Goal: Task Accomplishment & Management: Complete application form

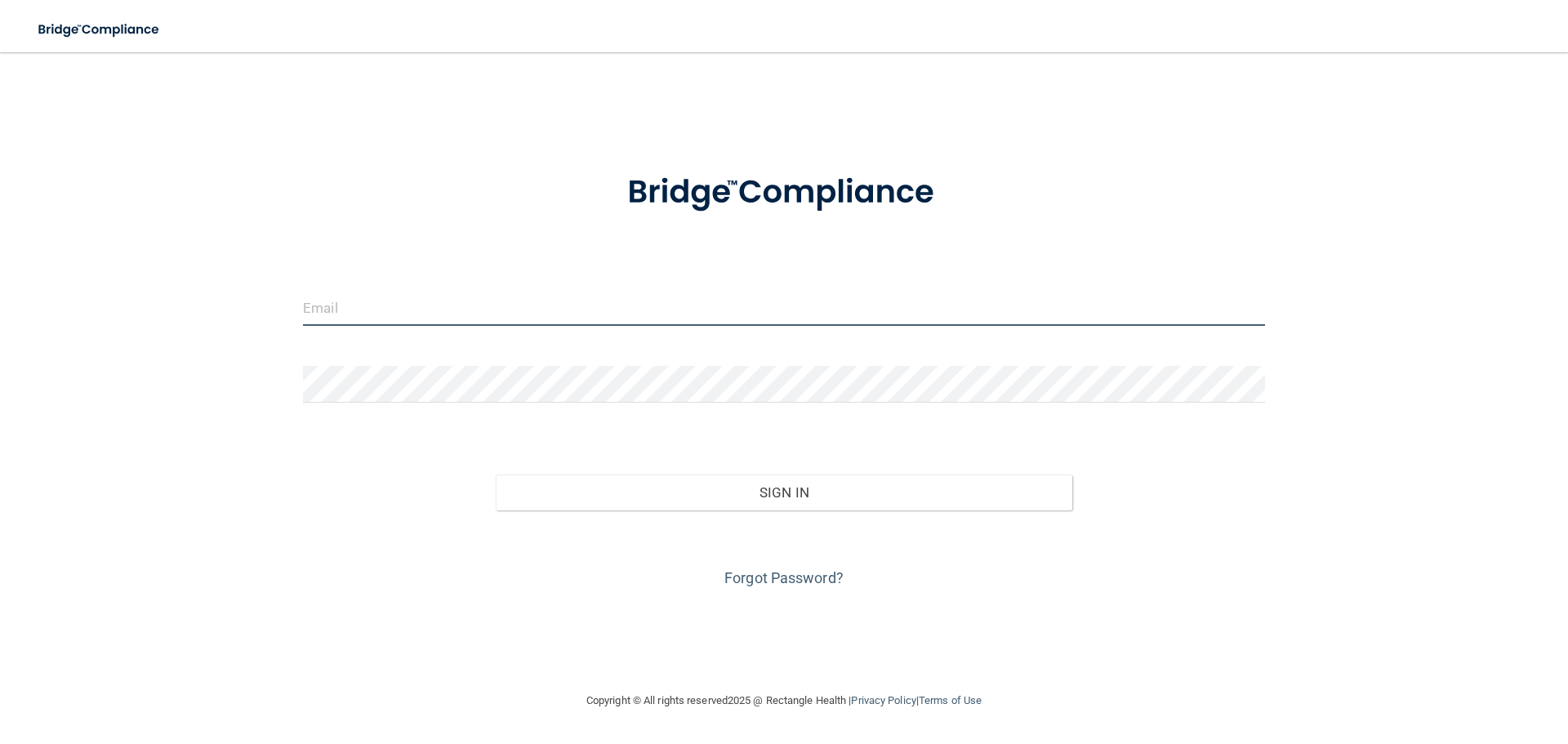
click at [432, 308] on input "email" at bounding box center [784, 307] width 962 height 37
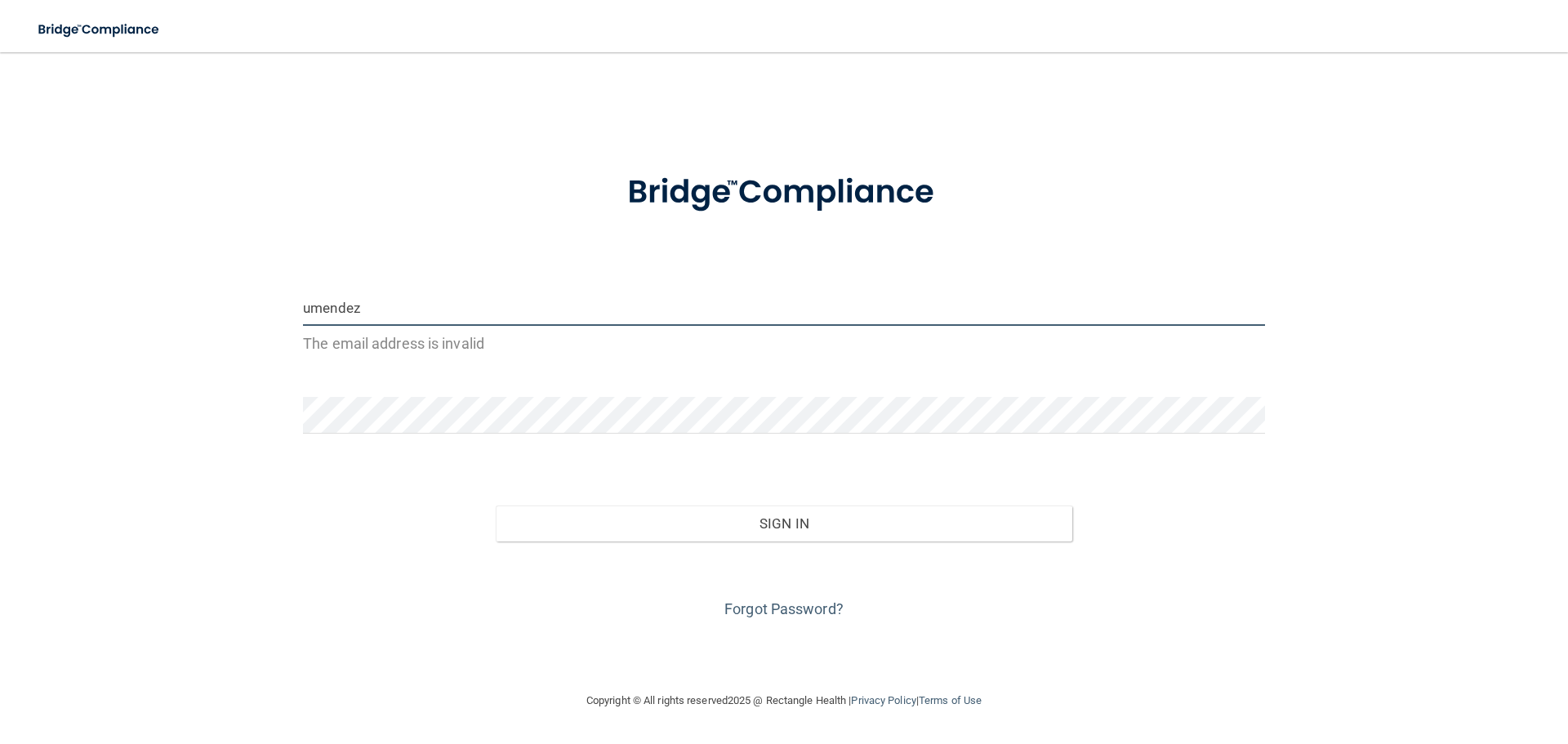
type input "[EMAIL_ADDRESS][DOMAIN_NAME]"
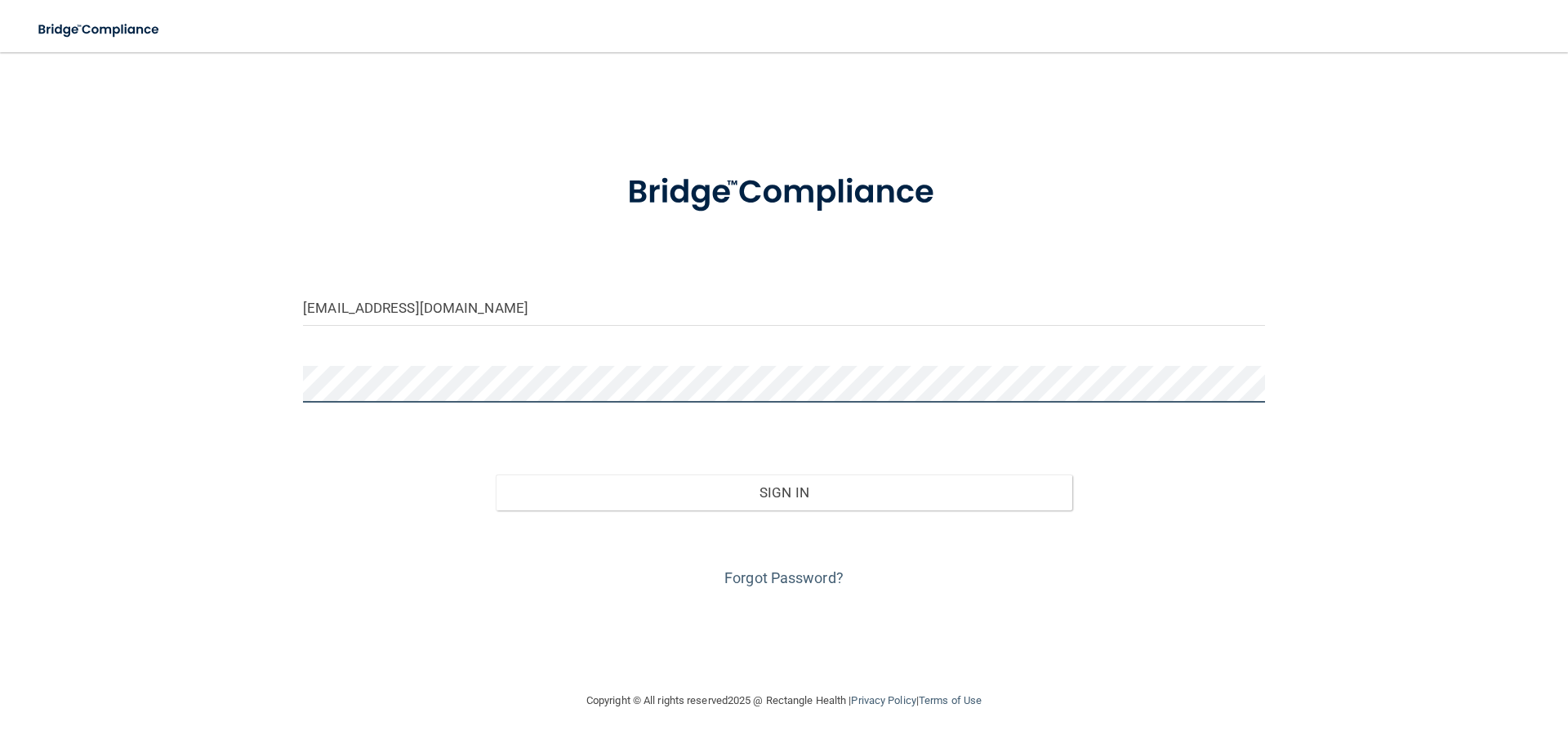
click at [496, 475] on button "Sign In" at bounding box center [784, 493] width 578 height 36
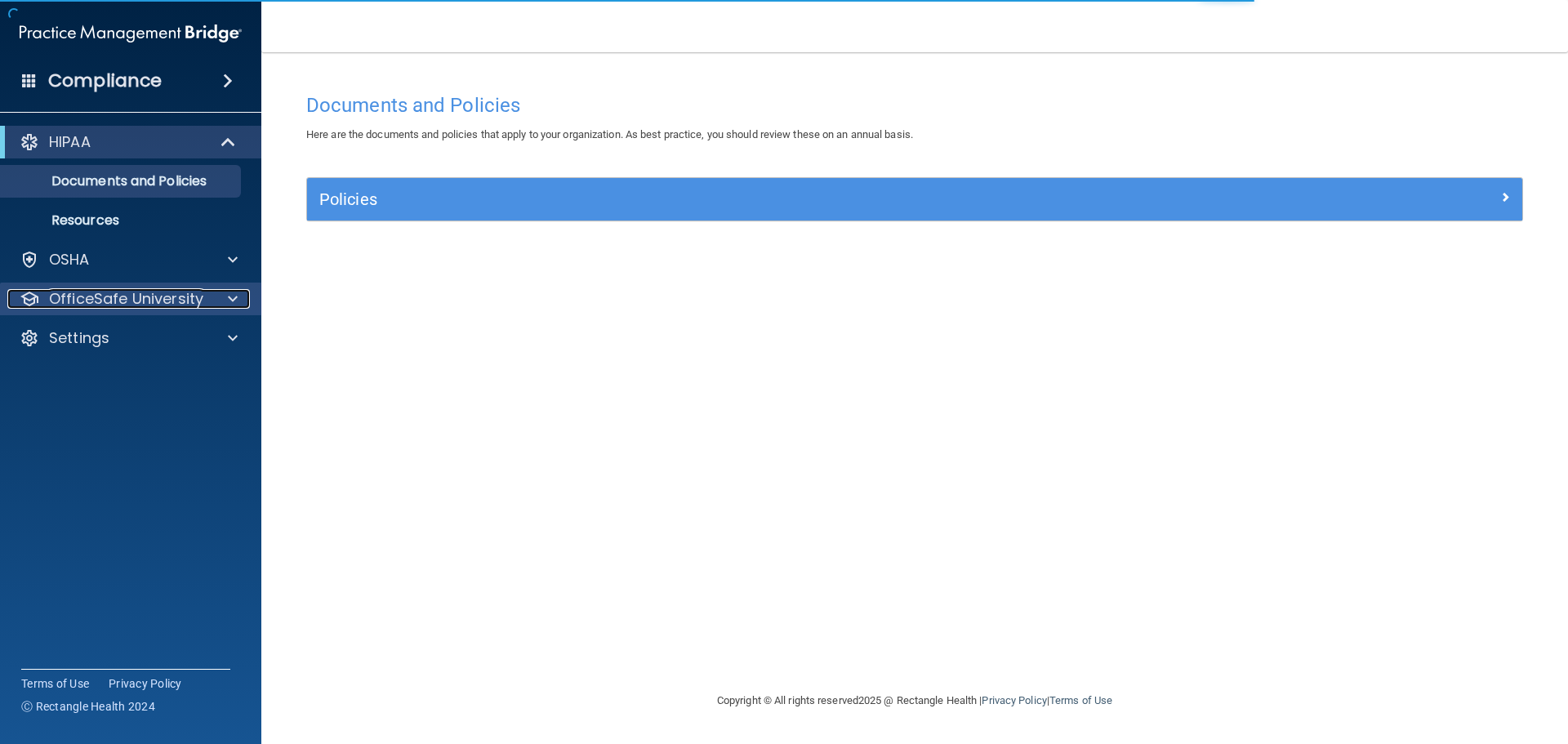
click at [143, 302] on p "OfficeSafe University" at bounding box center [126, 299] width 154 height 20
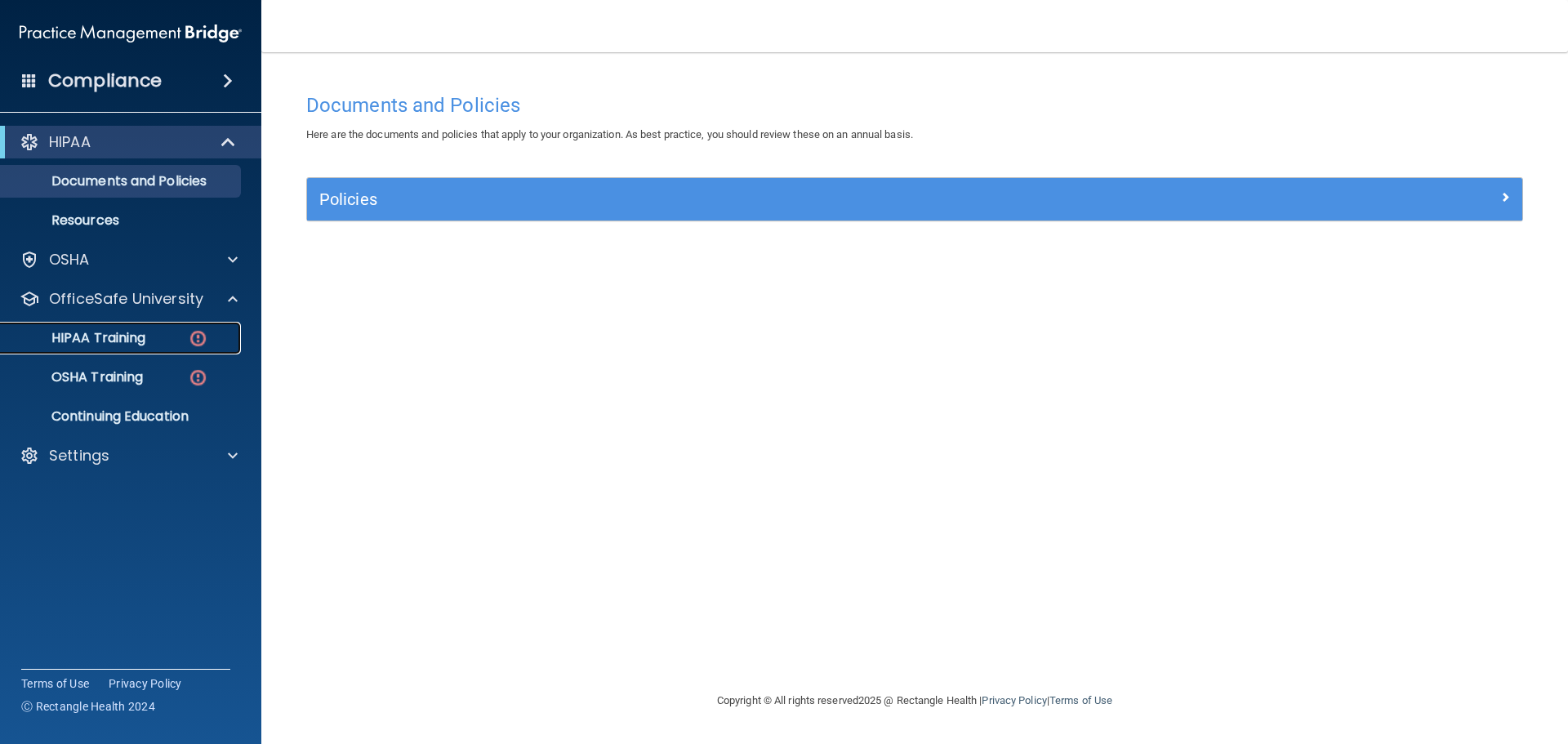
click at [197, 324] on link "HIPAA Training" at bounding box center [112, 338] width 257 height 32
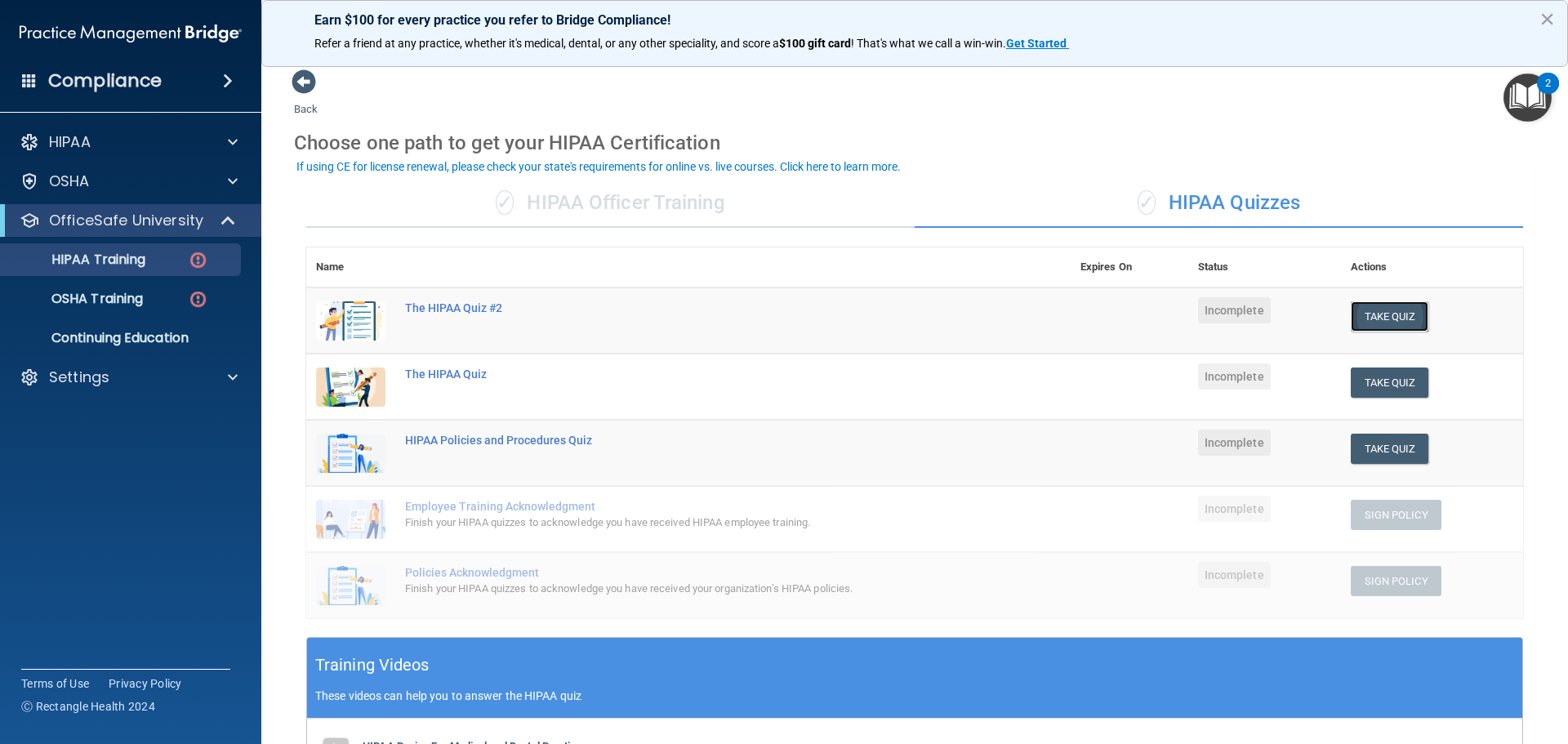
click at [1364, 323] on button "Take Quiz" at bounding box center [1390, 317] width 78 height 31
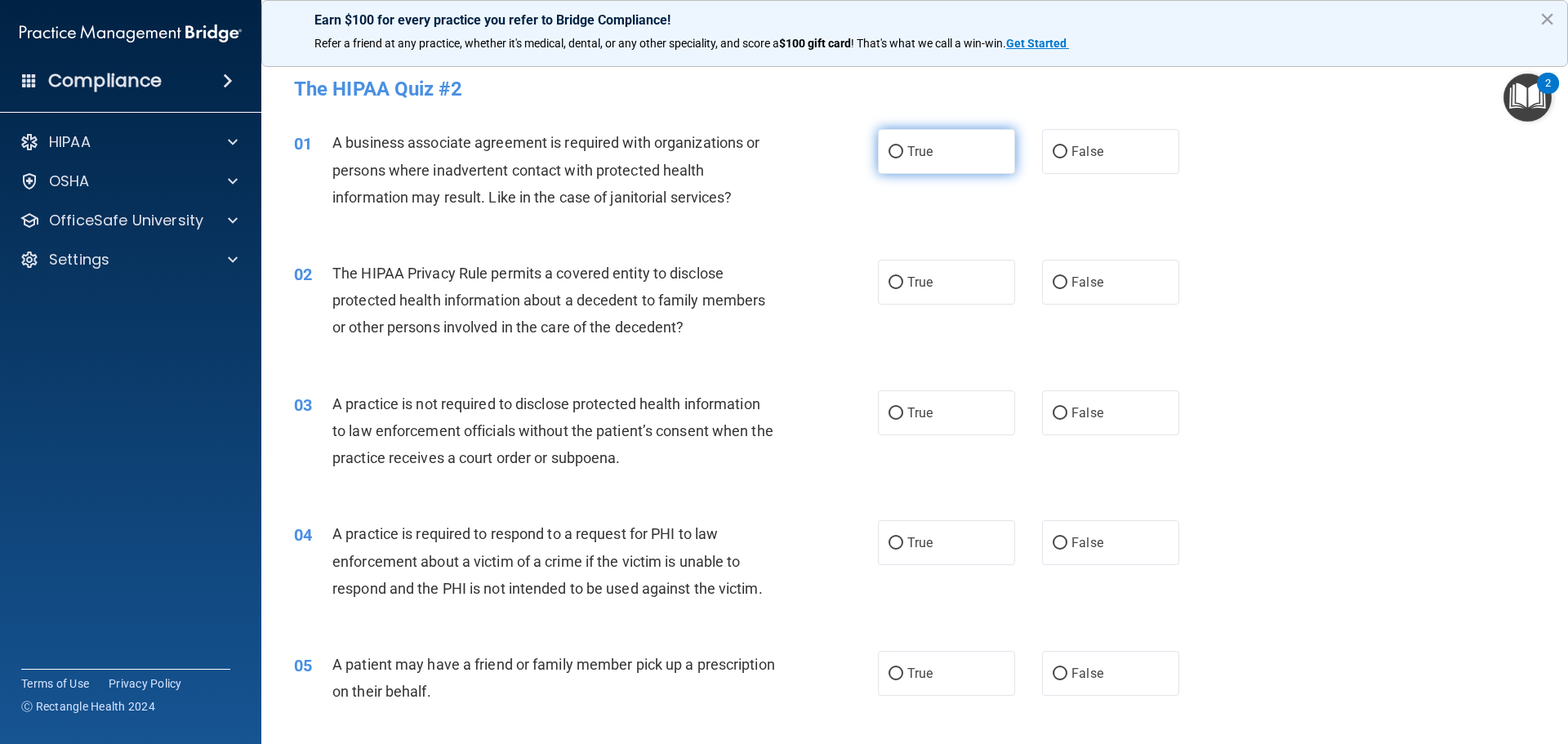
click at [932, 132] on label "True" at bounding box center [946, 152] width 137 height 45
click at [904, 146] on input "True" at bounding box center [895, 152] width 14 height 12
radio input "true"
drag, startPoint x: 1043, startPoint y: 268, endPoint x: 1059, endPoint y: 278, distance: 18.9
click at [1044, 268] on label "False" at bounding box center [1110, 282] width 137 height 45
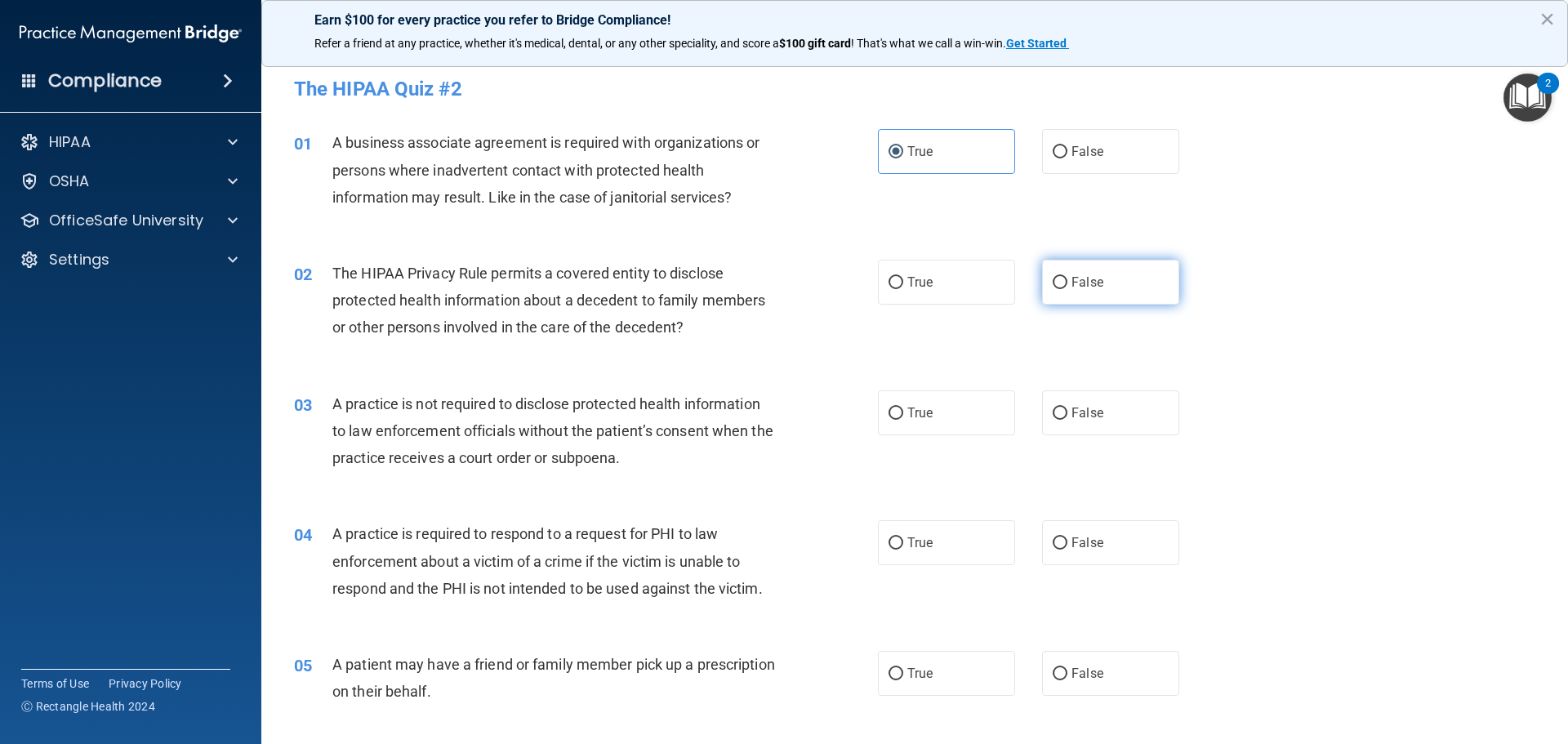
click at [1052, 277] on input "False" at bounding box center [1059, 283] width 14 height 12
radio input "true"
click at [1070, 292] on label "False" at bounding box center [1110, 282] width 137 height 45
click at [1068, 289] on input "False" at bounding box center [1059, 283] width 14 height 12
click at [944, 403] on label "True" at bounding box center [946, 413] width 137 height 45
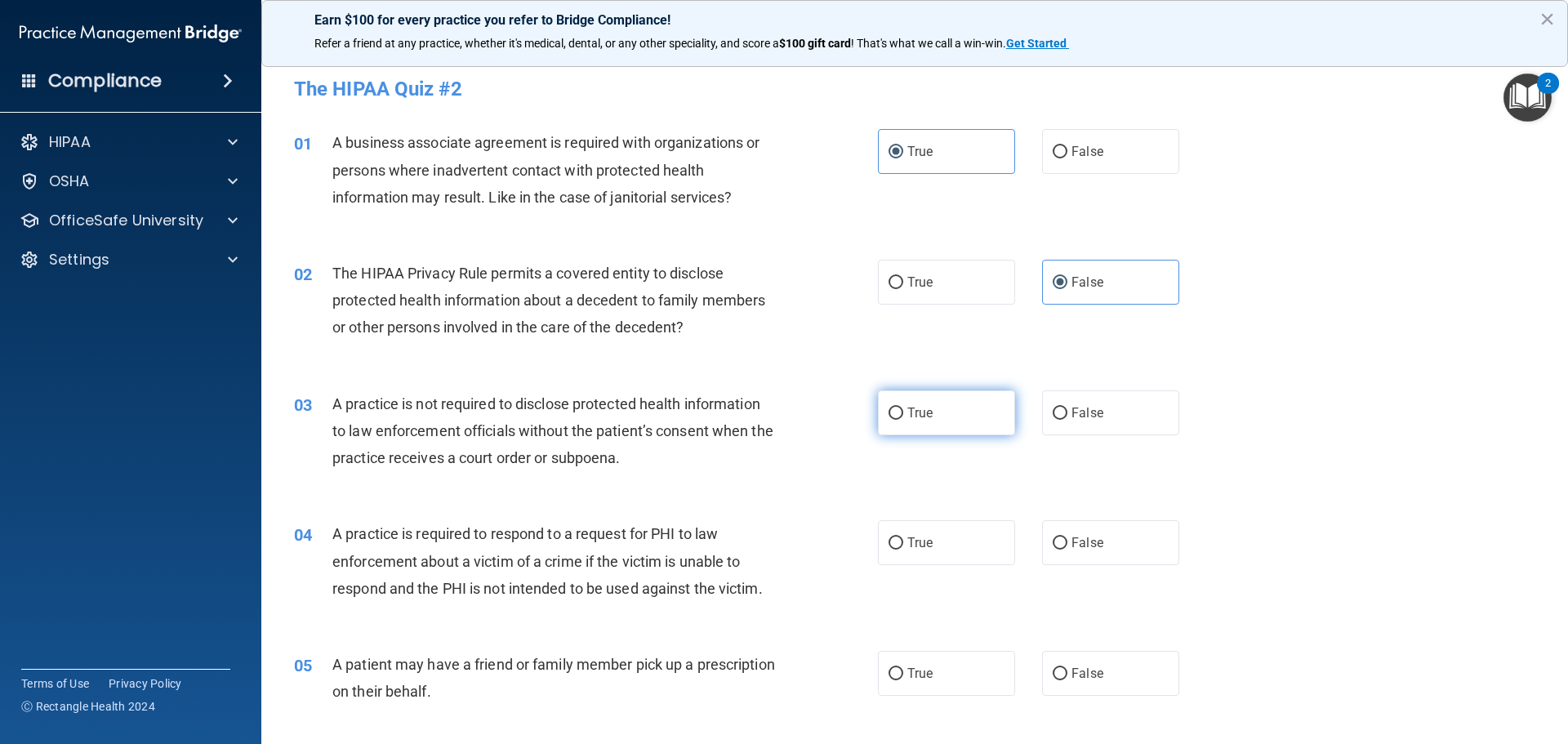
click at [904, 408] on input "True" at bounding box center [895, 414] width 14 height 12
radio input "true"
click at [1099, 530] on label "False" at bounding box center [1110, 542] width 137 height 45
click at [1068, 538] on input "False" at bounding box center [1059, 544] width 14 height 12
radio input "true"
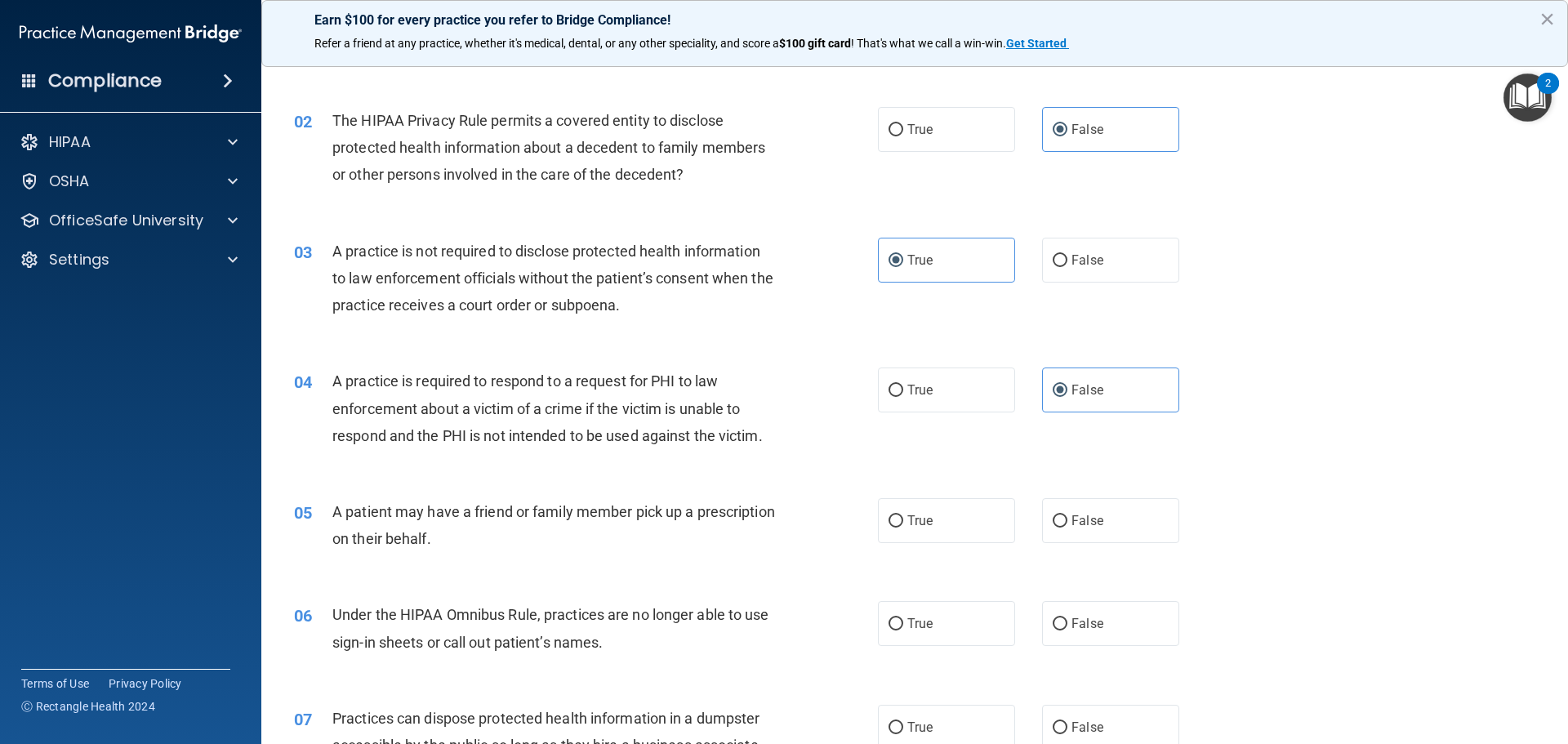
scroll to position [327, 0]
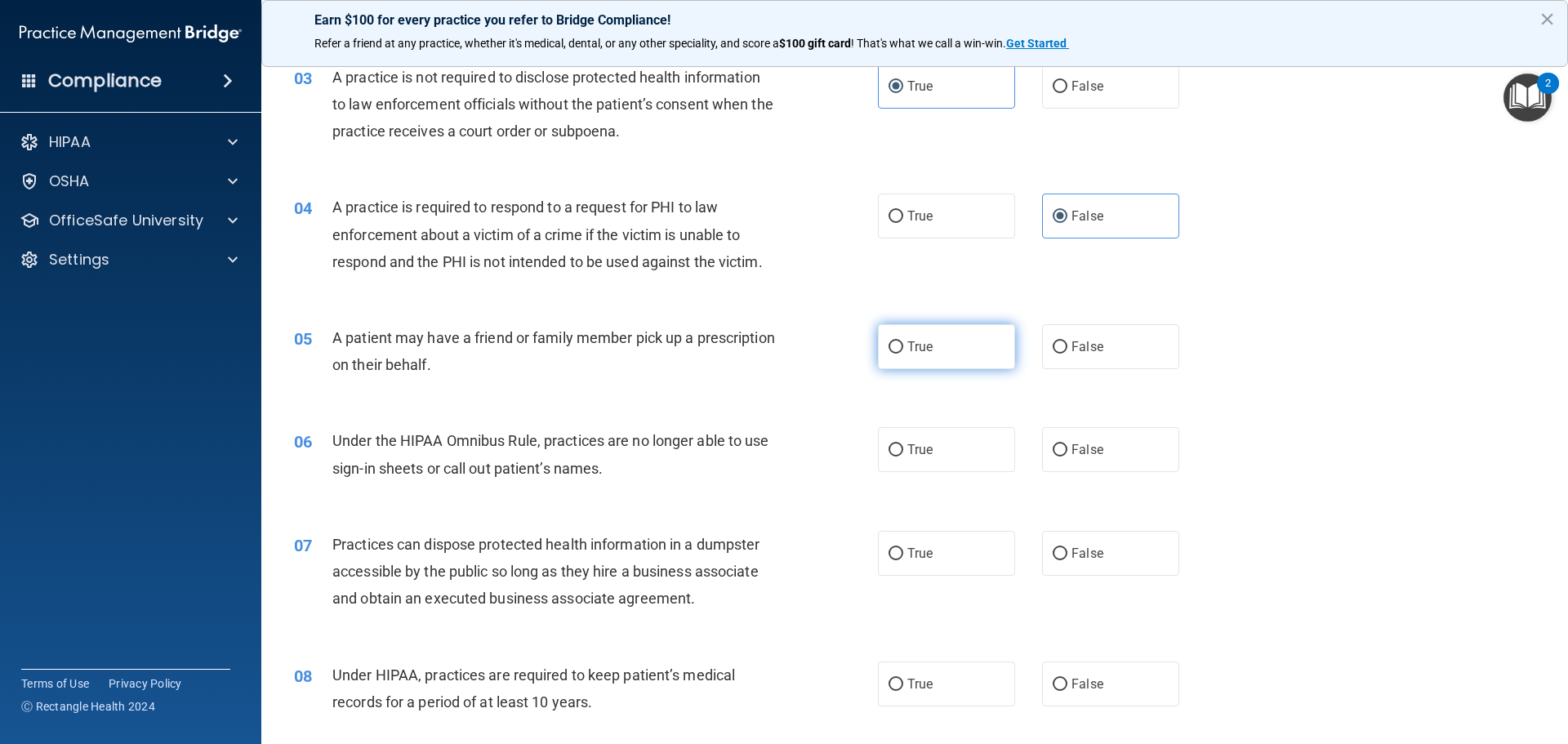
click at [956, 335] on label "True" at bounding box center [946, 346] width 137 height 45
click at [904, 341] on input "True" at bounding box center [895, 347] width 14 height 12
radio input "true"
click at [1119, 477] on div "06 Under the HIPAA Omnibus Rule, practices are no longer able to use sign-in sh…" at bounding box center [915, 458] width 1266 height 103
click at [1119, 444] on label "False" at bounding box center [1110, 449] width 137 height 45
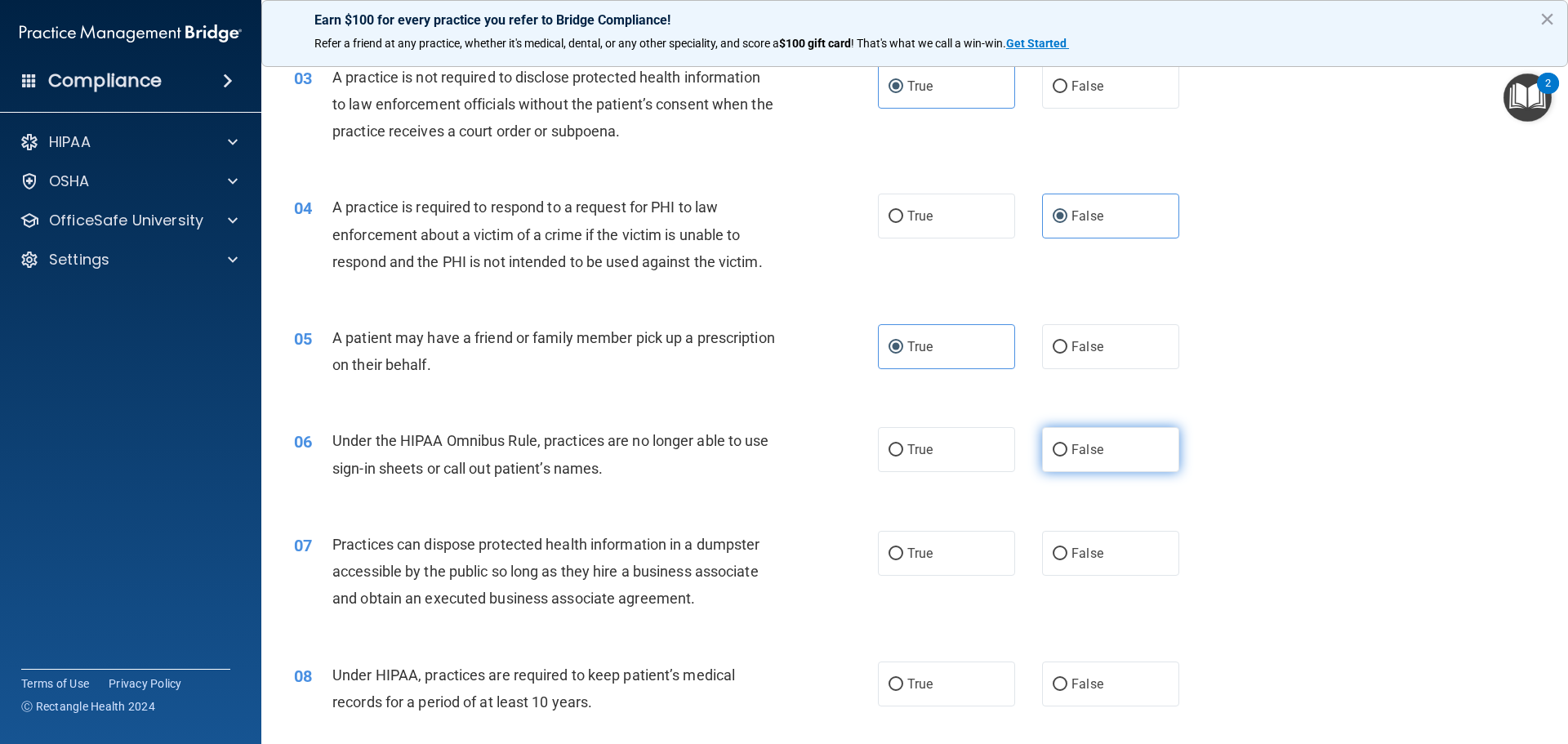
click at [1068, 444] on input "False" at bounding box center [1059, 450] width 14 height 12
radio input "true"
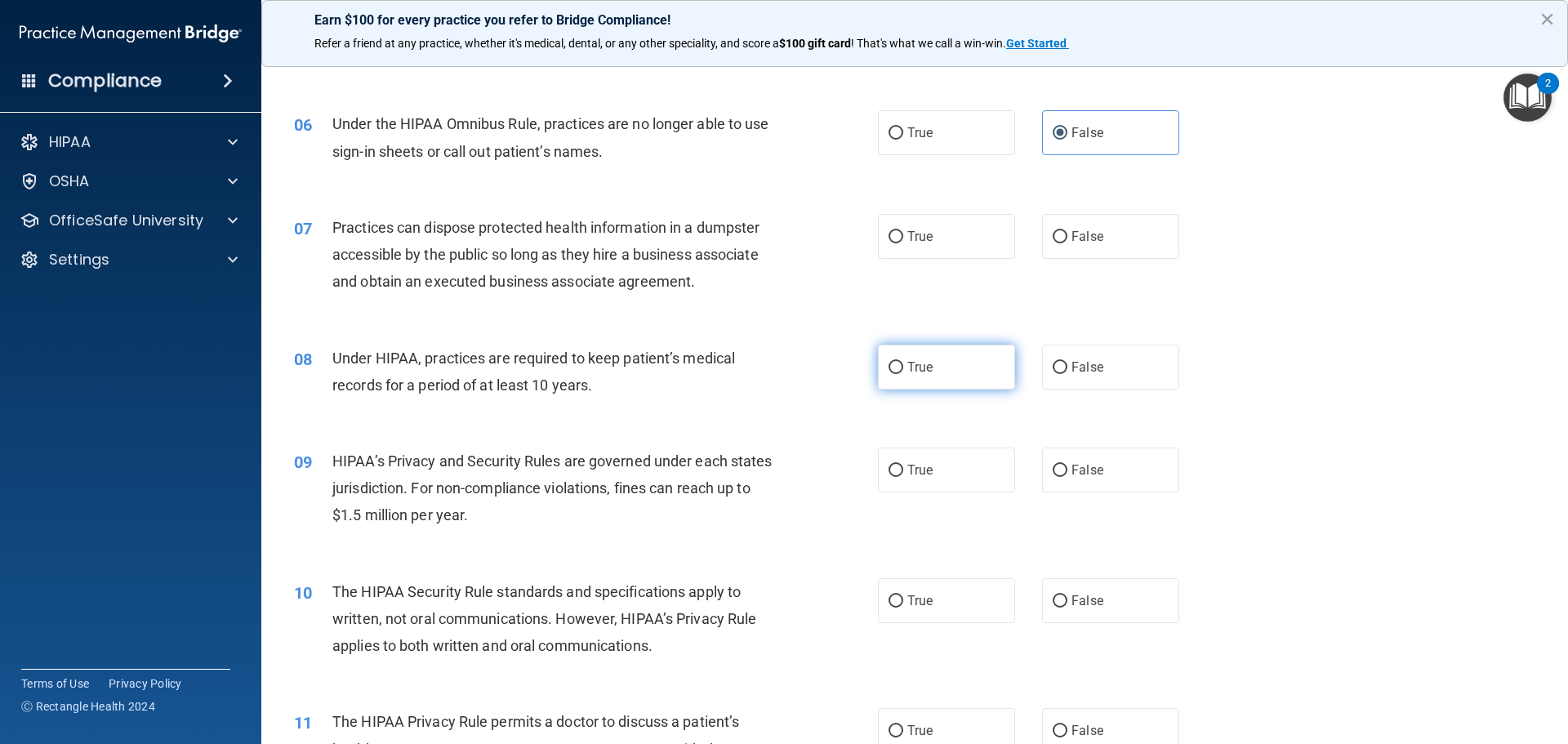
scroll to position [654, 0]
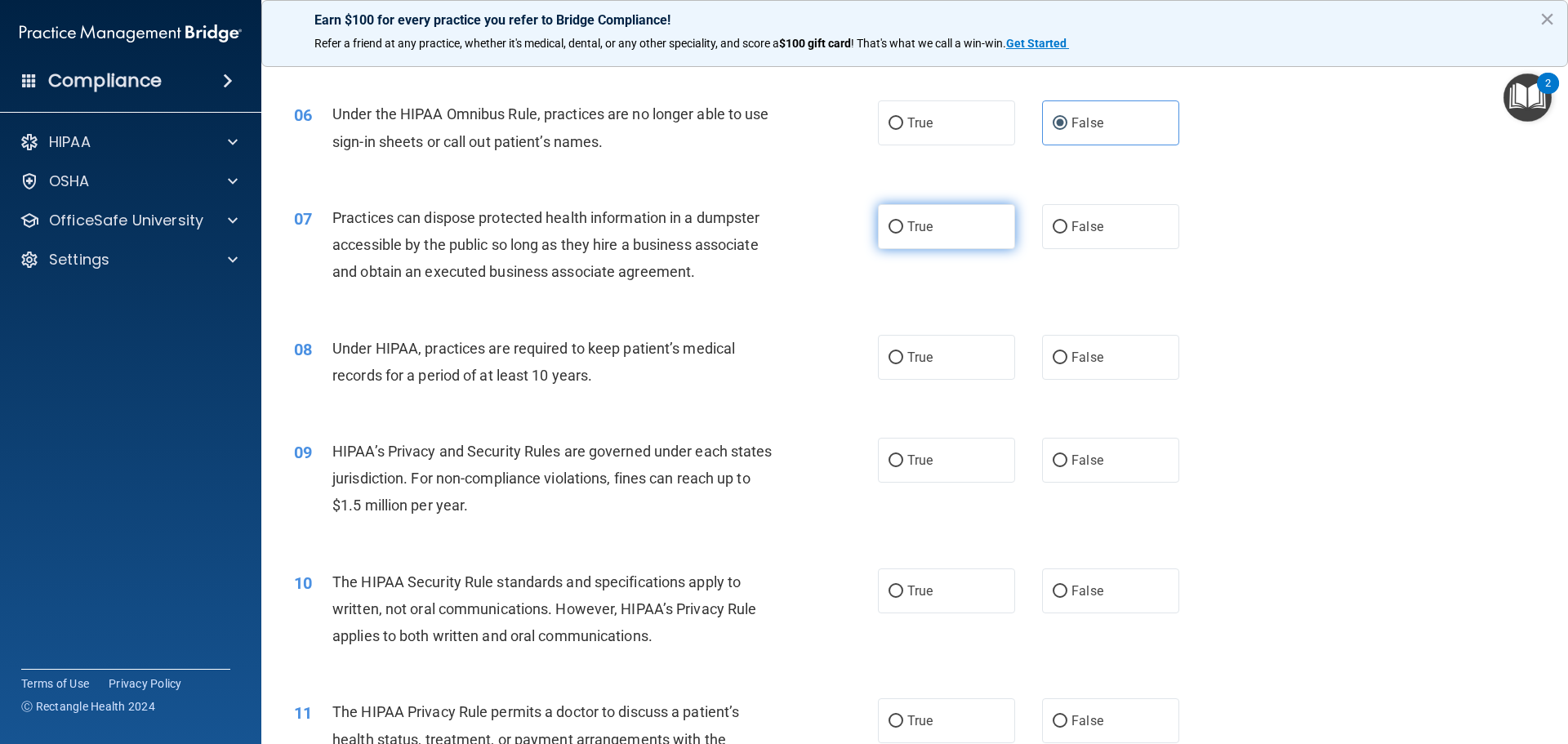
click at [957, 232] on label "True" at bounding box center [946, 226] width 137 height 45
click at [904, 232] on input "True" at bounding box center [895, 227] width 14 height 12
radio input "true"
click at [1071, 331] on div "08 Under HIPAA, practices are required to keep patient’s medical records for a …" at bounding box center [915, 366] width 1266 height 103
click at [1083, 364] on span "False" at bounding box center [1086, 358] width 31 height 15
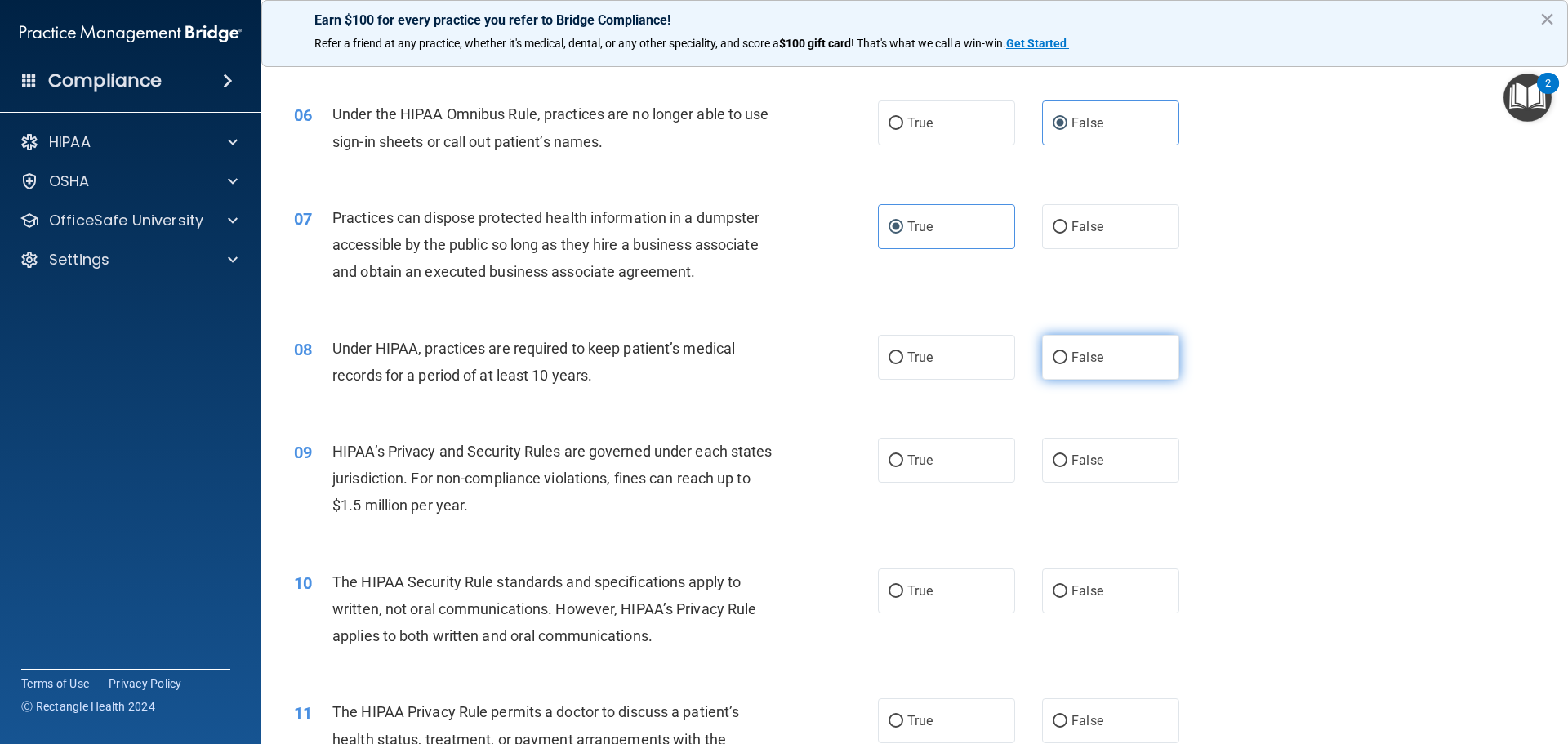
click at [1068, 364] on input "False" at bounding box center [1059, 358] width 14 height 12
radio input "true"
click at [953, 472] on label "True" at bounding box center [946, 461] width 137 height 45
click at [904, 467] on input "True" at bounding box center [895, 461] width 14 height 12
radio input "true"
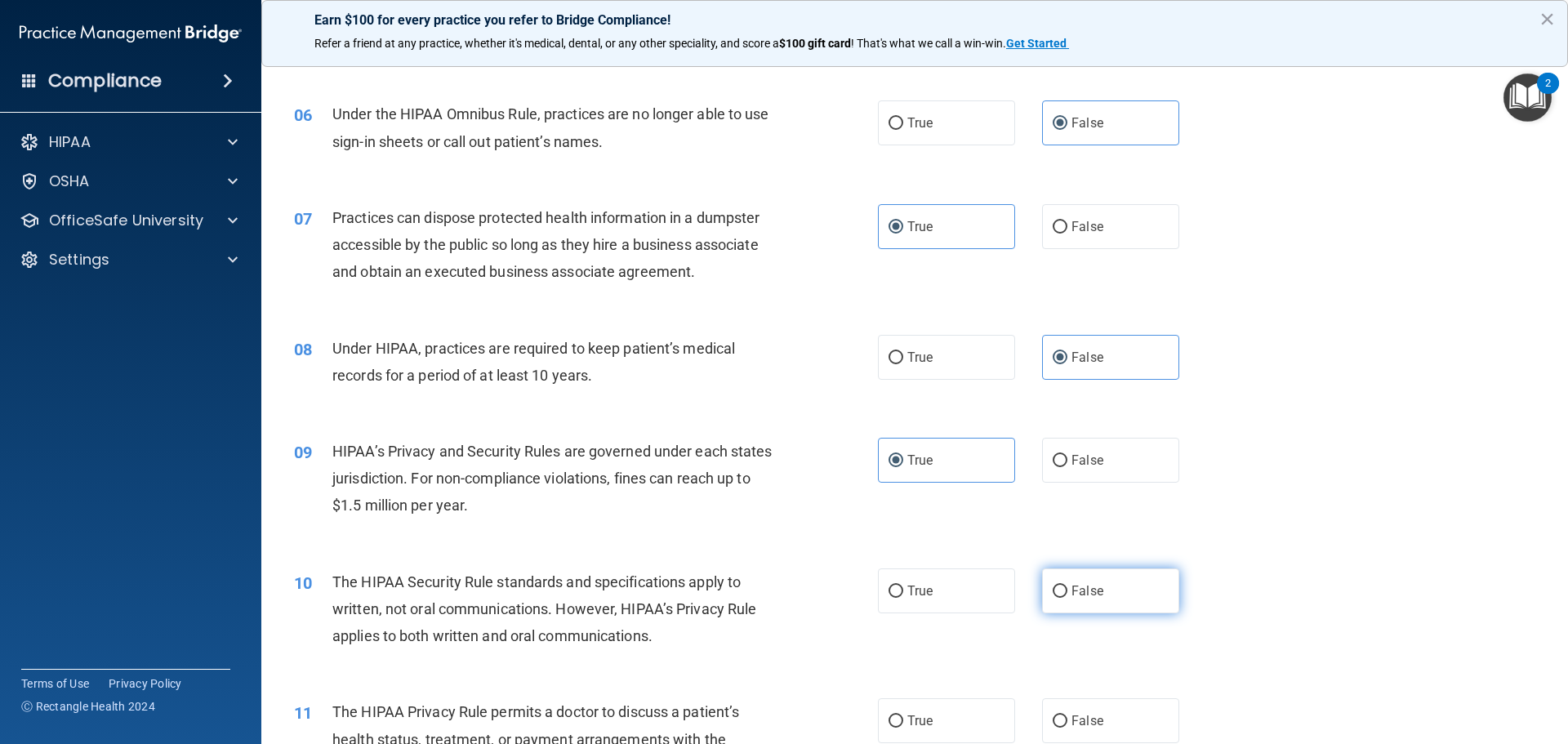
click at [1056, 581] on label "False" at bounding box center [1110, 591] width 137 height 45
click at [1056, 586] on input "False" at bounding box center [1059, 592] width 14 height 12
radio input "true"
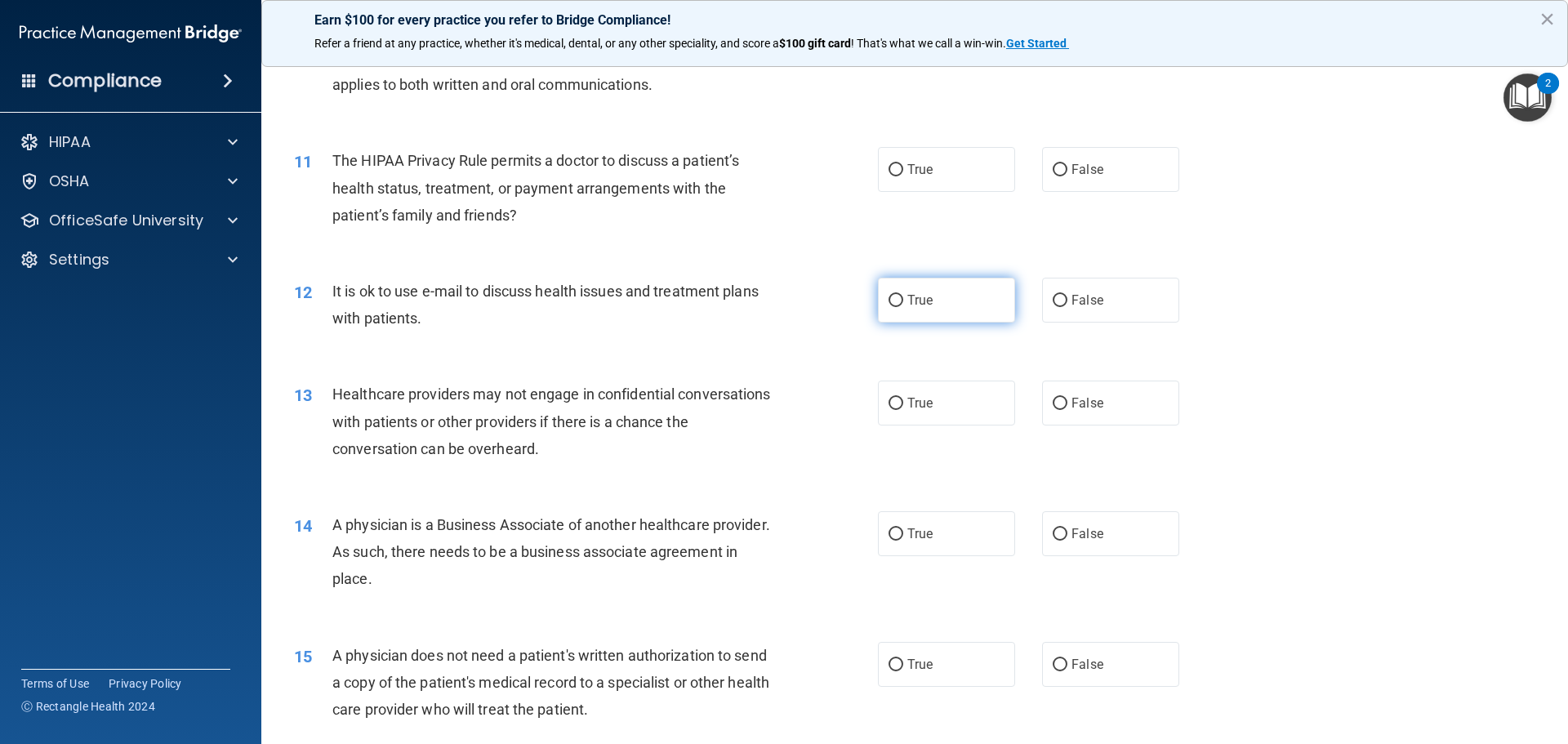
scroll to position [1062, 0]
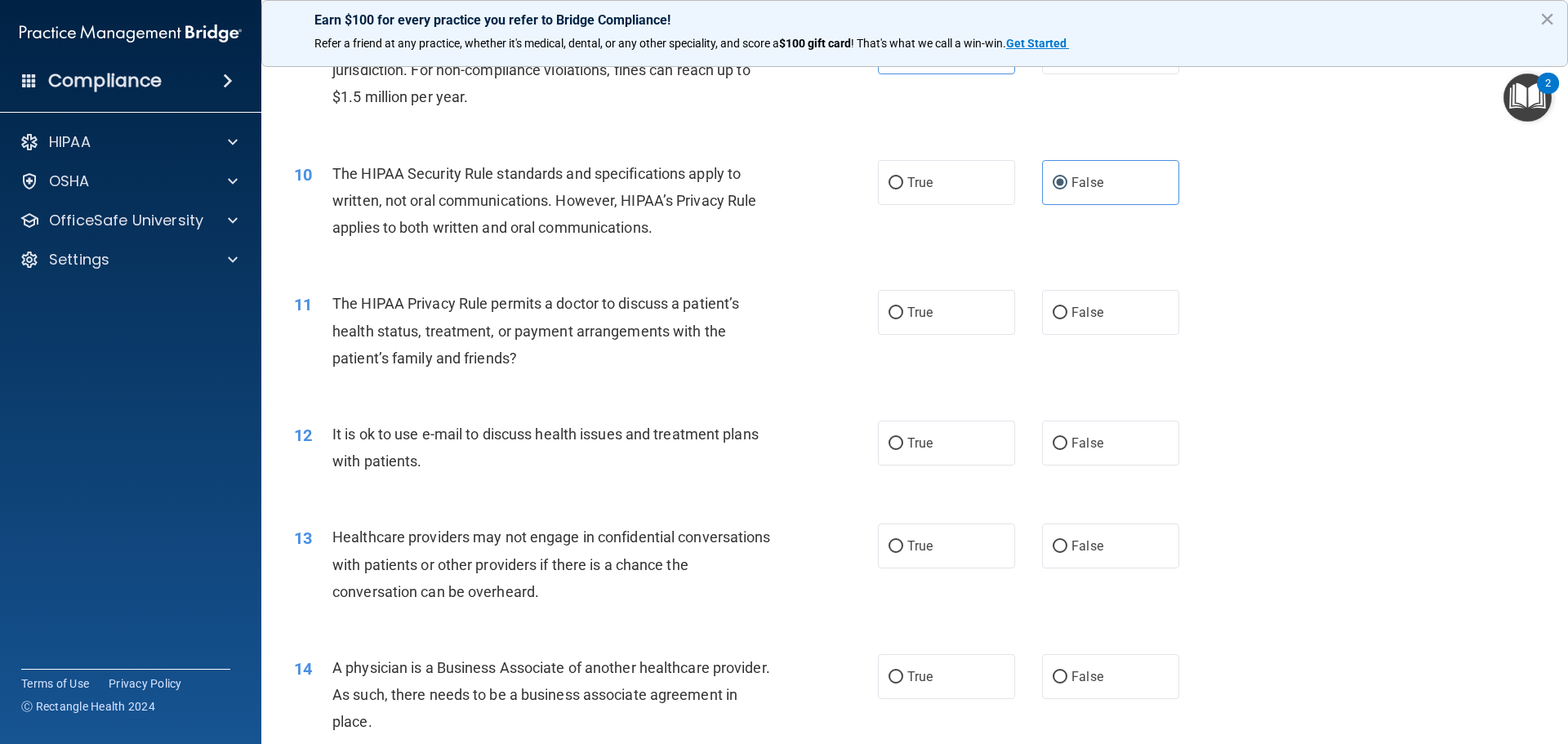
click at [948, 344] on div "11 The HIPAA Privacy Rule permits a doctor to discuss a patient’s health status…" at bounding box center [915, 335] width 1266 height 131
click at [958, 320] on label "True" at bounding box center [946, 312] width 137 height 45
click at [904, 319] on input "True" at bounding box center [895, 313] width 14 height 12
radio input "true"
click at [1071, 438] on span "False" at bounding box center [1086, 444] width 31 height 15
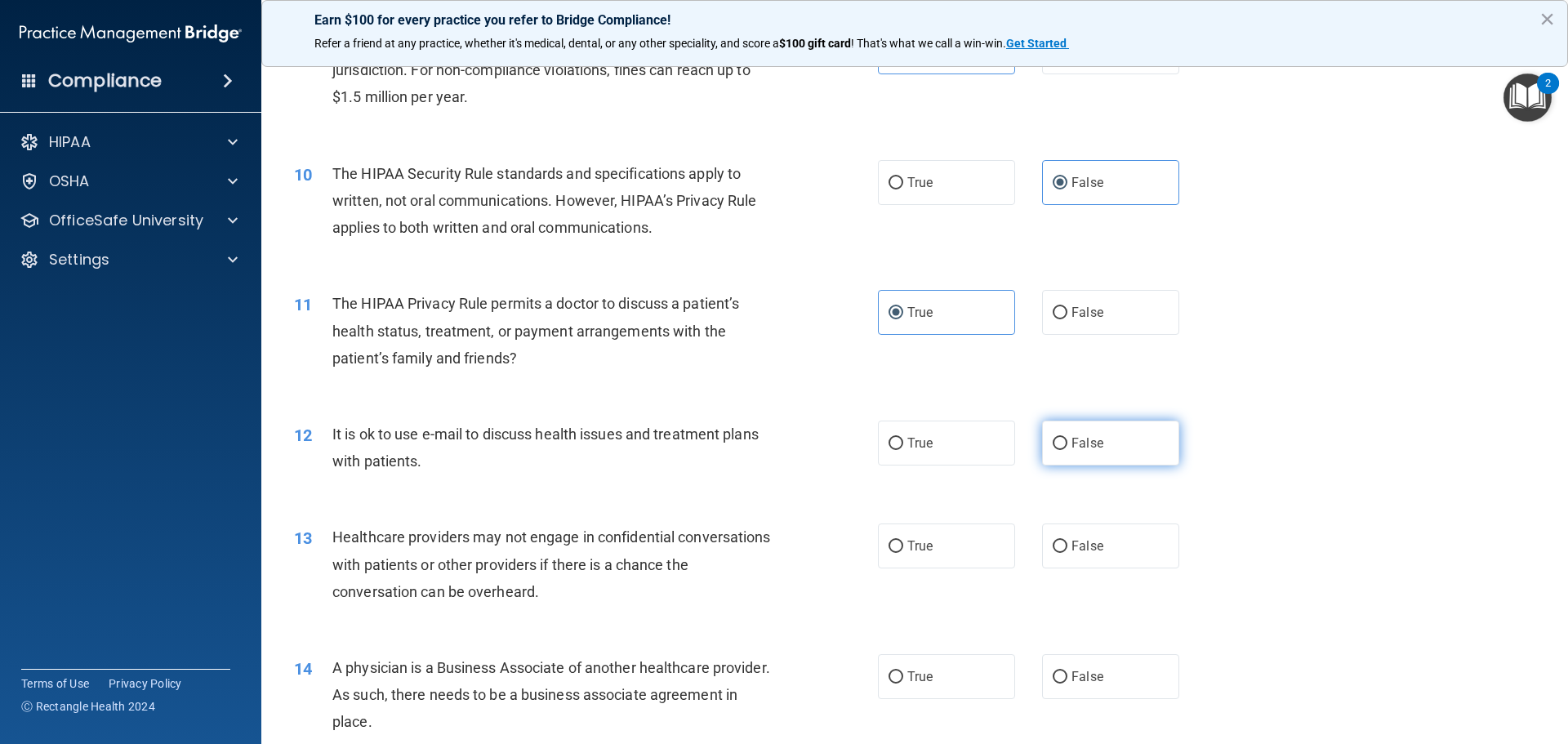
click at [1068, 438] on input "False" at bounding box center [1059, 444] width 14 height 12
radio input "true"
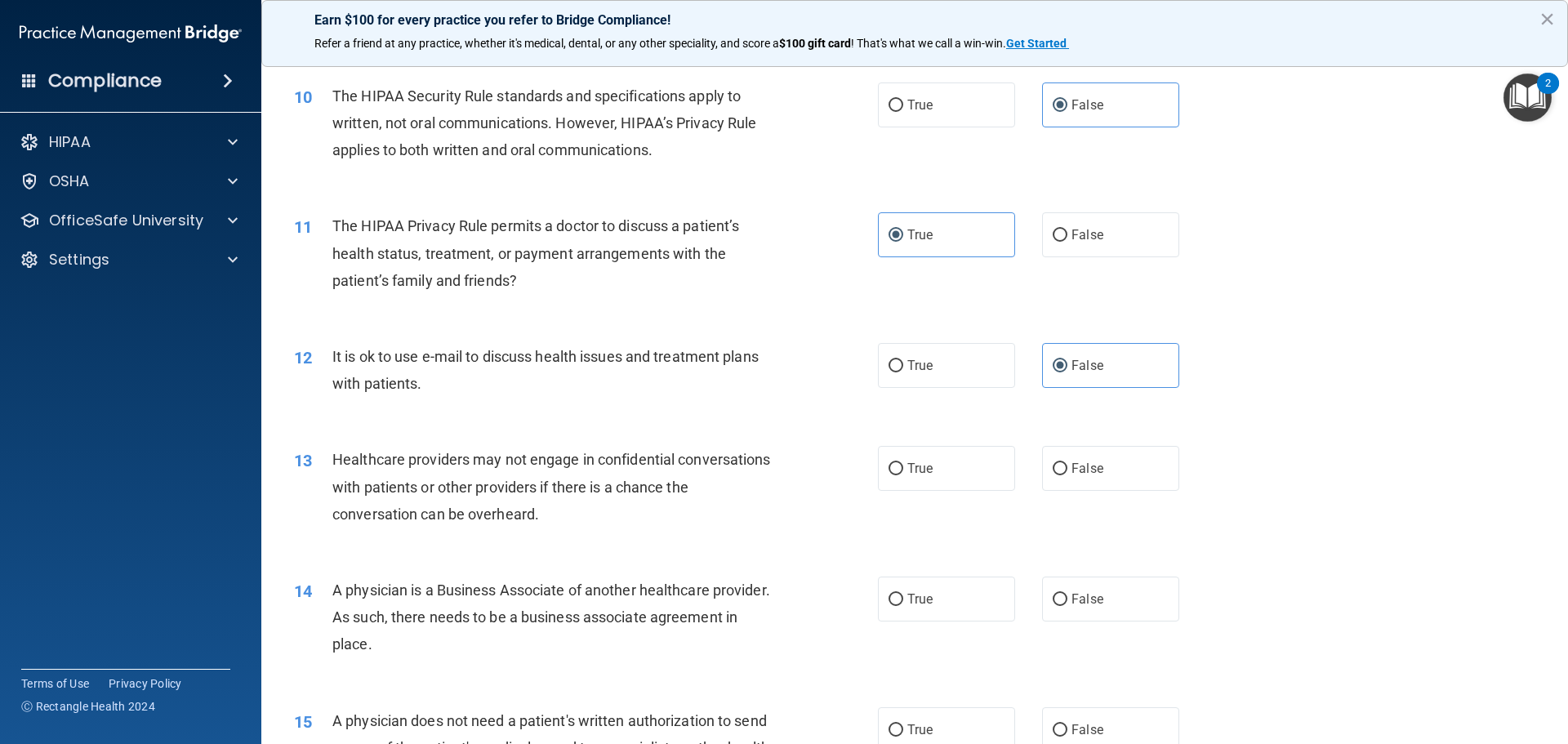
scroll to position [1226, 0]
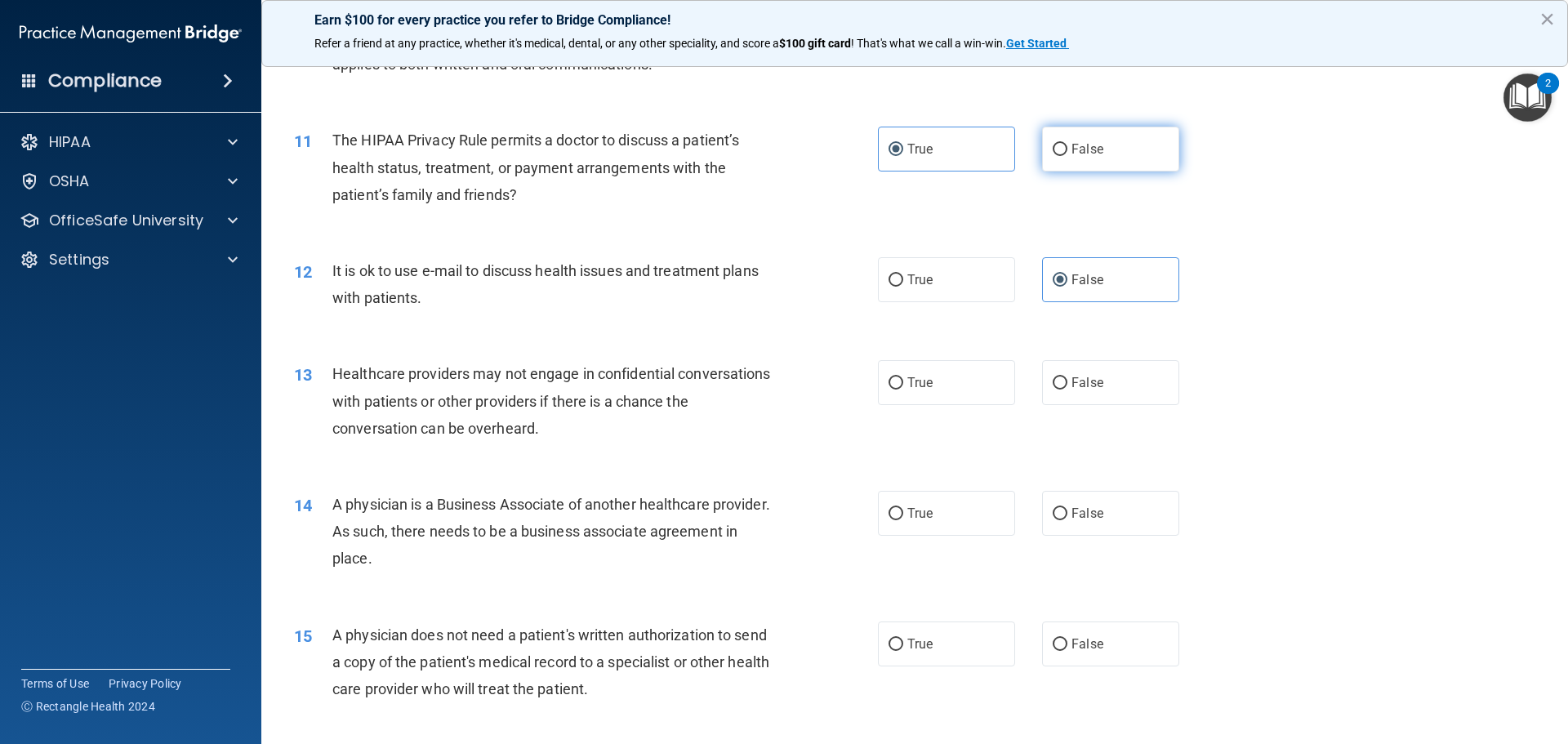
click at [1093, 141] on span "False" at bounding box center [1086, 149] width 31 height 15
click at [1068, 144] on input "False" at bounding box center [1059, 150] width 14 height 12
radio input "true"
radio input "false"
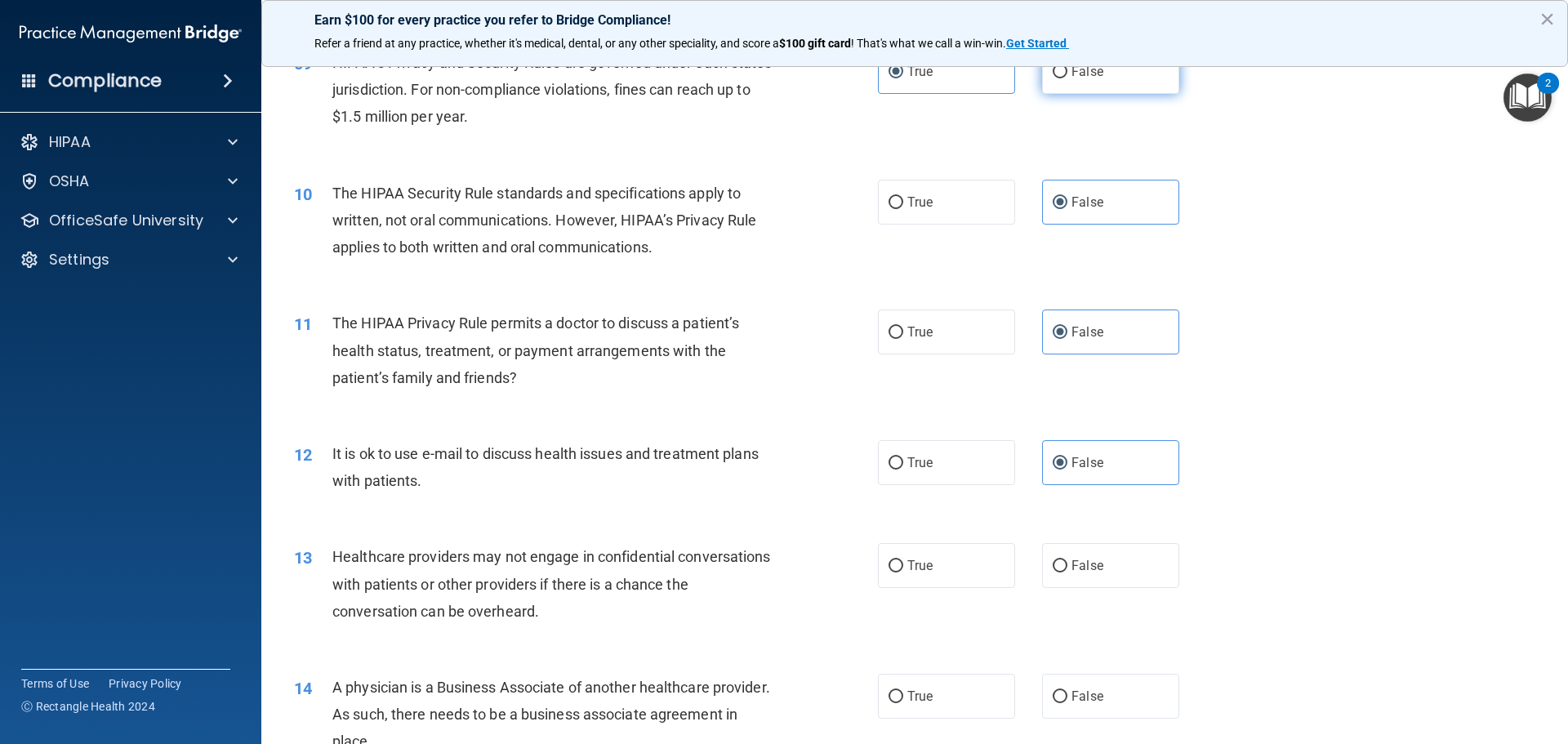
scroll to position [817, 0]
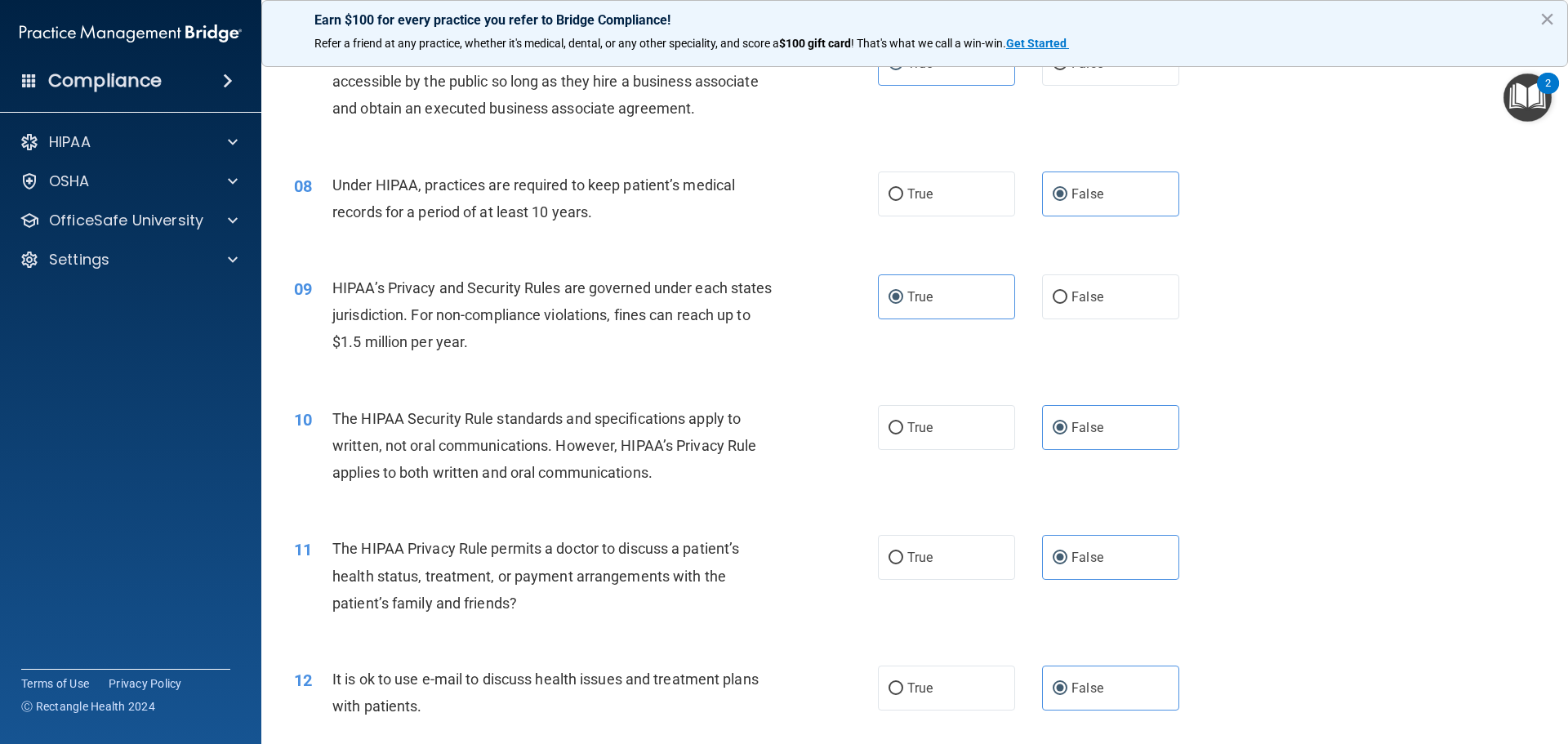
click at [959, 220] on div "08 Under HIPAA, practices are required to keep patient’s medical records for a …" at bounding box center [915, 203] width 1266 height 103
click at [959, 204] on label "True" at bounding box center [946, 194] width 137 height 45
click at [904, 201] on input "True" at bounding box center [895, 195] width 14 height 12
radio input "true"
radio input "false"
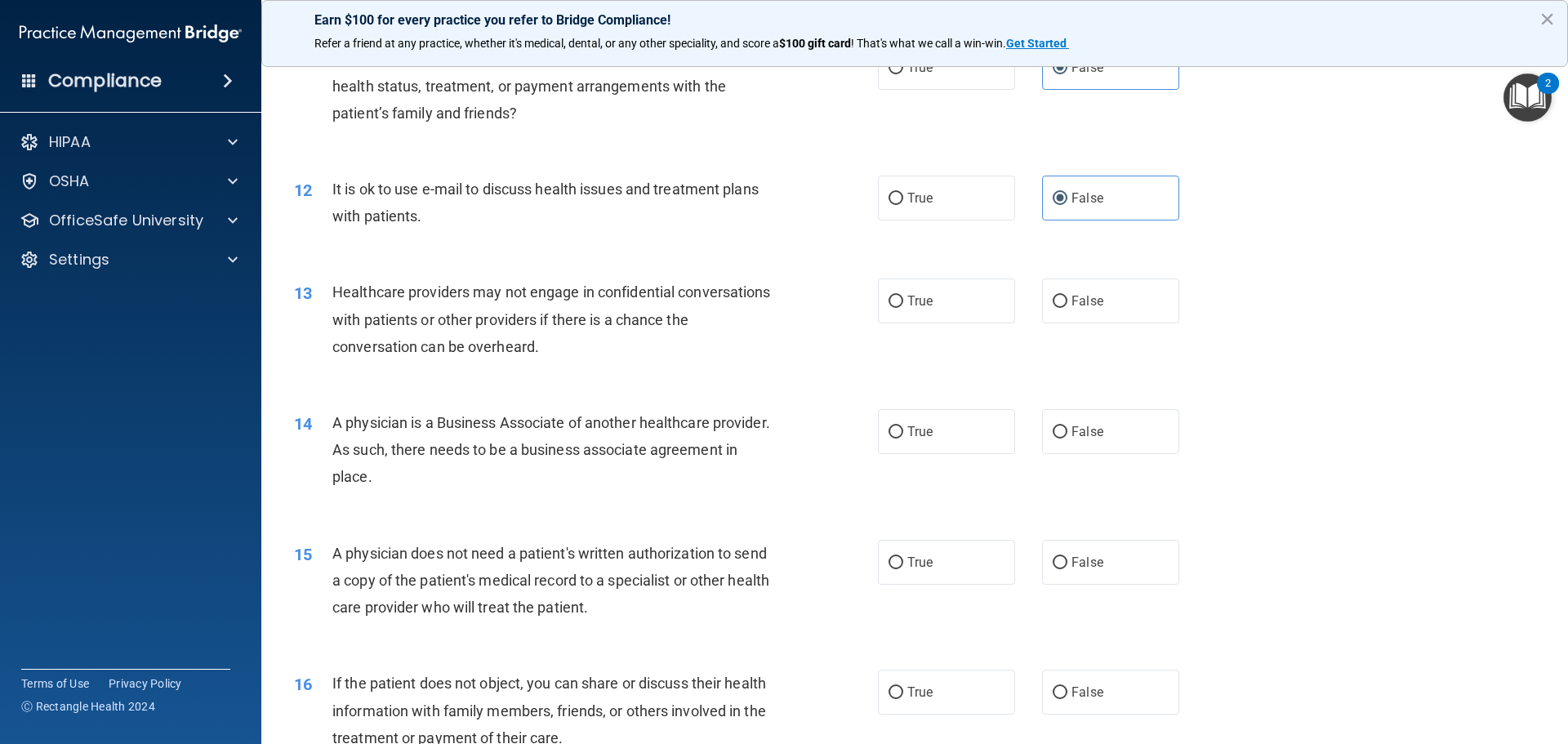
scroll to position [1389, 0]
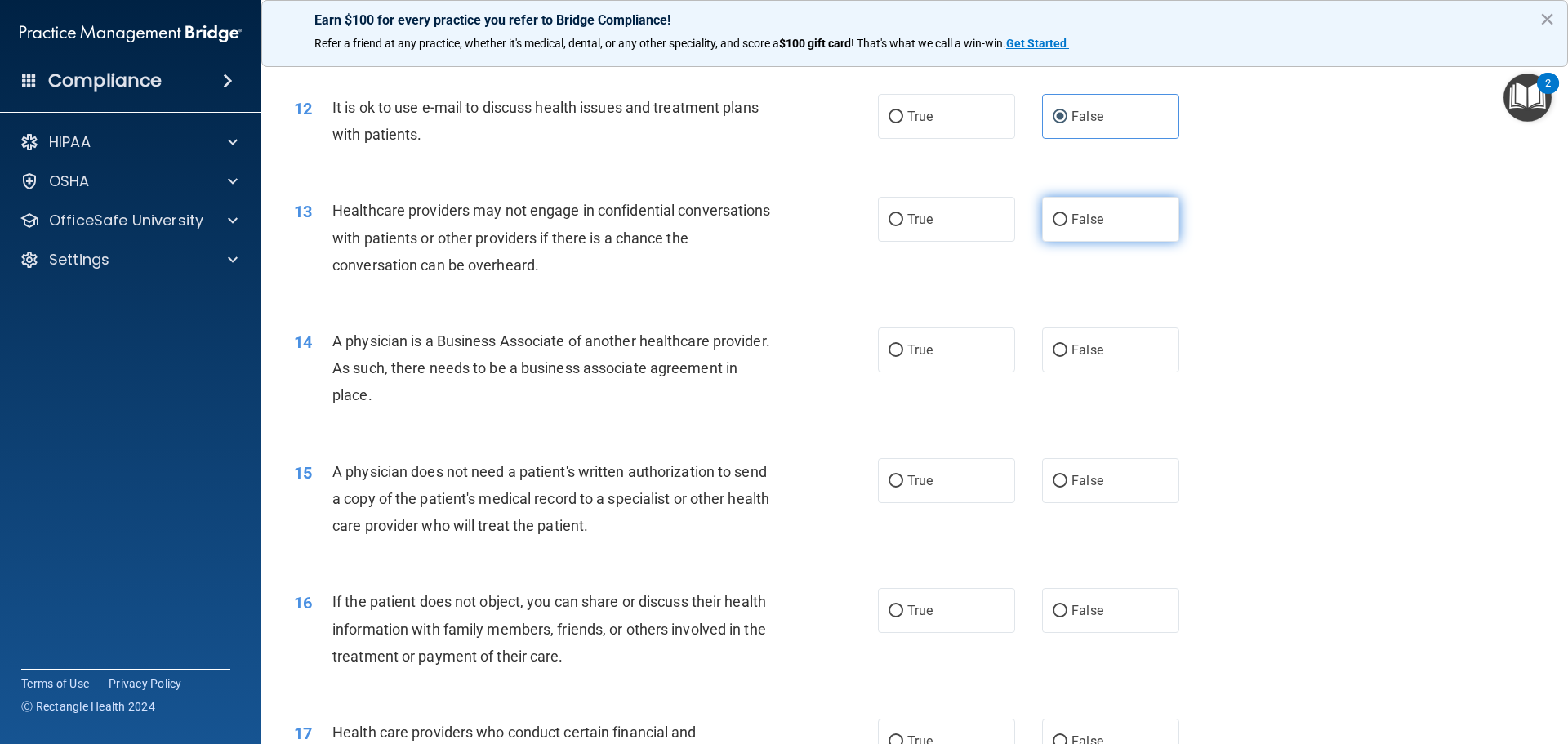
click at [1075, 210] on label "False" at bounding box center [1110, 219] width 137 height 45
click at [1068, 215] on input "False" at bounding box center [1059, 220] width 14 height 12
radio input "true"
click at [1074, 371] on label "False" at bounding box center [1110, 350] width 137 height 45
click at [1068, 357] on input "False" at bounding box center [1059, 351] width 14 height 12
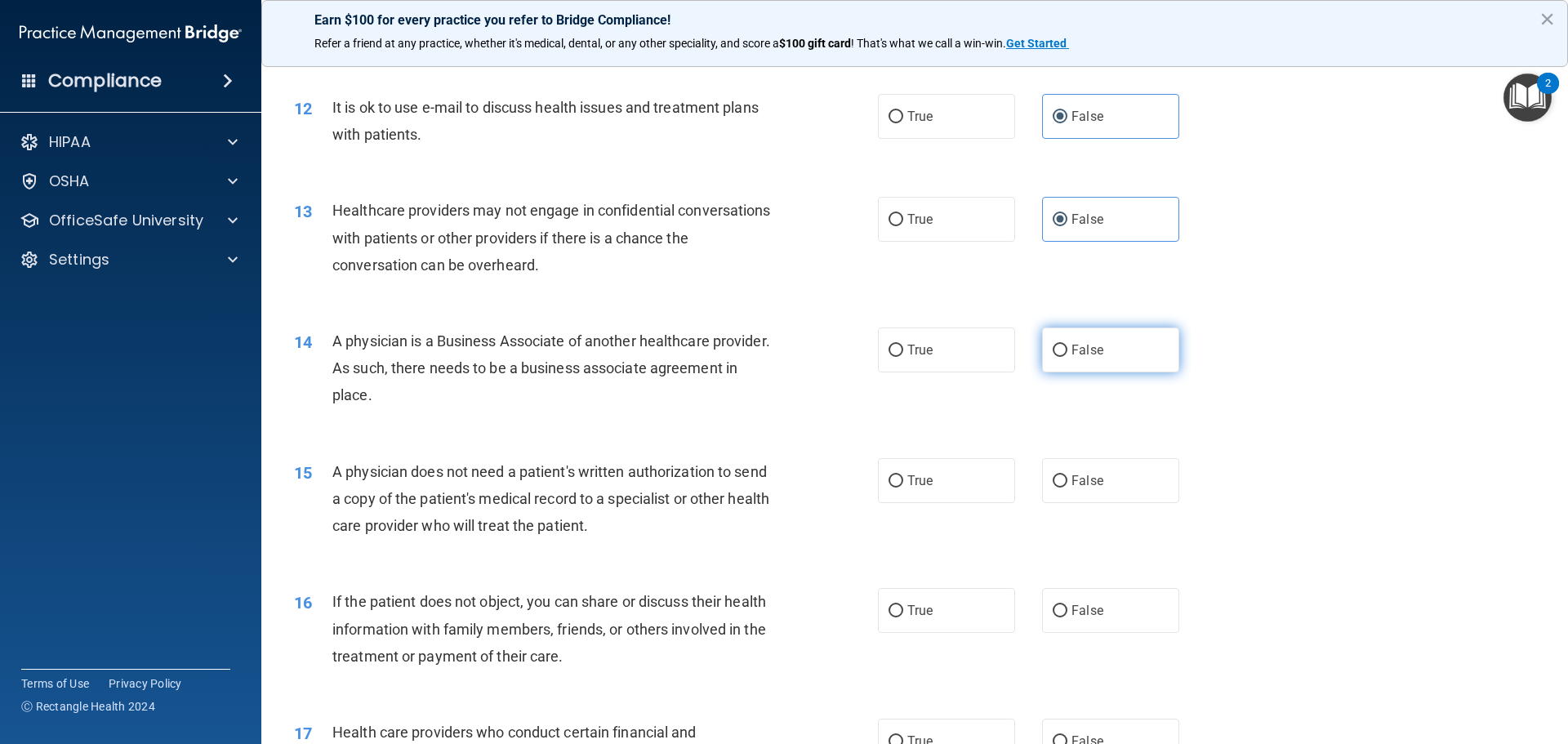
radio input "true"
click at [991, 494] on label "True" at bounding box center [946, 481] width 137 height 45
click at [904, 488] on input "True" at bounding box center [895, 482] width 14 height 12
radio input "true"
click at [979, 576] on div "16 If the patient does not object, you can share or discuss their health inform…" at bounding box center [915, 633] width 1266 height 131
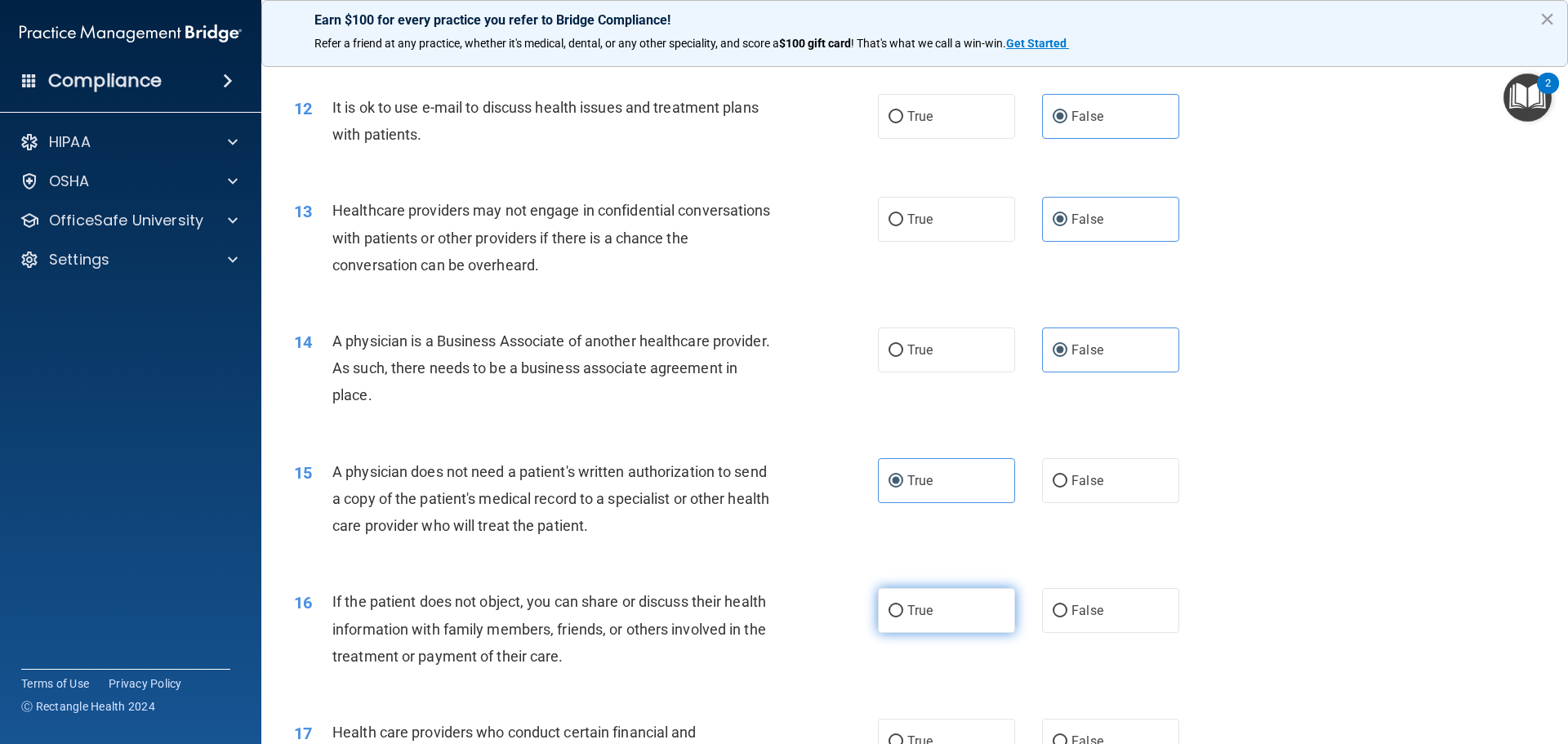
click at [983, 601] on label "True" at bounding box center [946, 610] width 137 height 45
click at [904, 605] on input "True" at bounding box center [895, 611] width 14 height 12
radio input "true"
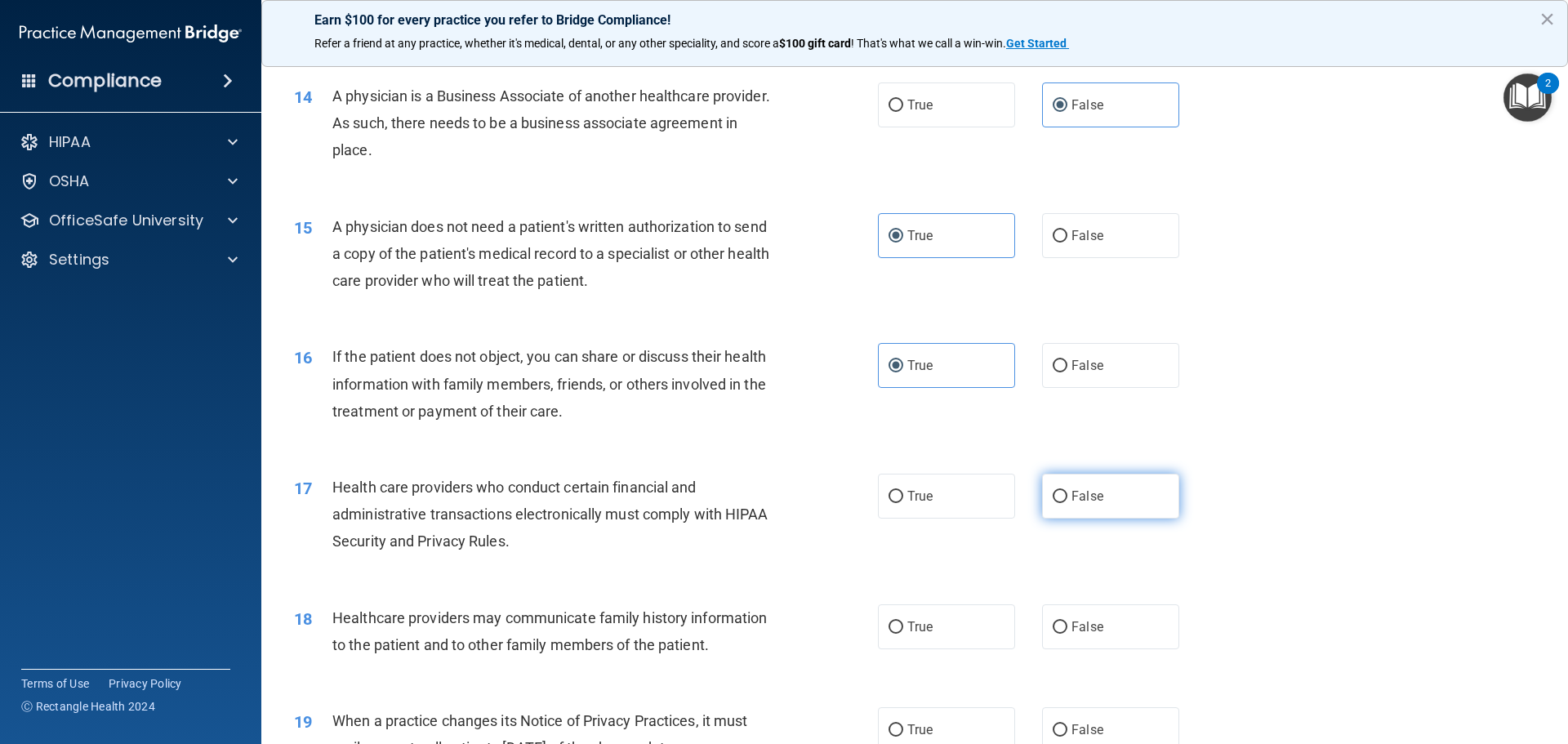
click at [1092, 501] on span "False" at bounding box center [1086, 496] width 31 height 15
click at [1068, 501] on input "False" at bounding box center [1059, 497] width 14 height 12
radio input "true"
click at [1097, 599] on div "18 Healthcare providers may communicate family history information to the patie…" at bounding box center [915, 635] width 1266 height 103
click at [1103, 615] on label "False" at bounding box center [1110, 627] width 137 height 45
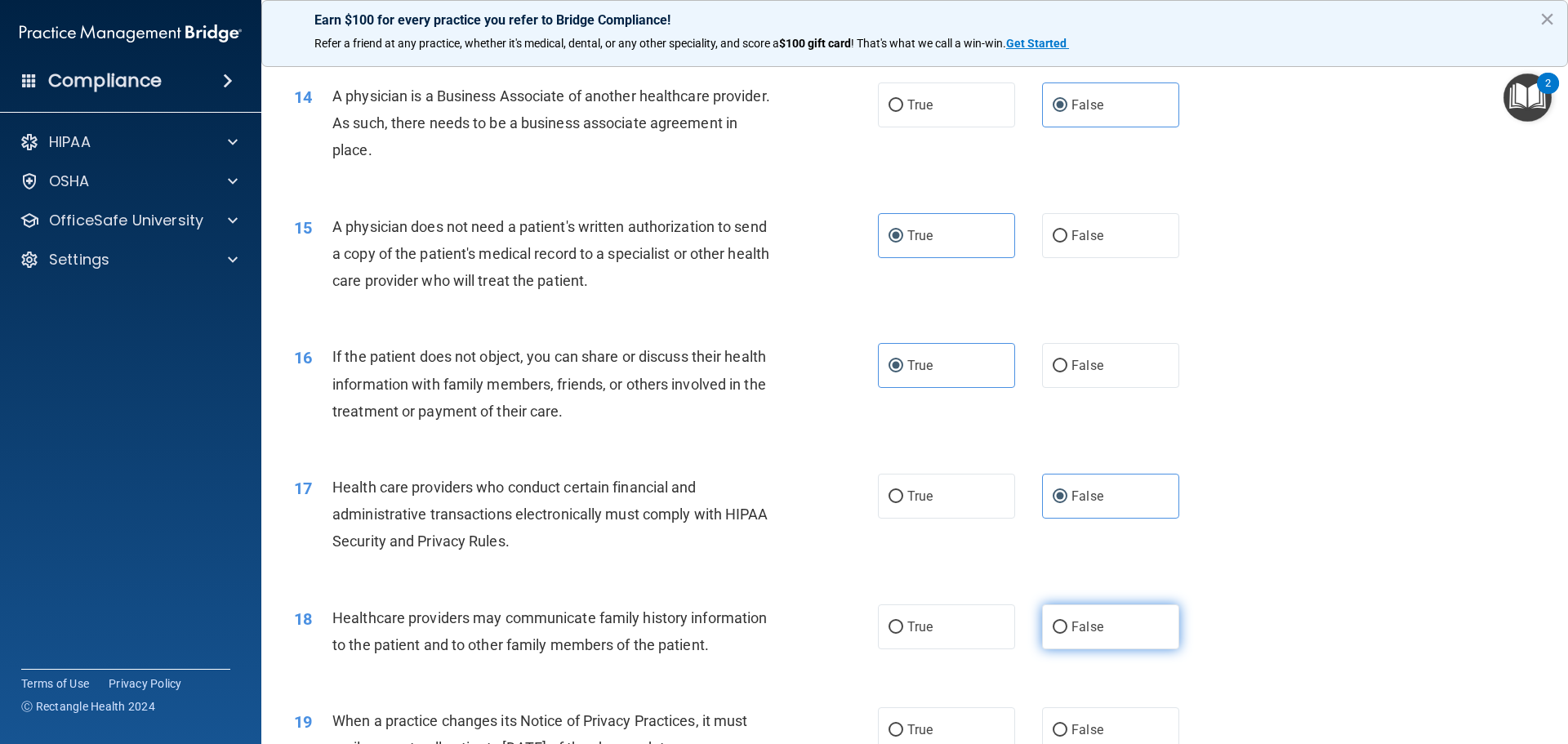
click at [1068, 622] on input "False" at bounding box center [1059, 628] width 14 height 12
radio input "true"
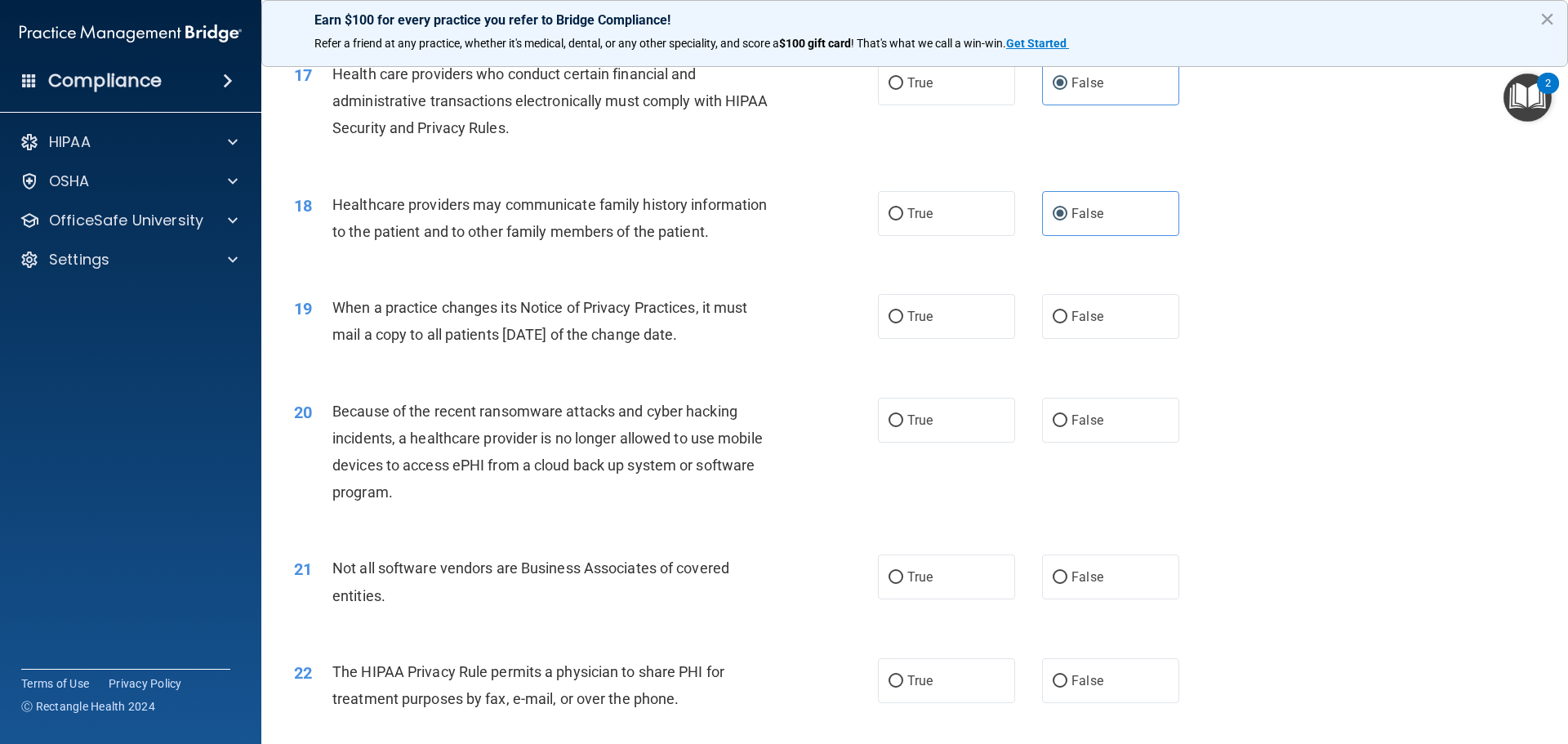
scroll to position [2043, 0]
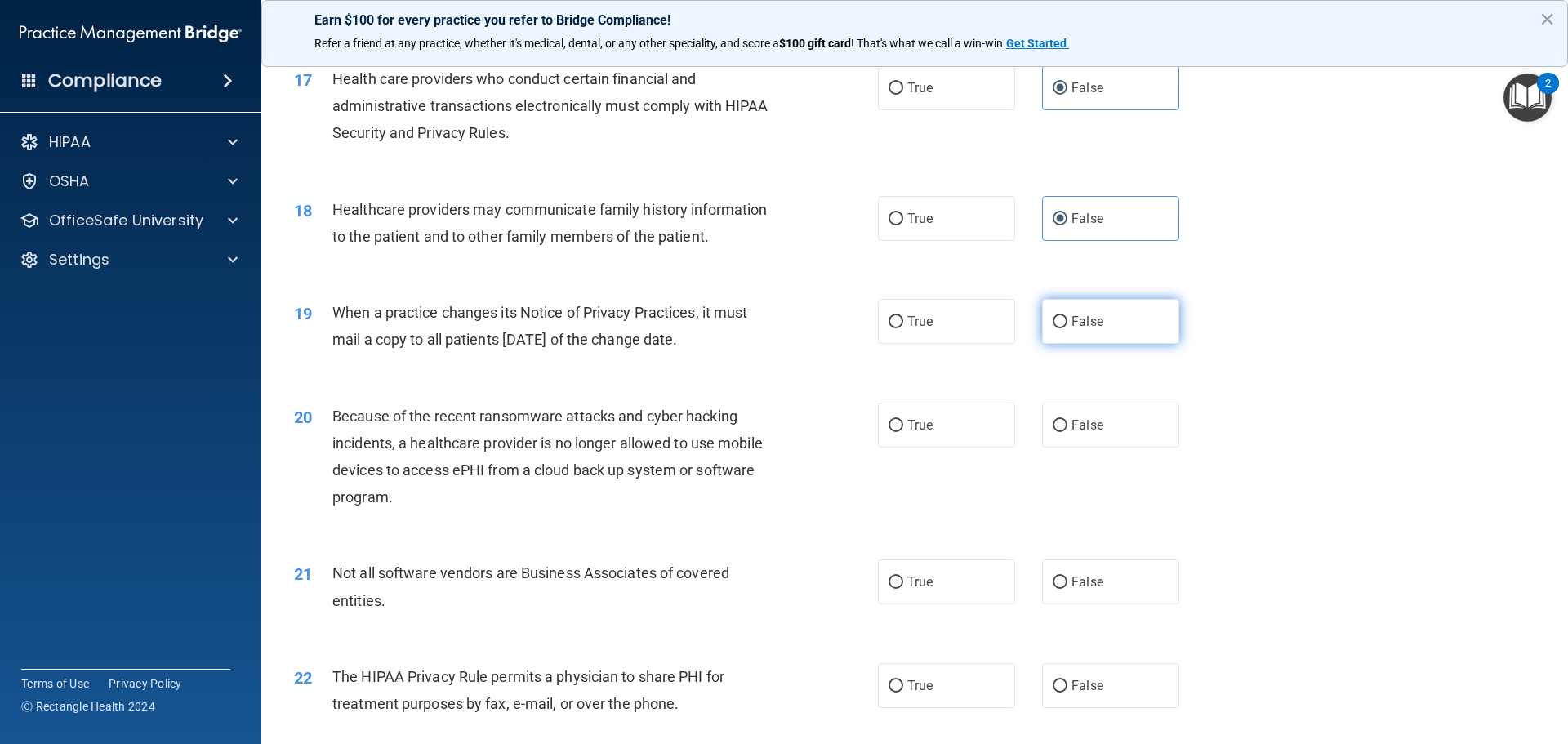
click at [1075, 328] on span "False" at bounding box center [1086, 322] width 31 height 15
click at [1068, 328] on input "False" at bounding box center [1059, 322] width 14 height 12
radio input "true"
click at [1067, 405] on label "False" at bounding box center [1110, 425] width 137 height 45
click at [1067, 420] on input "False" at bounding box center [1059, 426] width 14 height 12
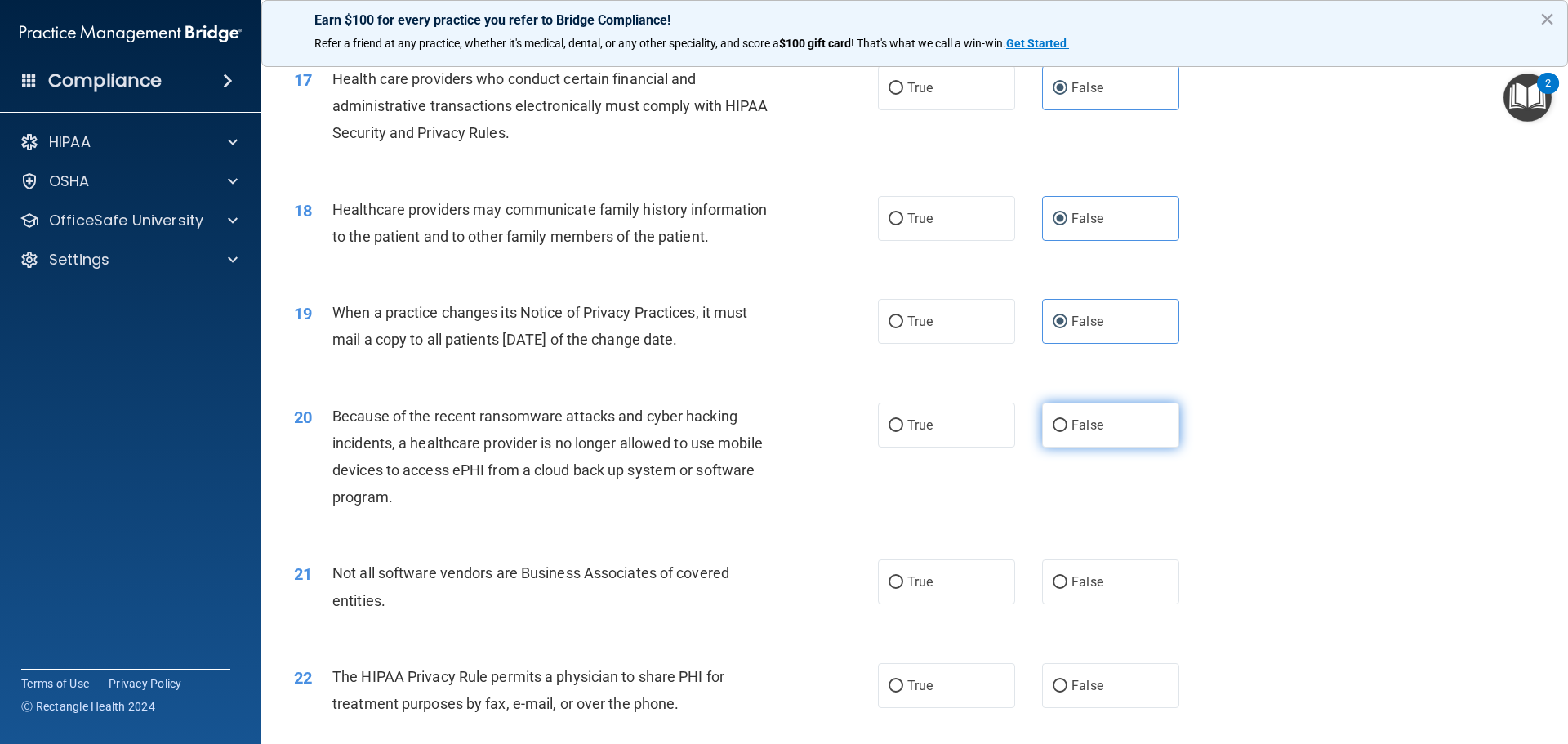
radio input "true"
click at [1071, 427] on span "False" at bounding box center [1086, 426] width 31 height 15
click at [1068, 427] on input "False" at bounding box center [1059, 426] width 14 height 12
click at [1100, 598] on label "False" at bounding box center [1110, 582] width 137 height 45
click at [1068, 589] on input "False" at bounding box center [1059, 583] width 14 height 12
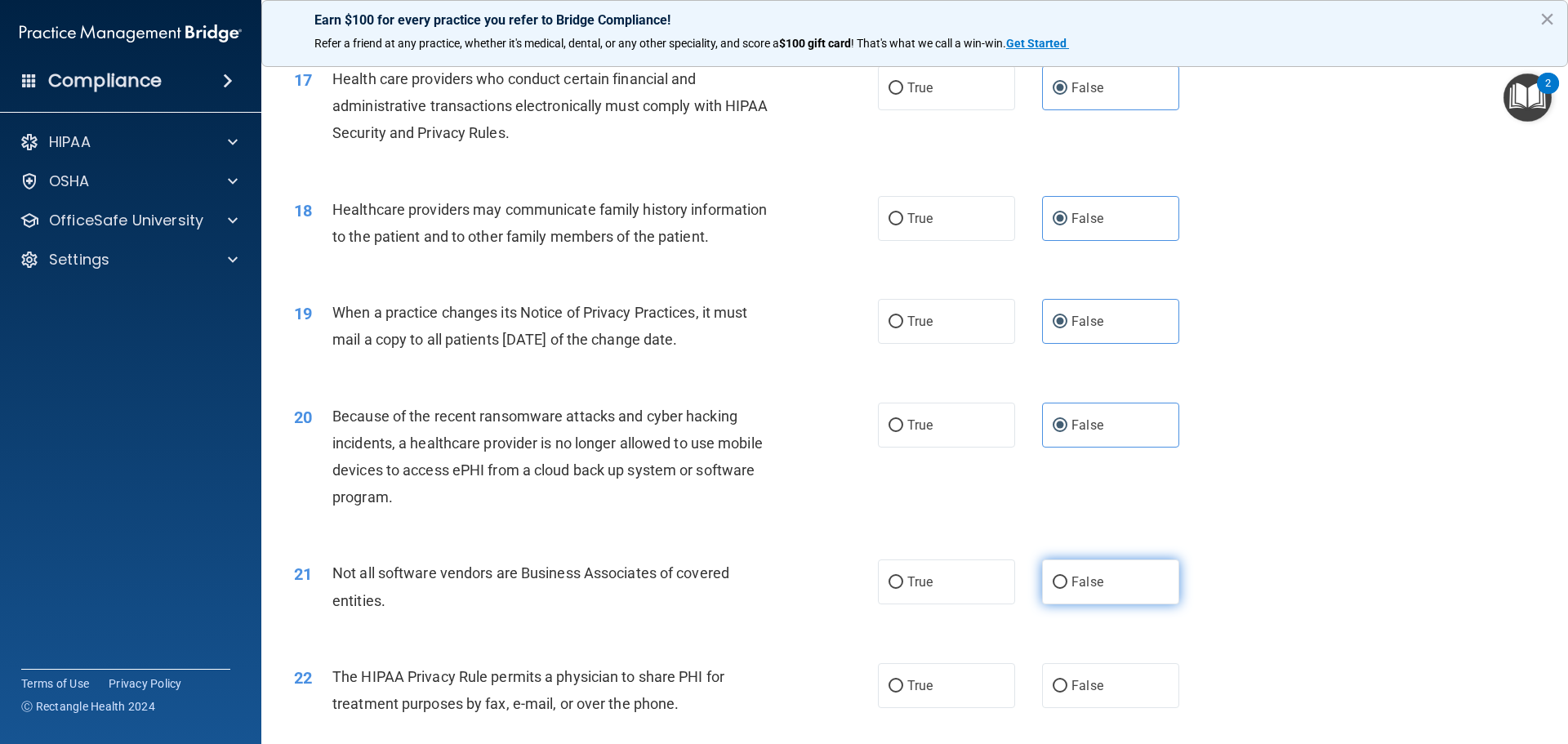
radio input "true"
click at [1106, 652] on div "22 The HIPAA Privacy Rule permits a physician to share PHI for treatment purpos…" at bounding box center [915, 694] width 1266 height 103
click at [1107, 664] on label "False" at bounding box center [1110, 685] width 137 height 45
click at [1068, 681] on input "False" at bounding box center [1059, 687] width 14 height 12
radio input "true"
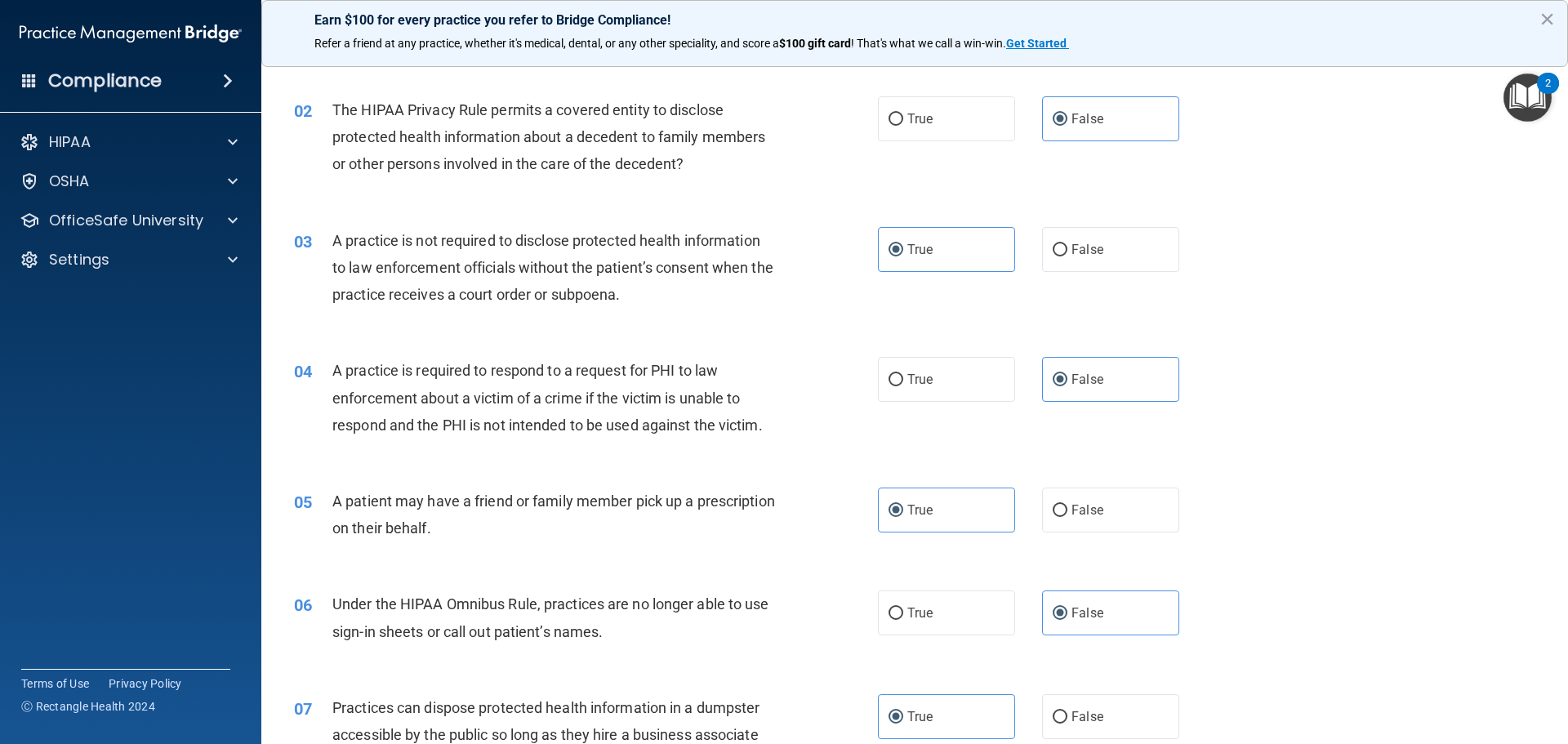
scroll to position [0, 0]
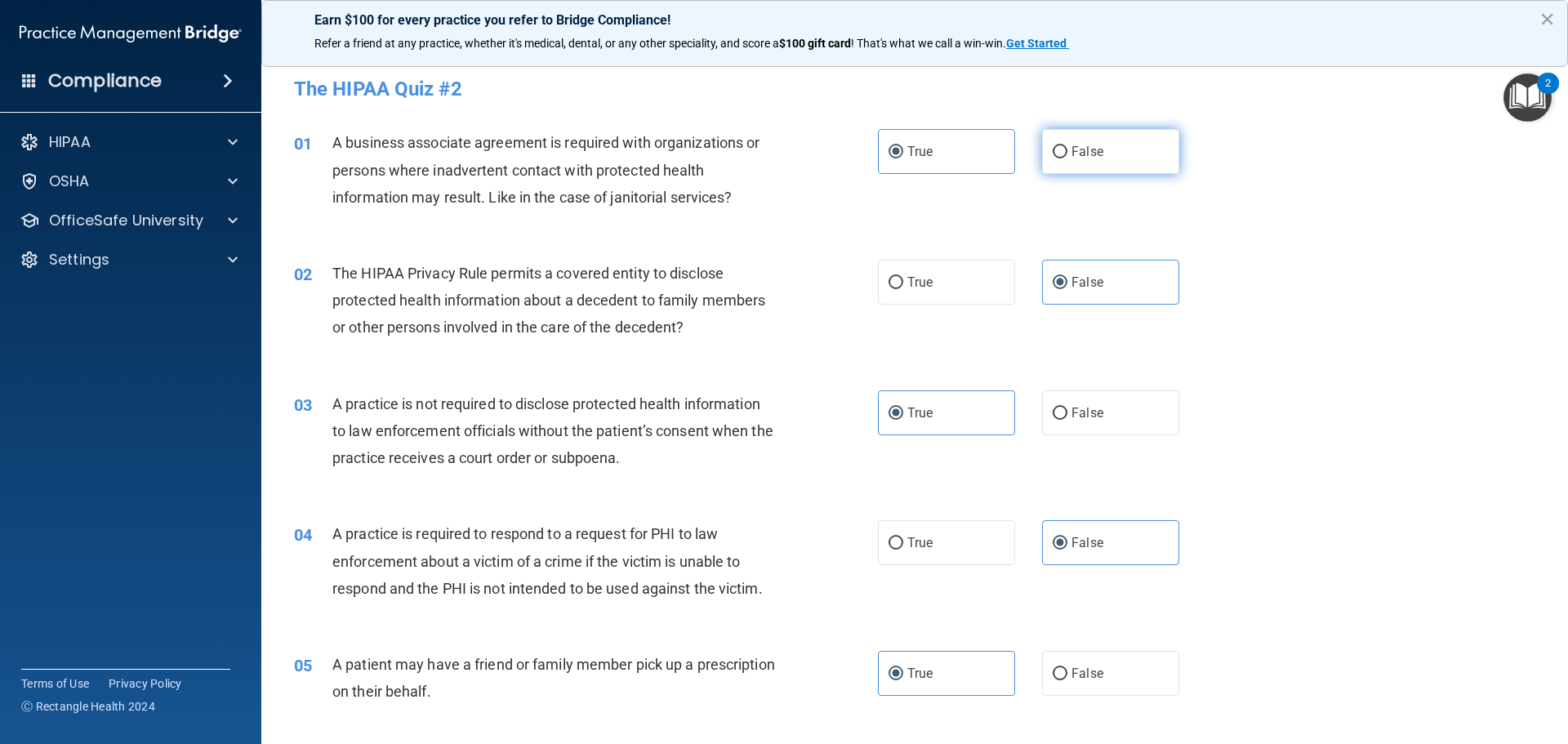
click at [1059, 158] on input "False" at bounding box center [1059, 152] width 14 height 12
radio input "true"
radio input "false"
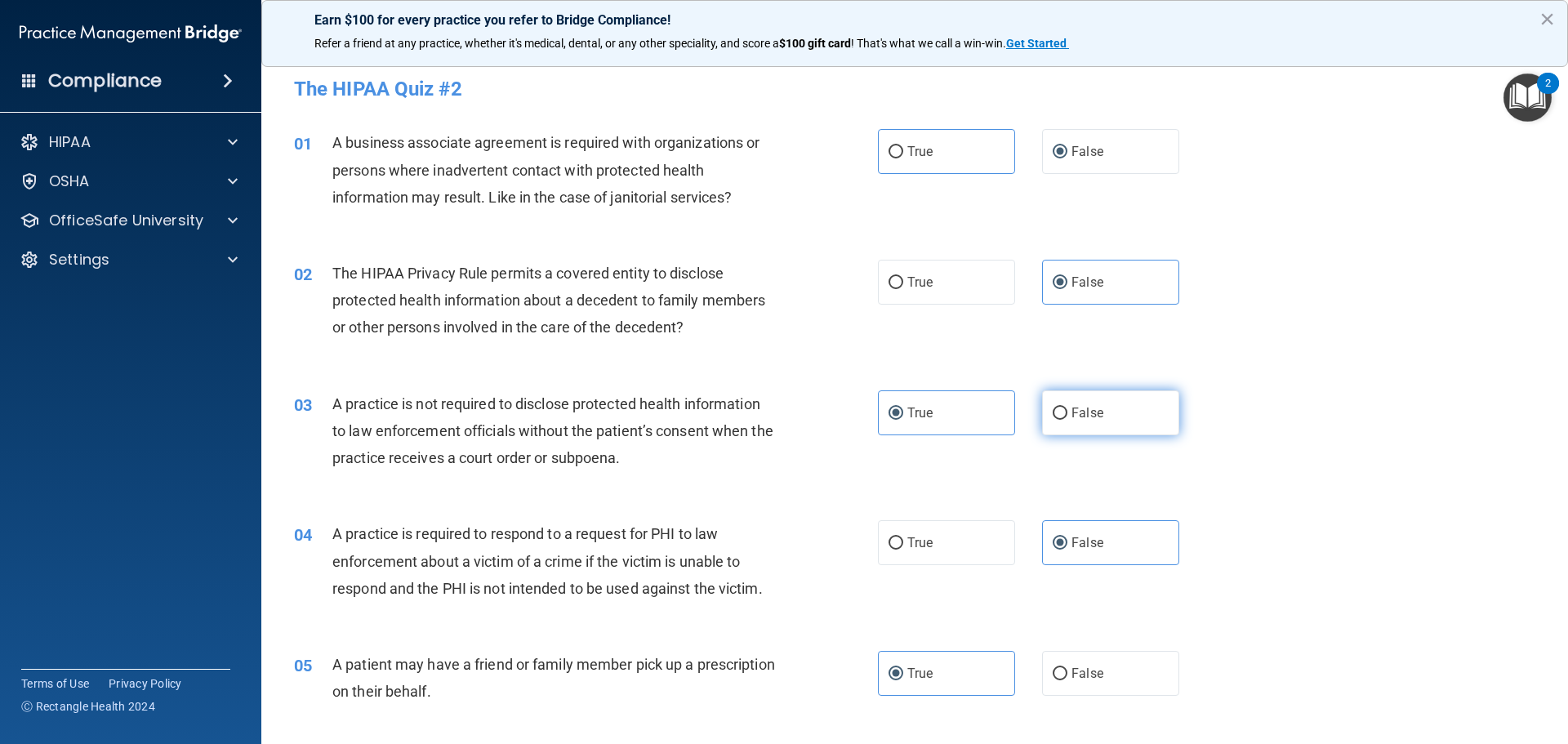
click at [1109, 432] on label "False" at bounding box center [1110, 413] width 137 height 45
click at [1068, 420] on input "False" at bounding box center [1059, 414] width 14 height 12
radio input "true"
radio input "false"
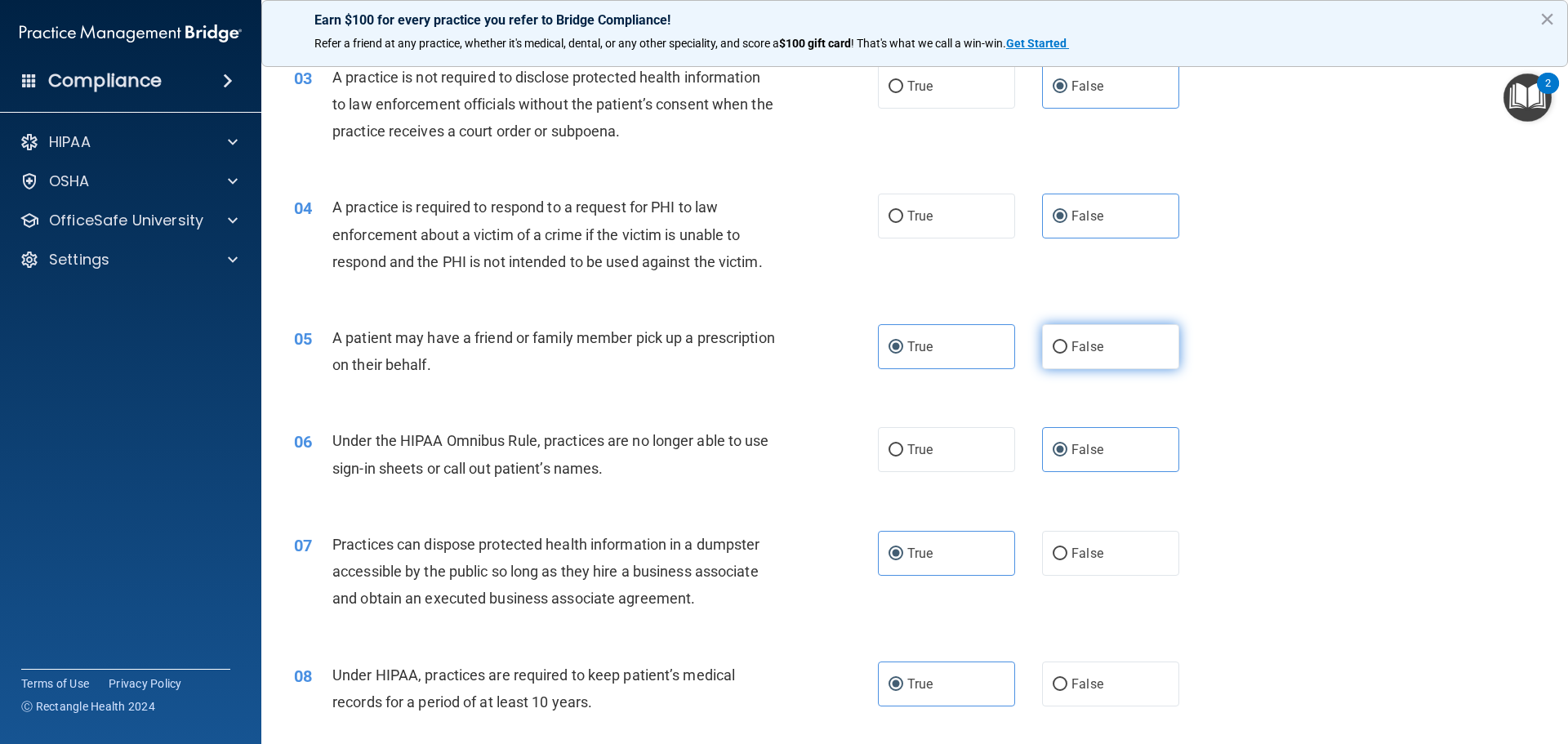
click at [1068, 329] on label "False" at bounding box center [1110, 346] width 137 height 45
click at [1068, 341] on input "False" at bounding box center [1059, 347] width 14 height 12
radio input "true"
radio input "false"
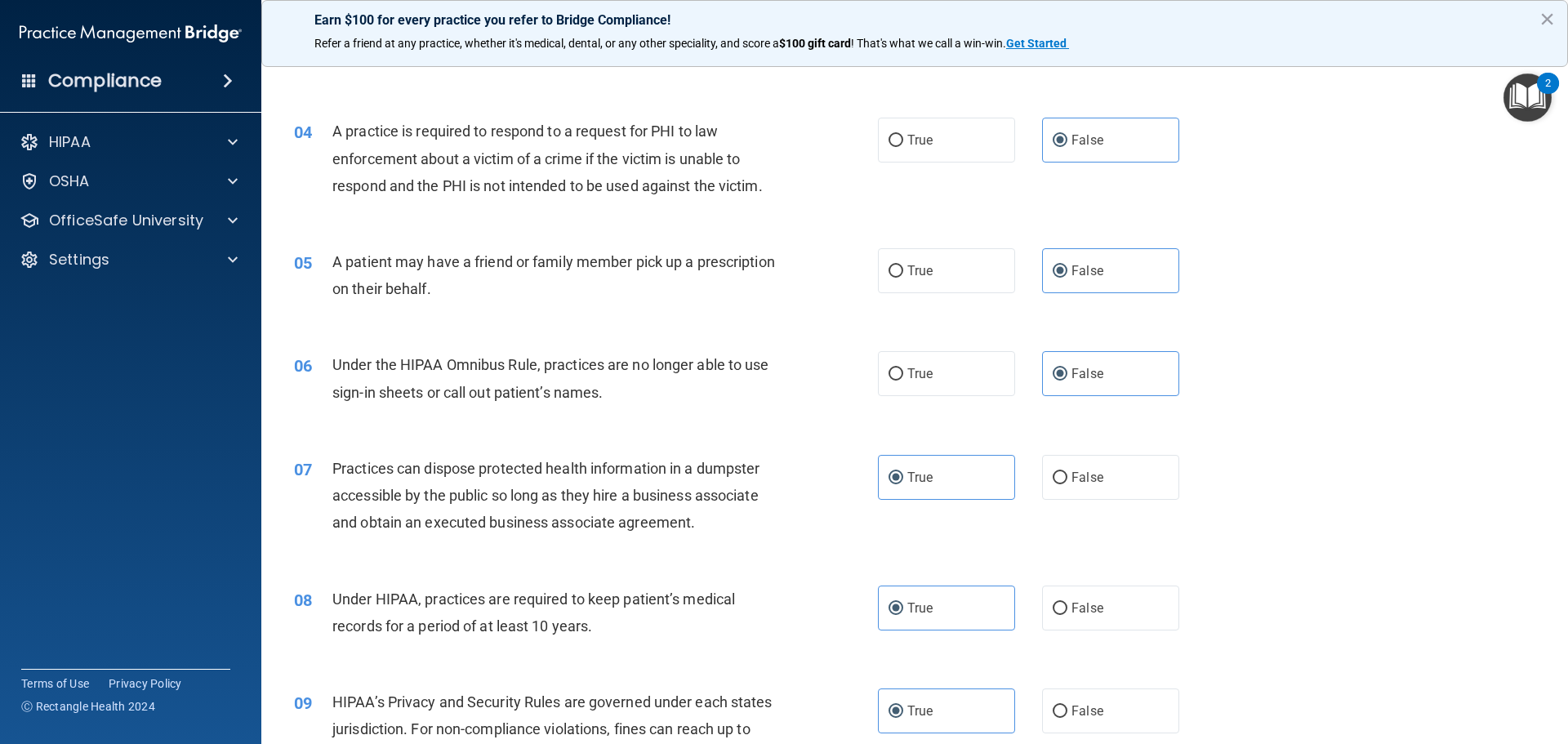
scroll to position [490, 0]
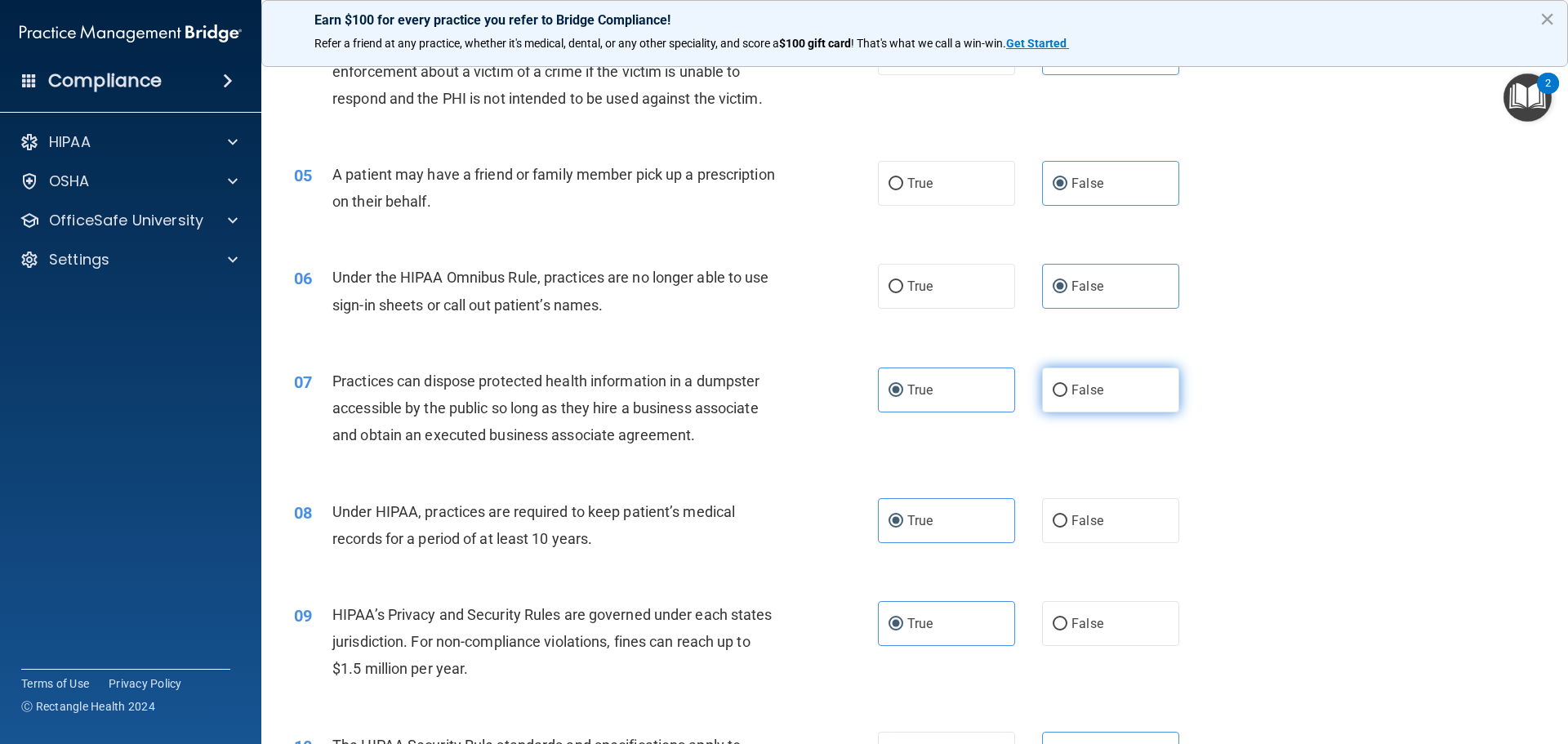
click at [1102, 401] on label "False" at bounding box center [1110, 390] width 137 height 45
click at [1068, 398] on input "False" at bounding box center [1059, 391] width 14 height 12
radio input "true"
radio input "false"
click at [1107, 539] on label "False" at bounding box center [1110, 521] width 137 height 45
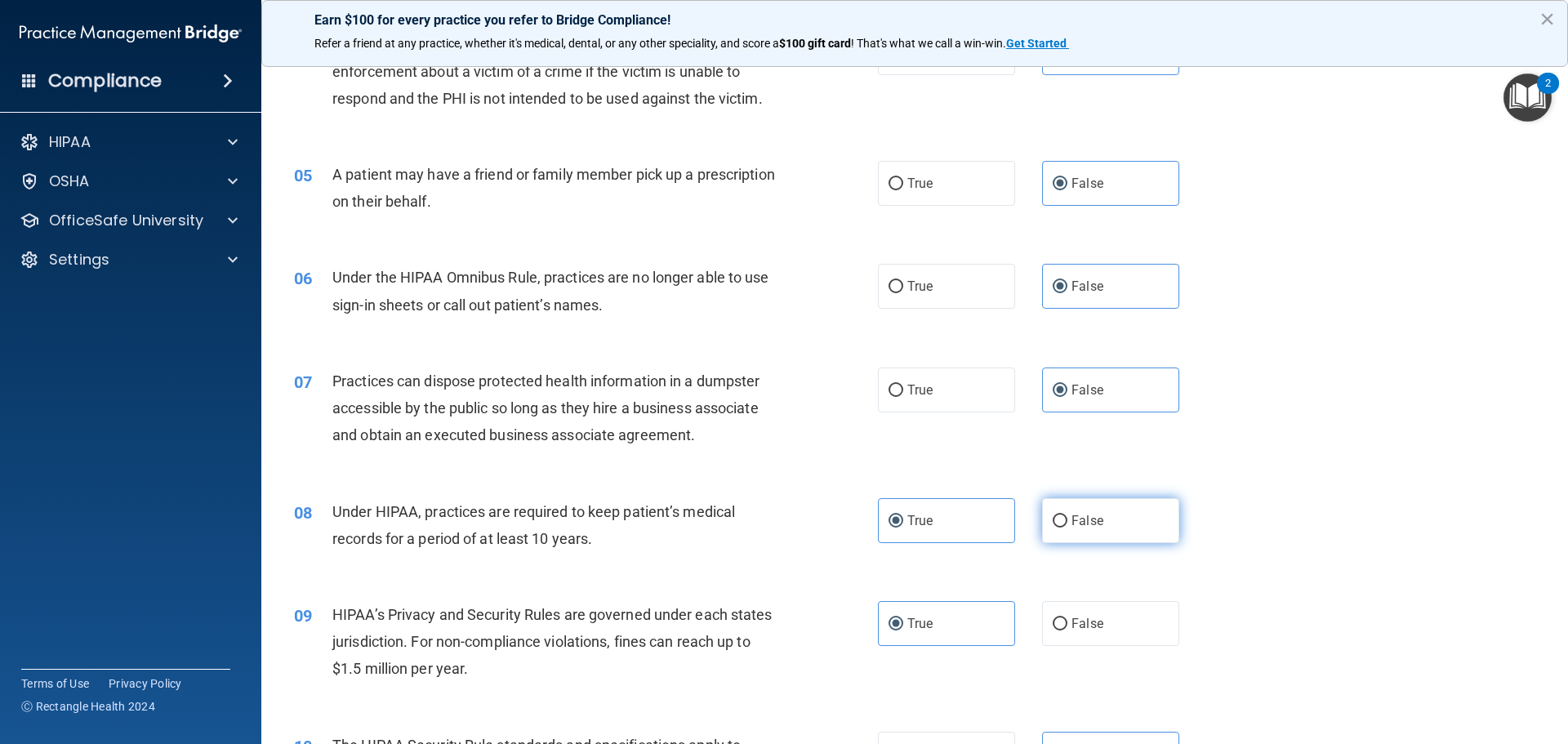
click at [1068, 528] on input "False" at bounding box center [1059, 522] width 14 height 12
radio input "true"
radio input "false"
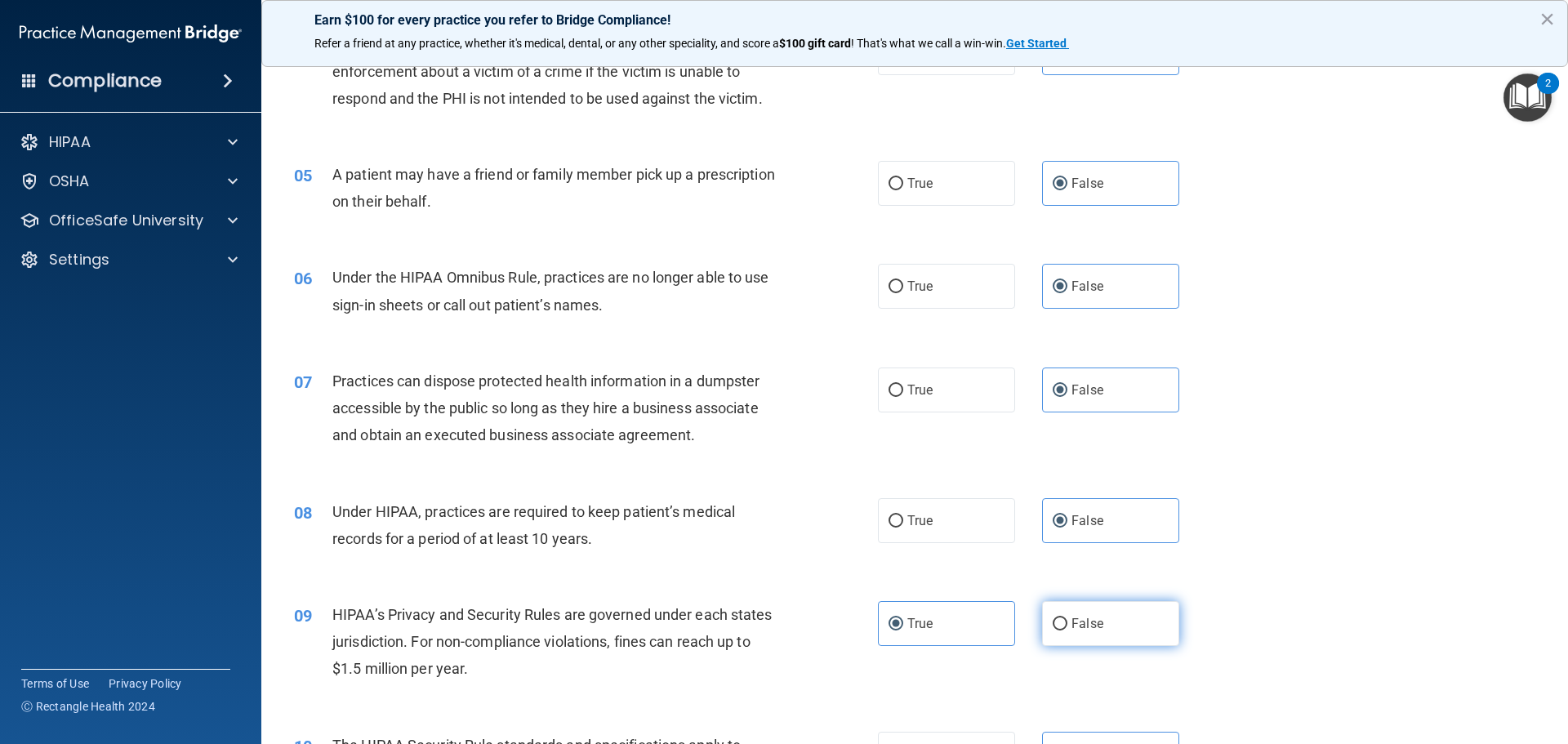
click at [1105, 613] on label "False" at bounding box center [1110, 624] width 137 height 45
click at [1068, 619] on input "False" at bounding box center [1059, 625] width 14 height 12
radio input "true"
radio input "false"
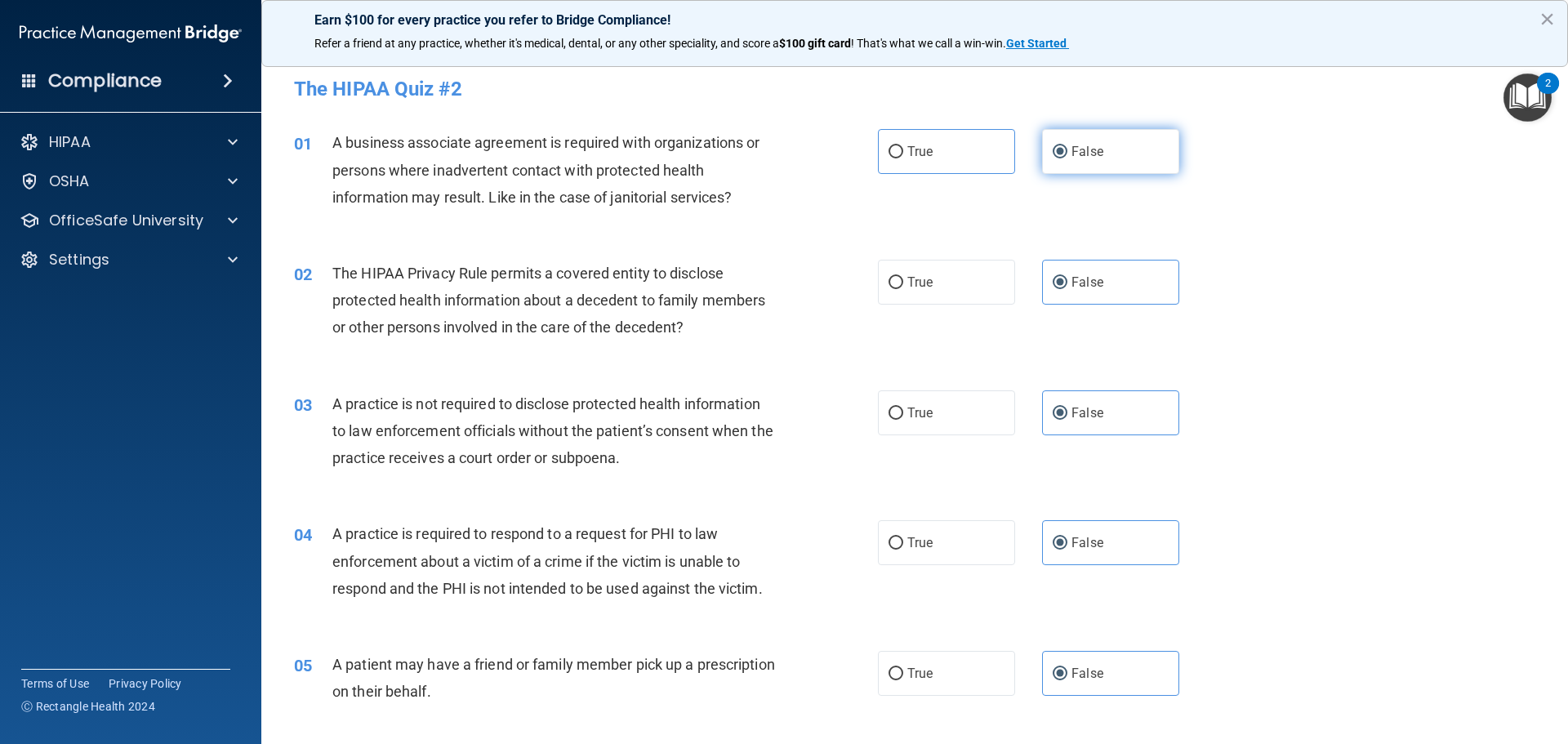
click at [1115, 146] on label "False" at bounding box center [1110, 152] width 137 height 45
click at [1068, 146] on input "False" at bounding box center [1059, 152] width 14 height 12
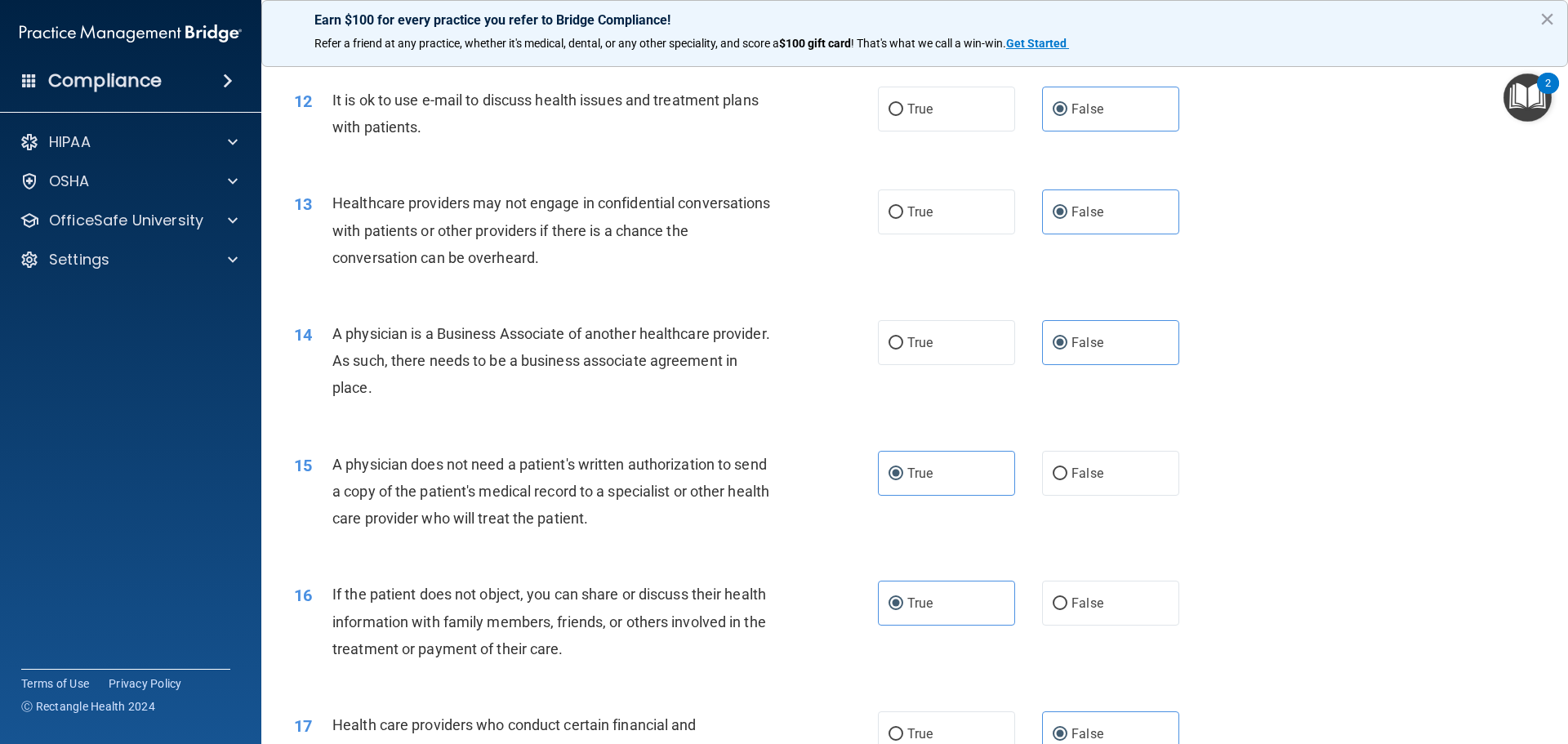
scroll to position [1553, 0]
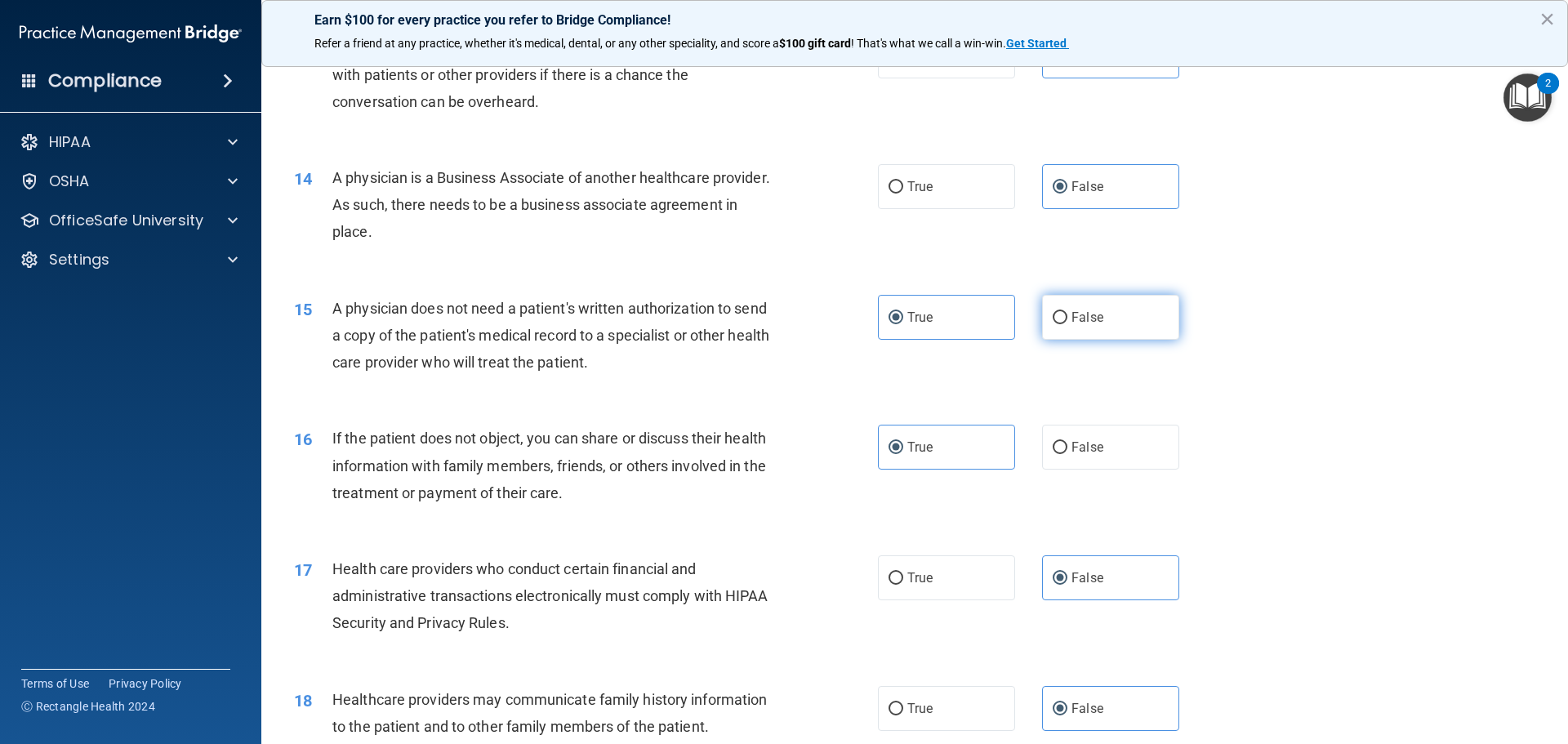
click at [1109, 319] on label "False" at bounding box center [1110, 318] width 137 height 45
click at [1068, 319] on input "False" at bounding box center [1059, 318] width 14 height 12
radio input "true"
radio input "false"
click at [1116, 437] on label "False" at bounding box center [1110, 447] width 137 height 45
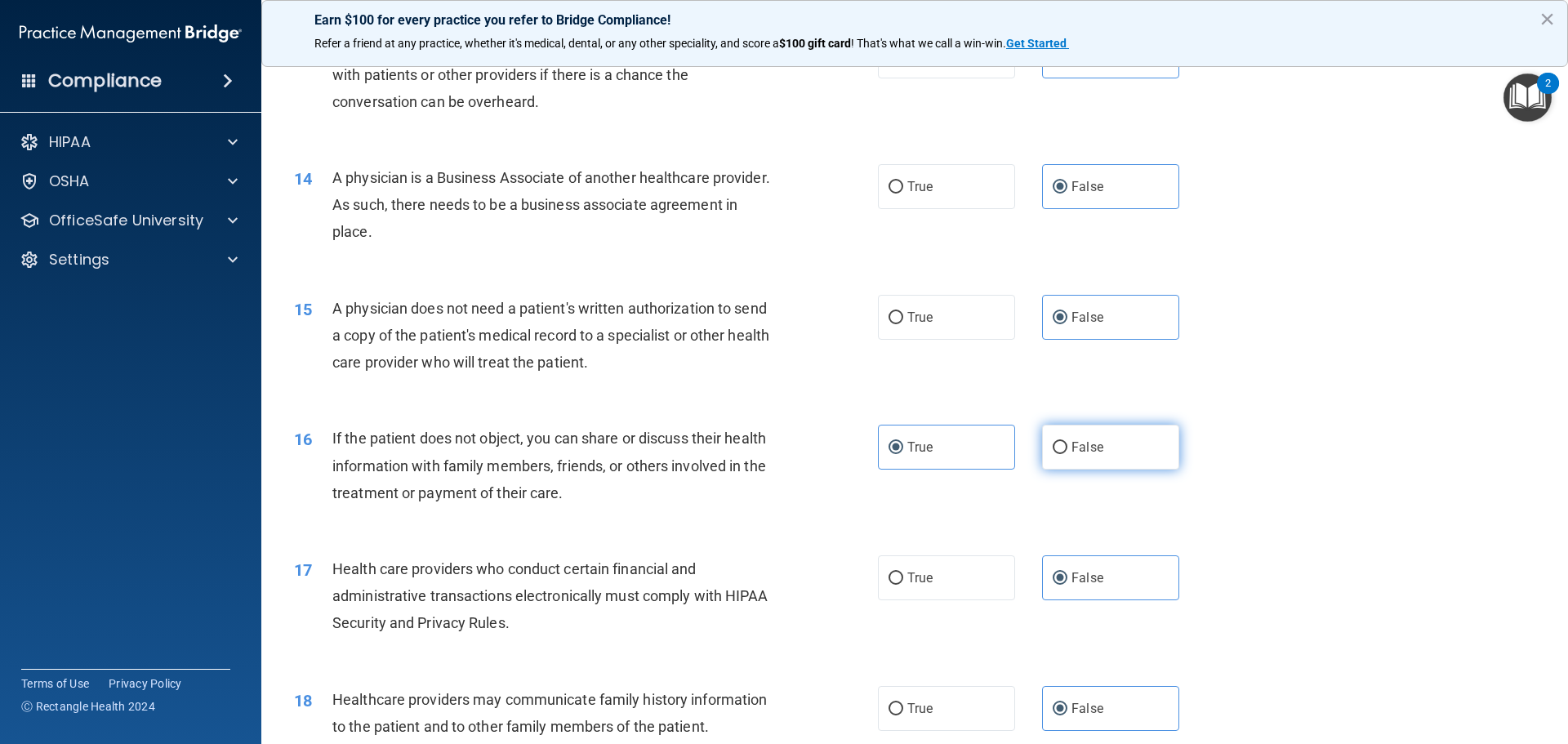
click at [1068, 442] on input "False" at bounding box center [1059, 448] width 14 height 12
radio input "true"
radio input "false"
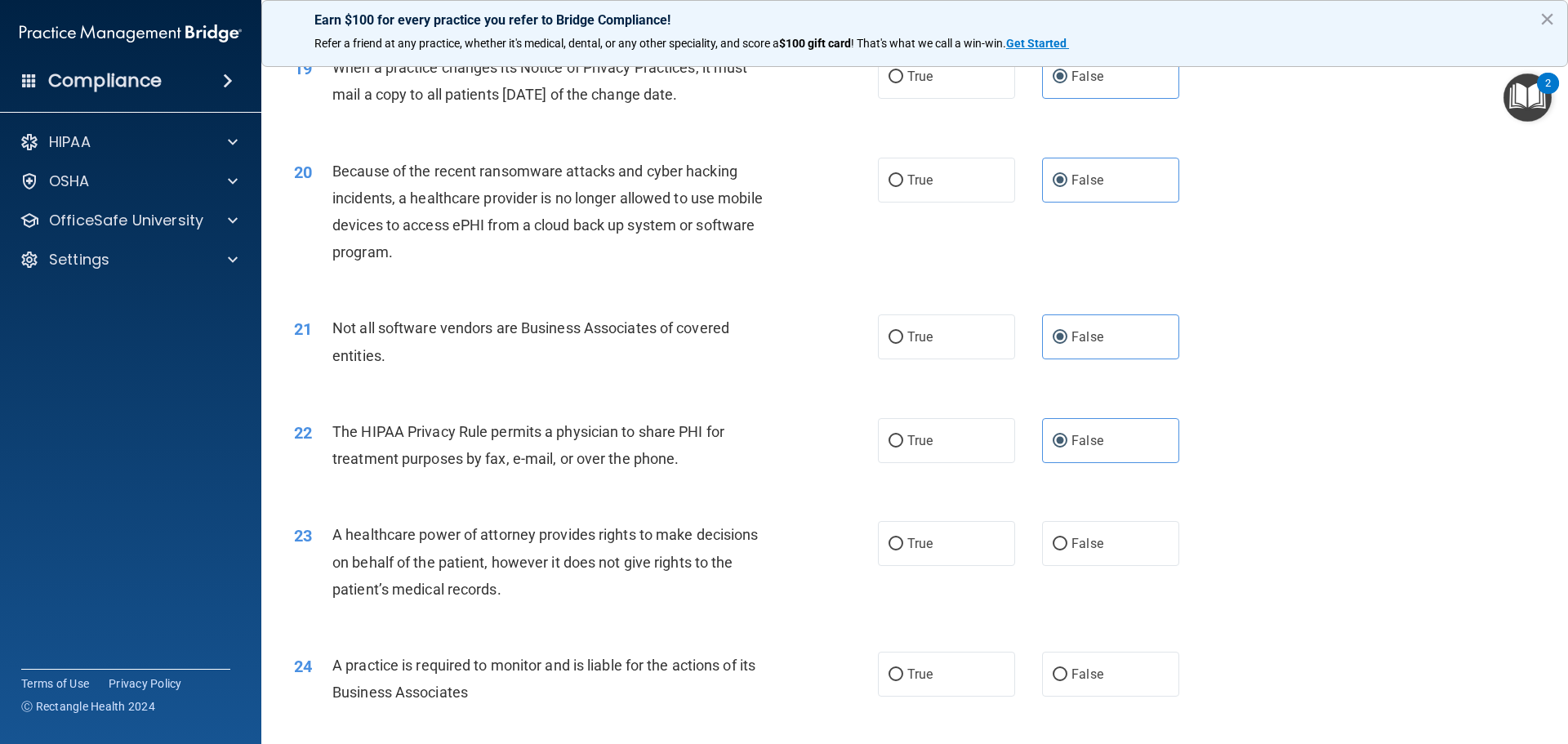
scroll to position [2615, 0]
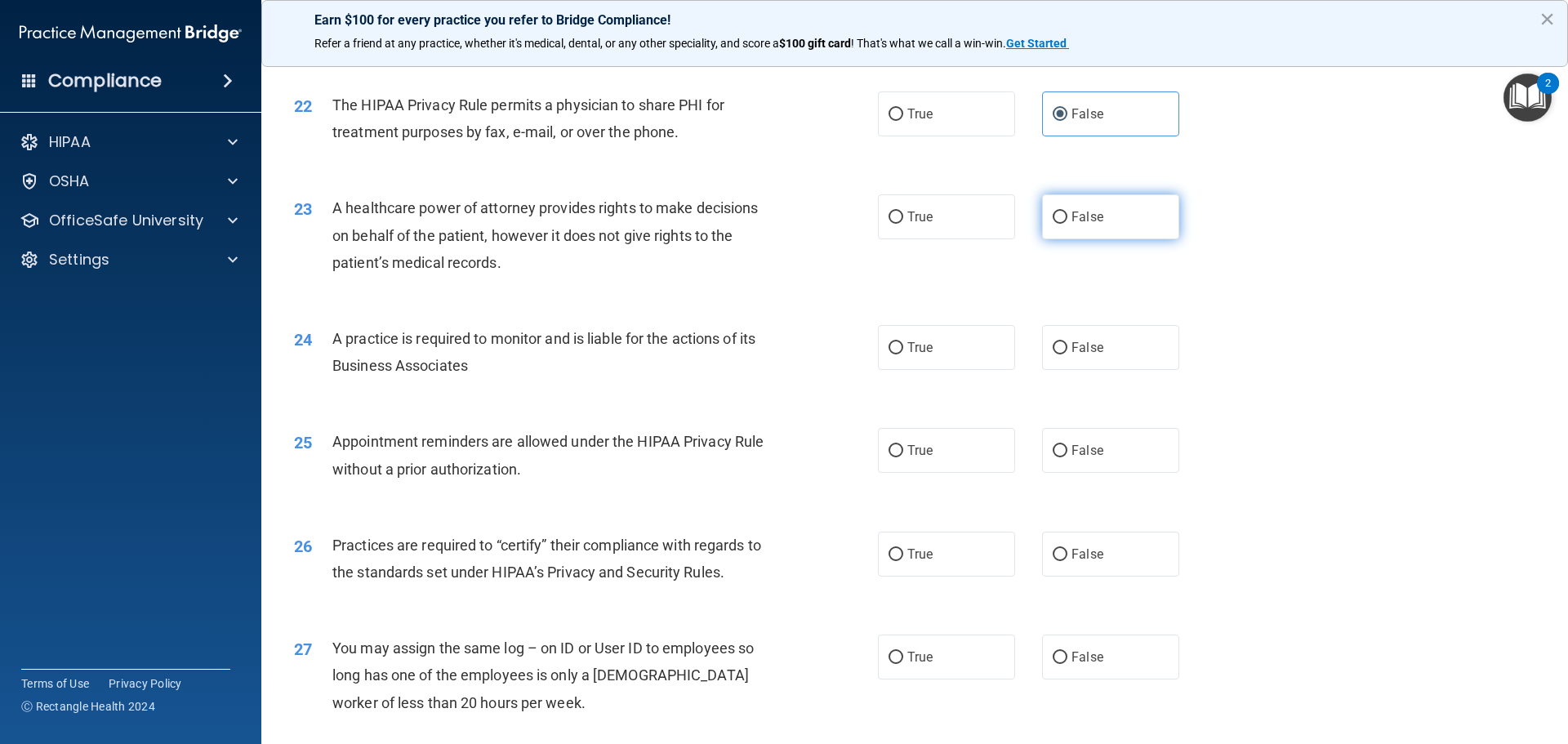
click at [1086, 218] on span "False" at bounding box center [1086, 217] width 31 height 15
click at [1068, 218] on input "False" at bounding box center [1059, 218] width 14 height 12
radio input "true"
click at [1110, 341] on label "False" at bounding box center [1110, 347] width 137 height 45
click at [1068, 342] on input "False" at bounding box center [1059, 348] width 14 height 12
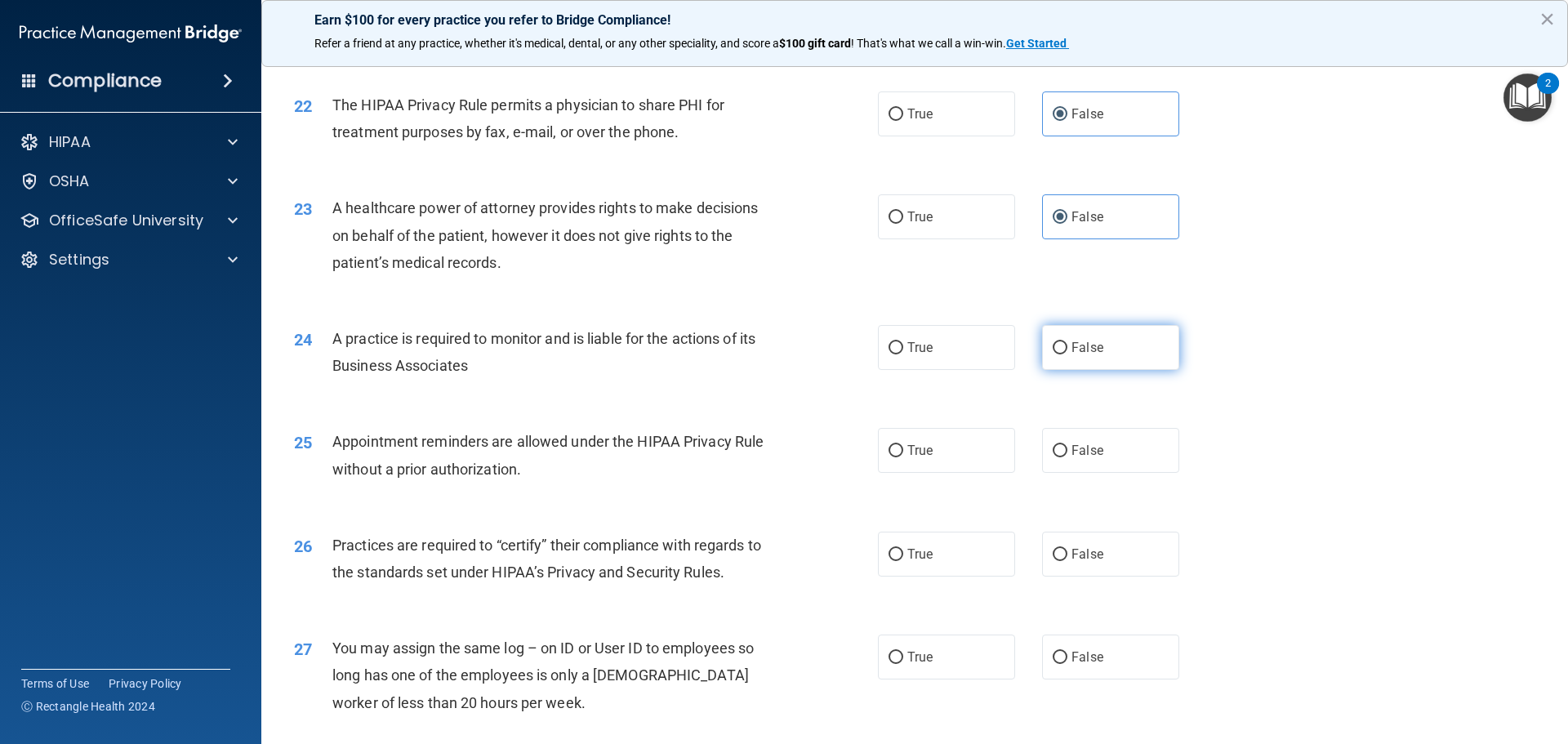
radio input "true"
click at [1126, 499] on div "25 Appointment reminders are allowed under the HIPAA Privacy Rule without a pri…" at bounding box center [915, 459] width 1266 height 103
click at [1126, 467] on label "False" at bounding box center [1110, 450] width 137 height 45
click at [1068, 458] on input "False" at bounding box center [1059, 451] width 14 height 12
radio input "true"
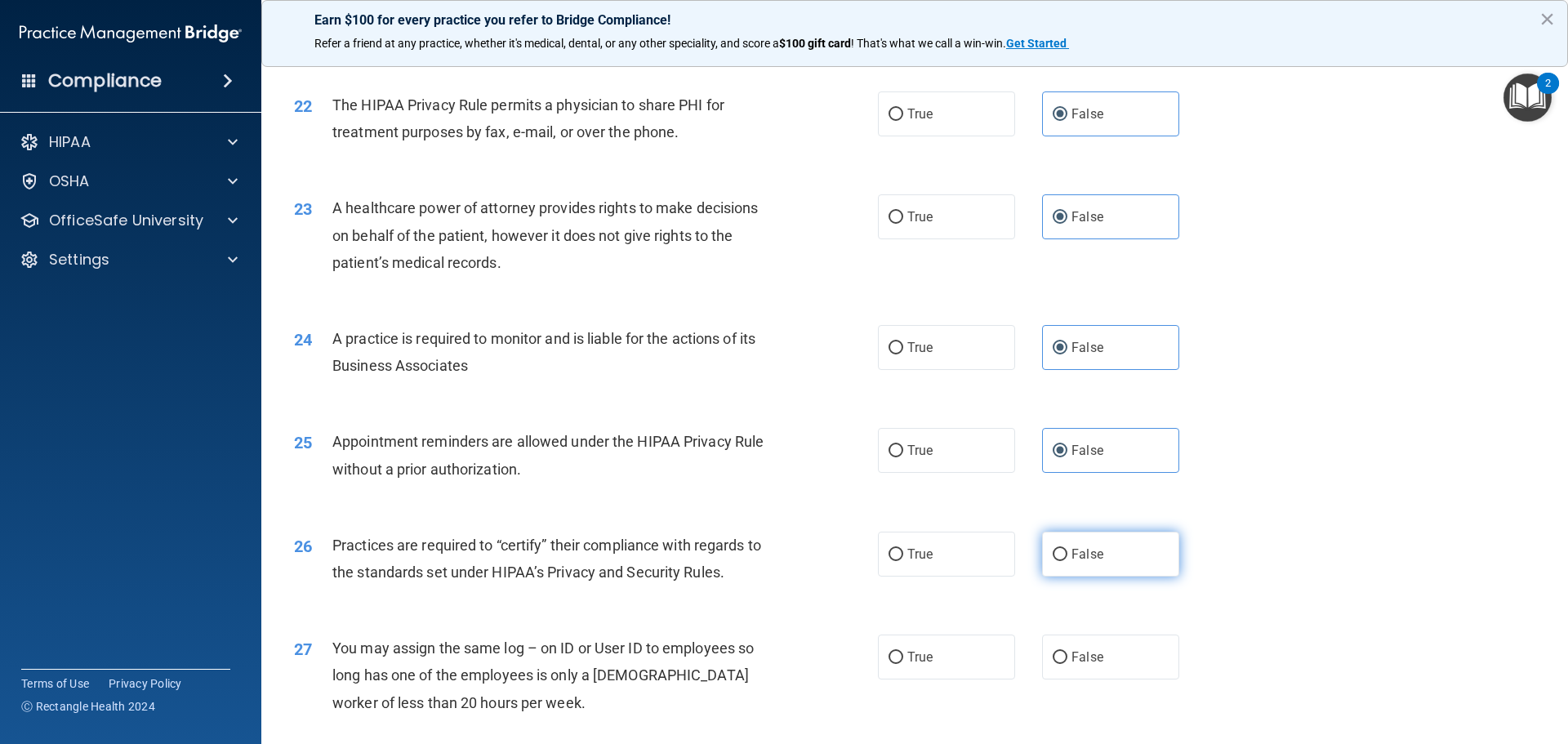
click at [1136, 544] on label "False" at bounding box center [1110, 554] width 137 height 45
click at [1068, 549] on input "False" at bounding box center [1059, 555] width 14 height 12
radio input "true"
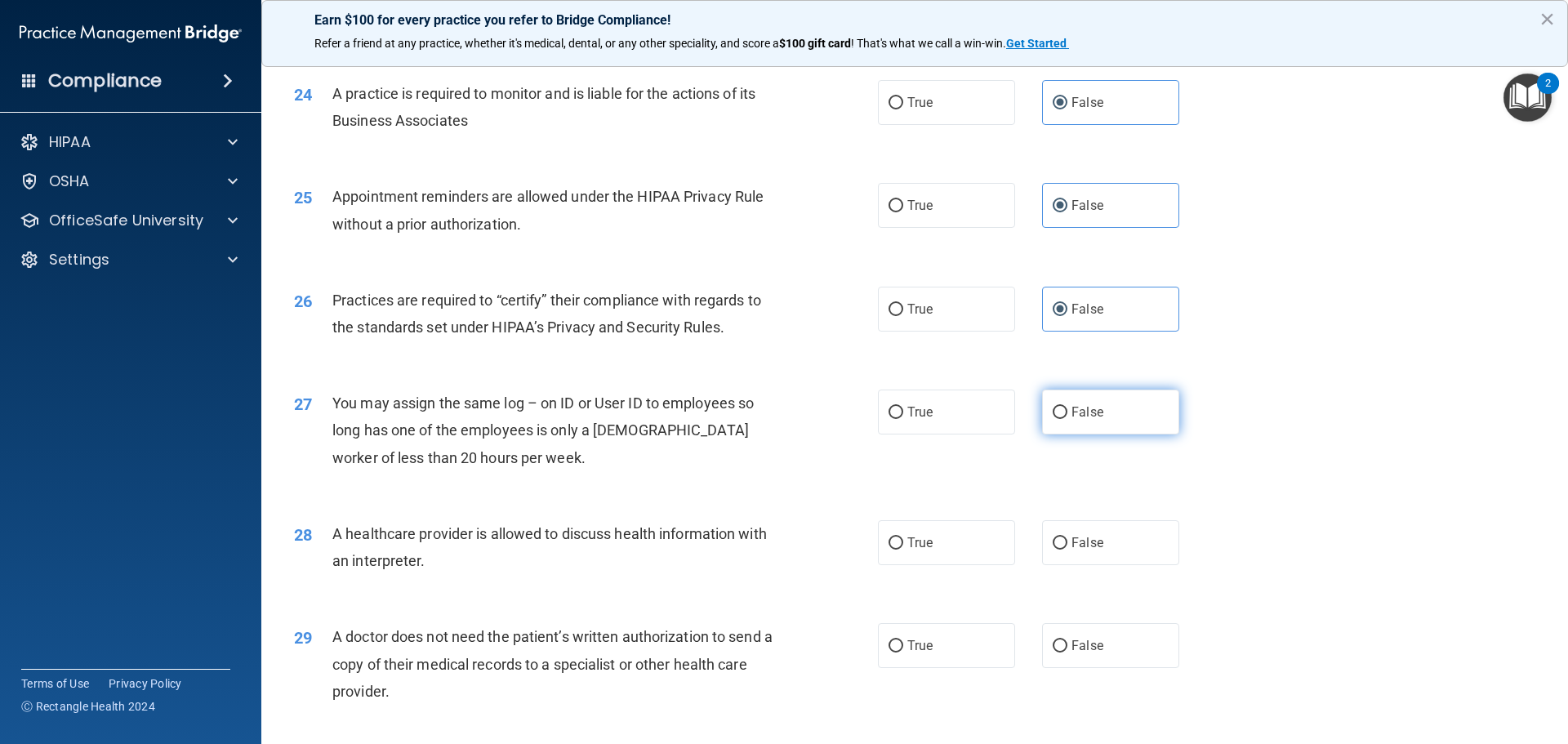
click at [1110, 416] on label "False" at bounding box center [1110, 412] width 137 height 45
click at [1068, 416] on input "False" at bounding box center [1059, 413] width 14 height 12
radio input "true"
click at [1132, 544] on label "False" at bounding box center [1110, 542] width 137 height 45
click at [1068, 544] on input "False" at bounding box center [1059, 544] width 14 height 12
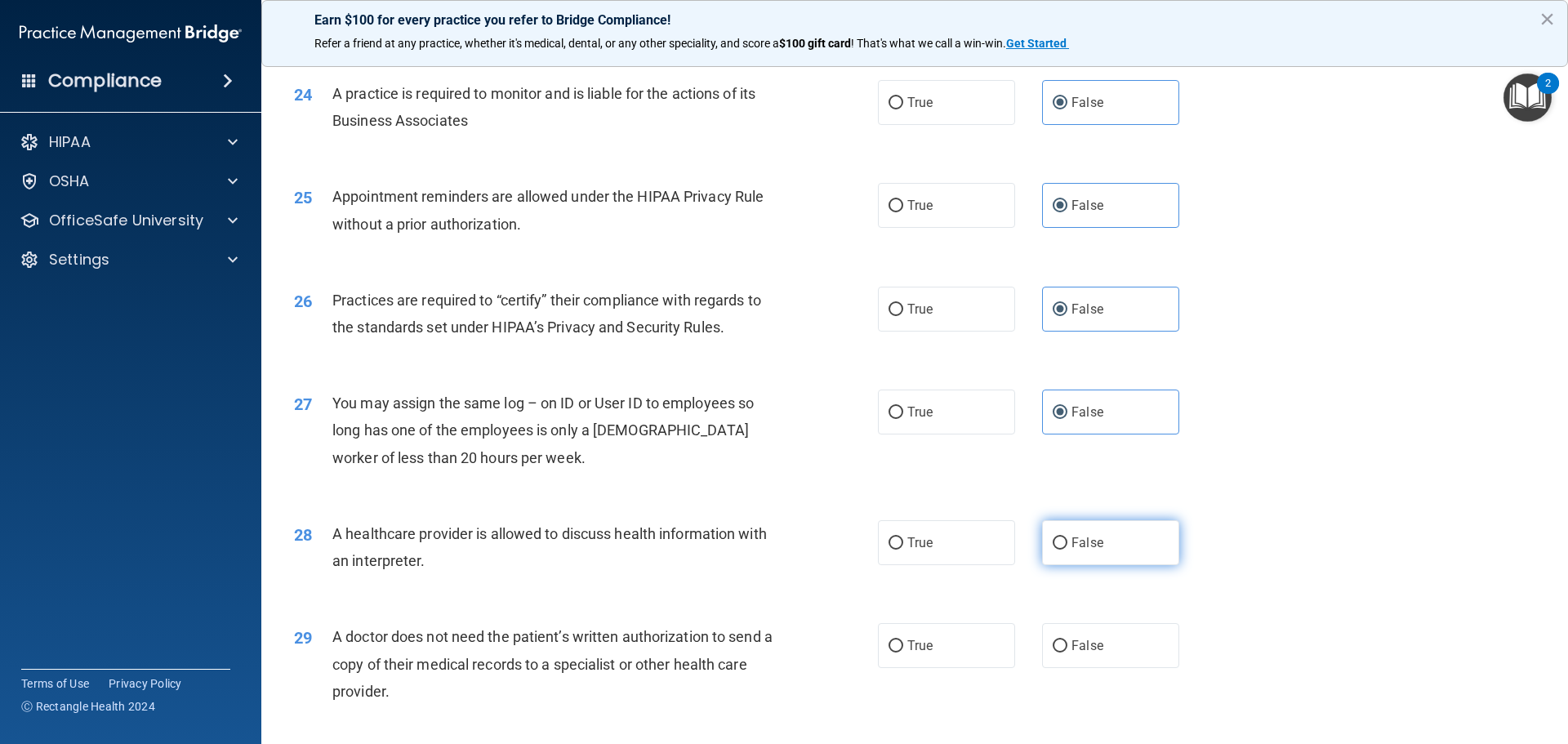
radio input "true"
click at [1142, 638] on label "False" at bounding box center [1110, 645] width 137 height 45
click at [1068, 641] on input "False" at bounding box center [1059, 647] width 14 height 12
radio input "true"
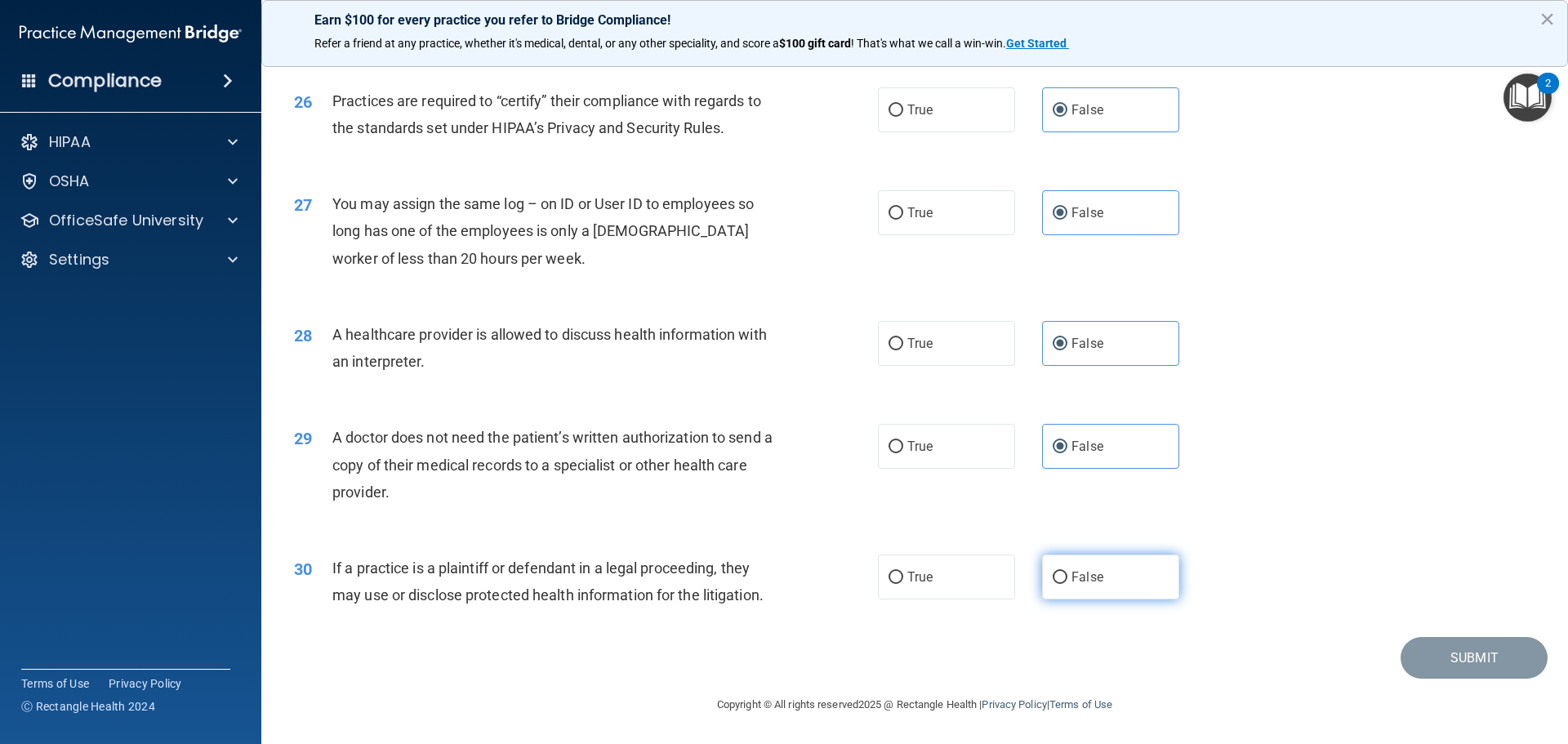
click at [1111, 570] on label "False" at bounding box center [1110, 577] width 137 height 45
click at [1068, 572] on input "False" at bounding box center [1059, 578] width 14 height 12
radio input "true"
click at [1438, 658] on button "Submit" at bounding box center [1474, 658] width 147 height 42
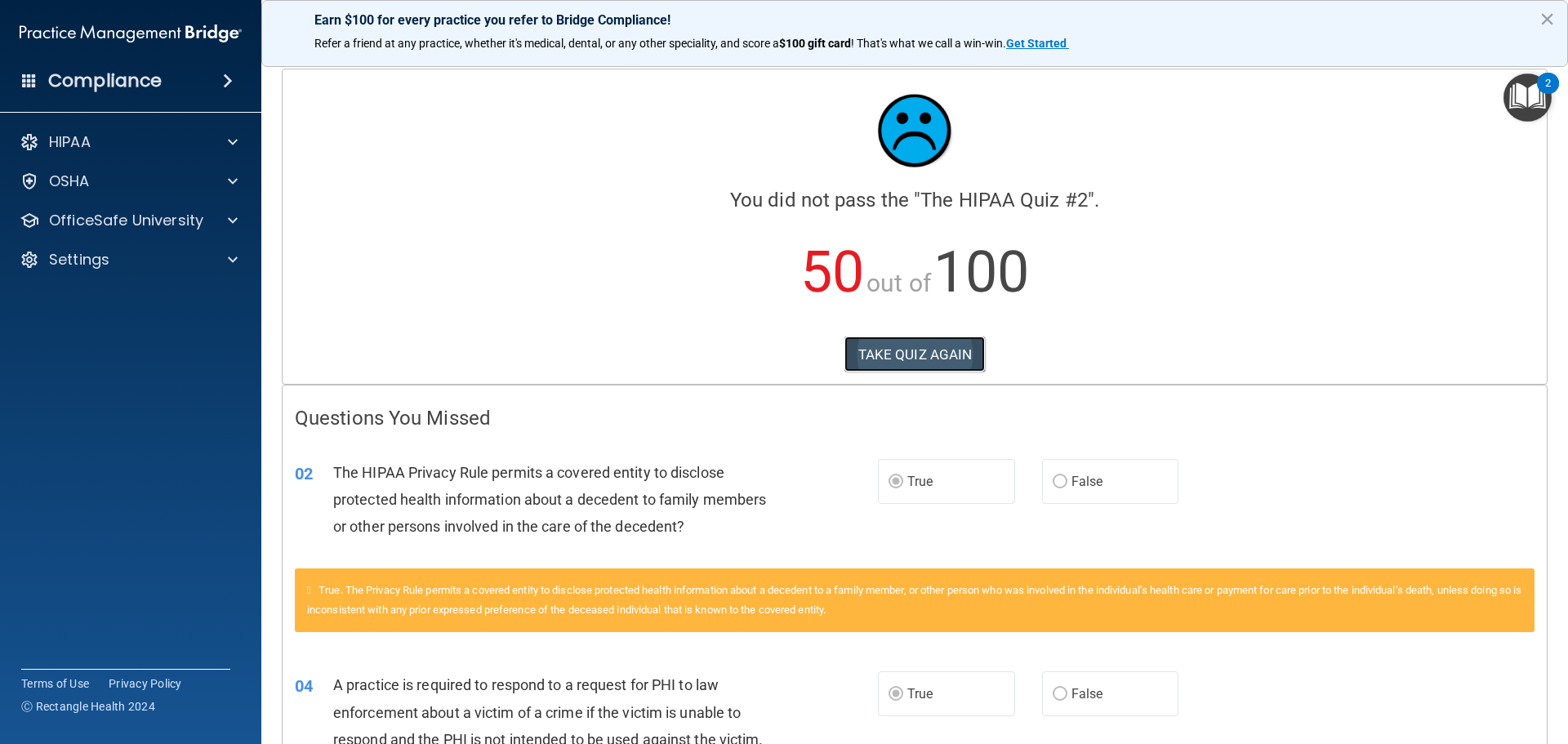
click at [891, 346] on button "TAKE QUIZ AGAIN" at bounding box center [915, 354] width 141 height 36
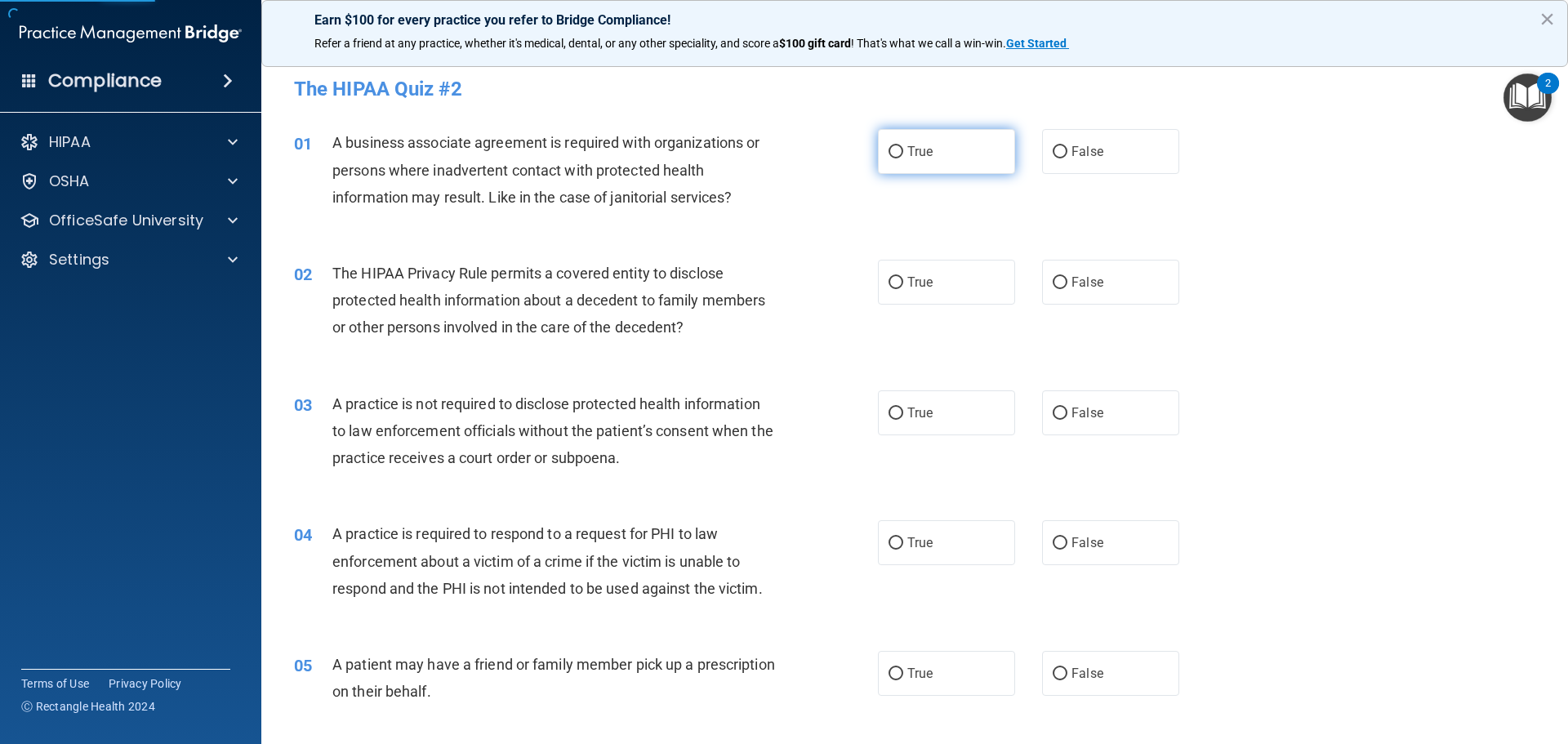
click at [957, 163] on label "True" at bounding box center [946, 152] width 137 height 45
click at [904, 158] on input "True" at bounding box center [895, 152] width 14 height 12
radio input "true"
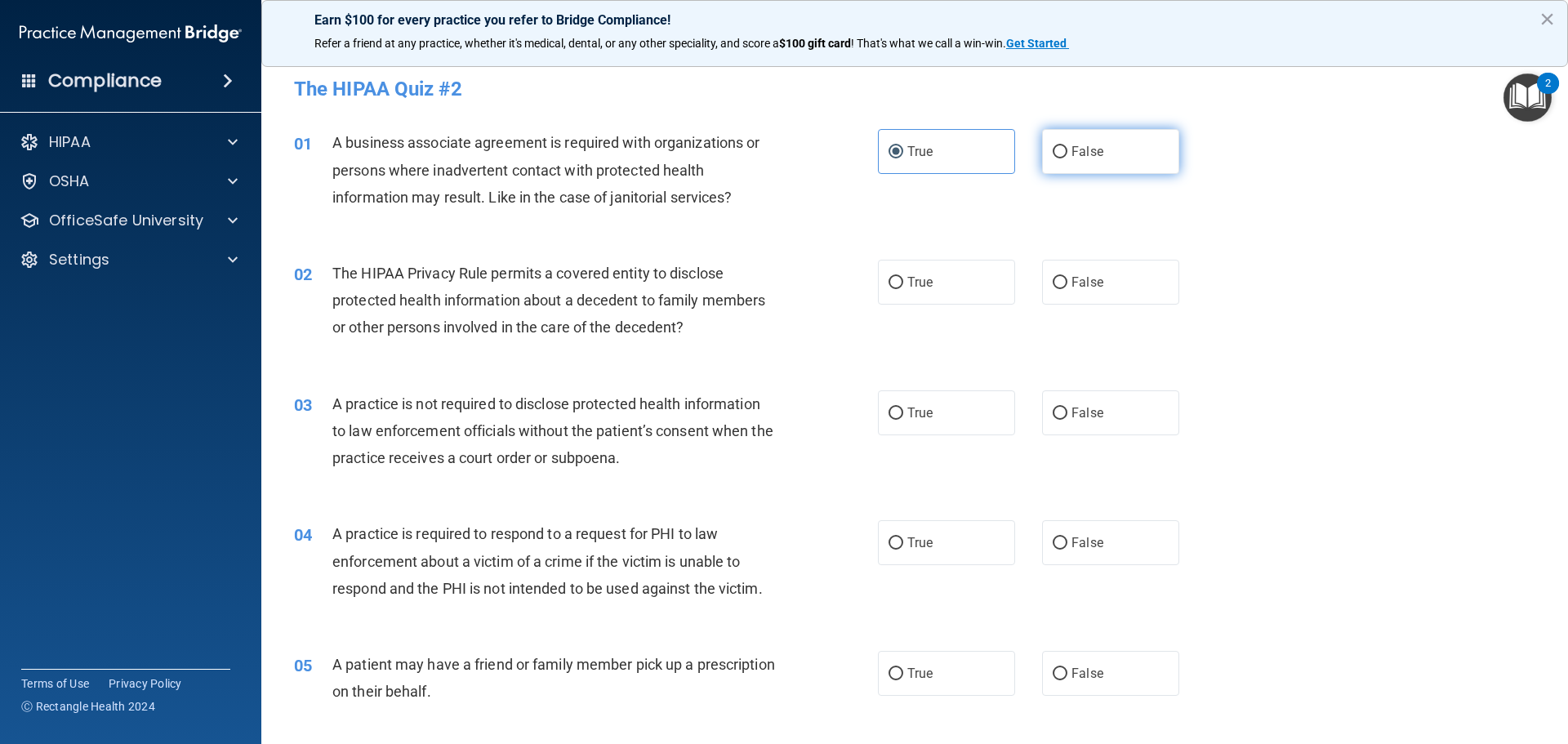
click at [1076, 152] on span "False" at bounding box center [1086, 152] width 31 height 15
click at [1068, 152] on input "False" at bounding box center [1059, 152] width 14 height 12
radio input "true"
radio input "false"
click at [948, 283] on label "True" at bounding box center [946, 282] width 137 height 45
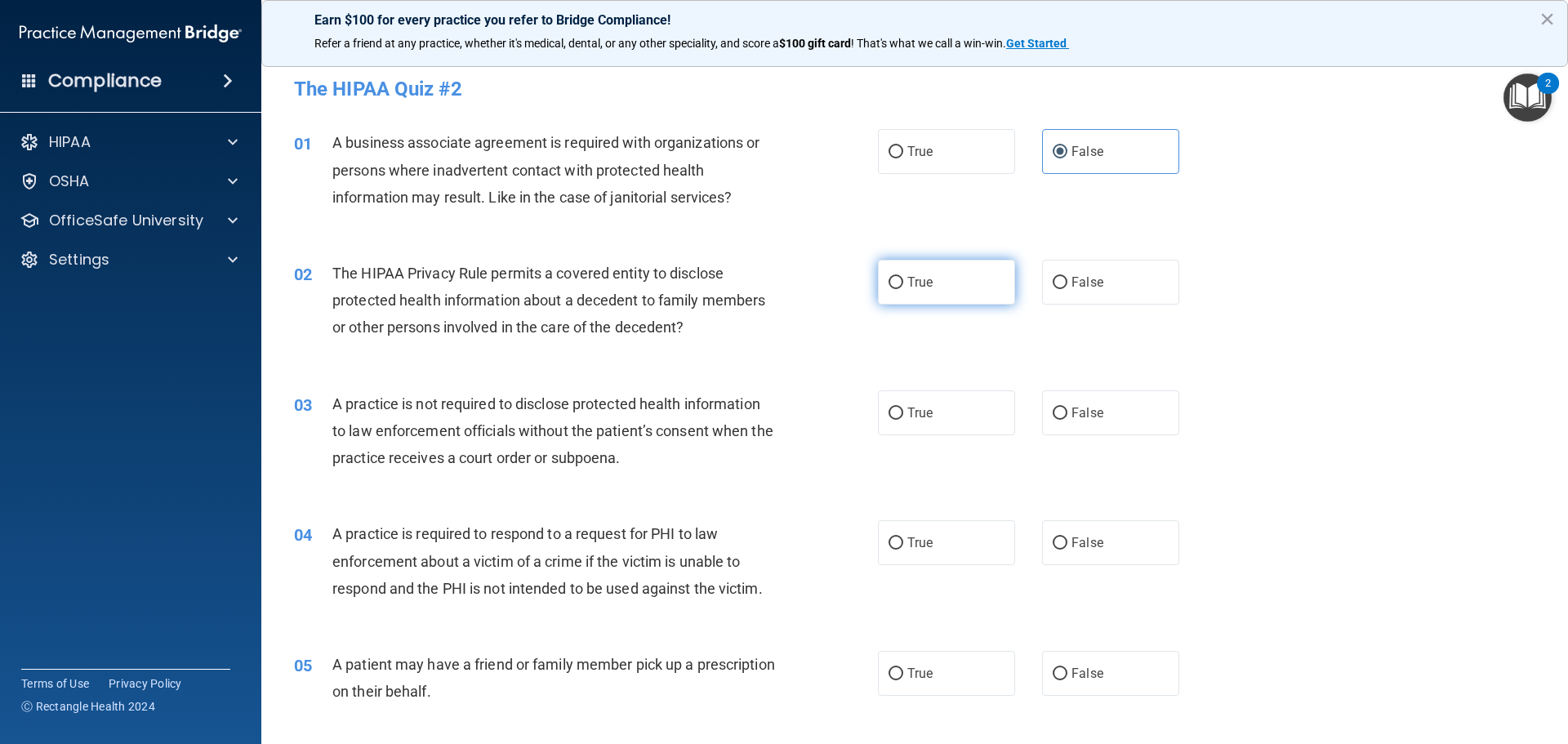
click at [904, 283] on input "True" at bounding box center [895, 283] width 14 height 12
radio input "true"
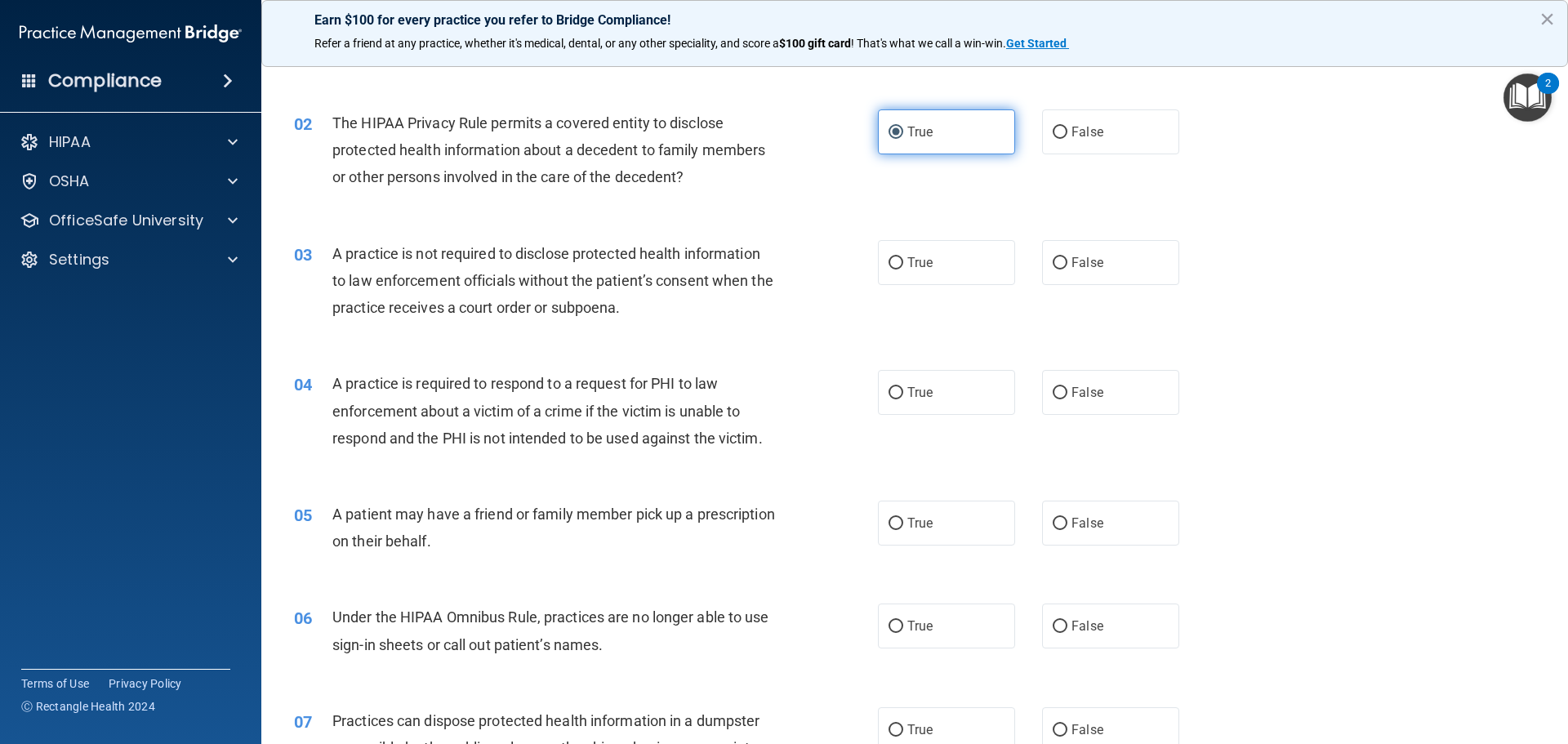
scroll to position [163, 0]
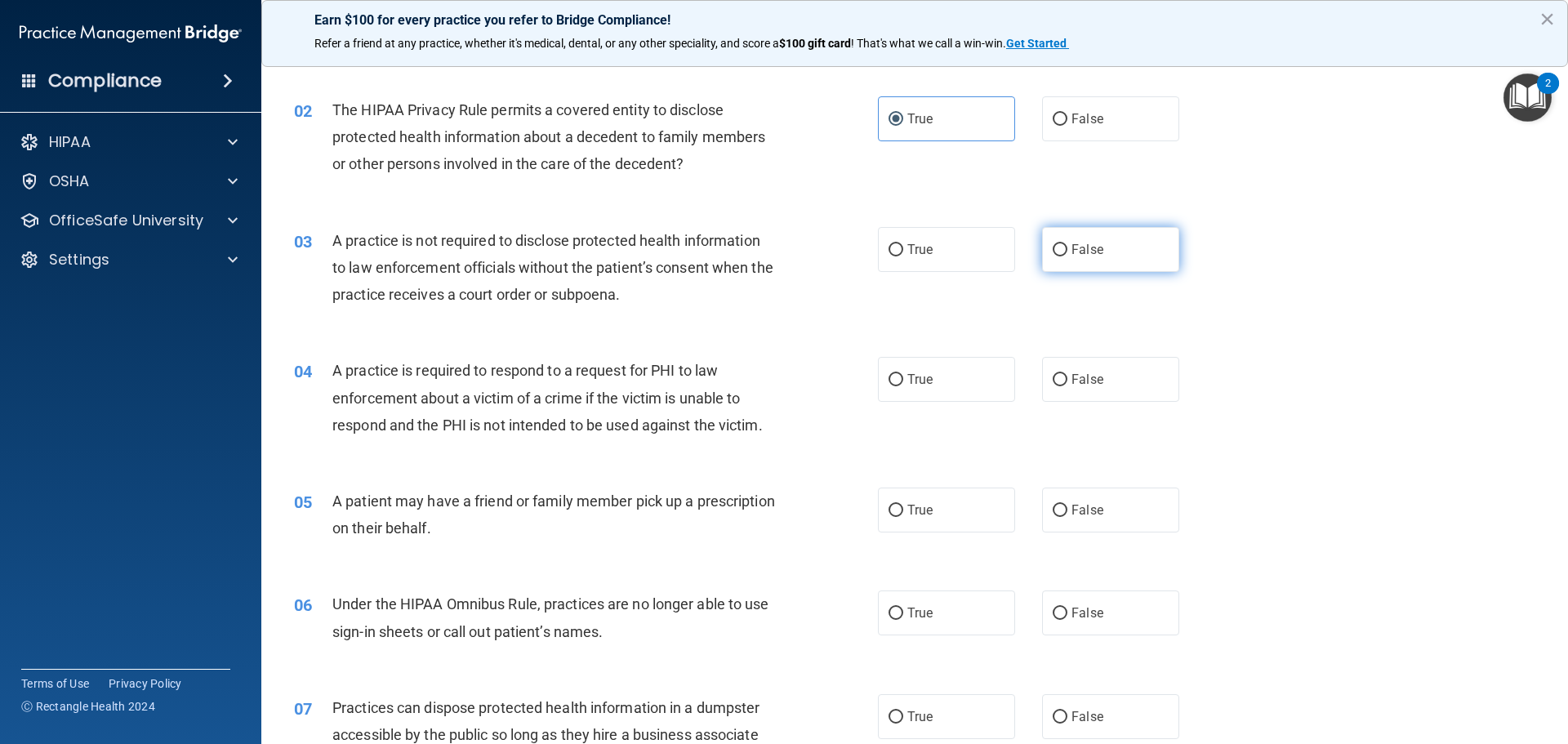
click at [1095, 258] on label "False" at bounding box center [1110, 249] width 137 height 45
click at [1068, 256] on input "False" at bounding box center [1059, 250] width 14 height 12
radio input "true"
click at [932, 386] on label "True" at bounding box center [946, 379] width 137 height 45
click at [904, 386] on input "True" at bounding box center [895, 381] width 14 height 12
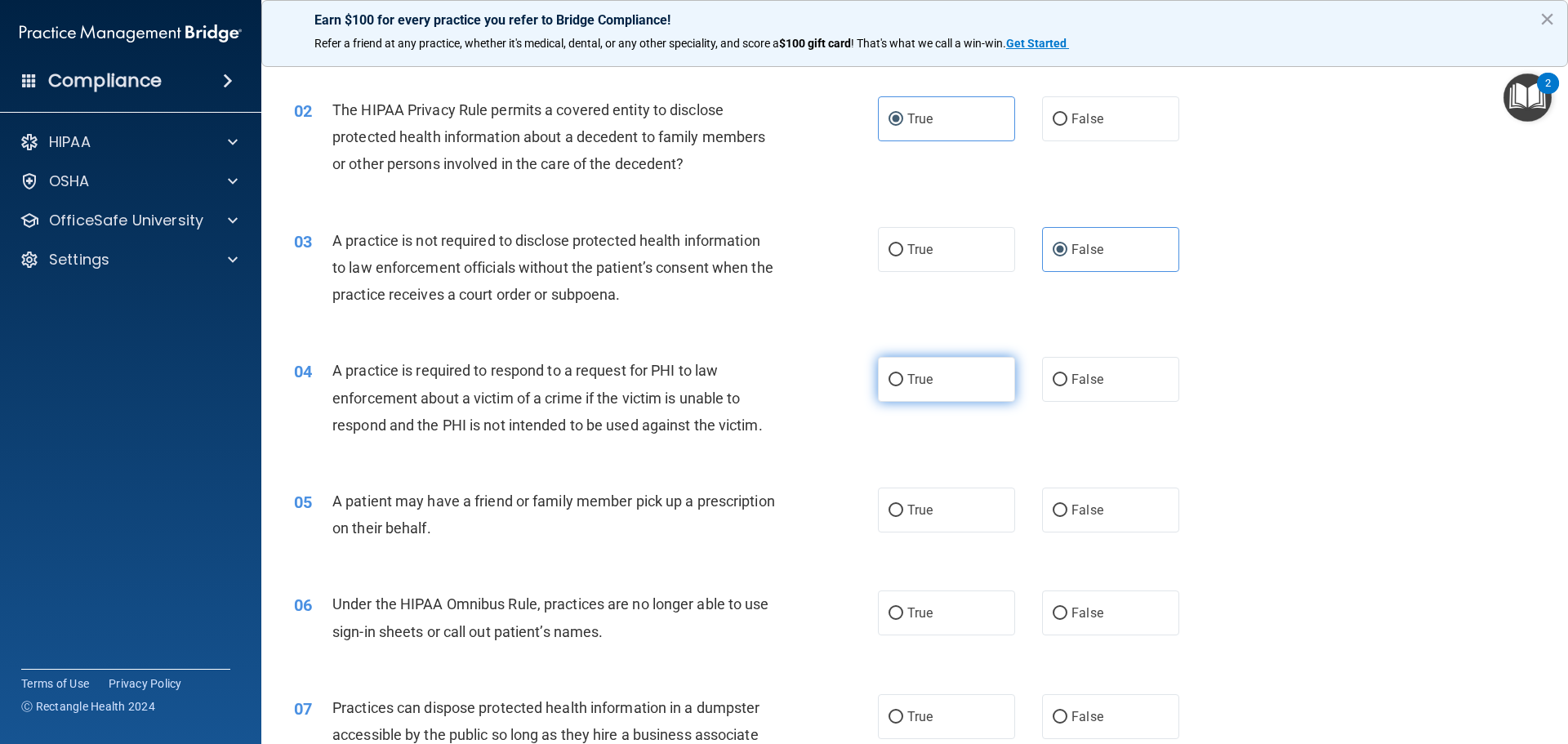
radio input "true"
click at [984, 512] on label "True" at bounding box center [946, 510] width 137 height 45
click at [904, 512] on input "True" at bounding box center [895, 511] width 14 height 12
radio input "true"
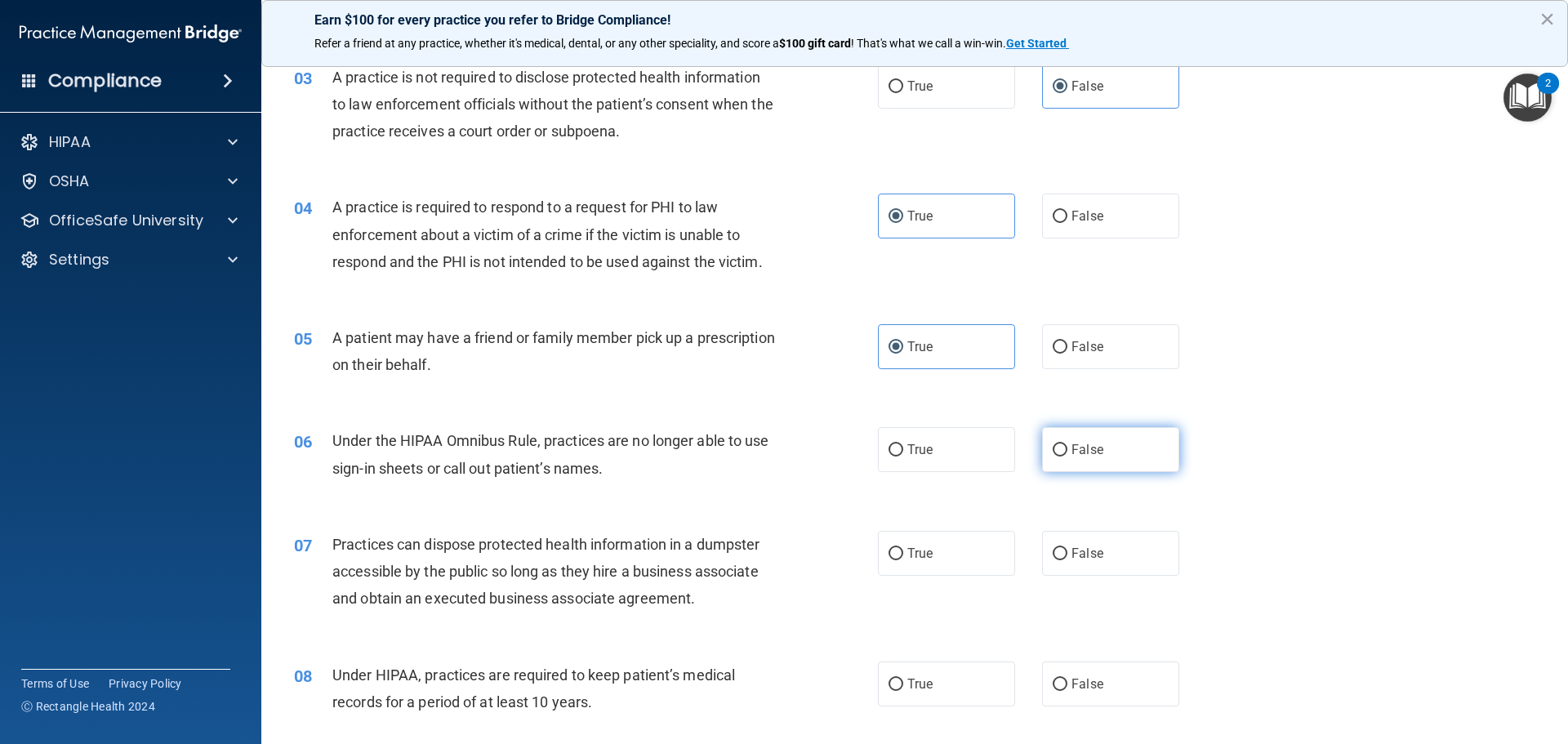
click at [1071, 450] on span "False" at bounding box center [1086, 449] width 31 height 15
click at [1065, 450] on input "False" at bounding box center [1059, 450] width 14 height 12
radio input "true"
click at [1069, 570] on label "False" at bounding box center [1110, 553] width 137 height 45
click at [1068, 561] on input "False" at bounding box center [1059, 554] width 14 height 12
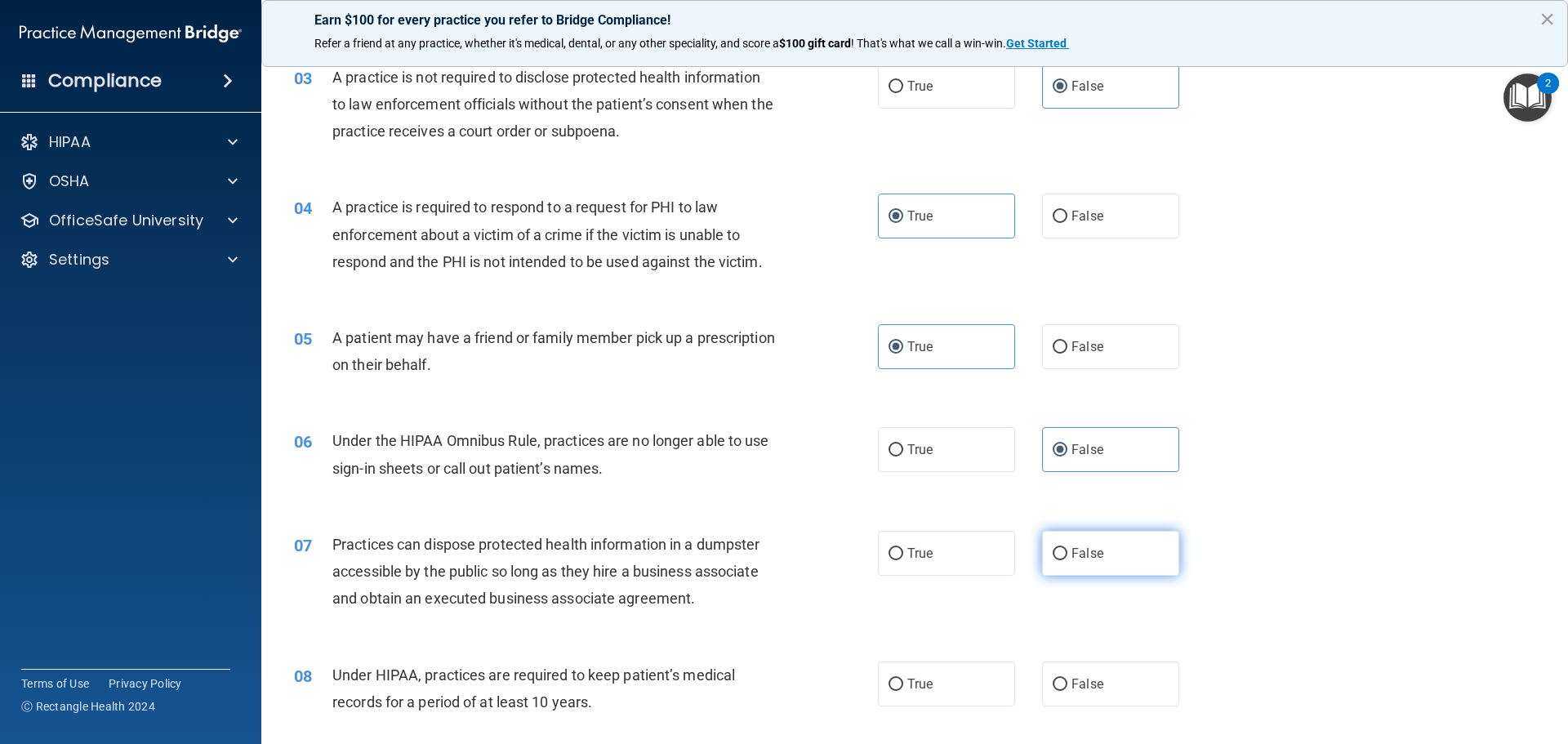
radio input "true"
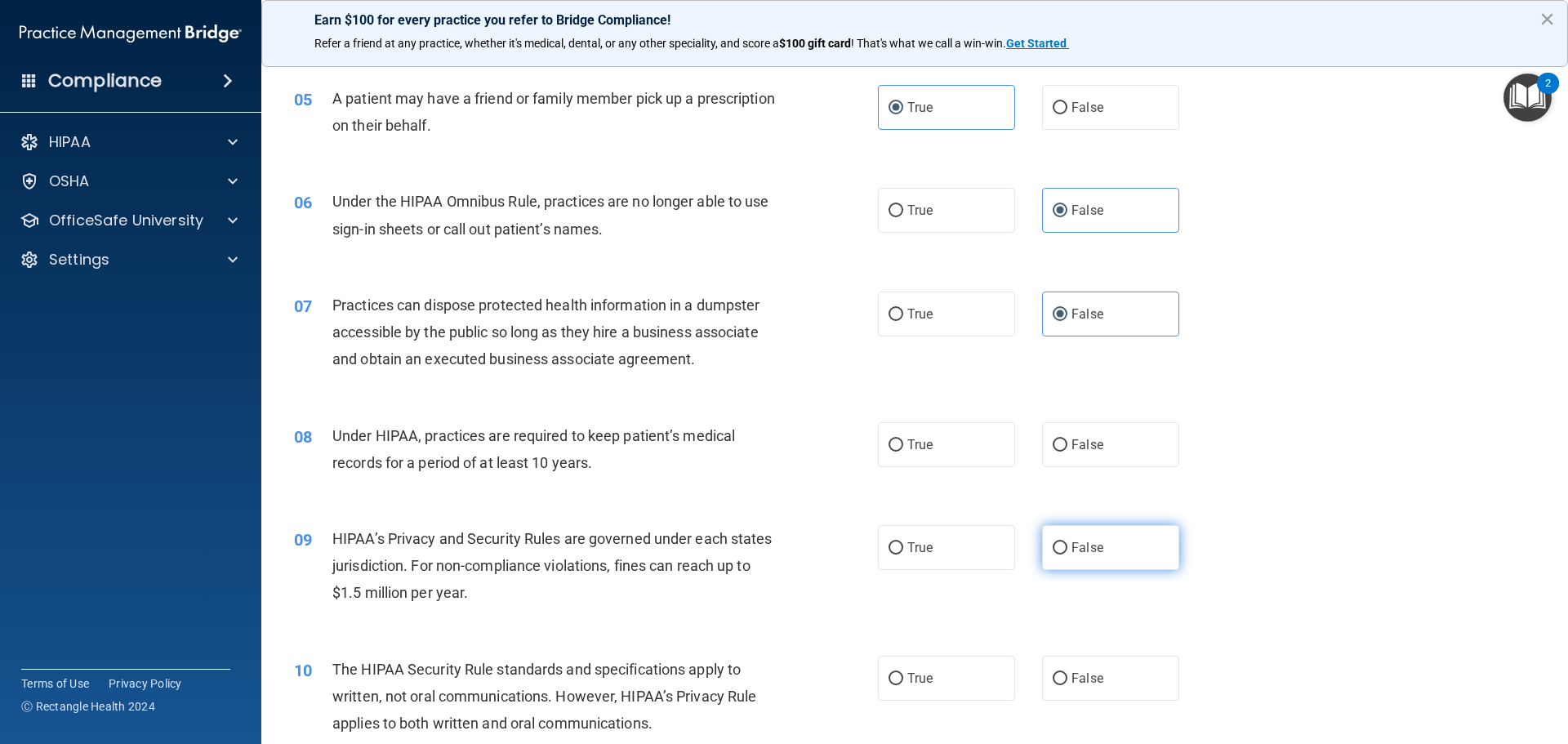
scroll to position [572, 0]
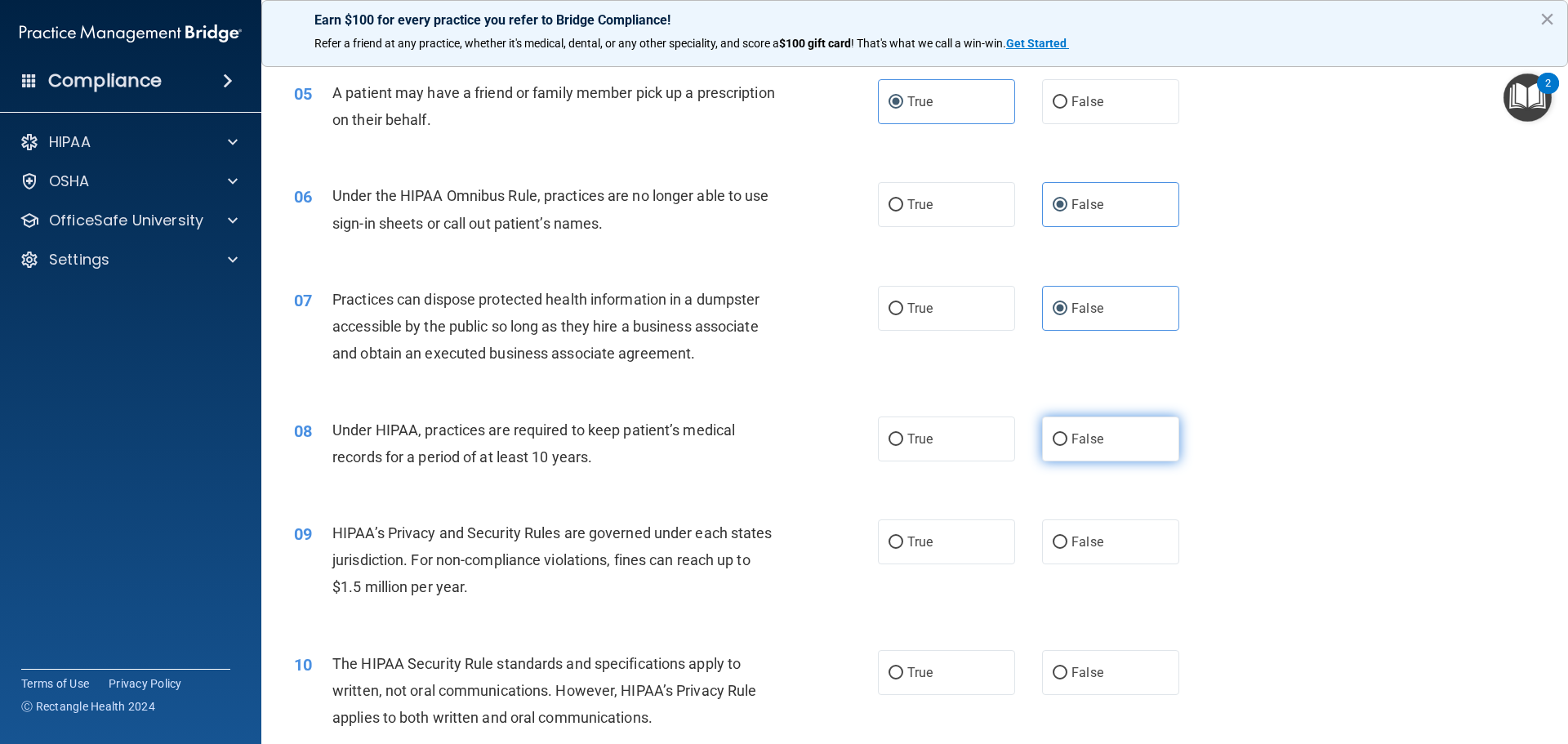
click at [1083, 427] on label "False" at bounding box center [1110, 439] width 137 height 45
click at [1068, 434] on input "False" at bounding box center [1059, 440] width 14 height 12
radio input "true"
click at [1085, 520] on label "False" at bounding box center [1110, 542] width 137 height 45
click at [1068, 537] on input "False" at bounding box center [1059, 543] width 14 height 12
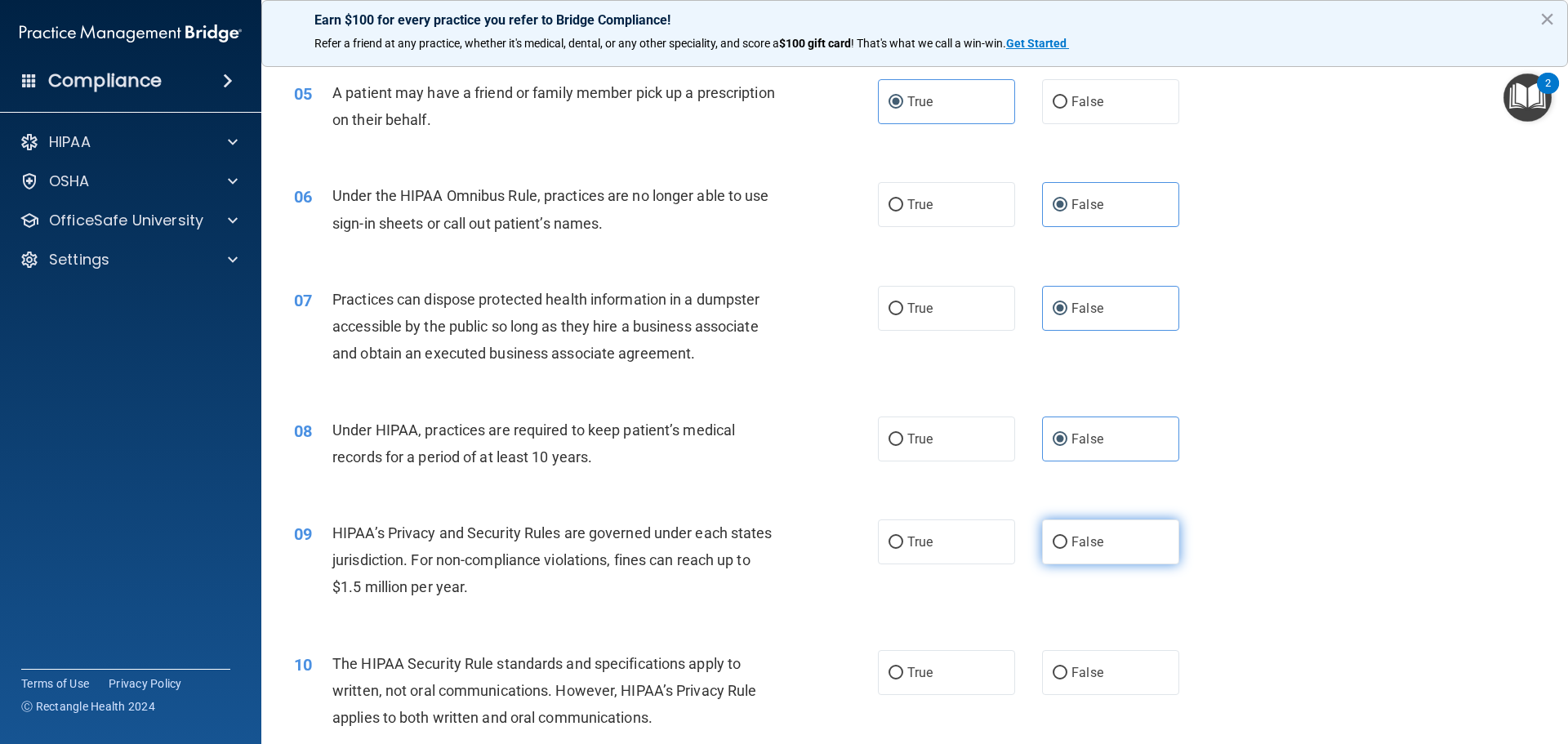
radio input "true"
click at [1084, 541] on span "False" at bounding box center [1086, 542] width 31 height 15
click at [1068, 541] on input "False" at bounding box center [1059, 543] width 14 height 12
click at [943, 669] on label "True" at bounding box center [946, 672] width 137 height 45
click at [904, 669] on input "True" at bounding box center [895, 673] width 14 height 12
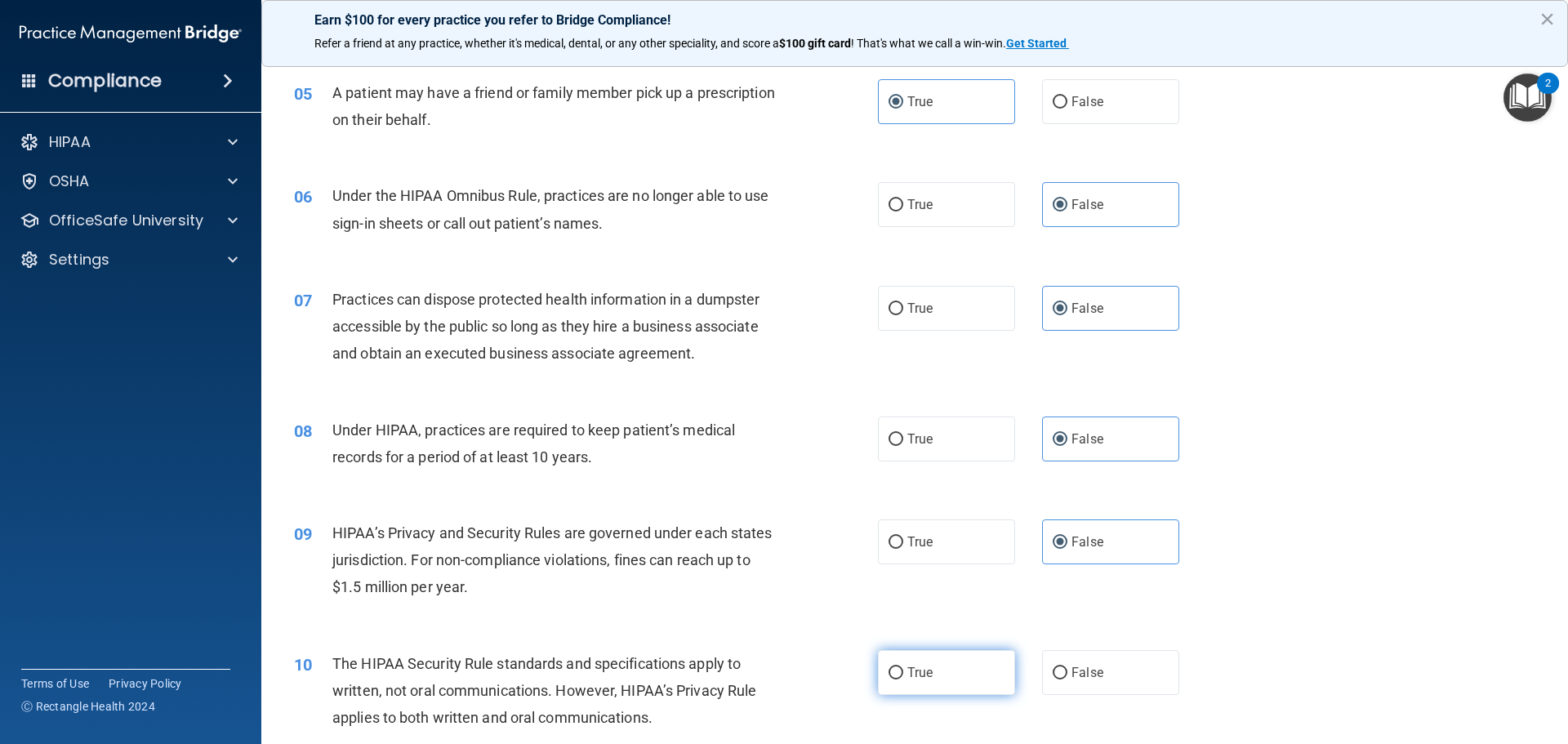
radio input "true"
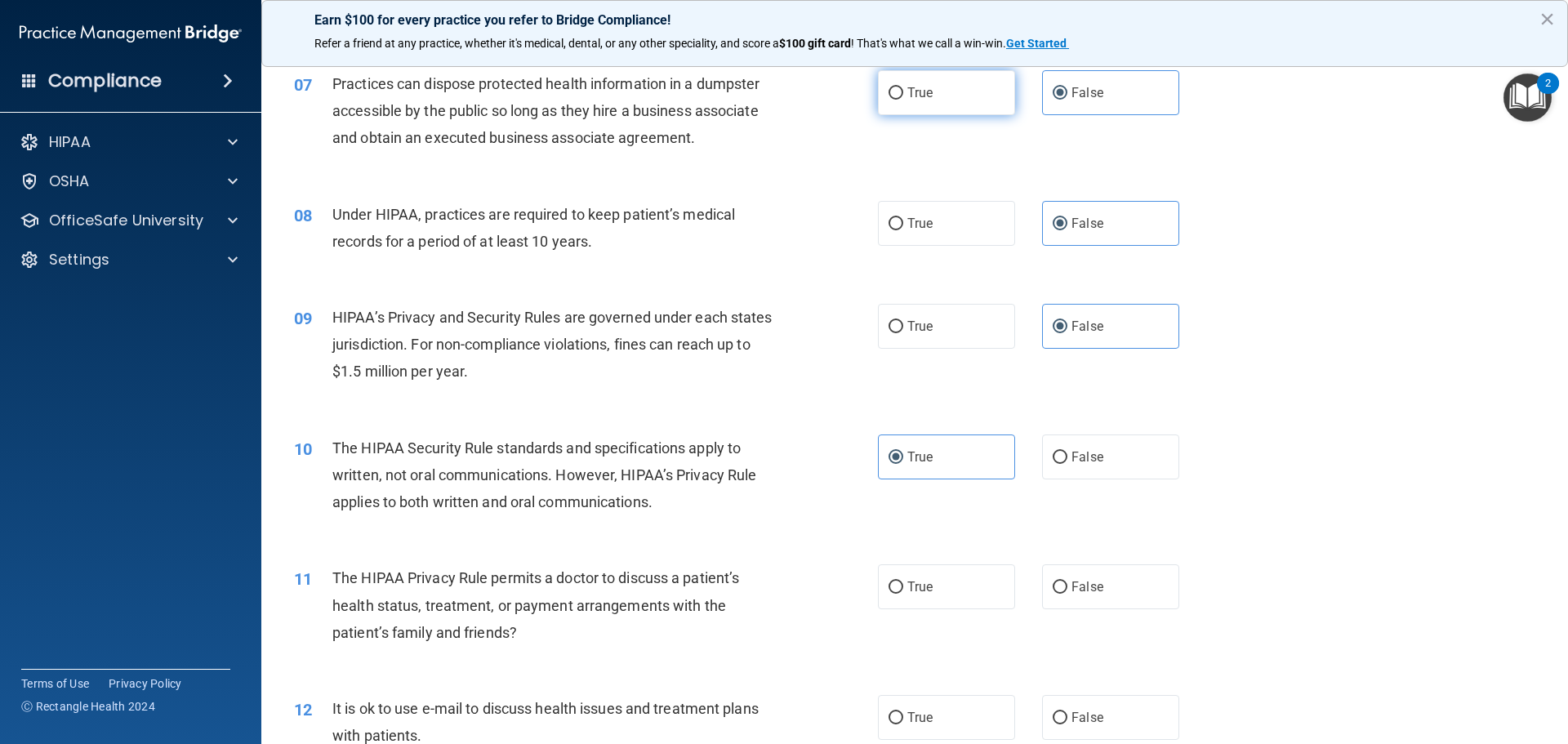
scroll to position [817, 0]
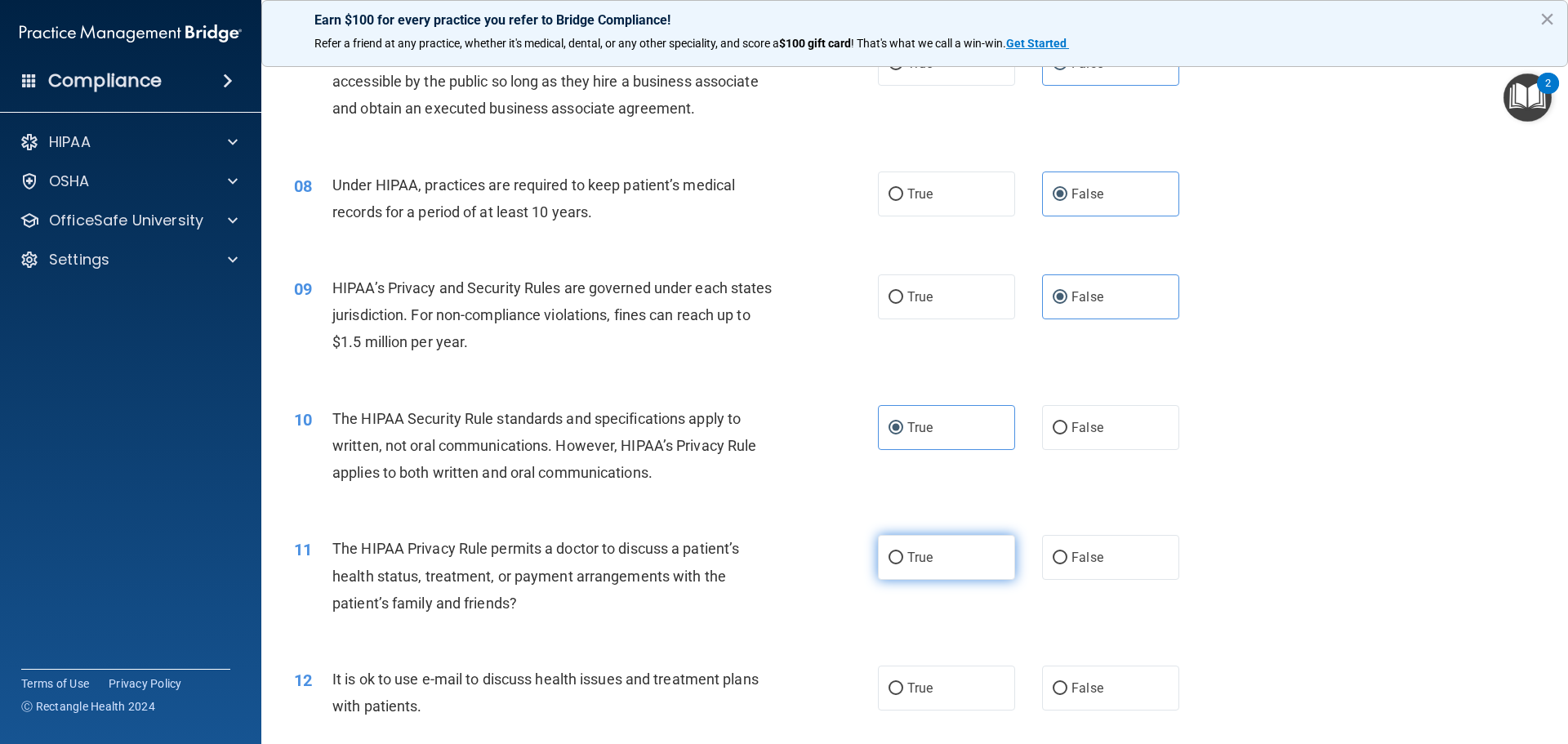
click at [948, 550] on label "True" at bounding box center [946, 558] width 137 height 45
click at [904, 552] on input "True" at bounding box center [895, 558] width 14 height 12
radio input "true"
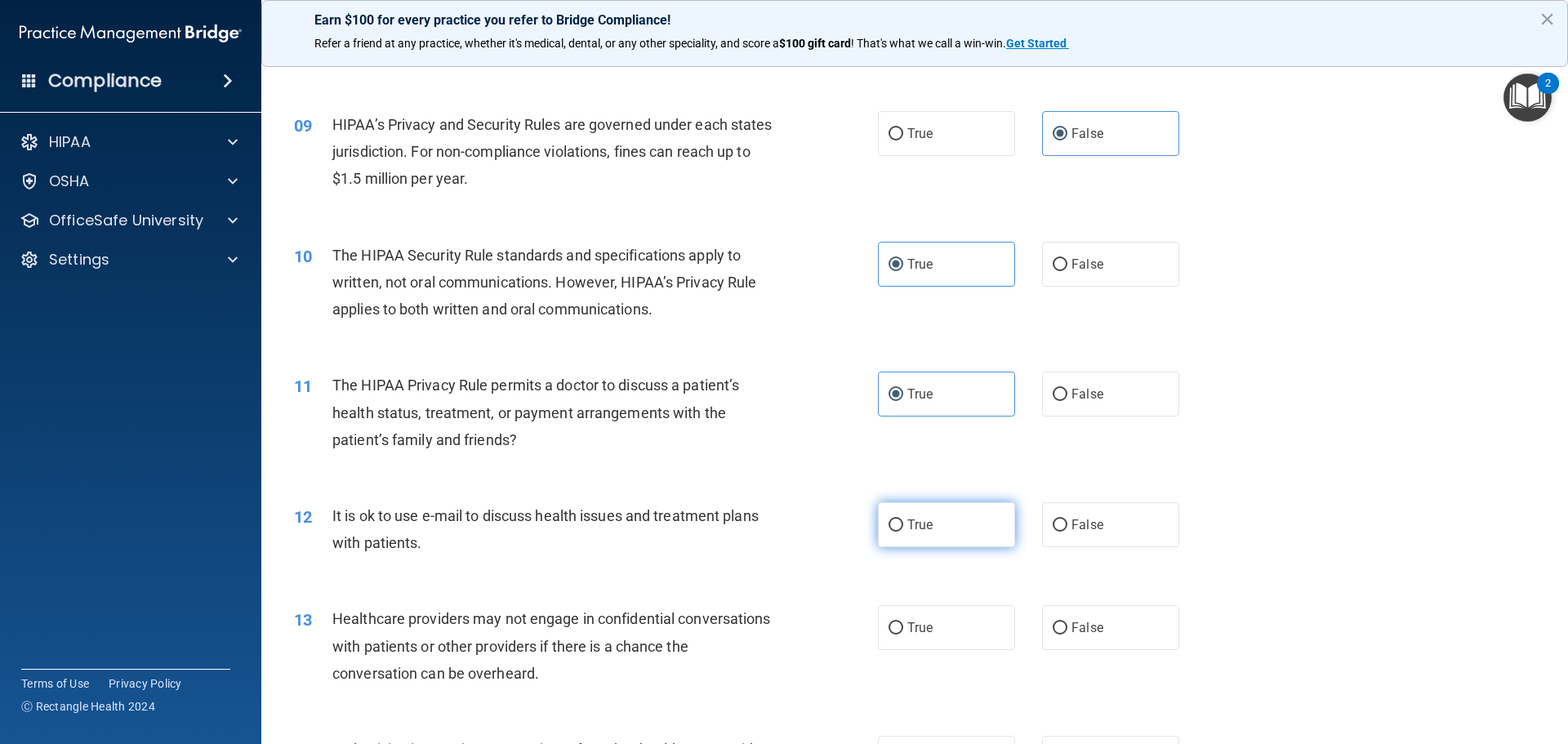
click at [943, 533] on label "True" at bounding box center [946, 524] width 137 height 45
click at [904, 532] on input "True" at bounding box center [895, 526] width 14 height 12
radio input "true"
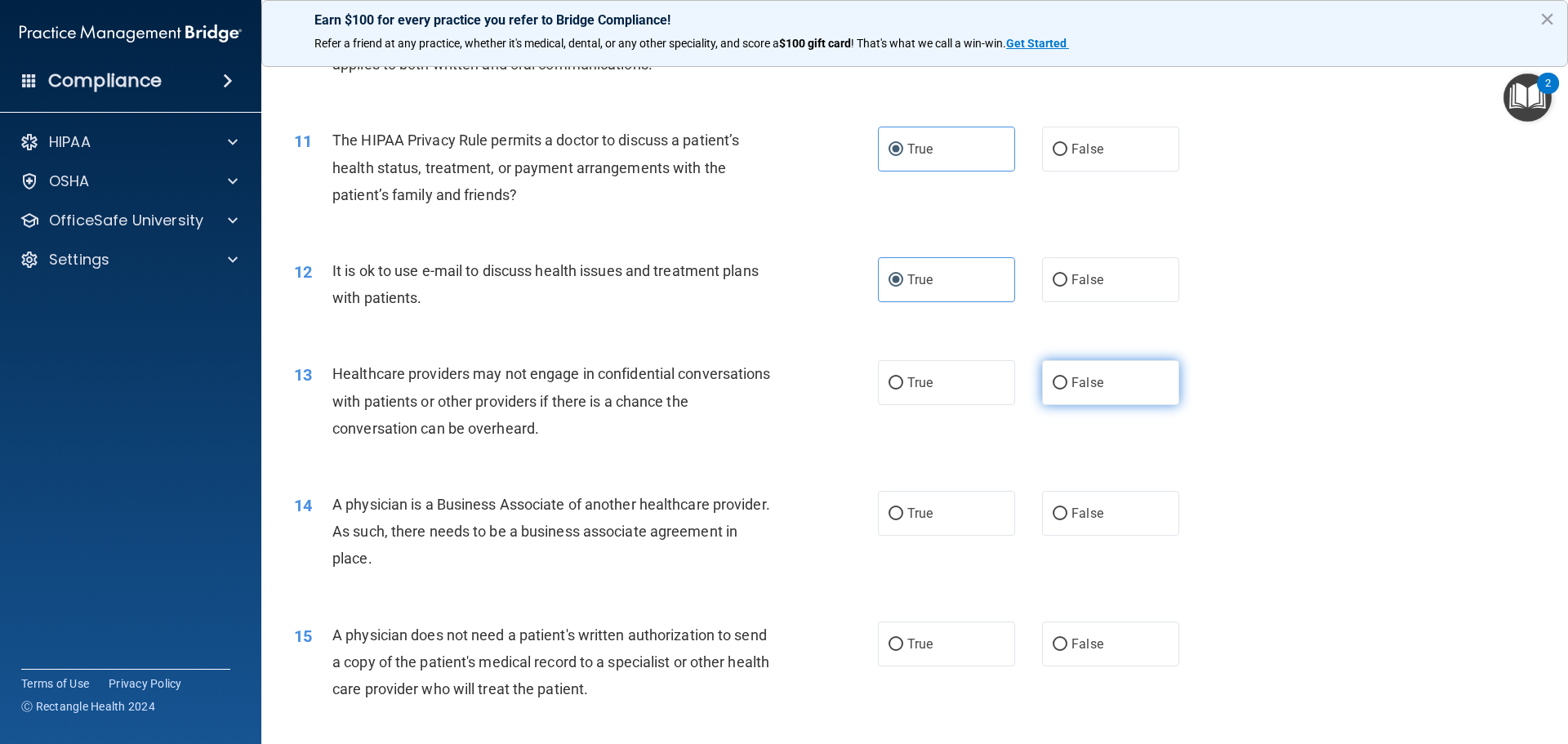
click at [1070, 392] on label "False" at bounding box center [1110, 382] width 137 height 45
click at [1068, 390] on input "False" at bounding box center [1059, 383] width 14 height 12
radio input "true"
click at [1073, 490] on div "14 A physician is a Business Associate of another healthcare provider. As such,…" at bounding box center [915, 536] width 1266 height 131
click at [1073, 500] on label "False" at bounding box center [1110, 513] width 137 height 45
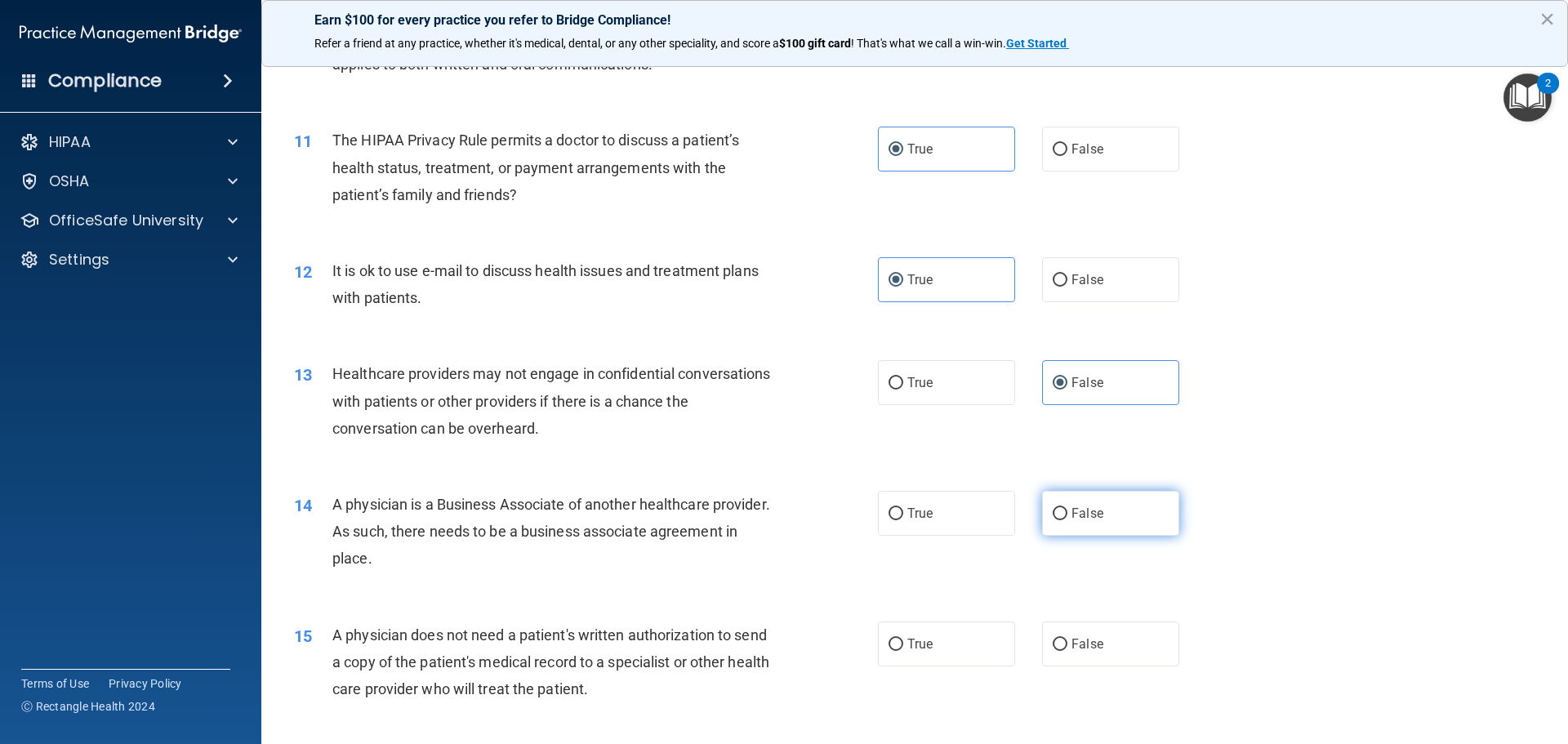
click at [1068, 508] on input "False" at bounding box center [1059, 514] width 14 height 12
radio input "true"
click at [949, 641] on label "True" at bounding box center [946, 644] width 137 height 45
click at [904, 641] on input "True" at bounding box center [895, 645] width 14 height 12
radio input "true"
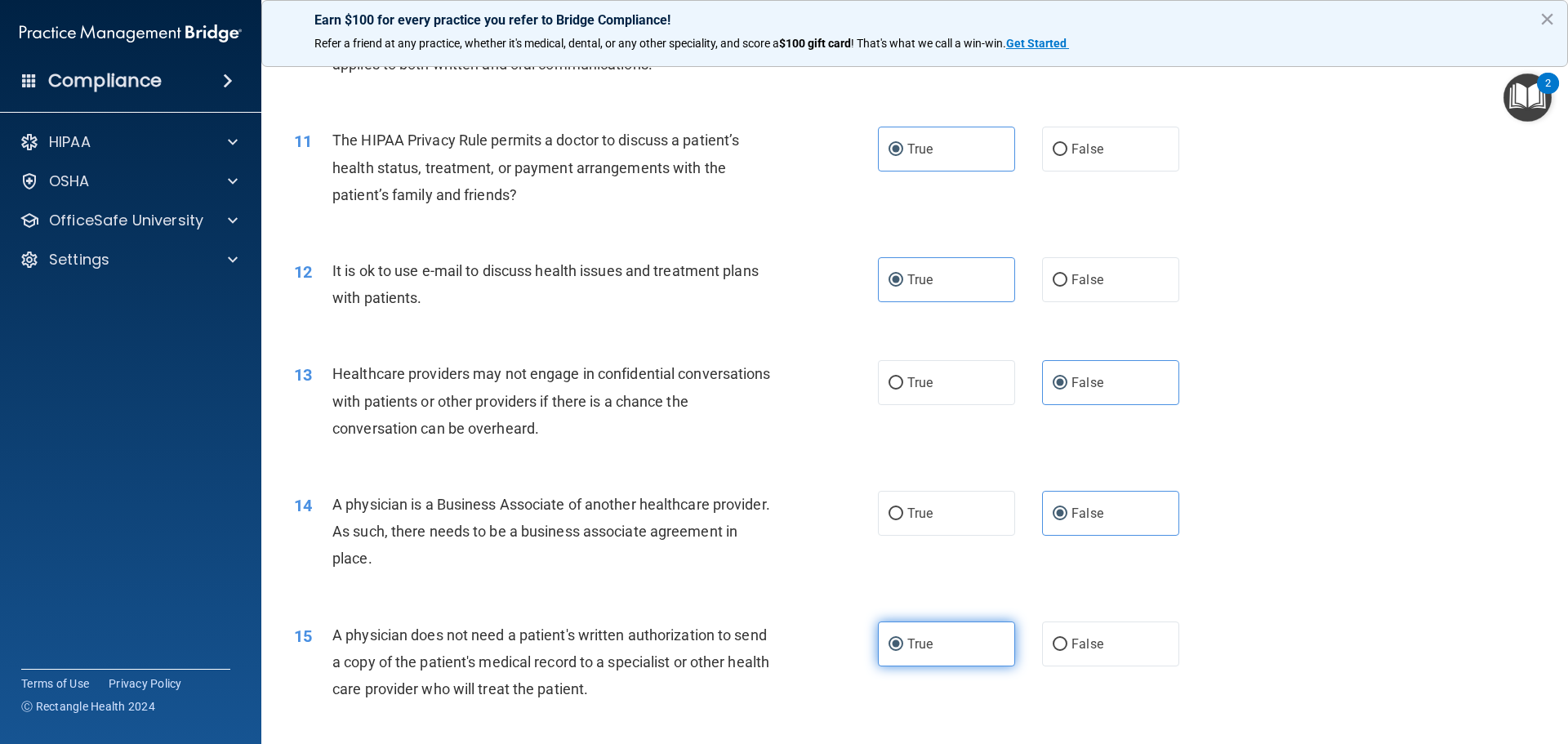
scroll to position [1389, 0]
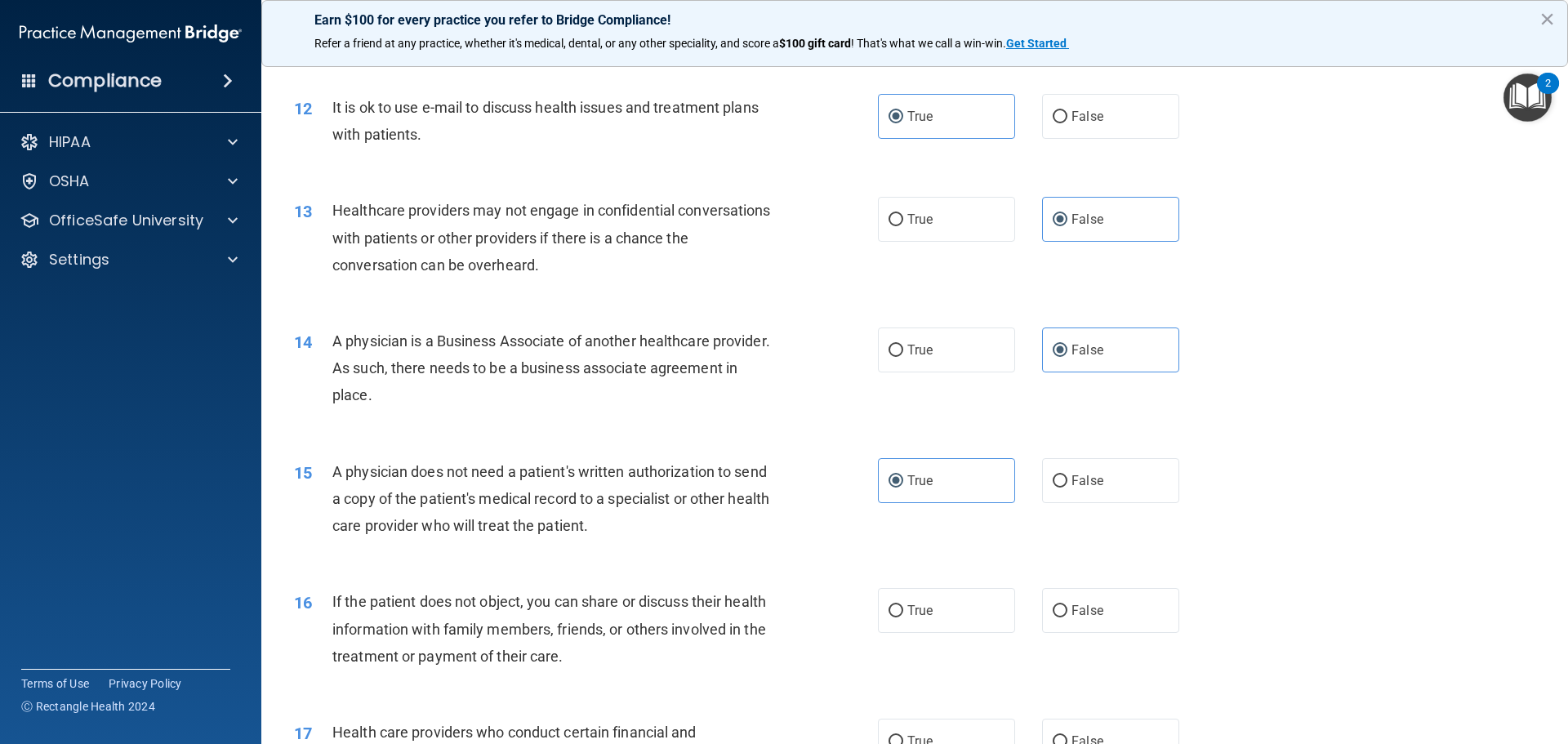
click at [949, 638] on div "16 If the patient does not object, you can share or discuss their health inform…" at bounding box center [915, 633] width 1266 height 131
click at [951, 625] on label "True" at bounding box center [946, 610] width 137 height 45
click at [904, 618] on input "True" at bounding box center [895, 611] width 14 height 12
radio input "true"
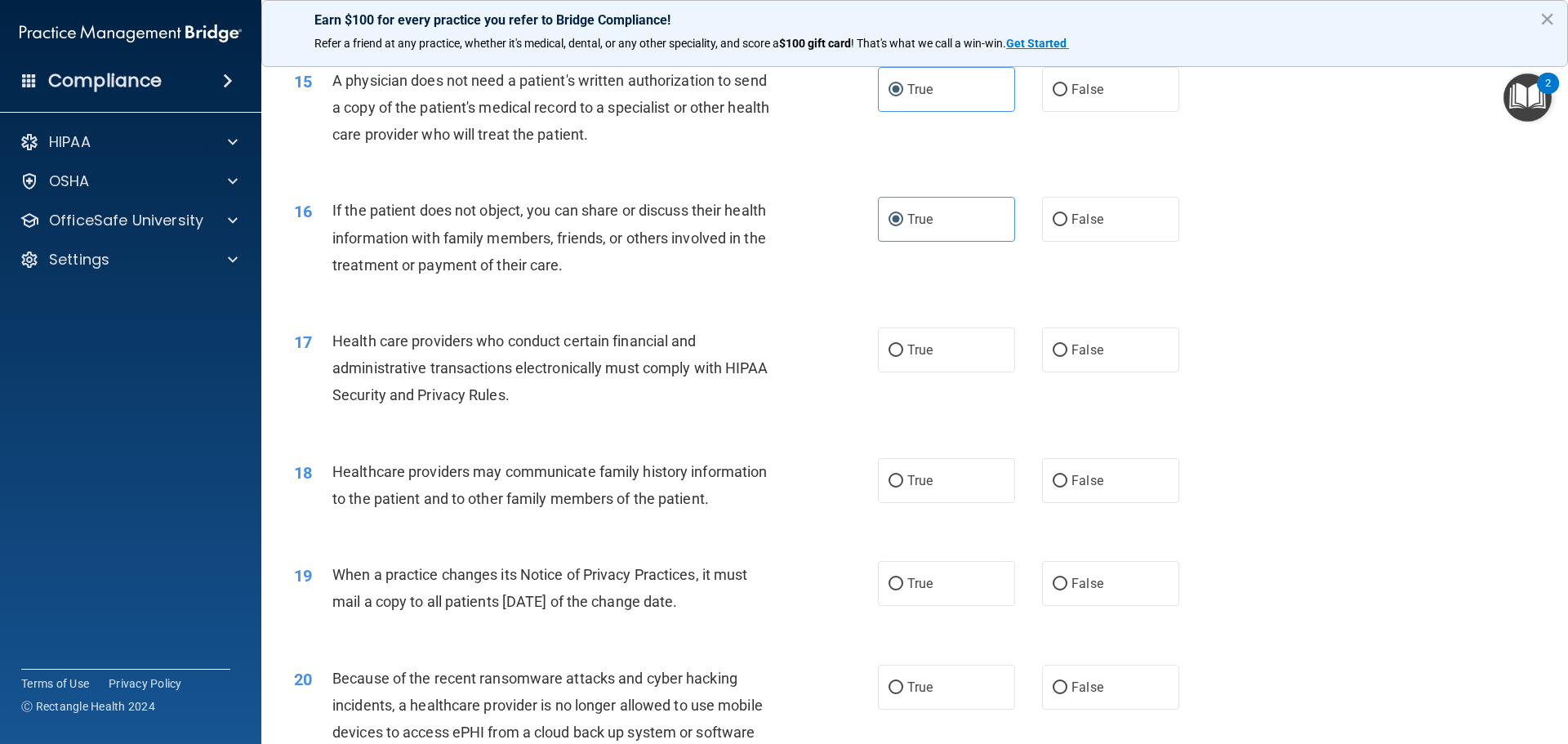
scroll to position [1798, 0]
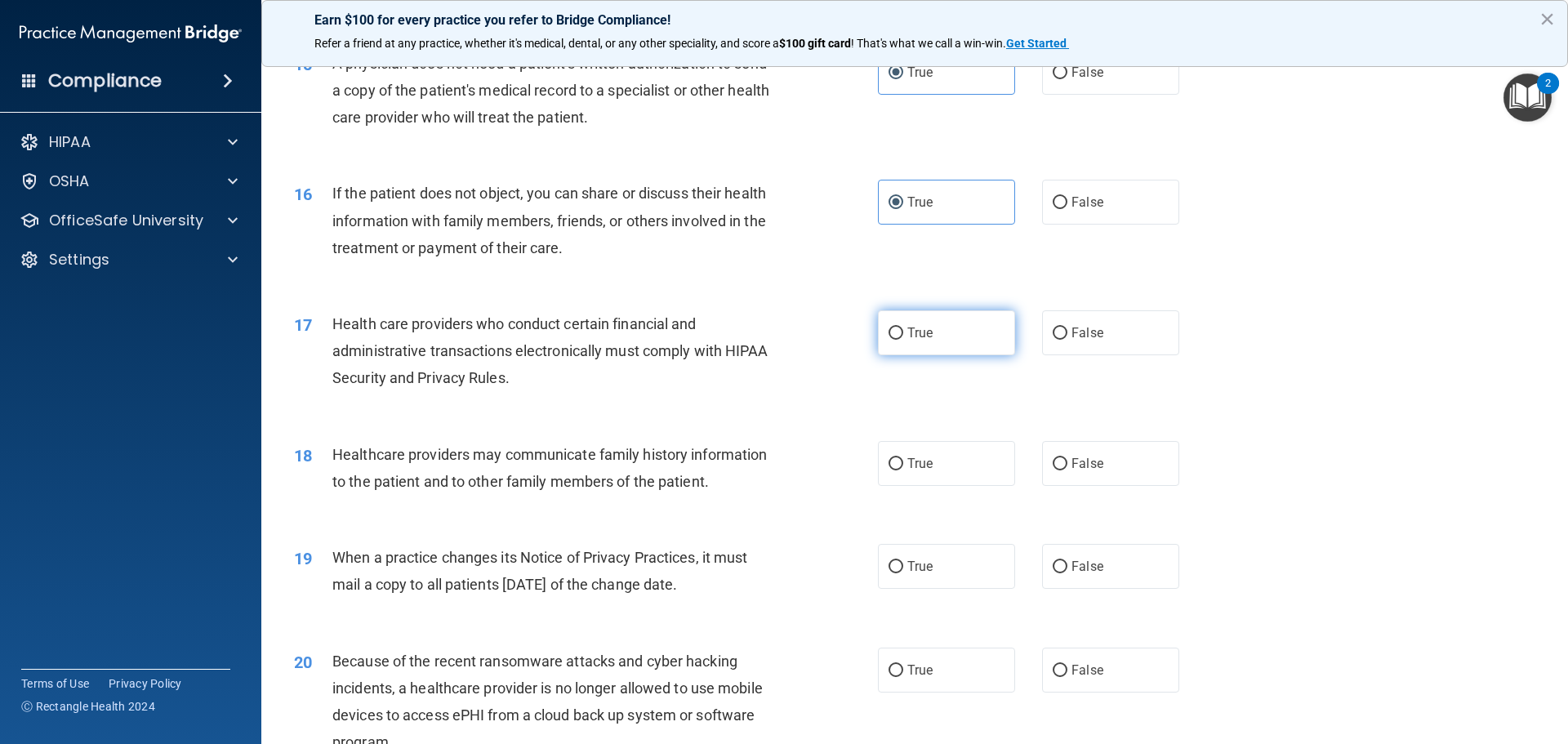
click at [928, 332] on label "True" at bounding box center [946, 333] width 137 height 45
click at [904, 332] on input "True" at bounding box center [895, 334] width 14 height 12
radio input "true"
click at [1098, 478] on label "False" at bounding box center [1110, 463] width 137 height 45
click at [1068, 471] on input "False" at bounding box center [1059, 465] width 14 height 12
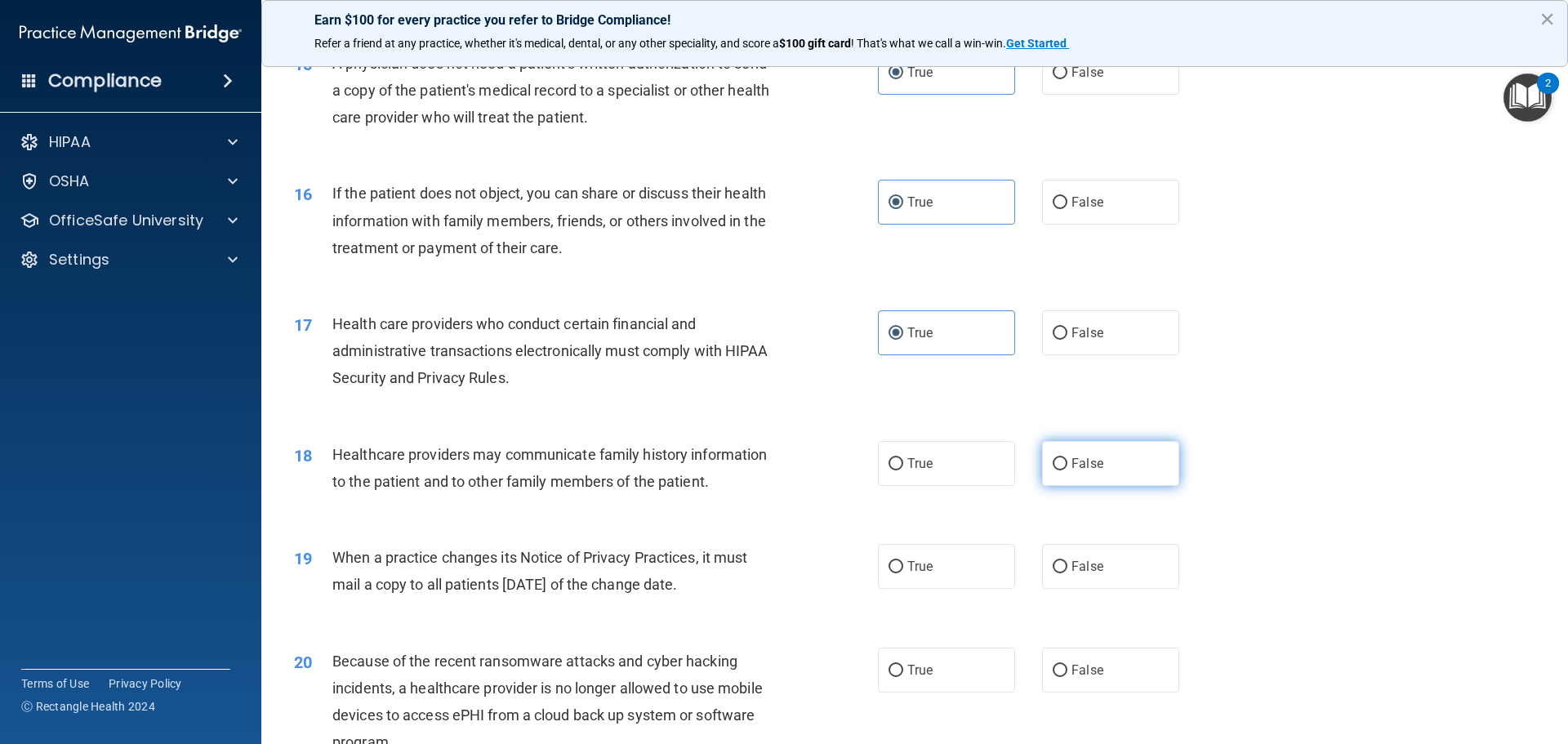
radio input "true"
click at [1099, 560] on label "False" at bounding box center [1110, 566] width 137 height 45
click at [1068, 561] on input "False" at bounding box center [1059, 567] width 14 height 12
radio input "true"
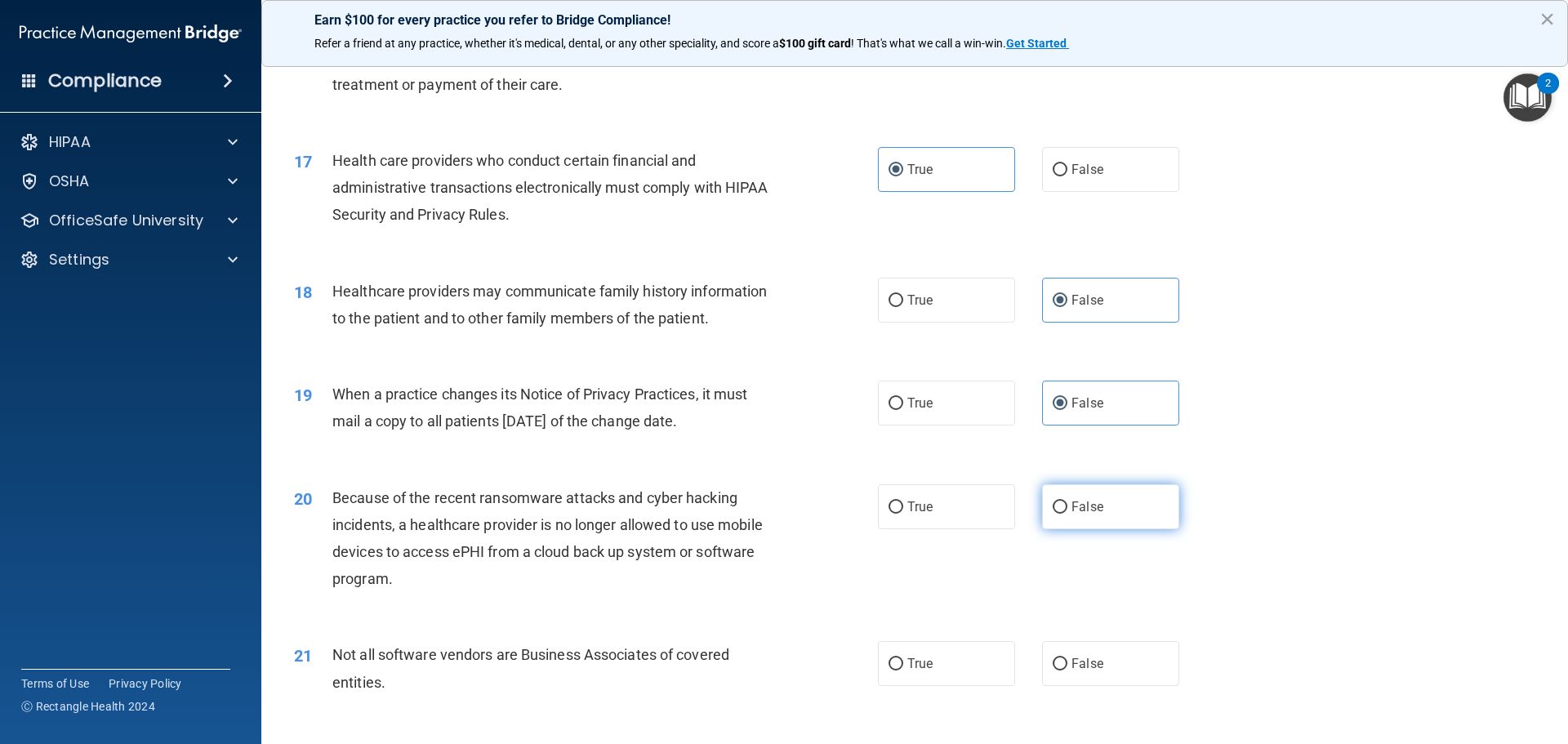
click at [1081, 514] on span "False" at bounding box center [1086, 507] width 31 height 15
click at [1068, 514] on input "False" at bounding box center [1059, 507] width 14 height 12
radio input "true"
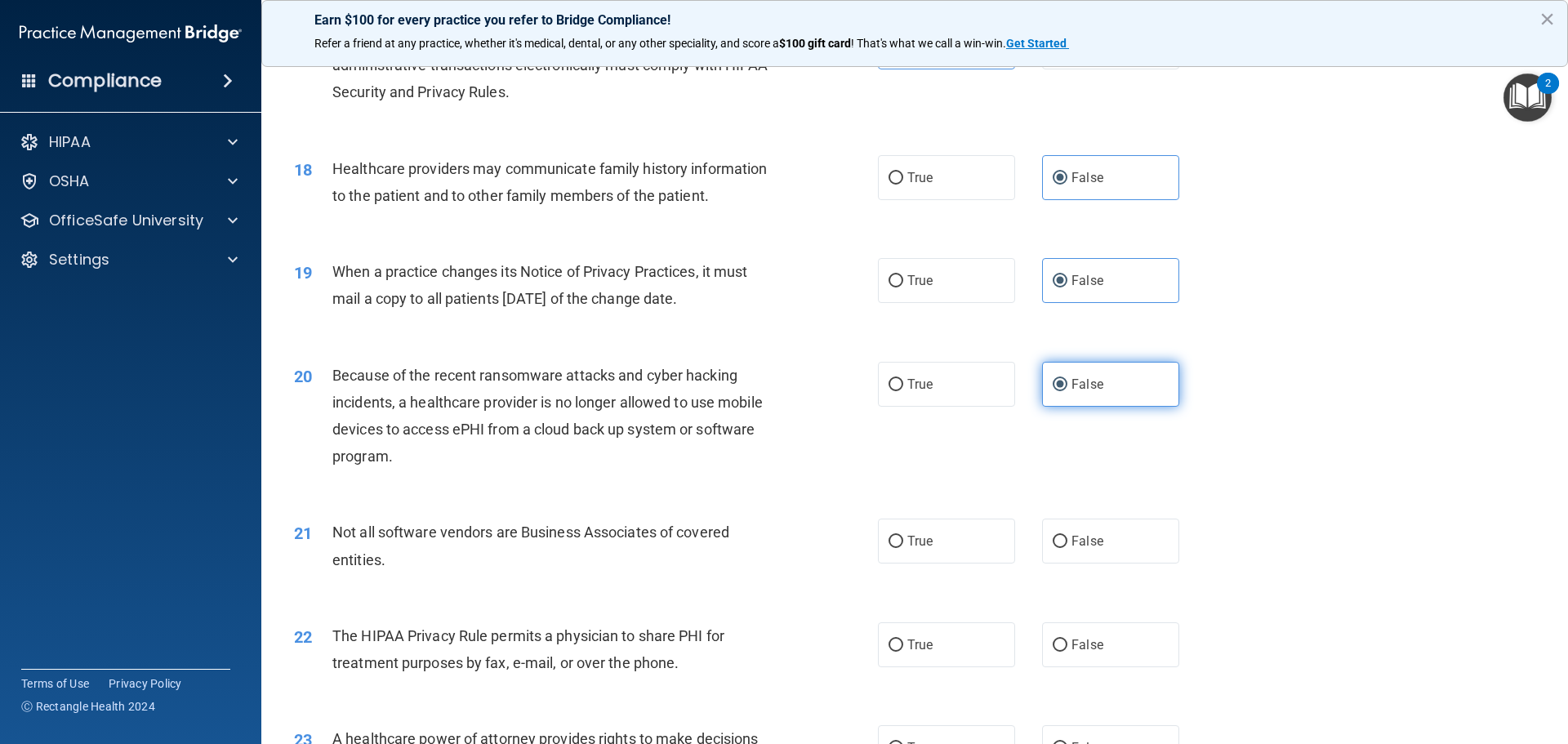
scroll to position [2125, 0]
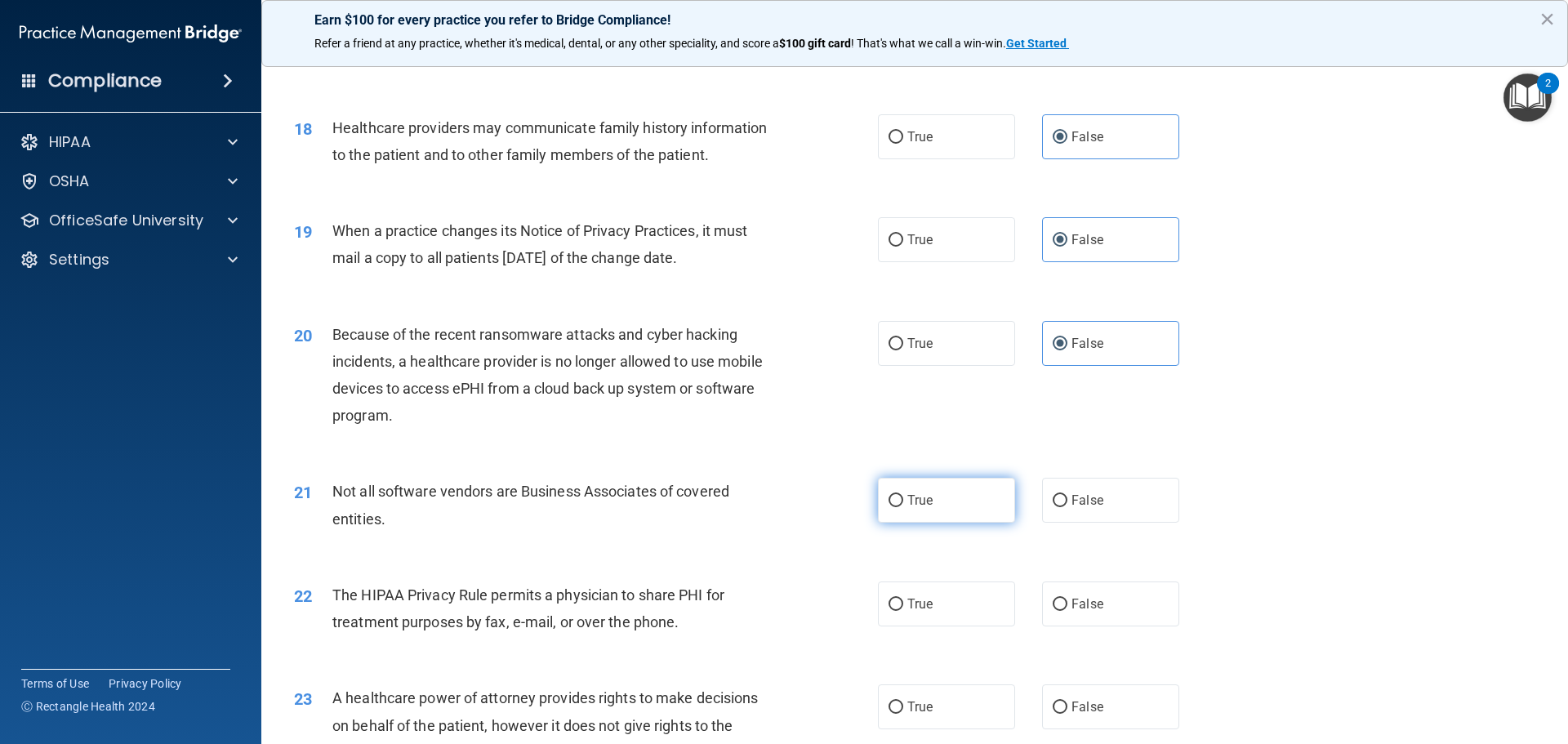
click at [915, 501] on span "True" at bounding box center [920, 501] width 26 height 15
click at [904, 501] on input "True" at bounding box center [895, 501] width 14 height 12
radio input "true"
click at [919, 598] on span "True" at bounding box center [920, 604] width 26 height 15
click at [904, 599] on input "True" at bounding box center [895, 605] width 14 height 12
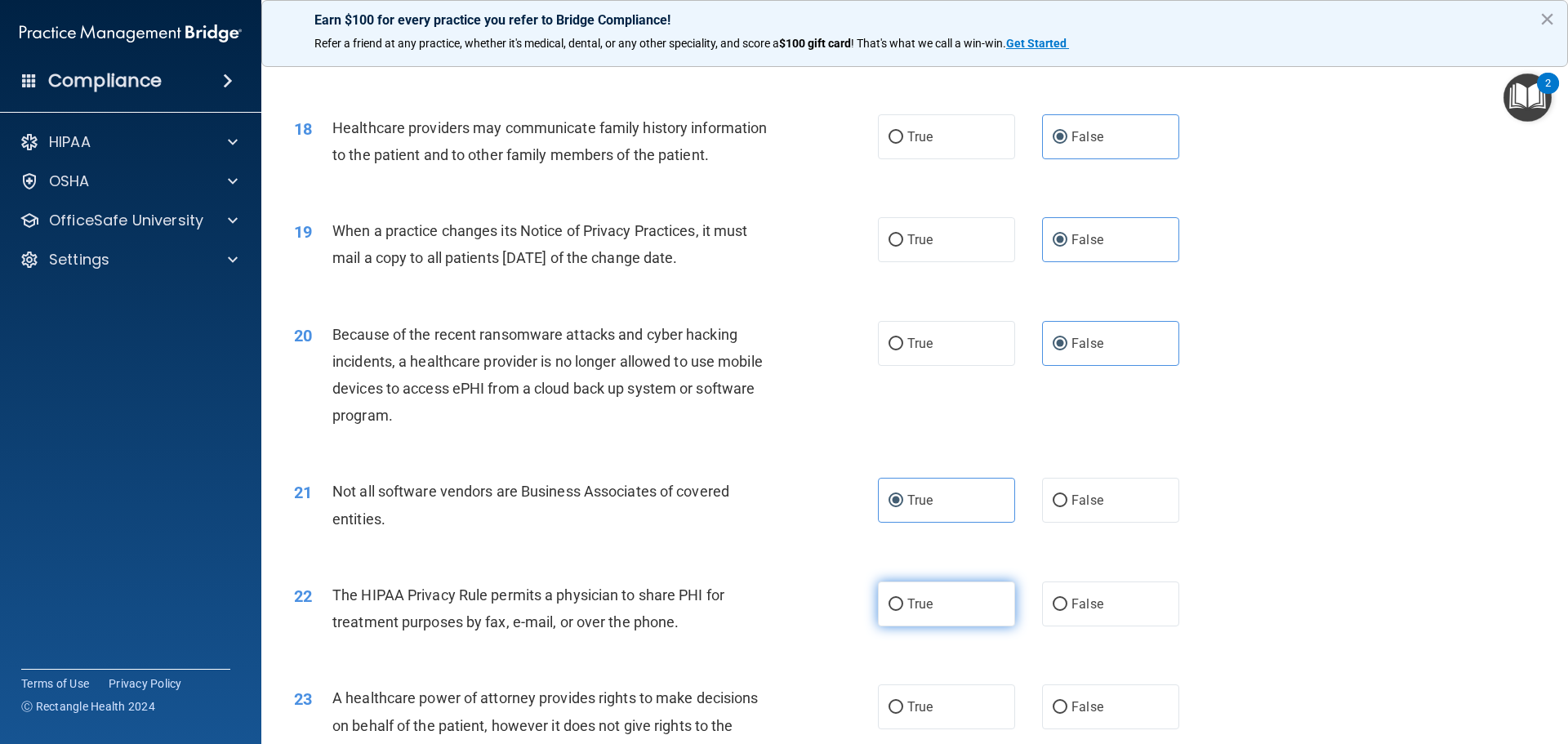
radio input "true"
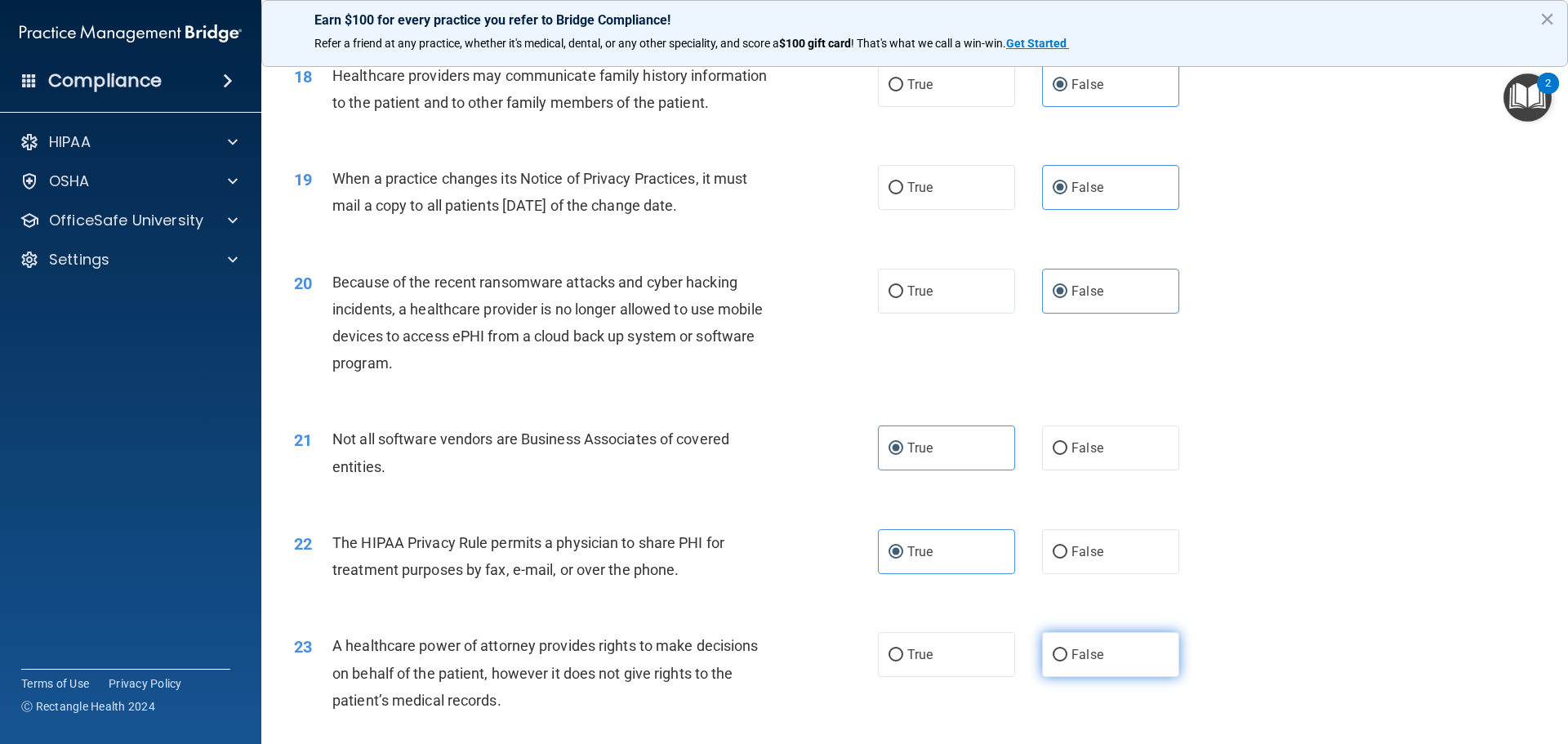
scroll to position [2206, 0]
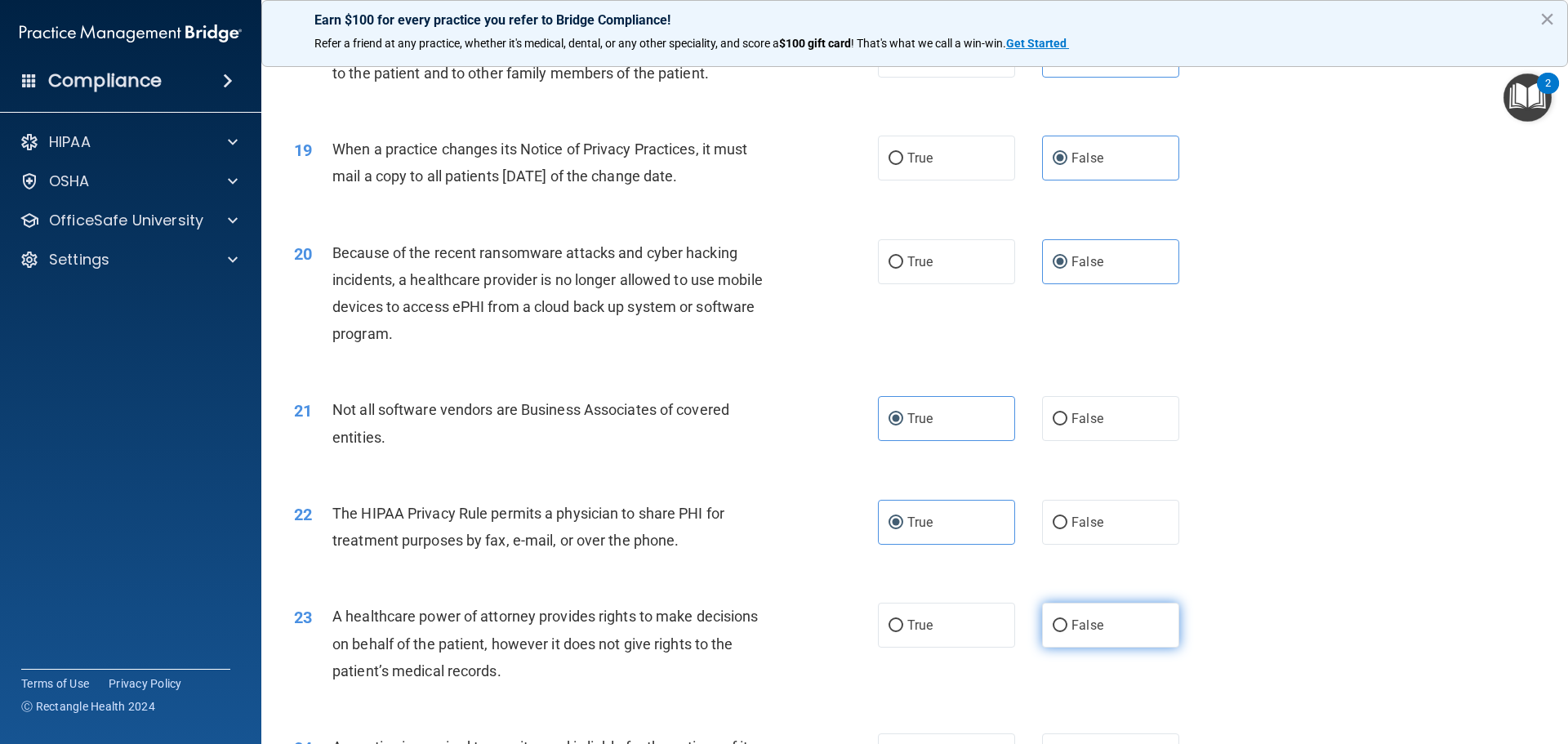
click at [1086, 627] on span "False" at bounding box center [1086, 626] width 31 height 15
click at [1068, 627] on input "False" at bounding box center [1059, 627] width 14 height 12
radio input "true"
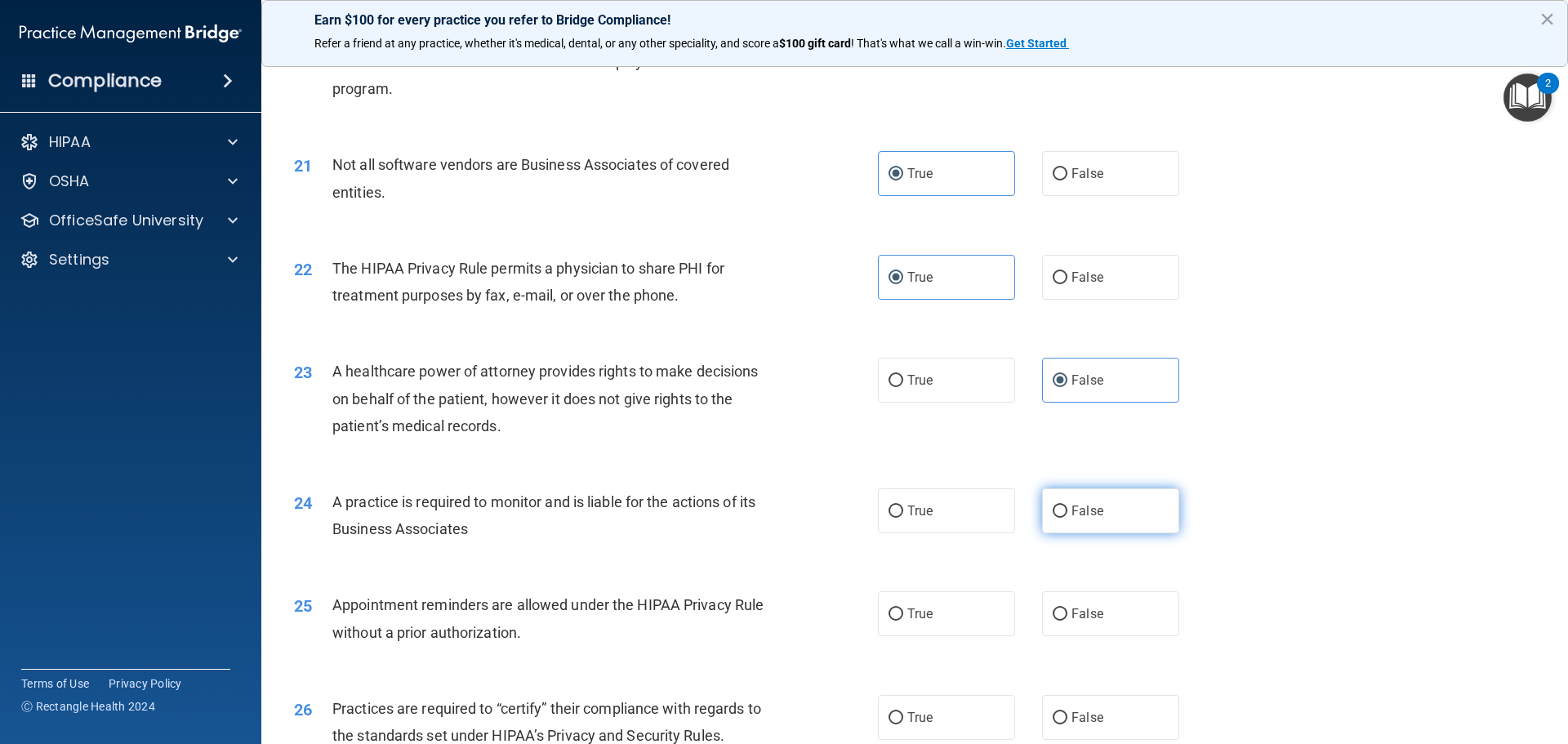
click at [1092, 512] on span "False" at bounding box center [1086, 511] width 31 height 15
click at [1068, 512] on input "False" at bounding box center [1059, 512] width 14 height 12
radio input "true"
click at [983, 601] on label "True" at bounding box center [946, 614] width 137 height 45
click at [904, 609] on input "True" at bounding box center [895, 615] width 14 height 12
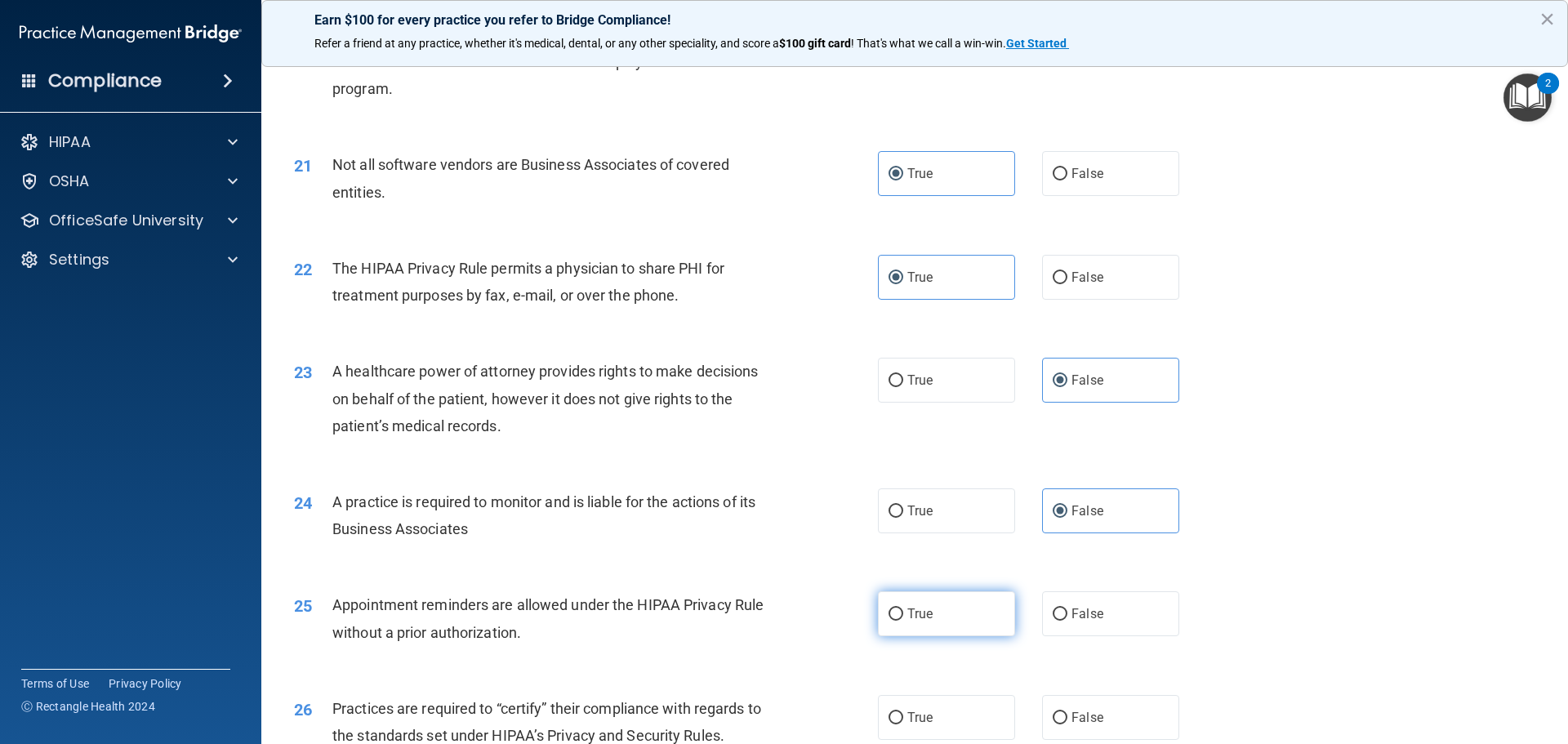
radio input "true"
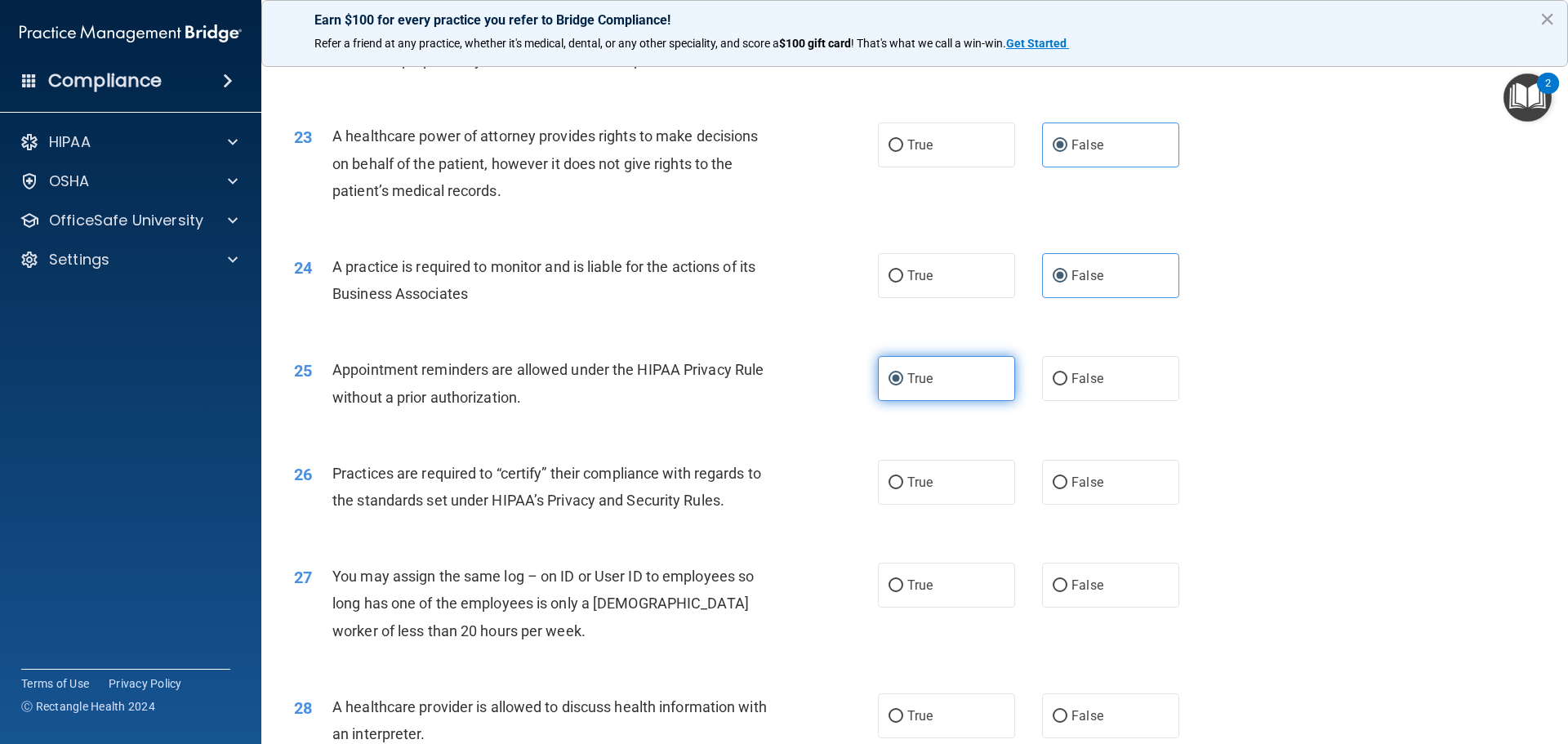
scroll to position [2697, 0]
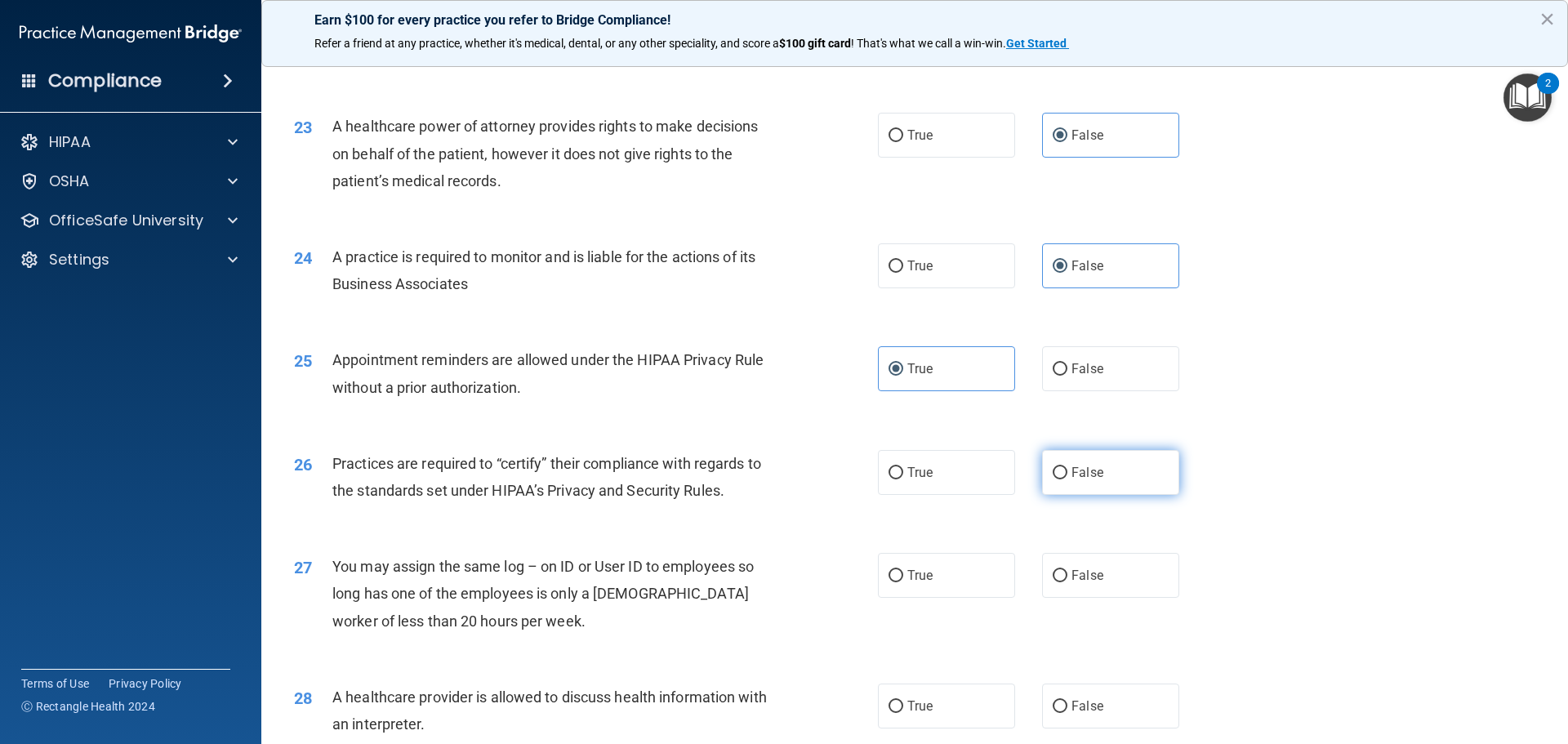
click at [1098, 479] on label "False" at bounding box center [1110, 472] width 137 height 45
click at [1068, 479] on input "False" at bounding box center [1059, 473] width 14 height 12
radio input "true"
click at [1095, 556] on label "False" at bounding box center [1110, 575] width 137 height 45
click at [1068, 570] on input "False" at bounding box center [1059, 576] width 14 height 12
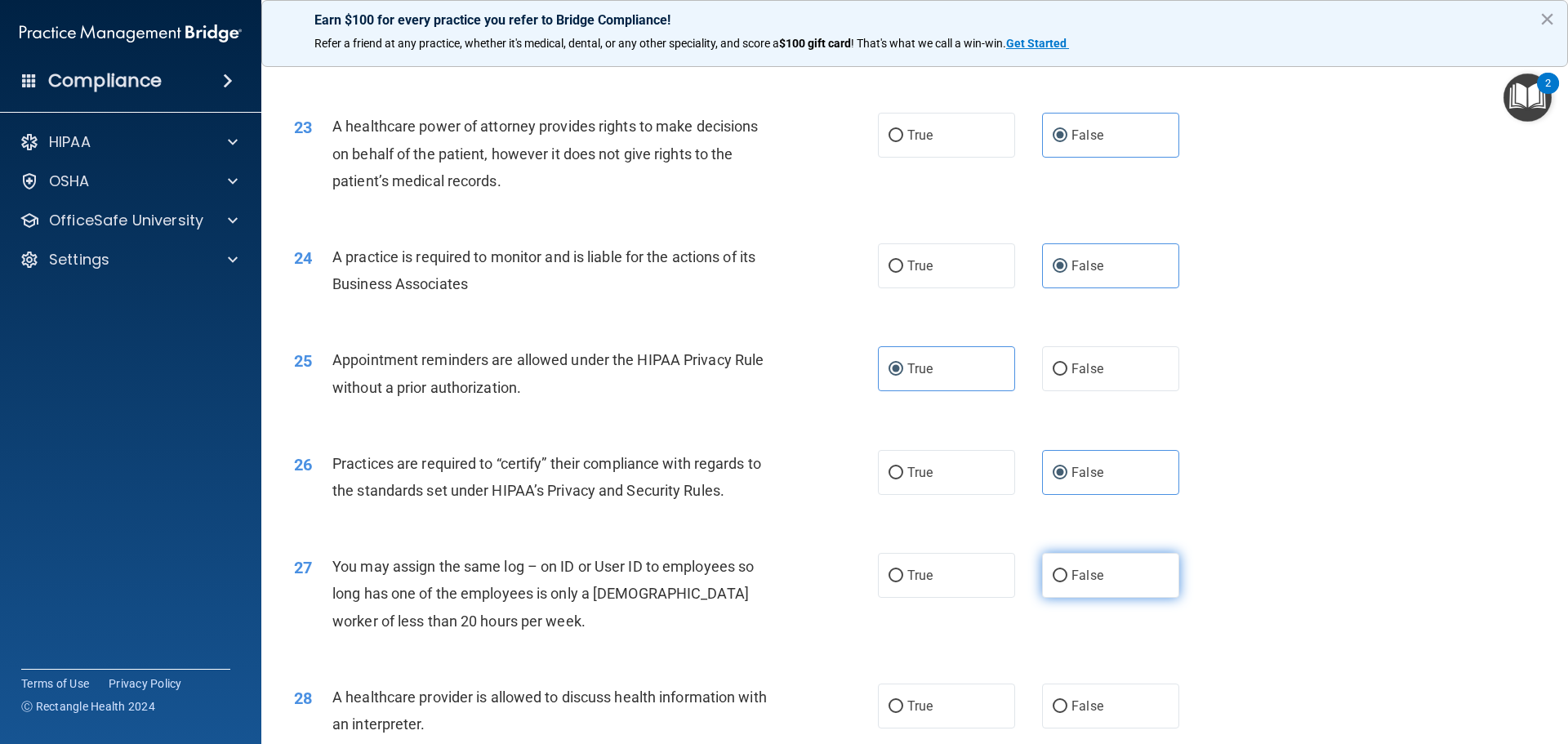
radio input "true"
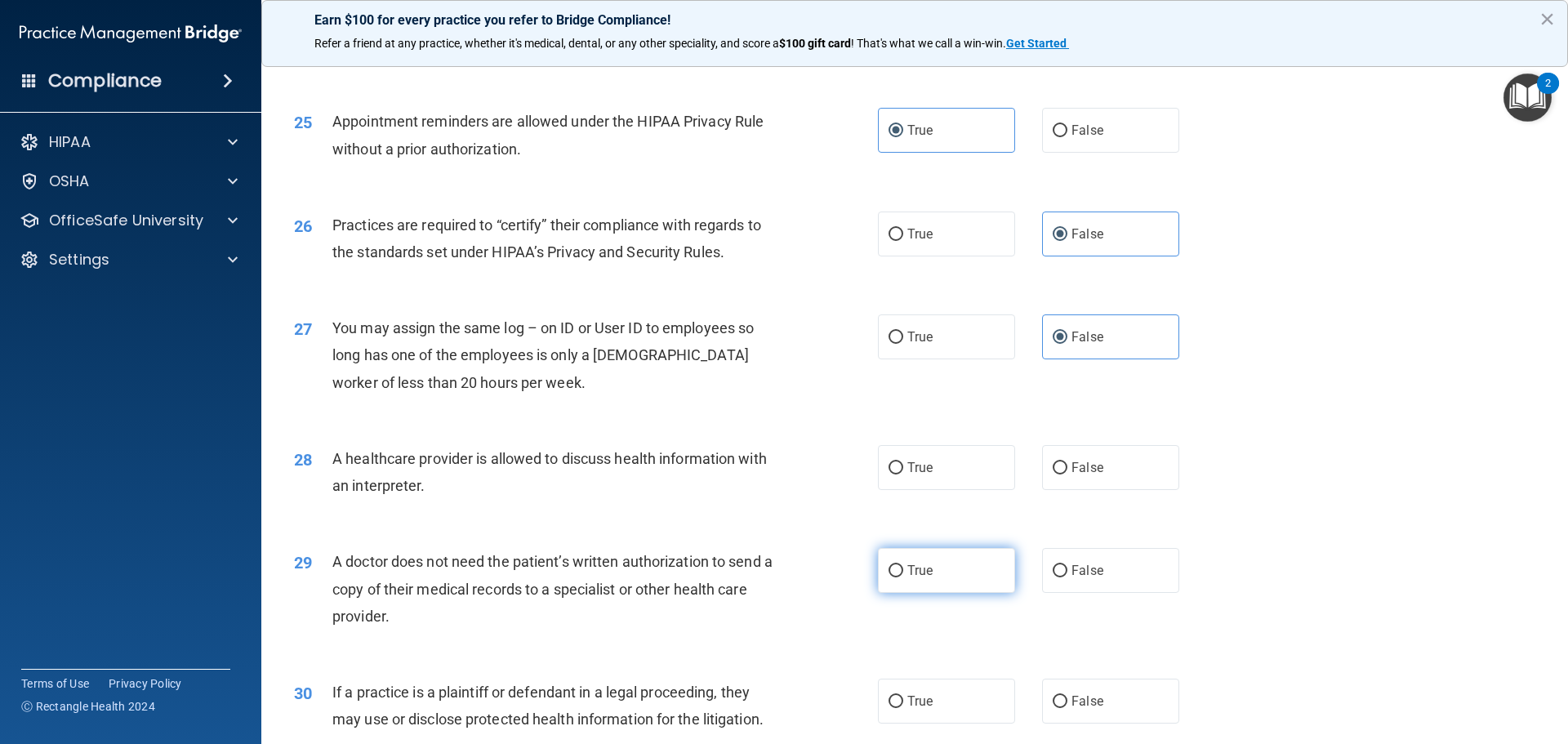
scroll to position [2942, 0]
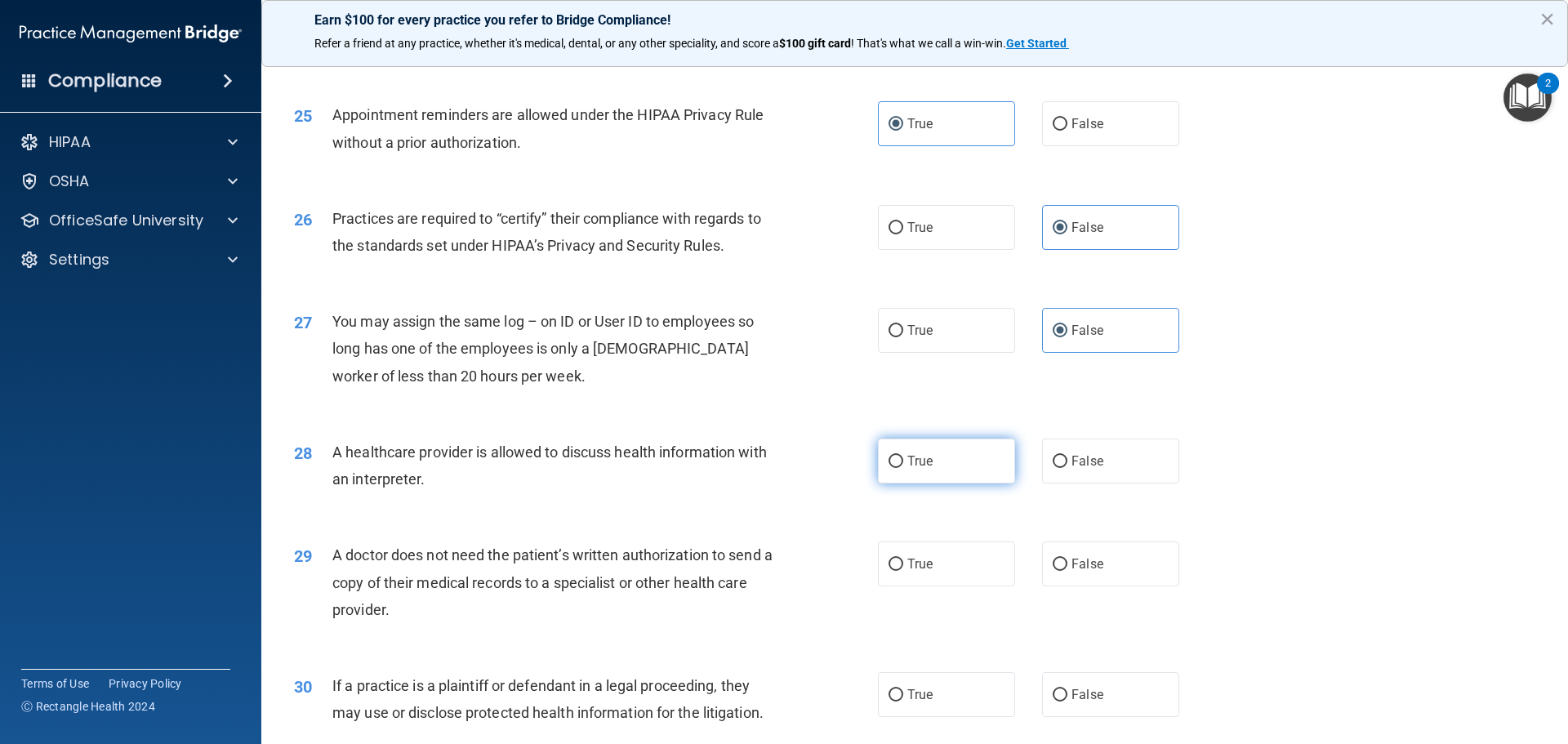
click at [952, 471] on label "True" at bounding box center [946, 461] width 137 height 45
click at [904, 468] on input "True" at bounding box center [895, 462] width 14 height 12
radio input "true"
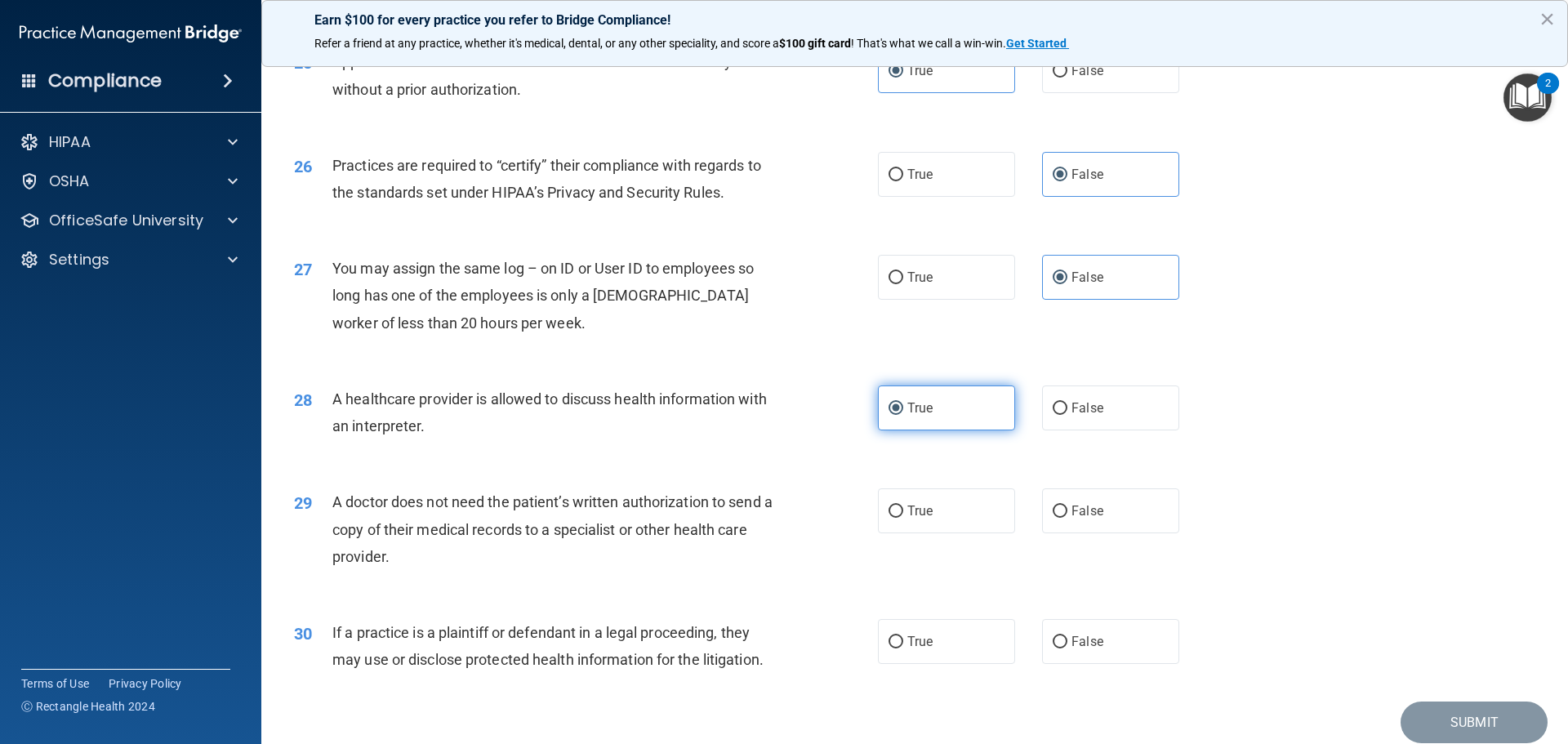
scroll to position [3024, 0]
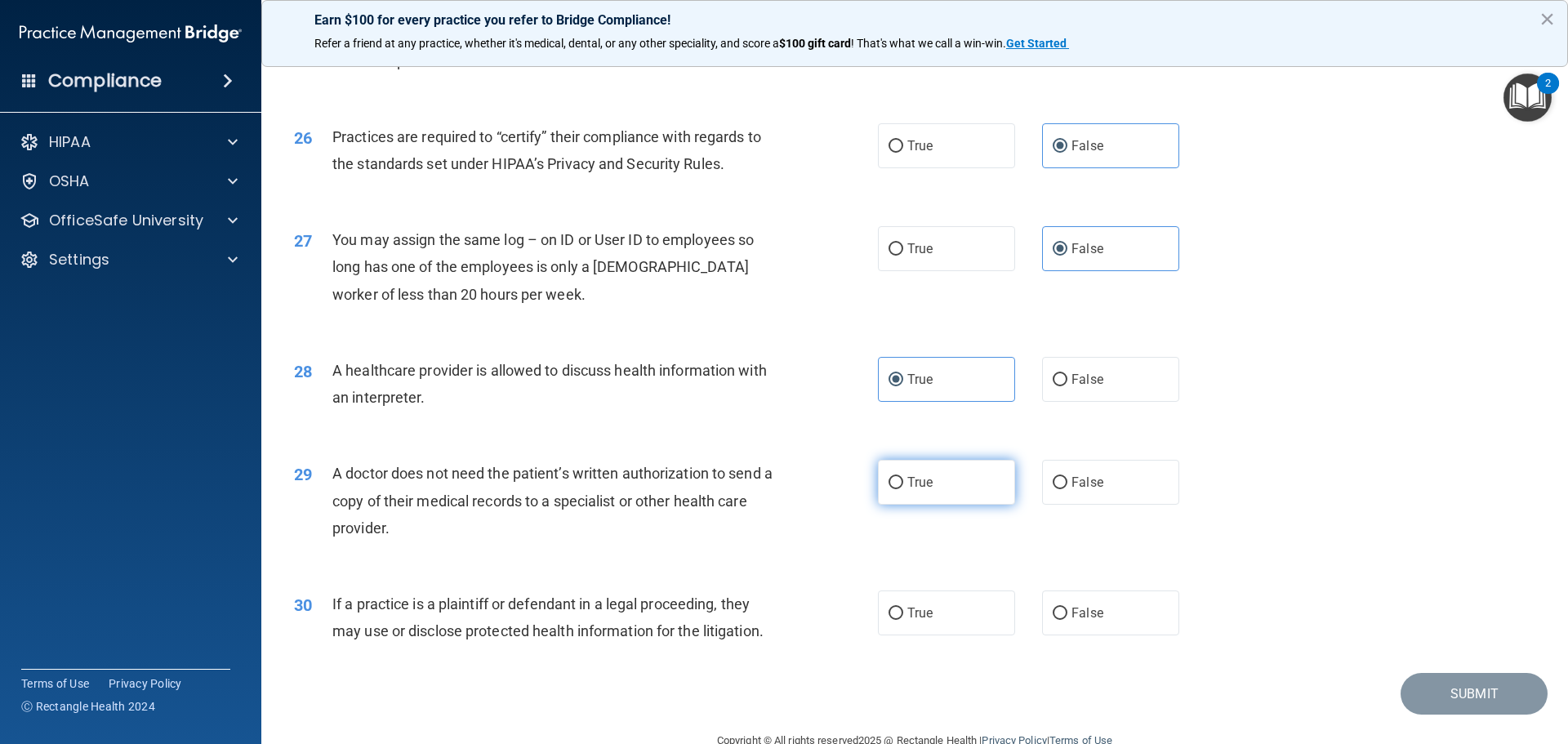
click at [978, 498] on label "True" at bounding box center [946, 482] width 137 height 45
click at [904, 489] on input "True" at bounding box center [895, 484] width 14 height 12
radio input "true"
drag, startPoint x: 965, startPoint y: 583, endPoint x: 965, endPoint y: 616, distance: 33.0
click at [965, 584] on div "30 If a practice is a plaintiff or defendant in a legal proceeding, they may us…" at bounding box center [915, 621] width 1266 height 103
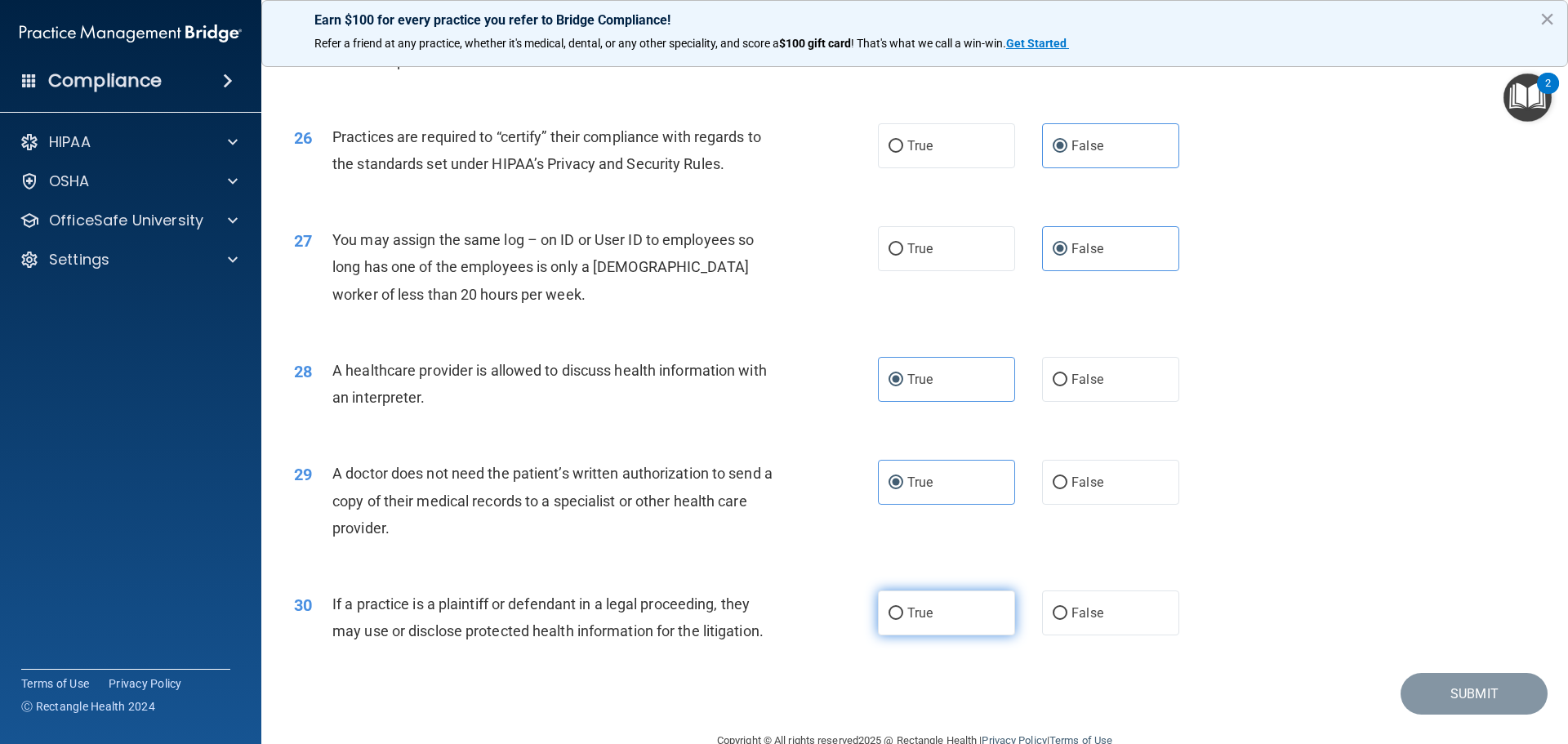
click at [965, 616] on label "True" at bounding box center [946, 613] width 137 height 45
click at [904, 616] on input "True" at bounding box center [895, 614] width 14 height 12
radio input "true"
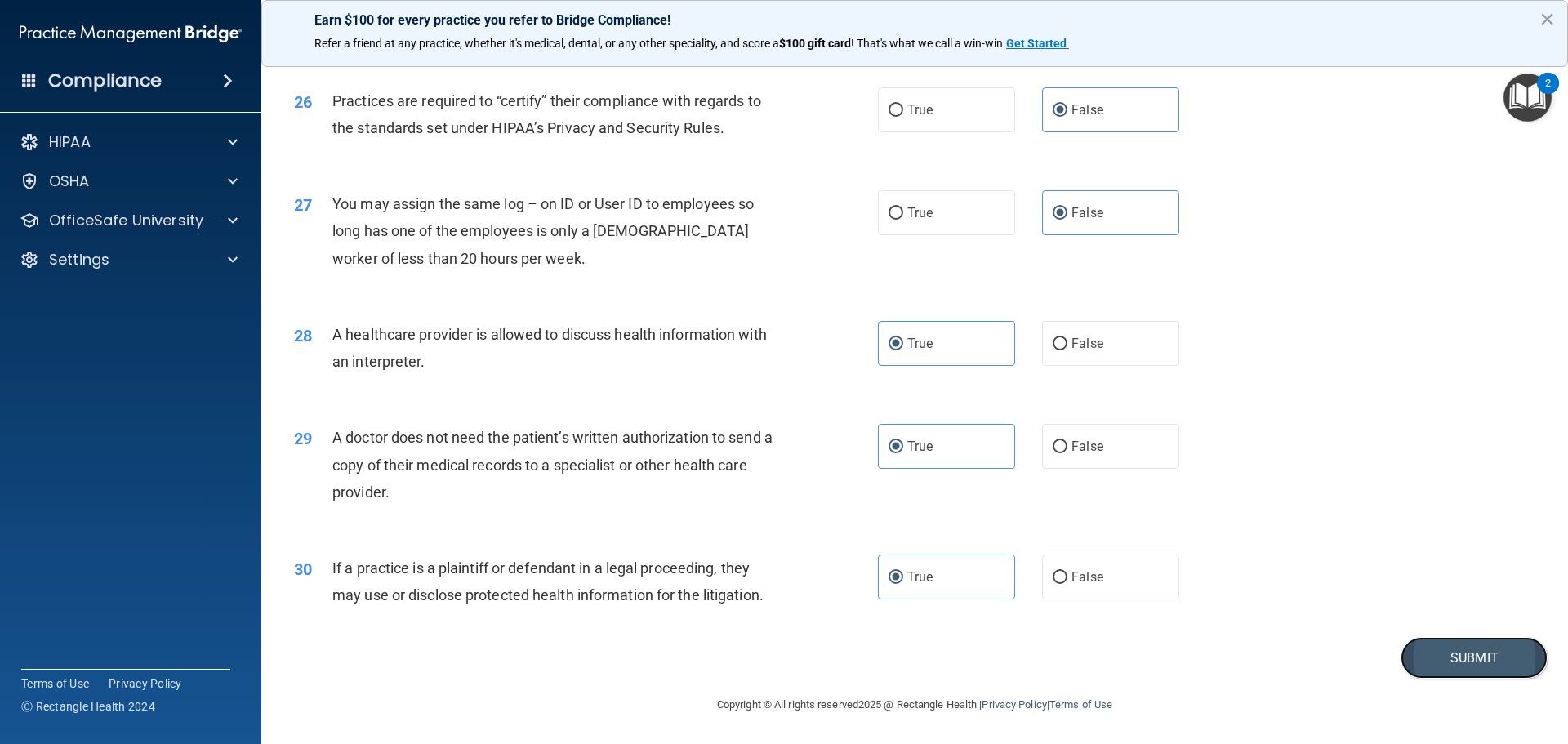
click at [1403, 657] on button "Submit" at bounding box center [1474, 658] width 147 height 42
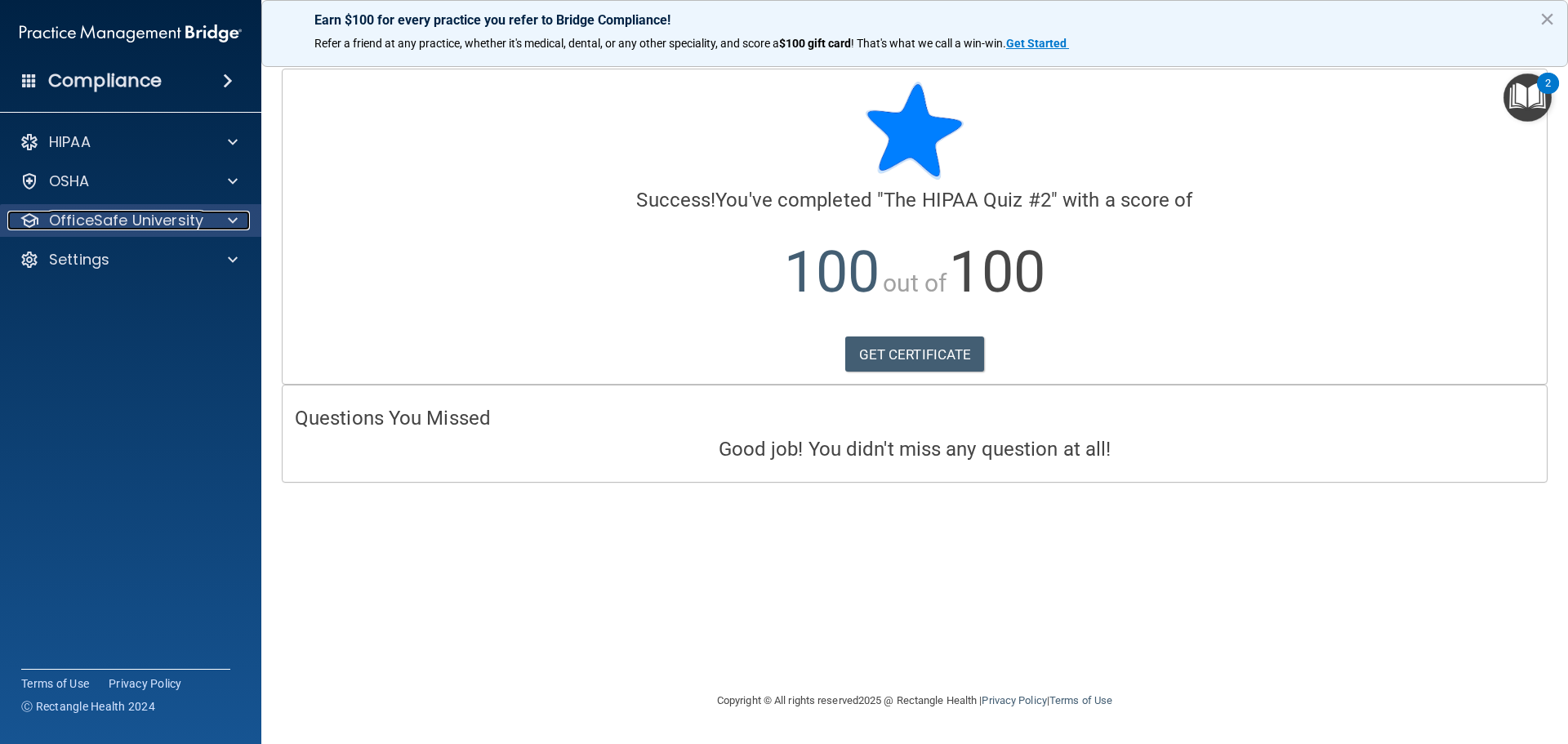
click at [128, 212] on p "OfficeSafe University" at bounding box center [126, 220] width 154 height 20
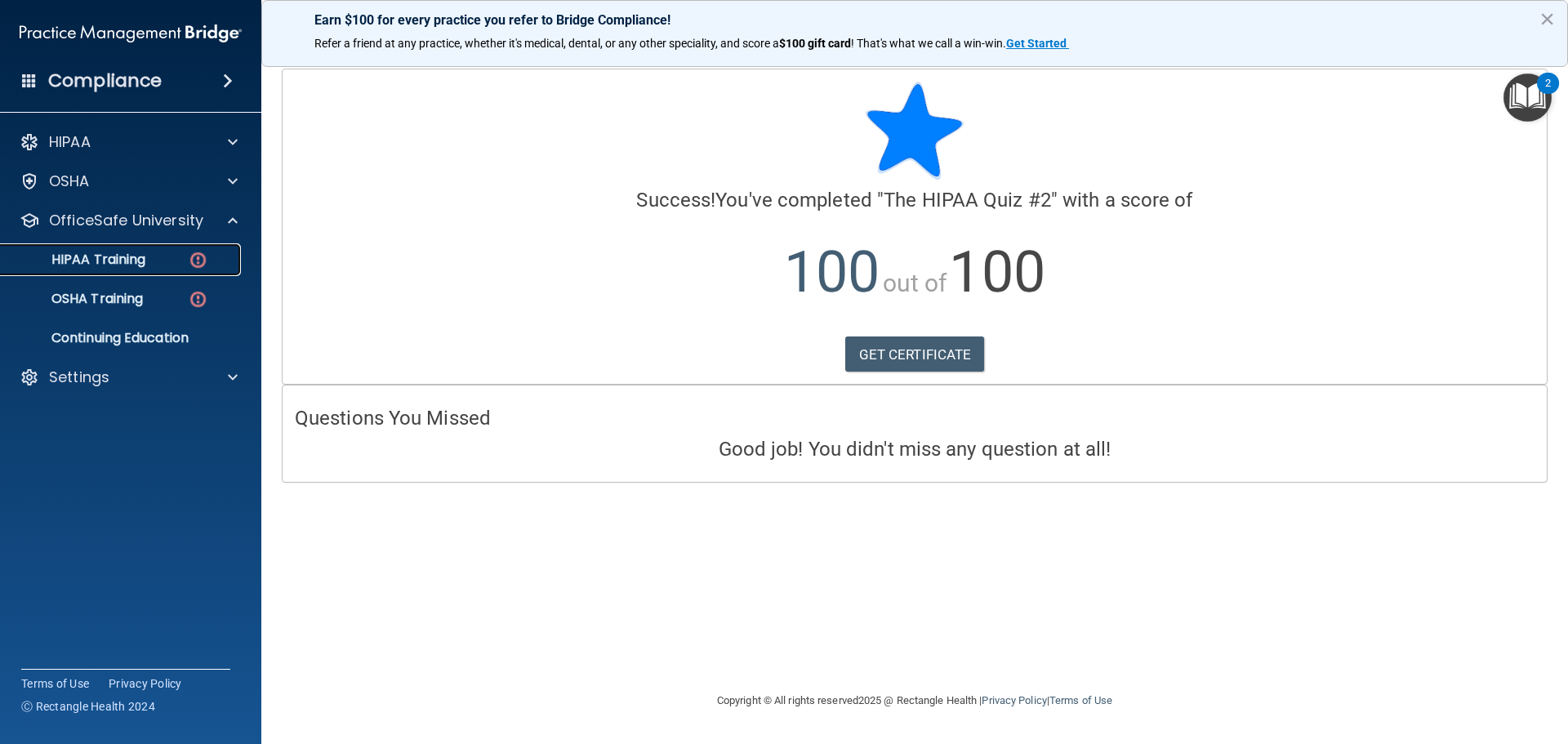
click at [194, 264] on img at bounding box center [198, 260] width 20 height 20
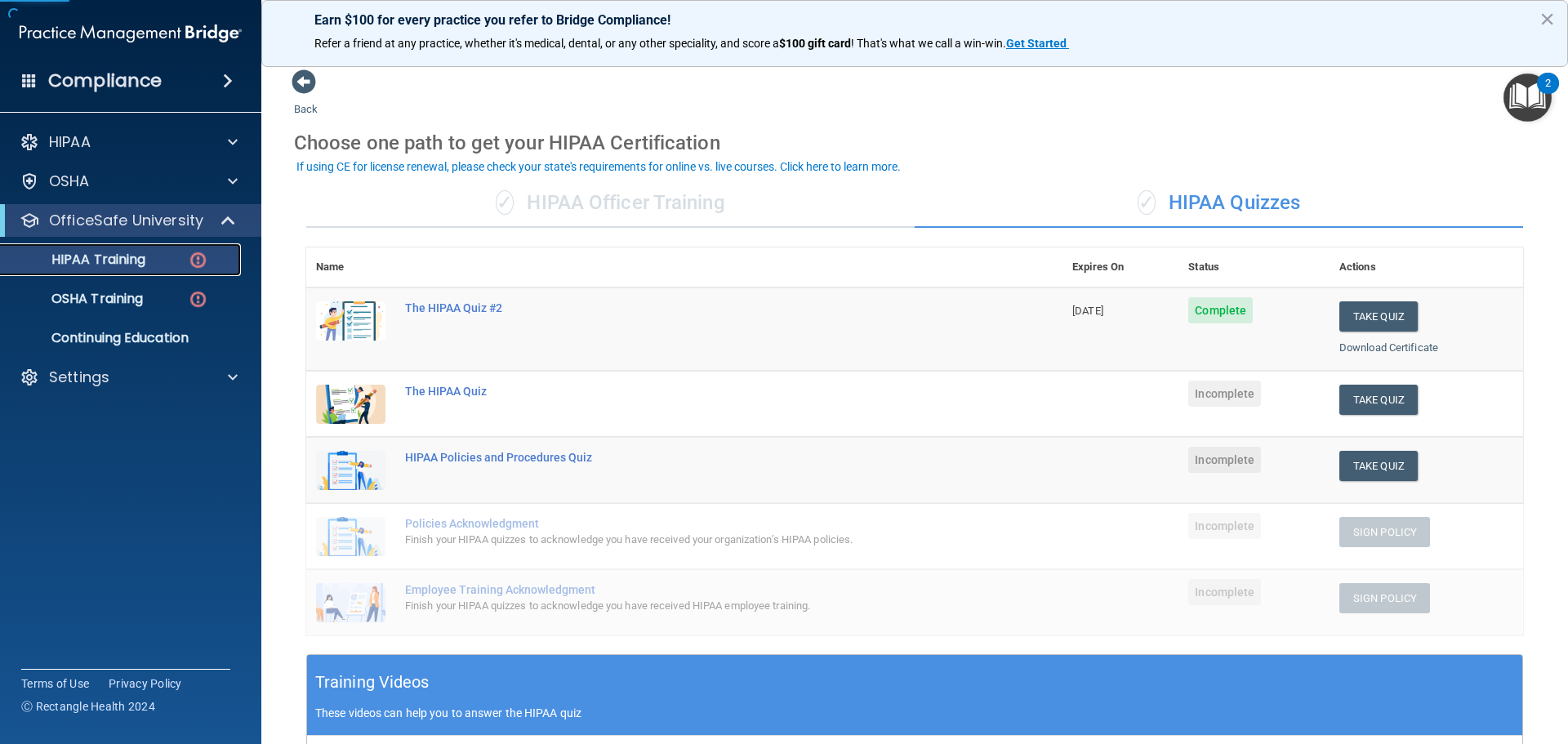
scroll to position [82, 0]
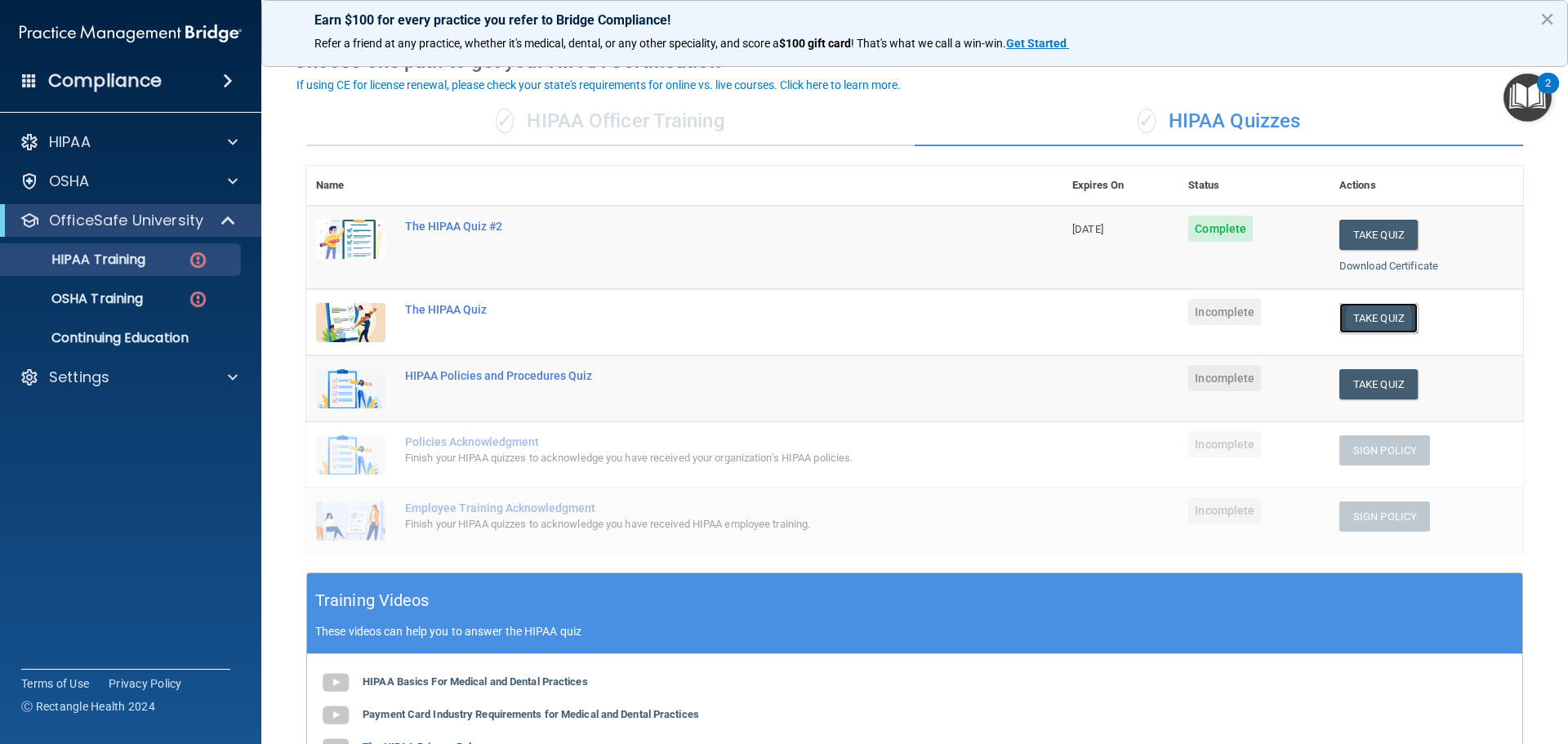
click at [1362, 307] on button "Take Quiz" at bounding box center [1378, 318] width 78 height 31
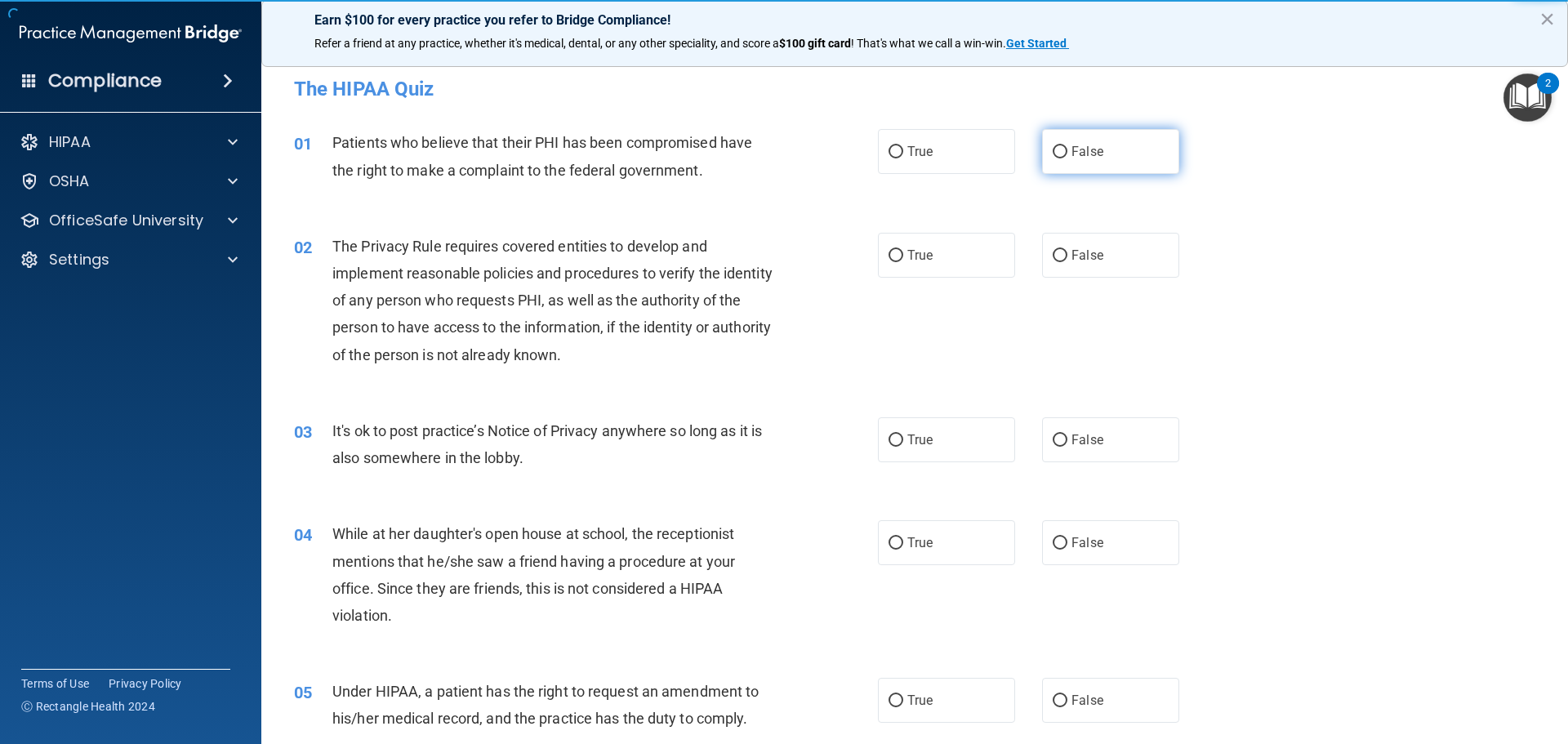
click at [1059, 167] on label "False" at bounding box center [1110, 152] width 137 height 45
click at [1059, 158] on input "False" at bounding box center [1059, 152] width 14 height 12
radio input "true"
click at [1058, 243] on label "False" at bounding box center [1110, 255] width 137 height 45
click at [1058, 250] on input "False" at bounding box center [1059, 256] width 14 height 12
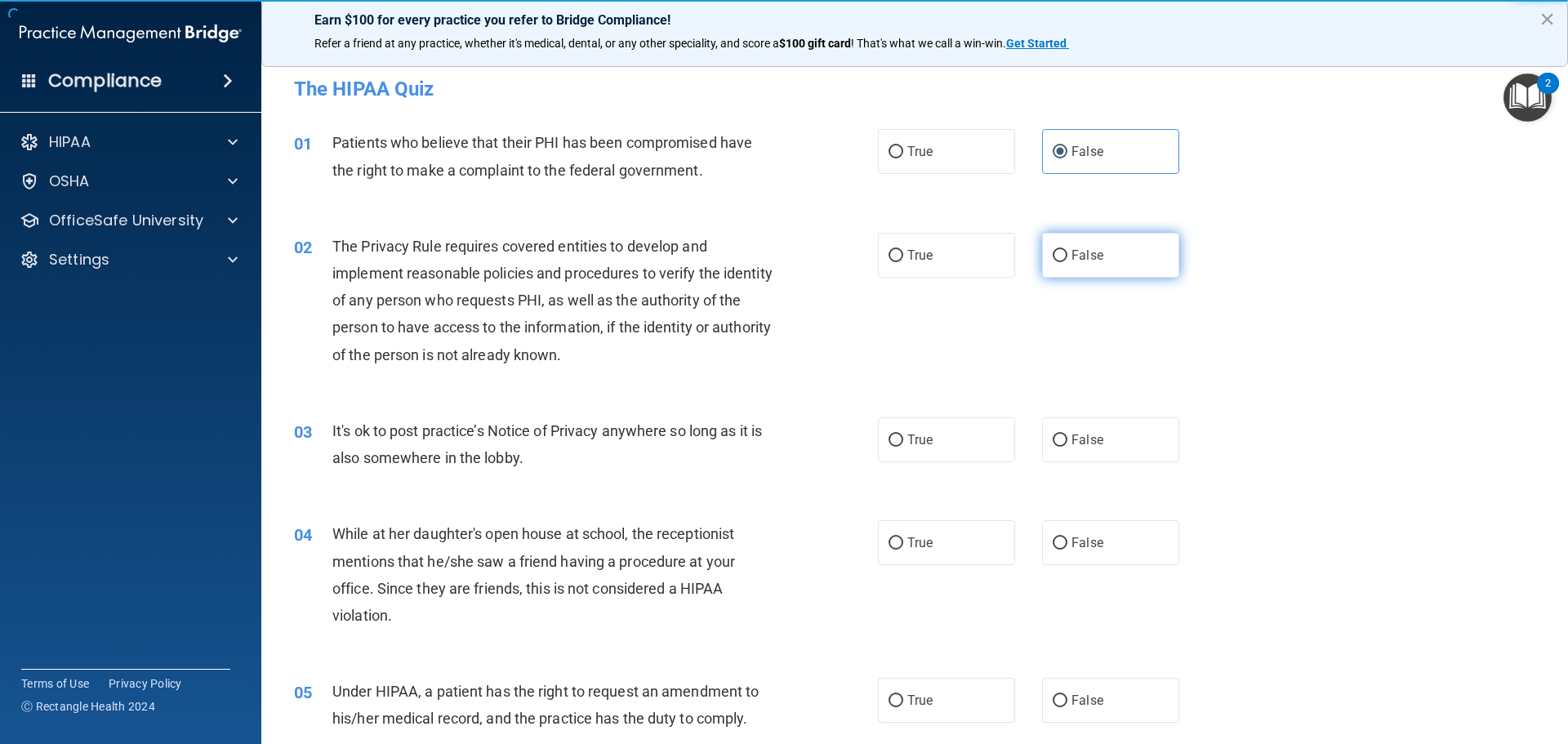
radio input "true"
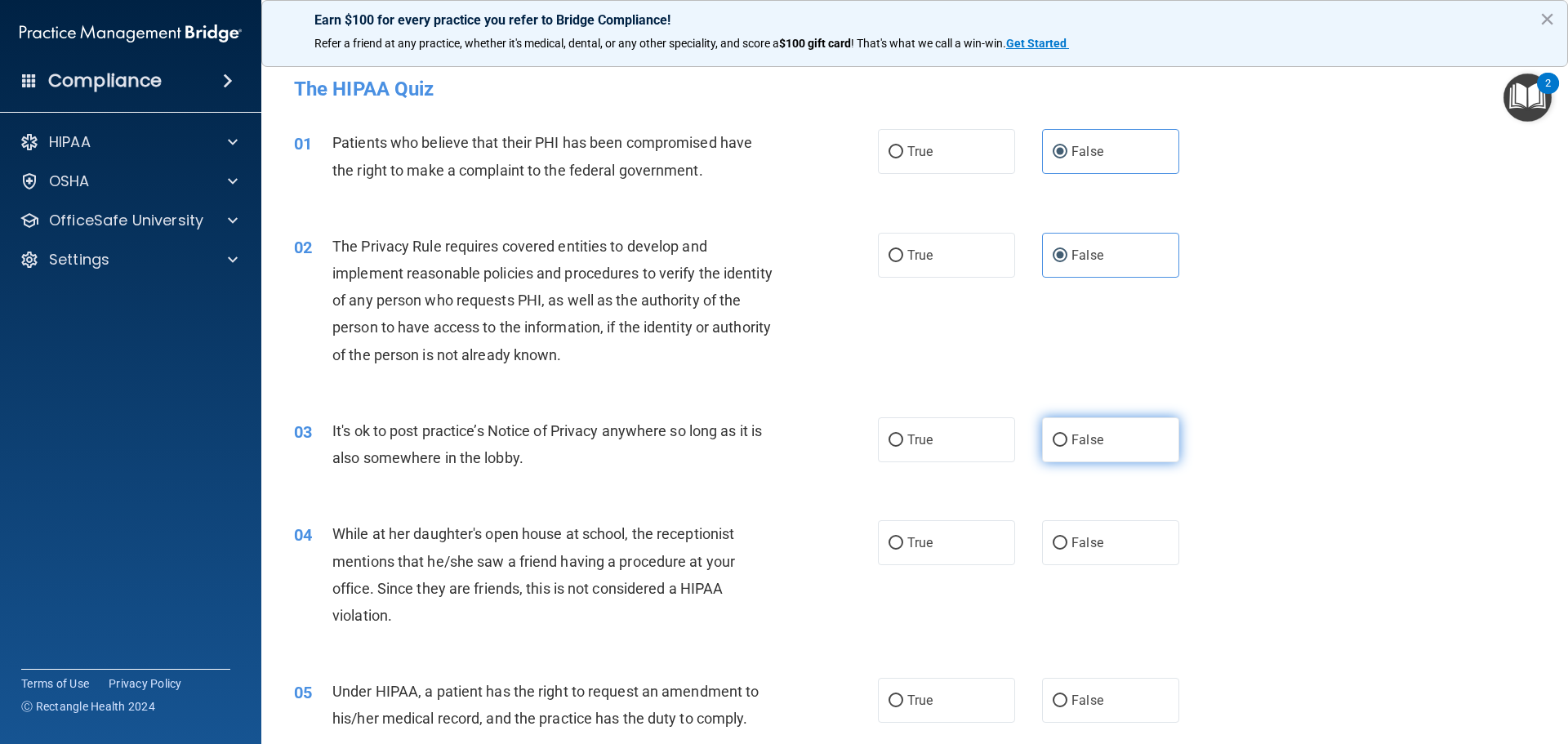
click at [1075, 441] on span "False" at bounding box center [1086, 440] width 31 height 15
click at [1068, 441] on input "False" at bounding box center [1059, 441] width 14 height 12
radio input "true"
click at [1075, 602] on div "04 While at her daughter's open house at school, the receptionist mentions that…" at bounding box center [915, 578] width 1266 height 157
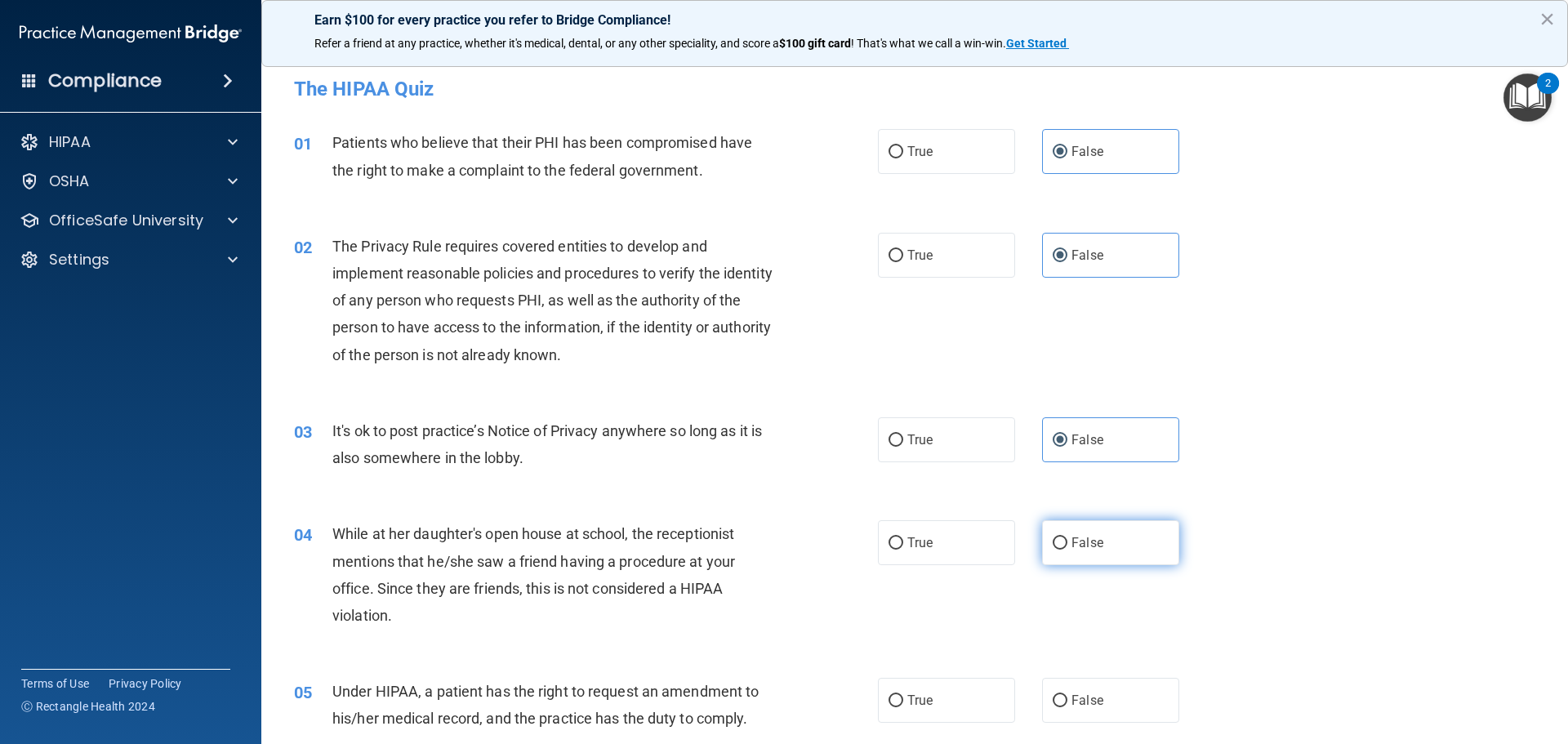
click at [1082, 545] on span "False" at bounding box center [1086, 543] width 31 height 15
click at [1068, 545] on input "False" at bounding box center [1059, 544] width 14 height 12
radio input "true"
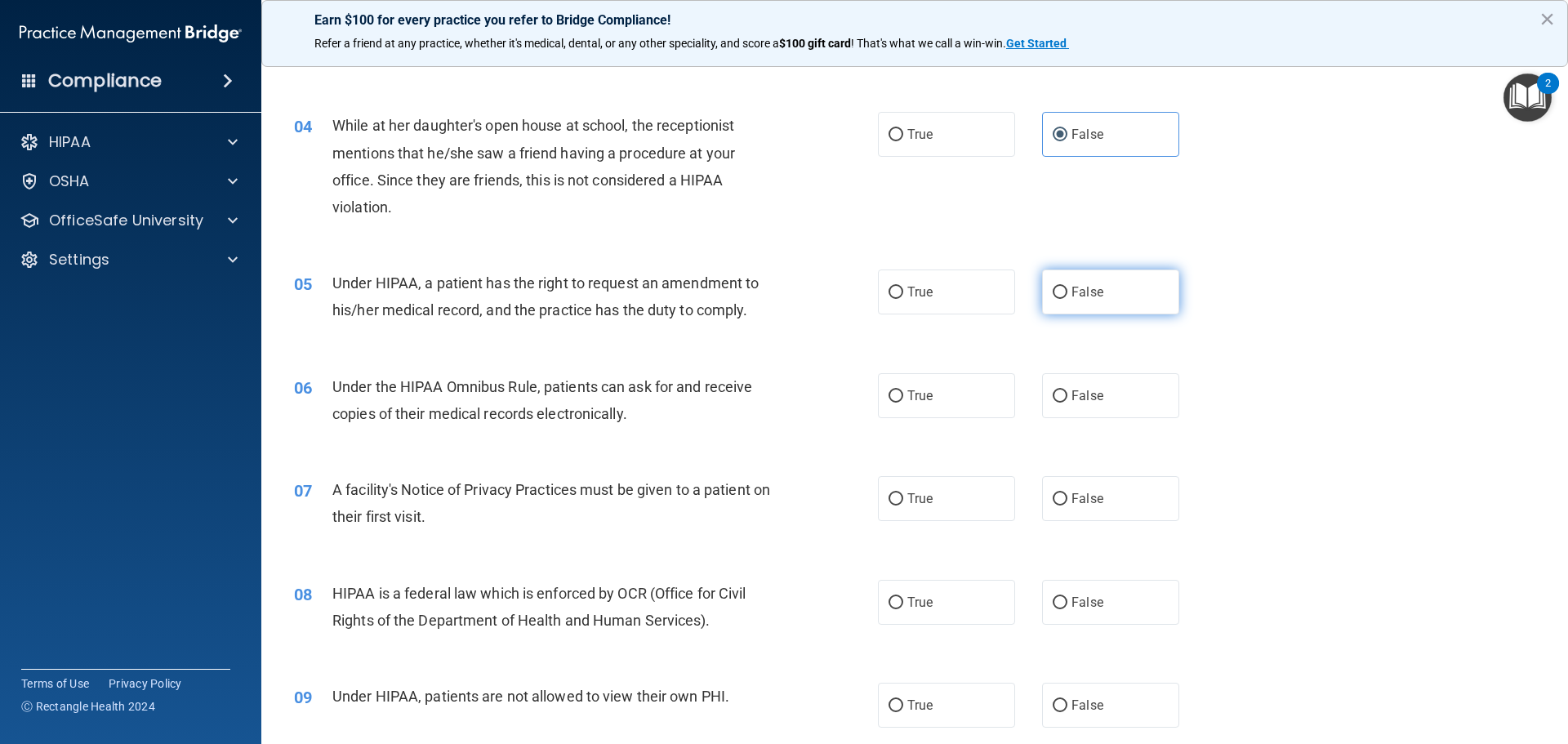
click at [1073, 301] on label "False" at bounding box center [1110, 292] width 137 height 45
click at [1068, 299] on input "False" at bounding box center [1059, 293] width 14 height 12
radio input "true"
drag, startPoint x: 1085, startPoint y: 389, endPoint x: 1092, endPoint y: 410, distance: 22.1
click at [1086, 389] on span "False" at bounding box center [1086, 396] width 31 height 15
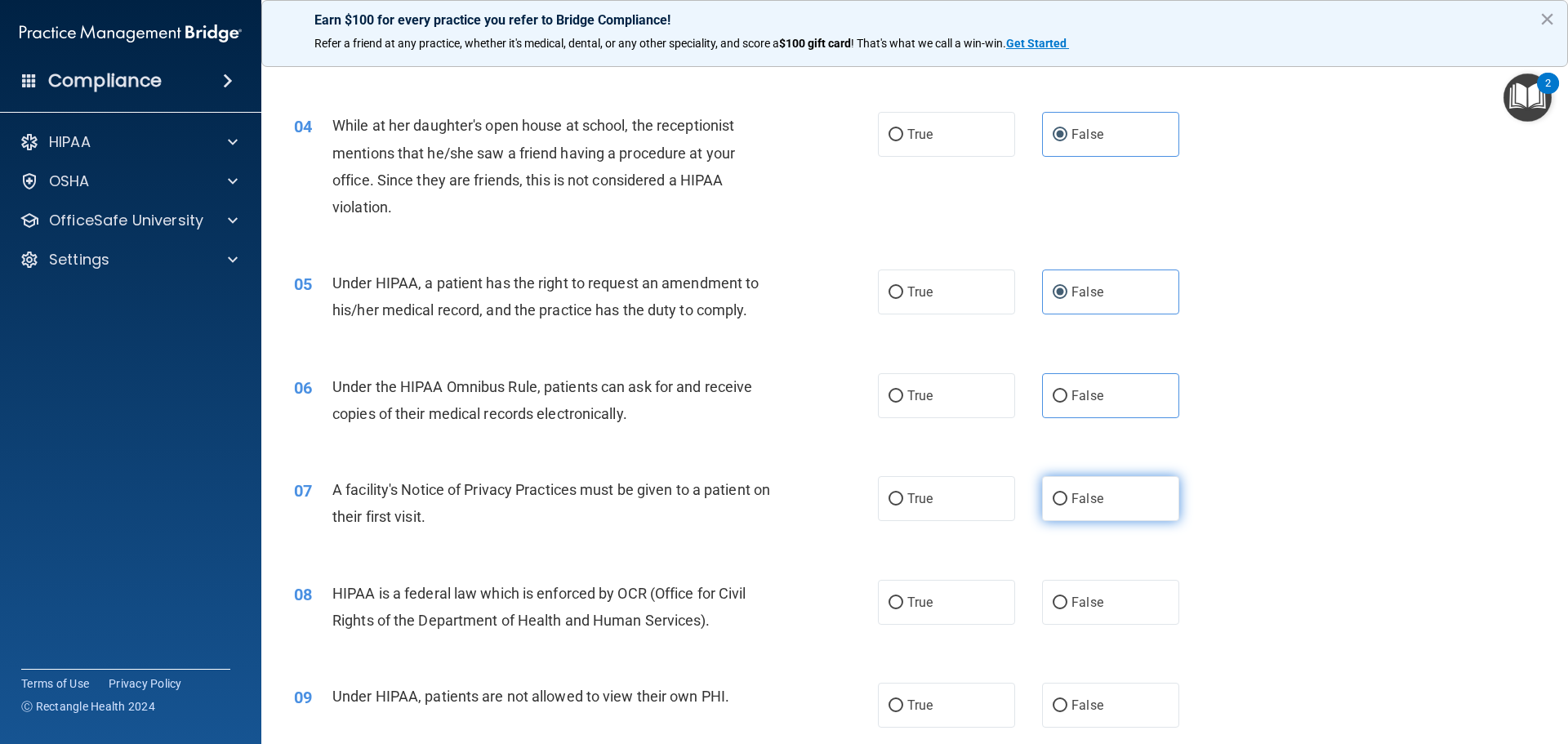
click at [1109, 483] on label "False" at bounding box center [1110, 499] width 137 height 45
click at [1068, 494] on input "False" at bounding box center [1059, 500] width 14 height 12
radio input "true"
click at [1105, 425] on div "06 Under the HIPAA Omnibus Rule, patients can ask for and receive copies of the…" at bounding box center [915, 404] width 1266 height 103
click at [1109, 407] on label "False" at bounding box center [1110, 396] width 137 height 45
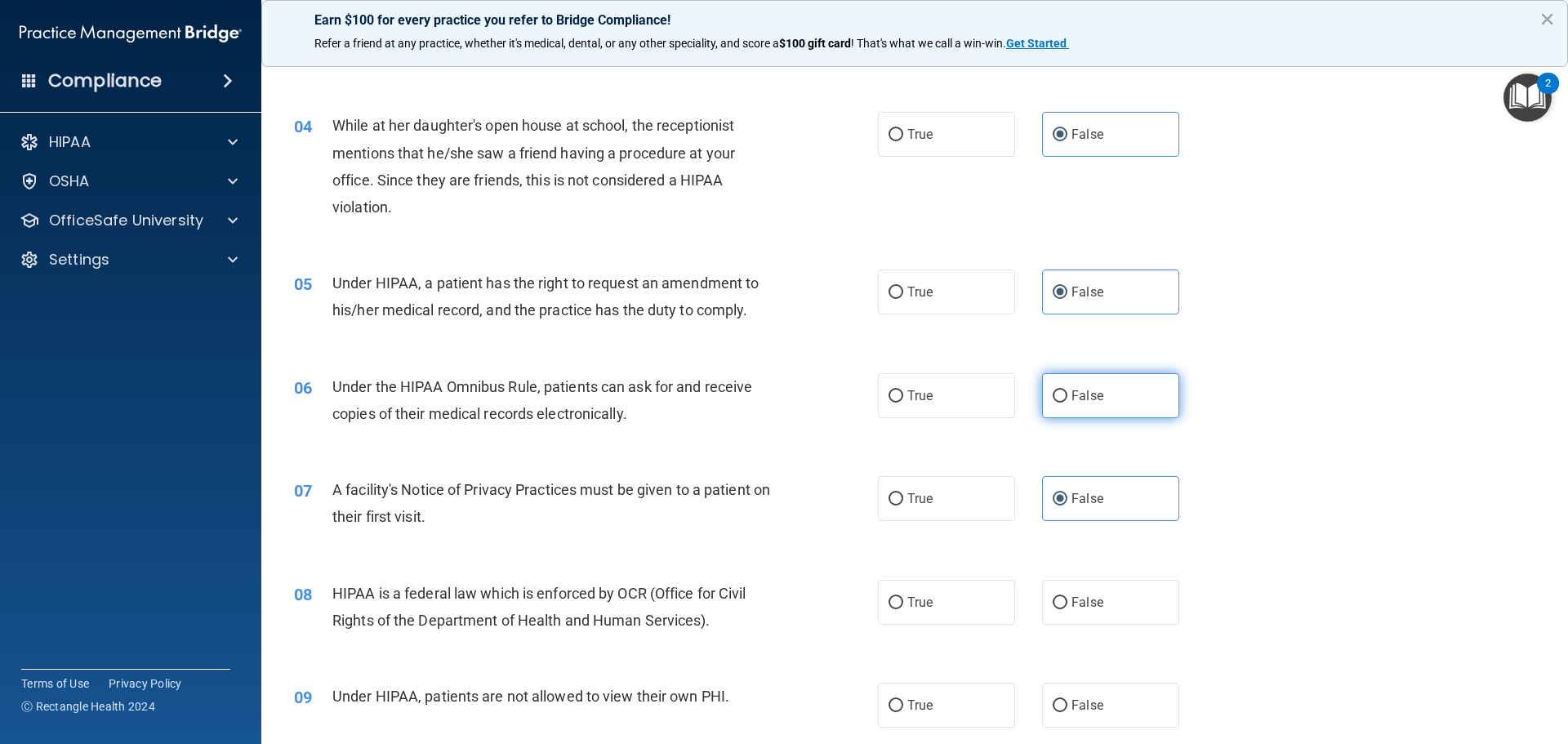
click at [1068, 403] on input "False" at bounding box center [1059, 397] width 14 height 12
radio input "true"
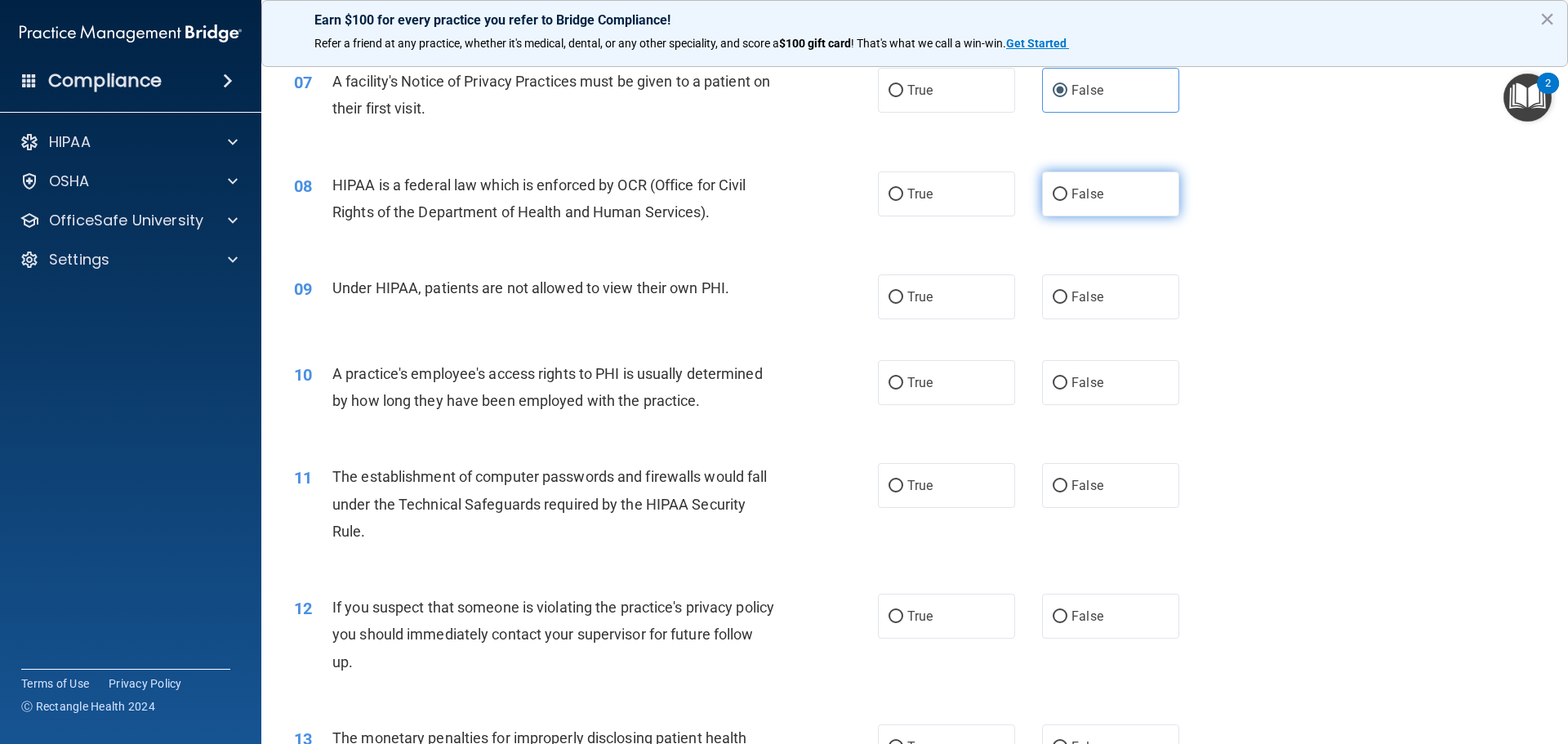
click at [1099, 186] on label "False" at bounding box center [1110, 194] width 137 height 45
click at [1068, 189] on input "False" at bounding box center [1059, 195] width 14 height 12
radio input "true"
click at [1120, 292] on label "False" at bounding box center [1110, 297] width 137 height 45
click at [1068, 292] on input "False" at bounding box center [1059, 298] width 14 height 12
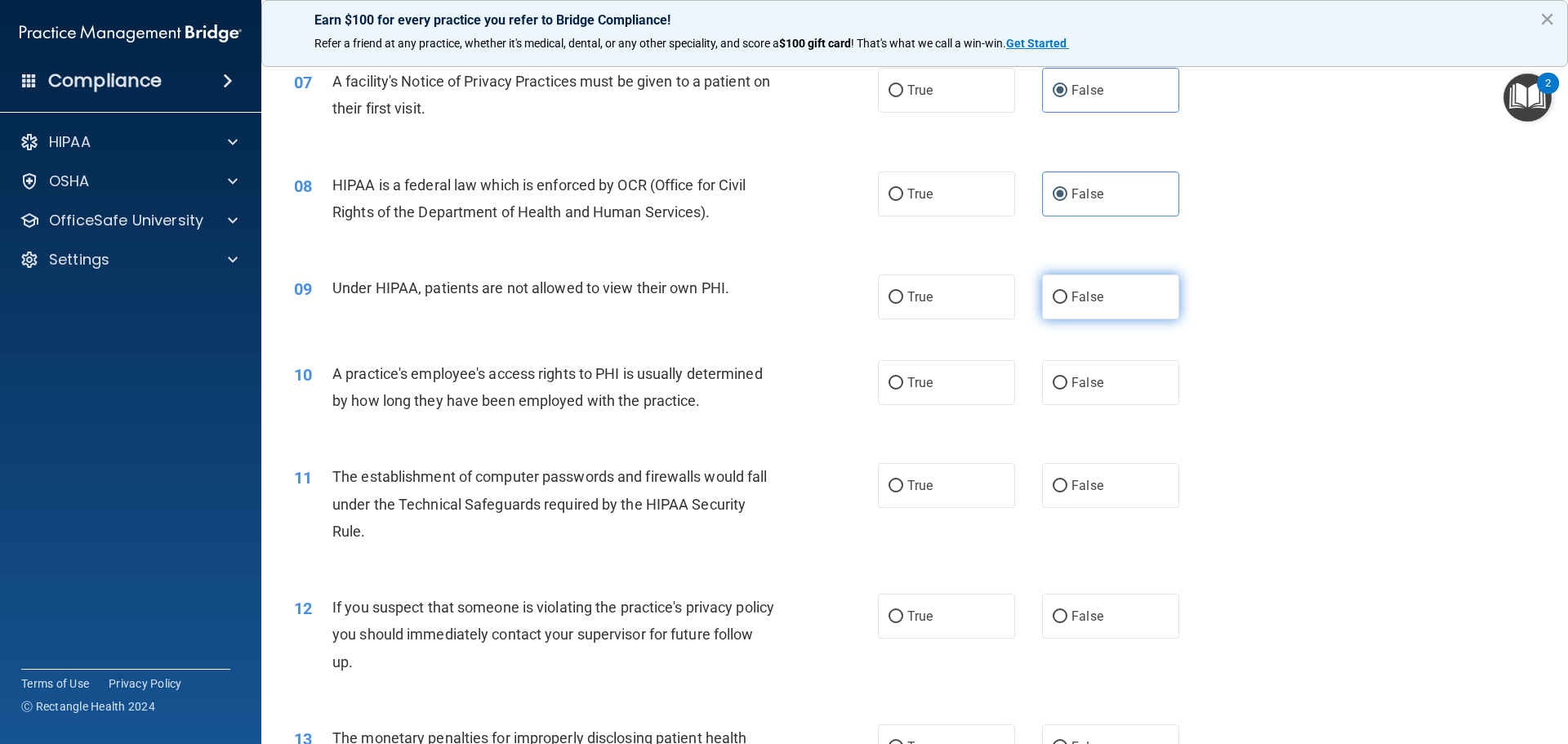
radio input "true"
click at [1126, 398] on label "False" at bounding box center [1110, 382] width 137 height 45
click at [1068, 390] on input "False" at bounding box center [1059, 383] width 14 height 12
radio input "true"
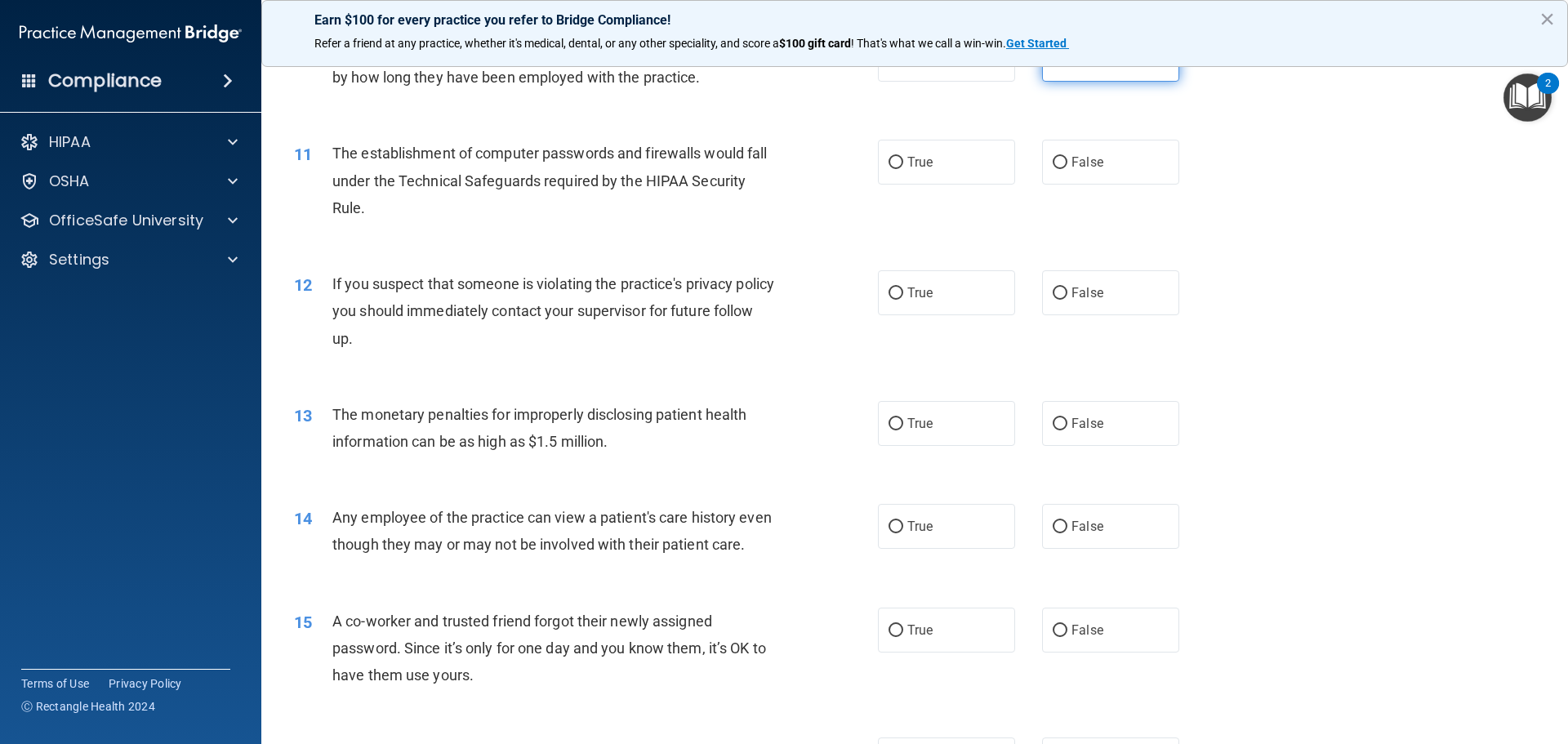
scroll to position [1144, 0]
click at [1086, 171] on label "False" at bounding box center [1110, 158] width 137 height 45
click at [1068, 166] on input "False" at bounding box center [1059, 159] width 14 height 12
radio input "true"
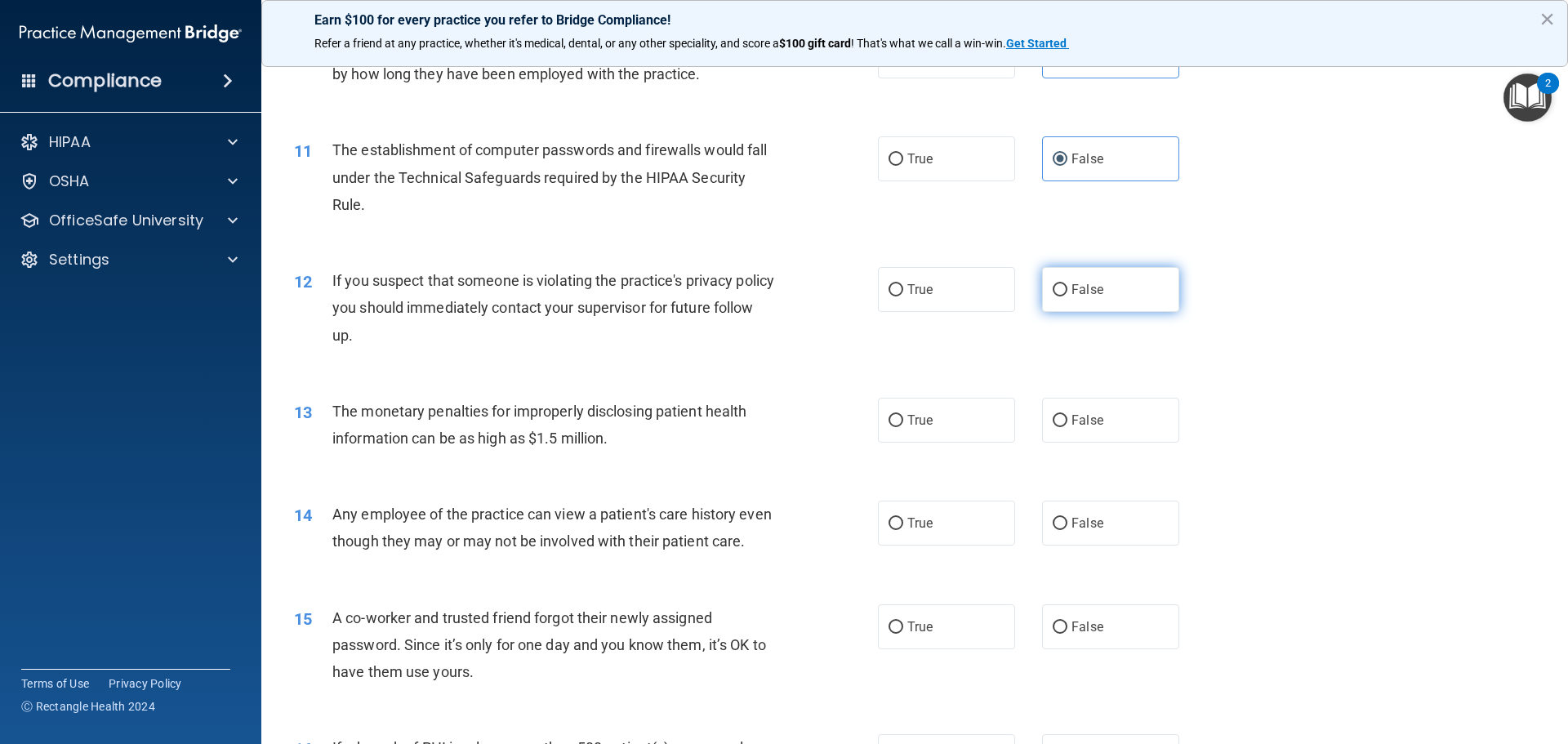
click at [1076, 294] on span "False" at bounding box center [1086, 289] width 31 height 15
click at [1068, 294] on input "False" at bounding box center [1059, 290] width 14 height 12
radio input "true"
click at [1092, 421] on span "False" at bounding box center [1086, 421] width 31 height 15
click at [1068, 421] on input "False" at bounding box center [1059, 421] width 14 height 12
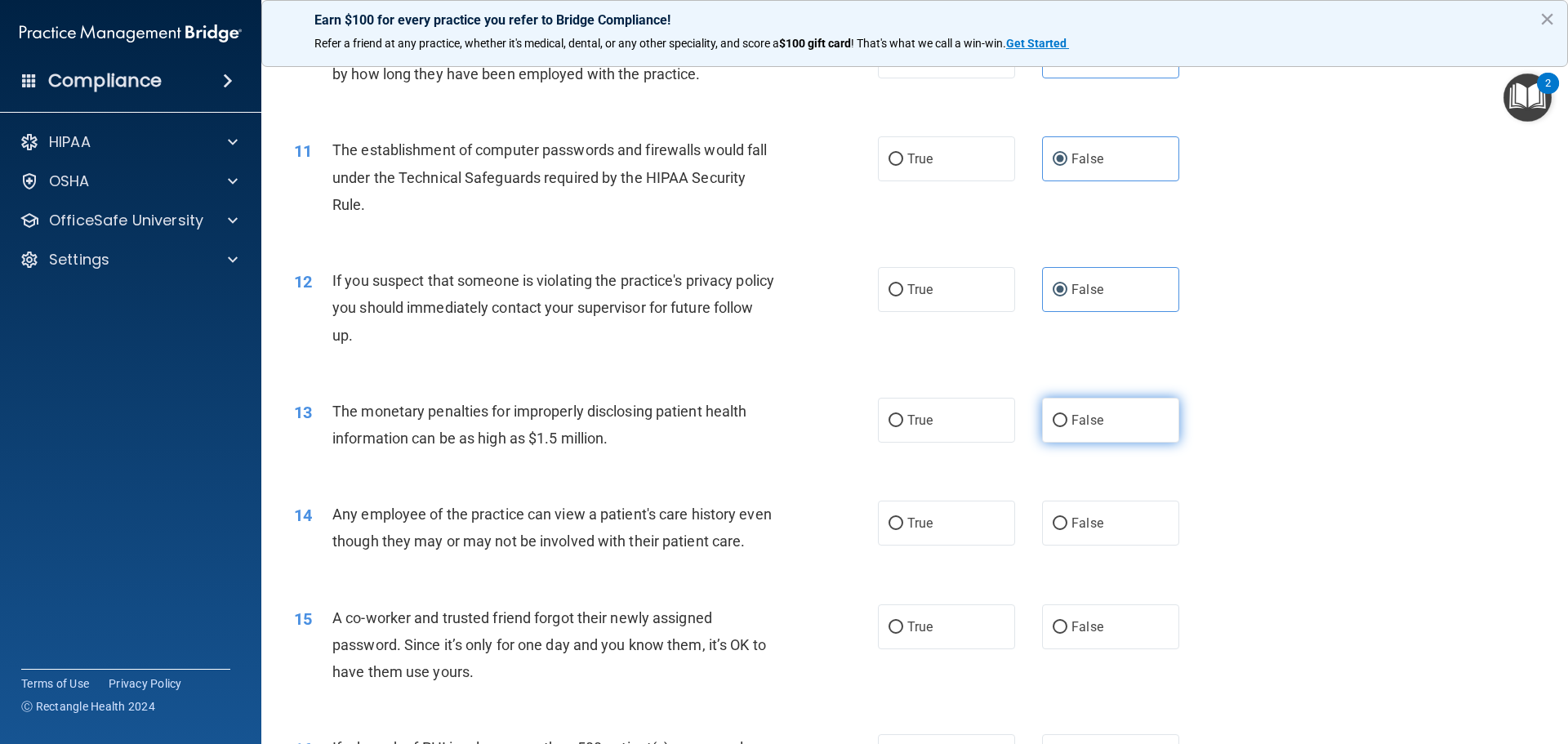
radio input "true"
click at [1092, 528] on span "False" at bounding box center [1086, 524] width 31 height 15
click at [1068, 528] on input "False" at bounding box center [1059, 524] width 14 height 12
radio input "true"
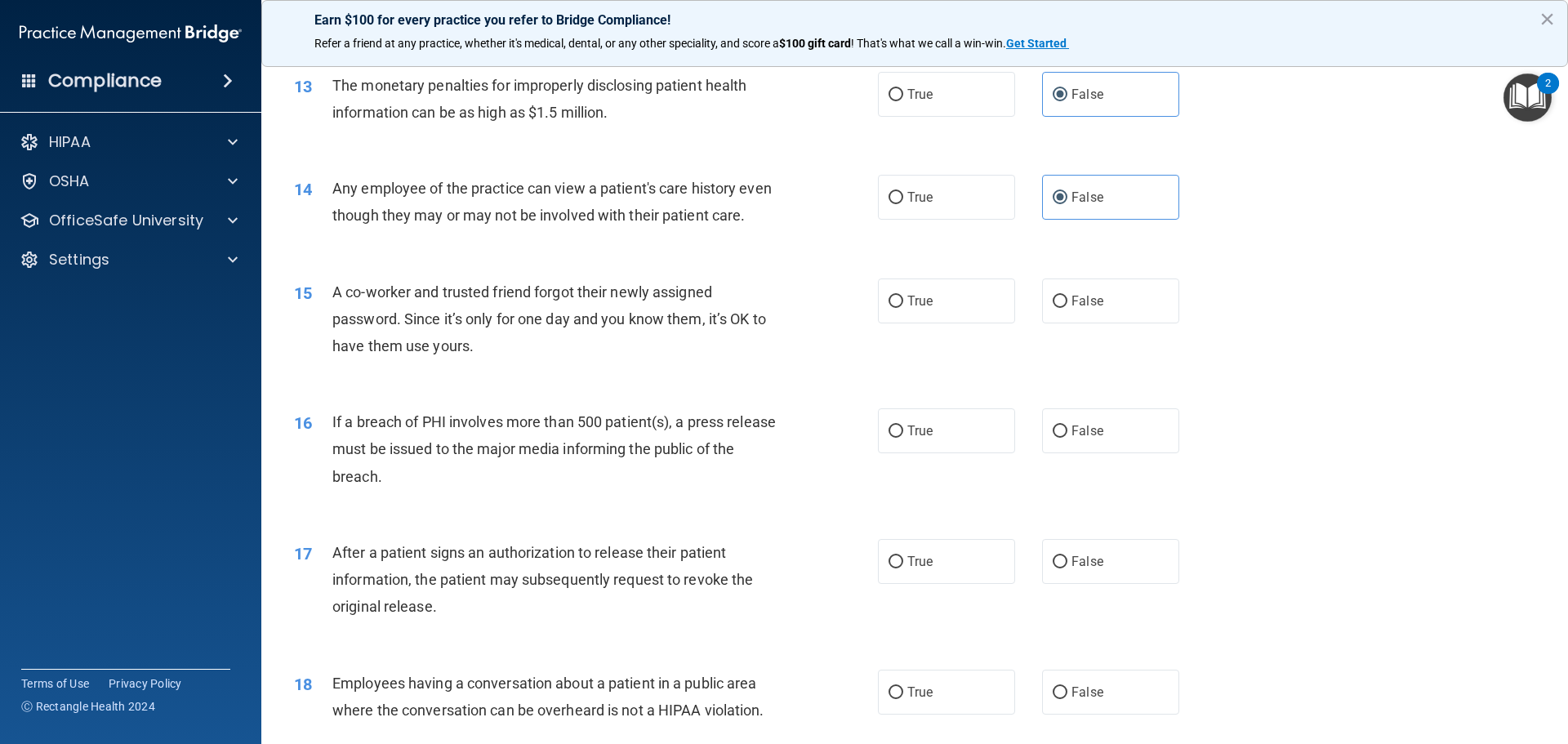
scroll to position [1471, 0]
click at [1092, 323] on label "False" at bounding box center [1110, 300] width 137 height 45
click at [1068, 307] on input "False" at bounding box center [1059, 301] width 14 height 12
radio input "true"
click at [1085, 438] on span "False" at bounding box center [1086, 430] width 31 height 15
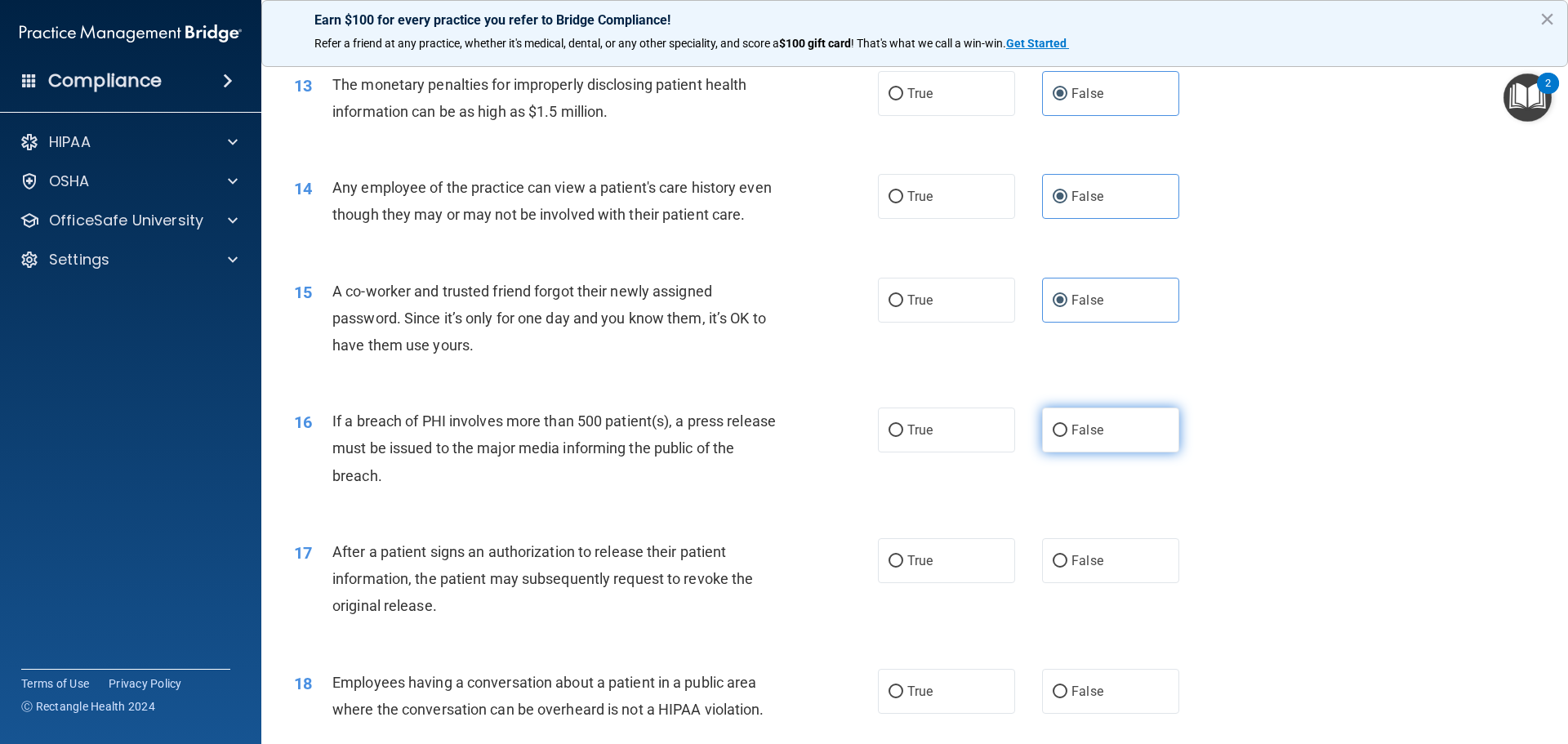
click at [1068, 438] on input "False" at bounding box center [1059, 431] width 14 height 12
radio input "true"
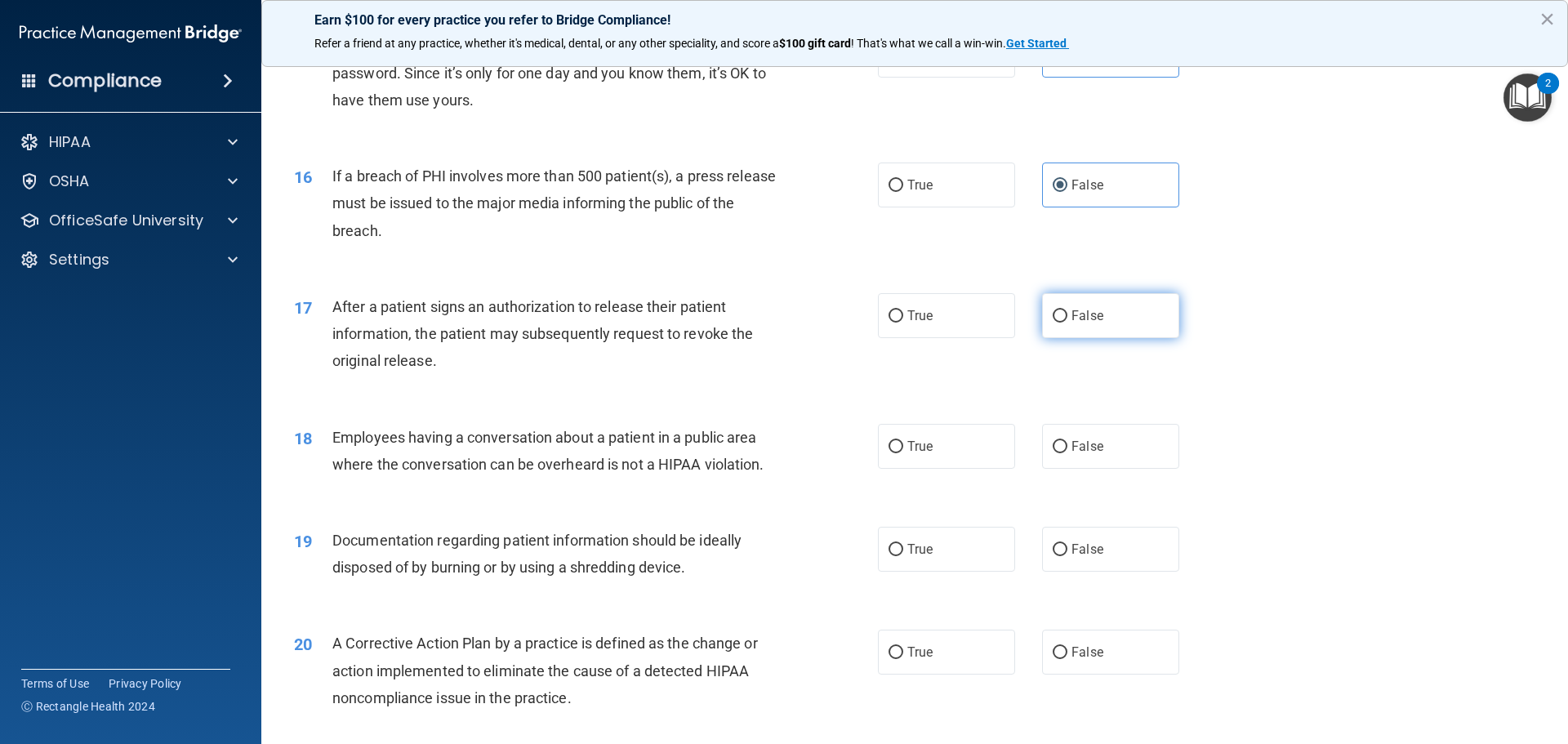
click at [1071, 323] on span "False" at bounding box center [1086, 316] width 31 height 15
click at [1068, 323] on input "False" at bounding box center [1059, 317] width 14 height 12
radio input "true"
click at [1088, 455] on span "False" at bounding box center [1086, 446] width 31 height 15
click at [1068, 454] on input "False" at bounding box center [1059, 447] width 14 height 12
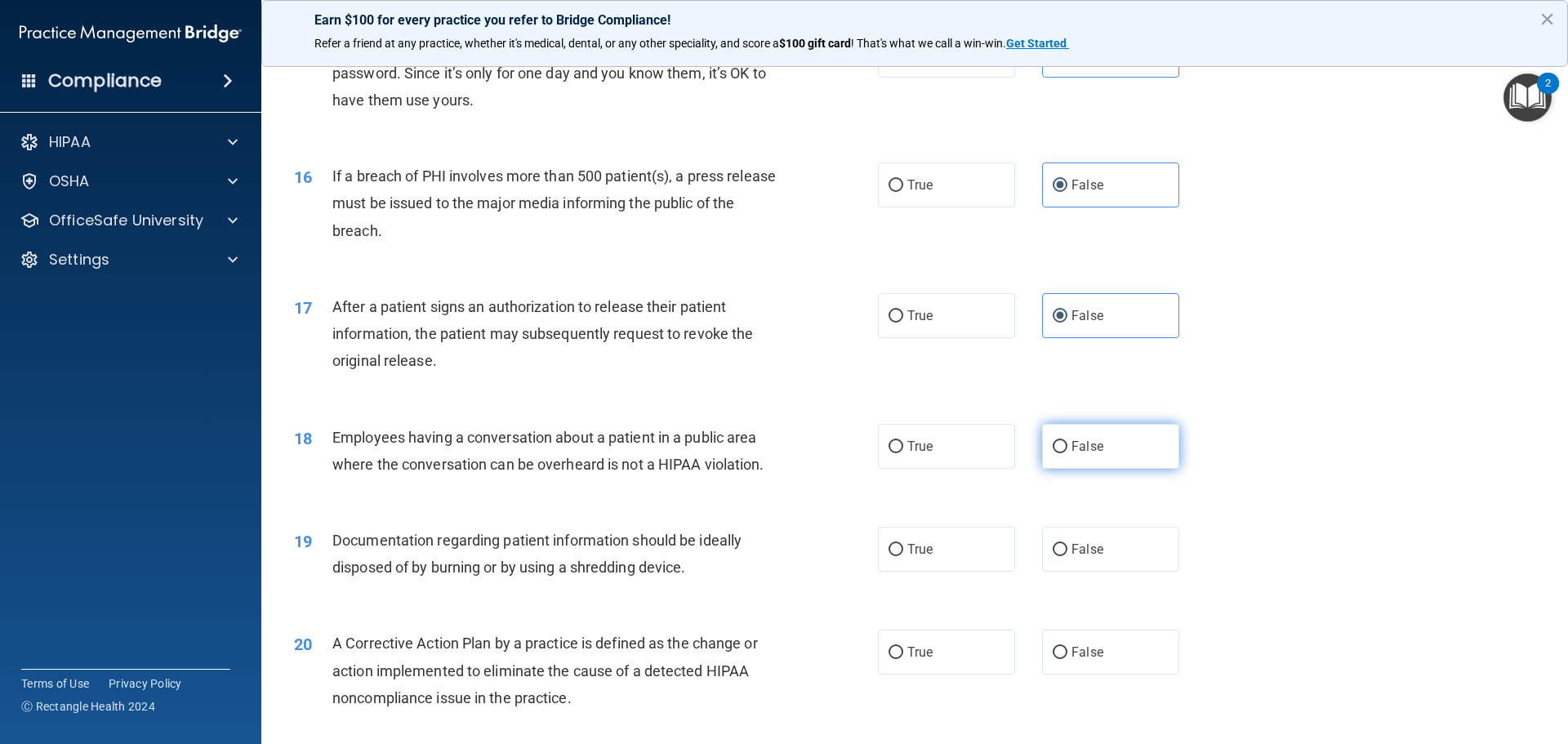
radio input "true"
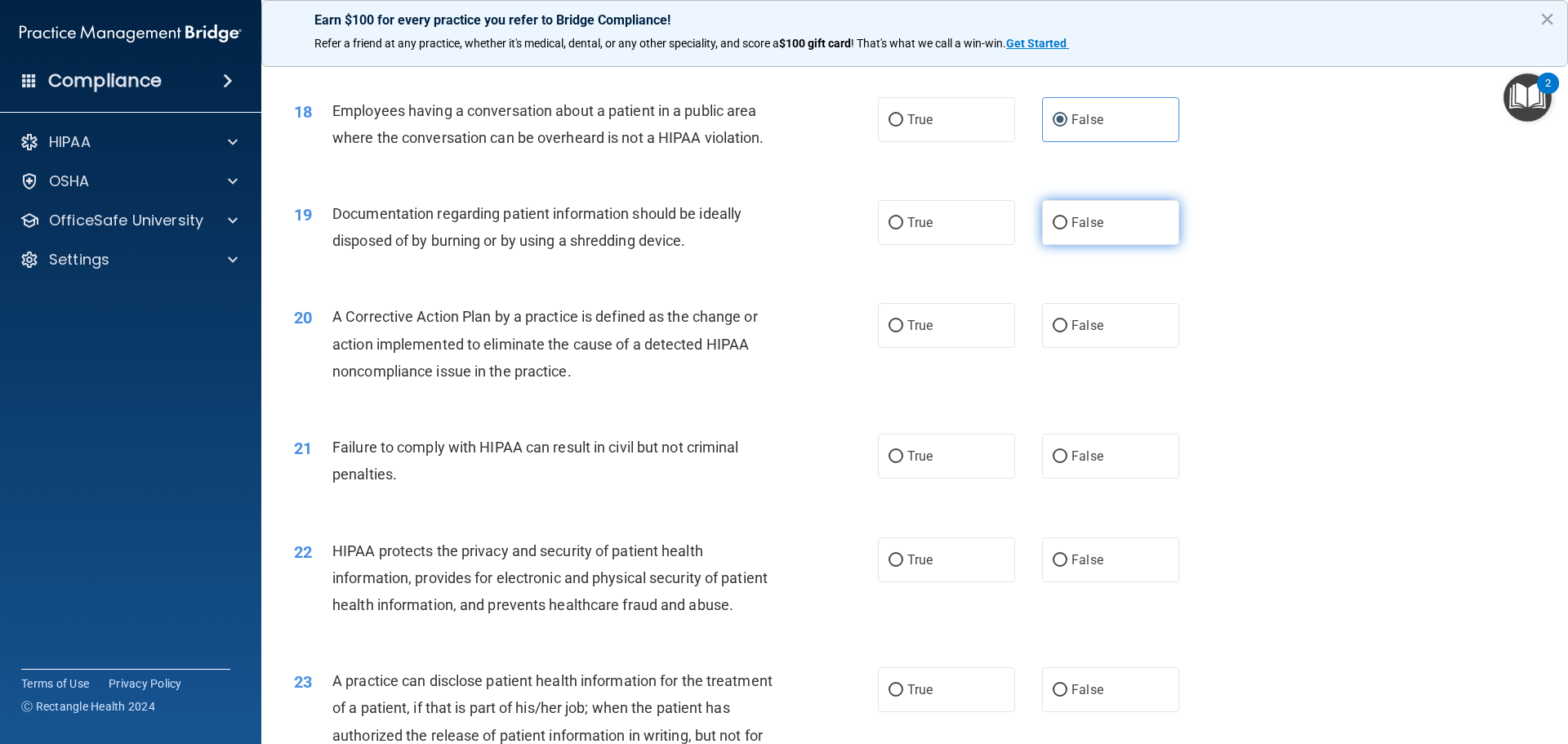
click at [1073, 231] on span "False" at bounding box center [1086, 222] width 31 height 15
click at [1068, 230] on input "False" at bounding box center [1059, 223] width 14 height 12
radio input "true"
click at [1082, 344] on label "False" at bounding box center [1110, 325] width 137 height 45
click at [1068, 333] on input "False" at bounding box center [1059, 326] width 14 height 12
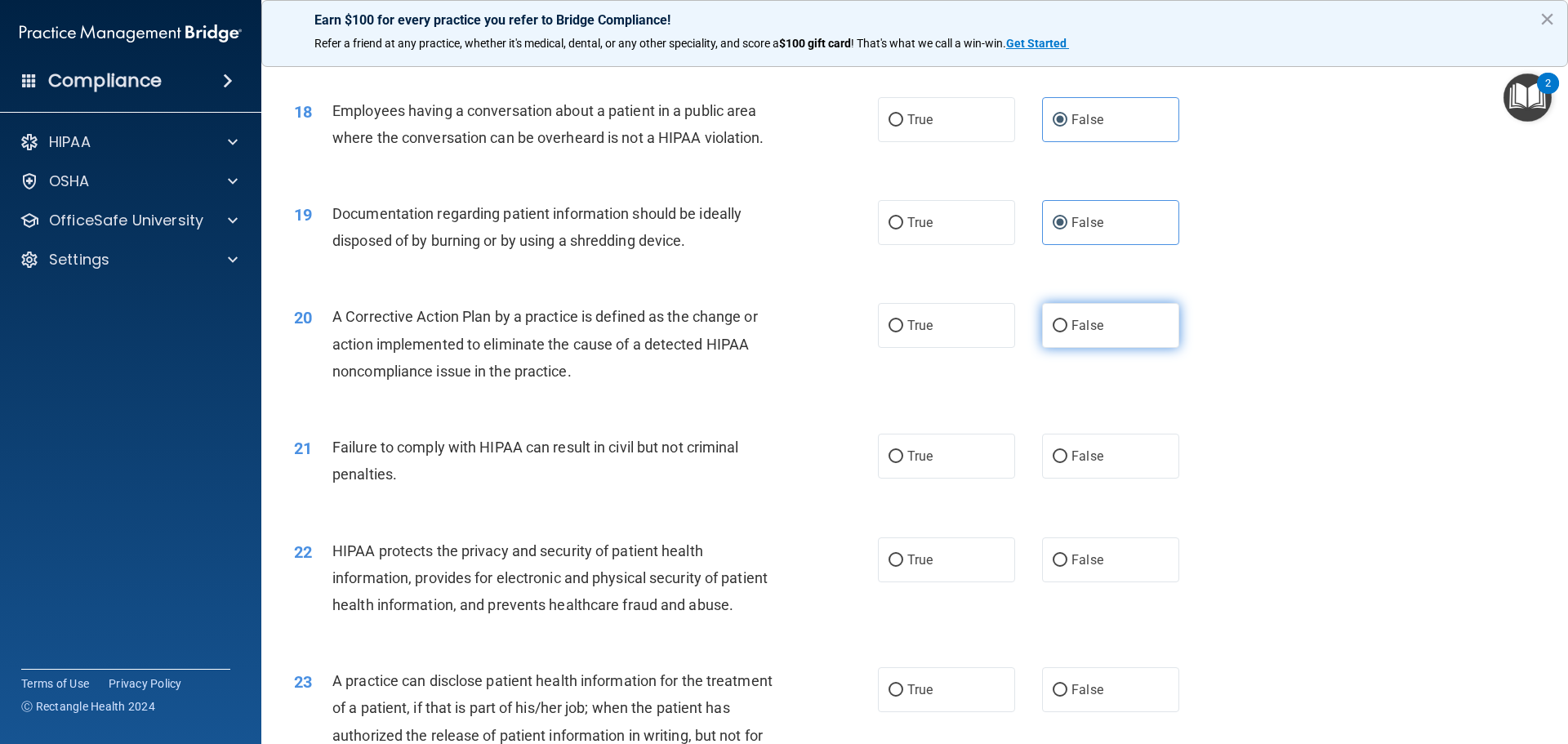
radio input "true"
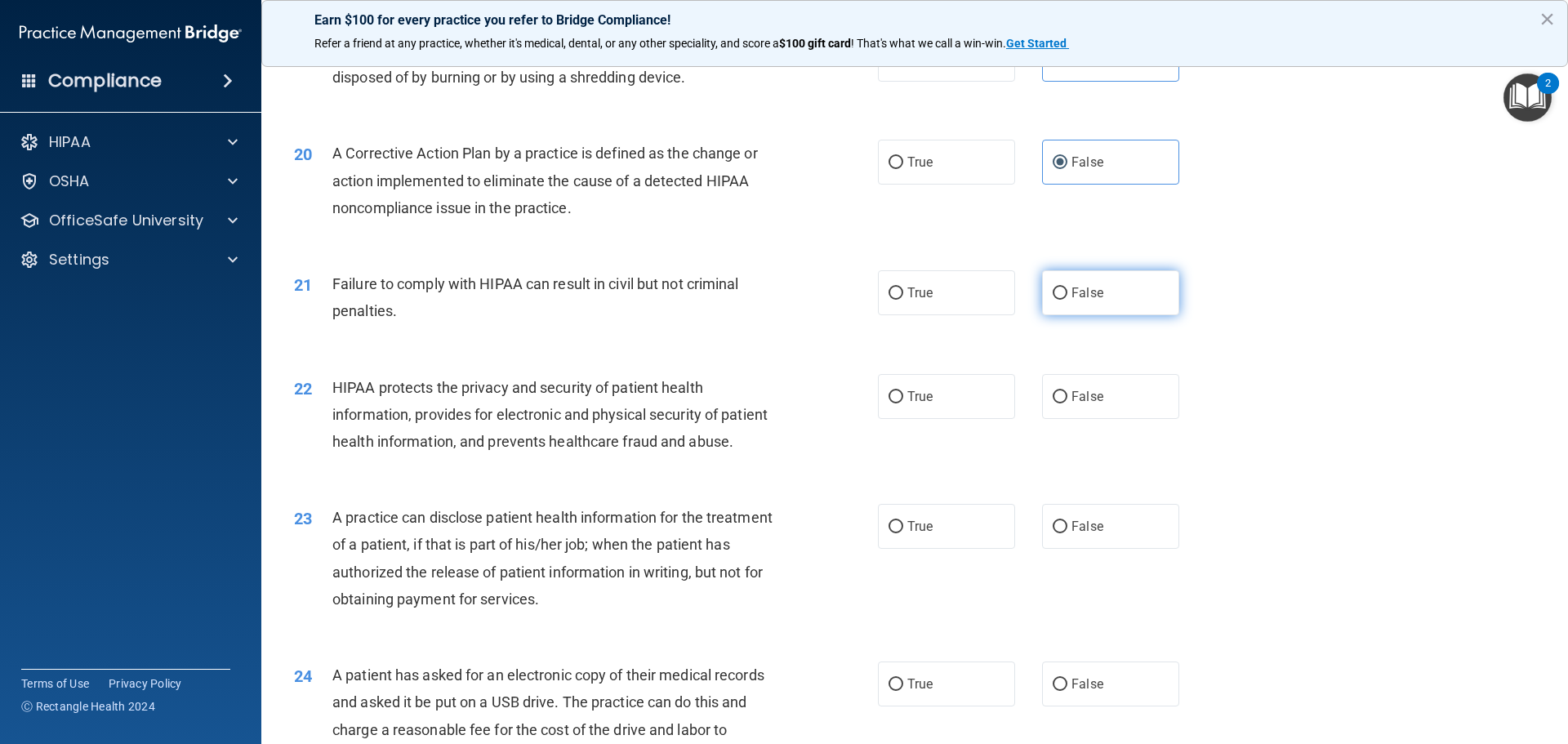
click at [1085, 300] on span "False" at bounding box center [1086, 293] width 31 height 15
click at [1068, 300] on input "False" at bounding box center [1059, 294] width 14 height 12
radio input "true"
click at [1094, 404] on span "False" at bounding box center [1086, 397] width 31 height 15
click at [1068, 403] on input "False" at bounding box center [1059, 398] width 14 height 12
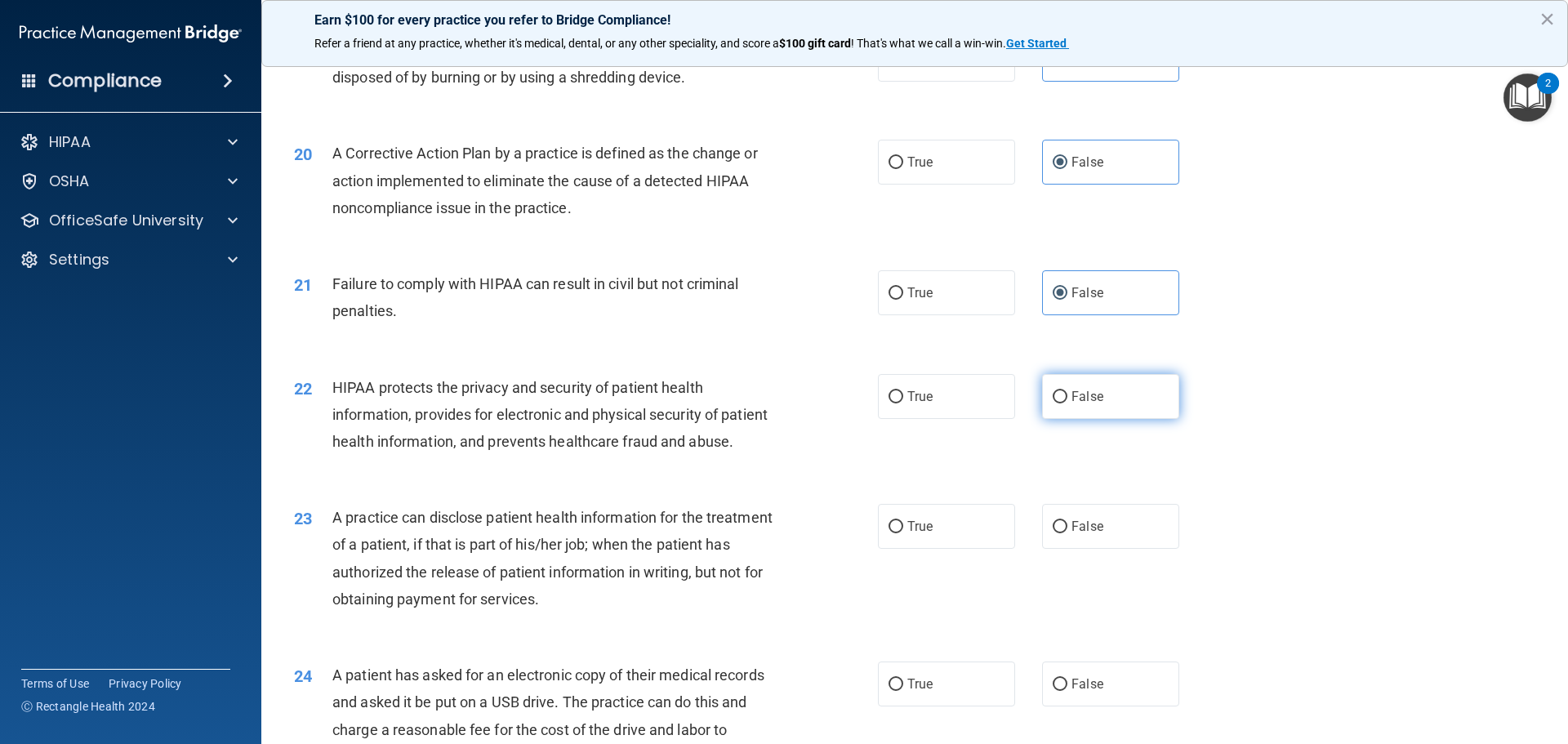
radio input "true"
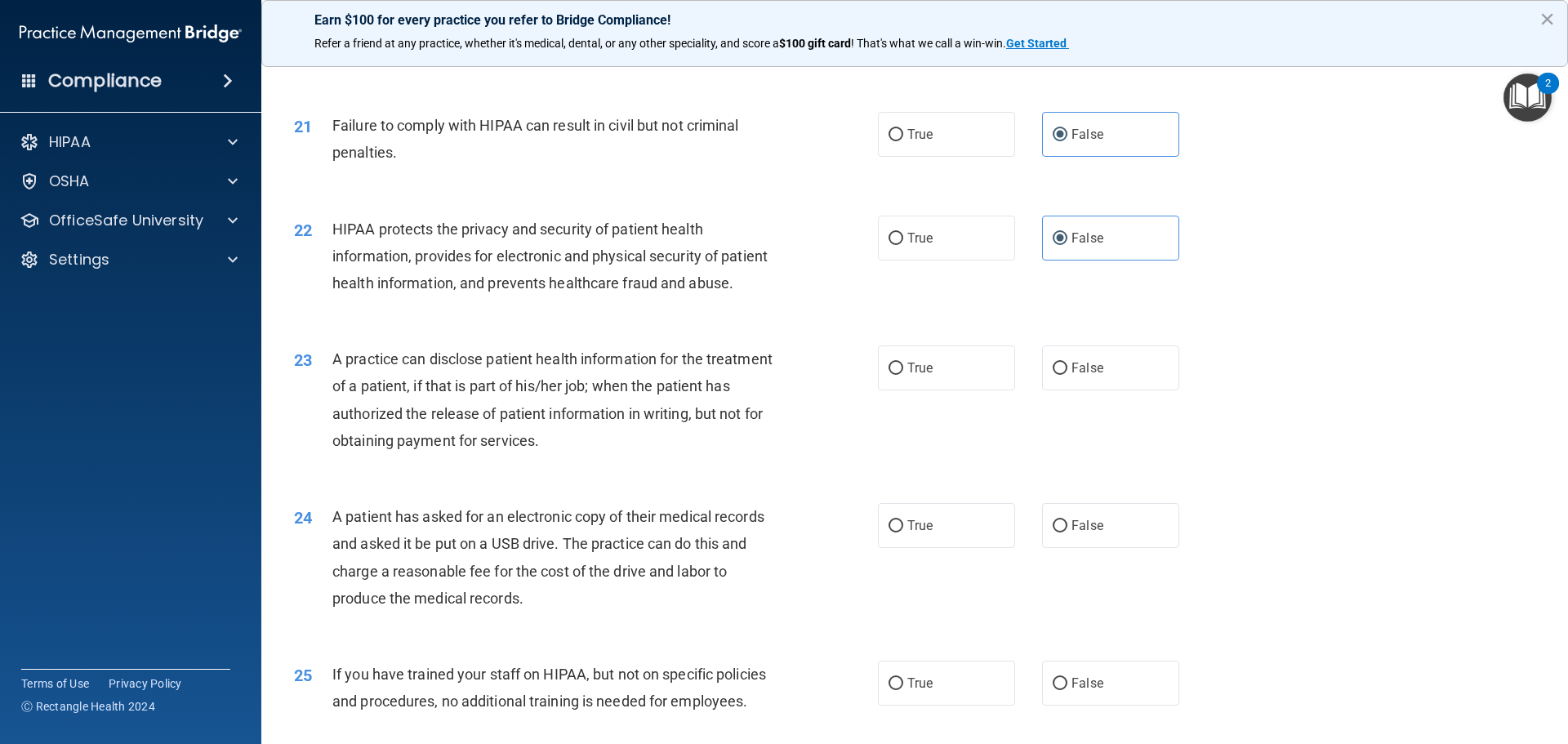
scroll to position [2533, 0]
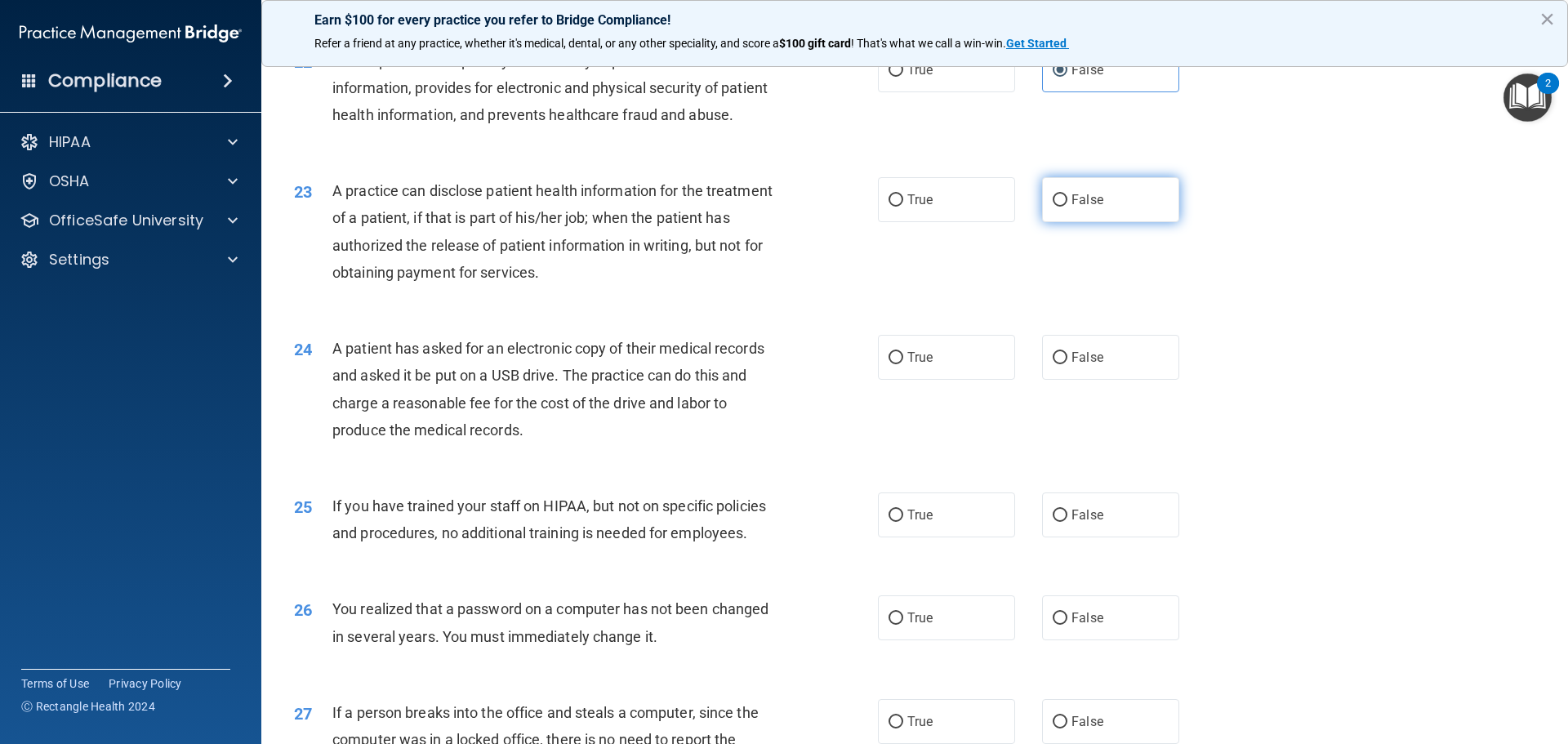
click at [1095, 222] on label "False" at bounding box center [1110, 199] width 137 height 45
click at [1068, 207] on input "False" at bounding box center [1059, 200] width 14 height 12
radio input "true"
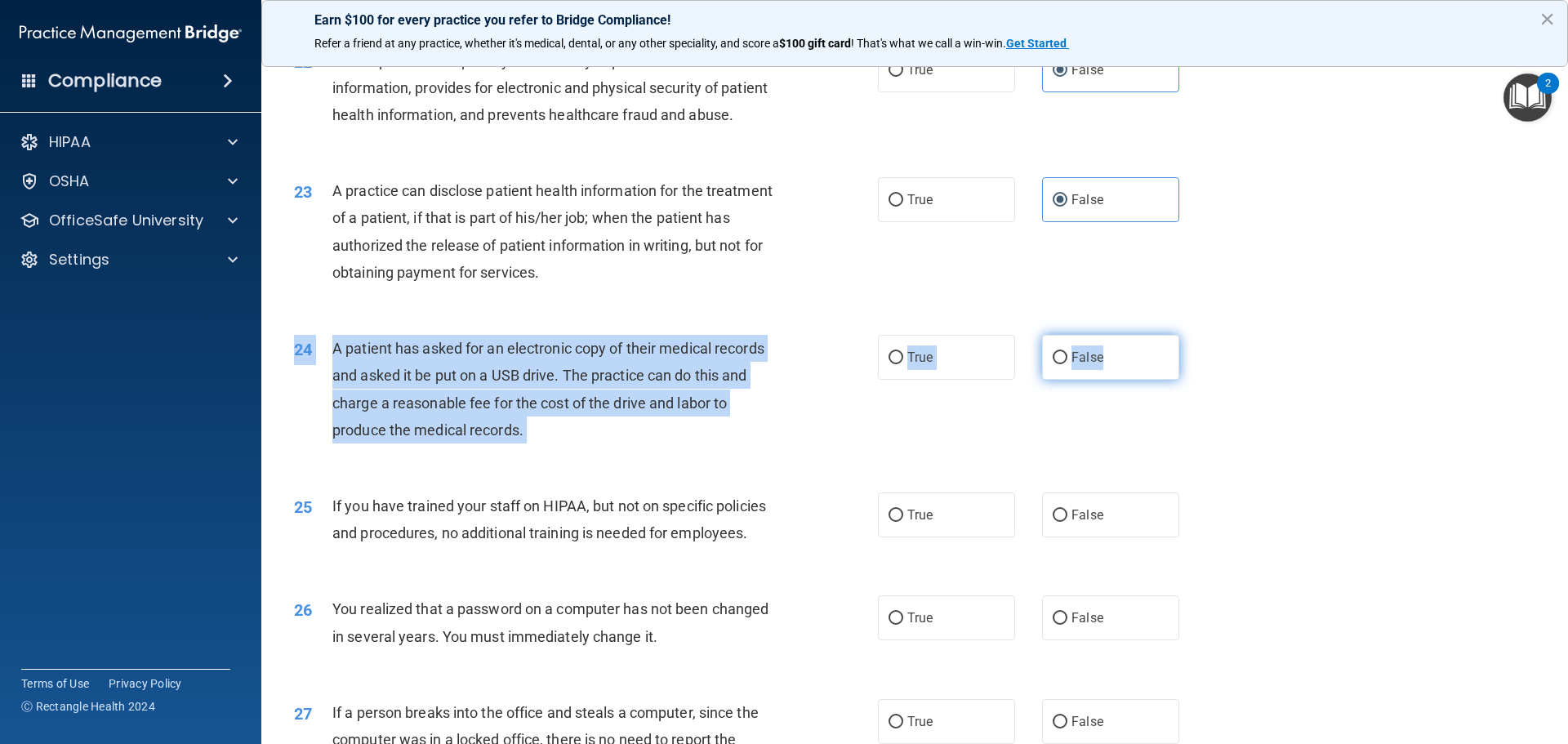
drag, startPoint x: 1104, startPoint y: 388, endPoint x: 1104, endPoint y: 398, distance: 10.0
click at [1104, 398] on div "24 A patient has asked for an electronic copy of their medical records and aske…" at bounding box center [915, 393] width 1266 height 157
click at [1104, 380] on label "False" at bounding box center [1110, 358] width 137 height 45
click at [1068, 364] on input "False" at bounding box center [1059, 358] width 14 height 12
radio input "true"
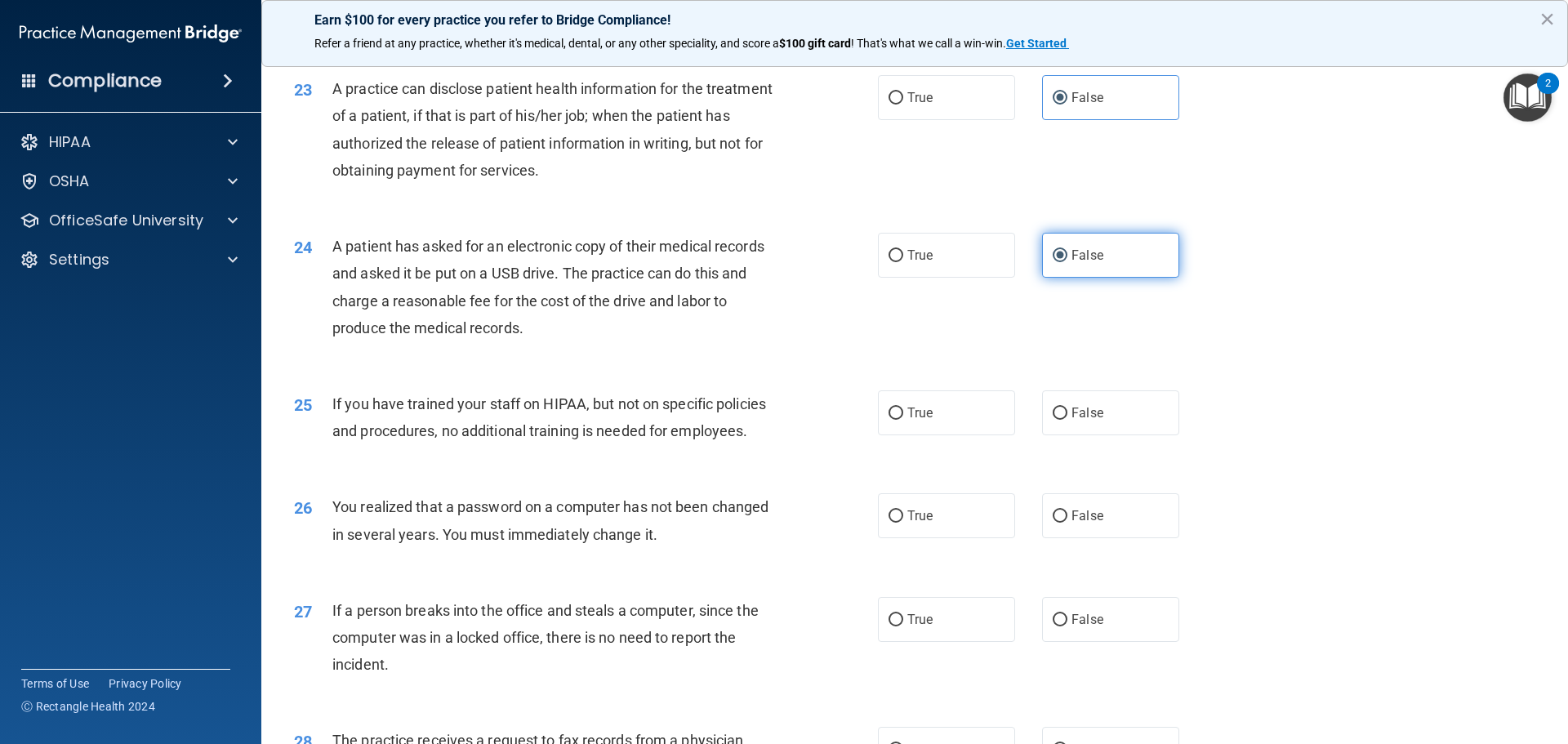
scroll to position [2779, 0]
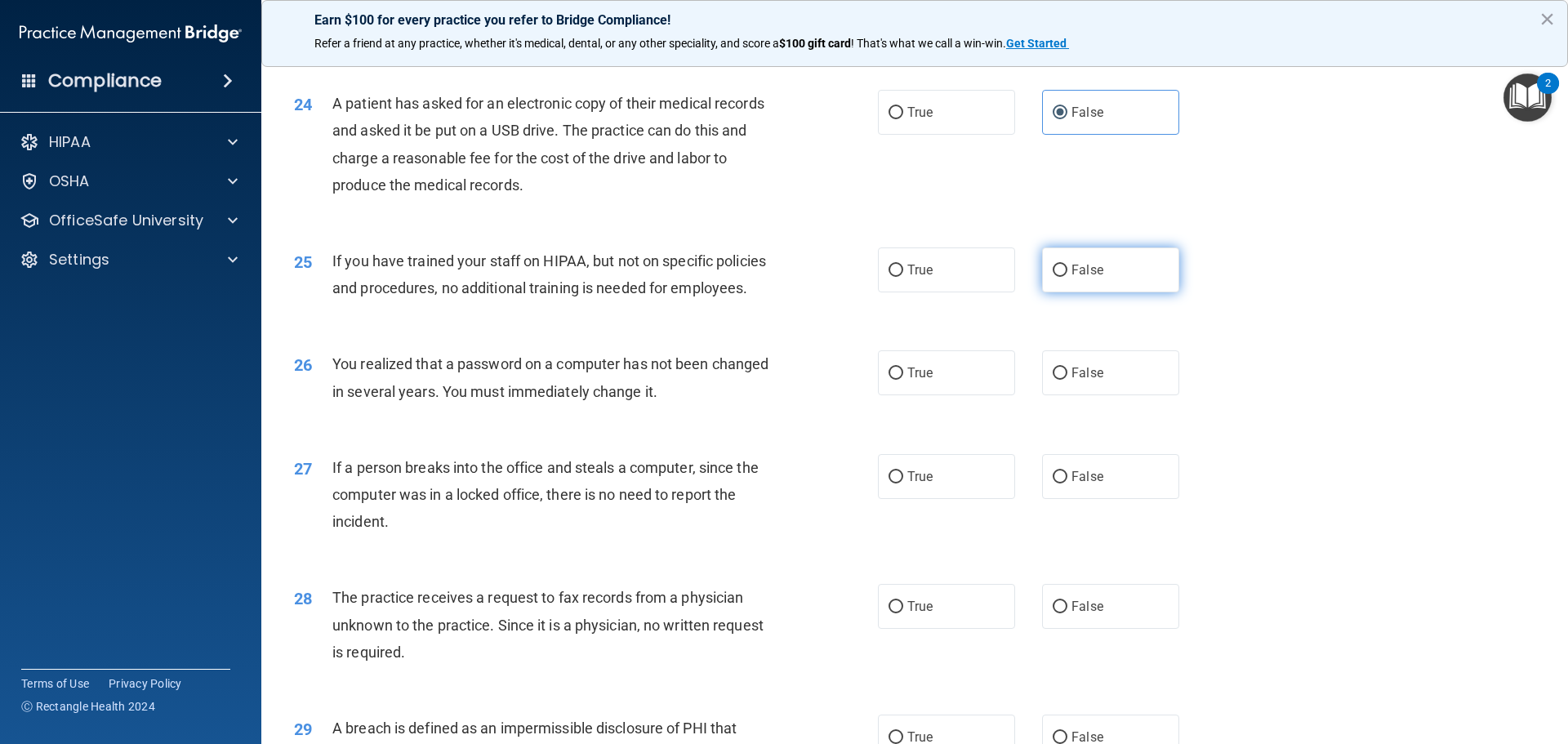
click at [1096, 293] on label "False" at bounding box center [1110, 270] width 137 height 45
click at [1068, 277] on input "False" at bounding box center [1059, 271] width 14 height 12
radio input "true"
click at [1092, 396] on label "False" at bounding box center [1110, 373] width 137 height 45
click at [1068, 380] on input "False" at bounding box center [1059, 374] width 14 height 12
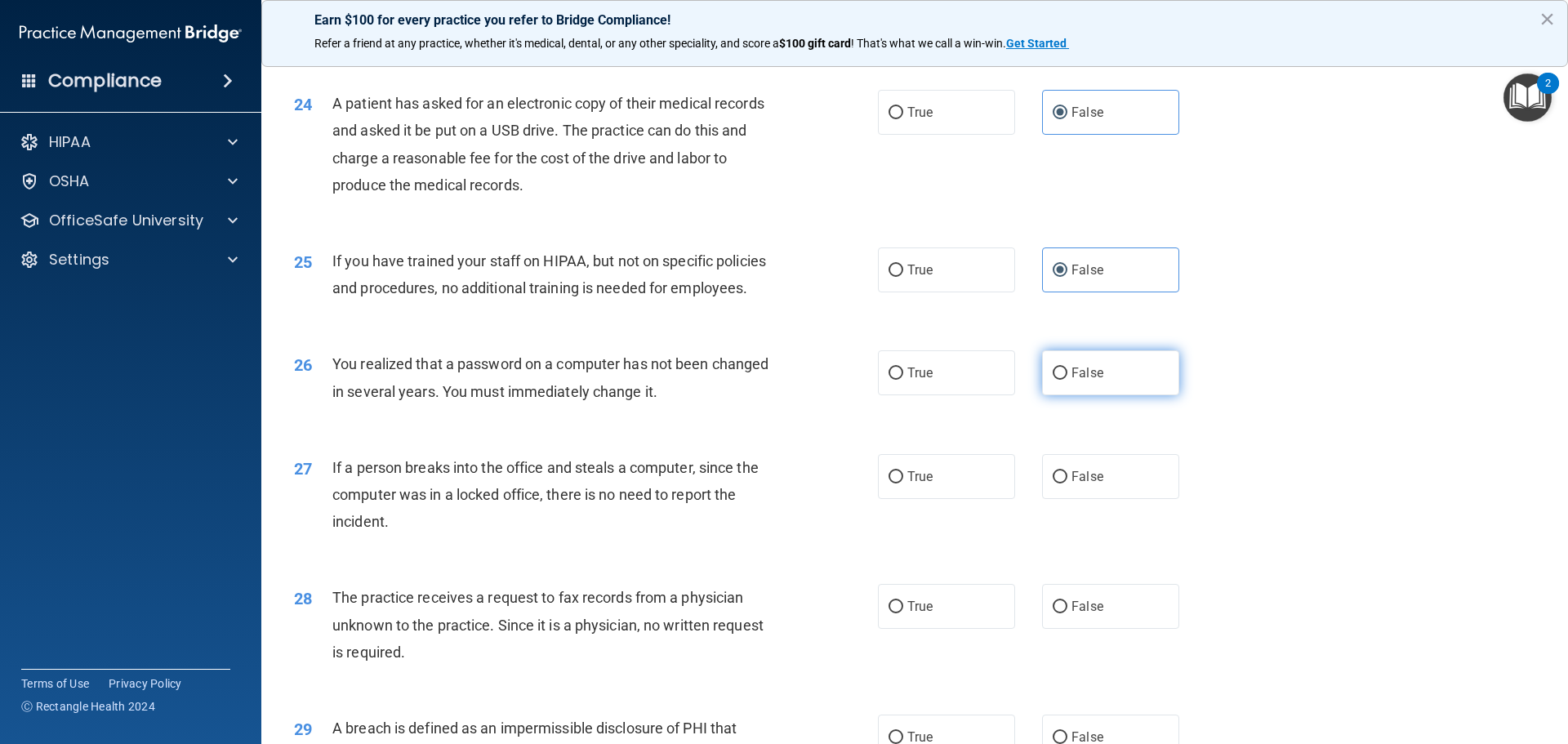
radio input "true"
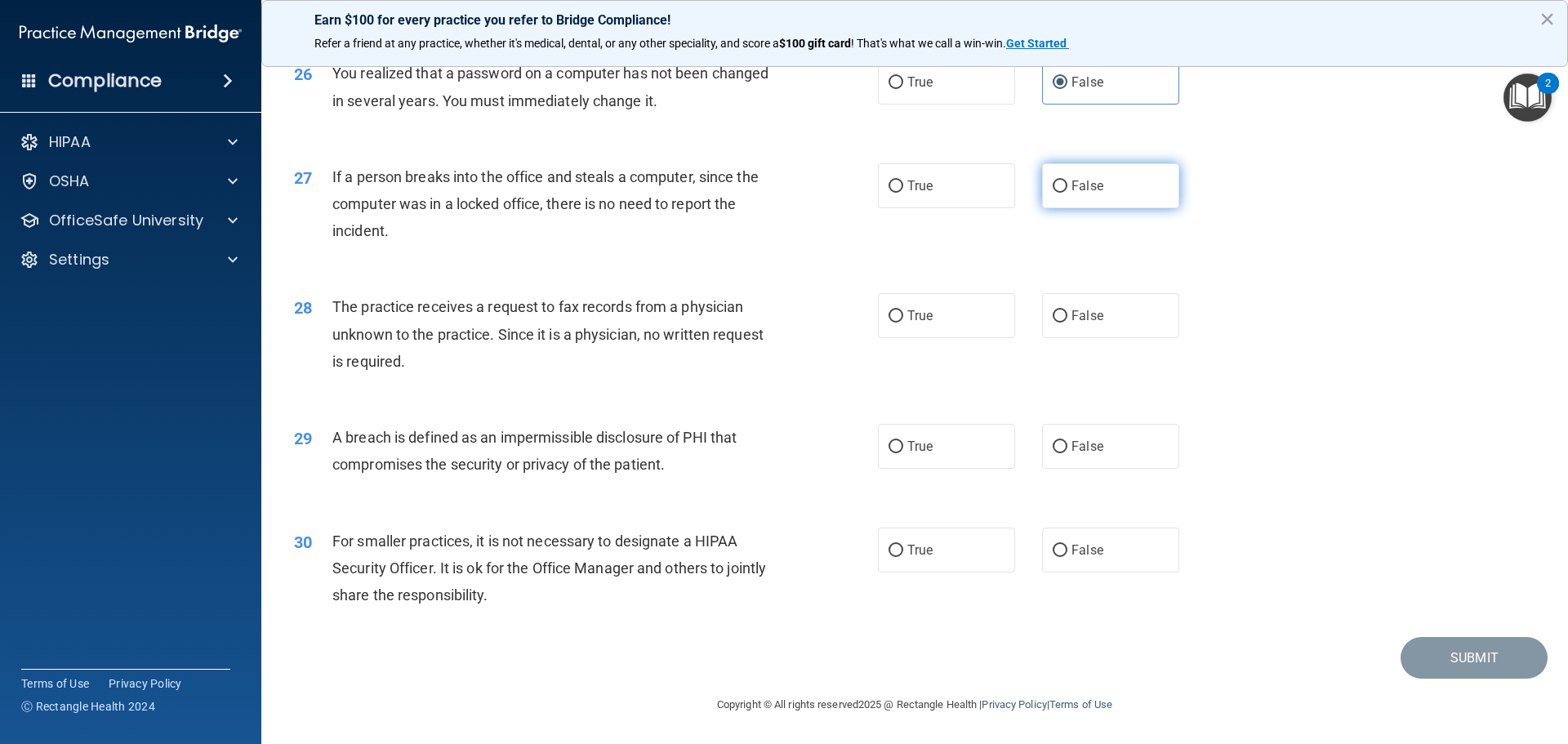
click at [1088, 194] on span "False" at bounding box center [1086, 186] width 31 height 15
click at [1068, 193] on input "False" at bounding box center [1059, 186] width 14 height 12
radio input "true"
click at [1081, 325] on label "False" at bounding box center [1110, 316] width 137 height 45
click at [1068, 323] on input "False" at bounding box center [1059, 317] width 14 height 12
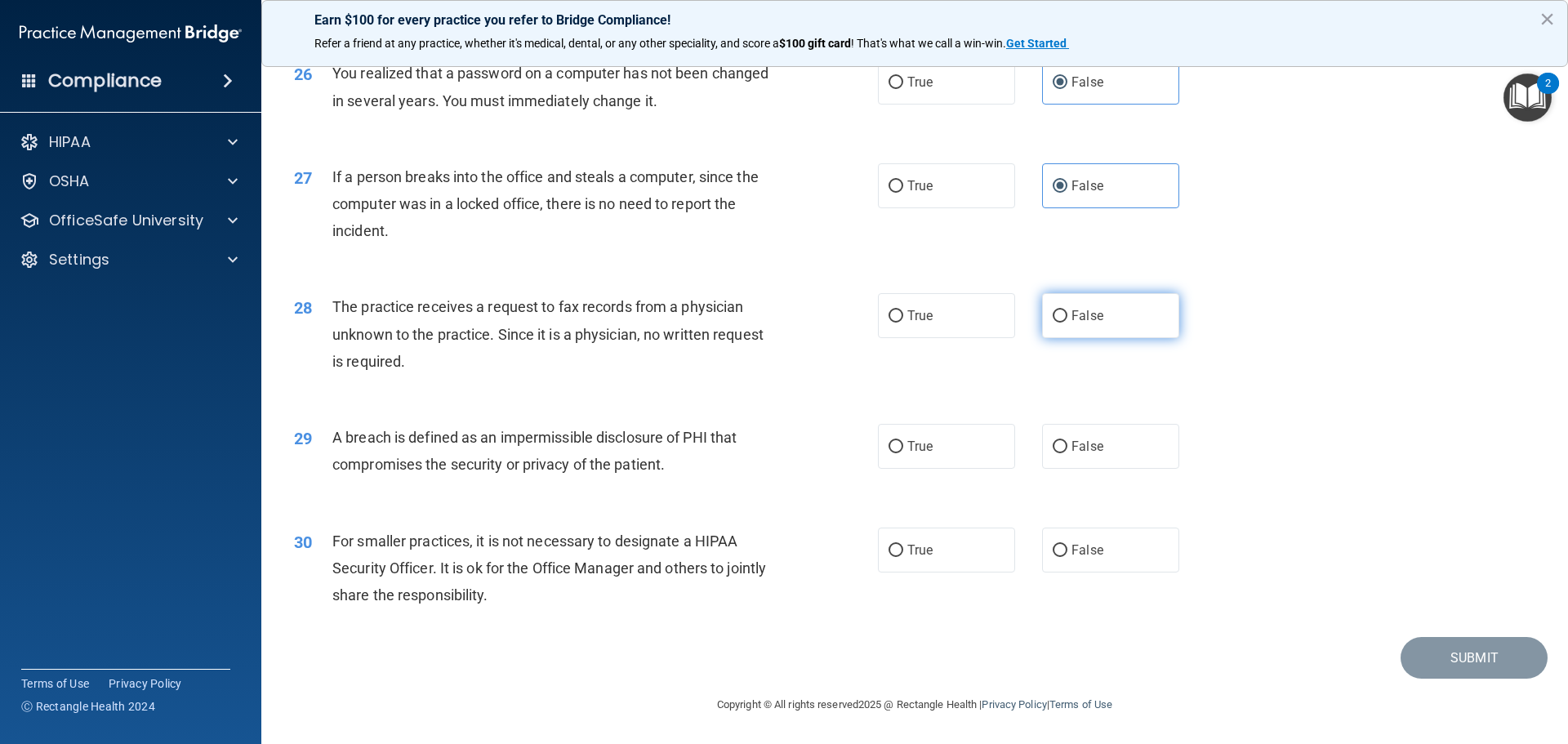
radio input "true"
click at [1091, 455] on span "False" at bounding box center [1086, 446] width 31 height 15
click at [1068, 454] on input "False" at bounding box center [1059, 447] width 14 height 12
radio input "true"
click at [1092, 541] on div "30 For smaller practices, it is not necessary to designate a HIPAA Security Off…" at bounding box center [915, 573] width 1266 height 131
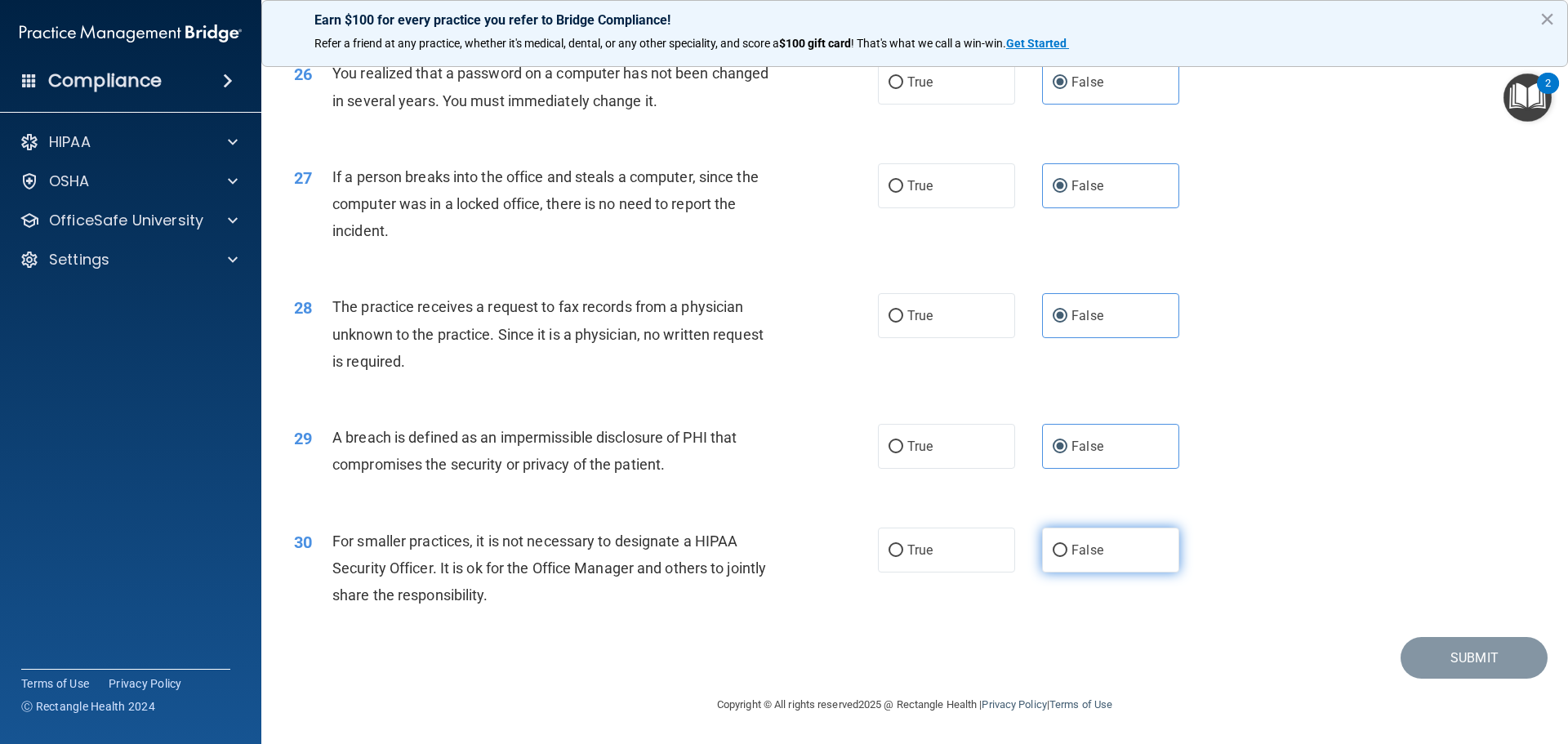
click at [1098, 573] on label "False" at bounding box center [1110, 550] width 137 height 45
click at [1068, 558] on input "False" at bounding box center [1059, 551] width 14 height 12
radio input "true"
click at [1442, 671] on button "Submit" at bounding box center [1474, 658] width 147 height 42
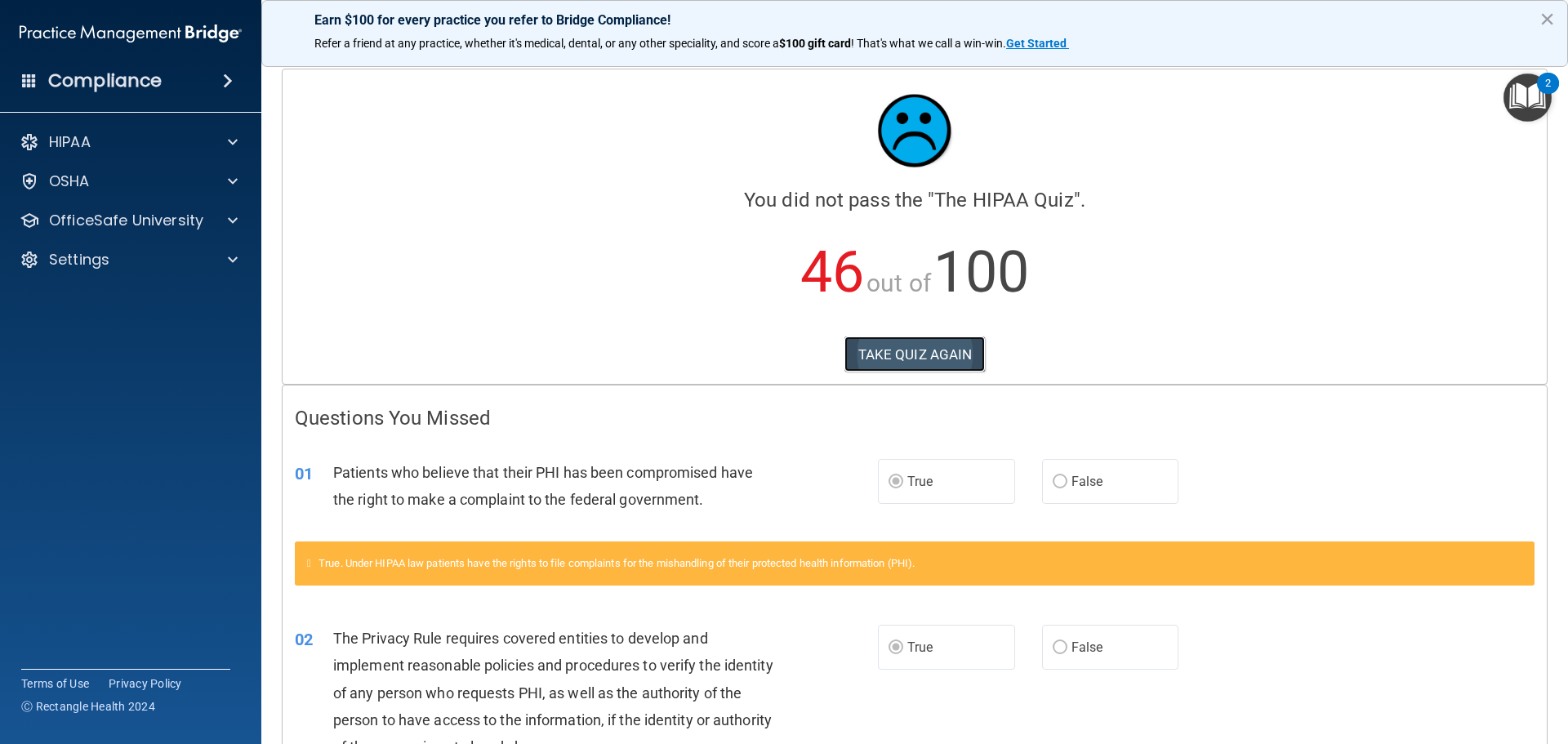
click at [919, 353] on button "TAKE QUIZ AGAIN" at bounding box center [915, 354] width 141 height 36
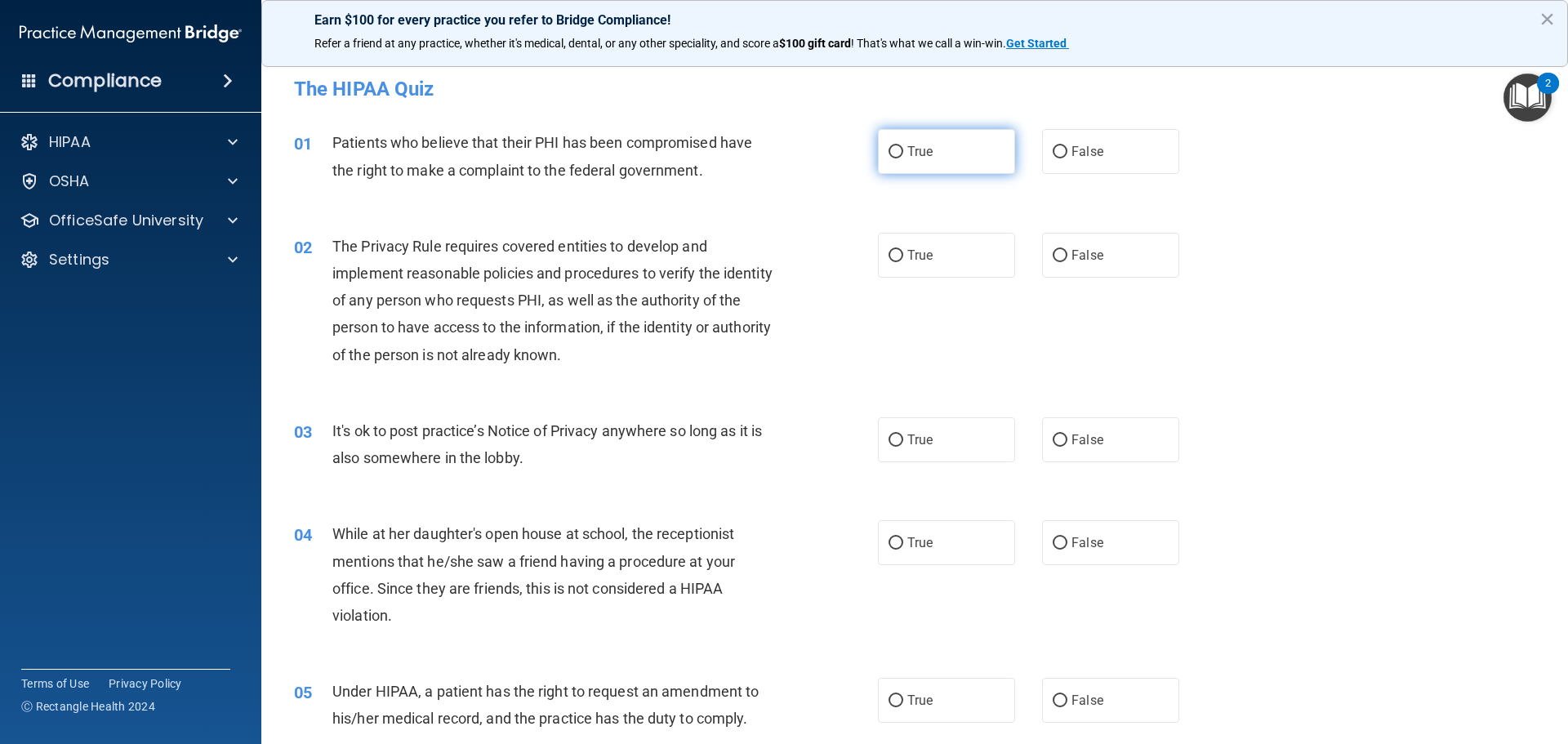
click at [888, 146] on input "True" at bounding box center [895, 152] width 14 height 12
radio input "true"
click at [913, 261] on span "True" at bounding box center [920, 255] width 26 height 15
click at [904, 261] on input "True" at bounding box center [895, 256] width 14 height 12
radio input "true"
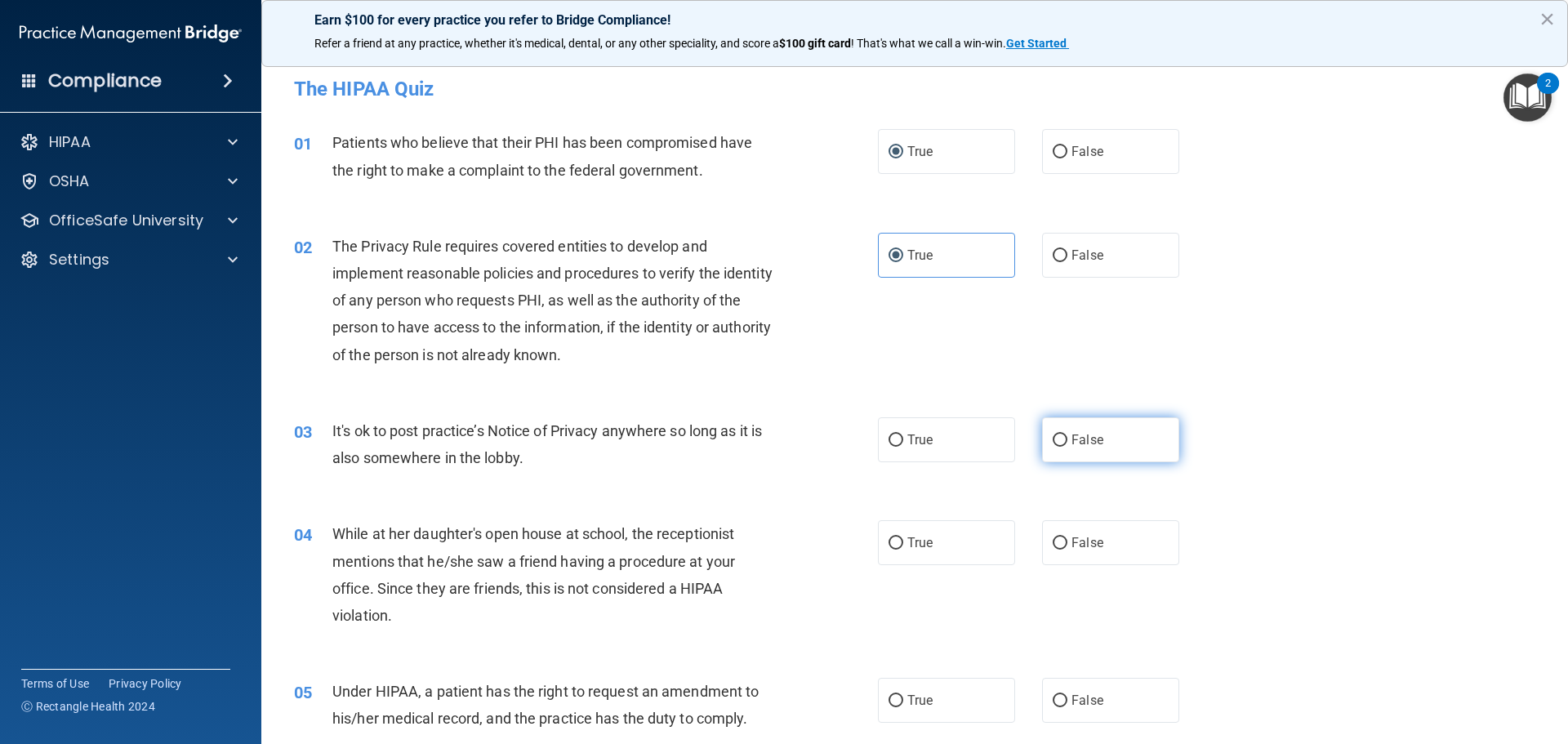
click at [1084, 446] on span "False" at bounding box center [1086, 440] width 31 height 15
click at [1068, 446] on input "False" at bounding box center [1059, 441] width 14 height 12
radio input "true"
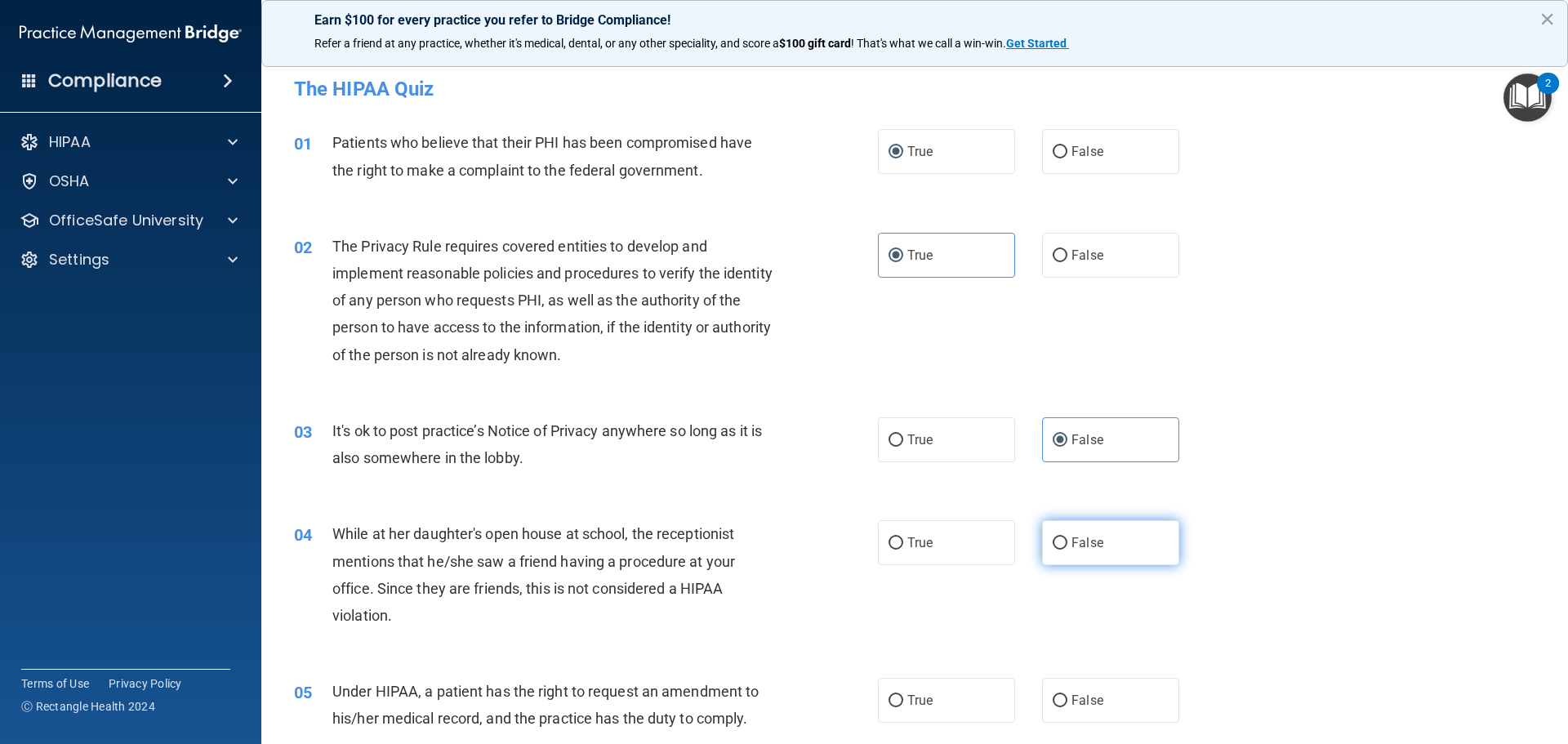
click at [1092, 535] on label "False" at bounding box center [1110, 542] width 137 height 45
click at [1068, 538] on input "False" at bounding box center [1059, 544] width 14 height 12
radio input "true"
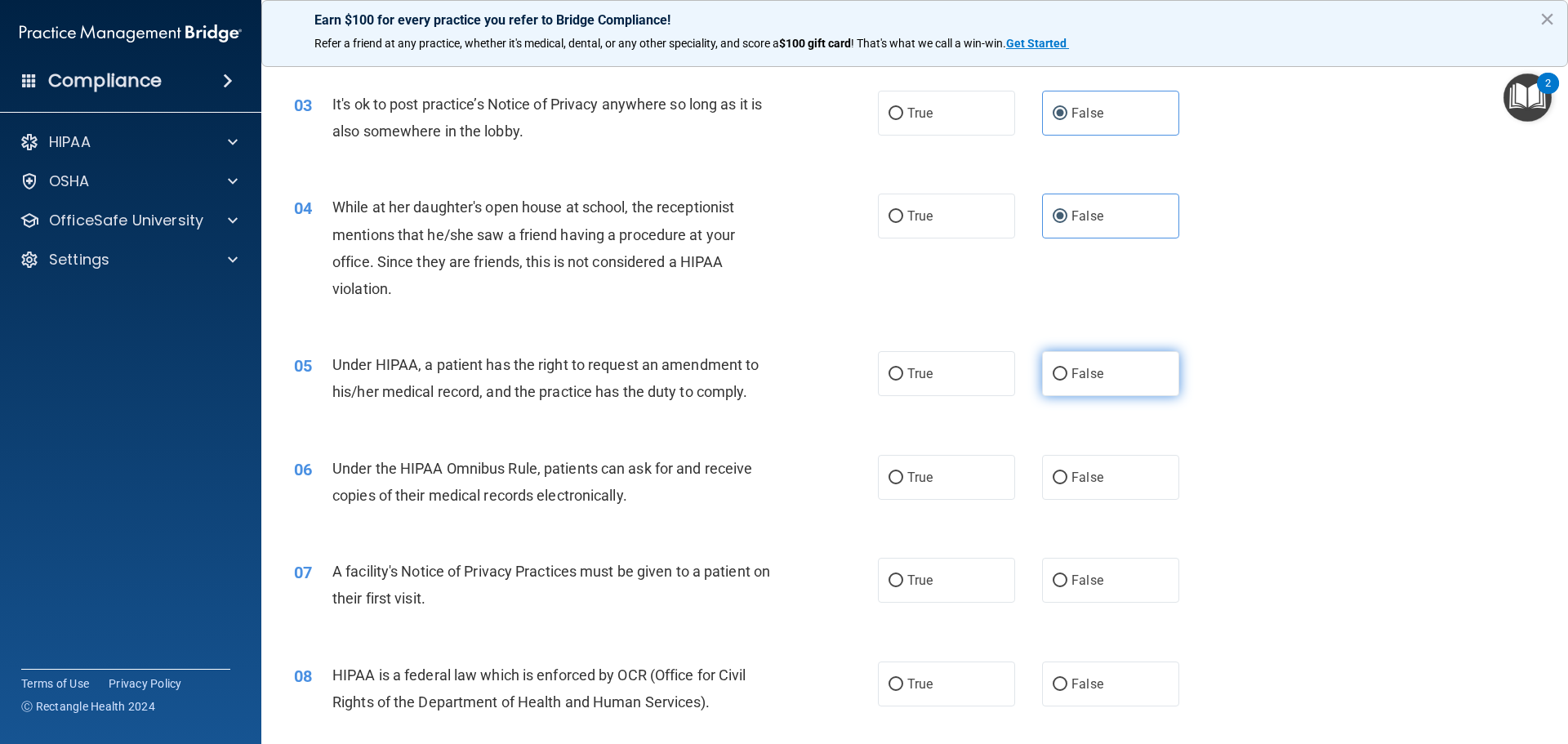
click at [1094, 387] on label "False" at bounding box center [1110, 374] width 137 height 45
click at [1068, 381] on input "False" at bounding box center [1059, 375] width 14 height 12
radio input "true"
click at [930, 494] on label "True" at bounding box center [946, 478] width 137 height 45
click at [904, 484] on input "True" at bounding box center [895, 478] width 14 height 12
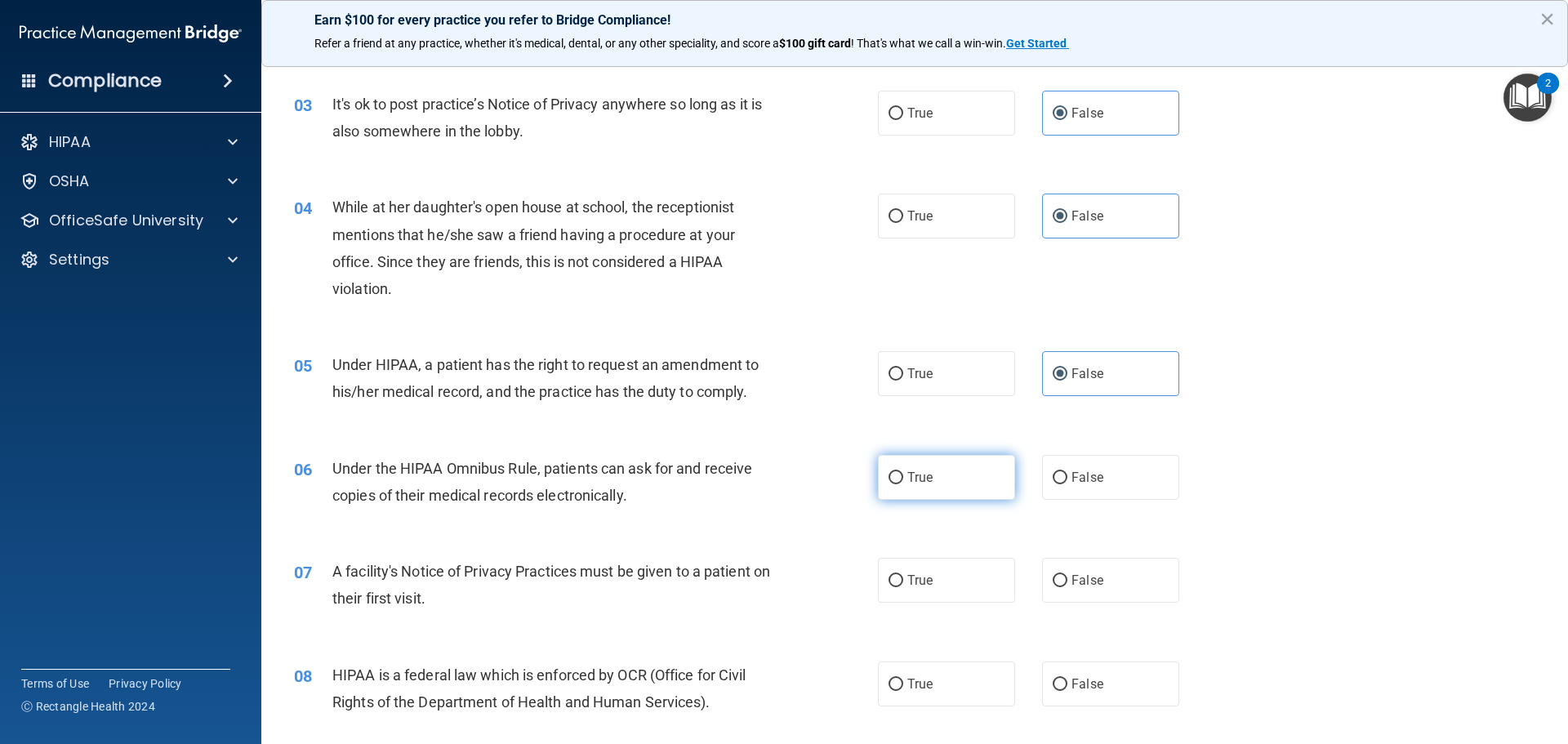
radio input "true"
click at [933, 572] on label "True" at bounding box center [946, 581] width 137 height 45
click at [904, 575] on input "True" at bounding box center [895, 581] width 14 height 12
radio input "true"
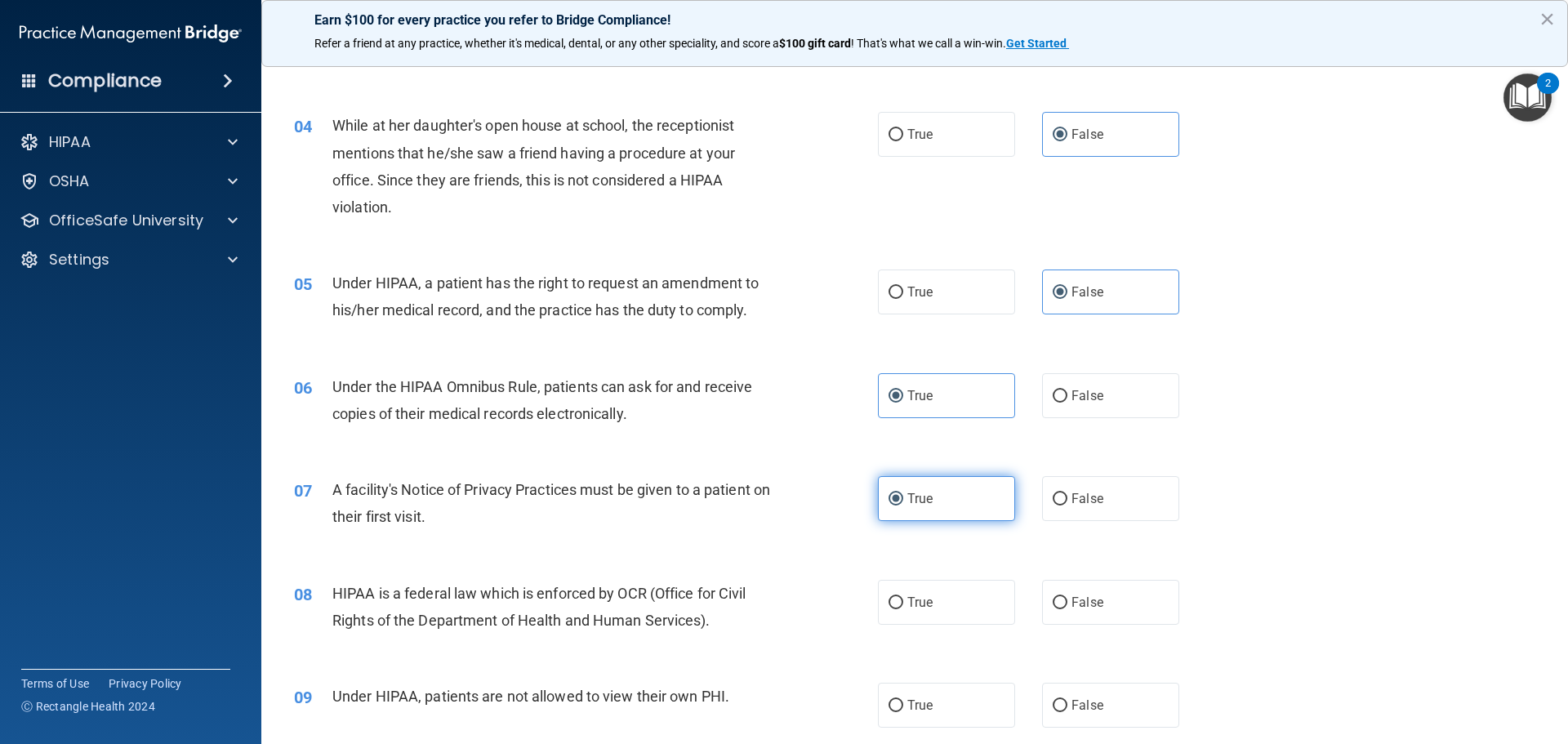
scroll to position [490, 0]
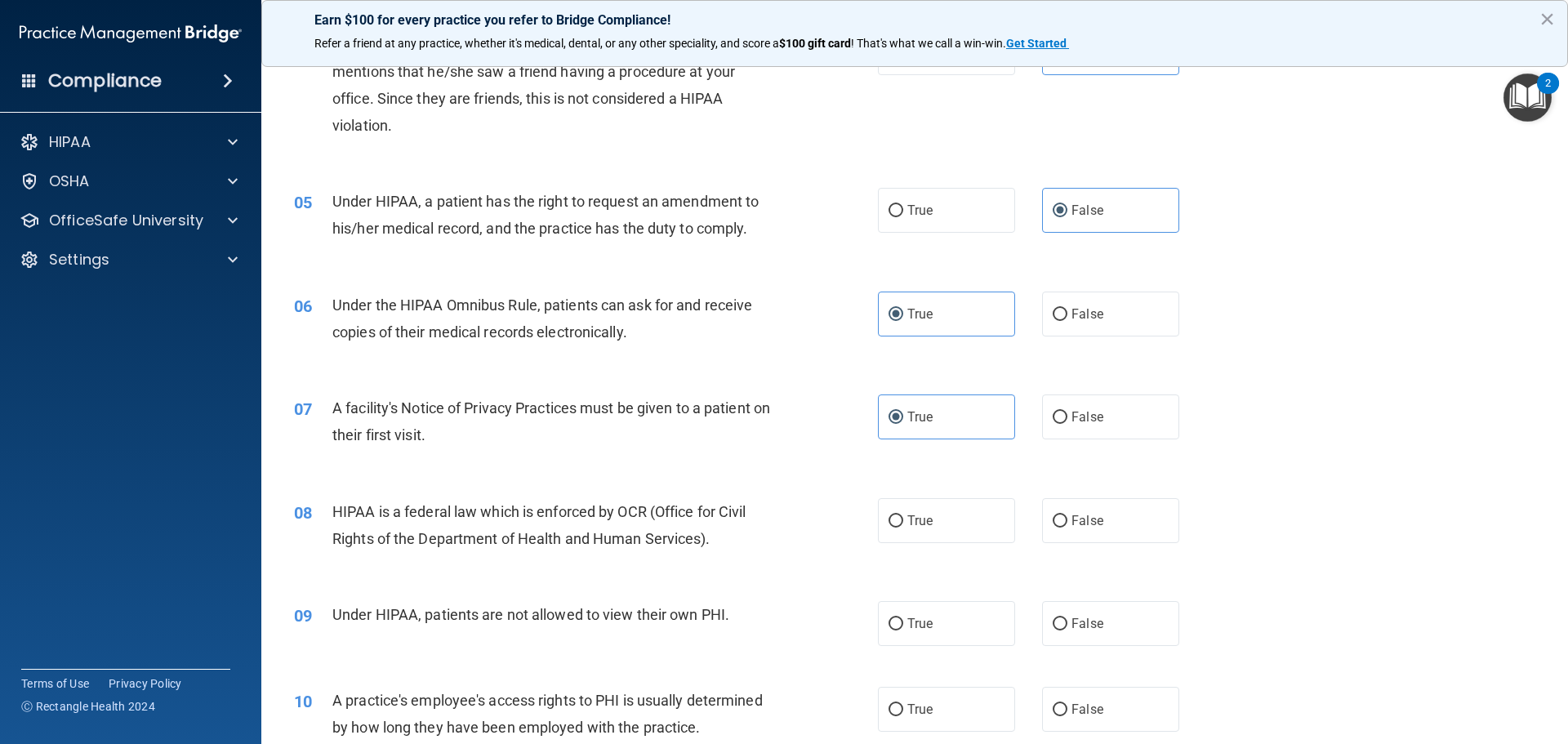
click at [934, 575] on div "08 HIPAA is a federal law which is enforced by OCR (Office for Civil Rights of …" at bounding box center [915, 529] width 1266 height 103
click at [940, 535] on label "True" at bounding box center [946, 521] width 137 height 45
click at [904, 528] on input "True" at bounding box center [895, 522] width 14 height 12
radio input "true"
click at [1093, 624] on span "False" at bounding box center [1086, 624] width 31 height 15
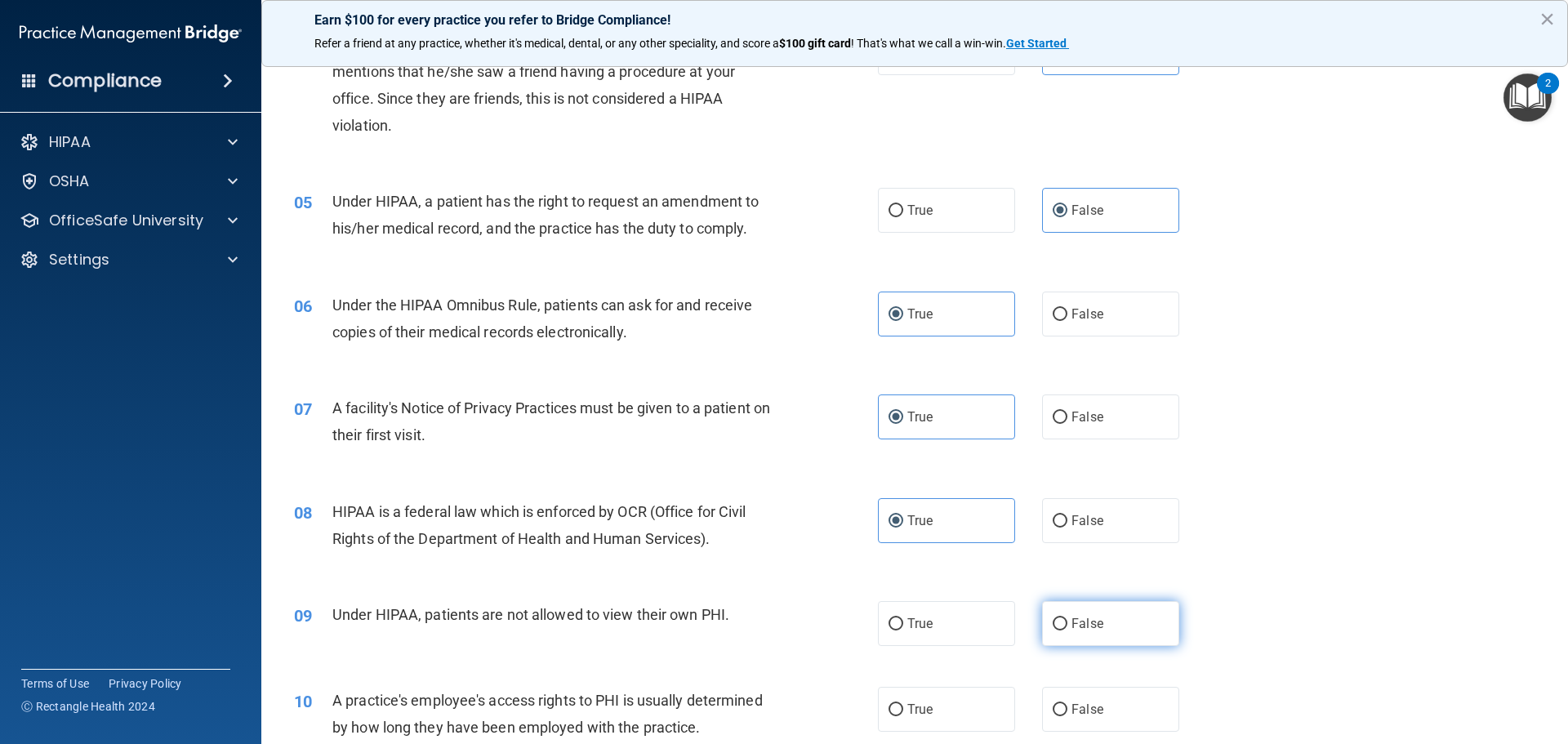
click at [1068, 624] on input "False" at bounding box center [1059, 625] width 14 height 12
radio input "true"
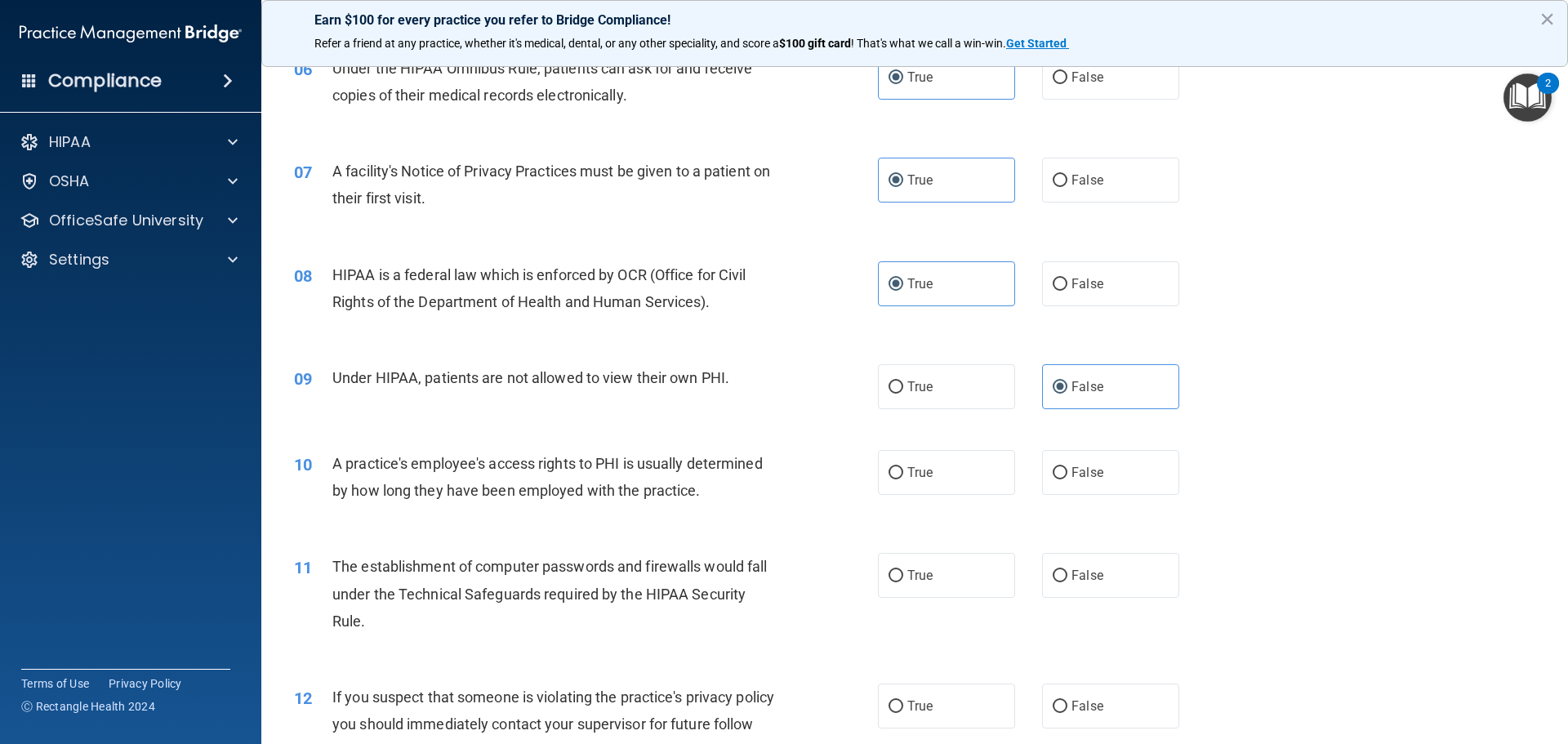
scroll to position [735, 0]
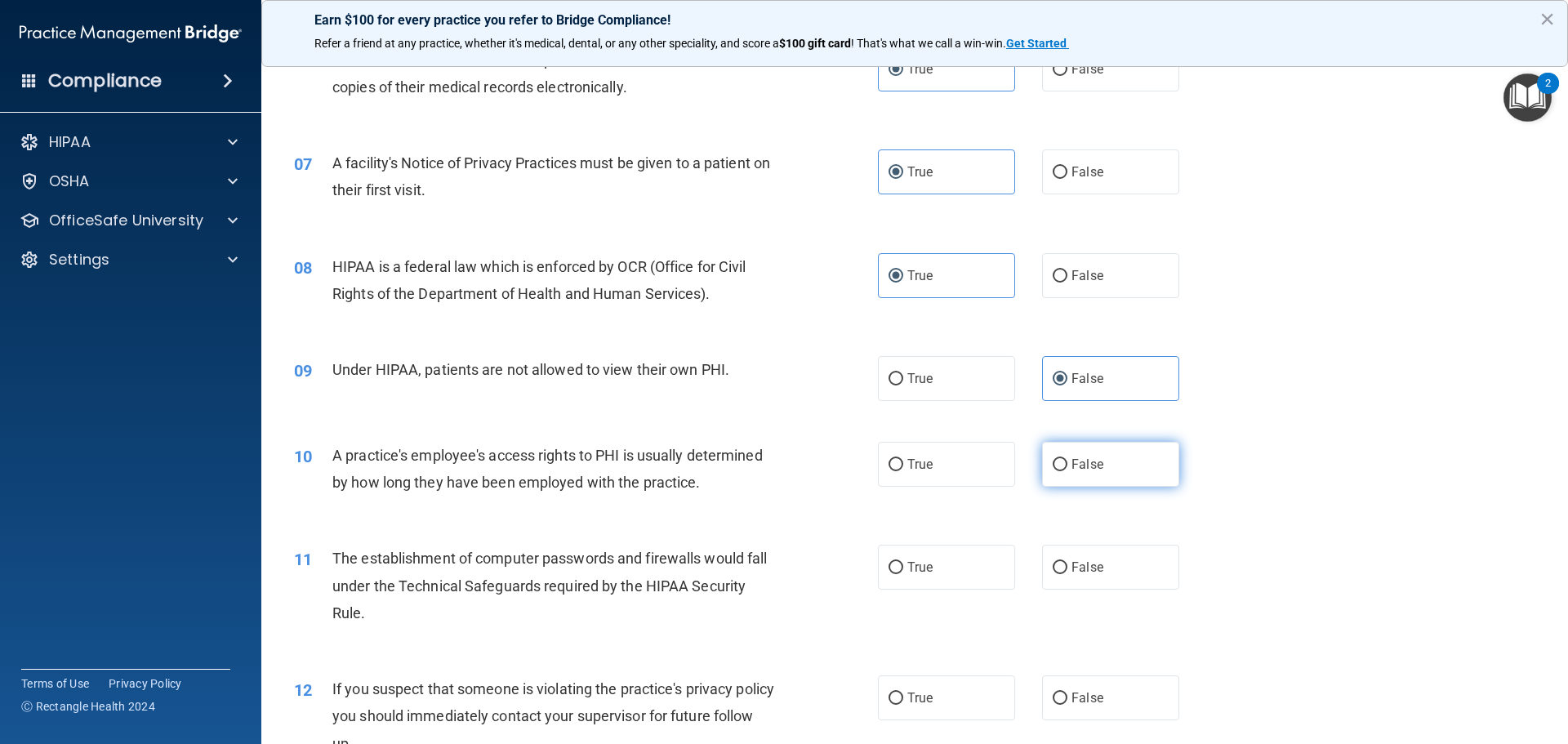
click at [1110, 486] on label "False" at bounding box center [1110, 464] width 137 height 45
click at [1068, 472] on input "False" at bounding box center [1059, 465] width 14 height 12
radio input "true"
click at [901, 589] on label "True" at bounding box center [946, 567] width 137 height 45
click at [901, 575] on input "True" at bounding box center [895, 568] width 14 height 12
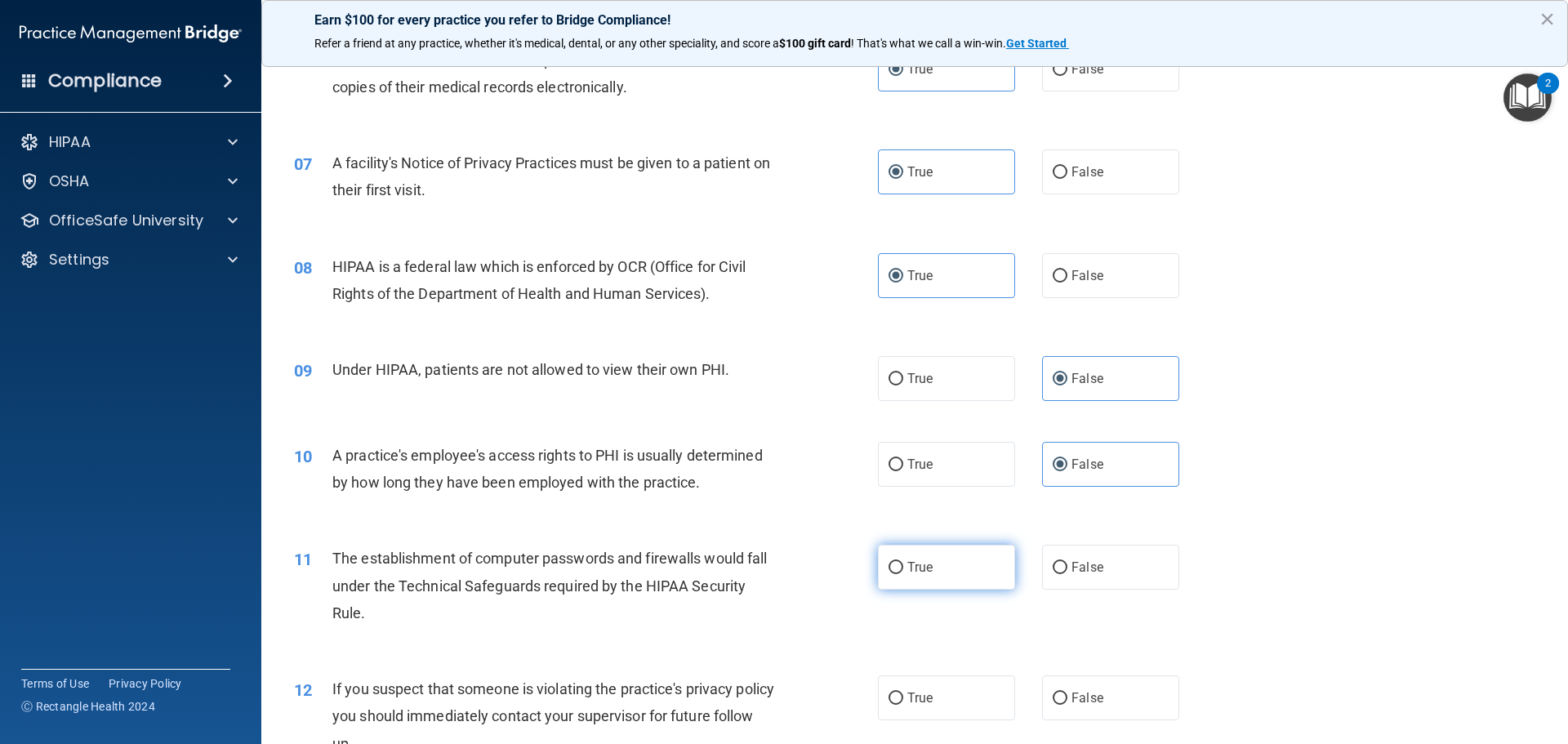
radio input "true"
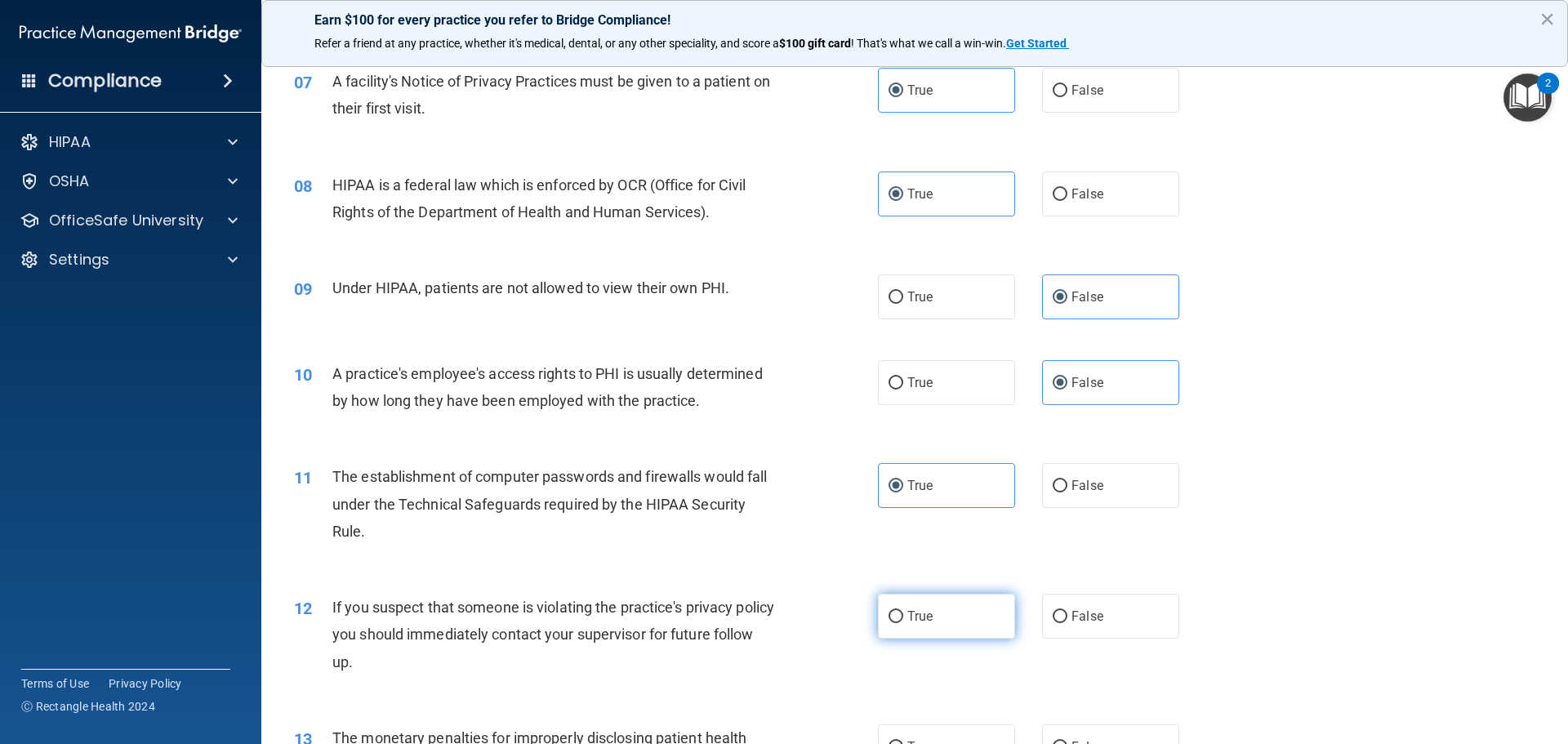
click at [911, 613] on span "True" at bounding box center [920, 616] width 26 height 15
click at [904, 613] on input "True" at bounding box center [895, 617] width 14 height 12
radio input "true"
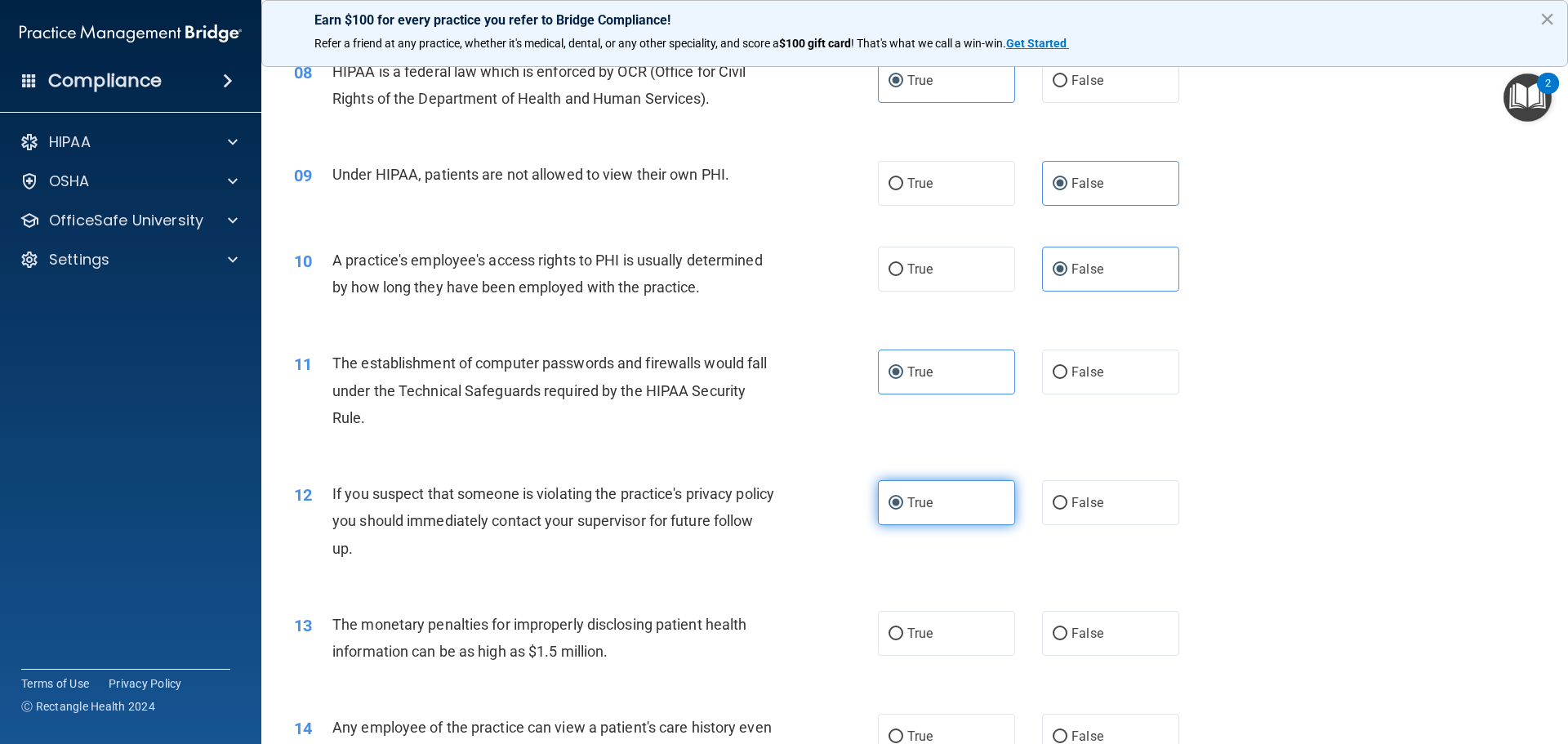
scroll to position [1144, 0]
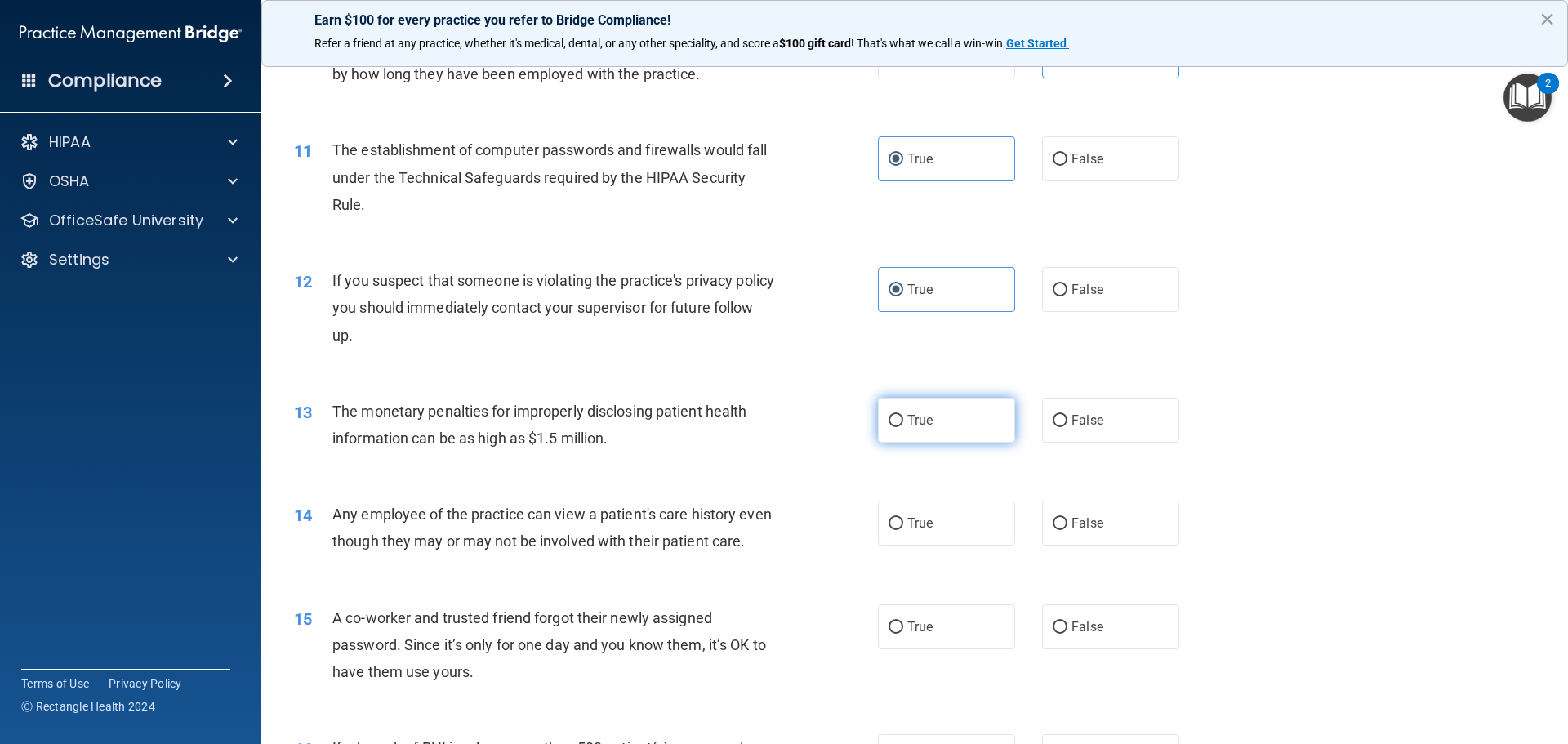
click at [944, 417] on label "True" at bounding box center [946, 420] width 137 height 45
click at [904, 417] on input "True" at bounding box center [895, 421] width 14 height 12
radio input "true"
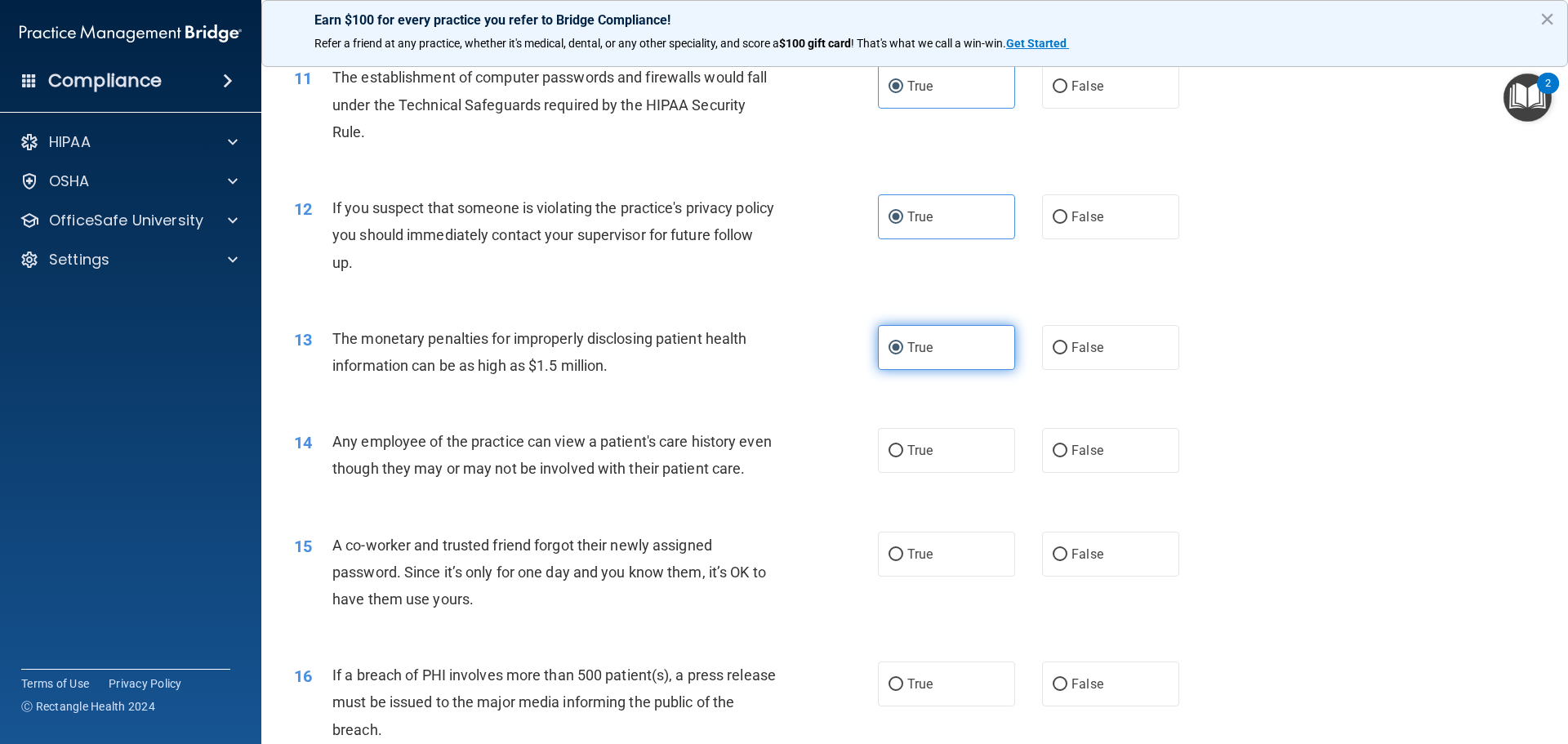
scroll to position [1308, 0]
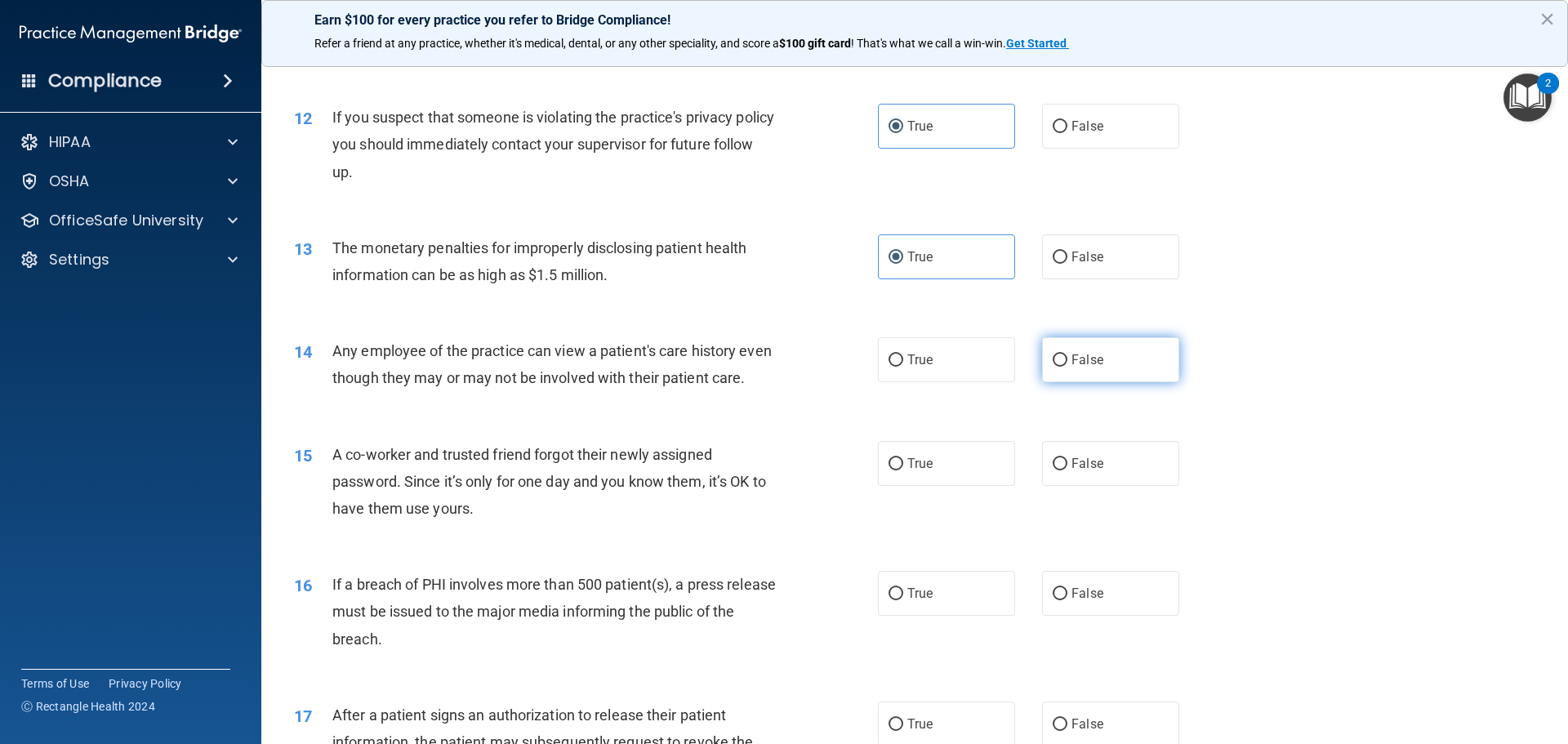
click at [1058, 350] on label "False" at bounding box center [1110, 359] width 137 height 45
click at [1058, 355] on input "False" at bounding box center [1059, 361] width 14 height 12
radio input "true"
click at [1075, 472] on span "False" at bounding box center [1086, 464] width 31 height 15
click at [1068, 471] on input "False" at bounding box center [1059, 465] width 14 height 12
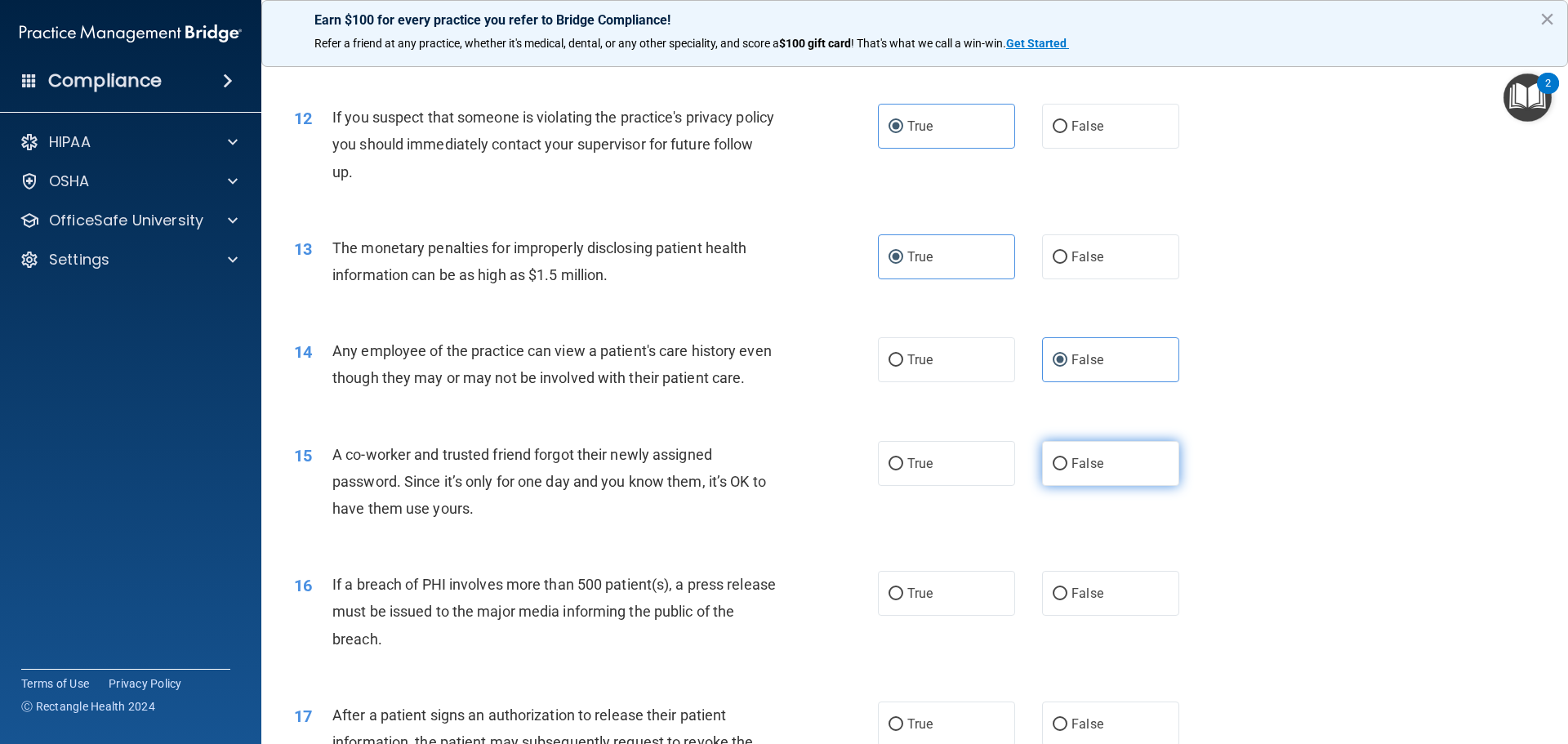
radio input "true"
click at [955, 610] on label "True" at bounding box center [946, 593] width 137 height 45
click at [904, 601] on input "True" at bounding box center [895, 594] width 14 height 12
radio input "true"
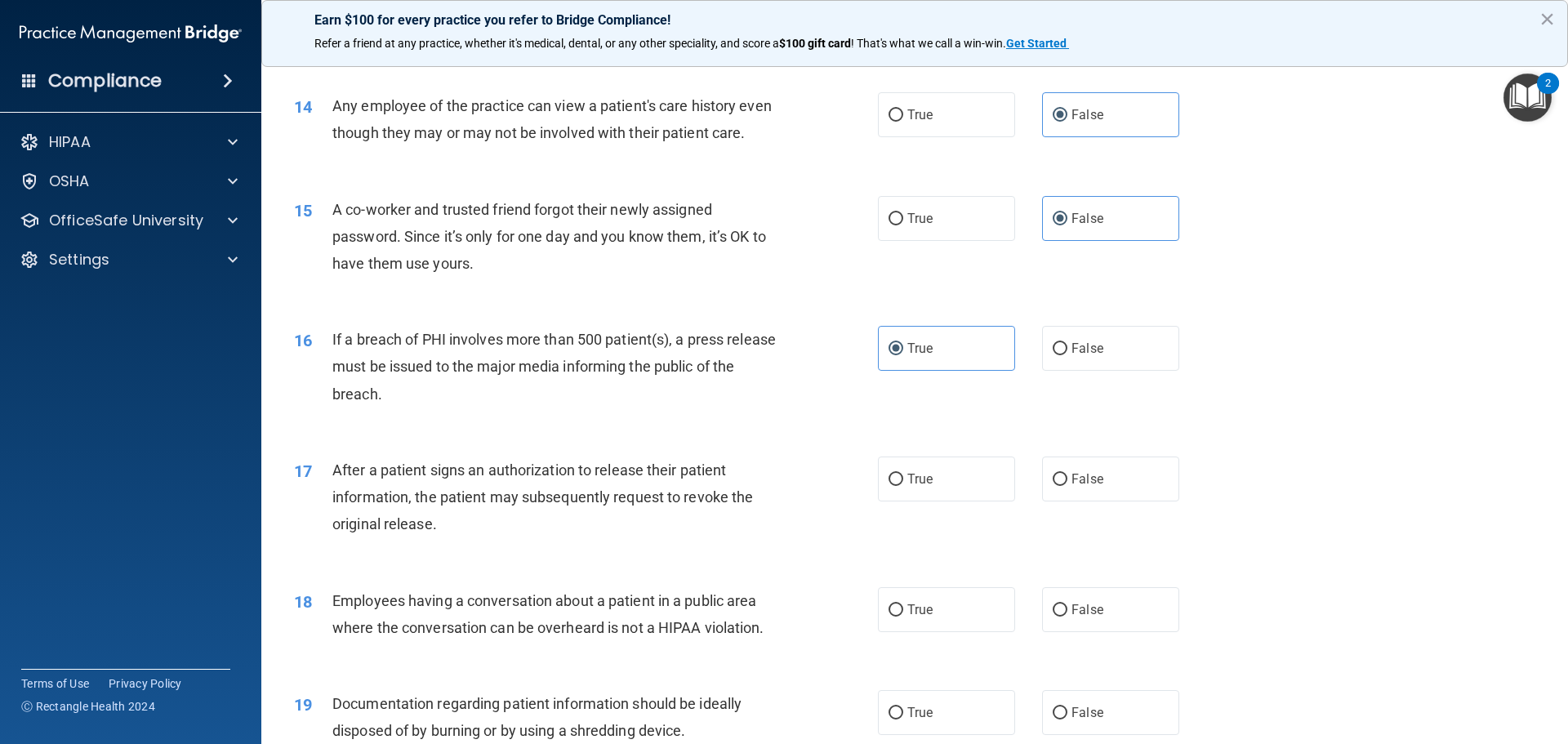
scroll to position [1634, 0]
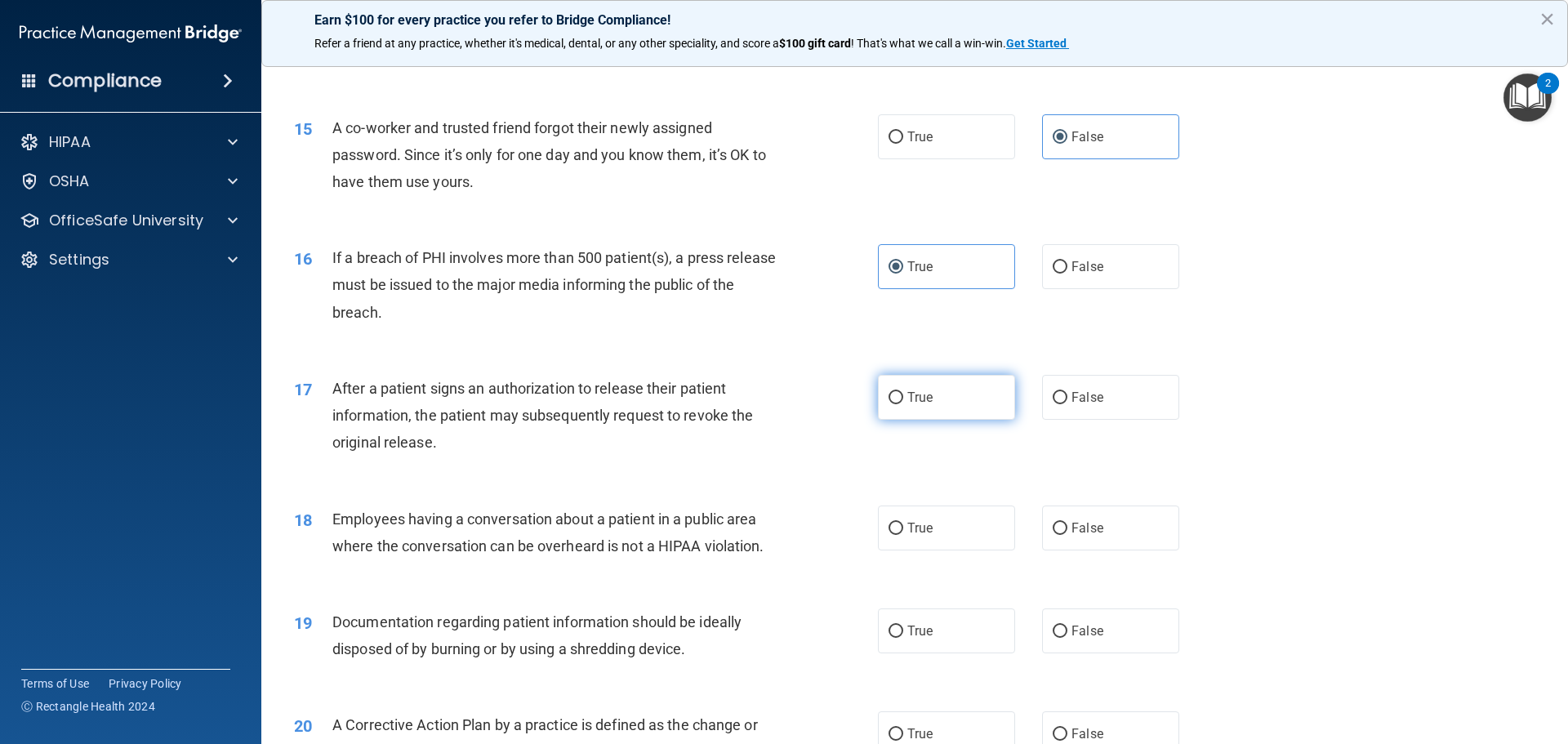
click at [930, 420] on label "True" at bounding box center [946, 398] width 137 height 45
click at [904, 404] on input "True" at bounding box center [895, 398] width 14 height 12
radio input "true"
click at [1075, 551] on label "False" at bounding box center [1110, 528] width 137 height 45
click at [1068, 535] on input "False" at bounding box center [1059, 529] width 14 height 12
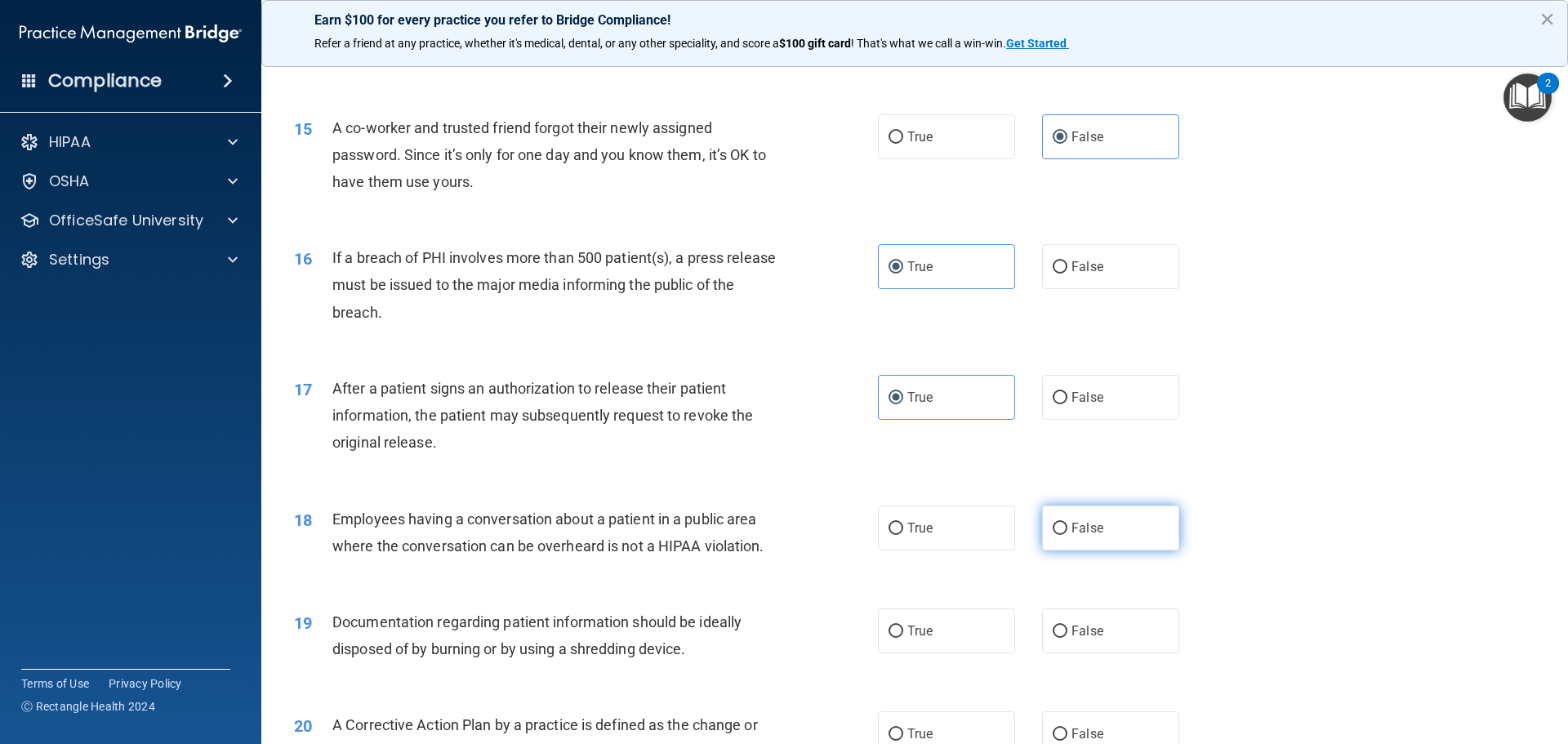
radio input "true"
click at [954, 654] on label "True" at bounding box center [946, 631] width 137 height 45
click at [904, 638] on input "True" at bounding box center [895, 632] width 14 height 12
radio input "true"
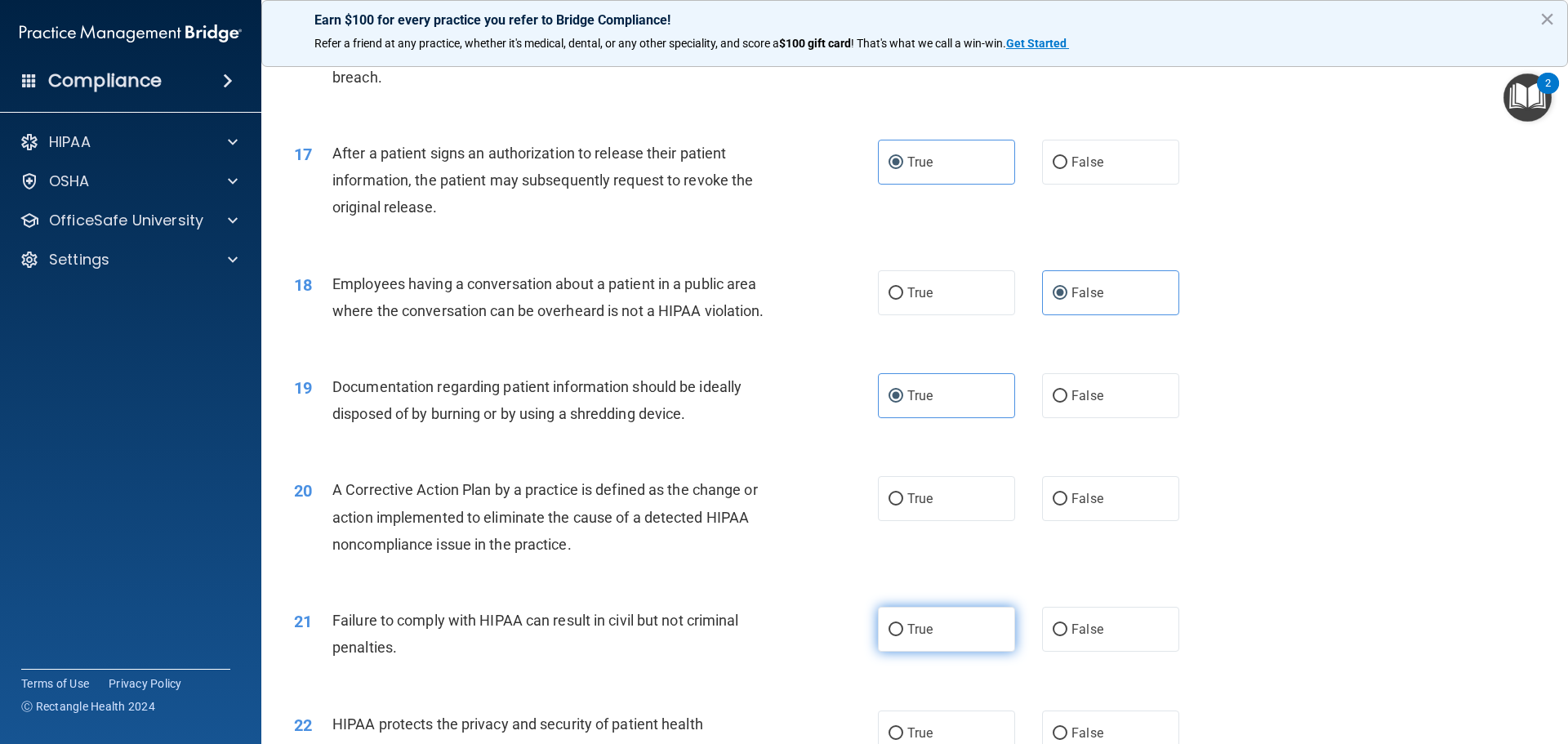
scroll to position [1880, 0]
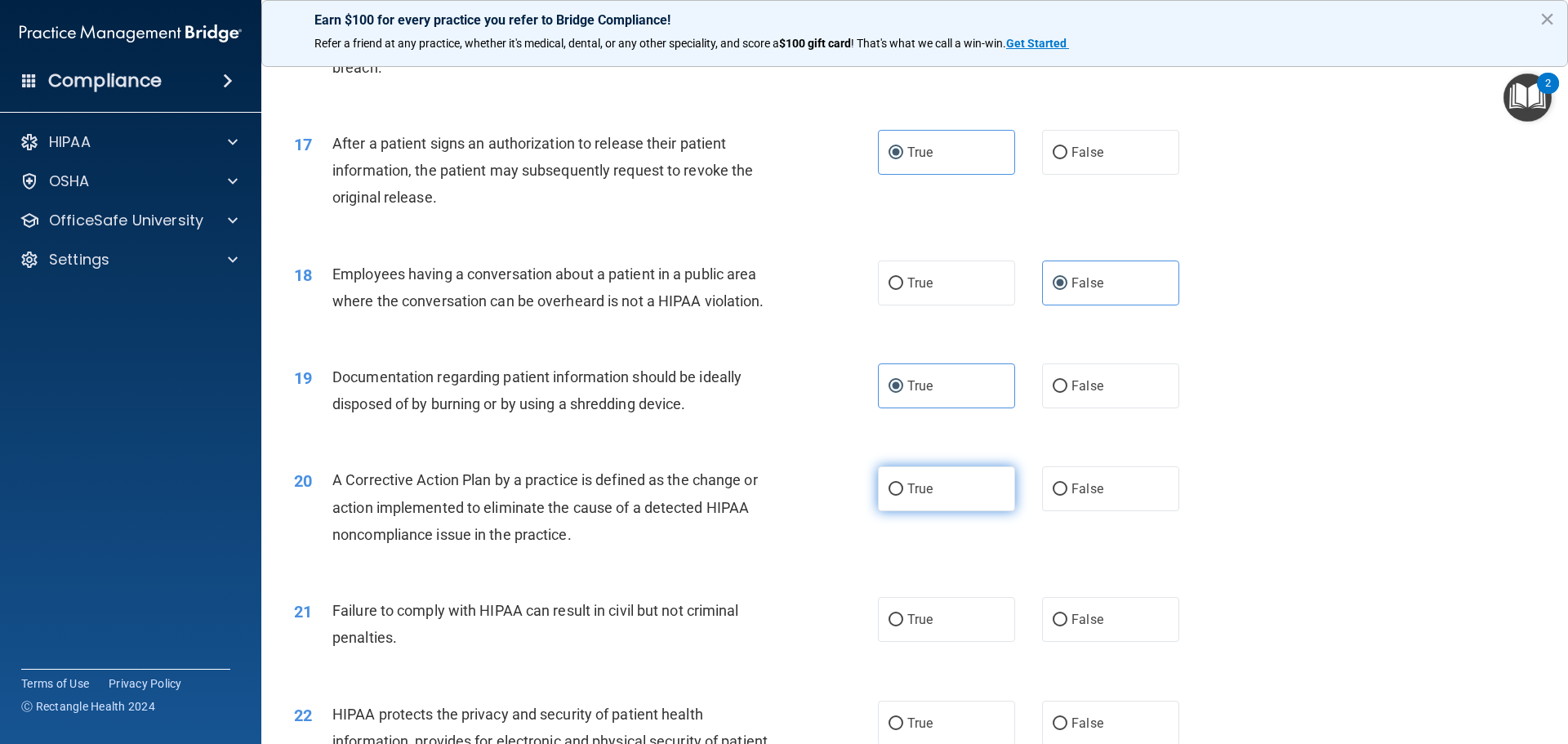
click at [950, 512] on label "True" at bounding box center [946, 489] width 137 height 45
click at [904, 496] on input "True" at bounding box center [895, 489] width 14 height 12
radio input "true"
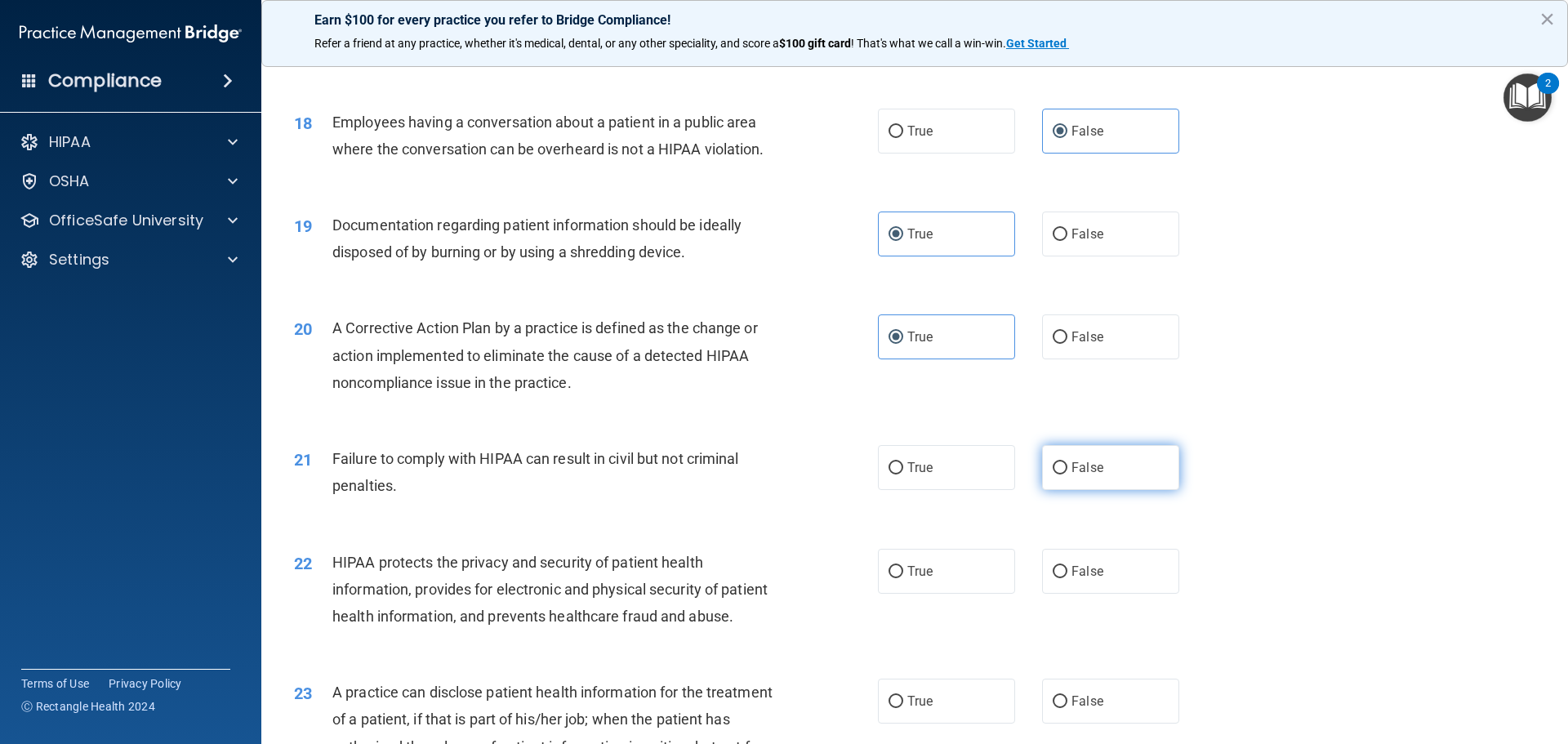
scroll to position [2043, 0]
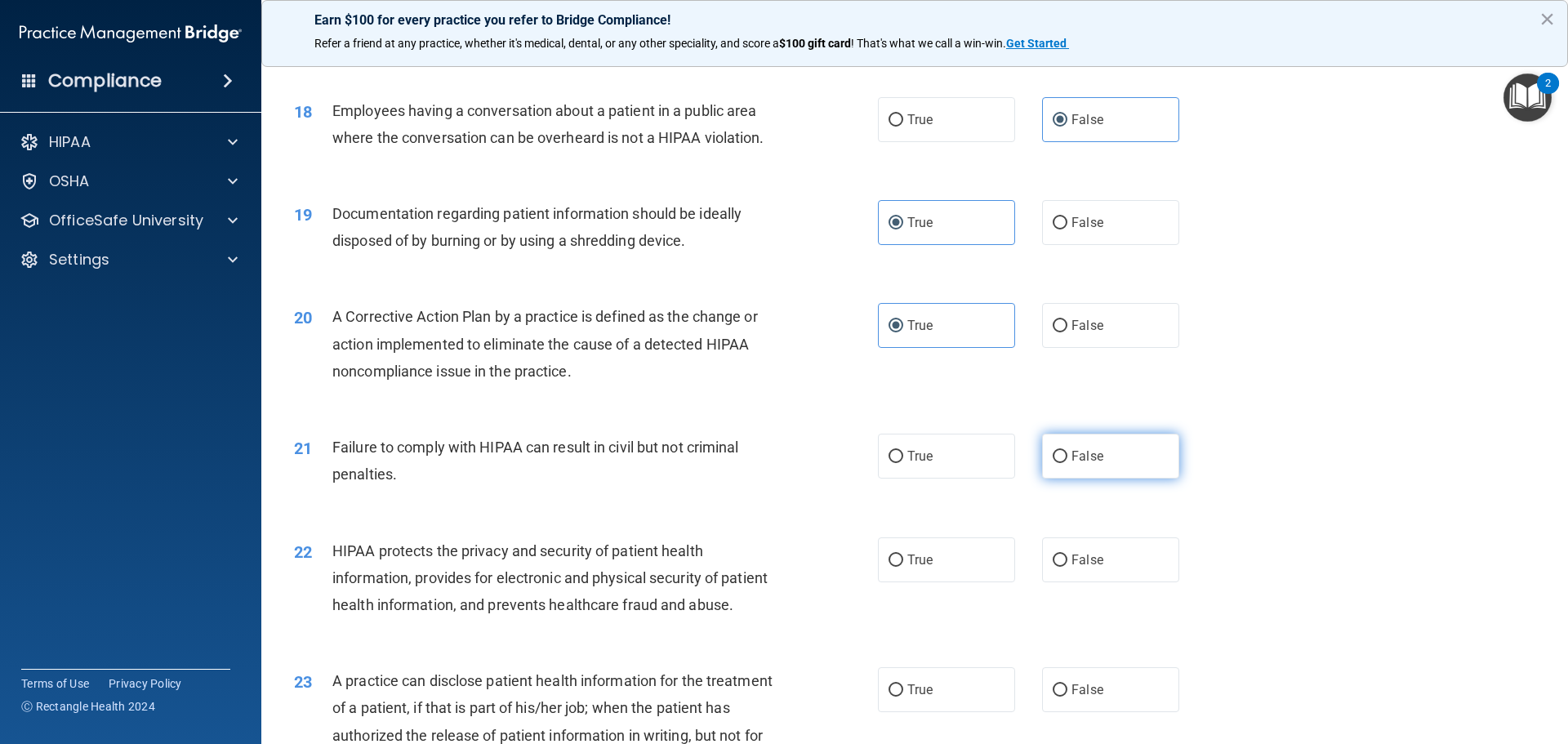
click at [1080, 464] on span "False" at bounding box center [1086, 456] width 31 height 15
click at [1068, 463] on input "False" at bounding box center [1059, 457] width 14 height 12
radio input "true"
click at [953, 582] on label "True" at bounding box center [946, 560] width 137 height 45
click at [904, 567] on input "True" at bounding box center [895, 561] width 14 height 12
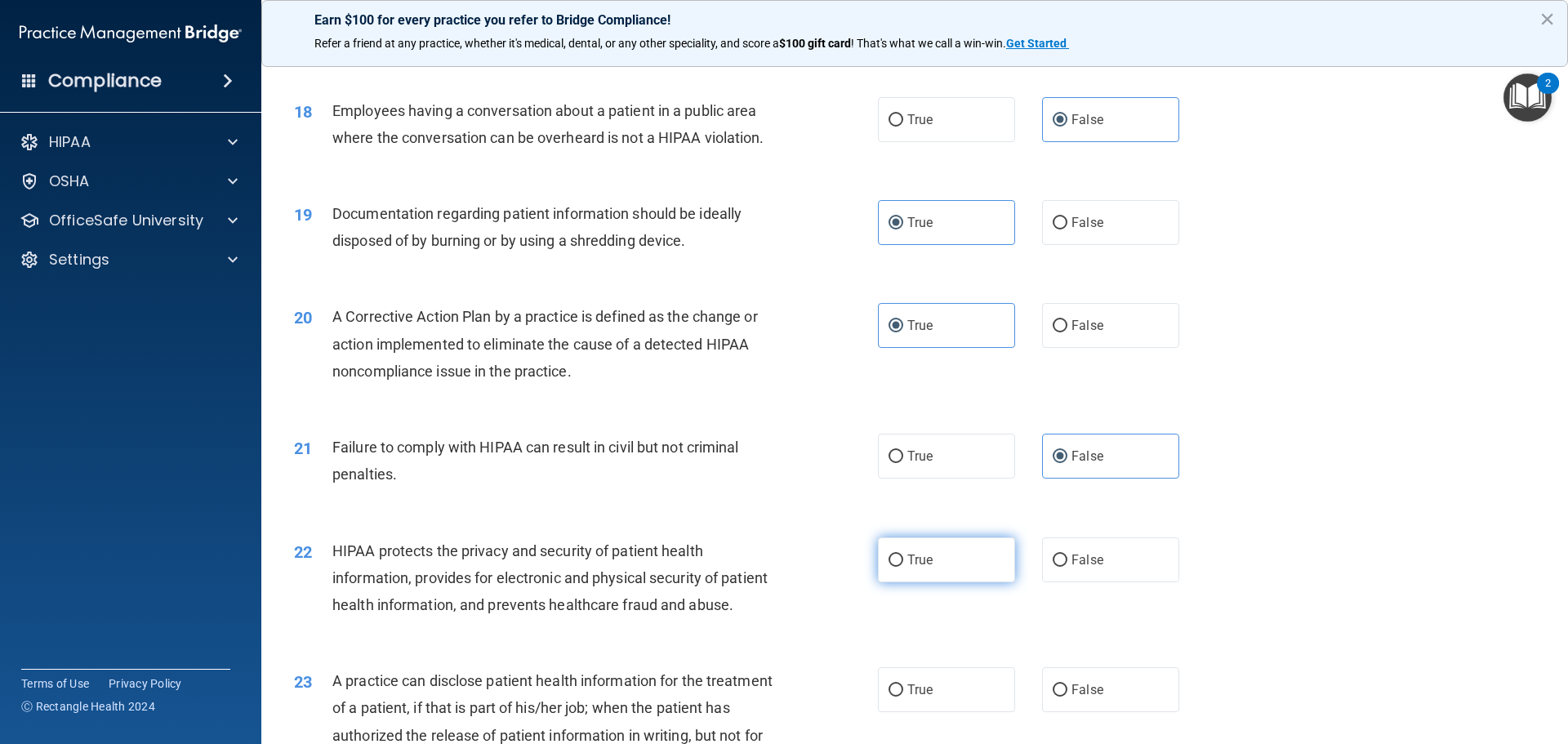
radio input "true"
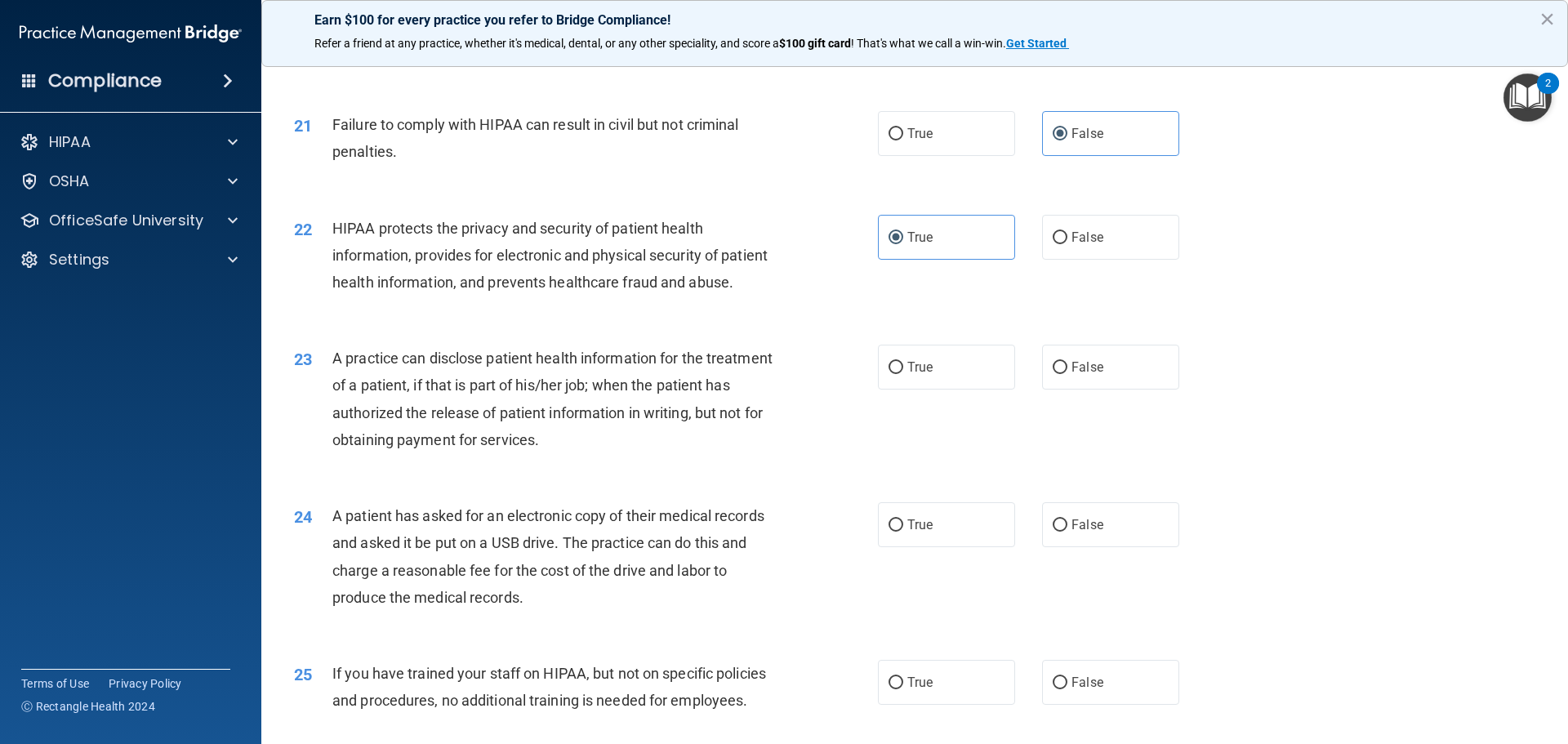
scroll to position [2452, 0]
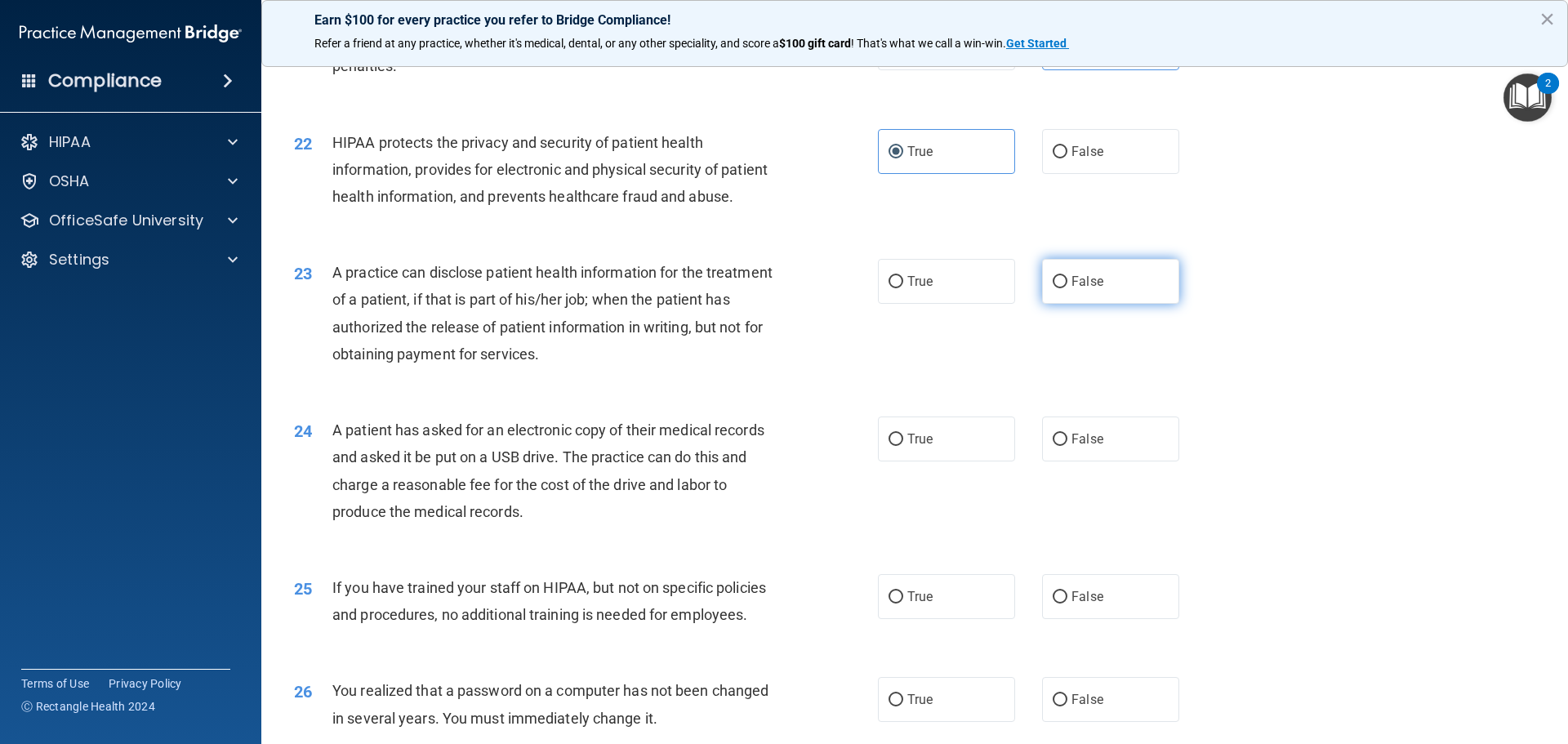
click at [1134, 304] on label "False" at bounding box center [1110, 281] width 137 height 45
click at [1068, 289] on input "False" at bounding box center [1059, 282] width 14 height 12
radio input "true"
click at [962, 461] on label "True" at bounding box center [946, 439] width 137 height 45
click at [904, 446] on input "True" at bounding box center [895, 440] width 14 height 12
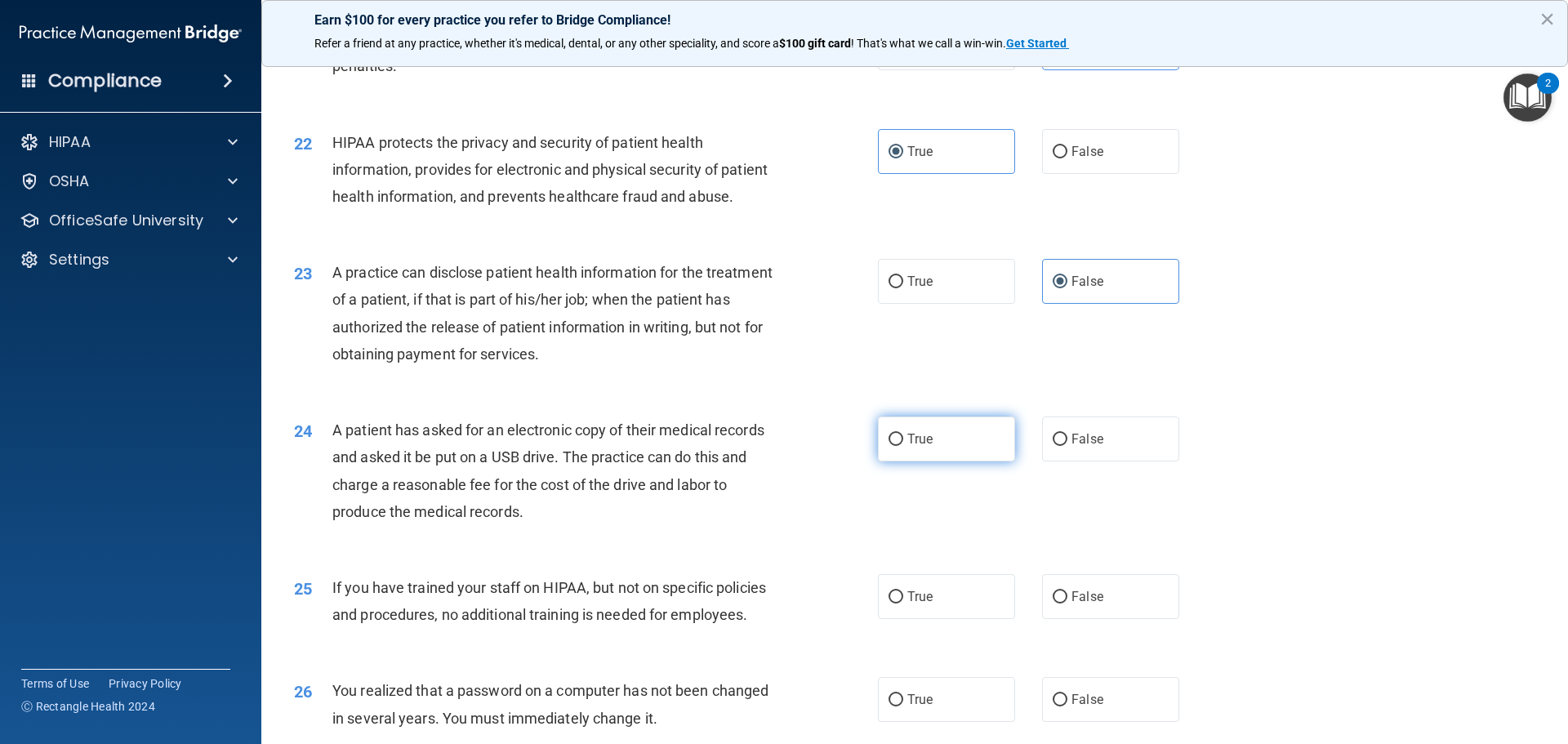
radio input "true"
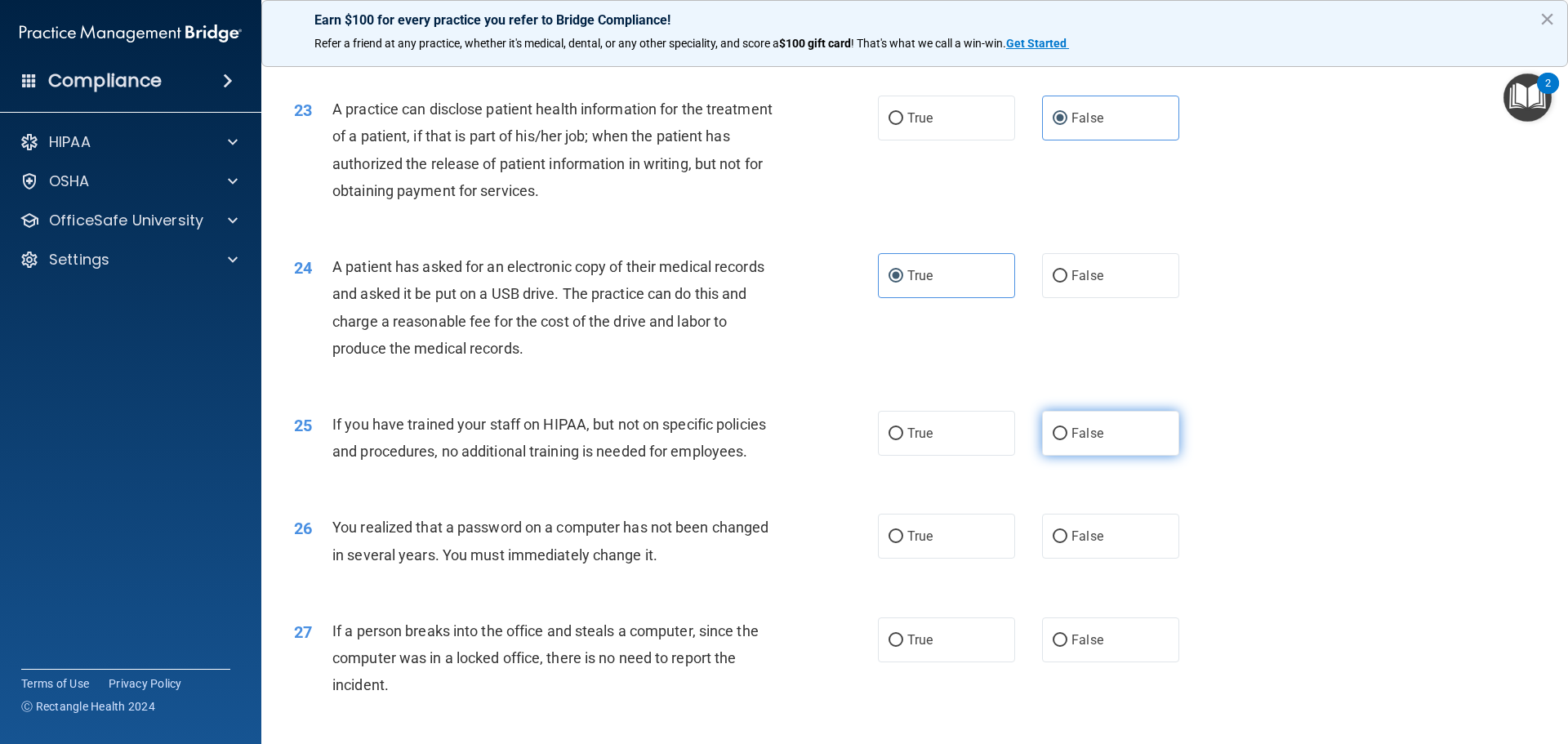
click at [1073, 456] on label "False" at bounding box center [1110, 433] width 137 height 45
click at [1068, 440] on input "False" at bounding box center [1059, 434] width 14 height 12
radio input "true"
click at [955, 559] on label "True" at bounding box center [946, 536] width 137 height 45
click at [904, 543] on input "True" at bounding box center [895, 537] width 14 height 12
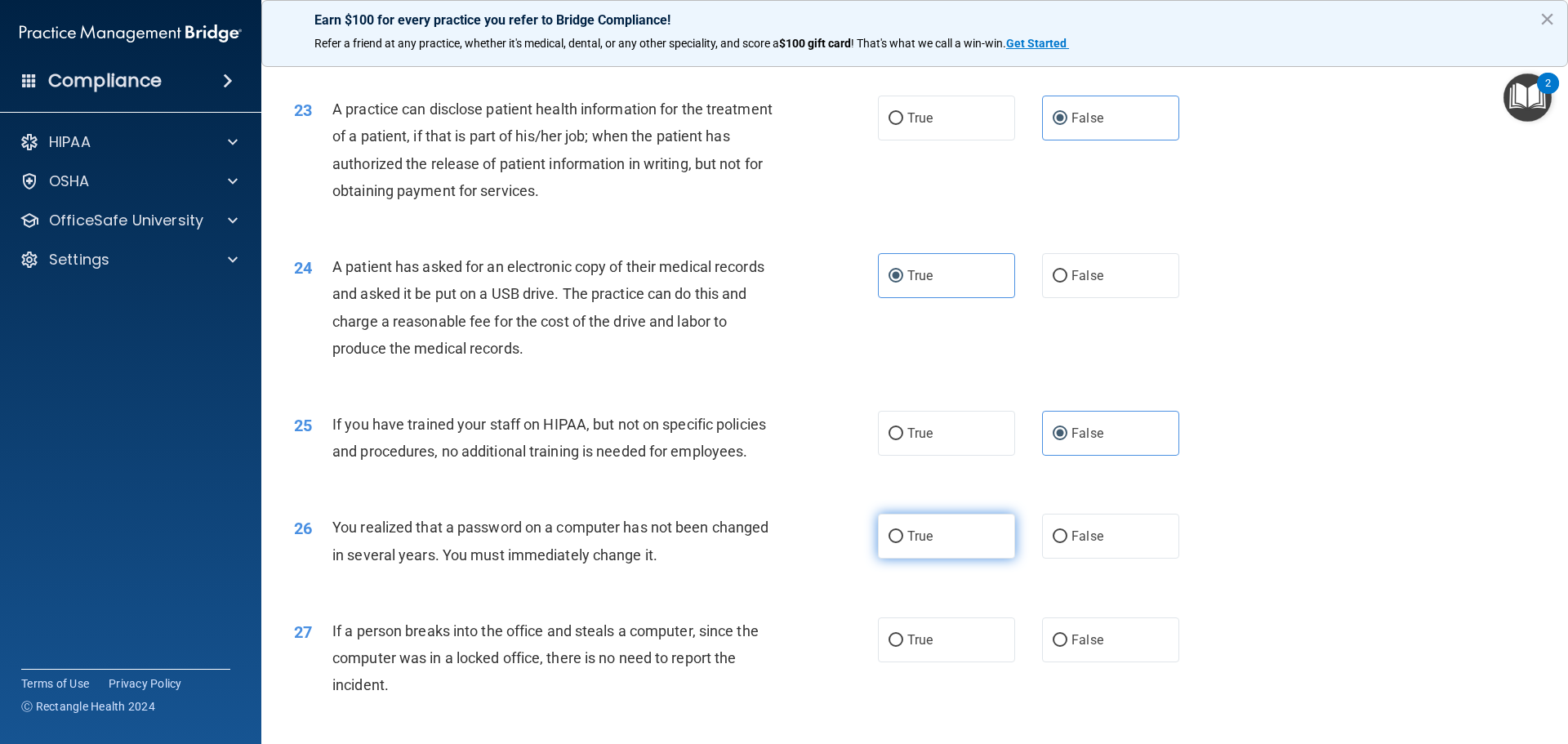
radio input "true"
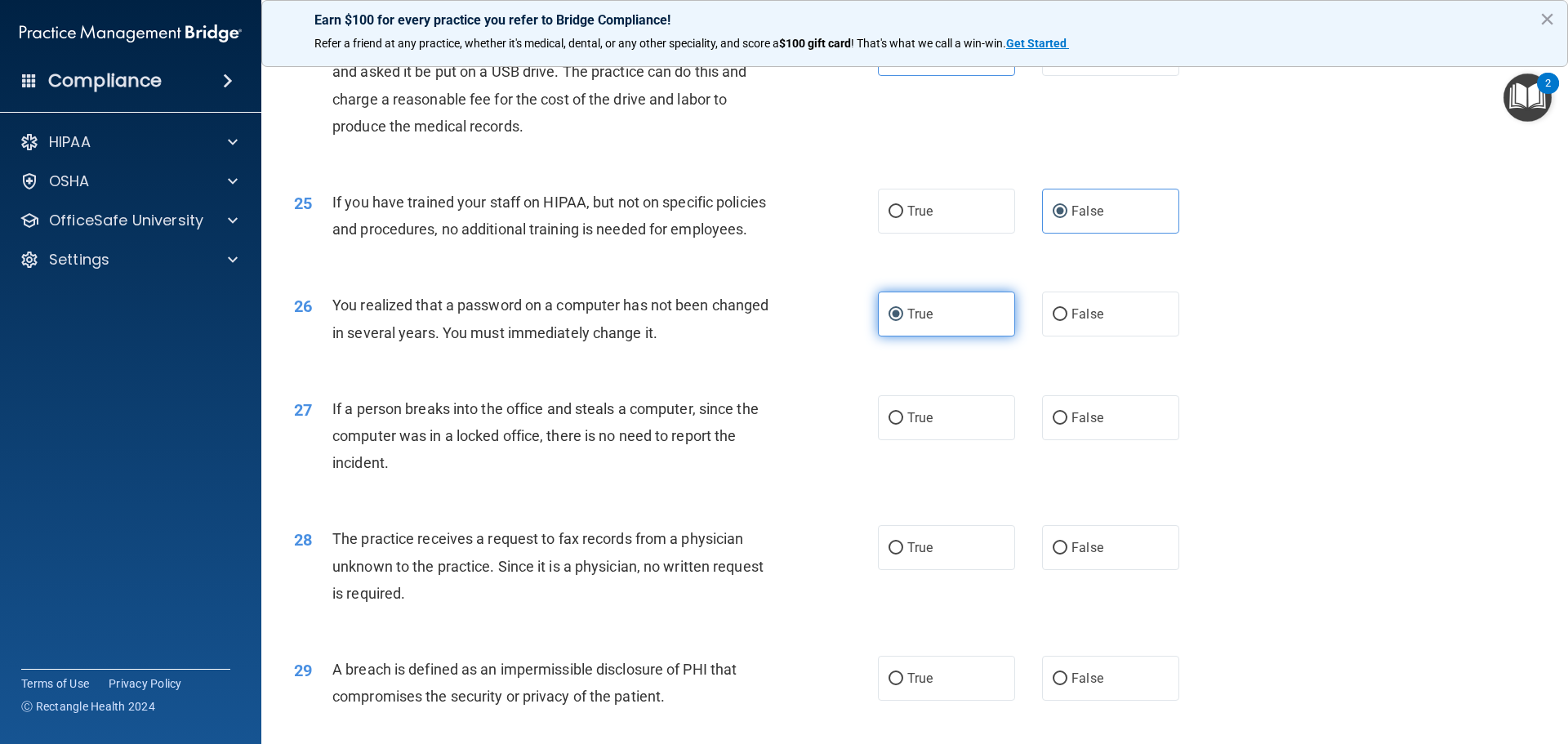
scroll to position [2860, 0]
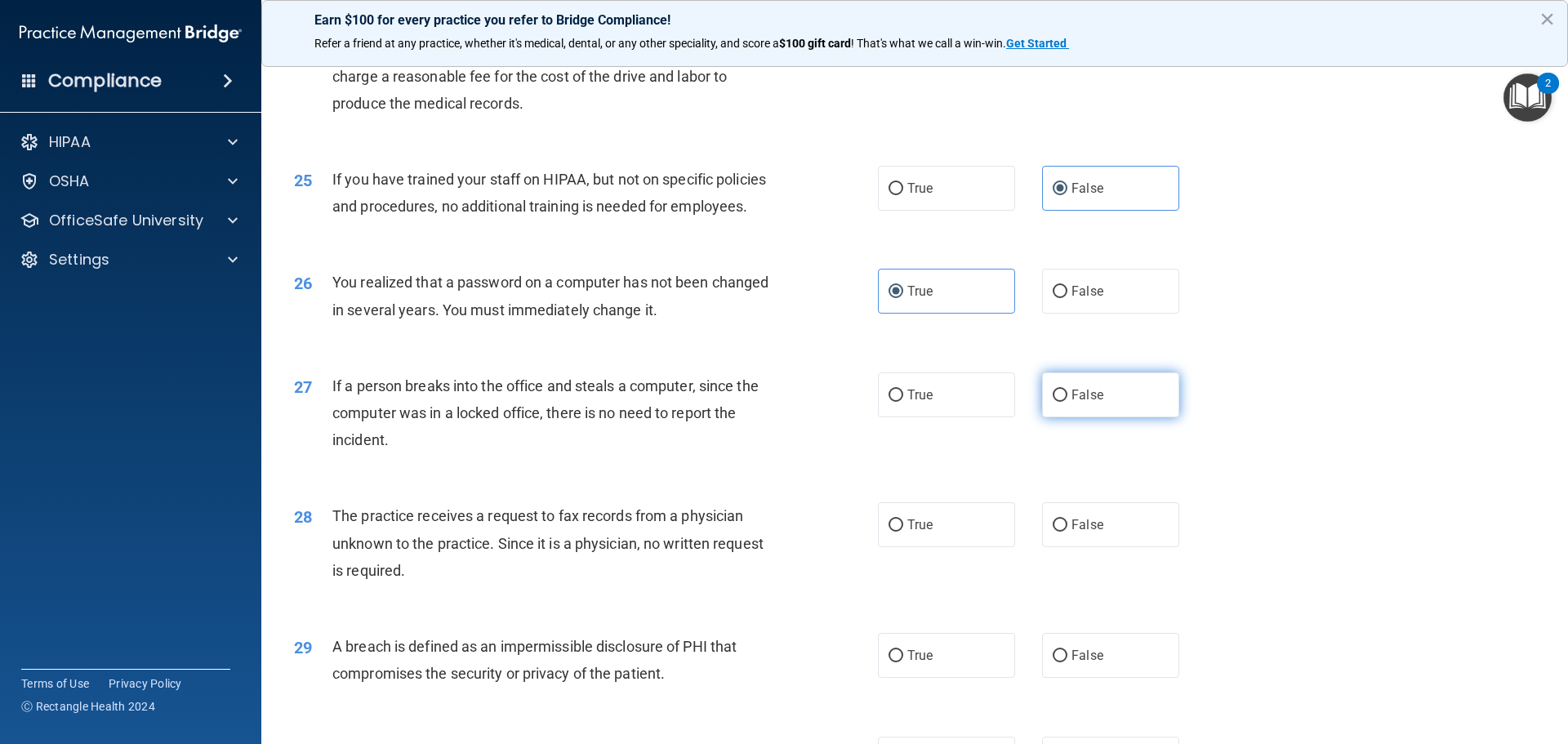
click at [1071, 403] on span "False" at bounding box center [1086, 395] width 31 height 15
click at [1068, 402] on input "False" at bounding box center [1059, 396] width 14 height 12
radio input "true"
click at [1069, 547] on label "False" at bounding box center [1110, 524] width 137 height 45
click at [1068, 532] on input "False" at bounding box center [1059, 526] width 14 height 12
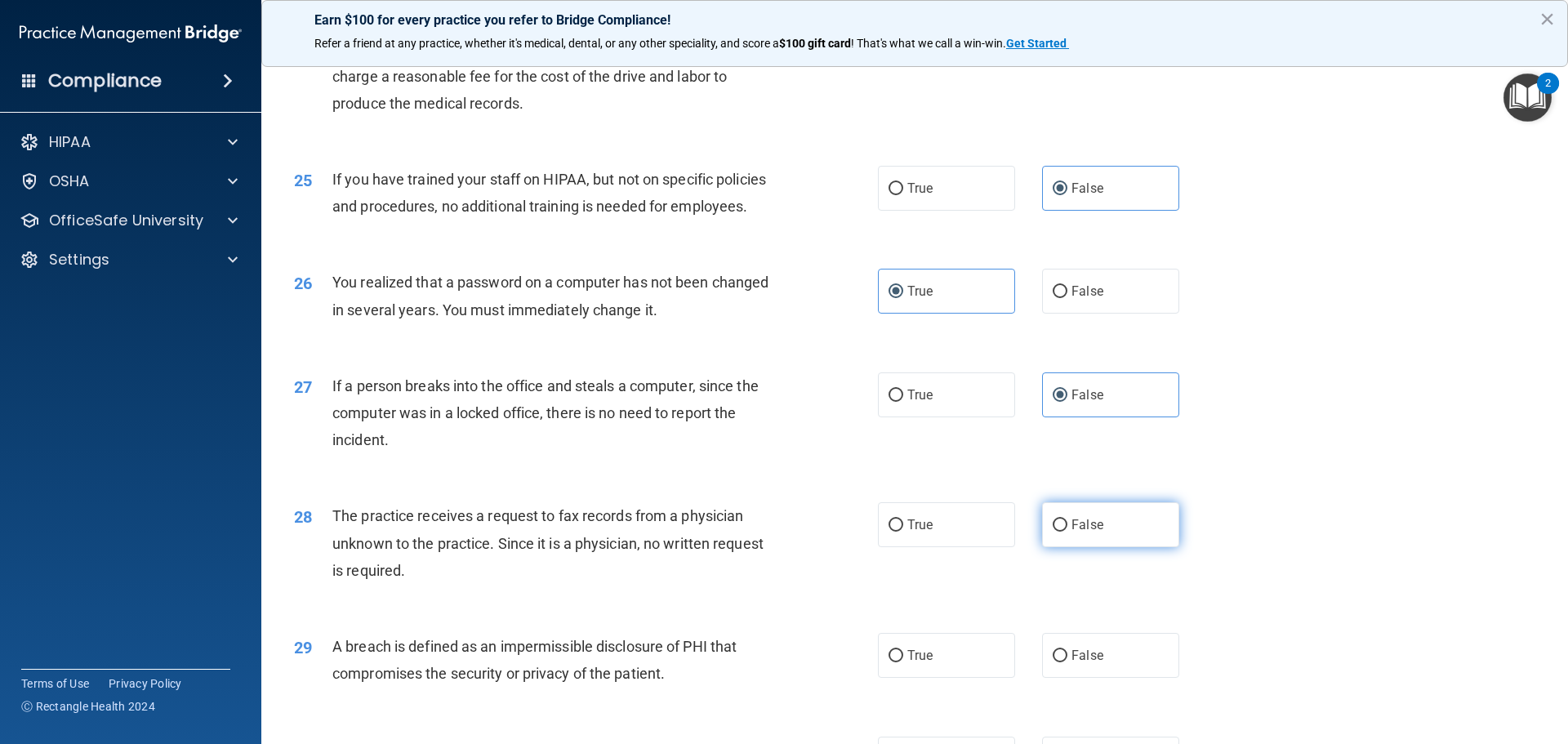
radio input "true"
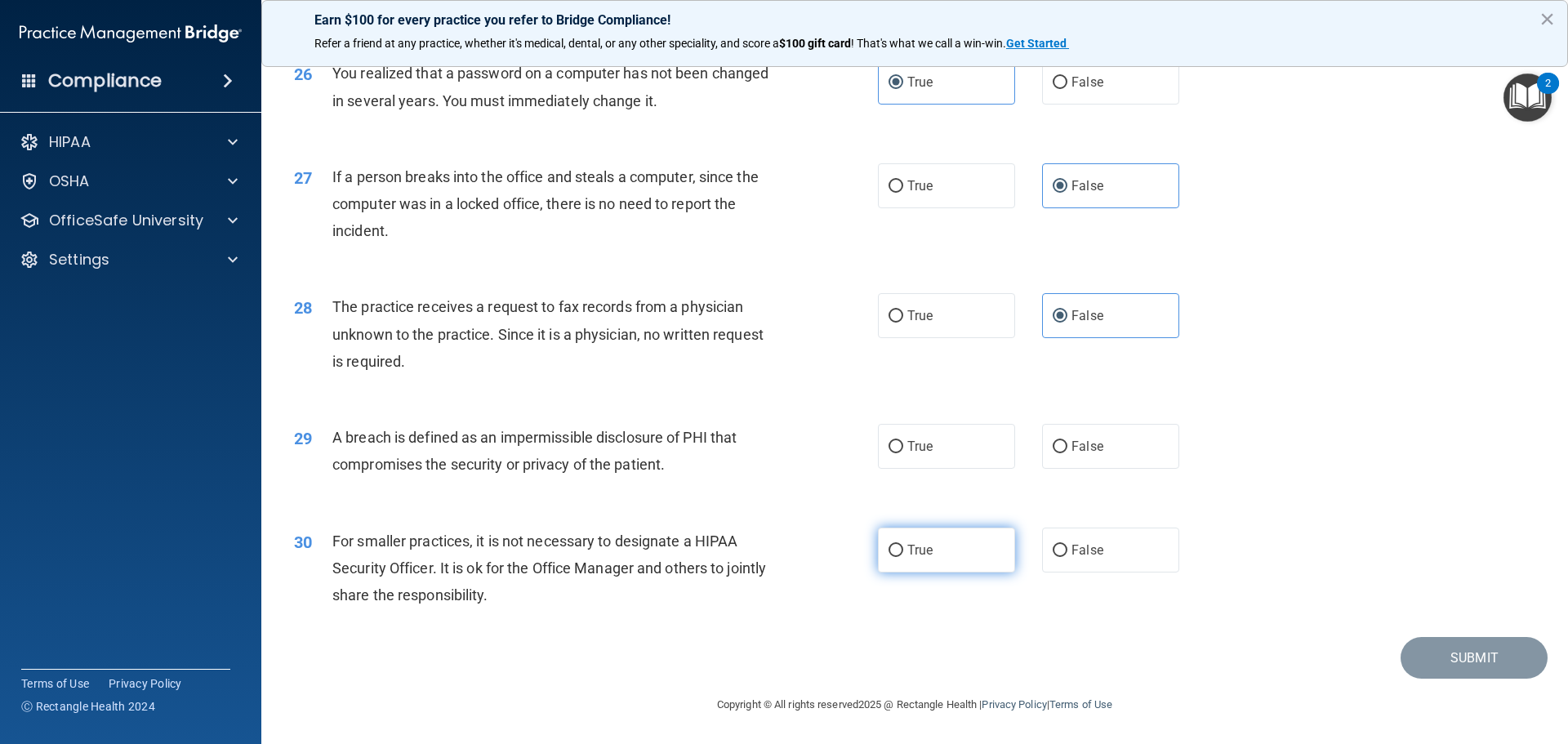
scroll to position [3105, 0]
click at [950, 466] on label "True" at bounding box center [946, 446] width 137 height 45
click at [904, 454] on input "True" at bounding box center [895, 447] width 14 height 12
radio input "true"
click at [1066, 592] on div "30 For smaller practices, it is not necessary to designate a HIPAA Security Off…" at bounding box center [915, 573] width 1266 height 131
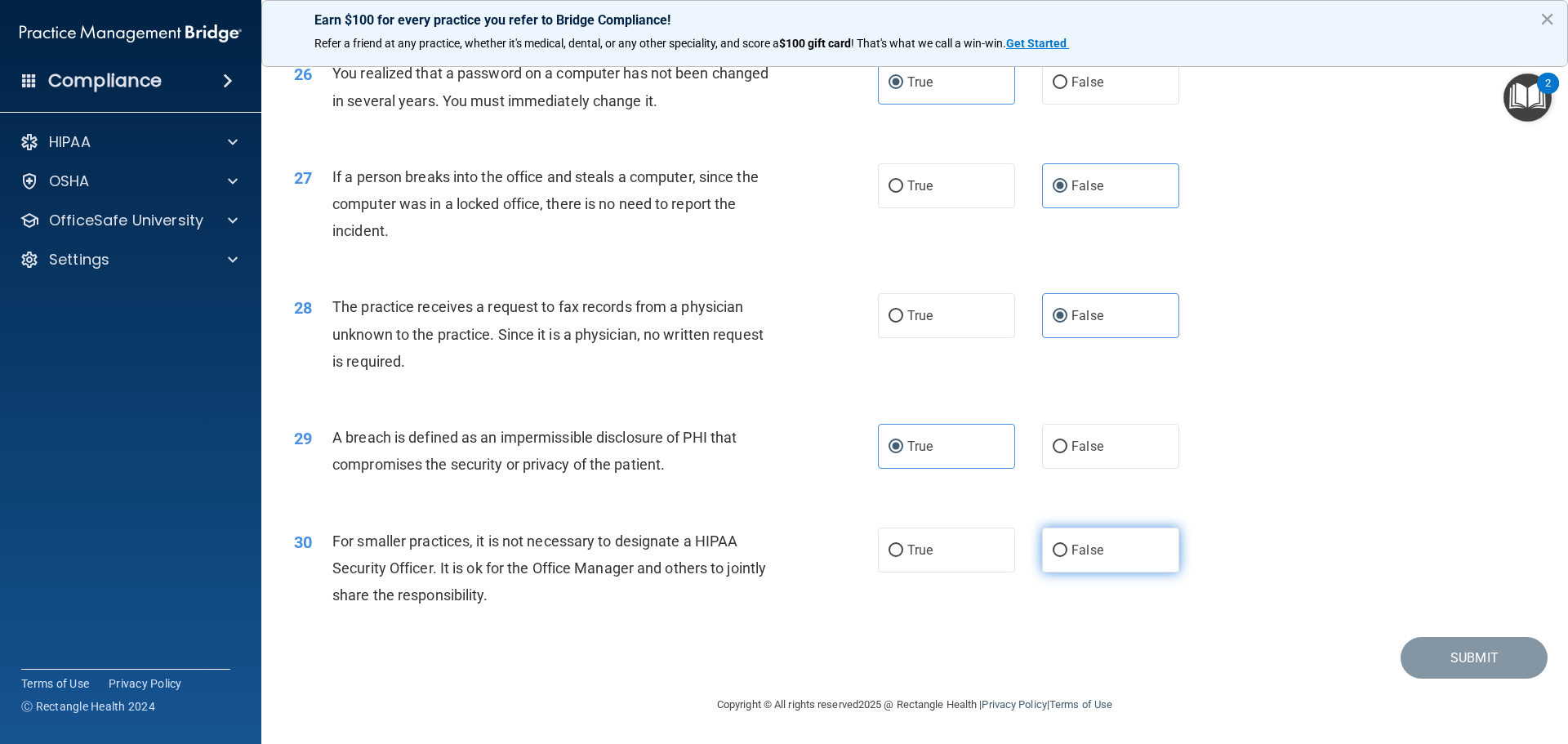
click at [1073, 558] on span "False" at bounding box center [1086, 550] width 31 height 15
click at [1068, 558] on input "False" at bounding box center [1059, 551] width 14 height 12
radio input "true"
click at [1432, 679] on button "Submit" at bounding box center [1474, 658] width 147 height 42
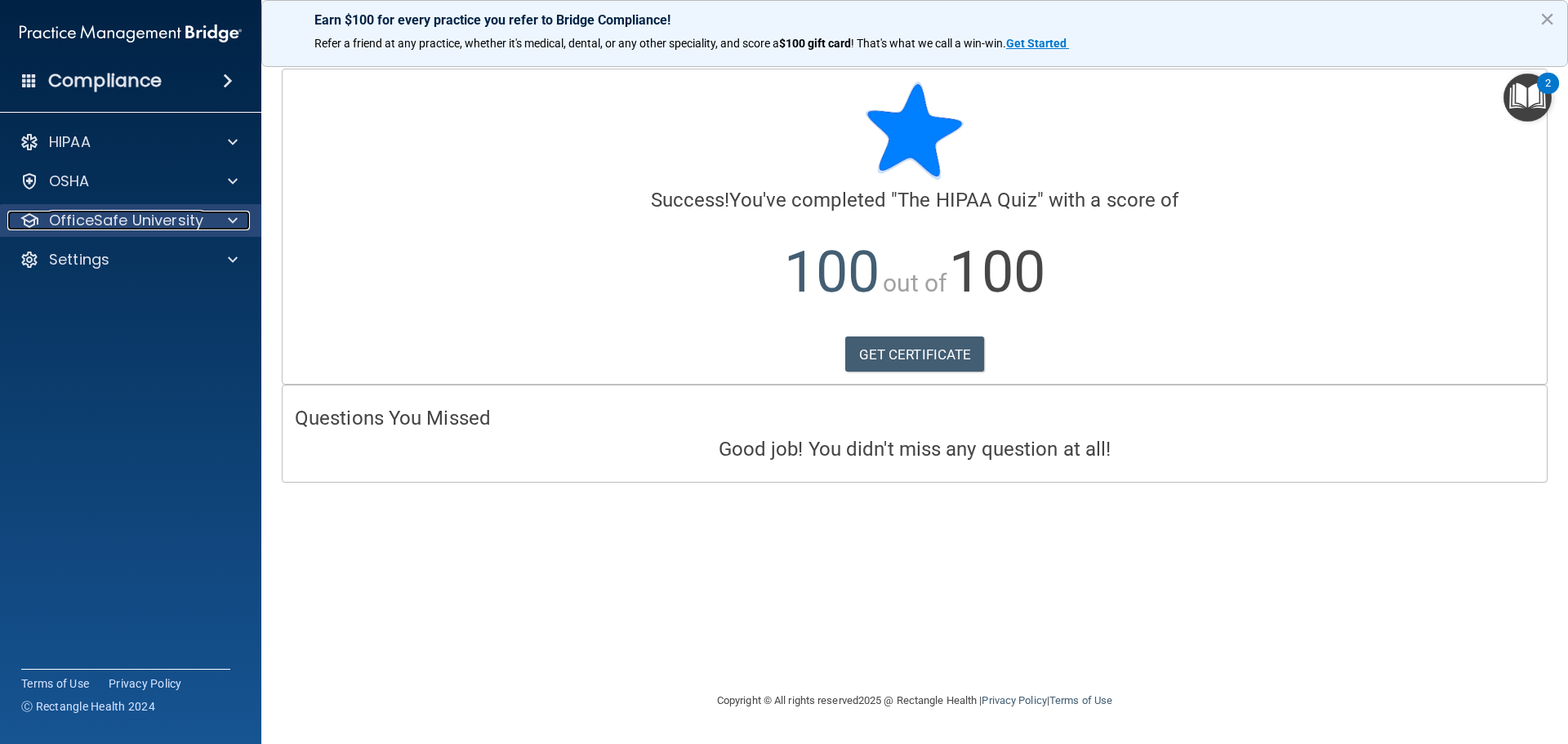
click at [190, 211] on p "OfficeSafe University" at bounding box center [126, 220] width 154 height 20
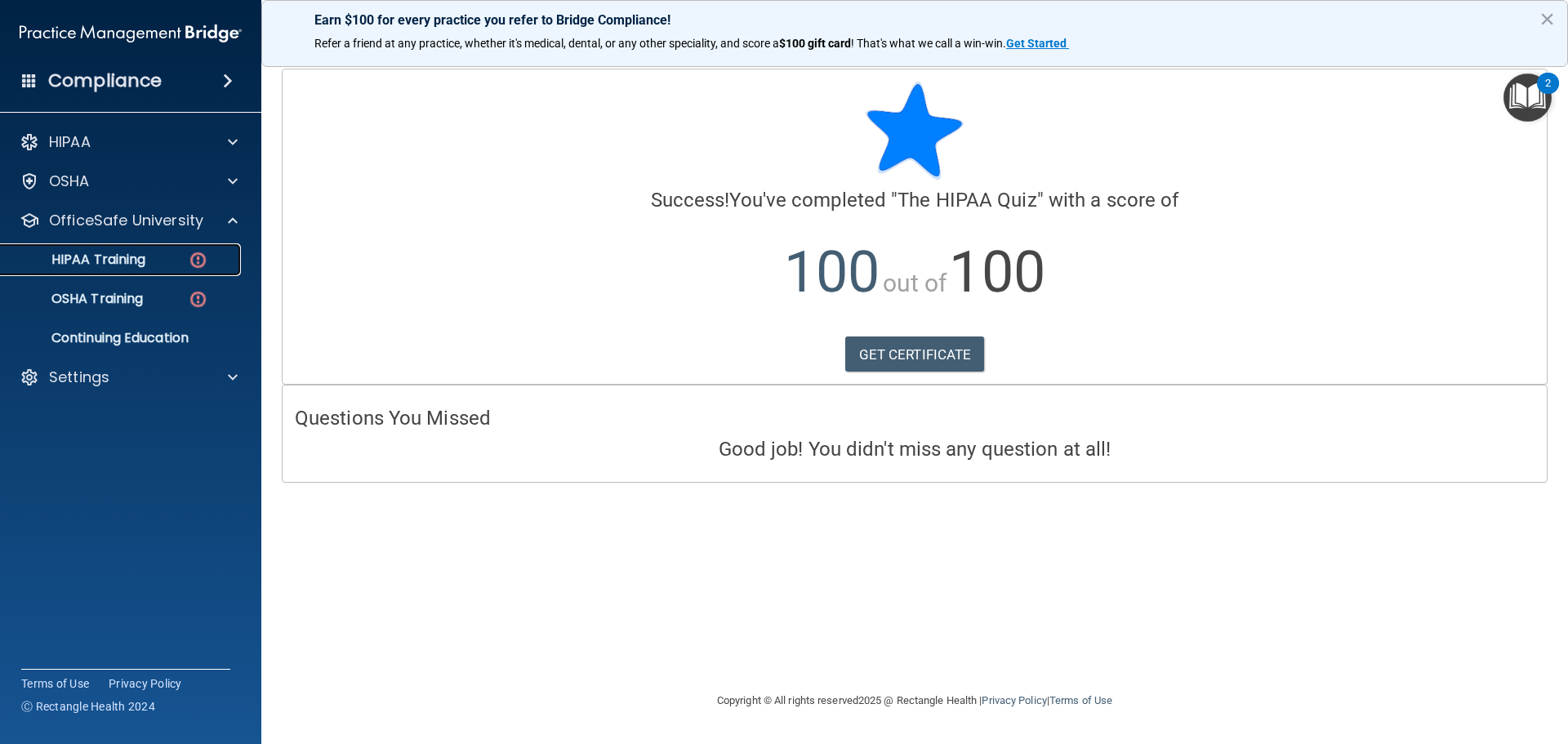
click at [194, 271] on link "HIPAA Training" at bounding box center [112, 260] width 257 height 32
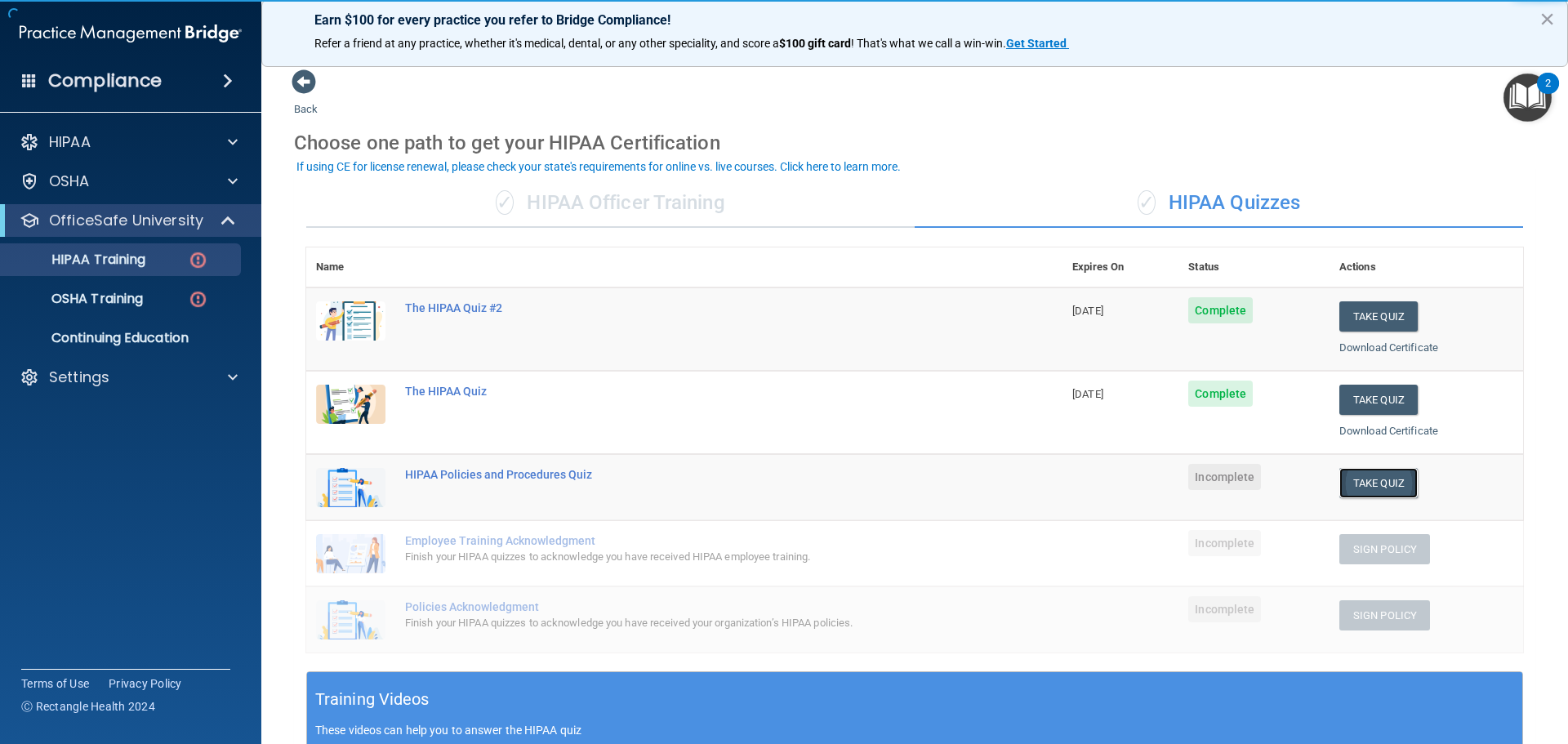
click at [1384, 481] on button "Take Quiz" at bounding box center [1378, 484] width 78 height 31
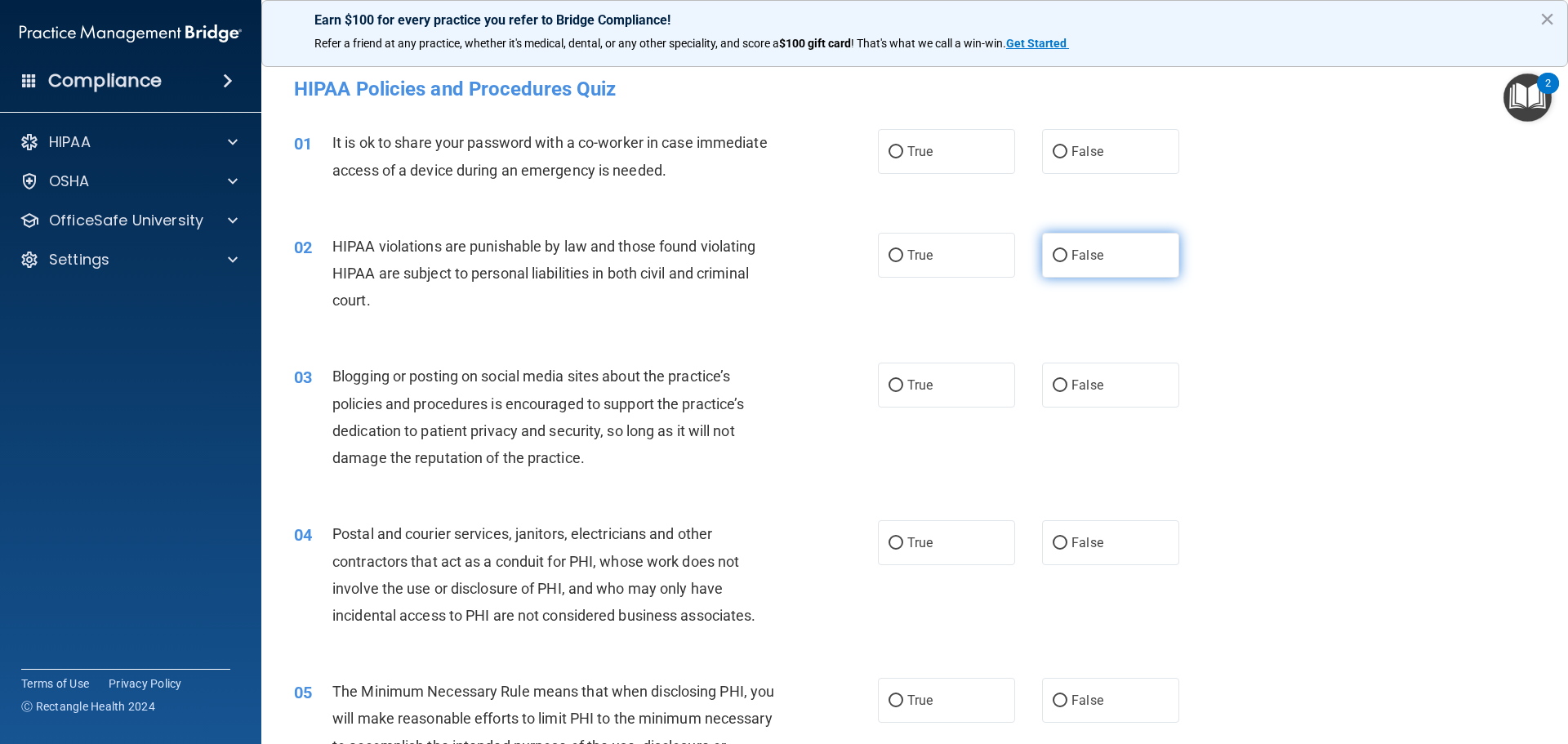
drag, startPoint x: 1085, startPoint y: 161, endPoint x: 1085, endPoint y: 251, distance: 90.0
click at [1086, 162] on label "False" at bounding box center [1110, 152] width 137 height 45
click at [1085, 251] on span "False" at bounding box center [1086, 255] width 31 height 15
click at [1068, 251] on input "False" at bounding box center [1059, 256] width 14 height 12
radio input "true"
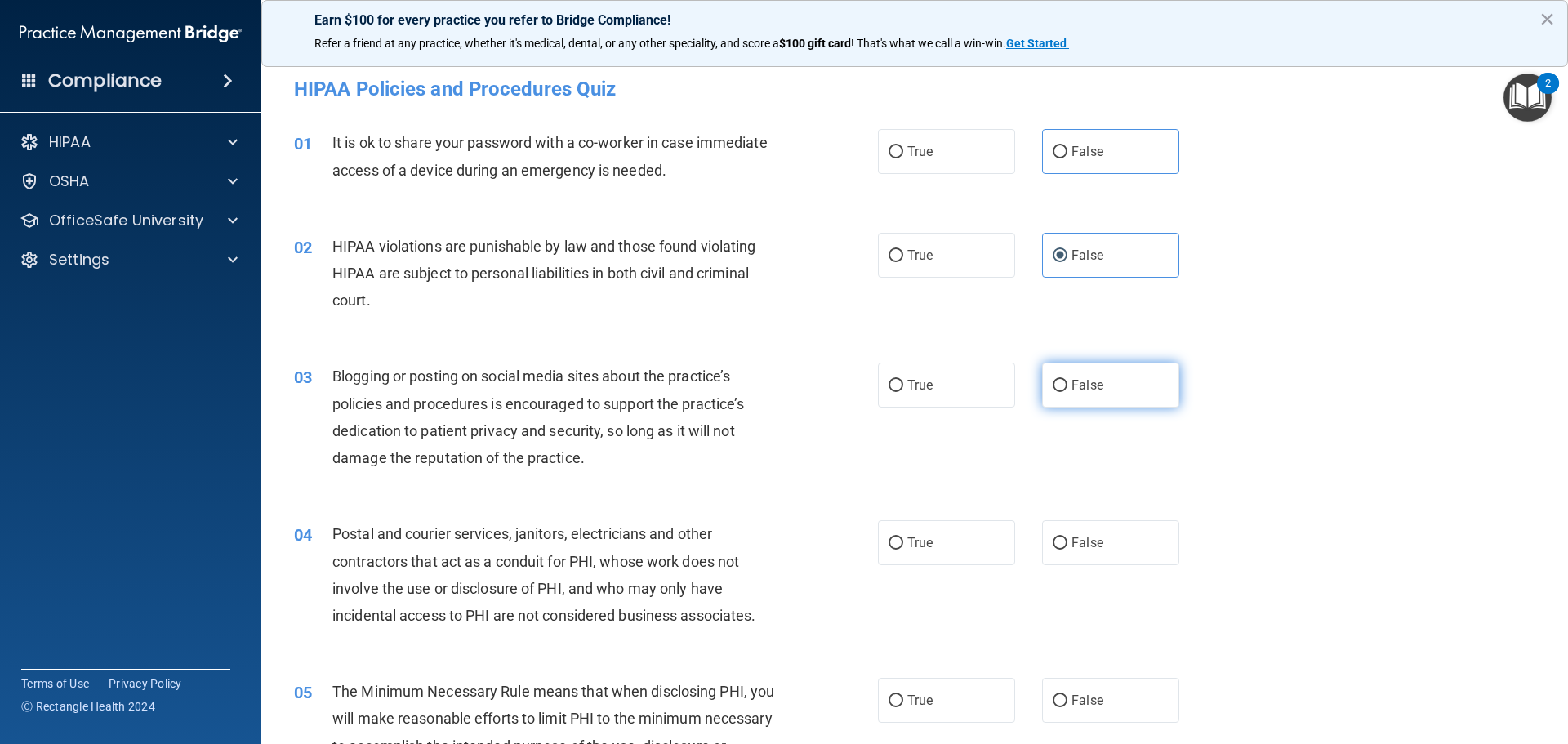
click at [1105, 373] on label "False" at bounding box center [1110, 385] width 137 height 45
click at [1068, 380] on input "False" at bounding box center [1059, 386] width 14 height 12
radio input "true"
click at [1103, 184] on div "01 It is ok to share your password with a co-worker in case immediate access of…" at bounding box center [915, 160] width 1266 height 103
drag, startPoint x: 1113, startPoint y: 155, endPoint x: 1114, endPoint y: 212, distance: 57.0
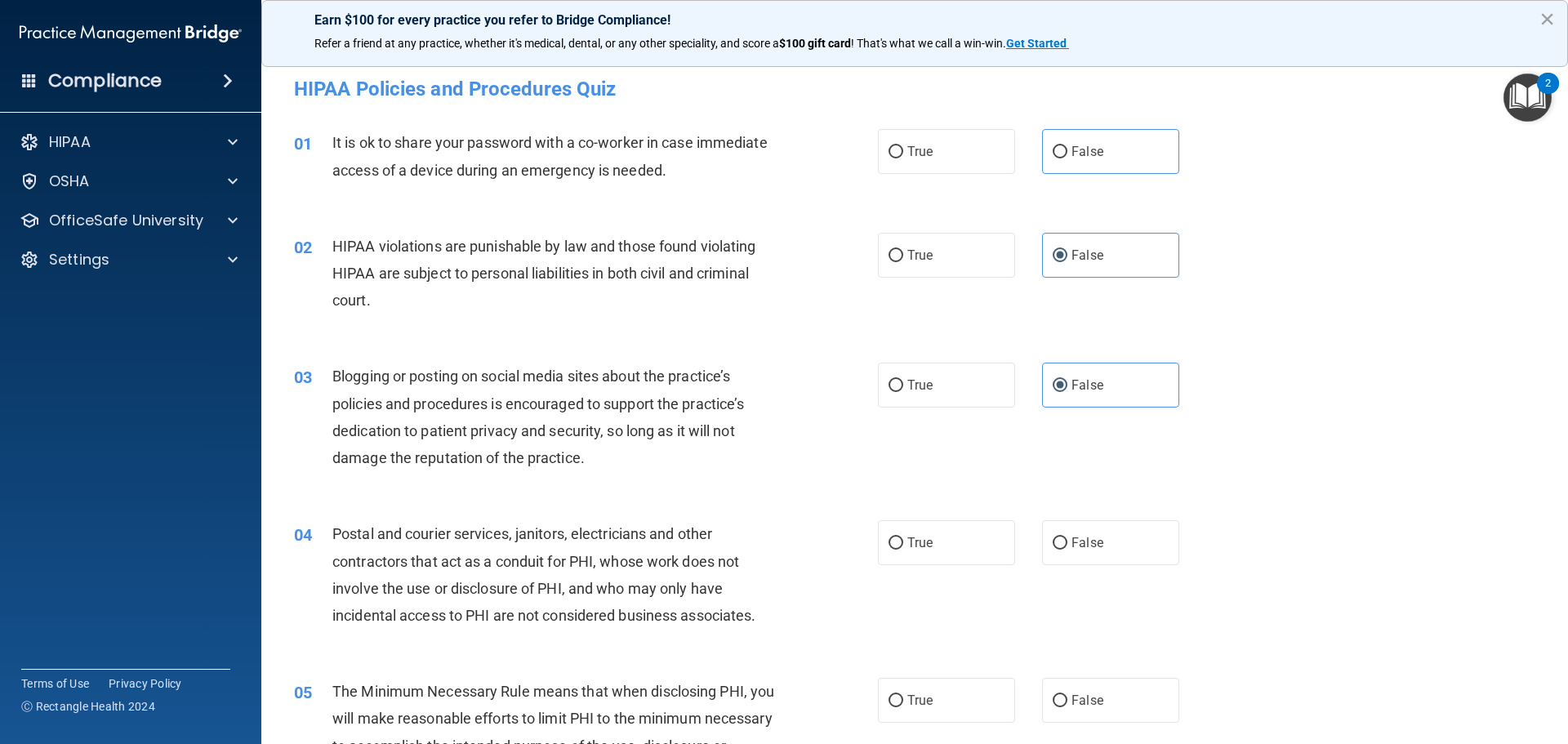
click at [1114, 154] on label "False" at bounding box center [1110, 152] width 137 height 45
click at [1068, 154] on input "False" at bounding box center [1059, 152] width 14 height 12
radio input "true"
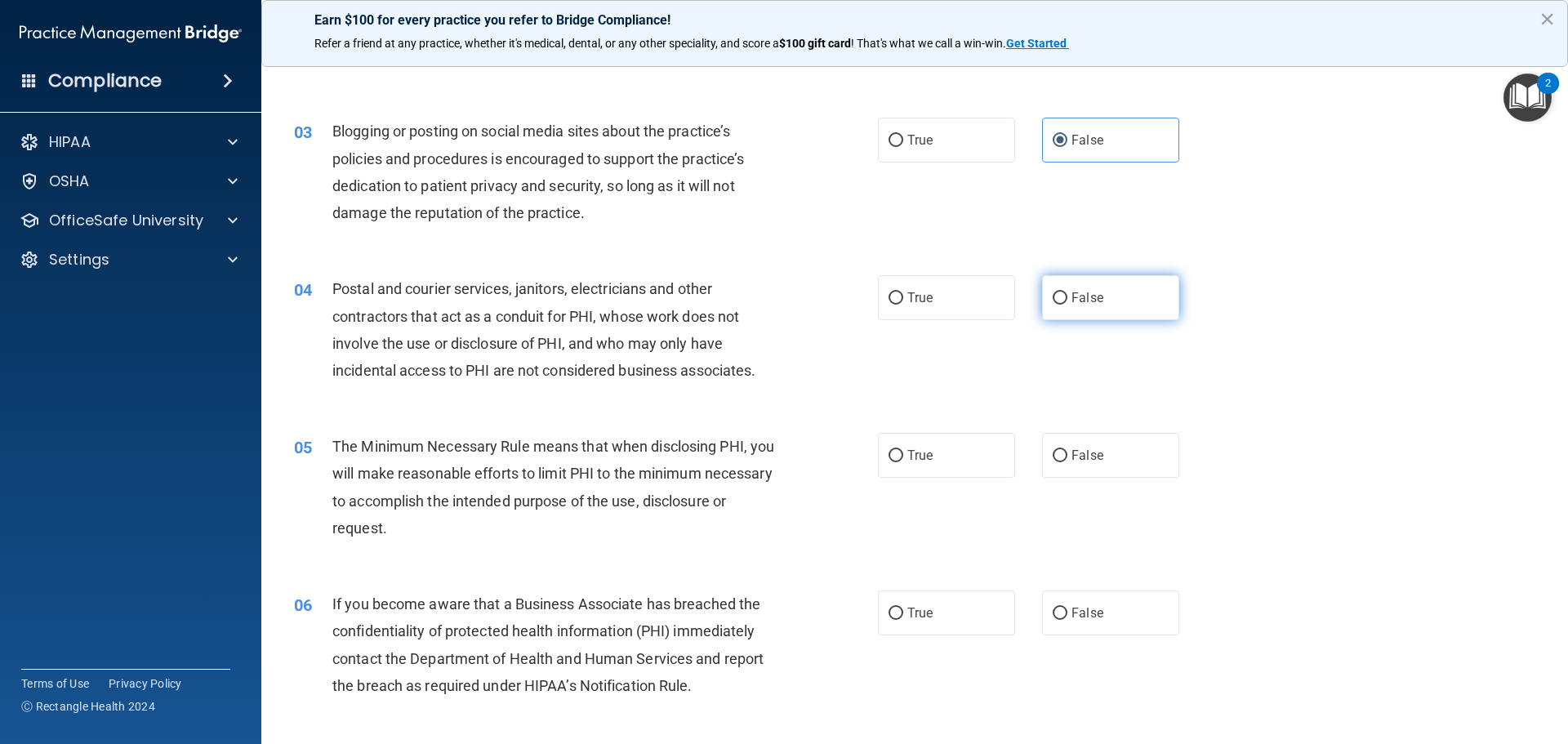
click at [1098, 304] on label "False" at bounding box center [1110, 297] width 137 height 45
click at [1068, 304] on input "False" at bounding box center [1059, 299] width 14 height 12
radio input "true"
click at [1108, 450] on label "False" at bounding box center [1110, 455] width 137 height 45
click at [1068, 450] on input "False" at bounding box center [1059, 456] width 14 height 12
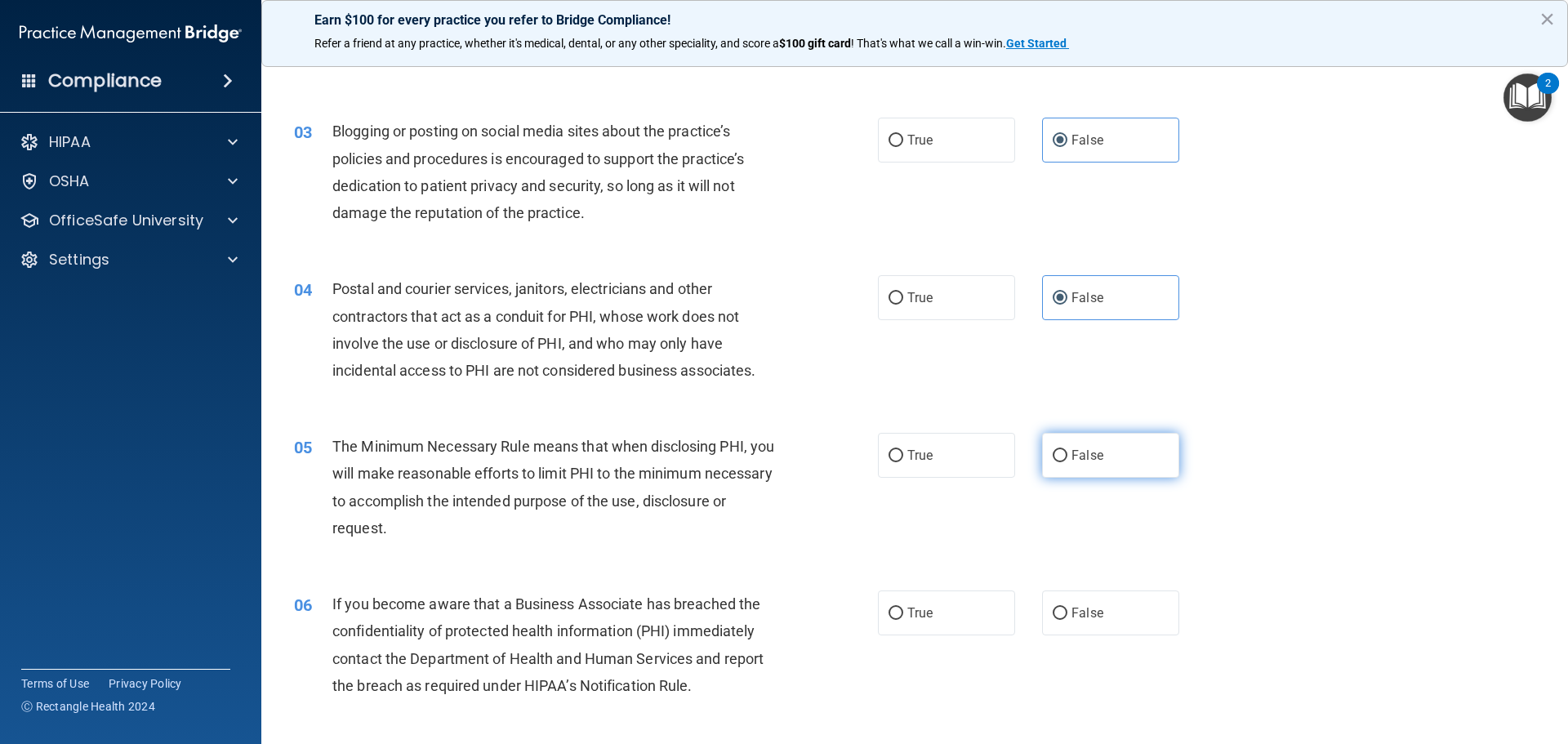
radio input "true"
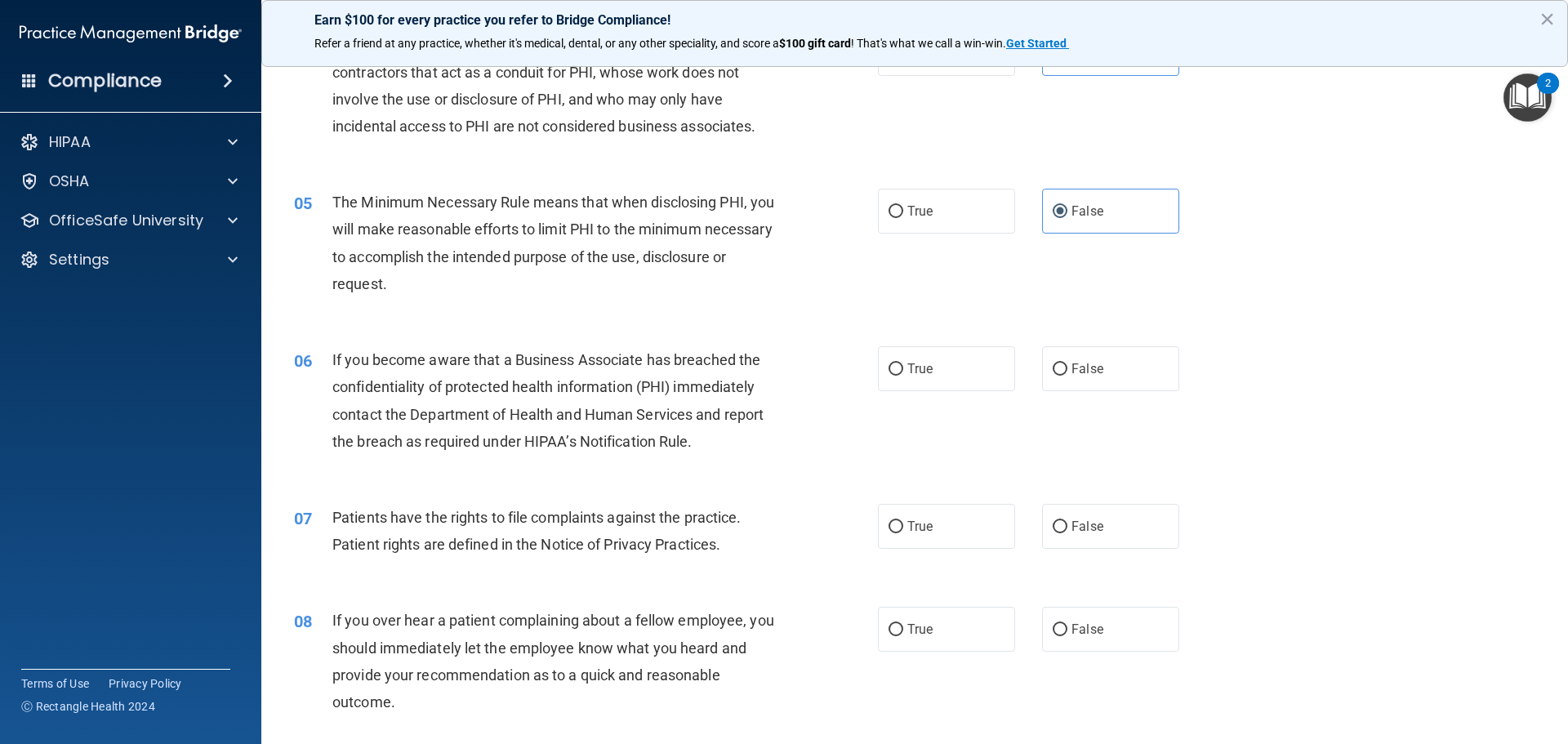
scroll to position [490, 0]
click at [1096, 363] on label "False" at bounding box center [1110, 368] width 137 height 45
click at [1068, 363] on input "False" at bounding box center [1059, 369] width 14 height 12
radio input "true"
click at [1124, 525] on label "False" at bounding box center [1110, 525] width 137 height 45
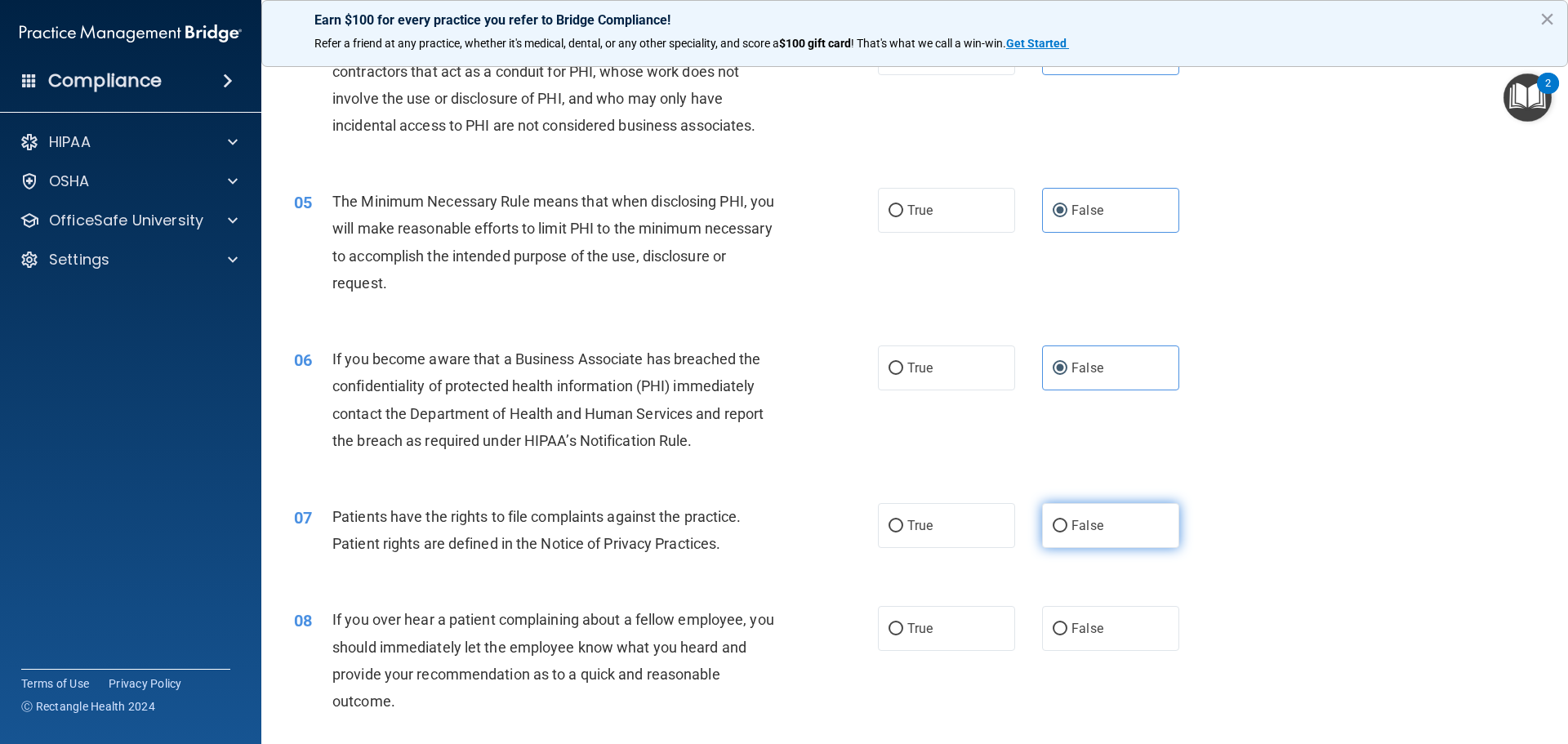
click at [1068, 525] on input "False" at bounding box center [1059, 526] width 14 height 12
radio input "true"
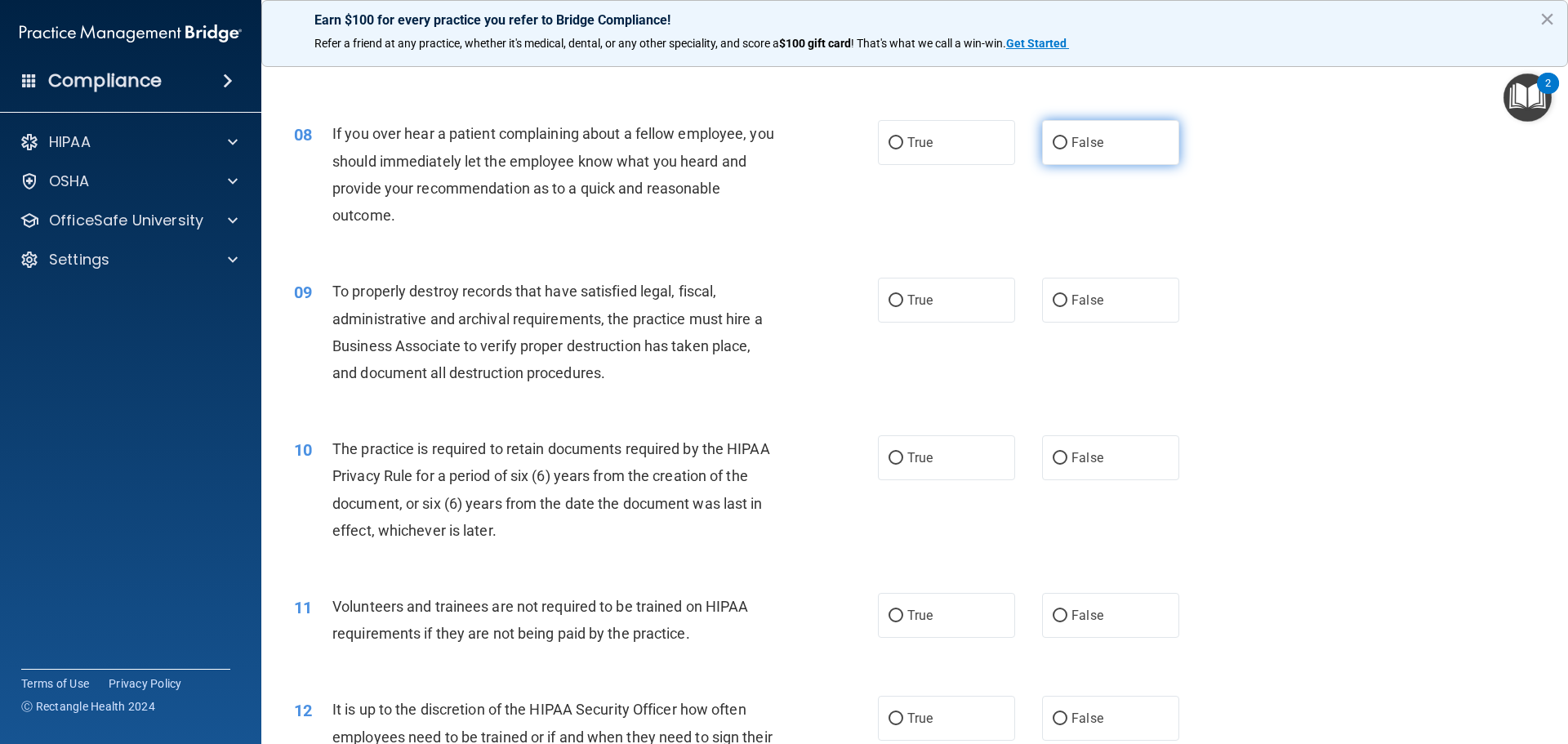
scroll to position [981, 0]
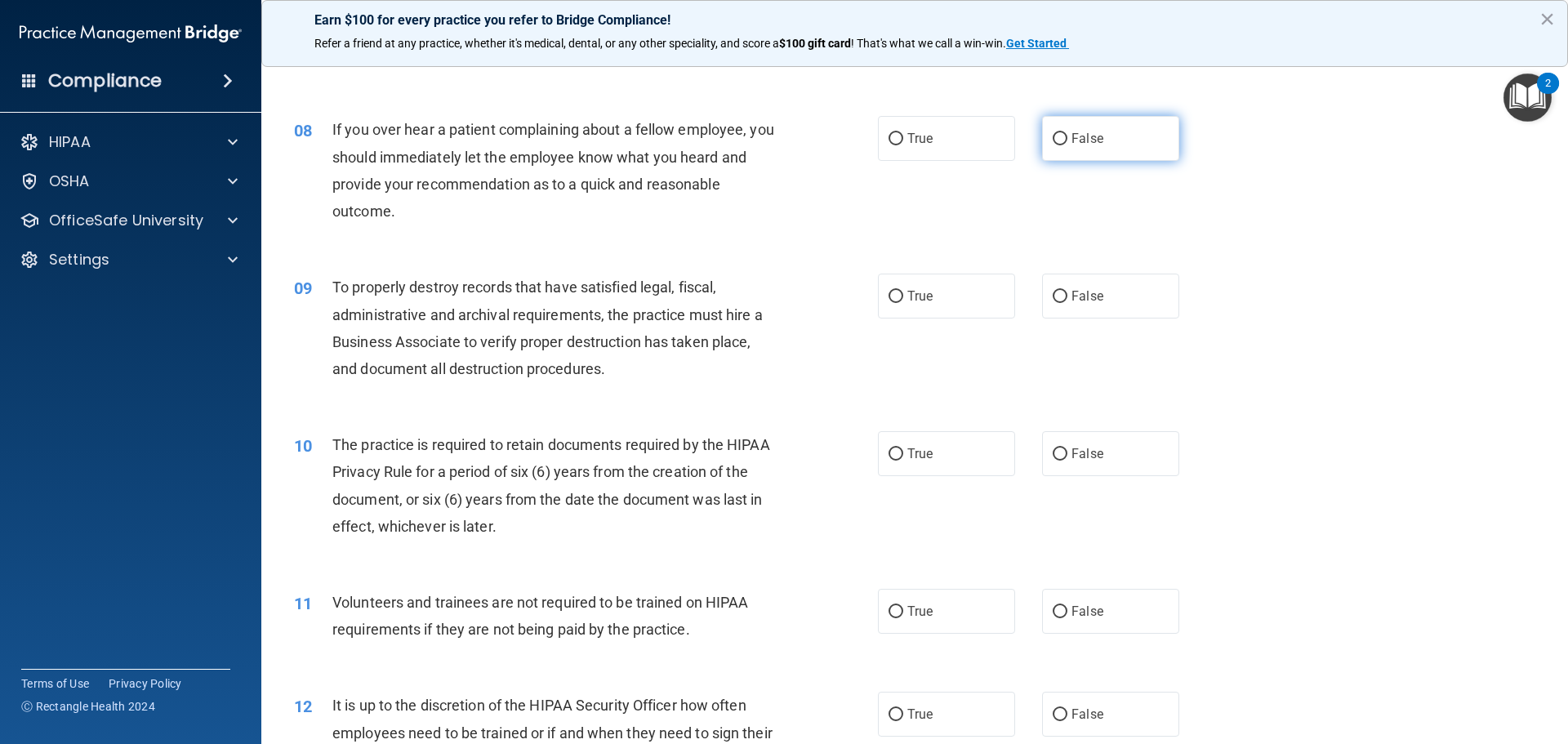
click at [1074, 141] on span "False" at bounding box center [1086, 139] width 31 height 15
click at [1068, 141] on input "False" at bounding box center [1059, 139] width 14 height 12
radio input "true"
click at [1093, 300] on span "False" at bounding box center [1086, 296] width 31 height 15
click at [1068, 300] on input "False" at bounding box center [1059, 297] width 14 height 12
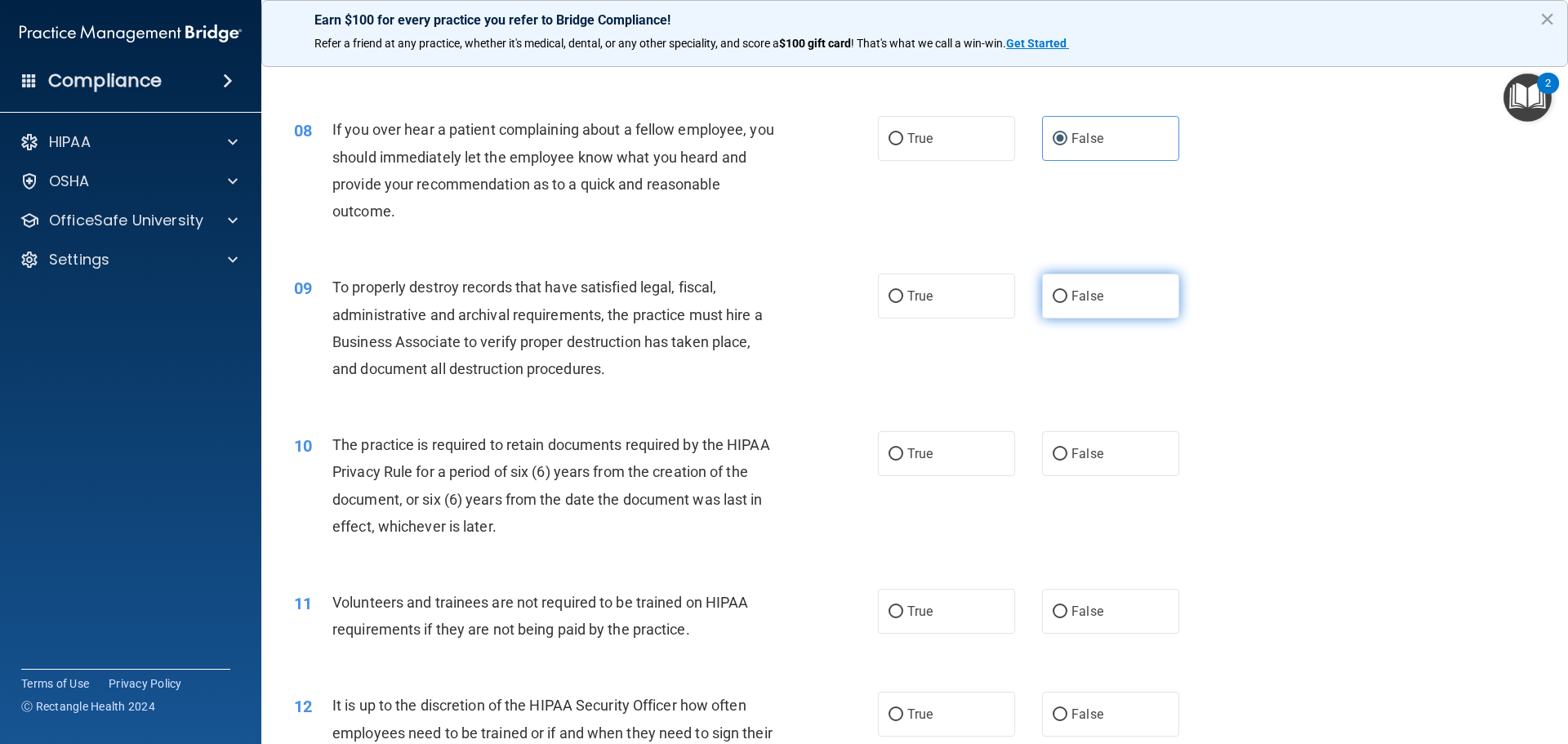
radio input "true"
click at [1103, 447] on label "False" at bounding box center [1110, 454] width 137 height 45
click at [1068, 449] on input "False" at bounding box center [1059, 455] width 14 height 12
radio input "true"
click at [1123, 620] on label "False" at bounding box center [1110, 611] width 137 height 45
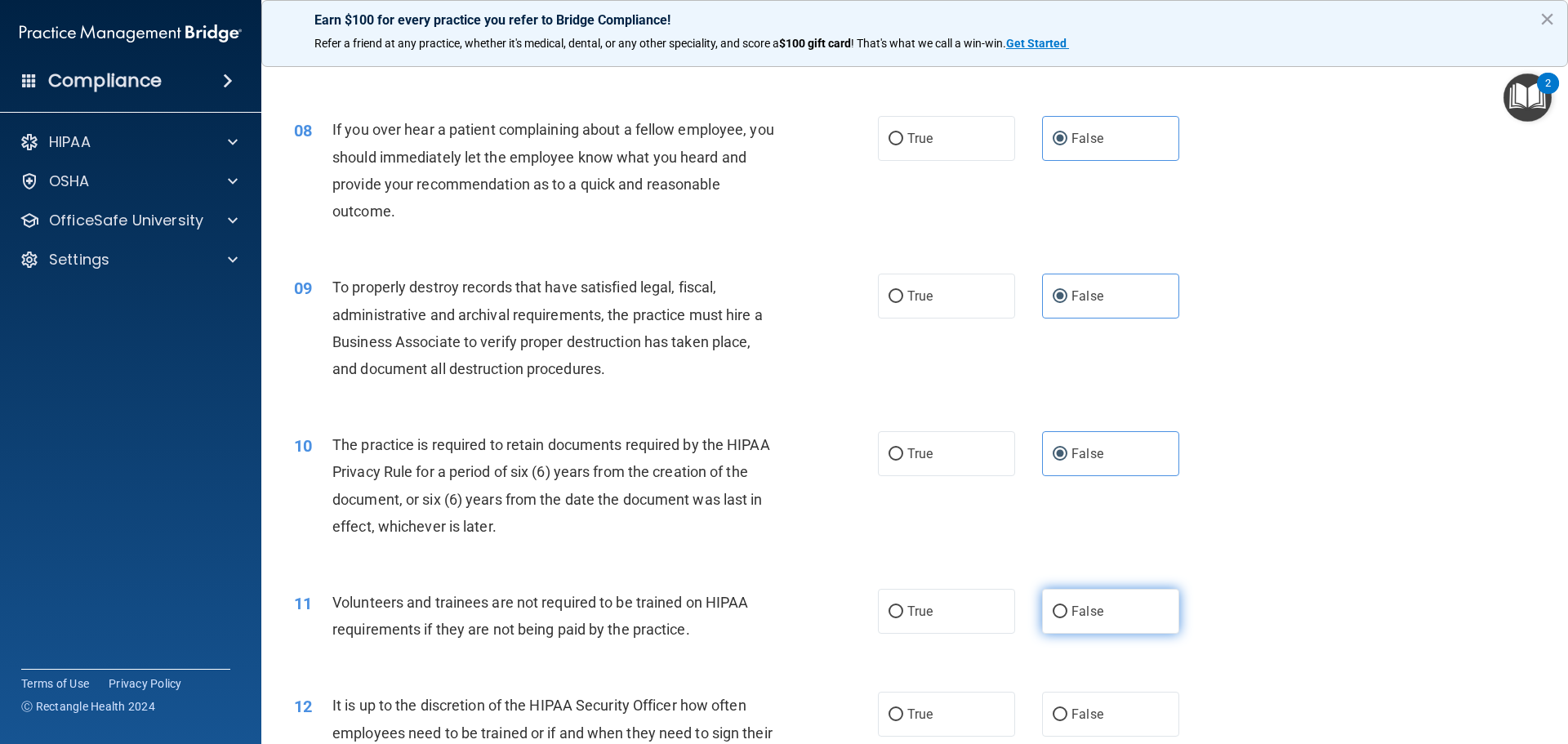
click at [1068, 619] on input "False" at bounding box center [1059, 612] width 14 height 12
radio input "true"
click at [1110, 701] on label "False" at bounding box center [1110, 714] width 137 height 45
click at [1068, 709] on input "False" at bounding box center [1059, 715] width 14 height 12
radio input "true"
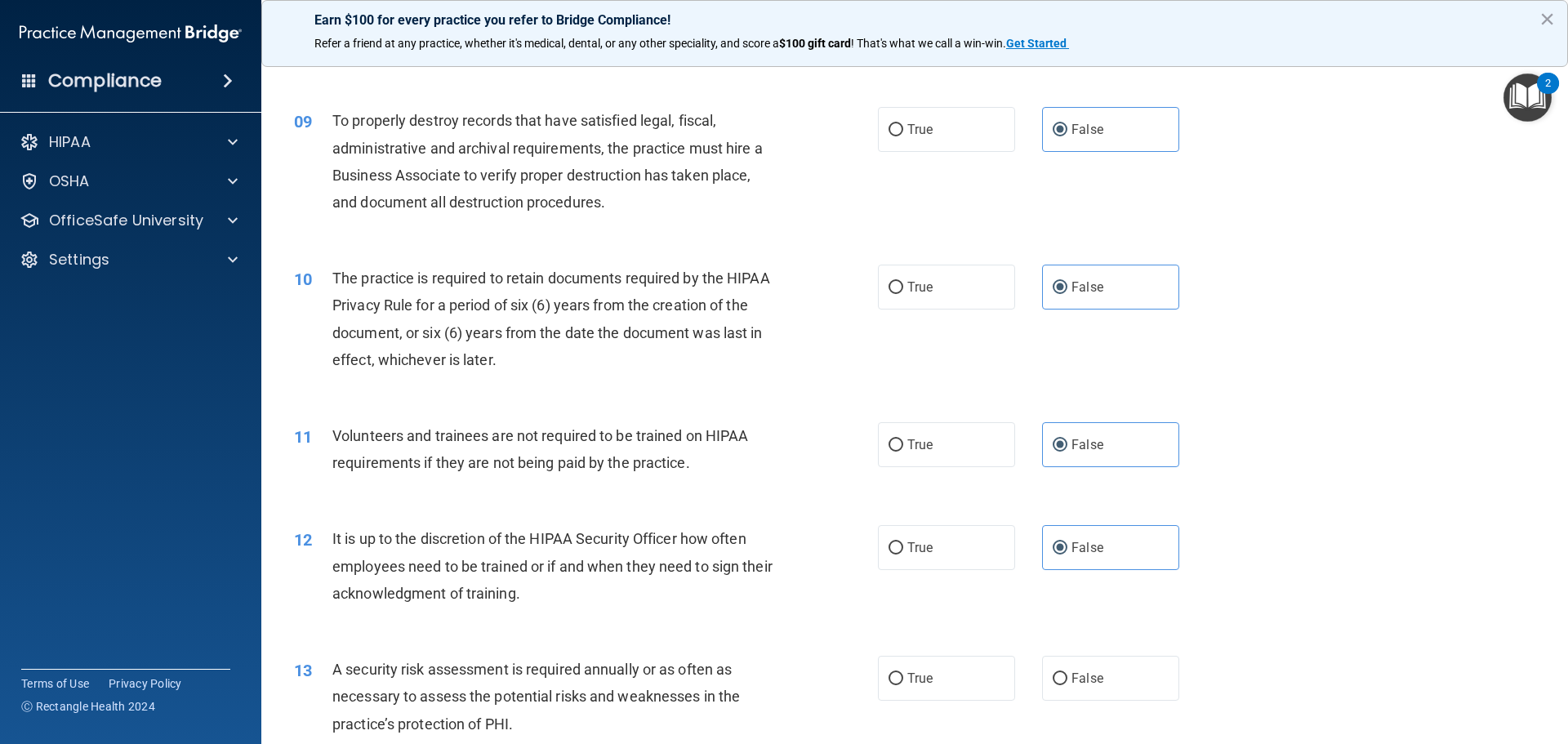
scroll to position [1471, 0]
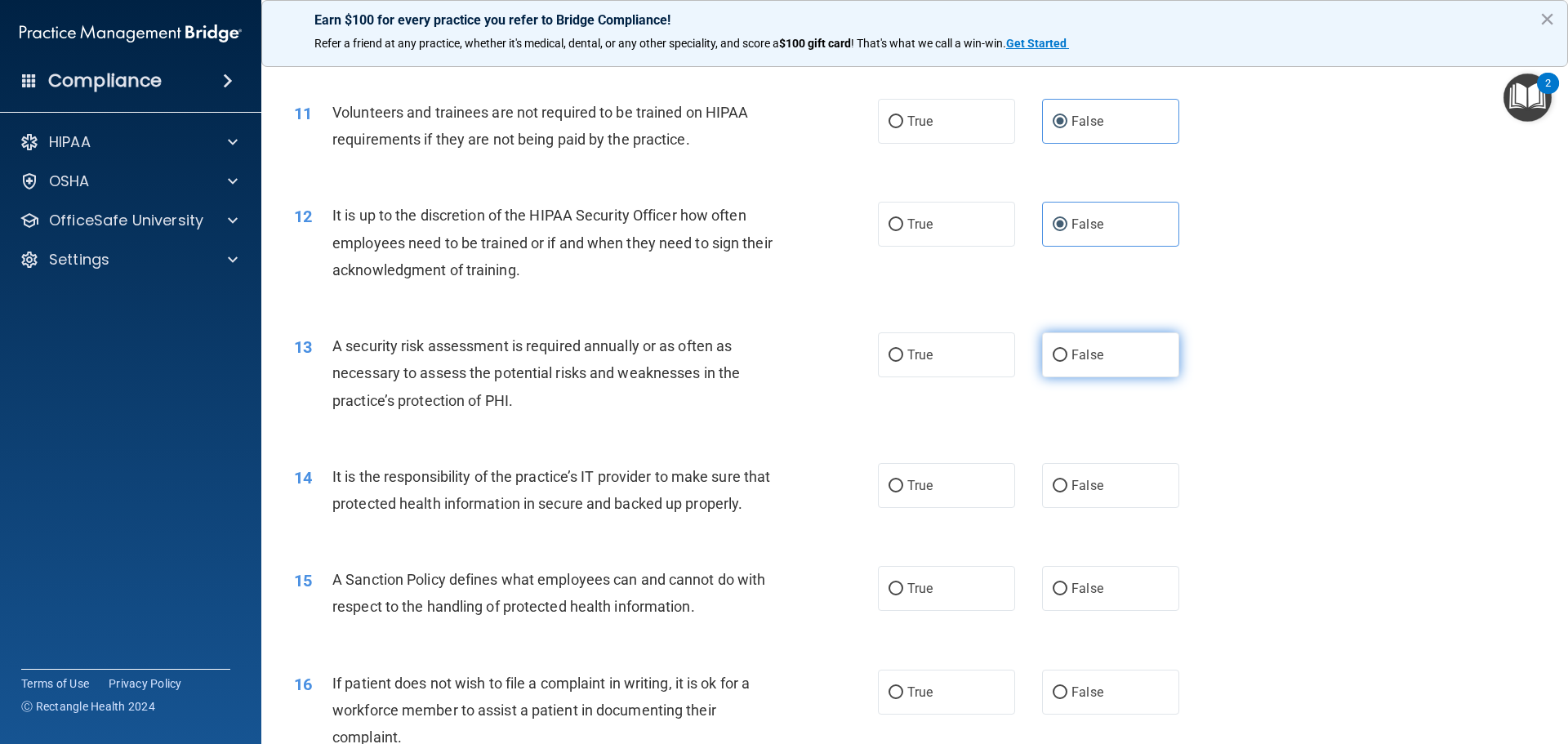
click at [1111, 355] on label "False" at bounding box center [1110, 355] width 137 height 45
click at [1068, 355] on input "False" at bounding box center [1059, 356] width 14 height 12
radio input "true"
click at [1113, 504] on label "False" at bounding box center [1110, 485] width 137 height 45
click at [1068, 493] on input "False" at bounding box center [1059, 486] width 14 height 12
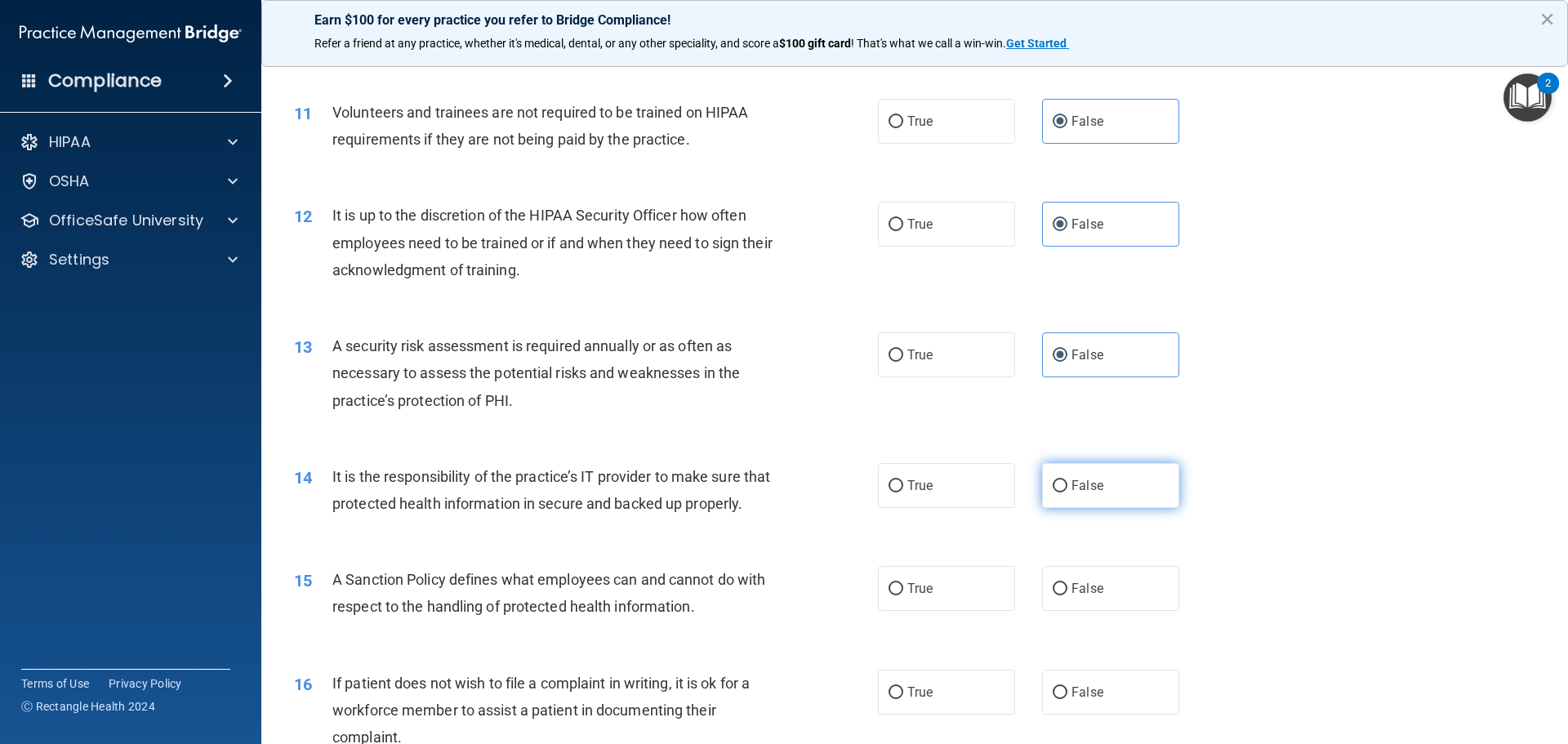
radio input "true"
click at [1113, 611] on label "False" at bounding box center [1110, 588] width 137 height 45
click at [1068, 596] on input "False" at bounding box center [1059, 589] width 14 height 12
radio input "true"
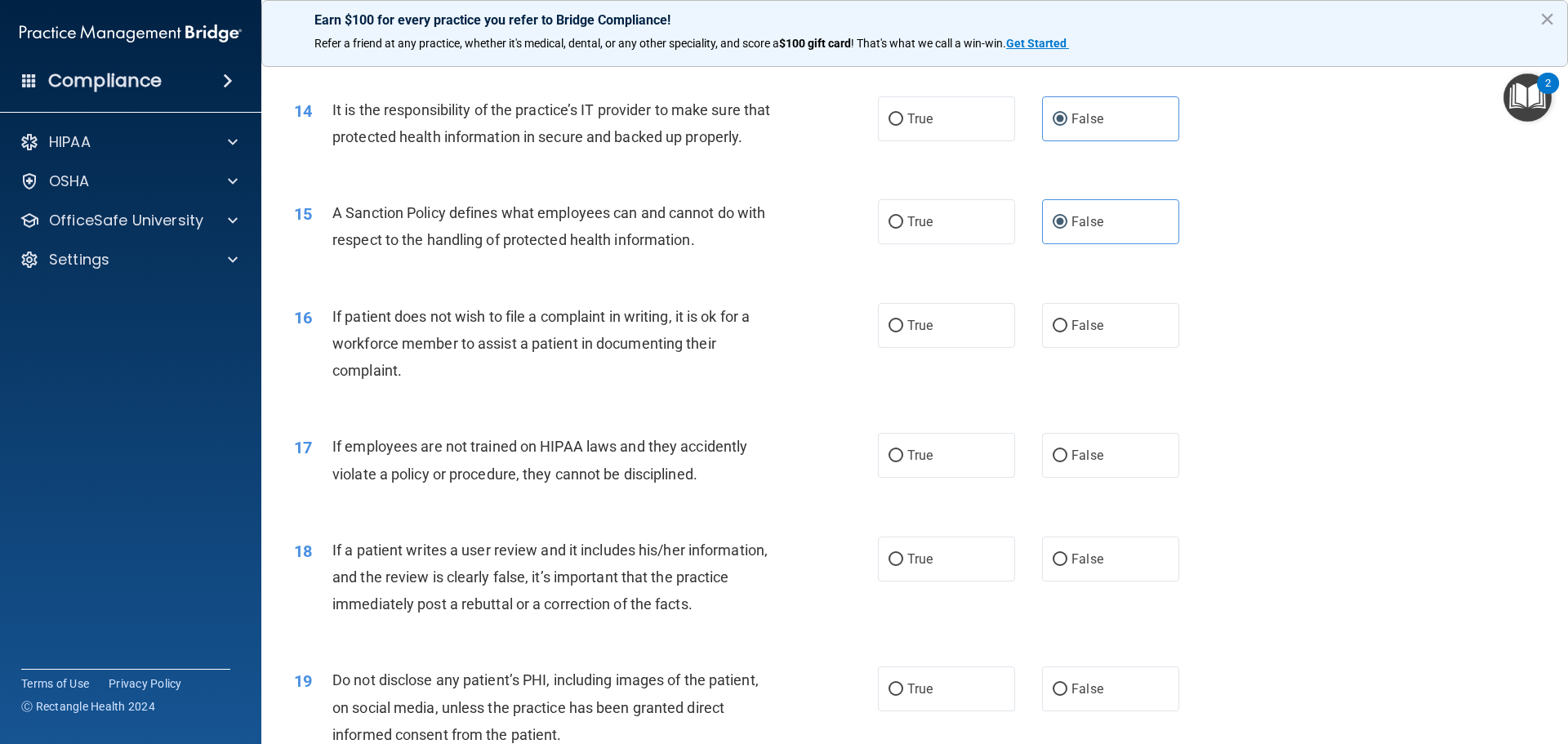
scroll to position [1880, 0]
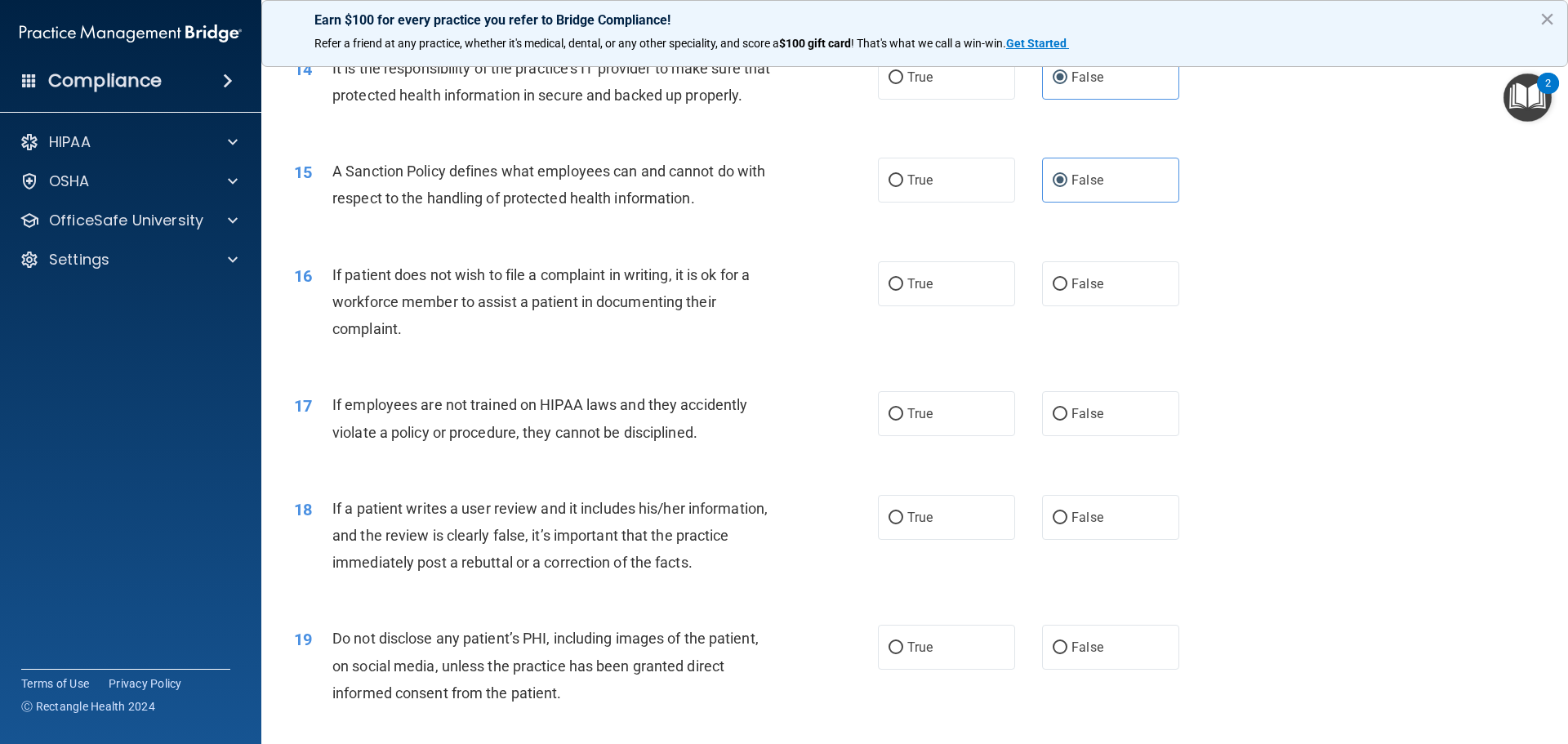
drag, startPoint x: 1107, startPoint y: 281, endPoint x: 1115, endPoint y: 314, distance: 34.0
click at [1109, 283] on div "16 If patient does not wish to file a complaint in writing, it is ok for a work…" at bounding box center [915, 306] width 1266 height 131
click at [1115, 306] on label "False" at bounding box center [1110, 283] width 137 height 45
click at [1068, 291] on input "False" at bounding box center [1059, 284] width 14 height 12
radio input "true"
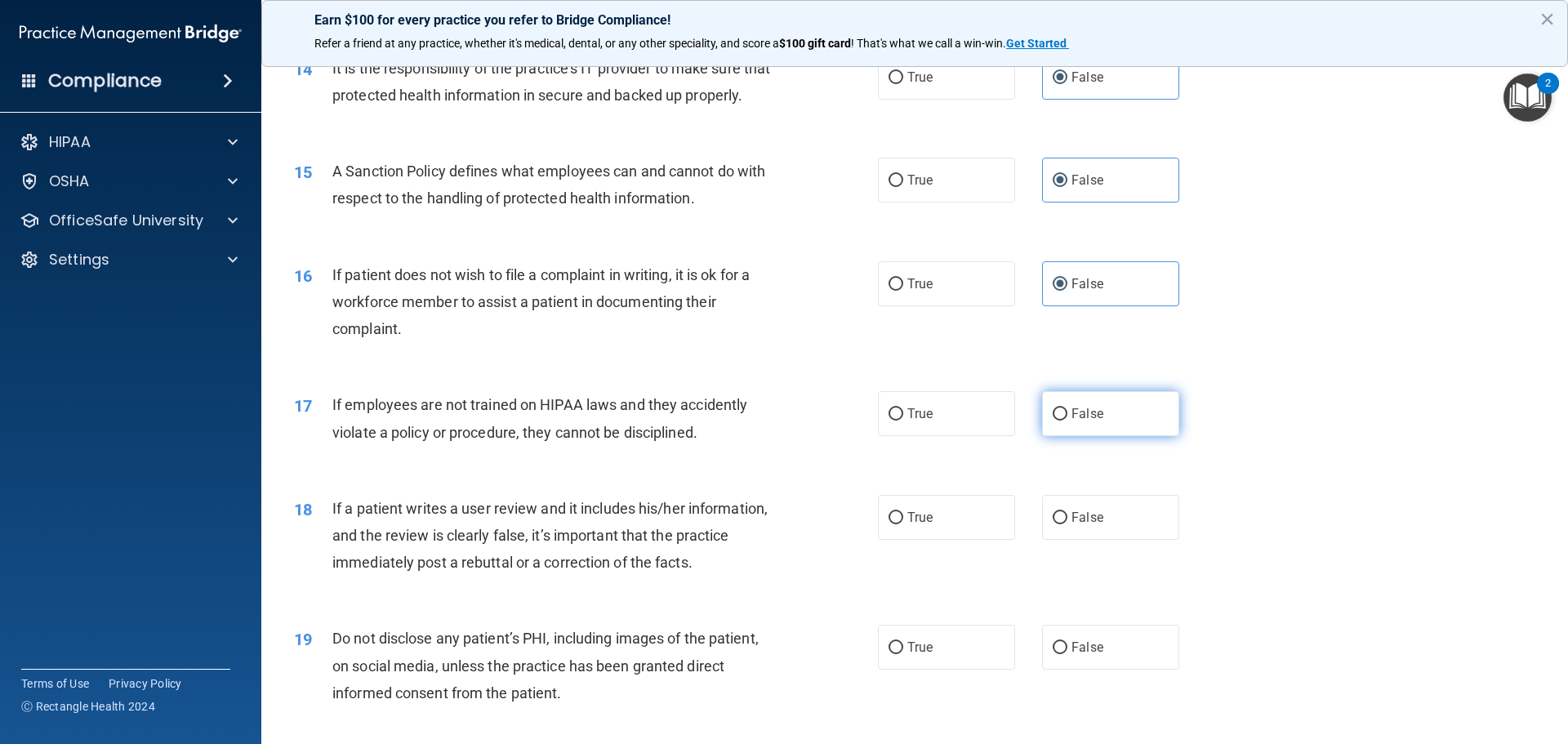
click at [1120, 437] on label "False" at bounding box center [1110, 414] width 137 height 45
click at [1068, 421] on input "False" at bounding box center [1059, 415] width 14 height 12
radio input "true"
click at [1120, 541] on label "False" at bounding box center [1110, 518] width 137 height 45
click at [1068, 524] on input "False" at bounding box center [1059, 518] width 14 height 12
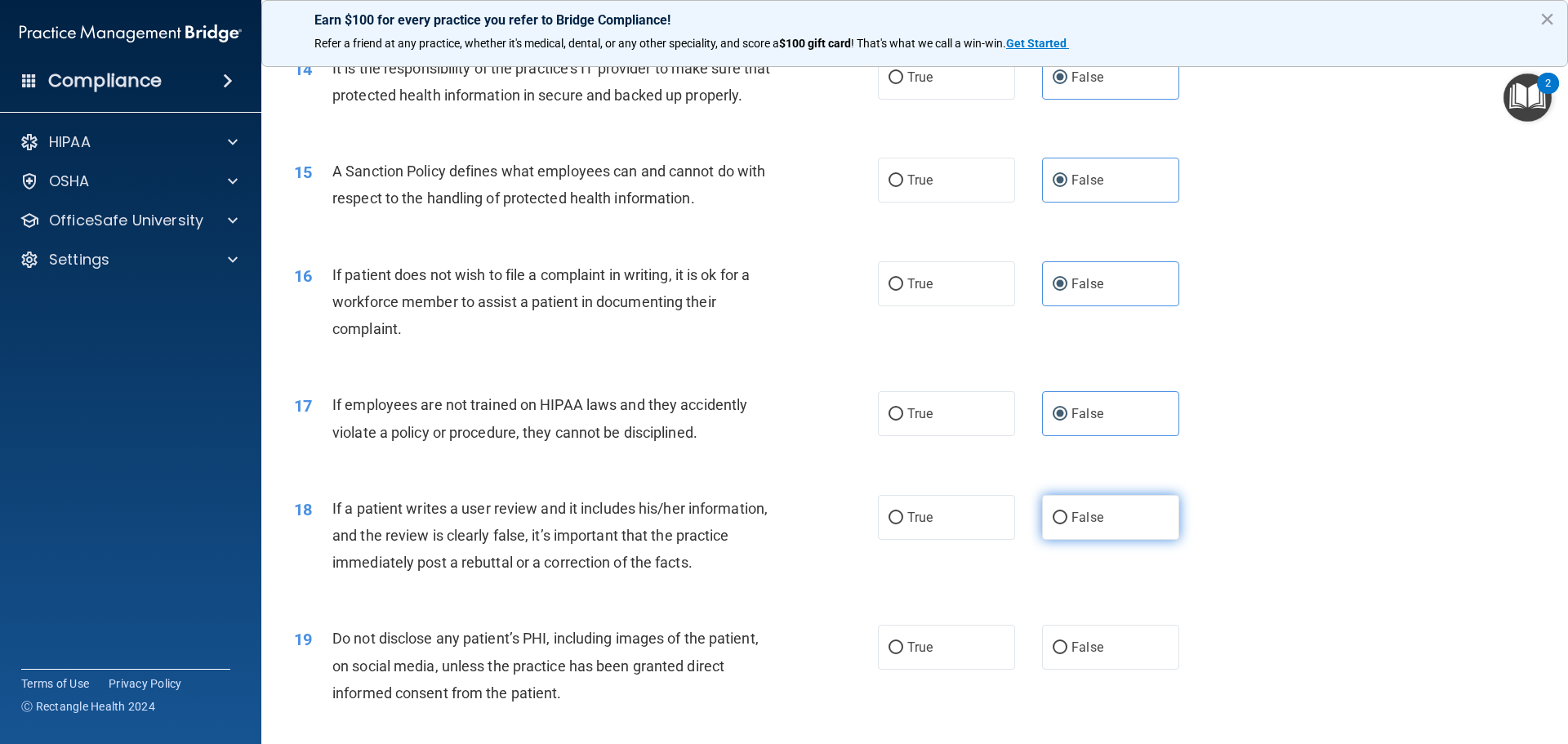
radio input "true"
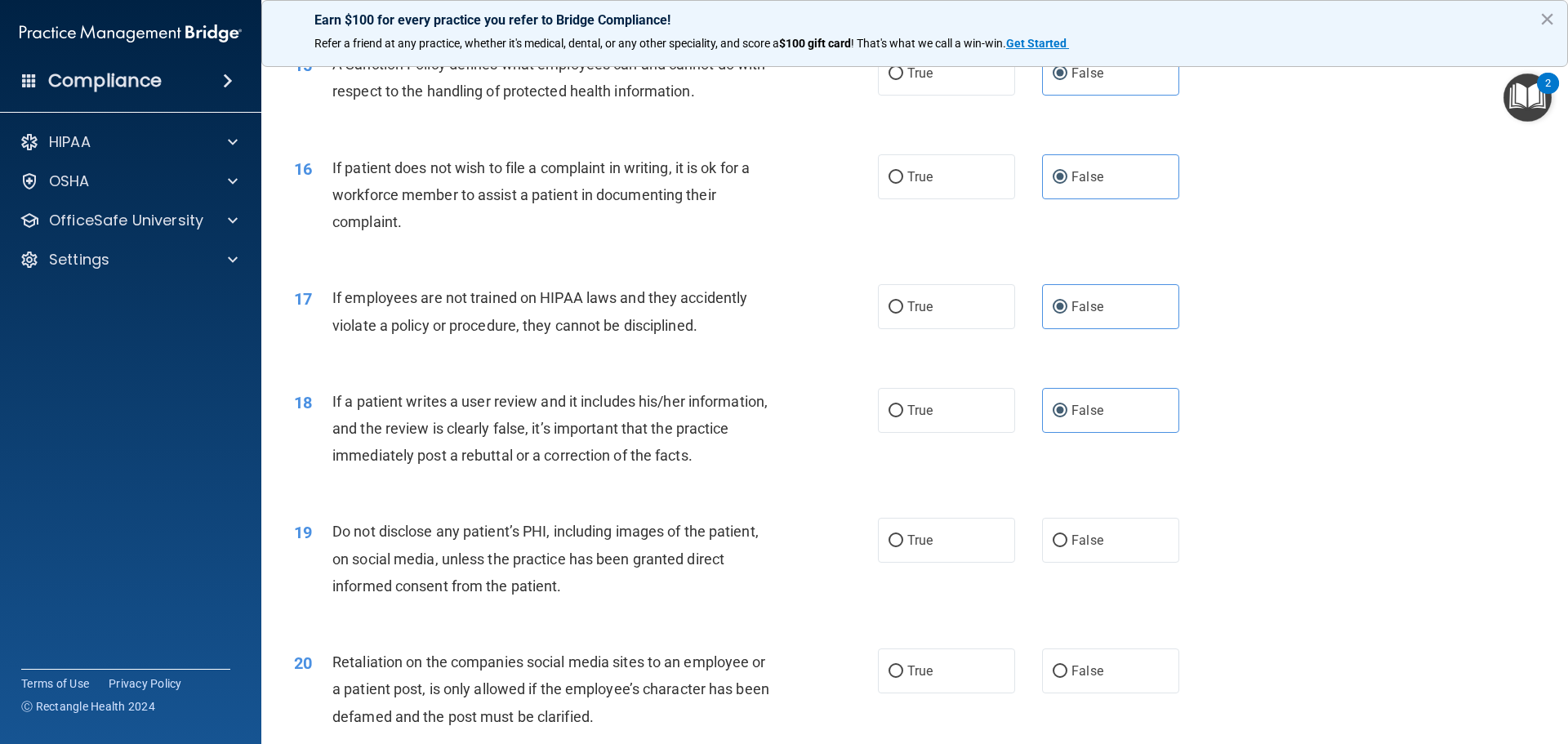
scroll to position [2206, 0]
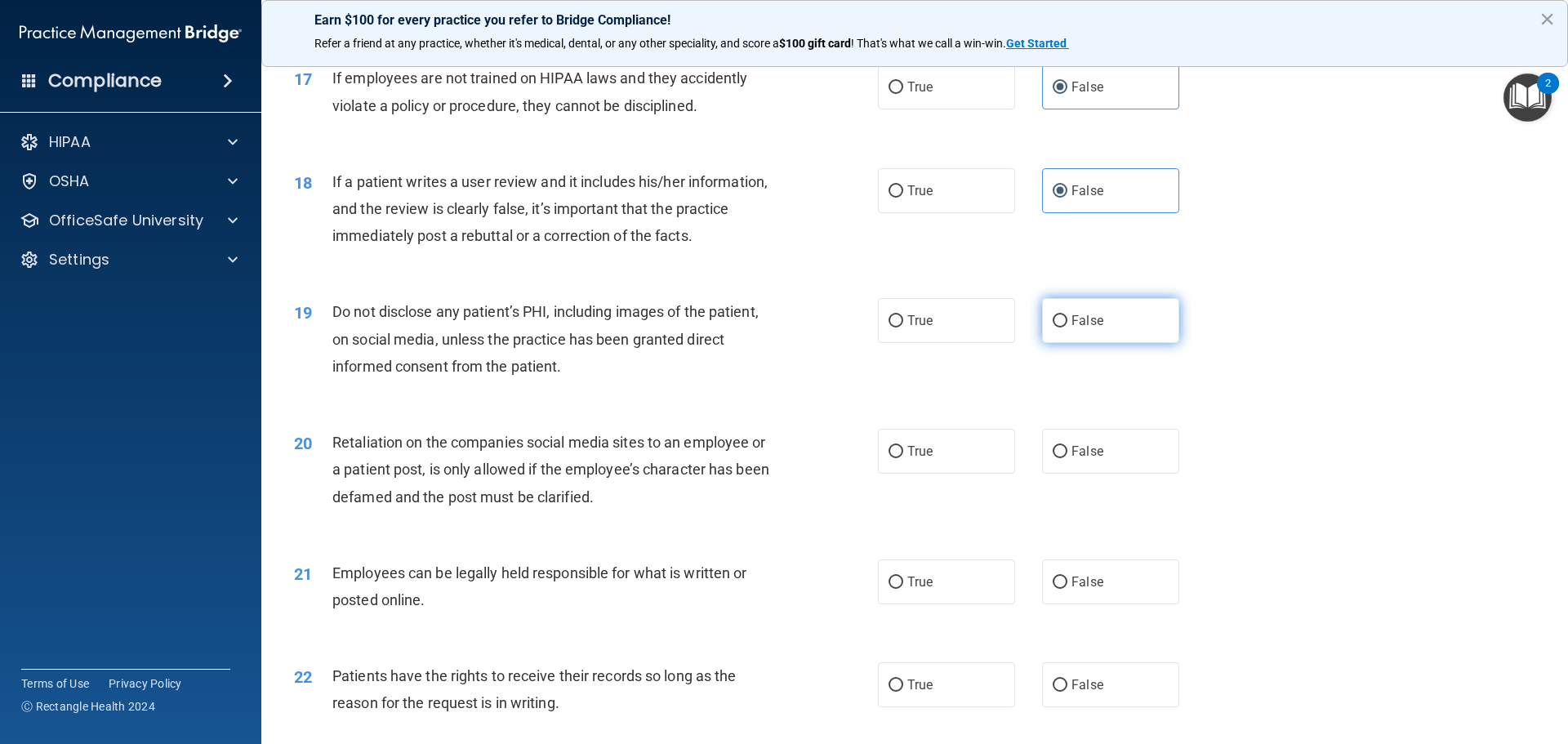
click at [1164, 338] on label "False" at bounding box center [1110, 320] width 137 height 45
click at [1068, 328] on input "False" at bounding box center [1059, 322] width 14 height 12
radio input "true"
click at [1153, 472] on label "False" at bounding box center [1110, 451] width 137 height 45
click at [1068, 459] on input "False" at bounding box center [1059, 452] width 14 height 12
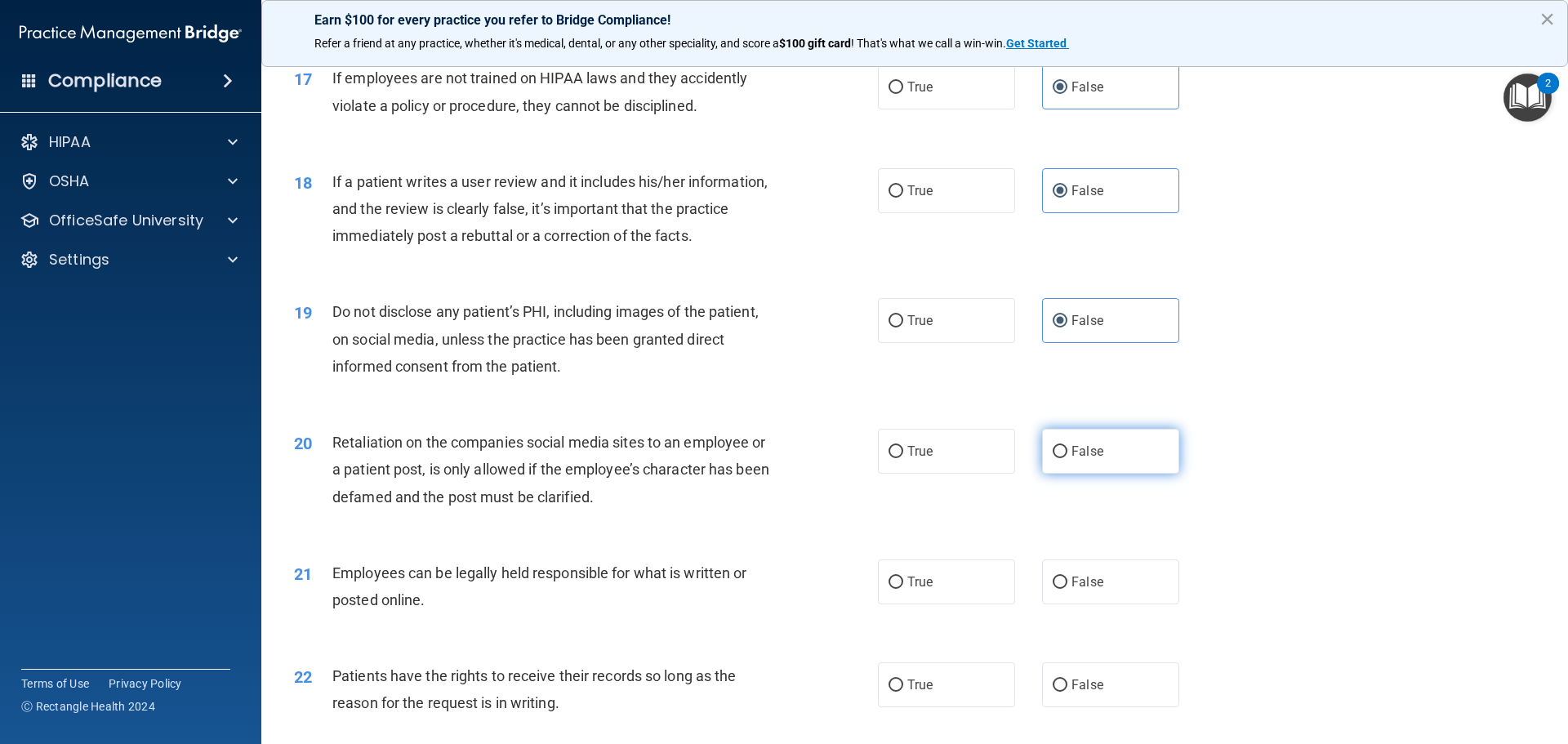
radio input "true"
click at [1135, 604] on label "False" at bounding box center [1110, 582] width 137 height 45
click at [1068, 589] on input "False" at bounding box center [1059, 583] width 14 height 12
radio input "true"
click at [1130, 693] on label "False" at bounding box center [1110, 685] width 137 height 45
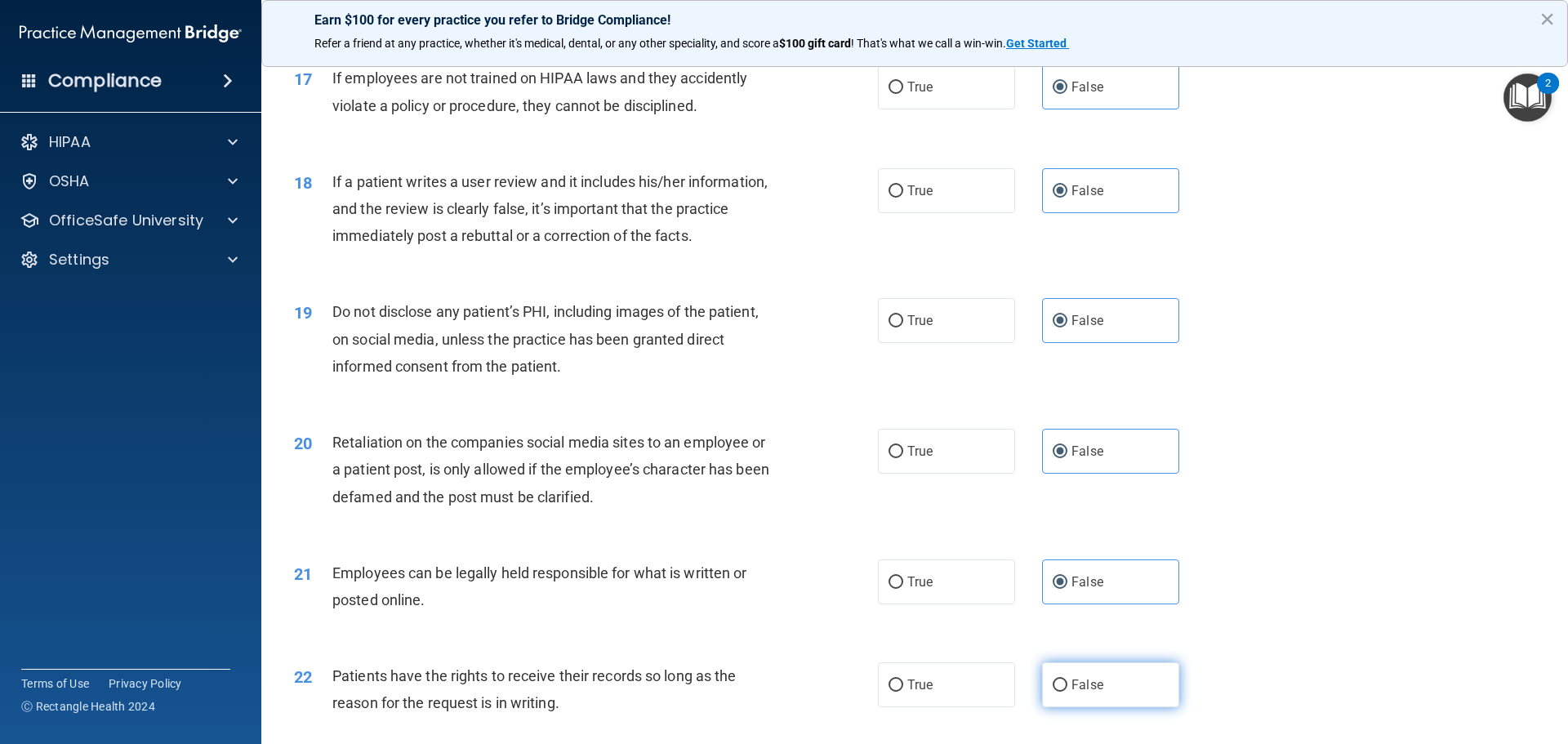
click at [1068, 692] on input "False" at bounding box center [1059, 686] width 14 height 12
radio input "true"
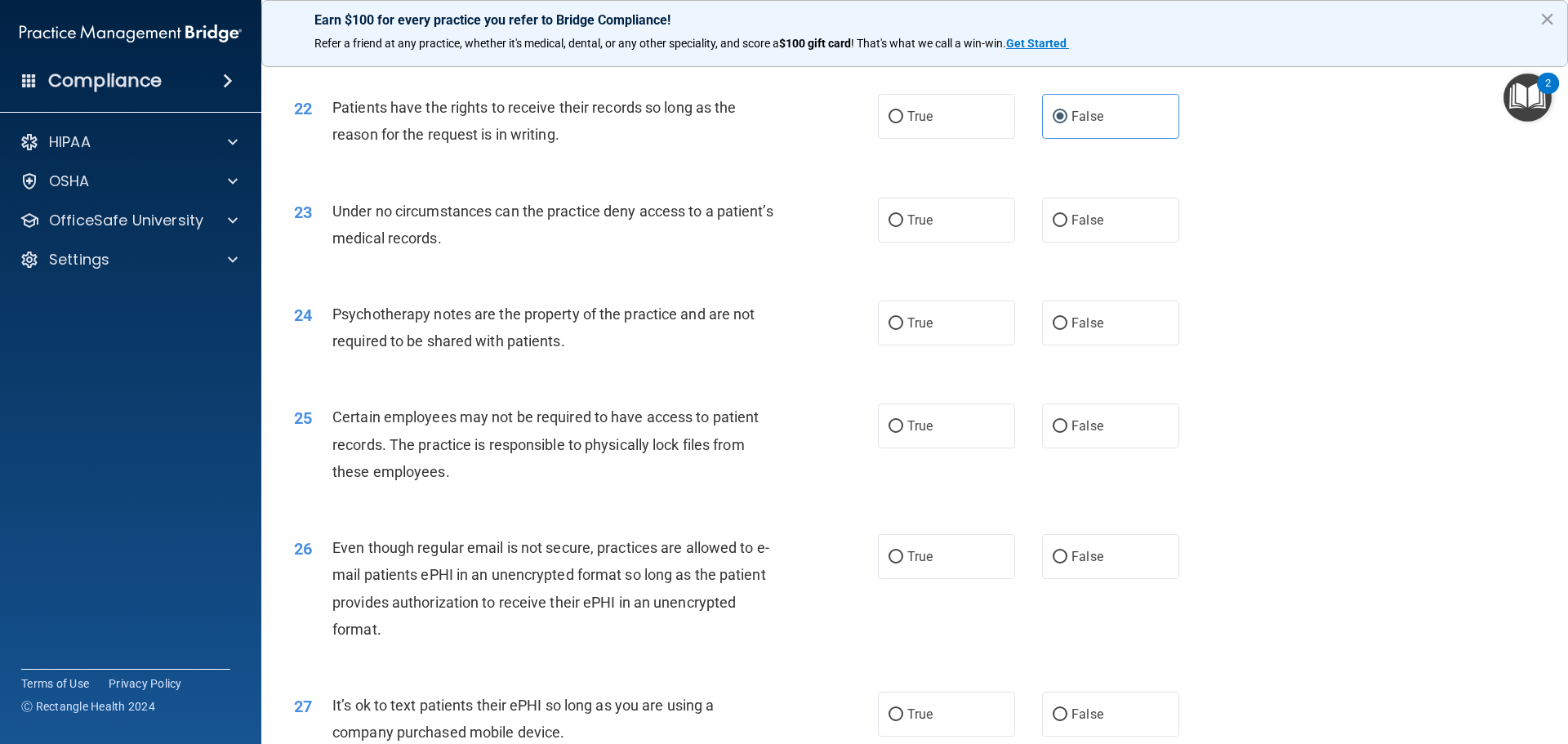
scroll to position [2779, 0]
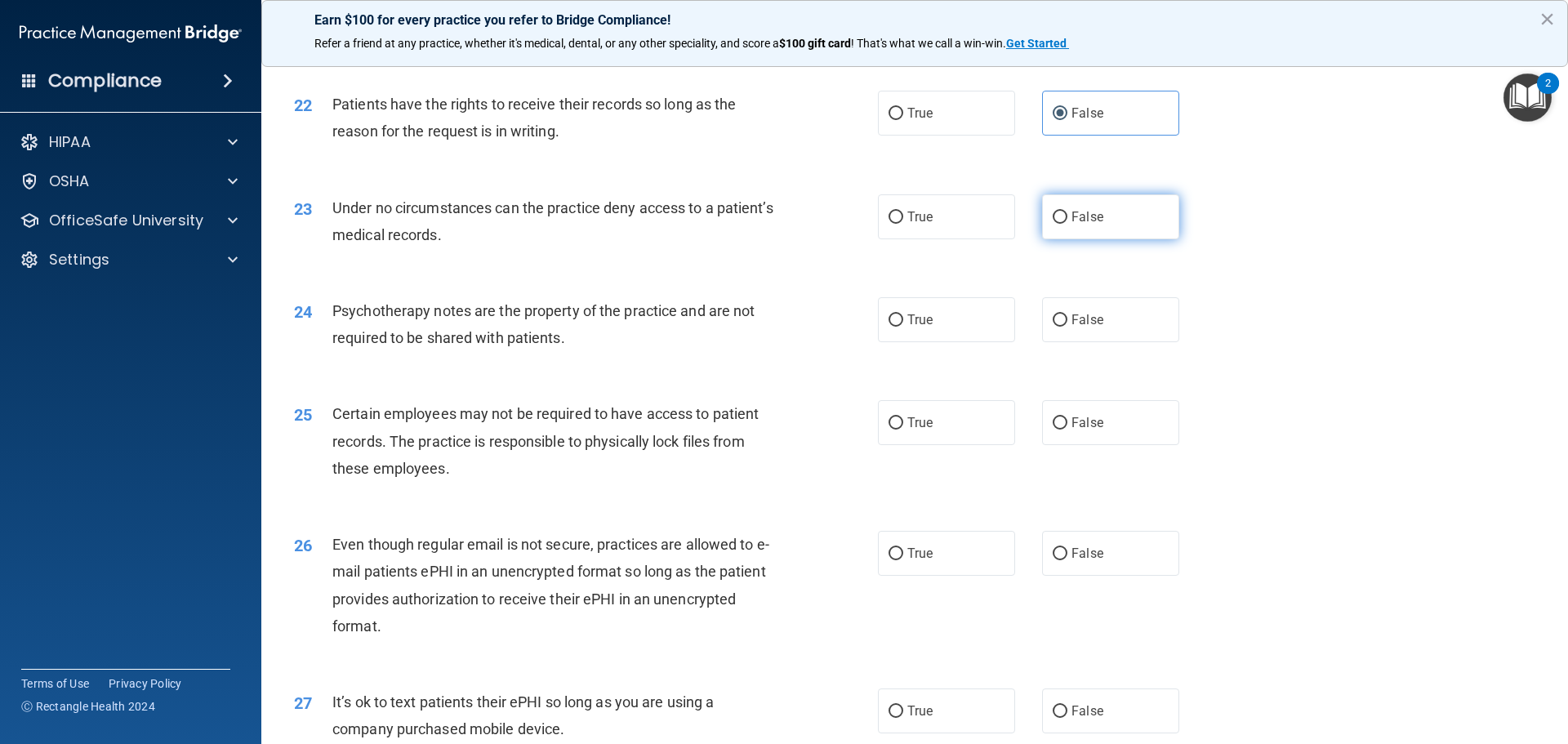
click at [1127, 239] on label "False" at bounding box center [1110, 216] width 137 height 45
click at [1068, 224] on input "False" at bounding box center [1059, 218] width 14 height 12
radio input "true"
click at [1128, 342] on label "False" at bounding box center [1110, 319] width 137 height 45
click at [1068, 327] on input "False" at bounding box center [1059, 321] width 14 height 12
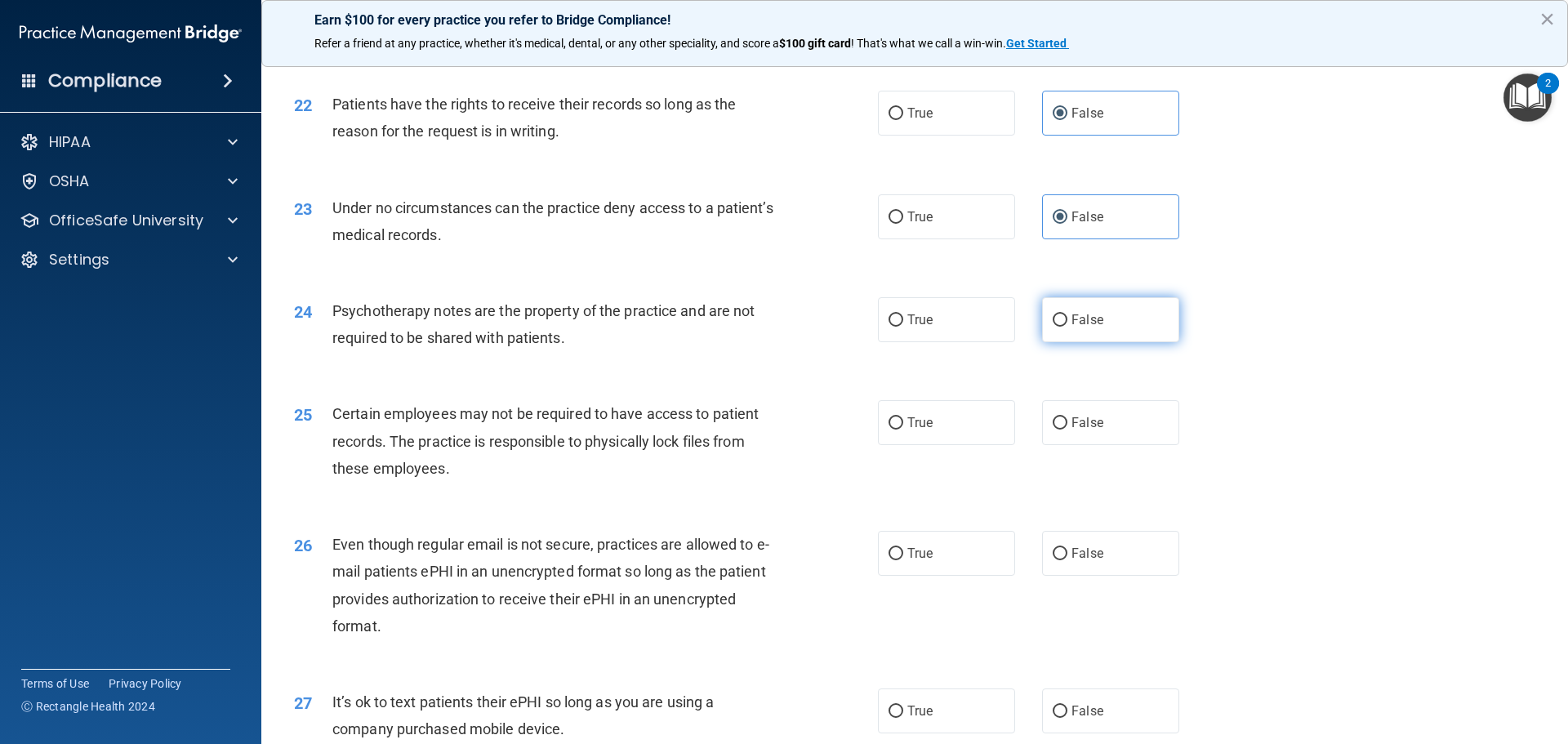
radio input "true"
click at [1133, 511] on div "25 Certain employees may not be required to have access to patient records. The…" at bounding box center [915, 445] width 1266 height 131
click at [1139, 474] on div "25 Certain employees may not be required to have access to patient records. The…" at bounding box center [915, 445] width 1266 height 131
click at [1141, 445] on label "False" at bounding box center [1110, 422] width 137 height 45
click at [1068, 430] on input "False" at bounding box center [1059, 424] width 14 height 12
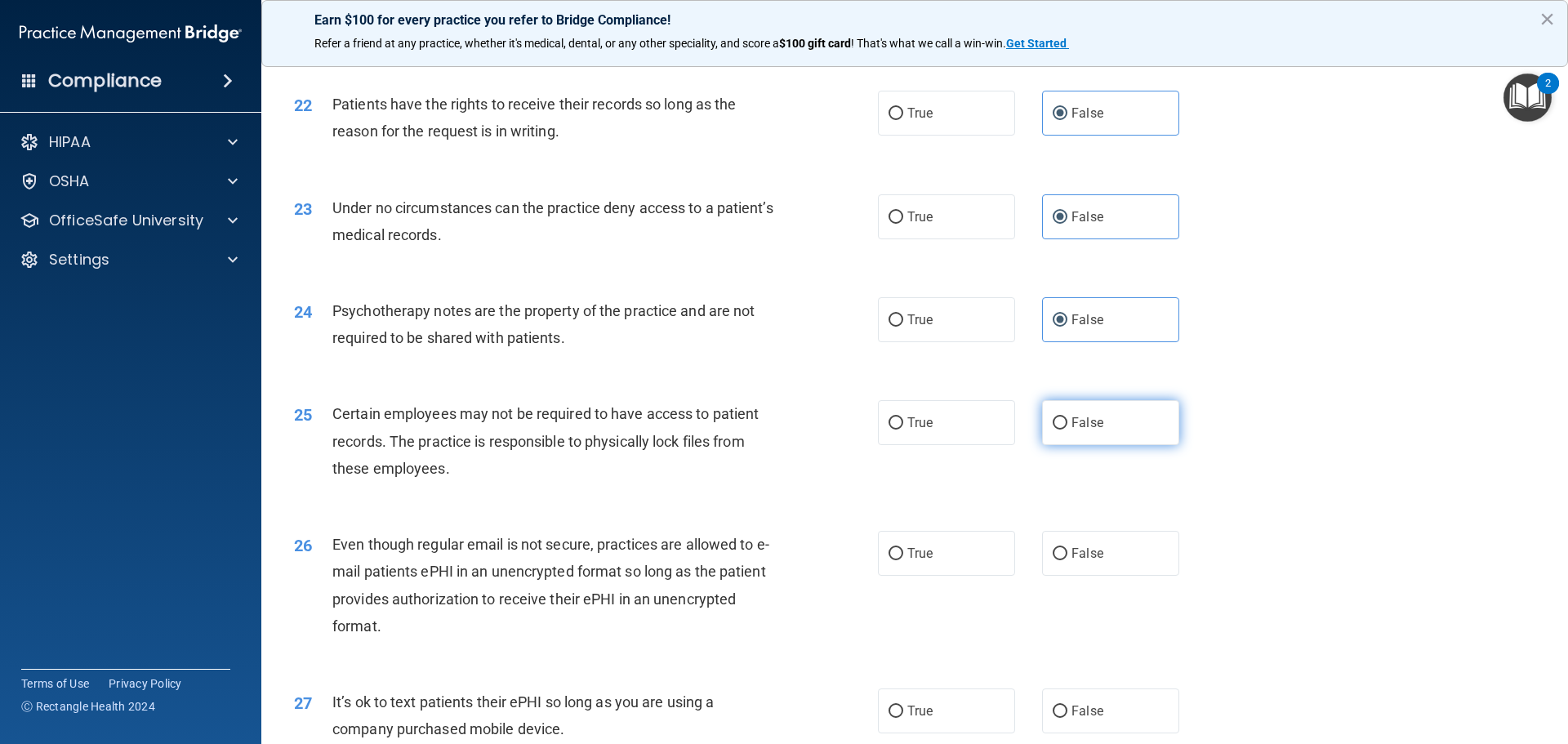
radio input "true"
click at [1141, 564] on label "False" at bounding box center [1110, 553] width 137 height 45
click at [1068, 561] on input "False" at bounding box center [1059, 554] width 14 height 12
radio input "true"
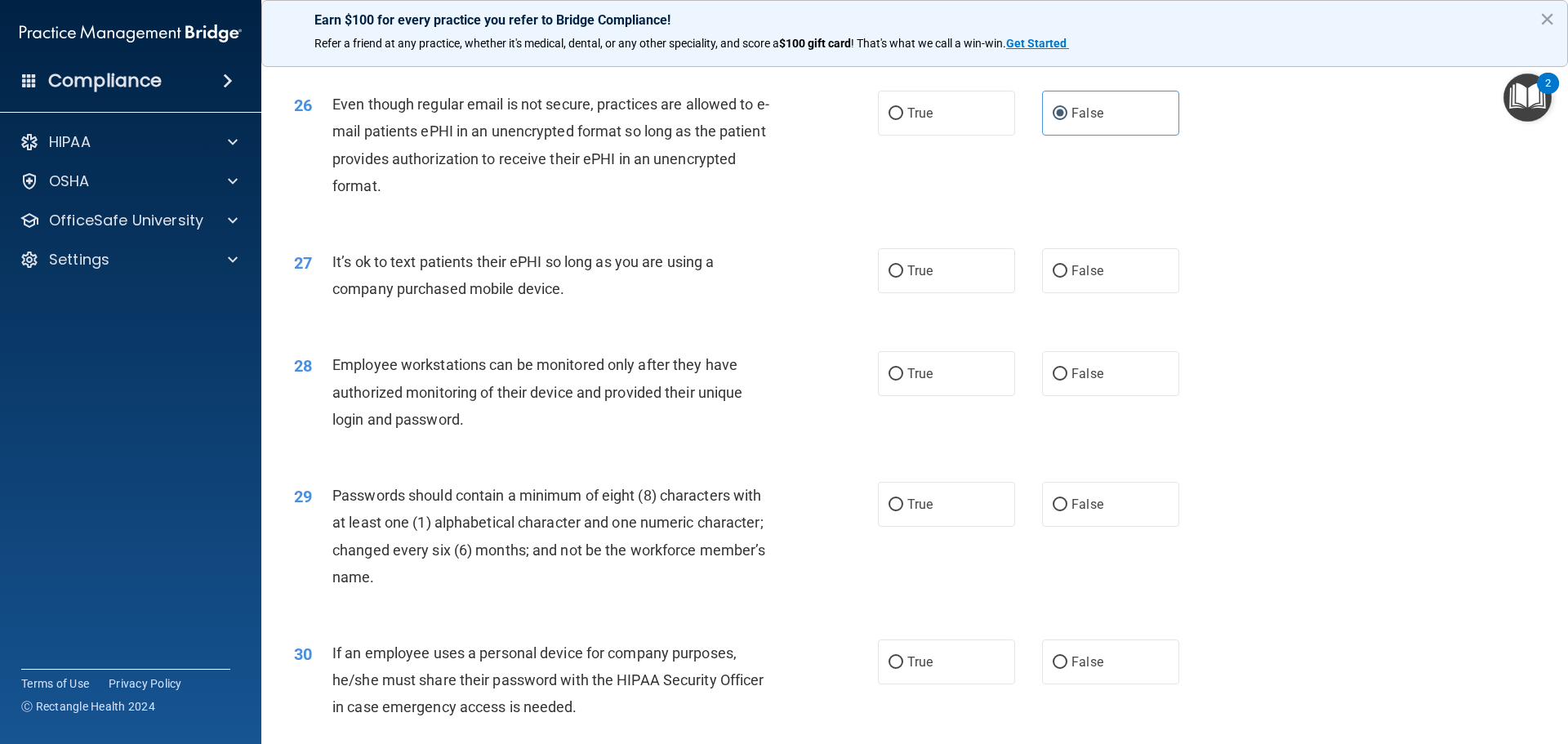
scroll to position [3269, 0]
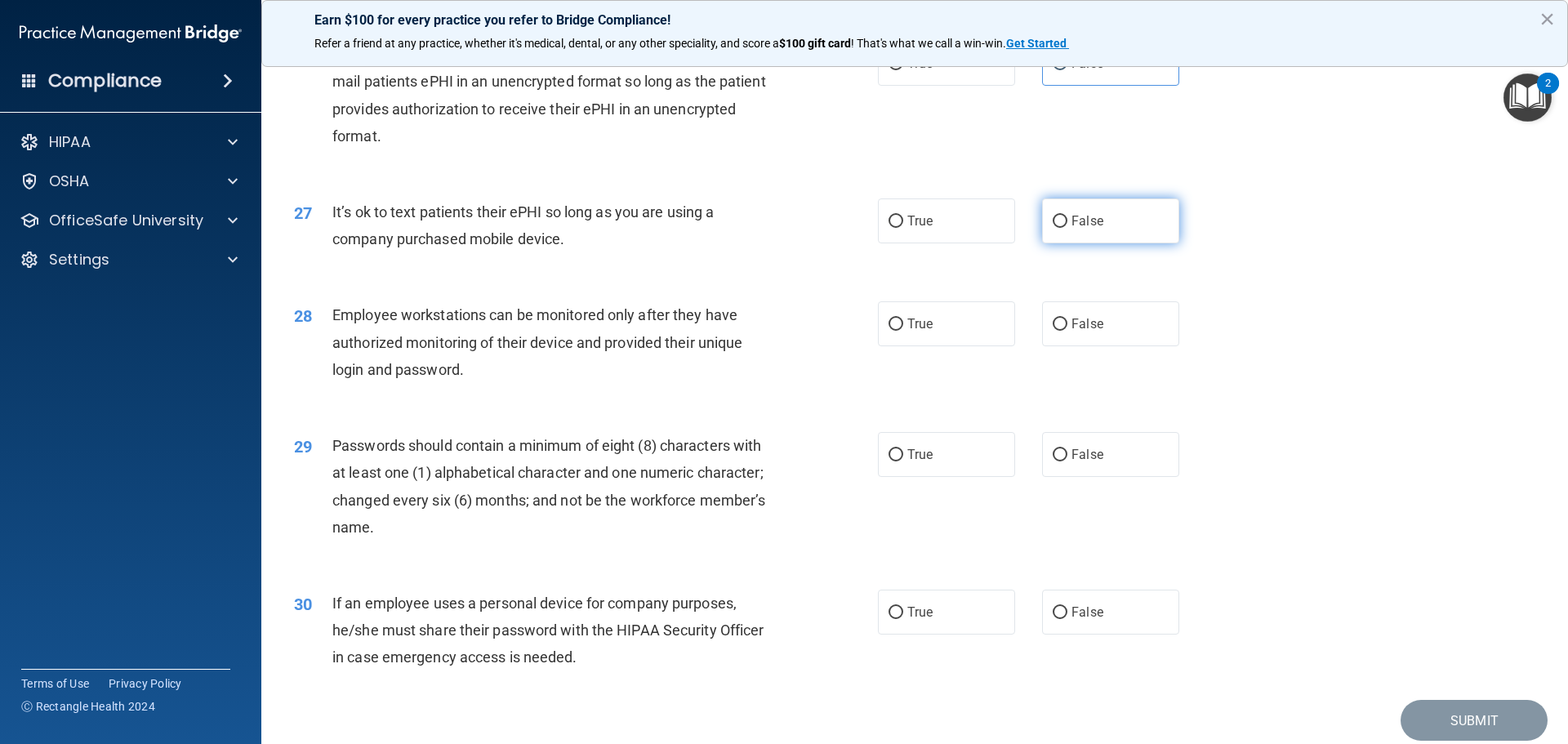
click at [1132, 228] on label "False" at bounding box center [1110, 220] width 137 height 45
click at [1068, 228] on input "False" at bounding box center [1059, 221] width 14 height 12
radio input "true"
click at [1139, 346] on label "False" at bounding box center [1110, 323] width 137 height 45
click at [1068, 331] on input "False" at bounding box center [1059, 324] width 14 height 12
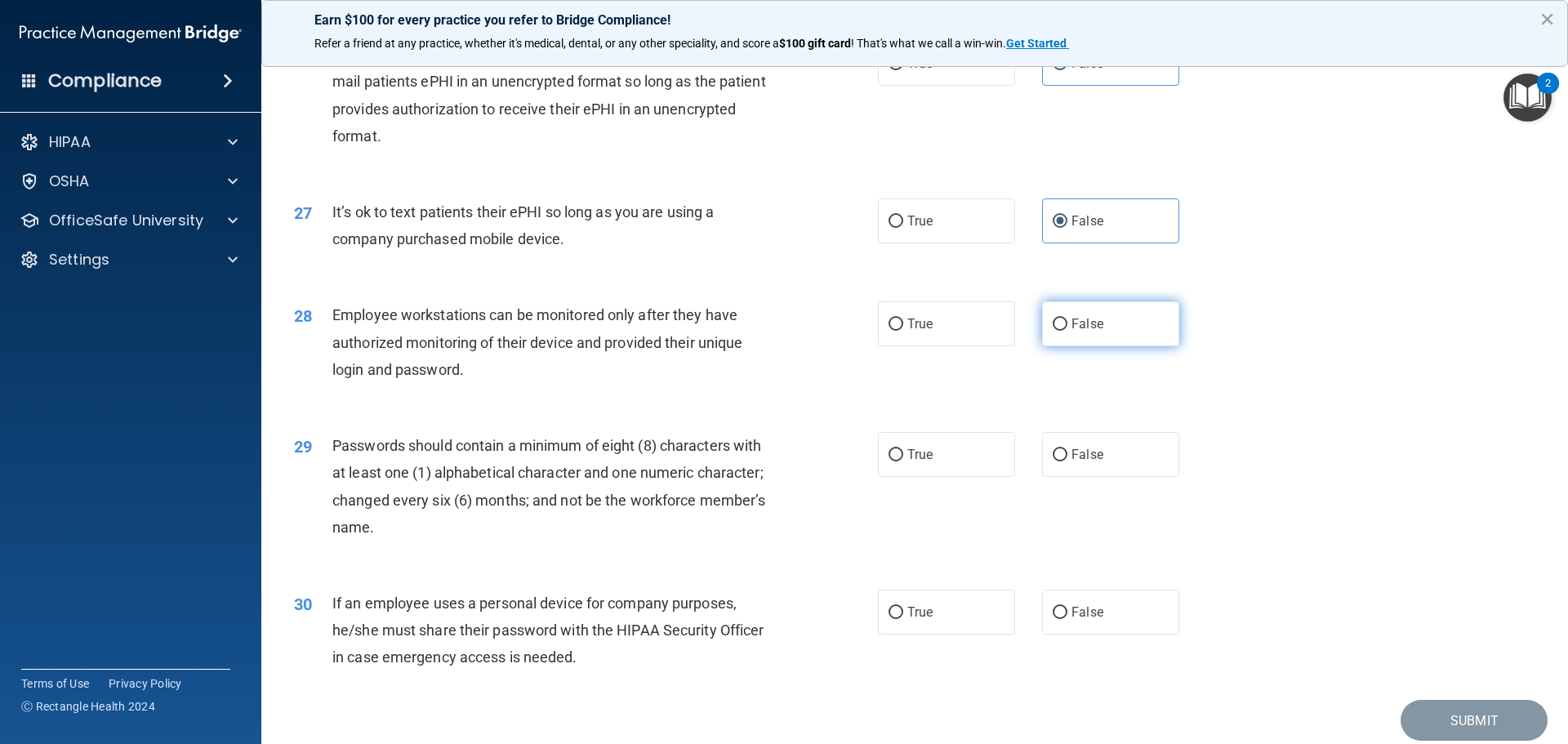
radio input "true"
click at [1127, 478] on label "False" at bounding box center [1110, 455] width 137 height 45
click at [1068, 461] on input "False" at bounding box center [1059, 455] width 14 height 12
radio input "true"
click at [1120, 626] on label "False" at bounding box center [1110, 612] width 137 height 45
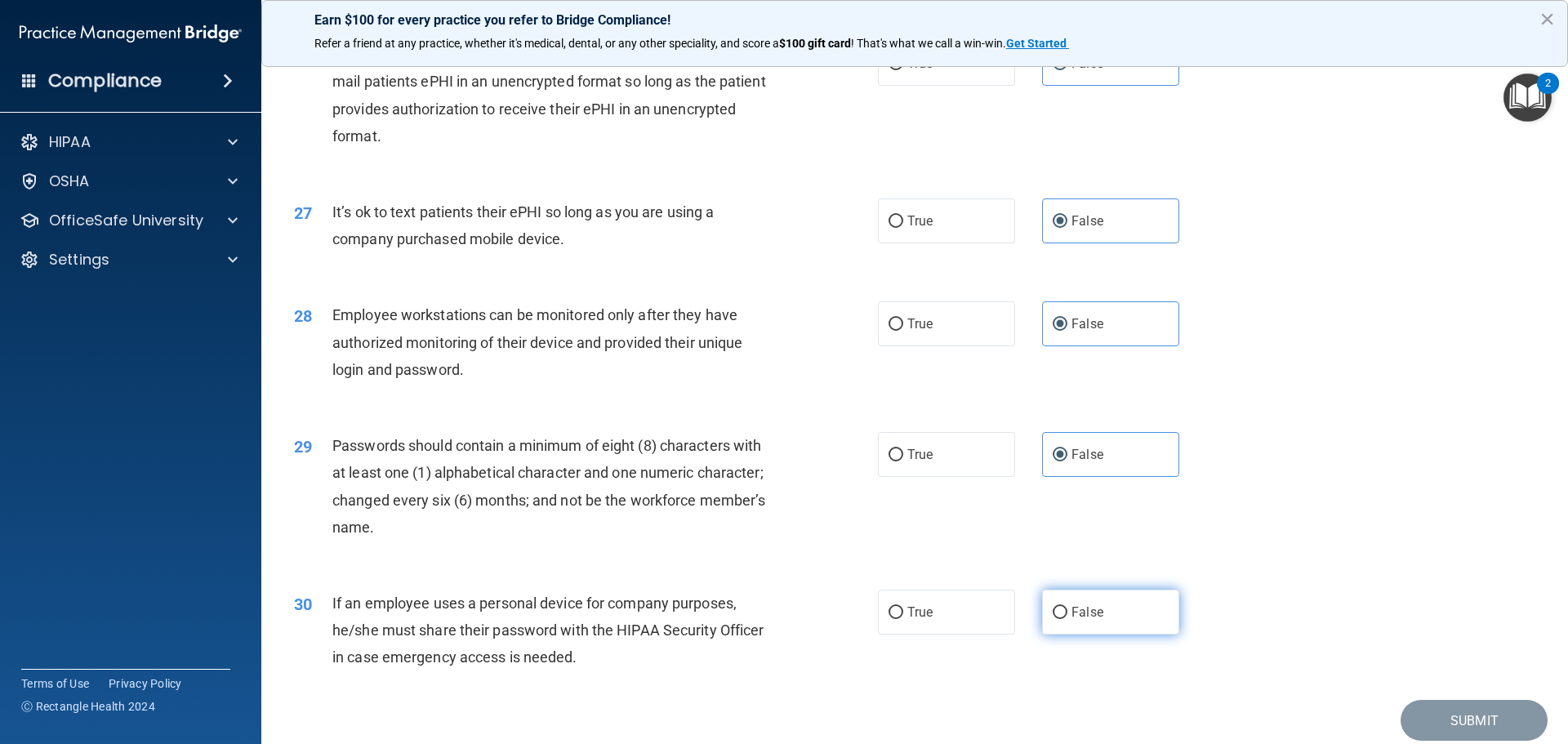
click at [1068, 620] on input "False" at bounding box center [1059, 613] width 14 height 12
radio input "true"
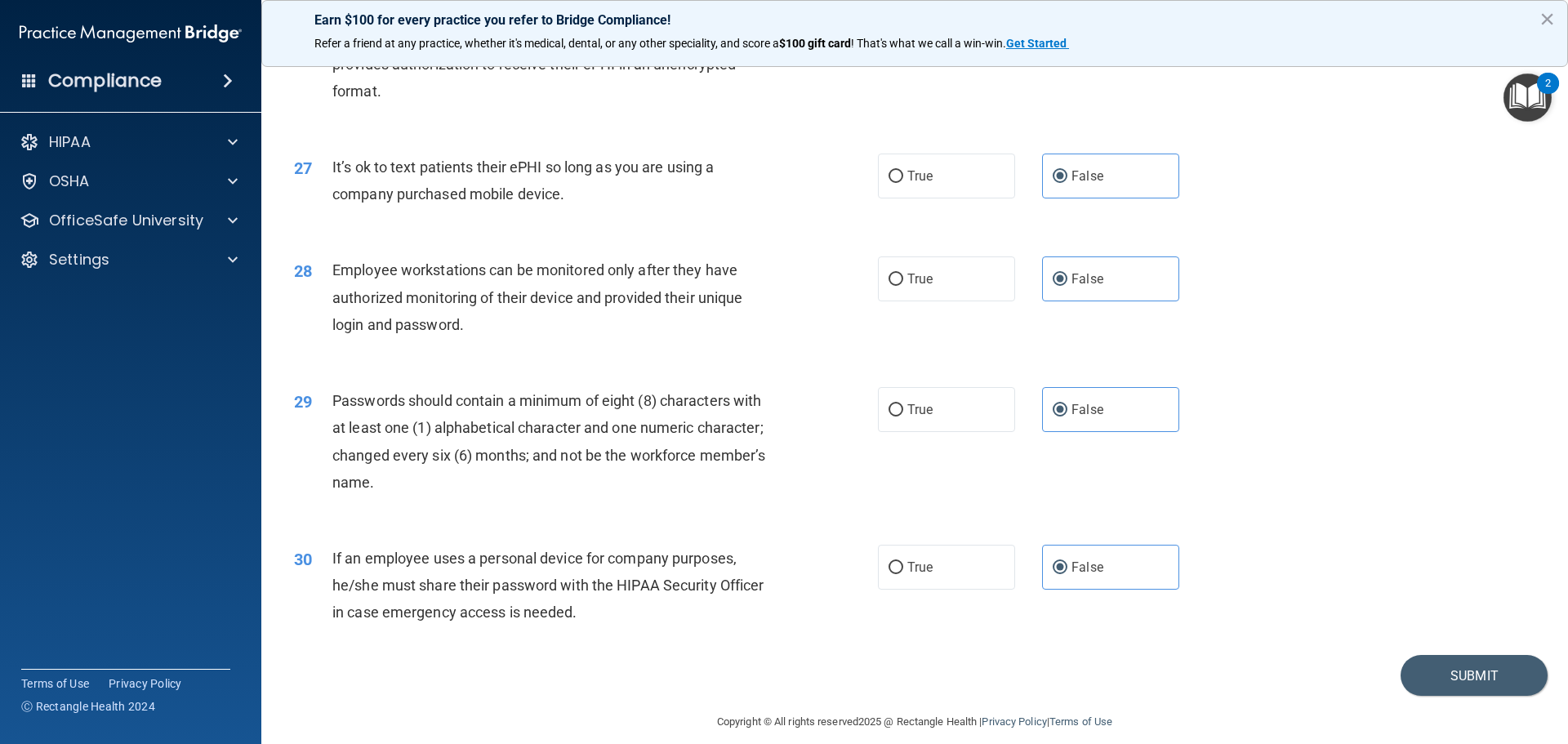
scroll to position [3357, 0]
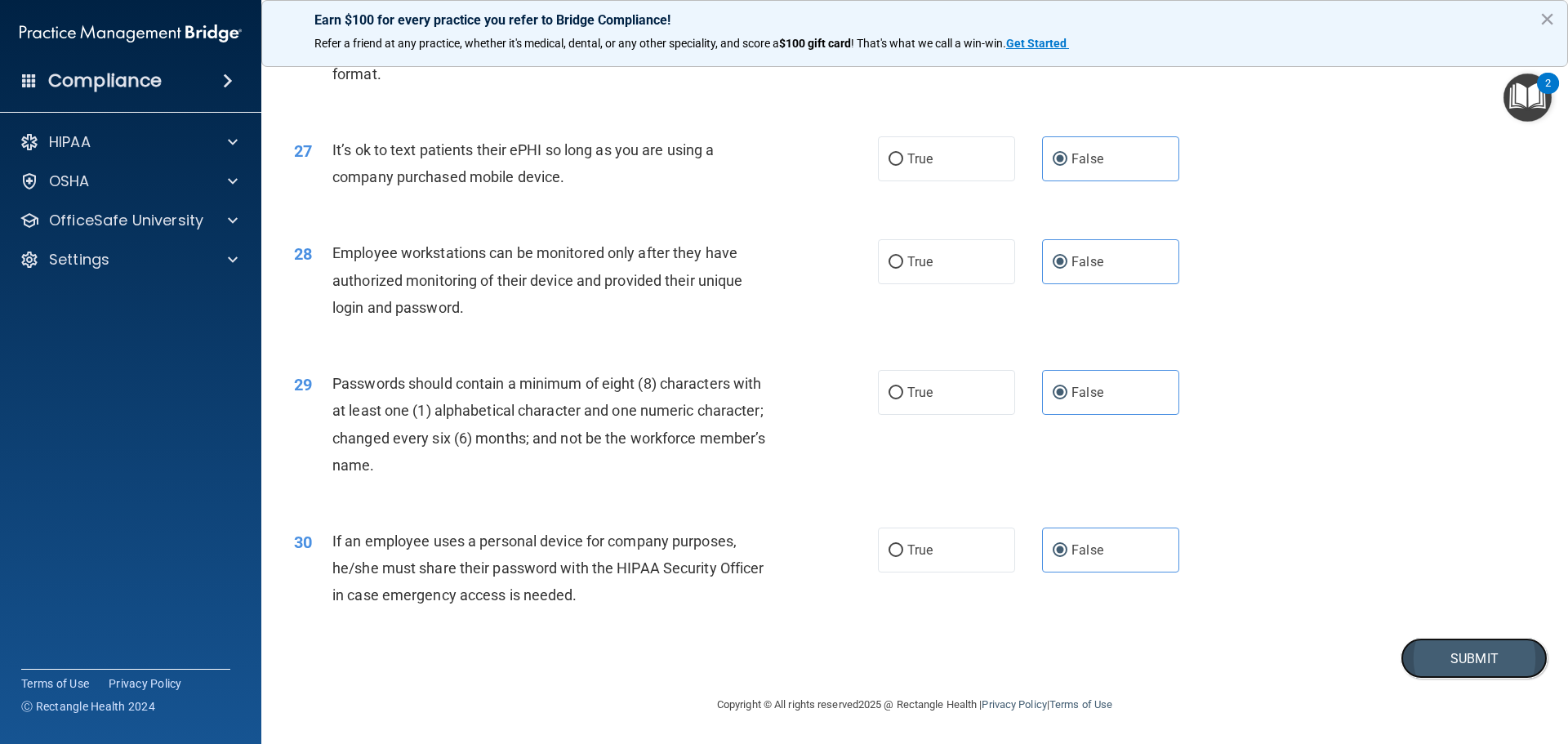
click at [1401, 646] on button "Submit" at bounding box center [1474, 659] width 147 height 42
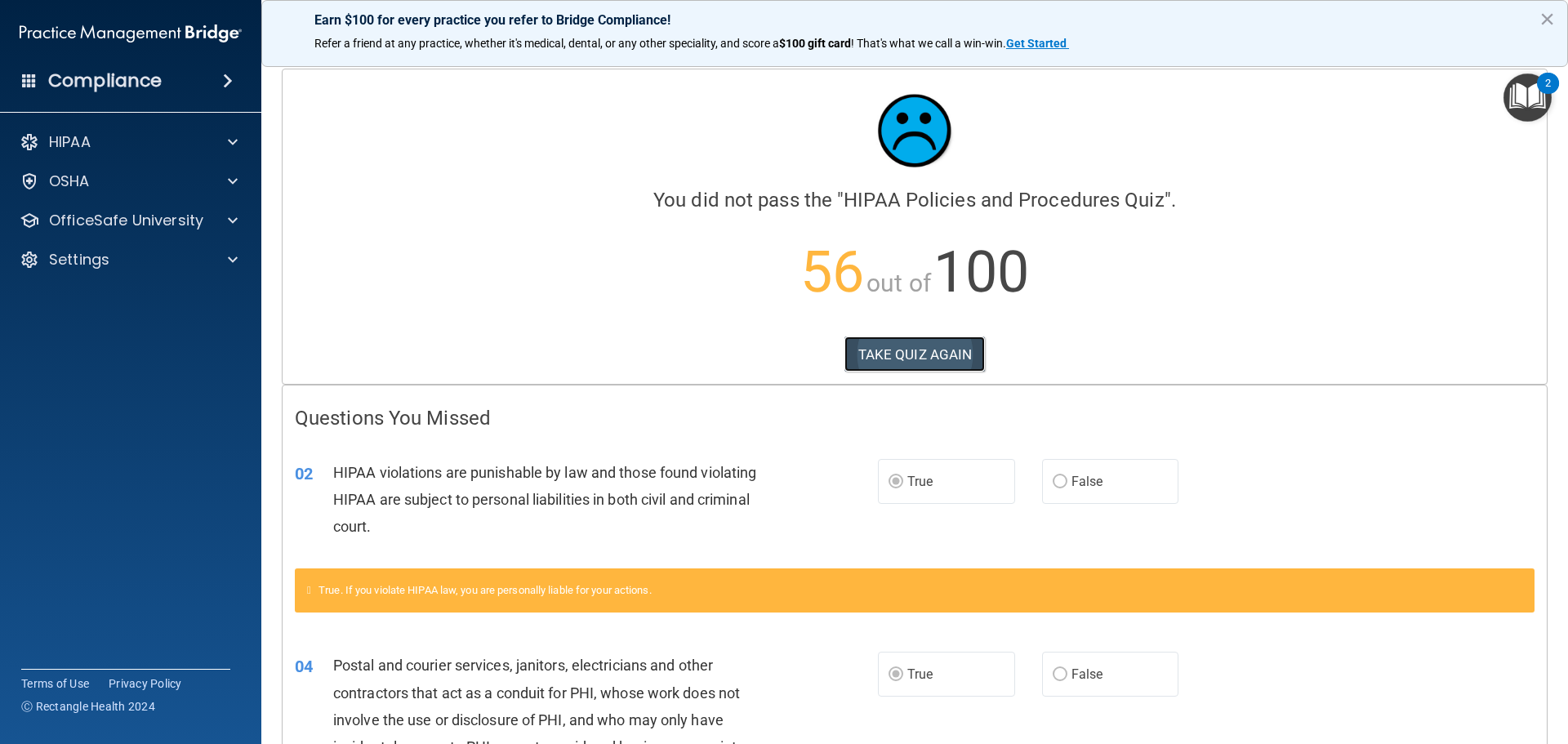
click at [946, 352] on button "TAKE QUIZ AGAIN" at bounding box center [915, 354] width 141 height 36
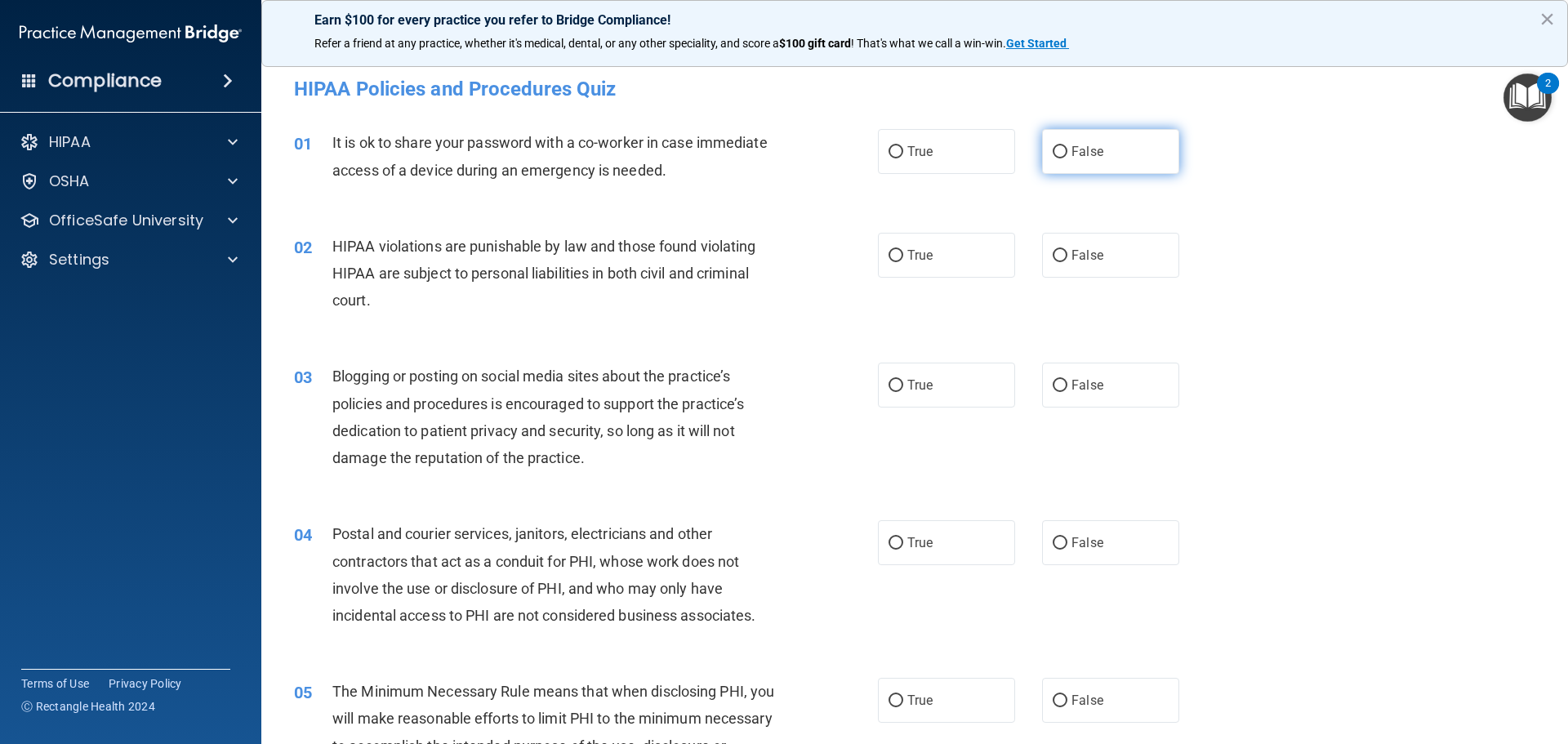
click at [1071, 155] on span "False" at bounding box center [1086, 152] width 31 height 15
click at [1068, 155] on input "False" at bounding box center [1059, 152] width 14 height 12
radio input "true"
click at [916, 281] on div "02 HIPAA violations are punishable by law and those found violating HIPAA are s…" at bounding box center [915, 278] width 1266 height 131
click at [927, 265] on label "True" at bounding box center [946, 255] width 137 height 45
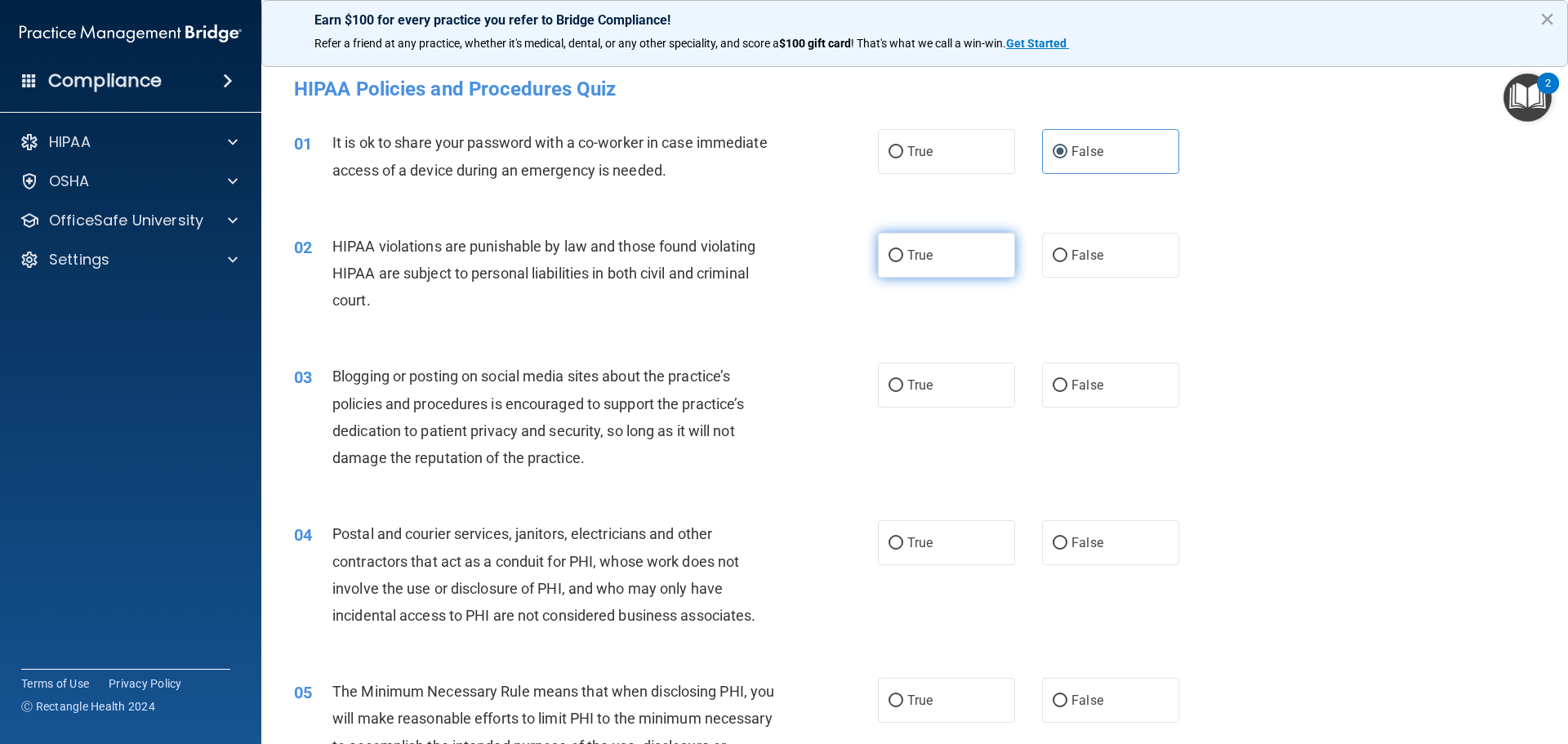
click at [904, 262] on input "True" at bounding box center [895, 256] width 14 height 12
radio input "true"
click at [1115, 388] on label "False" at bounding box center [1110, 385] width 137 height 45
click at [1068, 388] on input "False" at bounding box center [1059, 386] width 14 height 12
radio input "true"
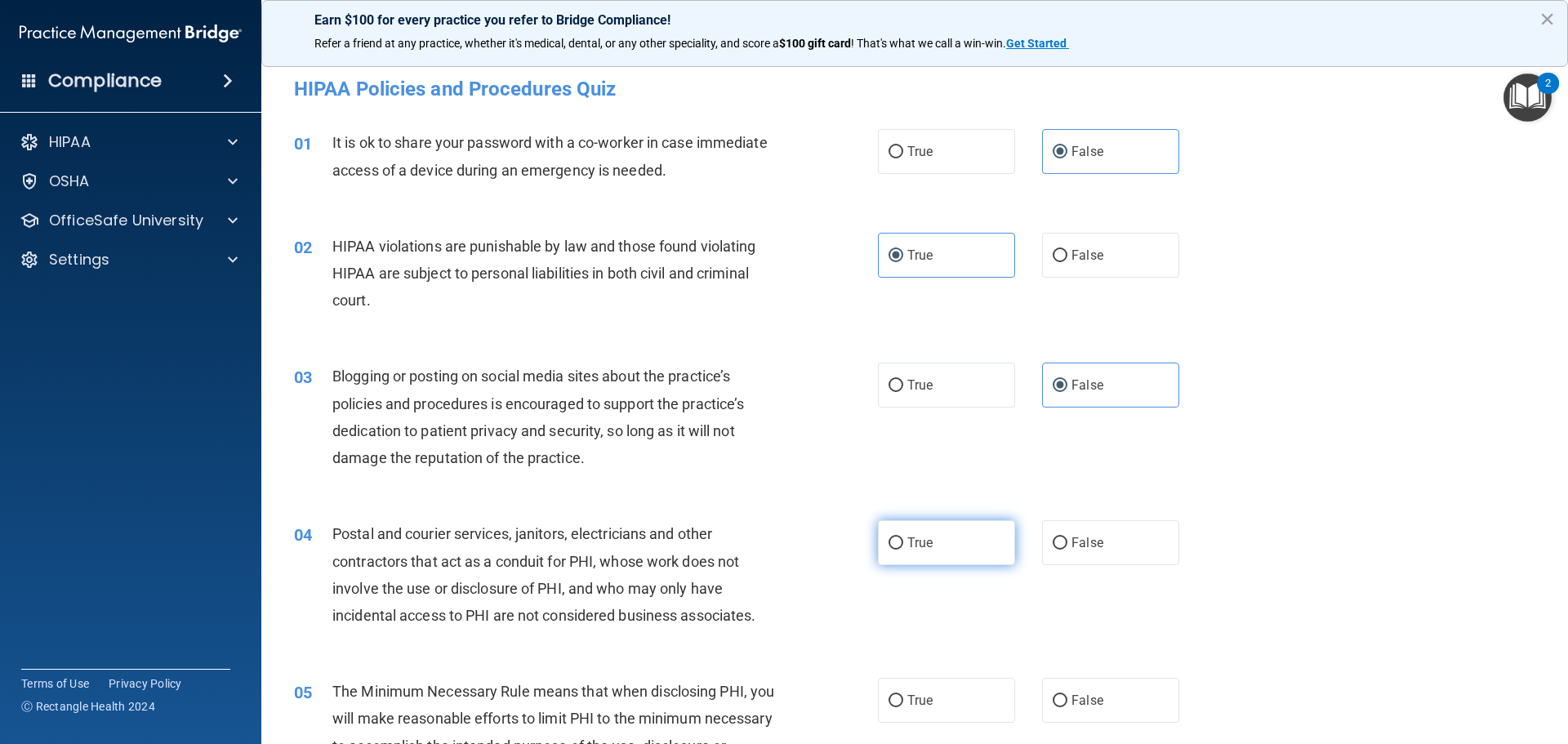
click at [968, 543] on label "True" at bounding box center [946, 542] width 137 height 45
click at [904, 543] on input "True" at bounding box center [895, 544] width 14 height 12
radio input "true"
click at [940, 685] on label "True" at bounding box center [946, 701] width 137 height 45
click at [904, 695] on input "True" at bounding box center [895, 701] width 14 height 12
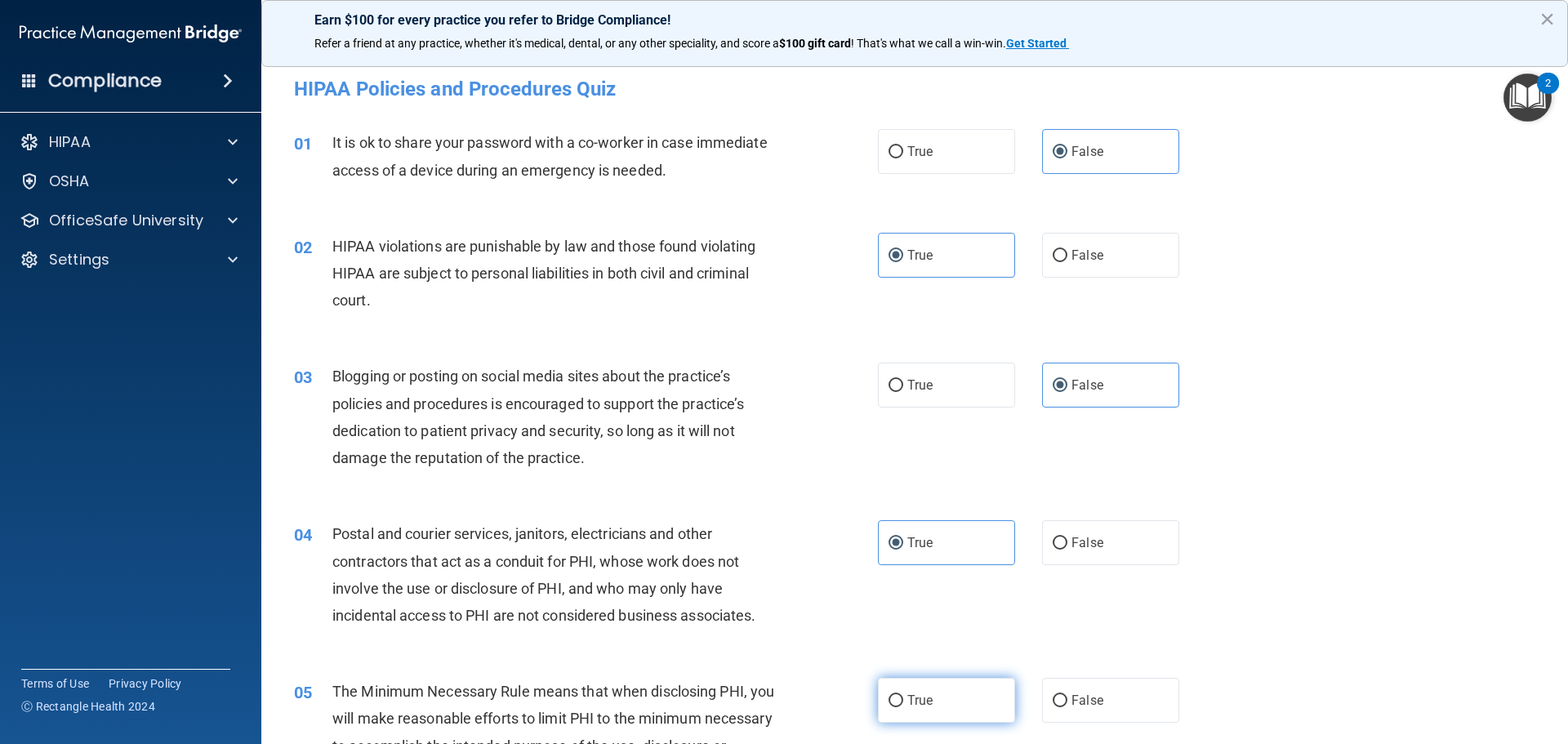
radio input "true"
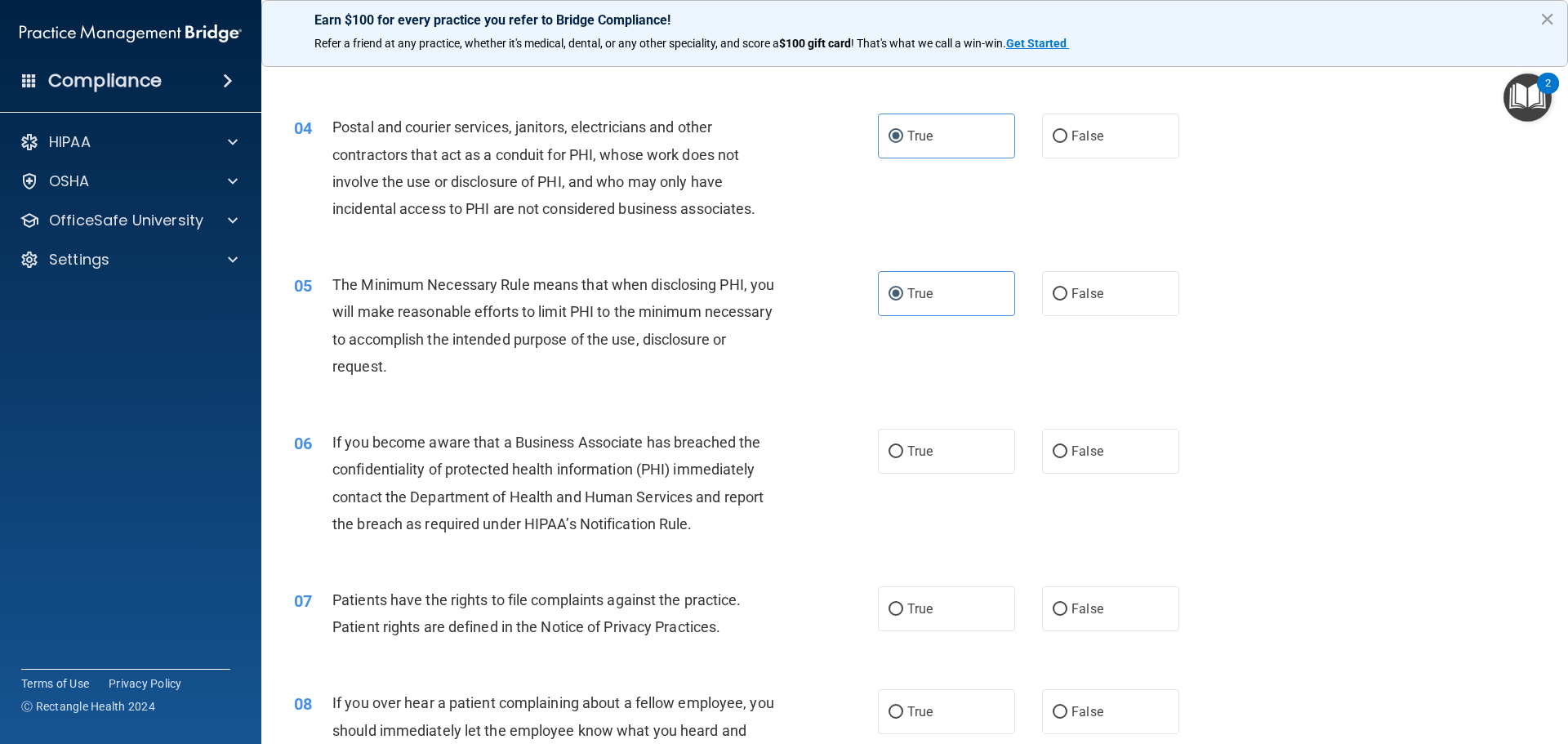
scroll to position [409, 0]
click at [1093, 437] on label "False" at bounding box center [1110, 449] width 137 height 45
click at [1068, 444] on input "False" at bounding box center [1059, 450] width 14 height 12
radio input "true"
click at [978, 621] on label "True" at bounding box center [946, 607] width 137 height 45
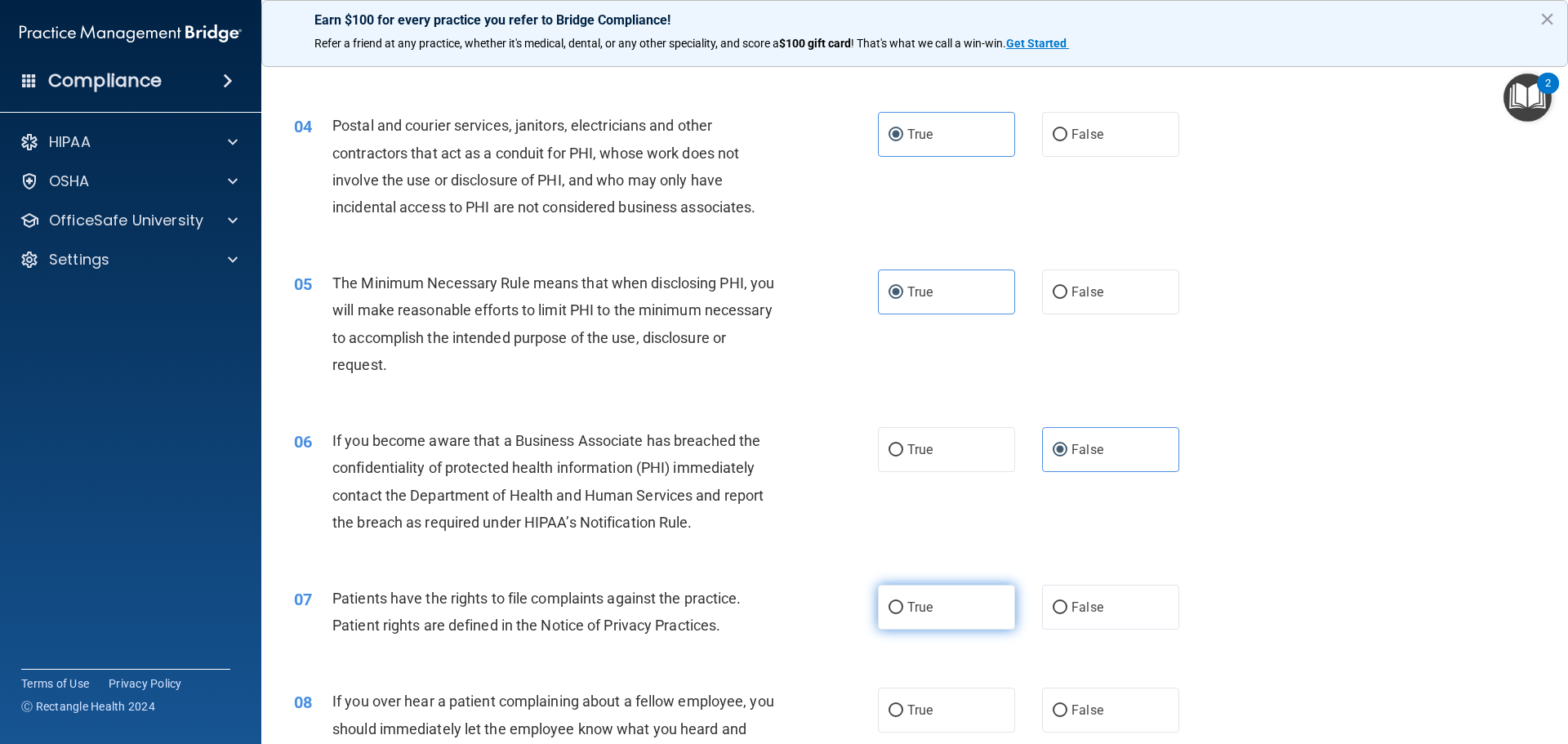
click at [904, 615] on input "True" at bounding box center [895, 608] width 14 height 12
radio input "true"
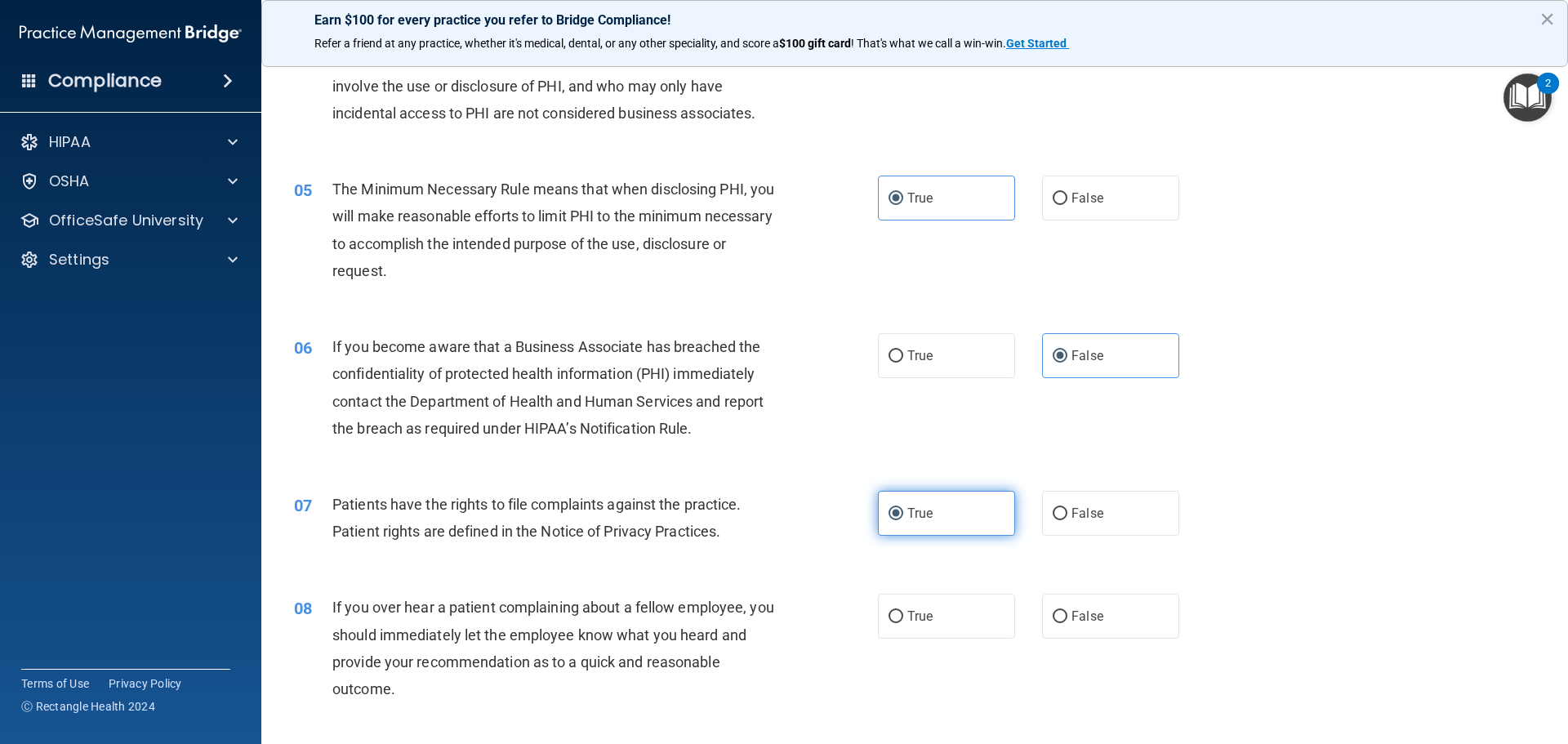
scroll to position [735, 0]
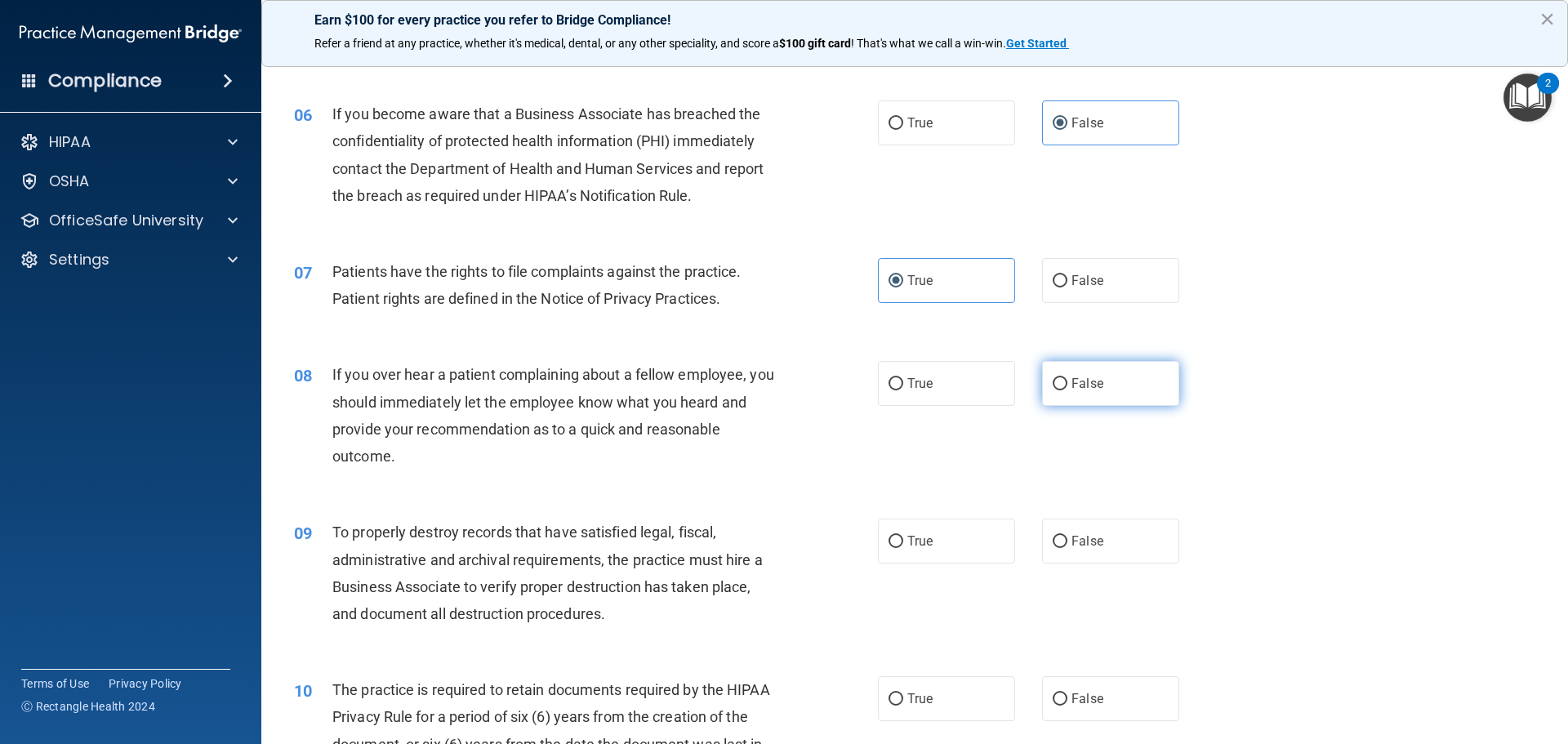
click at [1114, 396] on label "False" at bounding box center [1110, 383] width 137 height 45
click at [1068, 391] on input "False" at bounding box center [1059, 384] width 14 height 12
radio input "true"
click at [1109, 541] on label "False" at bounding box center [1110, 541] width 137 height 45
click at [1068, 541] on input "False" at bounding box center [1059, 542] width 14 height 12
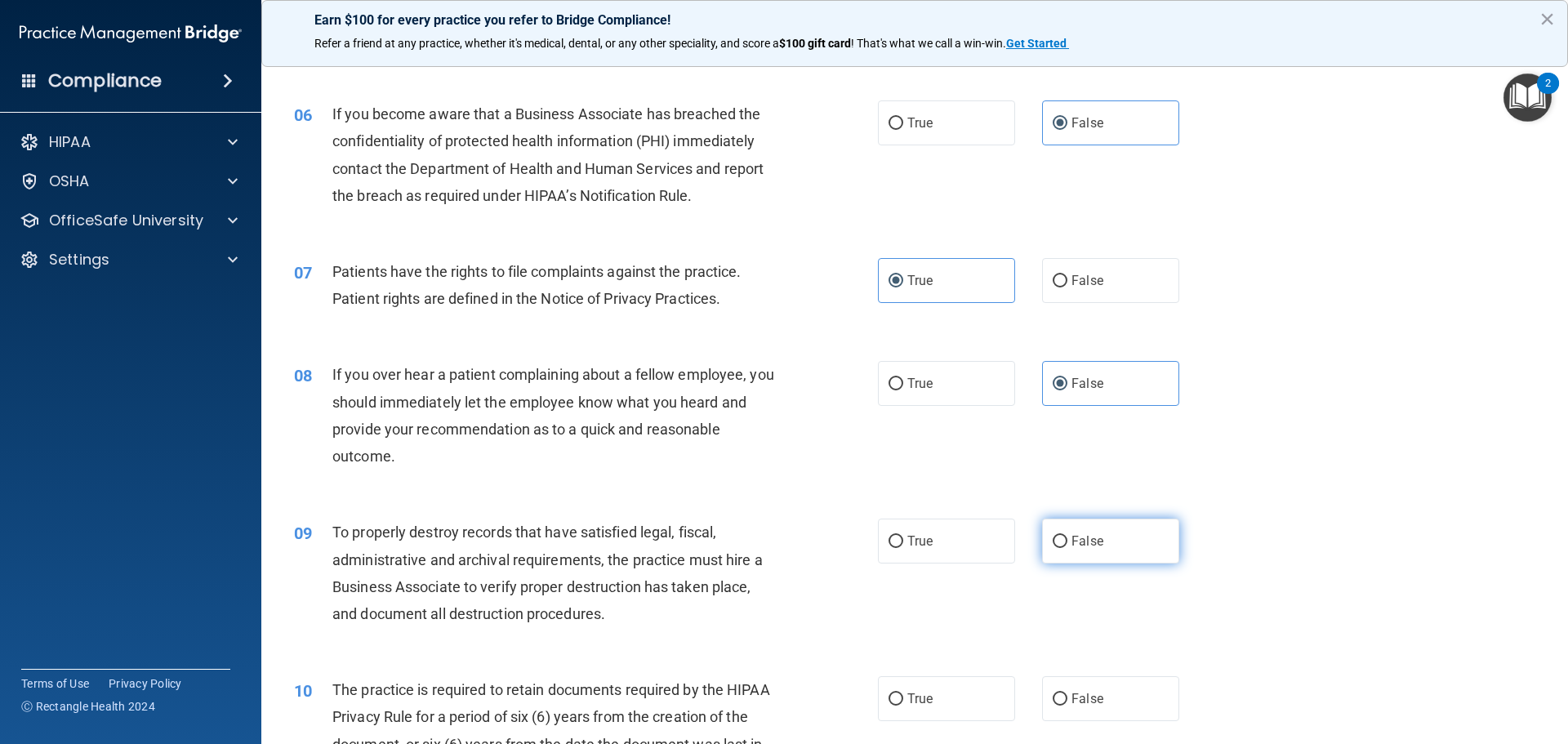
radio input "true"
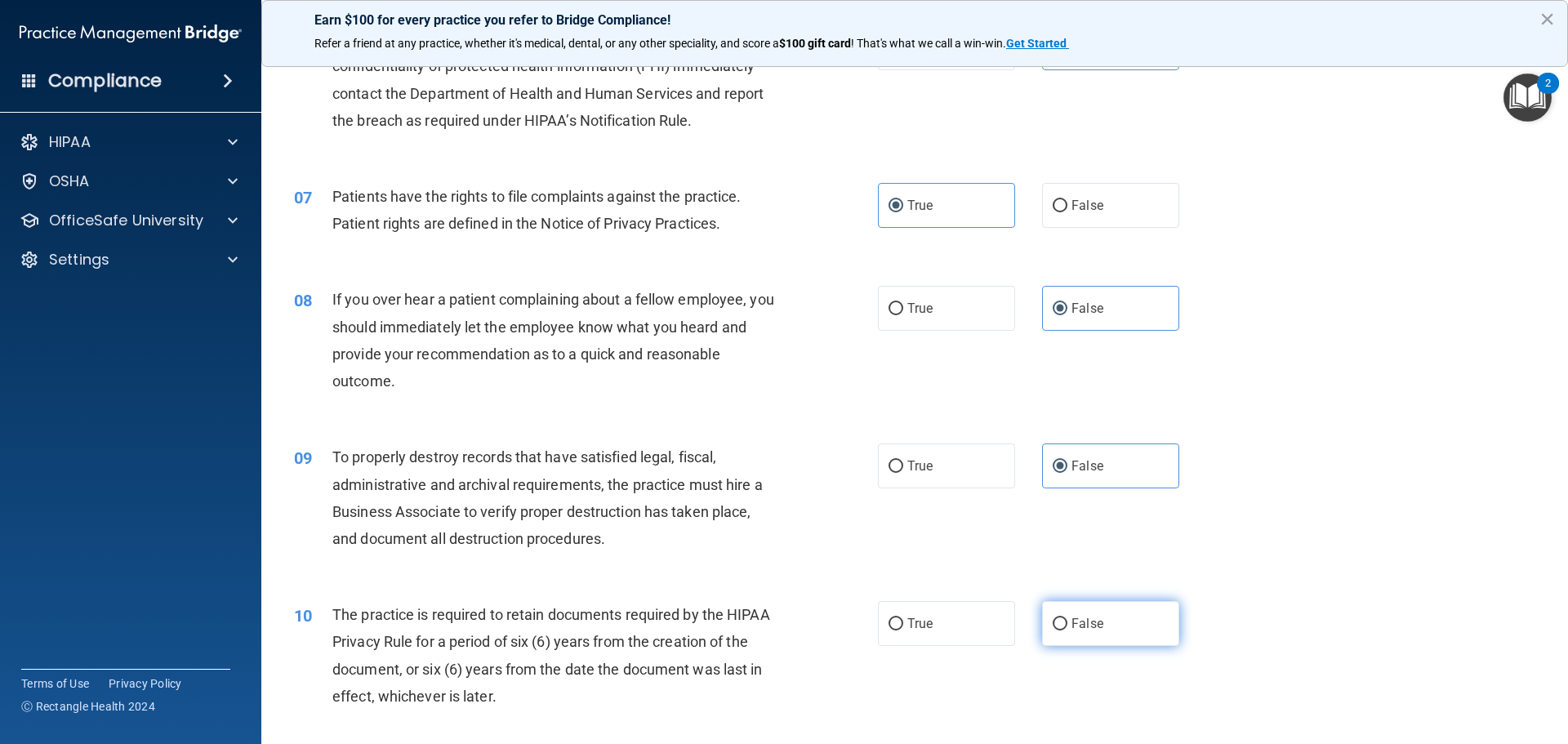
scroll to position [899, 0]
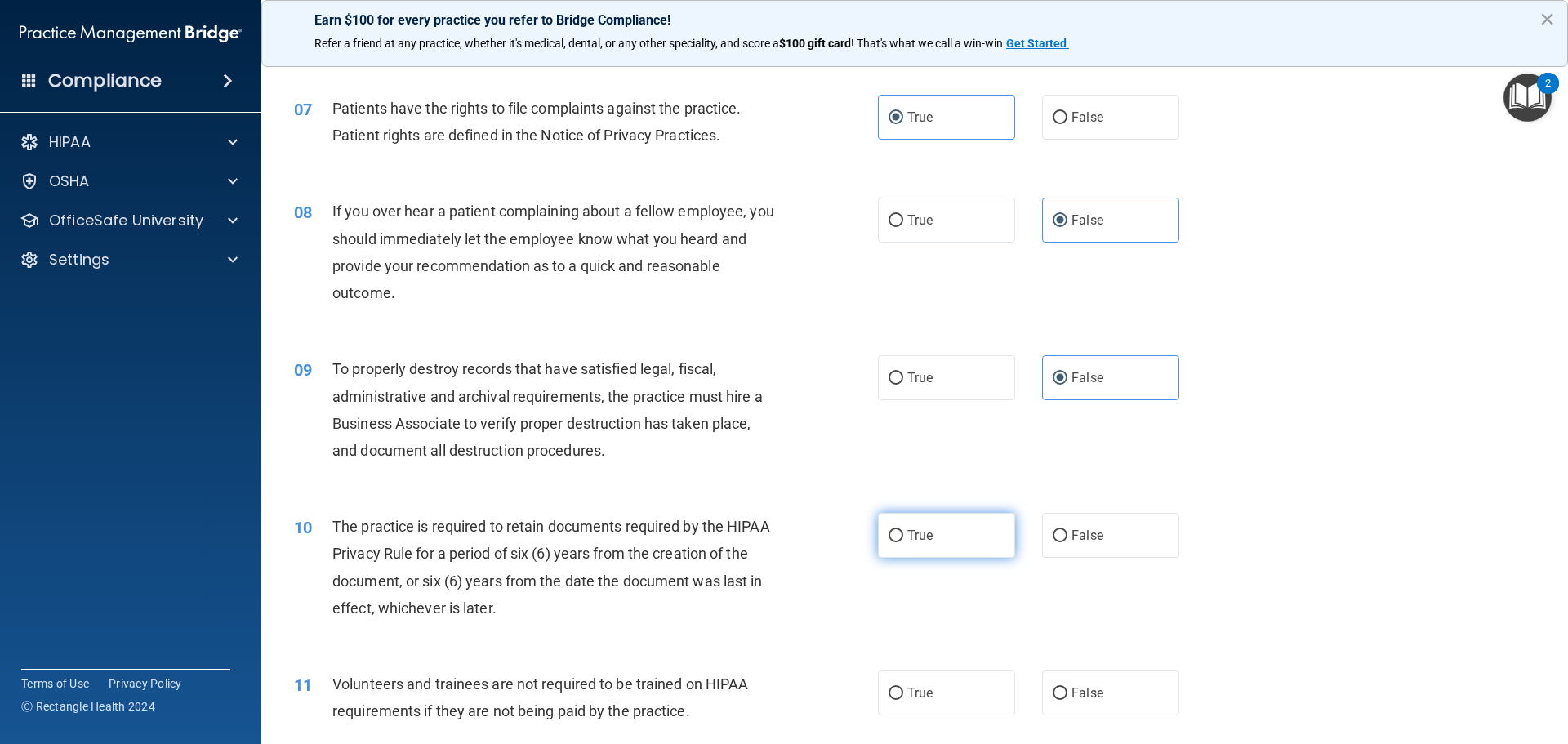
click at [945, 546] on label "True" at bounding box center [946, 535] width 137 height 45
click at [904, 542] on input "True" at bounding box center [895, 536] width 14 height 12
radio input "true"
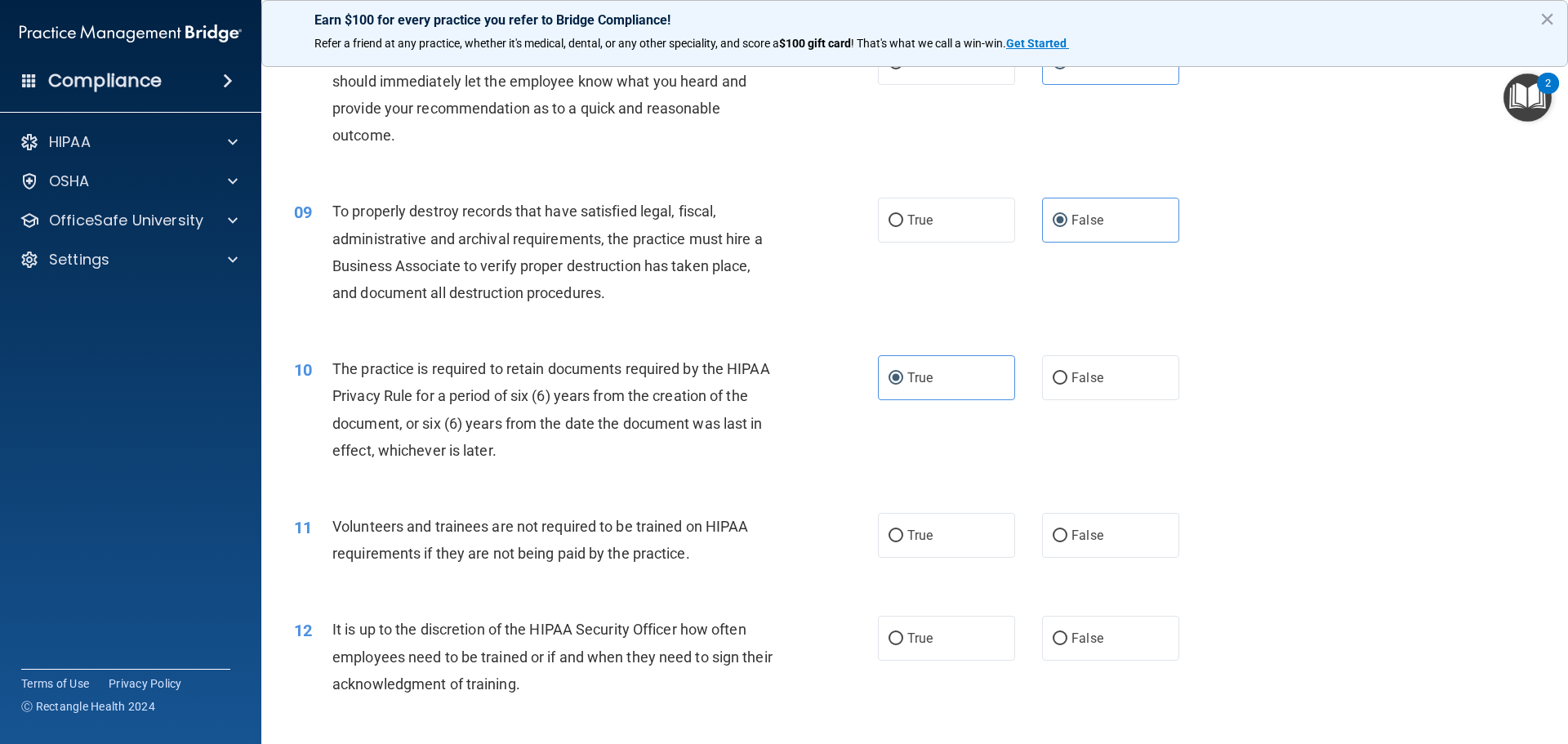
scroll to position [1062, 0]
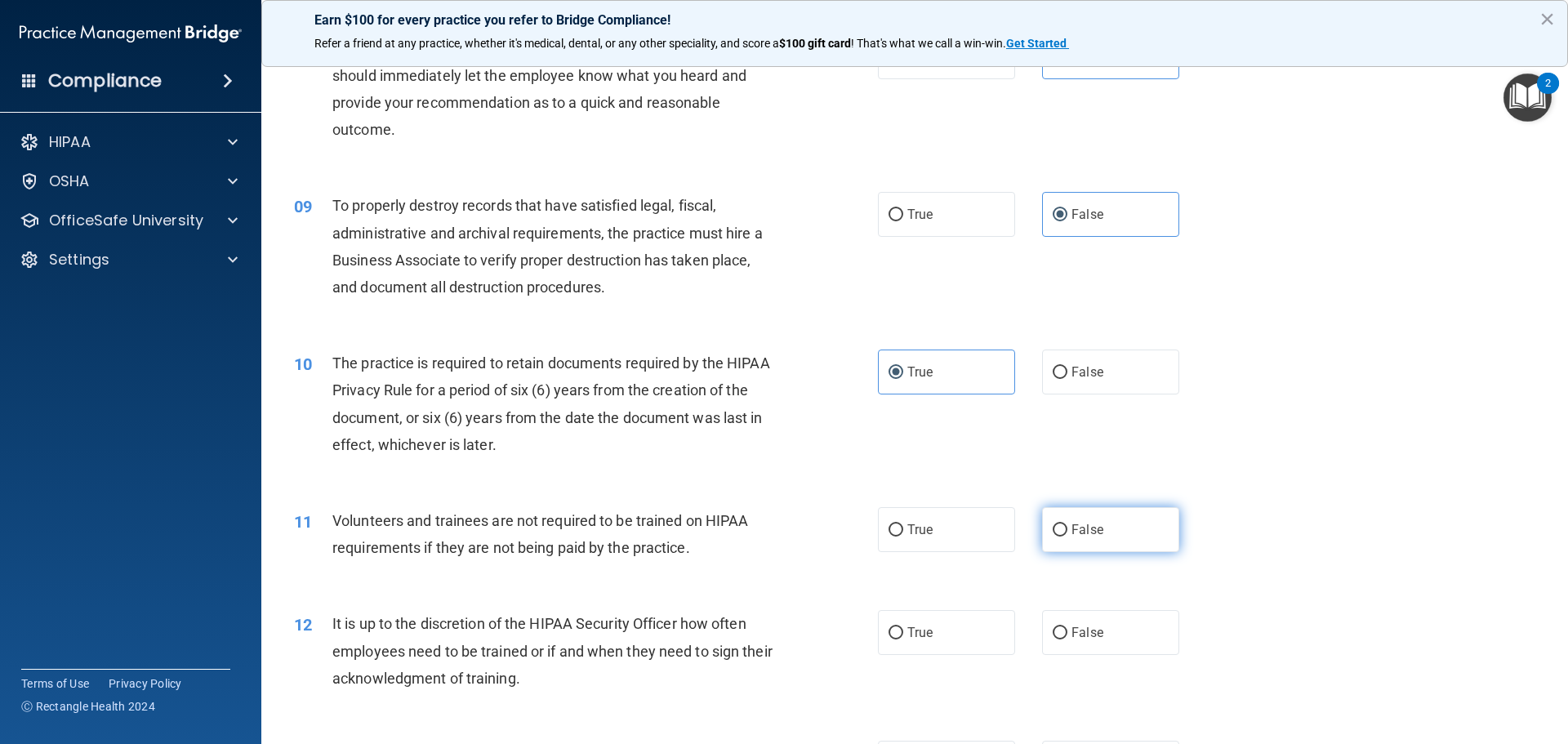
click at [1055, 528] on input "False" at bounding box center [1059, 530] width 14 height 12
radio input "true"
click at [1092, 640] on span "False" at bounding box center [1086, 632] width 31 height 15
click at [1068, 640] on input "False" at bounding box center [1059, 633] width 14 height 12
radio input "true"
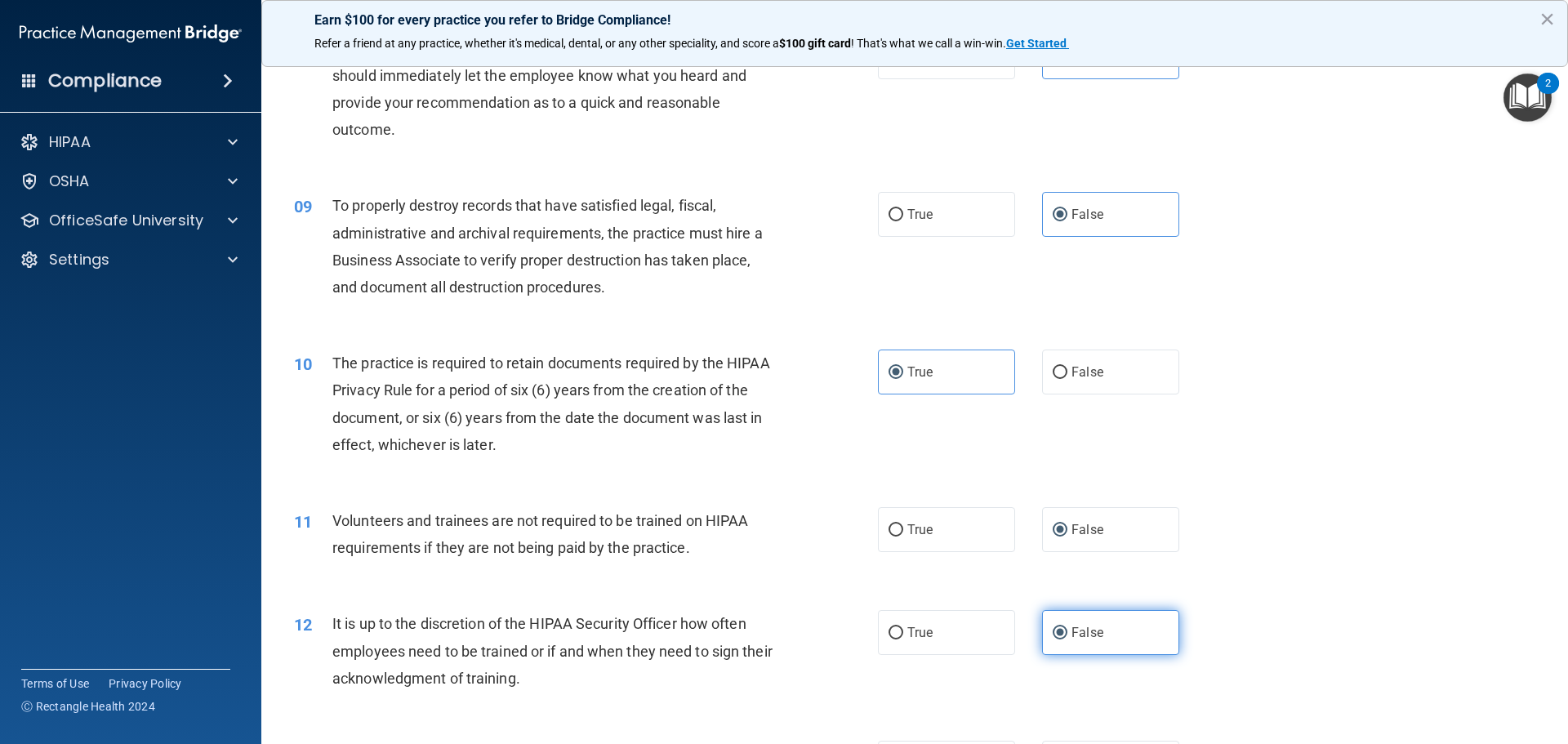
scroll to position [1389, 0]
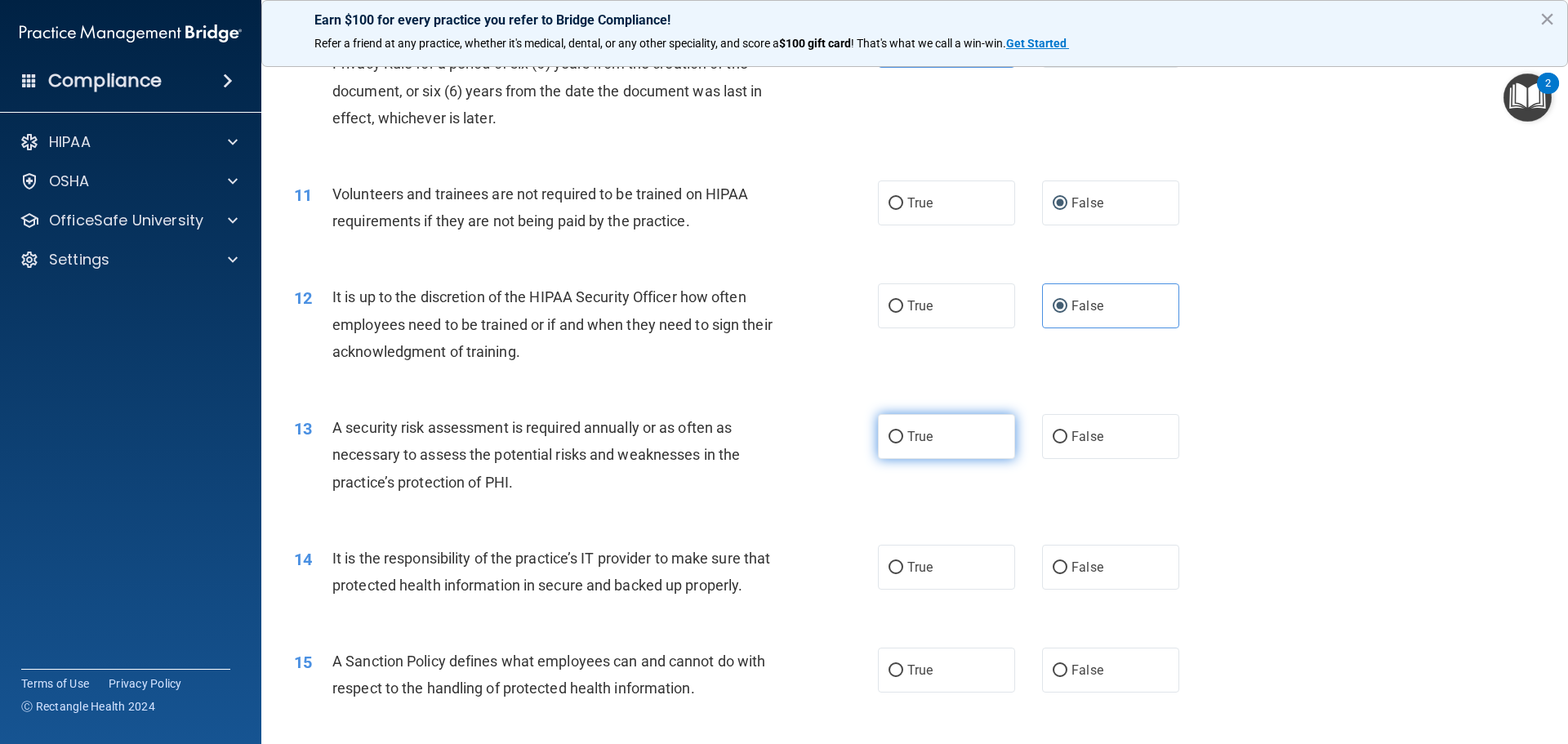
click at [967, 449] on label "True" at bounding box center [946, 437] width 137 height 45
click at [904, 444] on input "True" at bounding box center [895, 438] width 14 height 12
radio input "true"
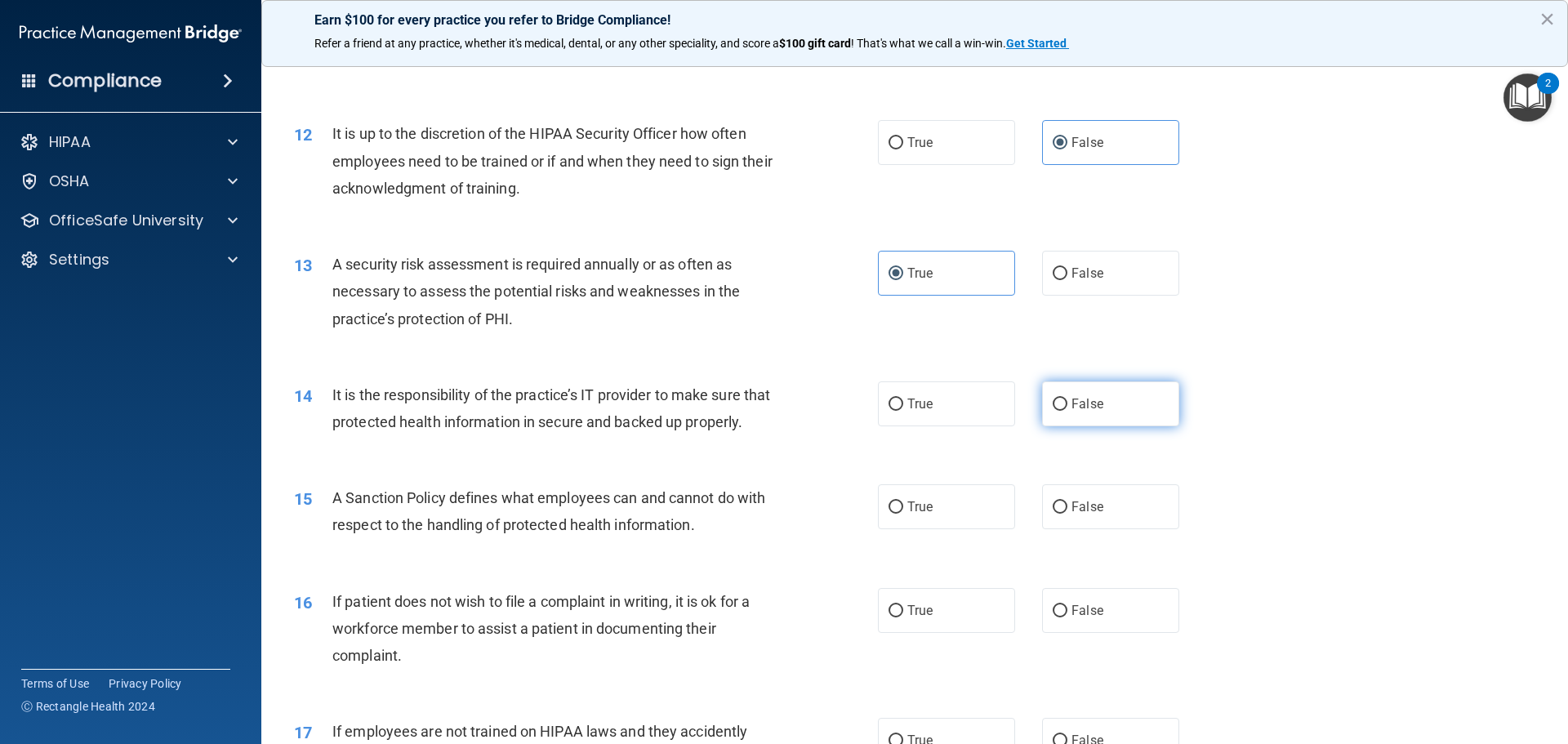
click at [1088, 391] on label "False" at bounding box center [1110, 403] width 137 height 45
click at [1068, 398] on input "False" at bounding box center [1059, 404] width 14 height 12
radio input "true"
click at [1092, 529] on label "False" at bounding box center [1110, 506] width 137 height 45
click at [1068, 514] on input "False" at bounding box center [1059, 507] width 14 height 12
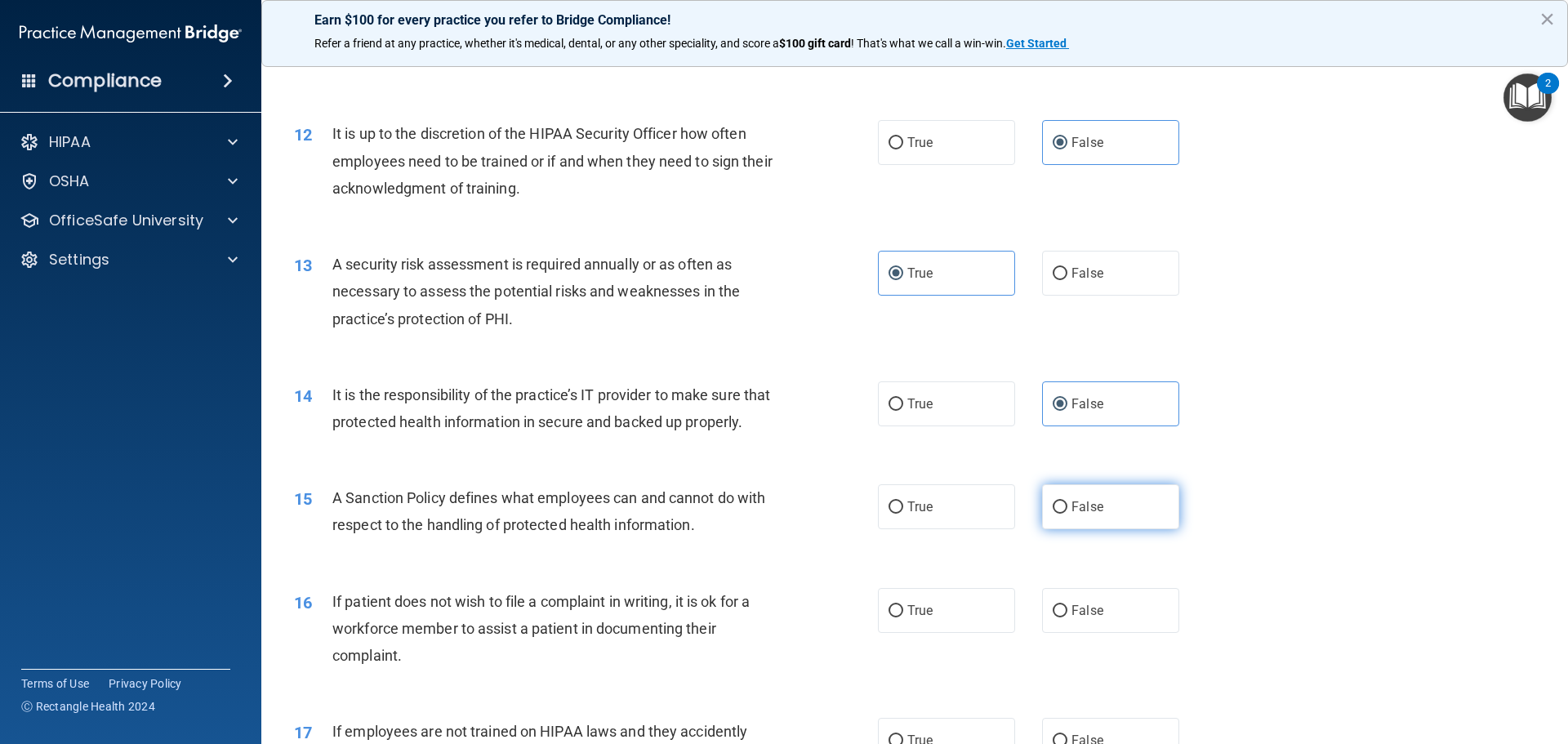
radio input "true"
click at [978, 632] on label "True" at bounding box center [946, 610] width 137 height 45
click at [904, 618] on input "True" at bounding box center [895, 611] width 14 height 12
radio input "true"
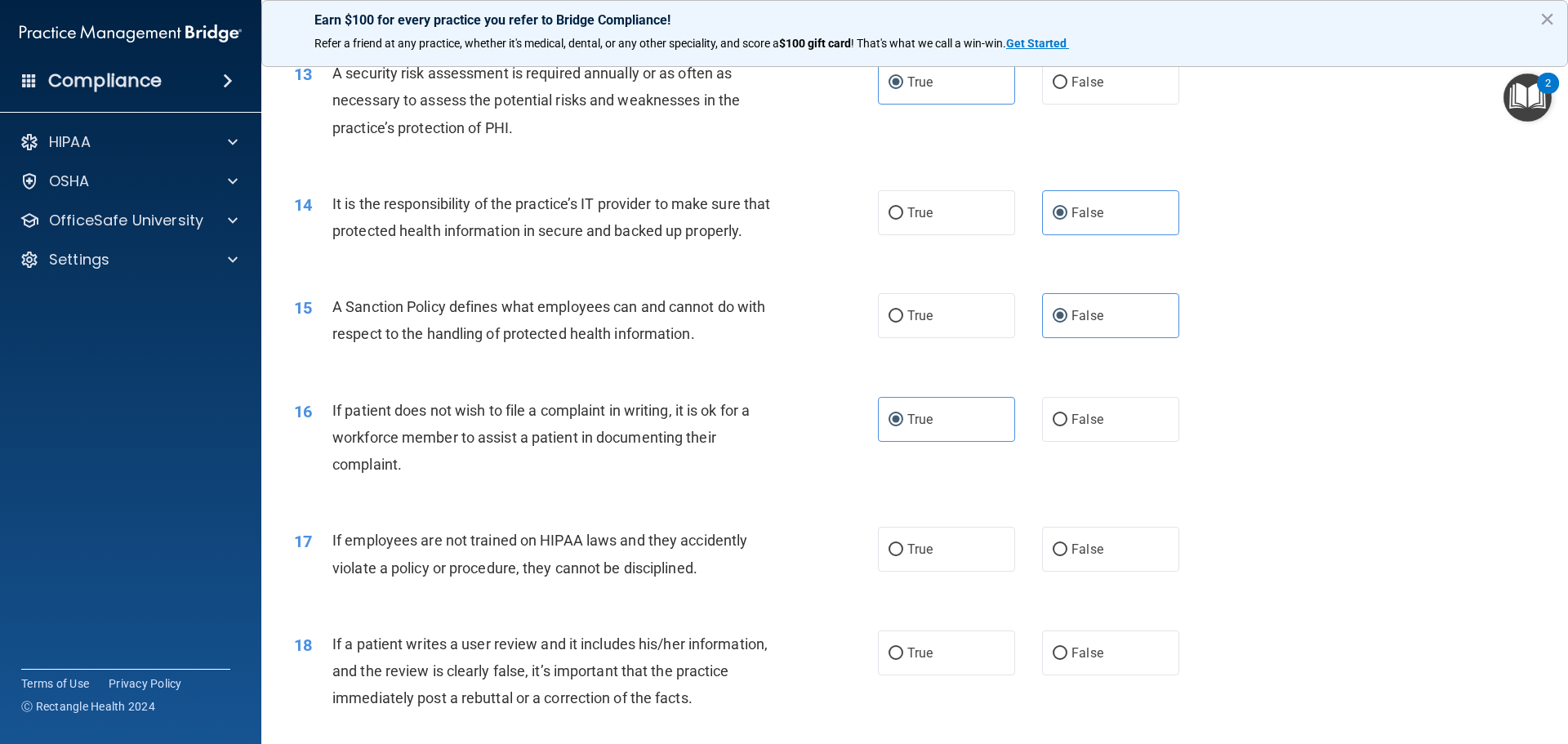
scroll to position [1798, 0]
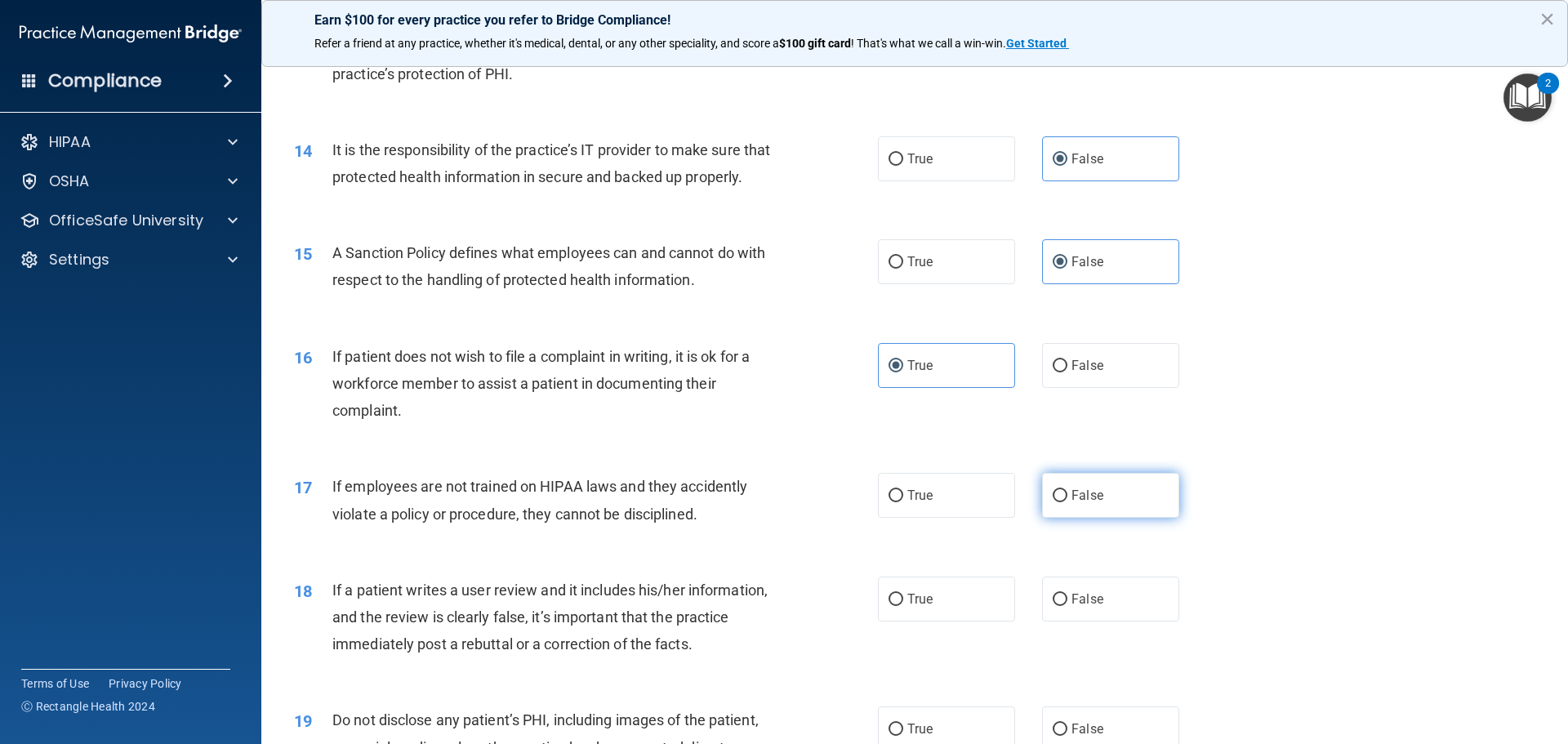
click at [1098, 518] on label "False" at bounding box center [1110, 495] width 137 height 45
click at [1068, 502] on input "False" at bounding box center [1059, 496] width 14 height 12
radio input "true"
click at [1091, 614] on label "False" at bounding box center [1110, 599] width 137 height 45
click at [1068, 606] on input "False" at bounding box center [1059, 600] width 14 height 12
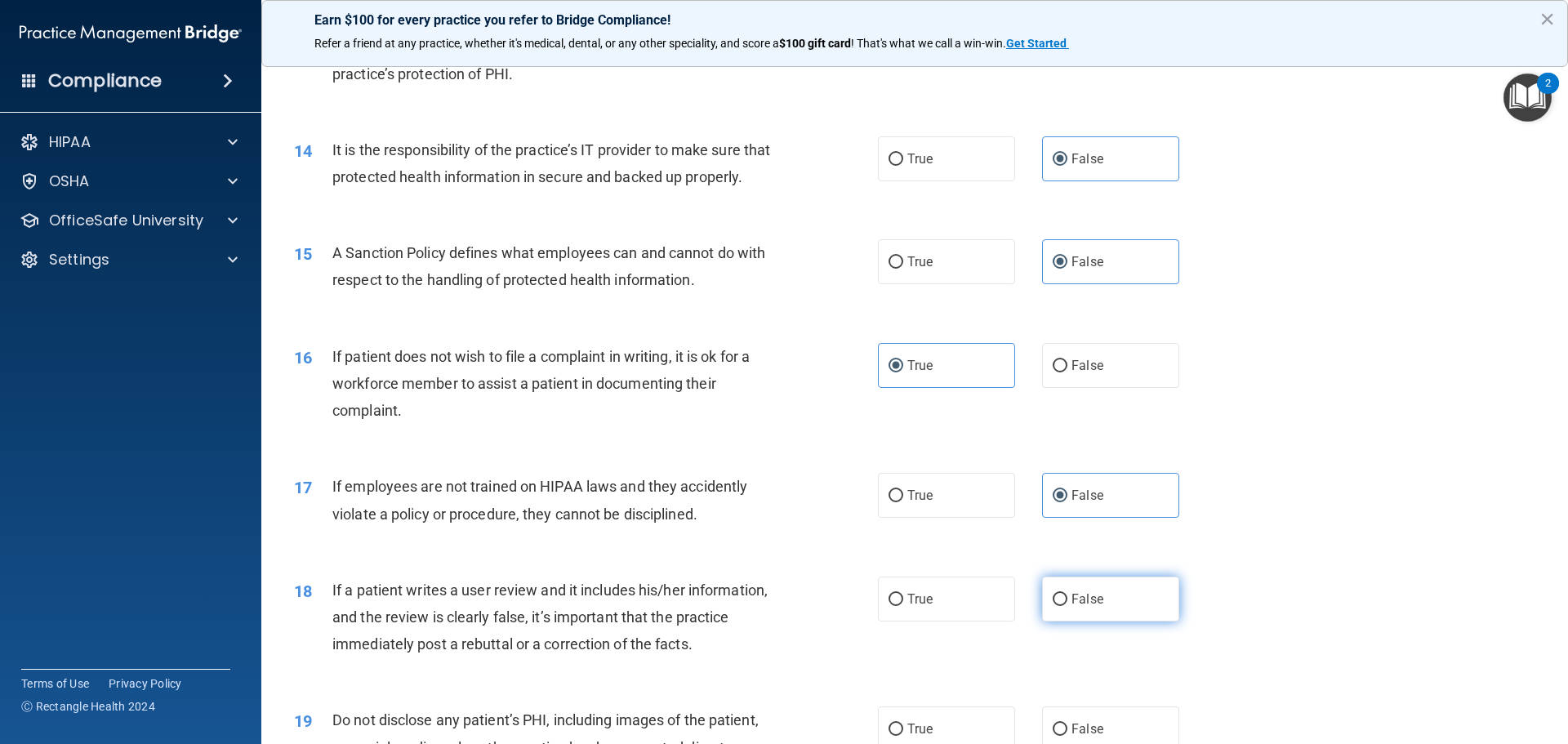
radio input "true"
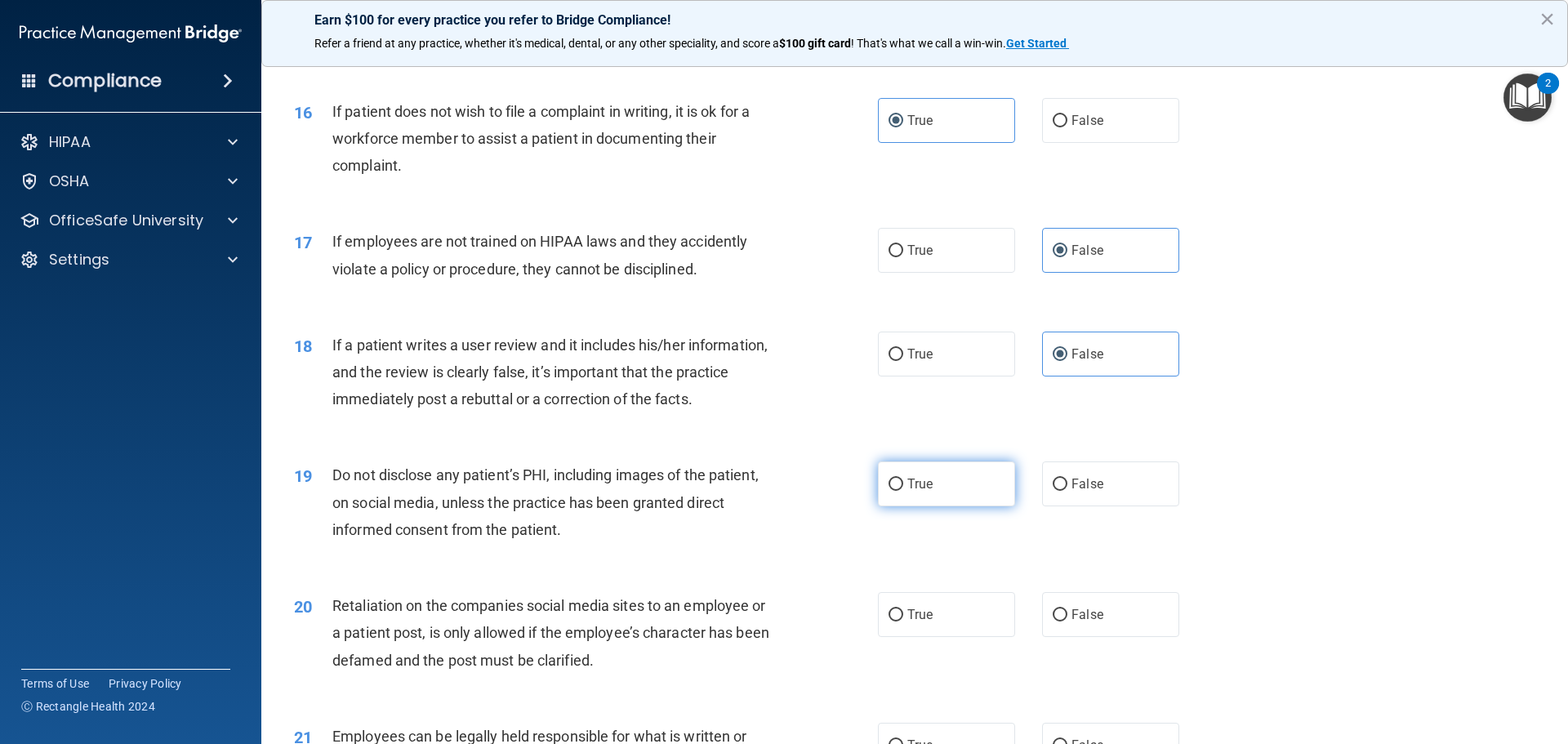
click at [954, 506] on label "True" at bounding box center [946, 484] width 137 height 45
click at [904, 491] on input "True" at bounding box center [895, 485] width 14 height 12
radio input "true"
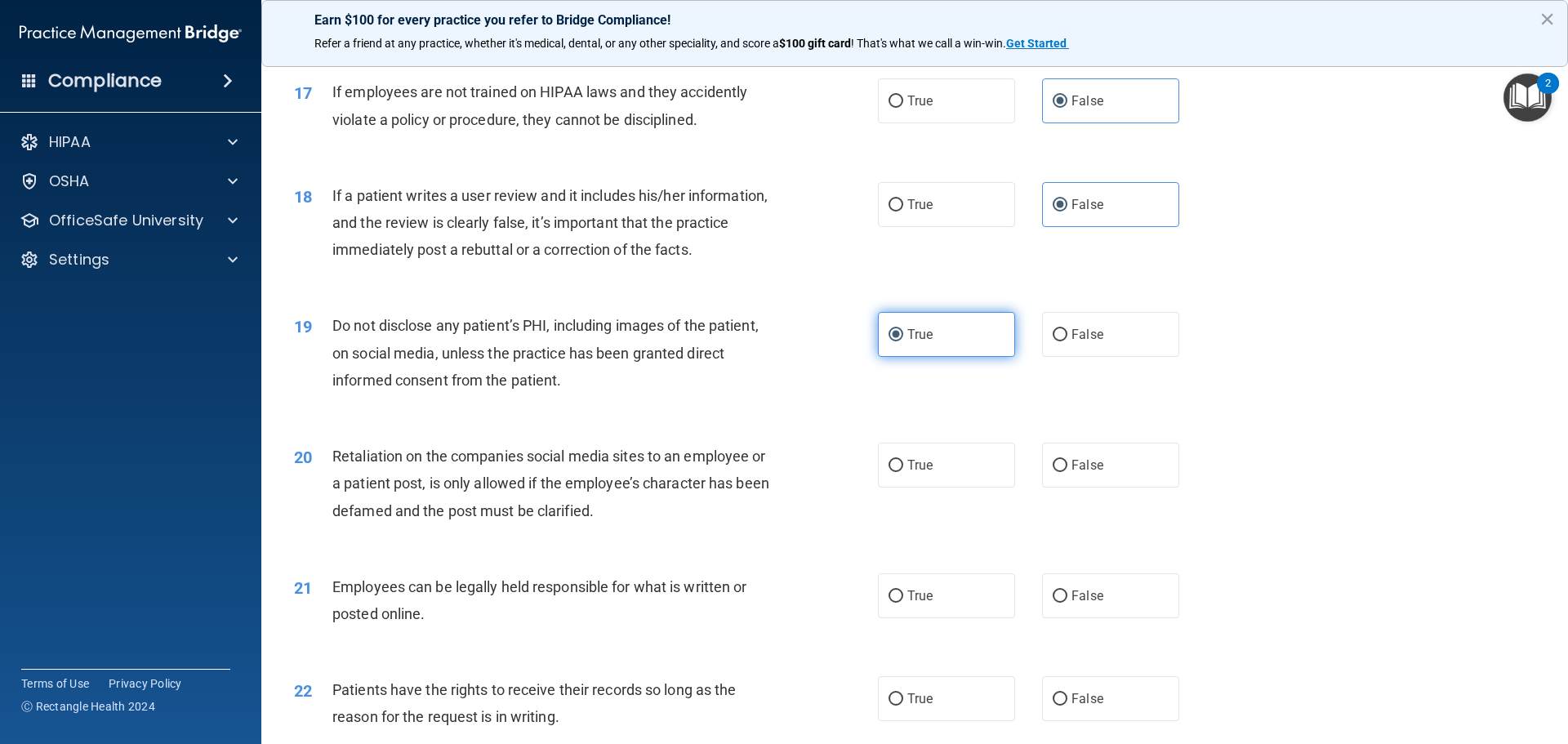
scroll to position [2206, 0]
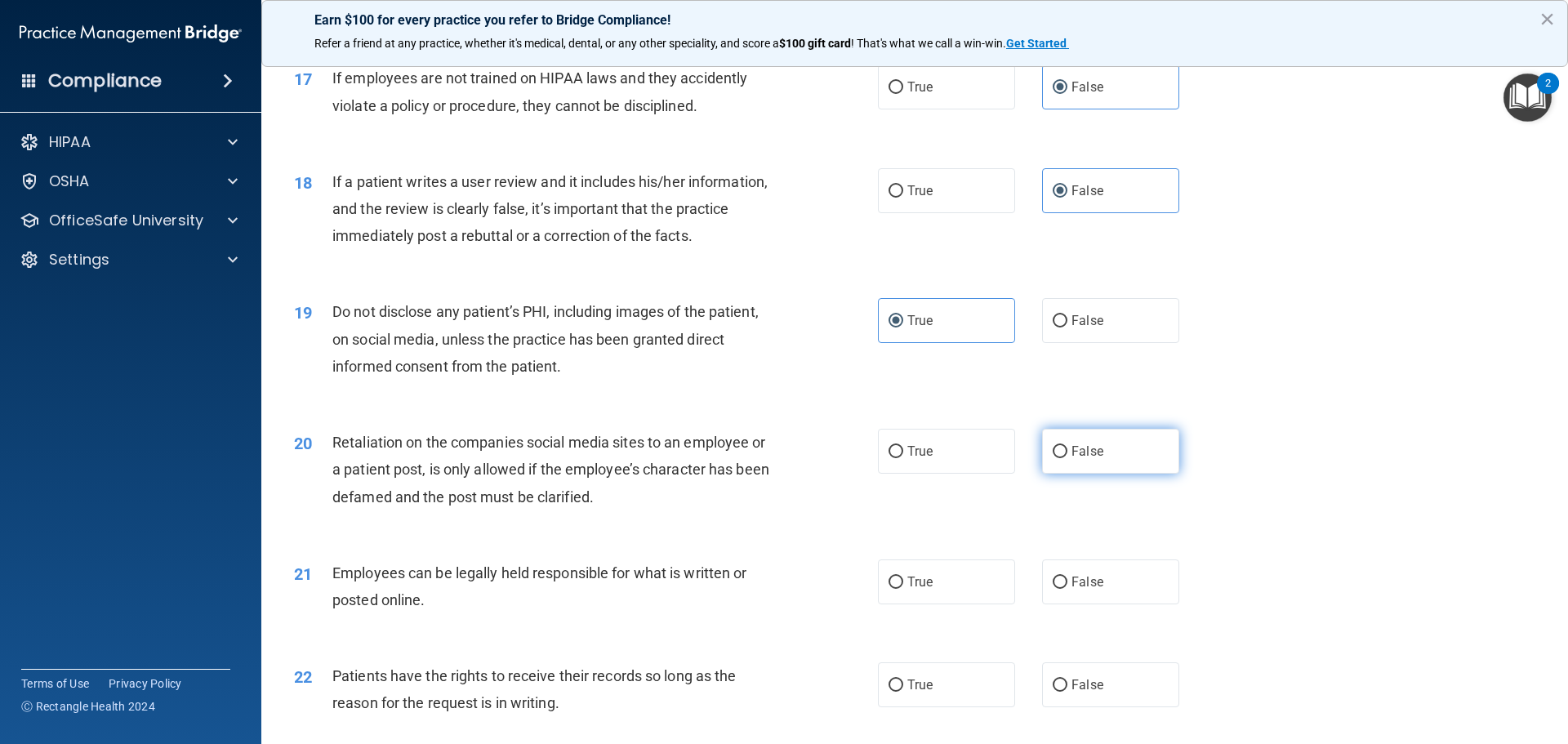
click at [1081, 474] on label "False" at bounding box center [1110, 451] width 137 height 45
click at [1068, 459] on input "False" at bounding box center [1059, 452] width 14 height 12
radio input "true"
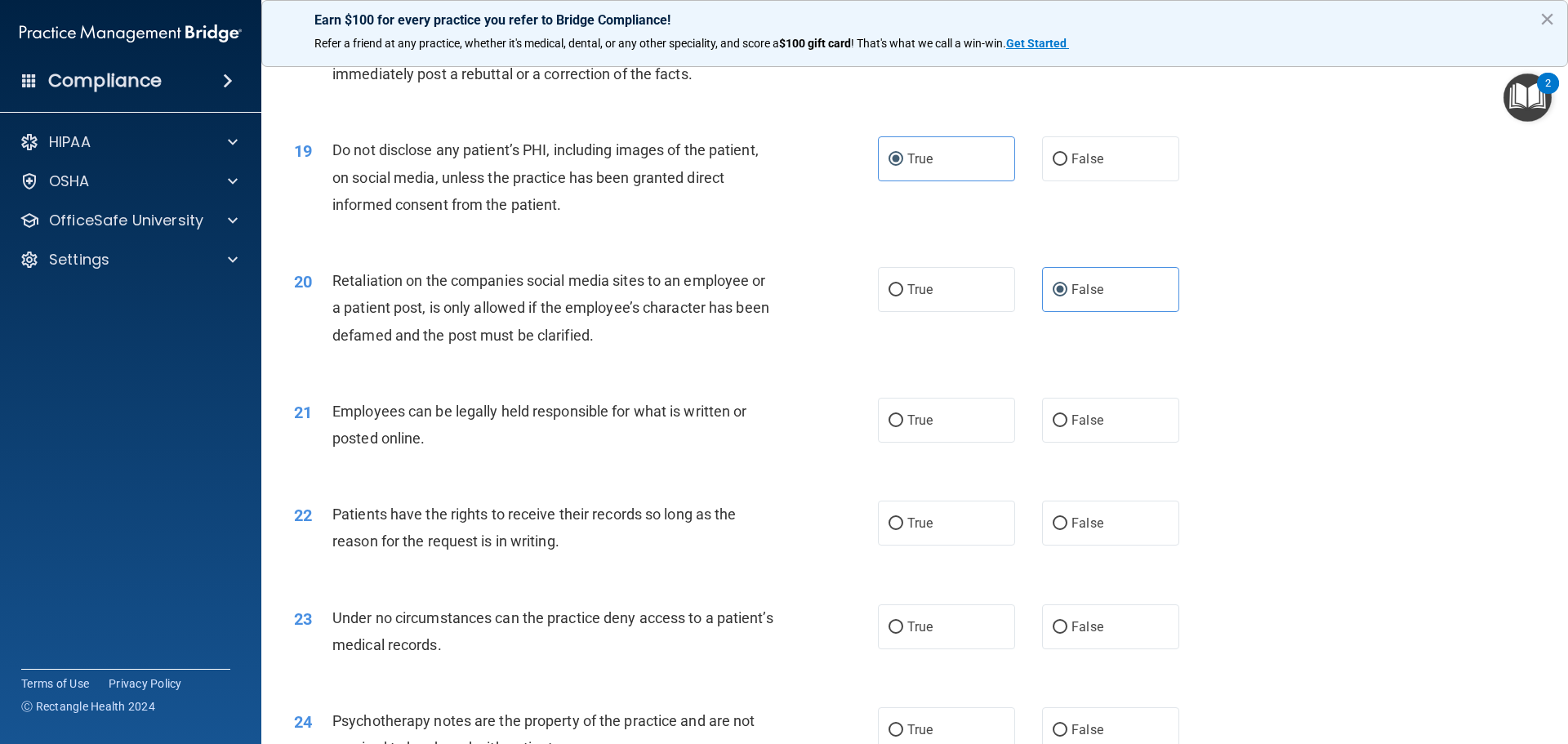
scroll to position [2370, 0]
click at [957, 441] on label "True" at bounding box center [946, 419] width 137 height 45
click at [904, 426] on input "True" at bounding box center [895, 420] width 14 height 12
radio input "true"
click at [1079, 574] on div "22 Patients have the rights to receive their records so long as the reason for …" at bounding box center [915, 530] width 1266 height 103
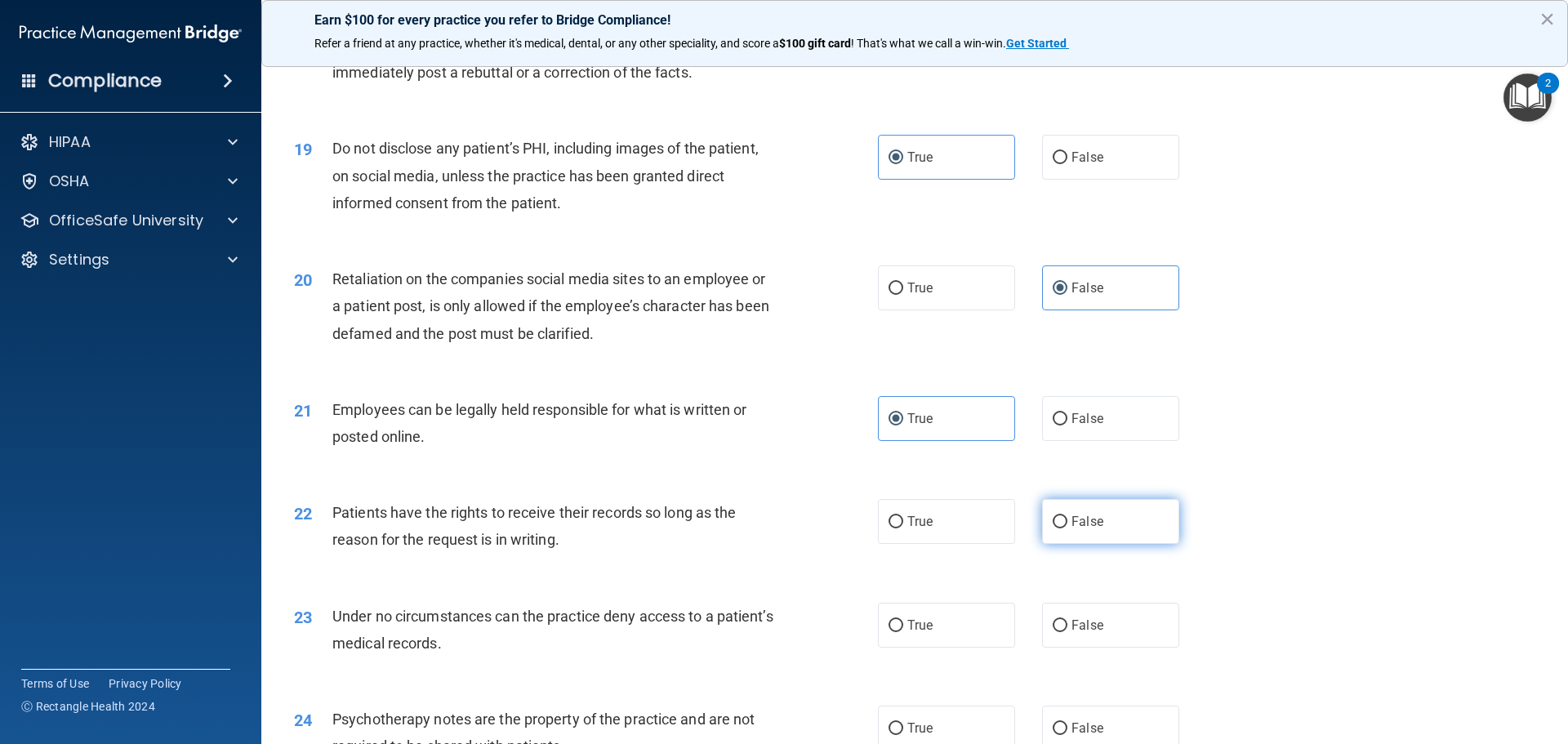
click at [1098, 544] on label "False" at bounding box center [1110, 522] width 137 height 45
click at [1068, 529] on input "False" at bounding box center [1059, 523] width 14 height 12
radio input "true"
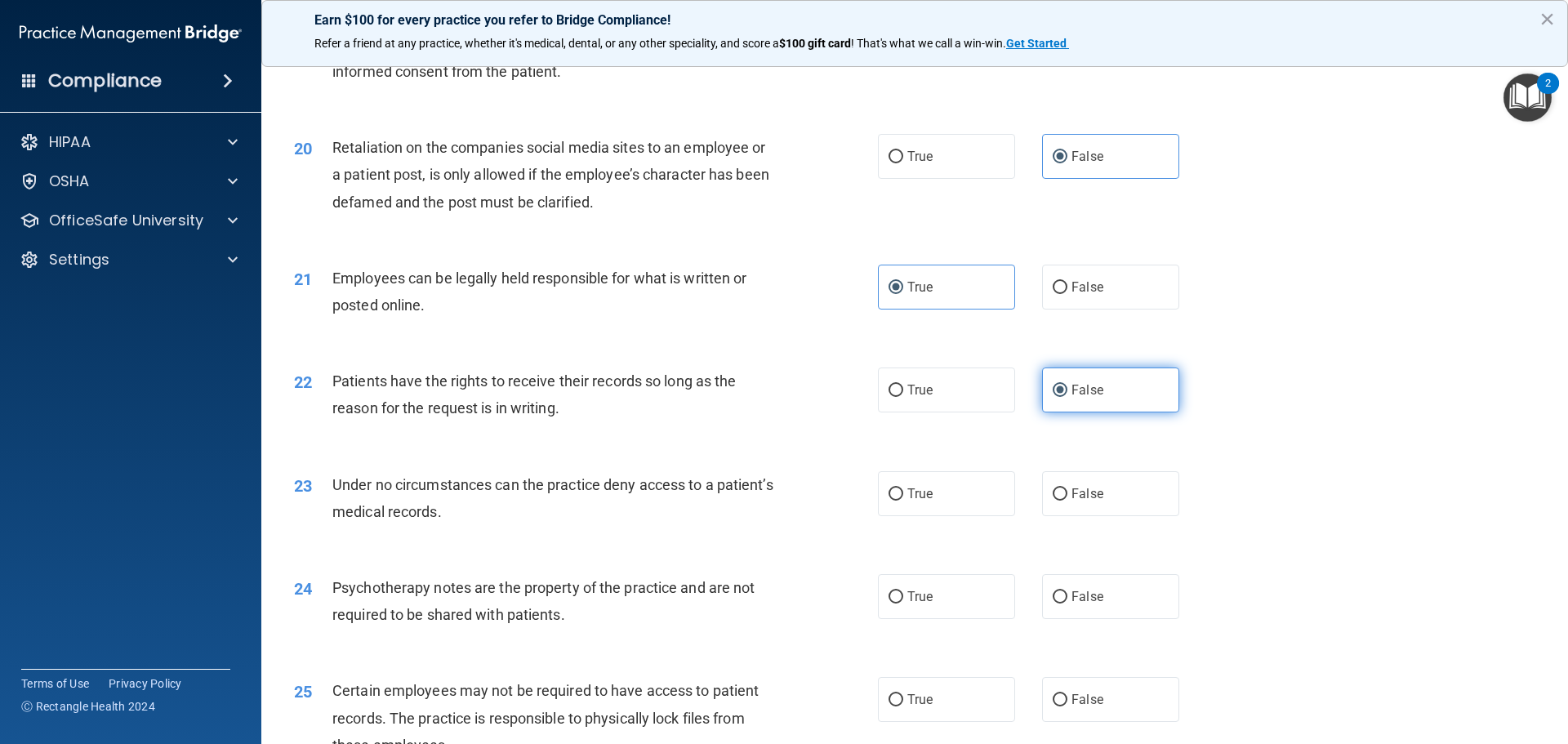
scroll to position [2533, 0]
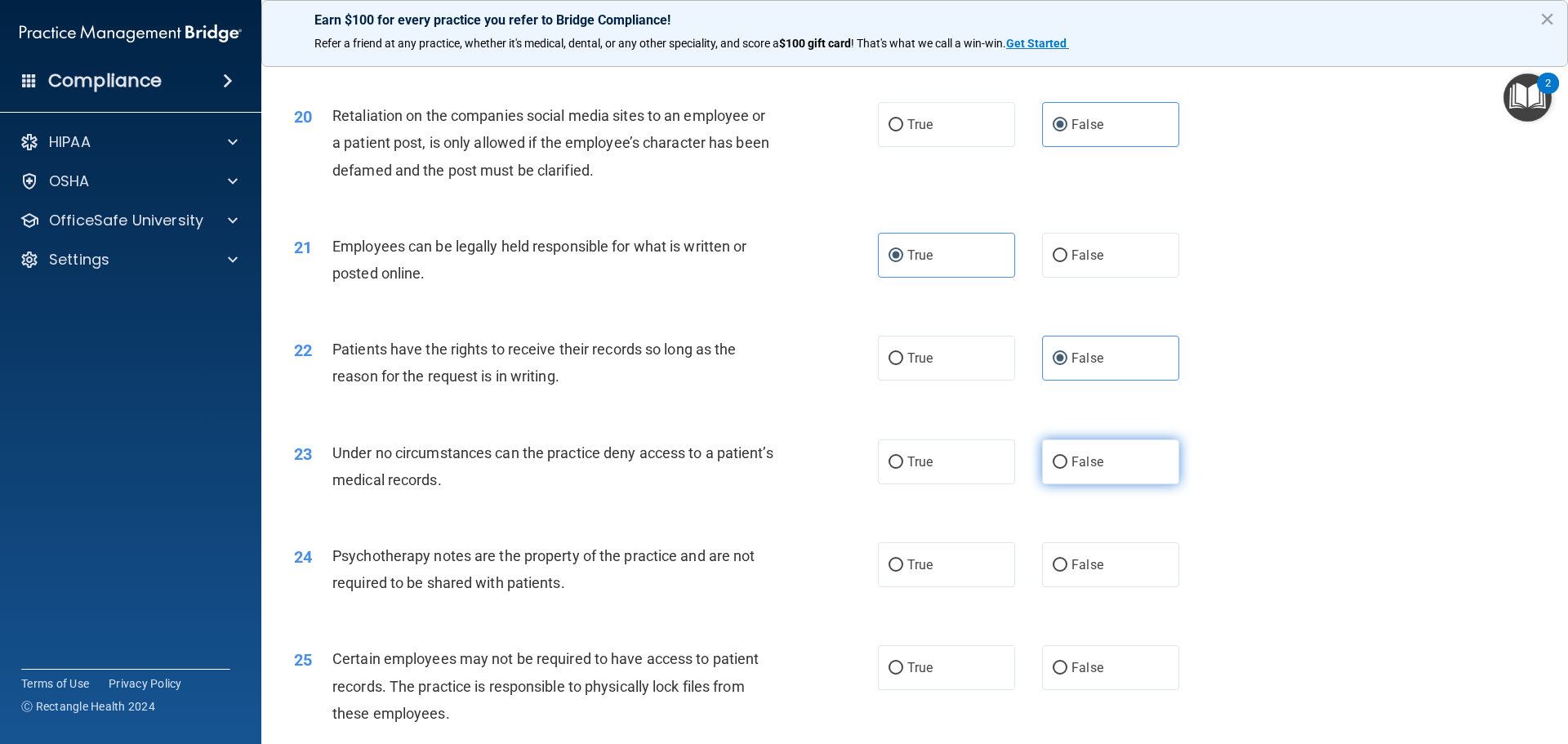
click at [1098, 484] on label "False" at bounding box center [1110, 461] width 137 height 45
click at [1068, 469] on input "False" at bounding box center [1059, 463] width 14 height 12
radio input "true"
click at [963, 587] on label "True" at bounding box center [946, 564] width 137 height 45
click at [904, 572] on input "True" at bounding box center [895, 566] width 14 height 12
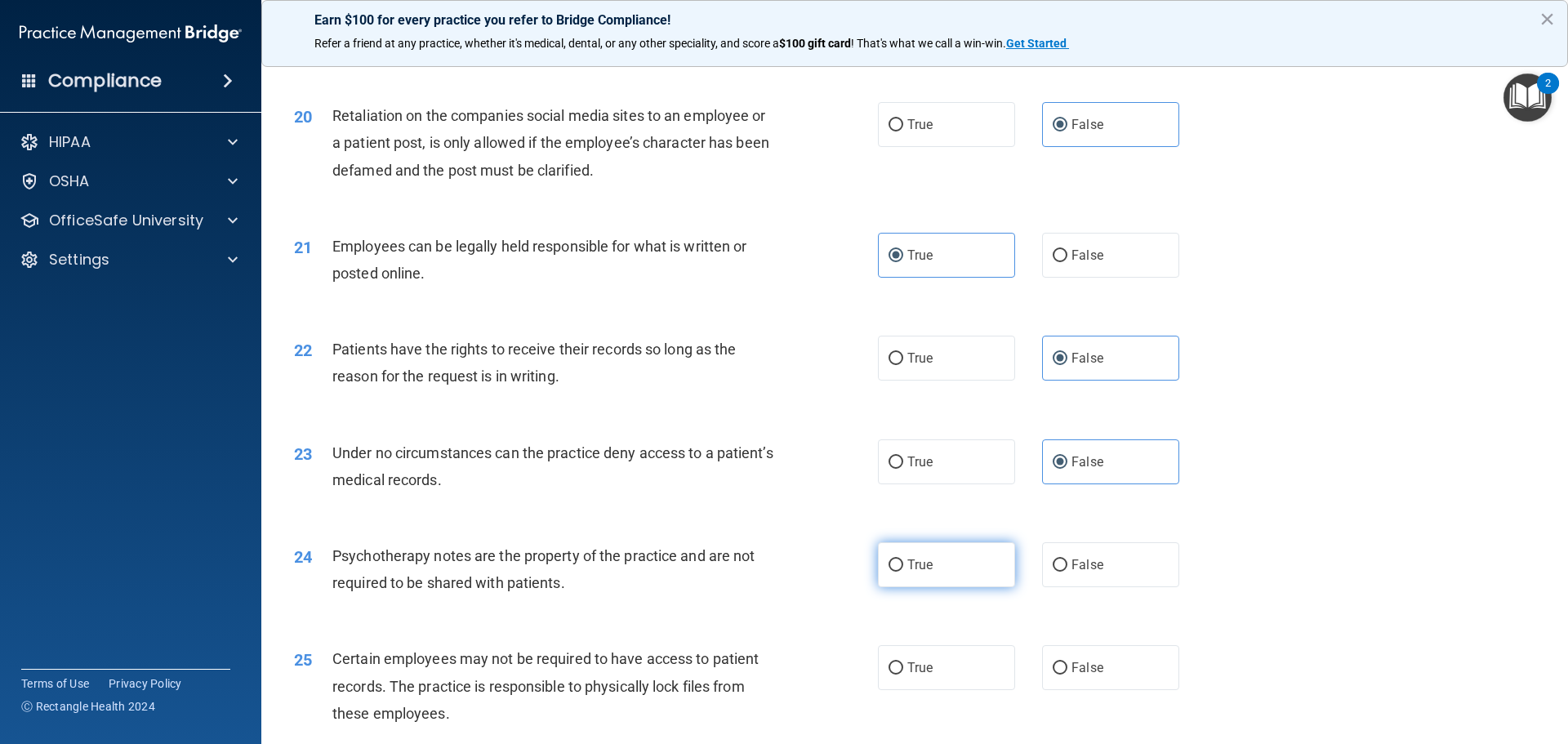
radio input "true"
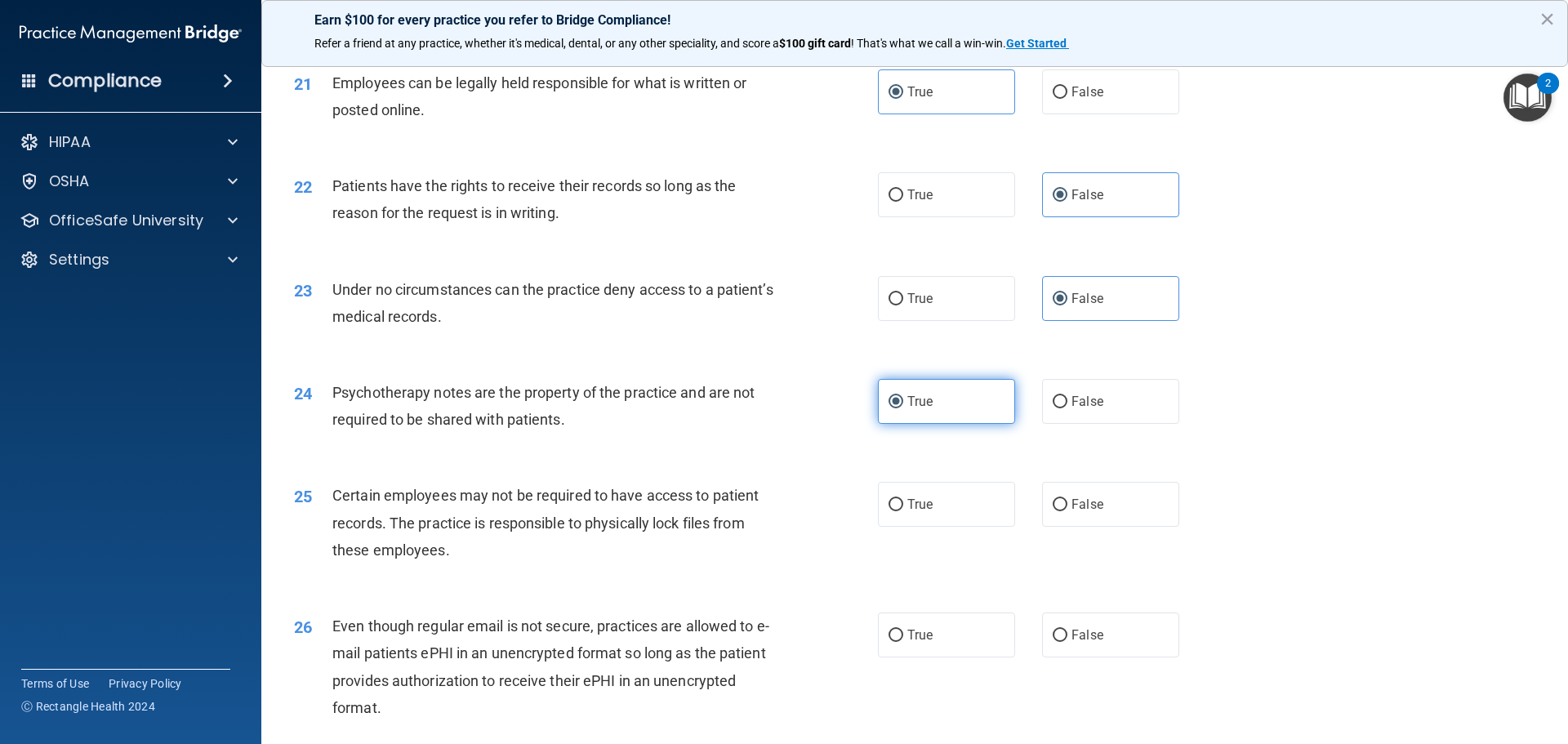
scroll to position [2779, 0]
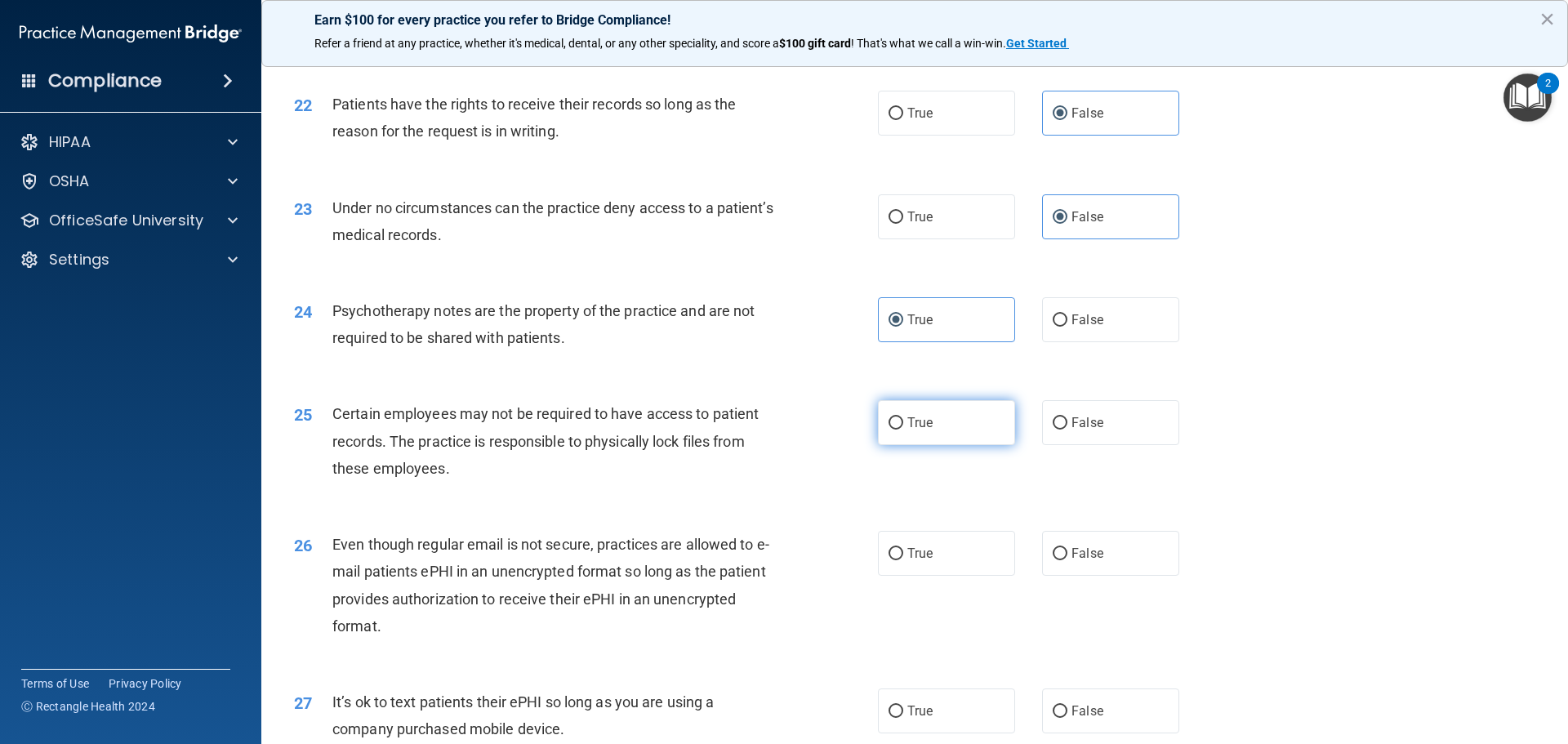
click at [949, 445] on label "True" at bounding box center [946, 422] width 137 height 45
click at [904, 430] on input "True" at bounding box center [895, 424] width 14 height 12
radio input "true"
click at [949, 561] on label "True" at bounding box center [946, 553] width 137 height 45
click at [904, 561] on input "True" at bounding box center [895, 554] width 14 height 12
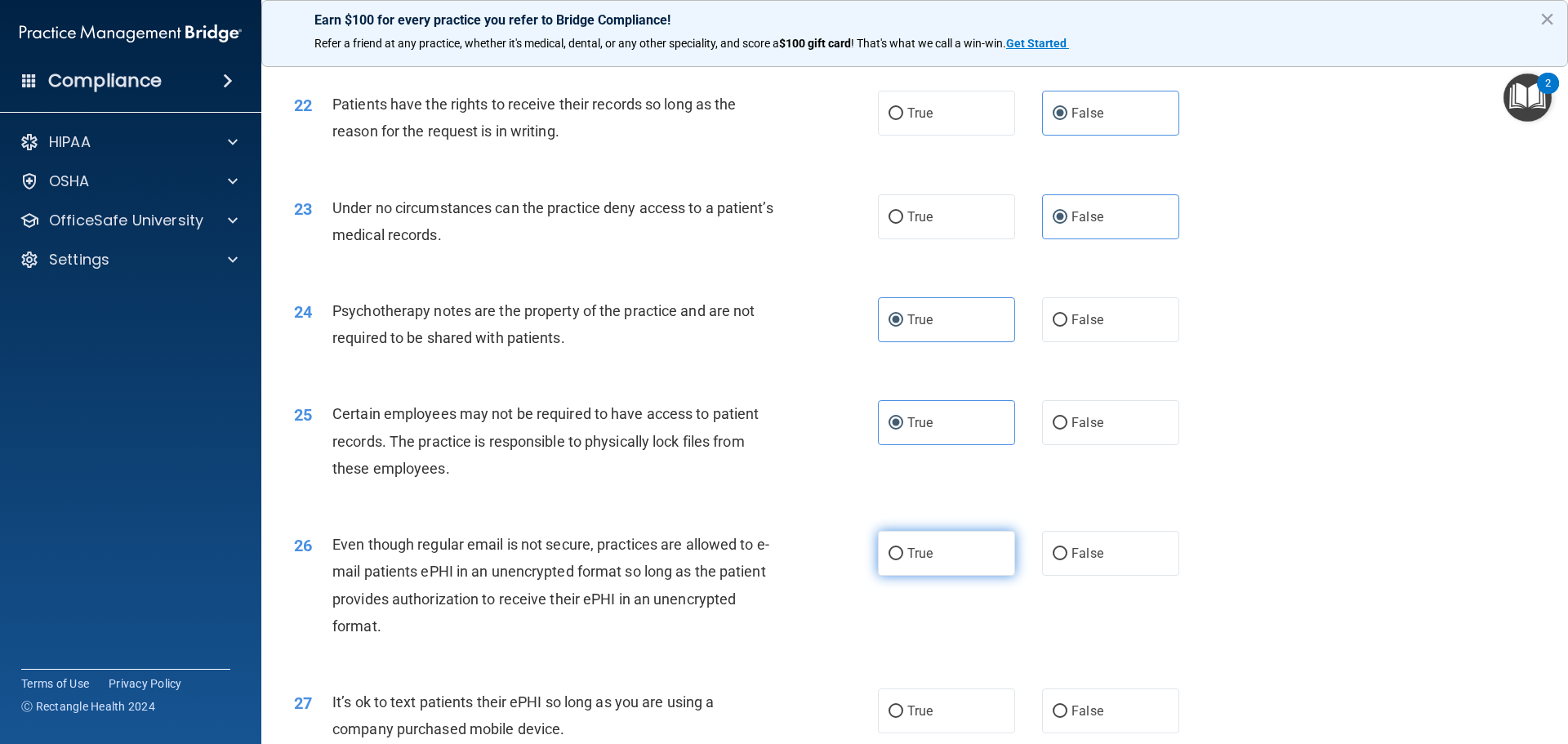
radio input "true"
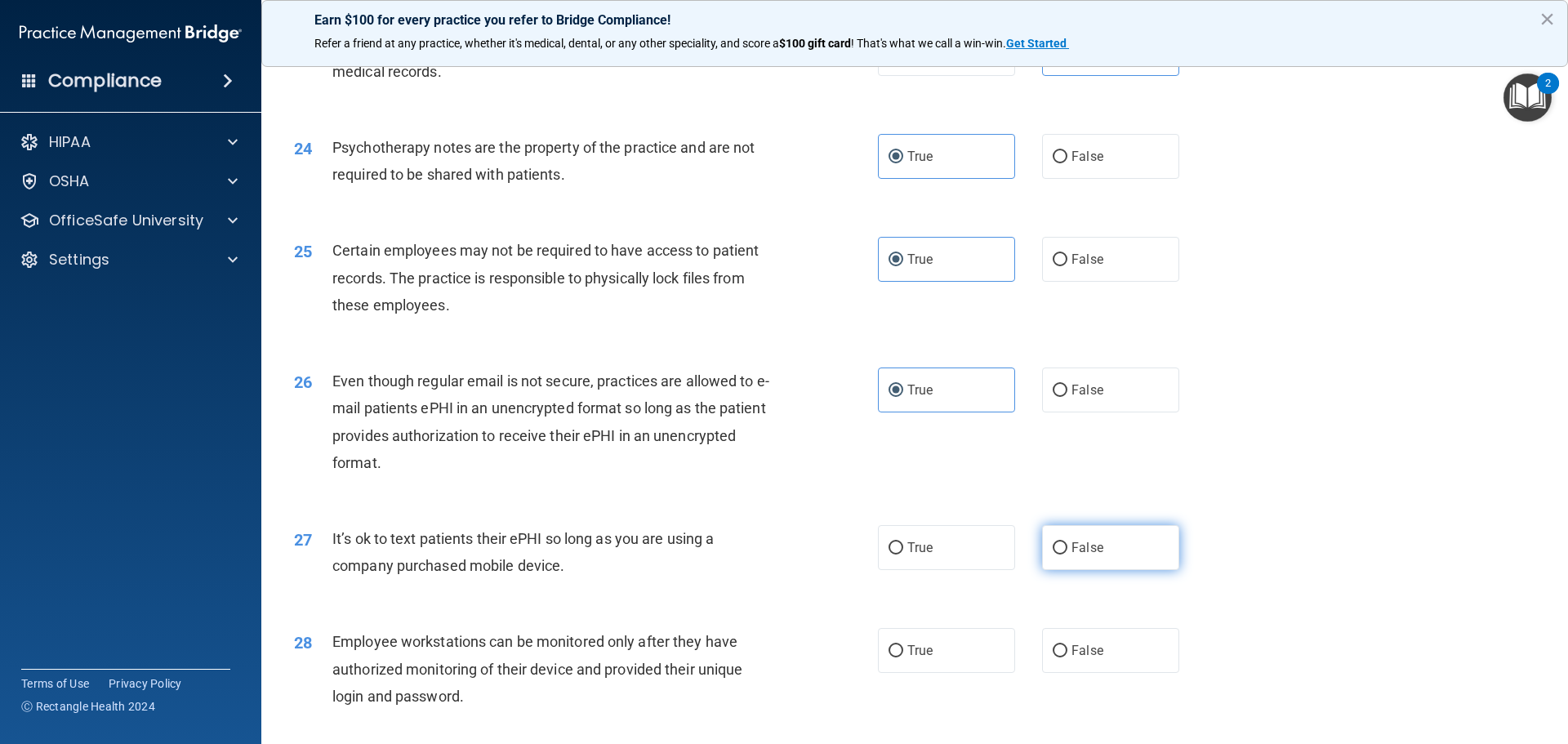
click at [1082, 556] on span "False" at bounding box center [1086, 548] width 31 height 15
click at [1068, 555] on input "False" at bounding box center [1059, 548] width 14 height 12
radio input "true"
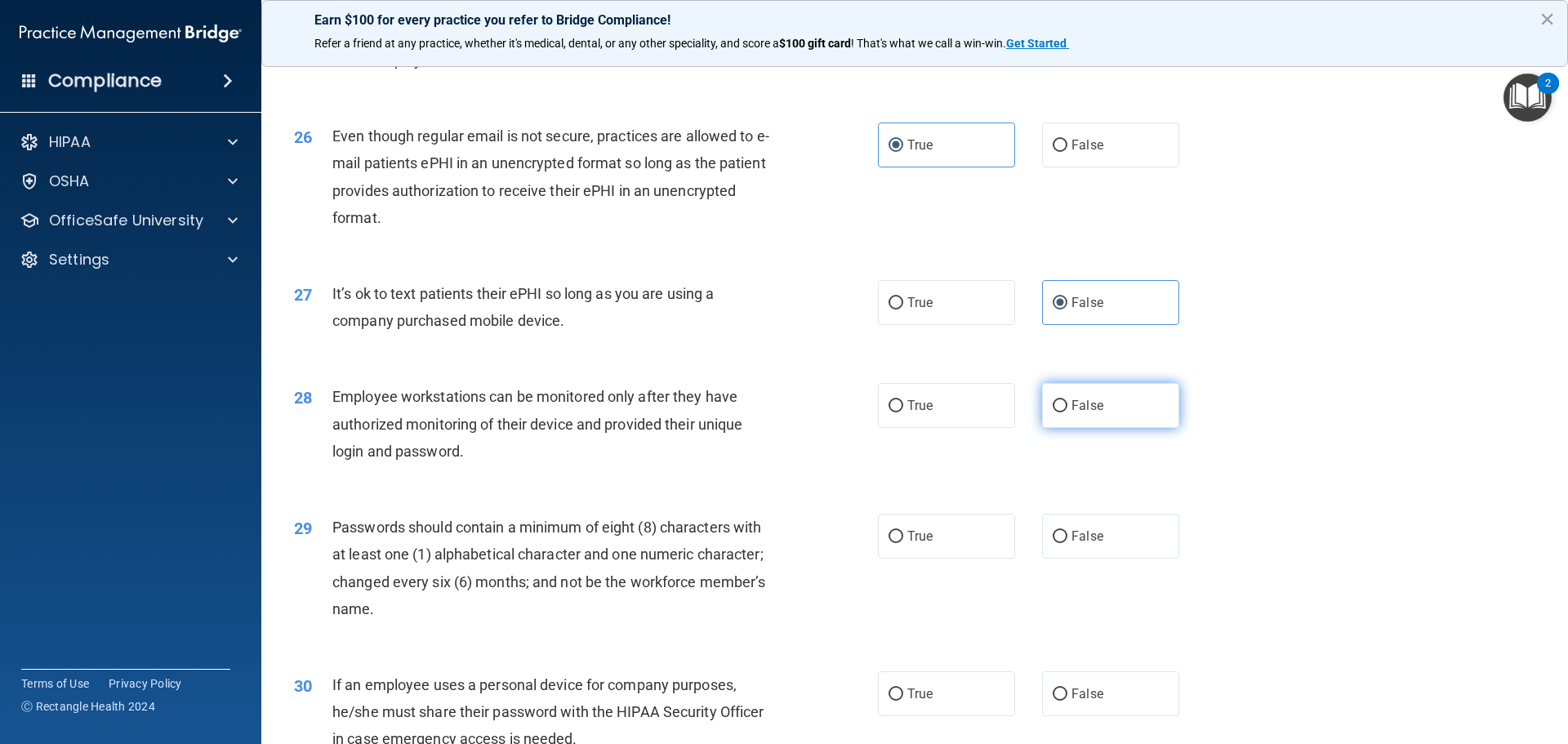
click at [1081, 414] on span "False" at bounding box center [1086, 405] width 31 height 15
click at [1068, 413] on input "False" at bounding box center [1059, 406] width 14 height 12
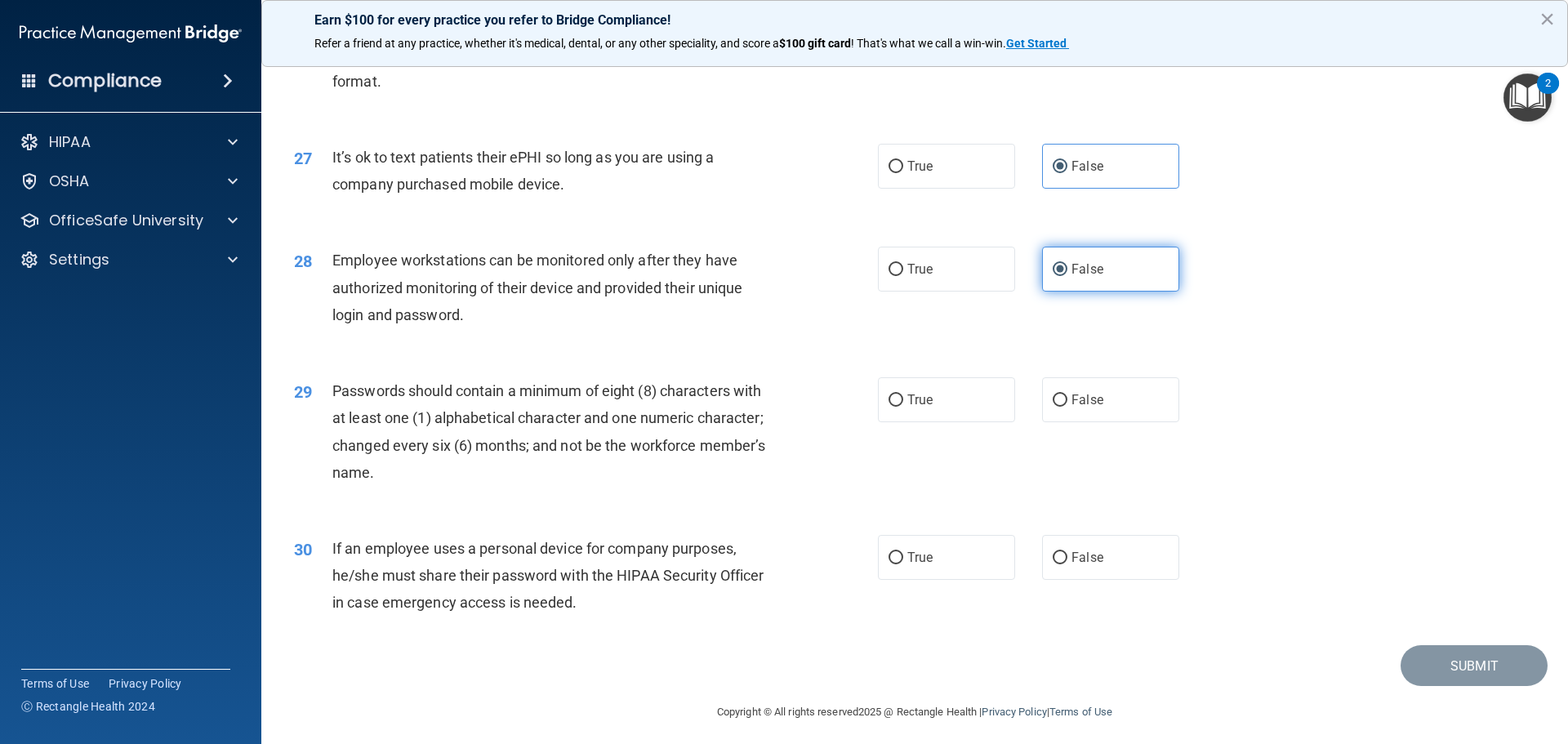
scroll to position [3351, 0]
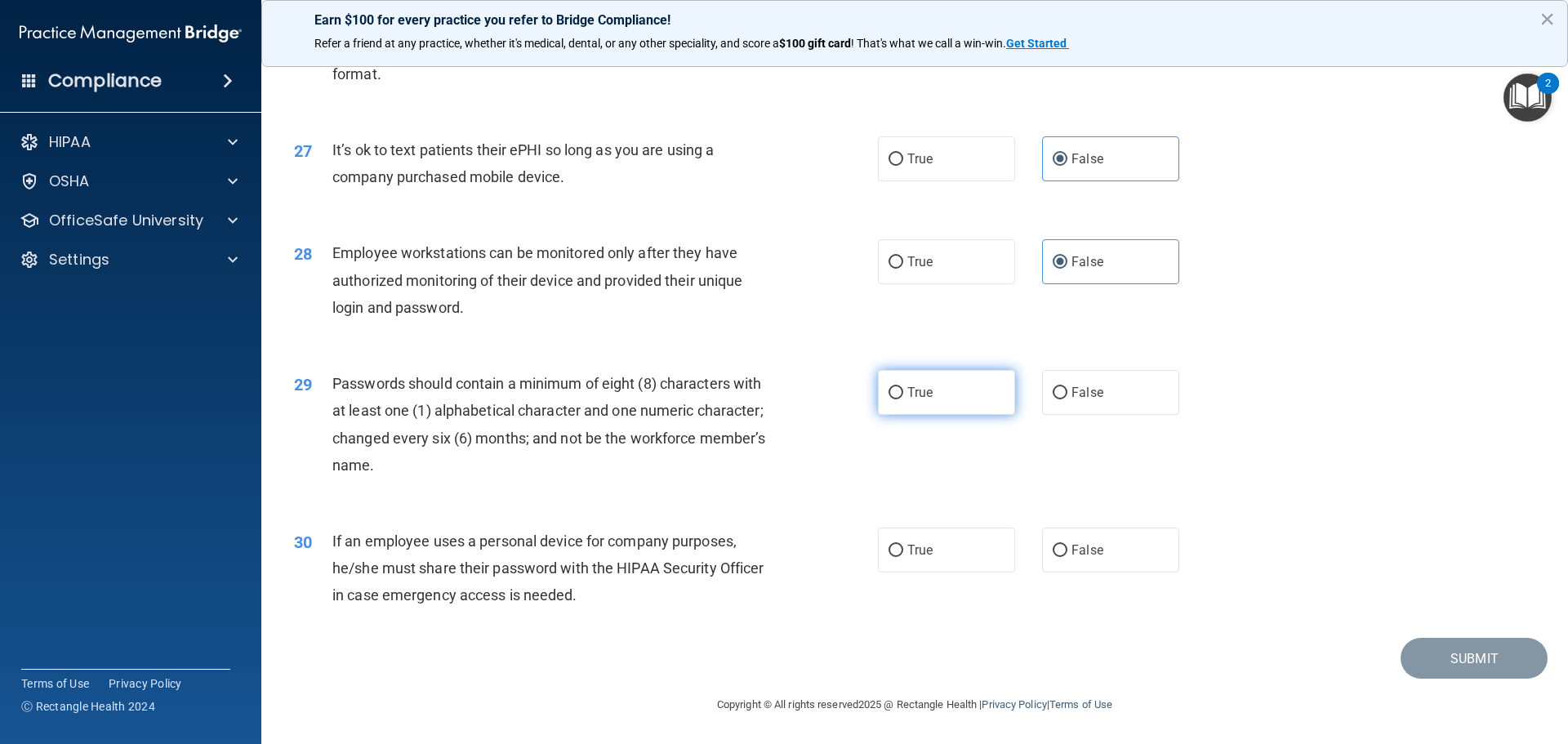
click at [951, 411] on label "True" at bounding box center [946, 392] width 137 height 45
click at [904, 399] on input "True" at bounding box center [895, 393] width 14 height 12
click at [1087, 558] on span "False" at bounding box center [1086, 550] width 31 height 15
click at [1068, 558] on input "False" at bounding box center [1059, 551] width 14 height 12
click at [1455, 661] on button "Submit" at bounding box center [1474, 659] width 147 height 42
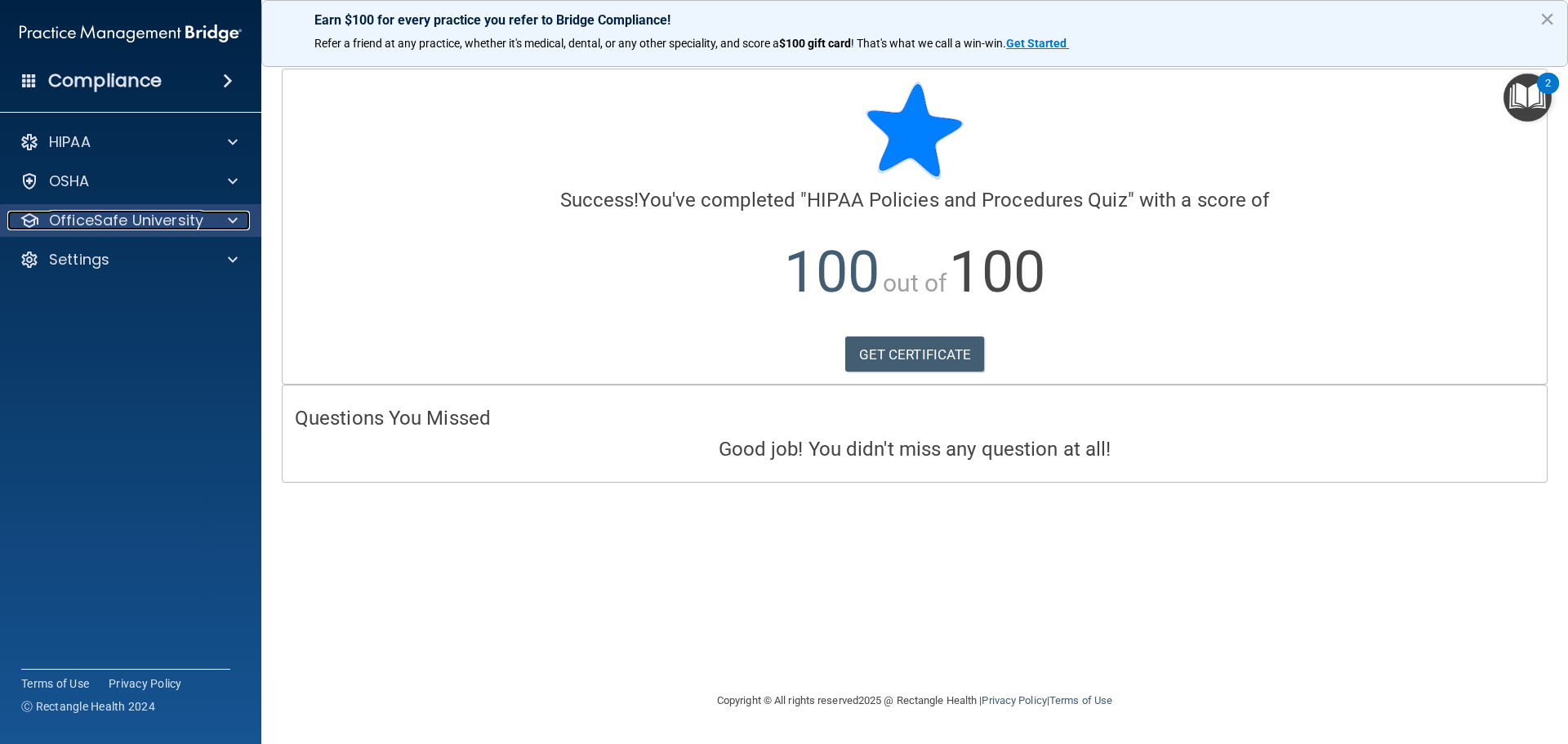
click at [134, 226] on p "OfficeSafe University" at bounding box center [126, 220] width 154 height 20
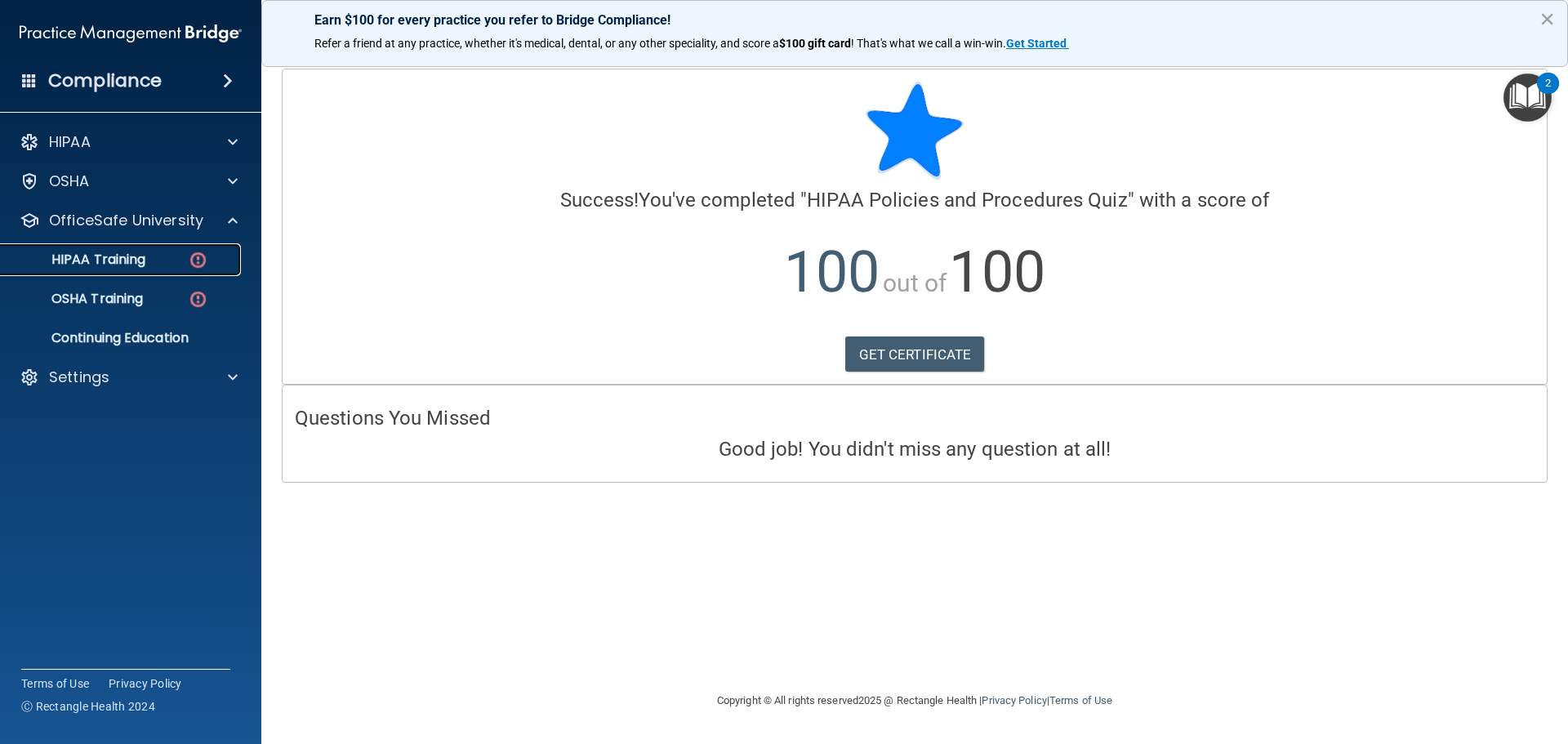
click at [188, 257] on img at bounding box center [198, 260] width 20 height 20
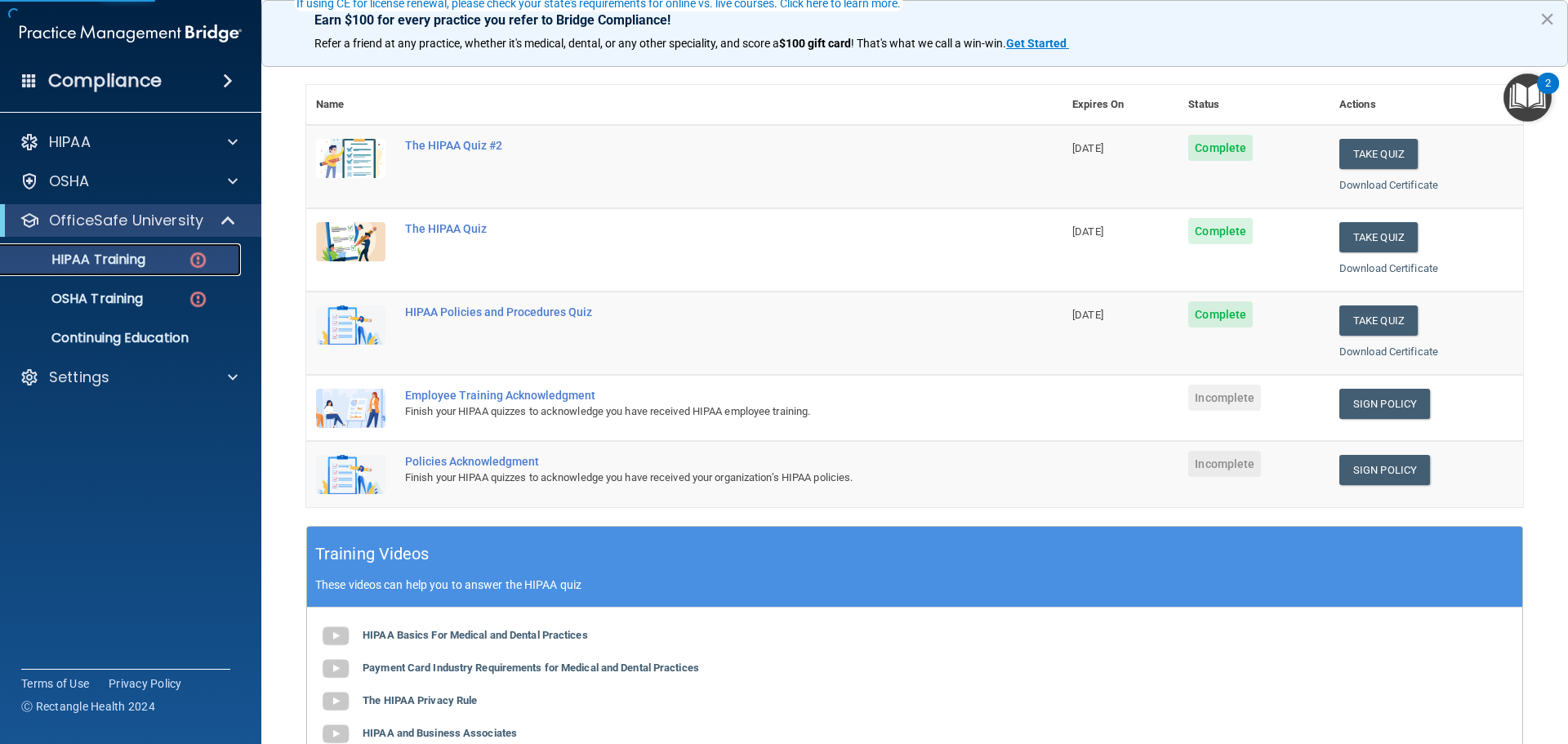
scroll to position [163, 0]
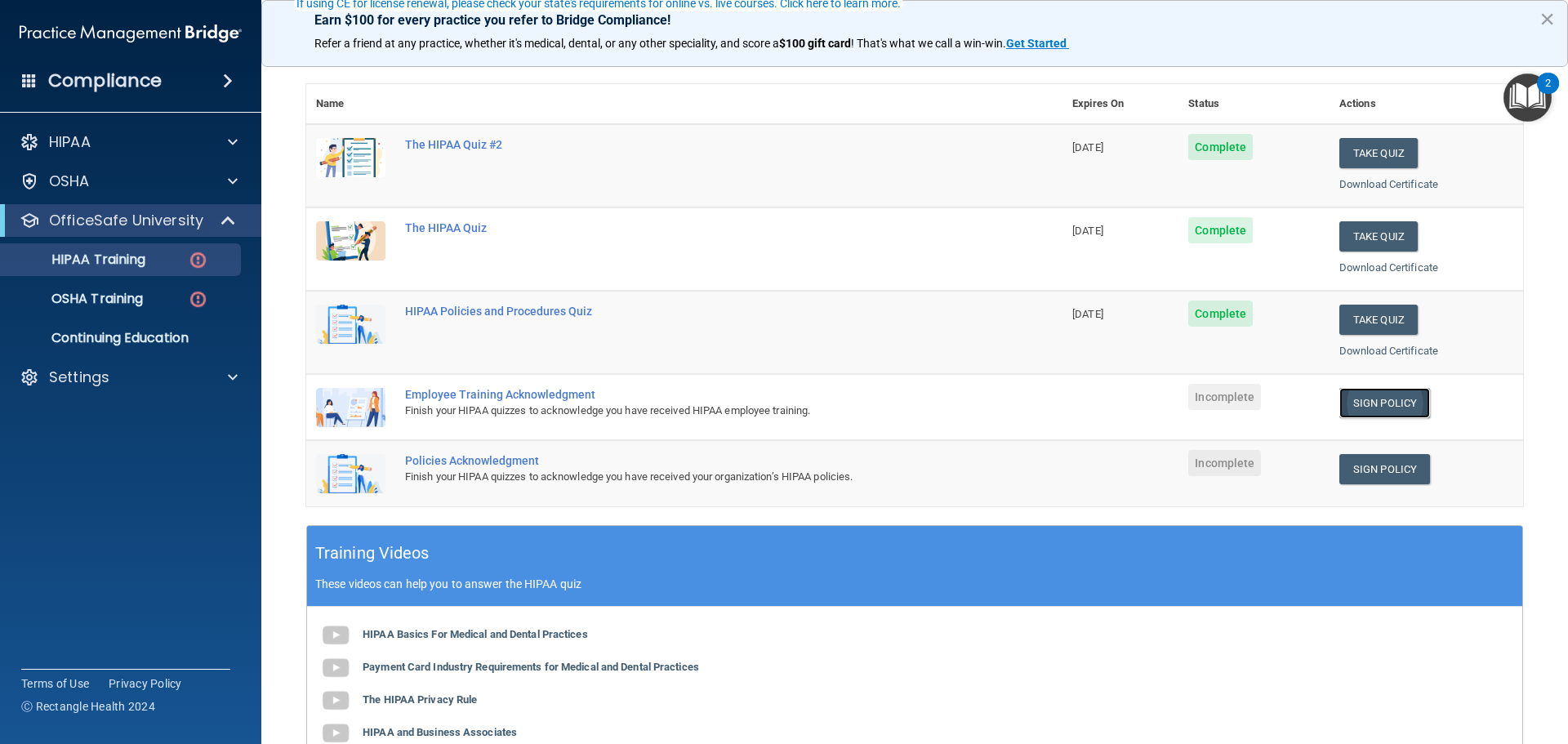
click at [1370, 398] on link "Sign Policy" at bounding box center [1384, 403] width 91 height 31
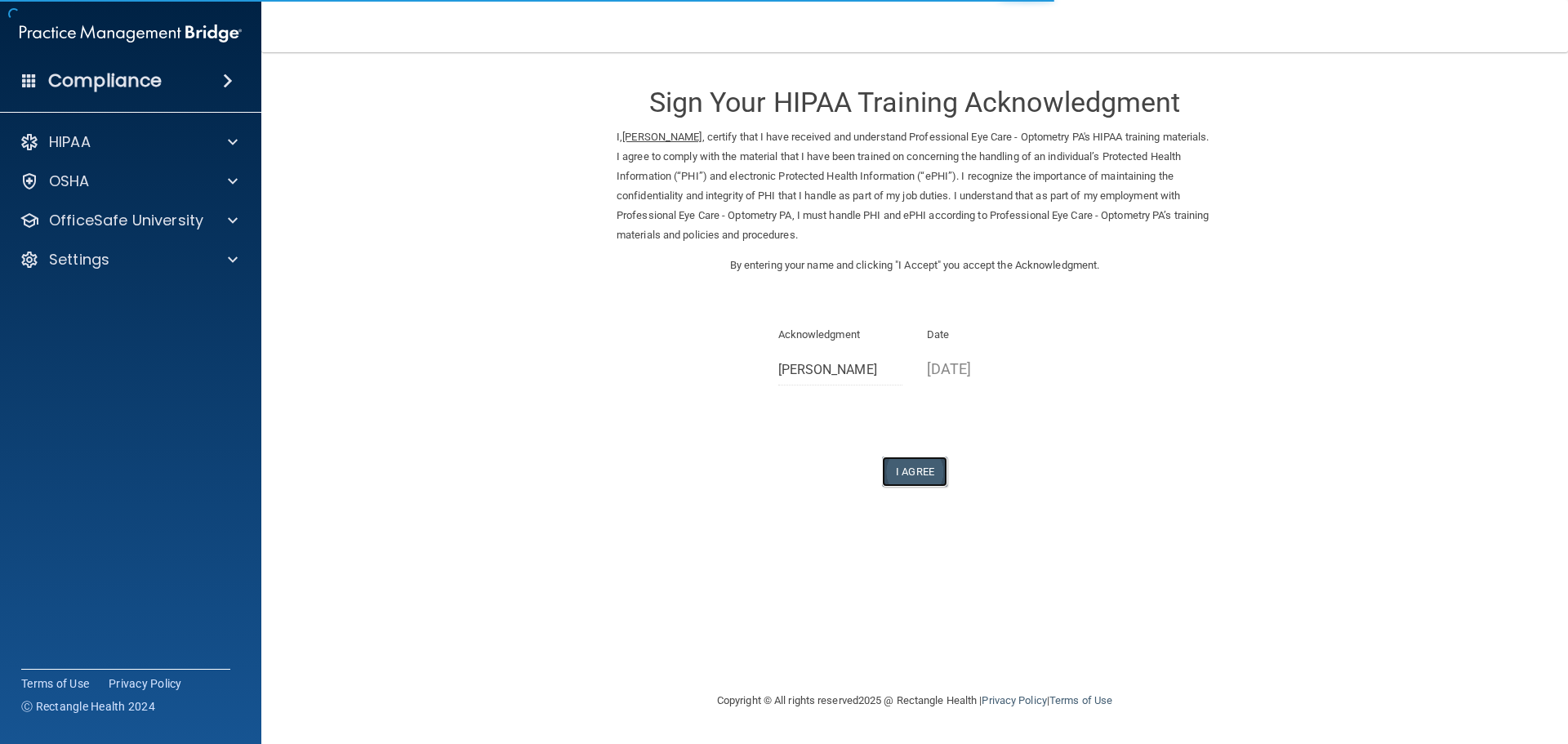
click at [940, 485] on button "I Agree" at bounding box center [915, 472] width 66 height 31
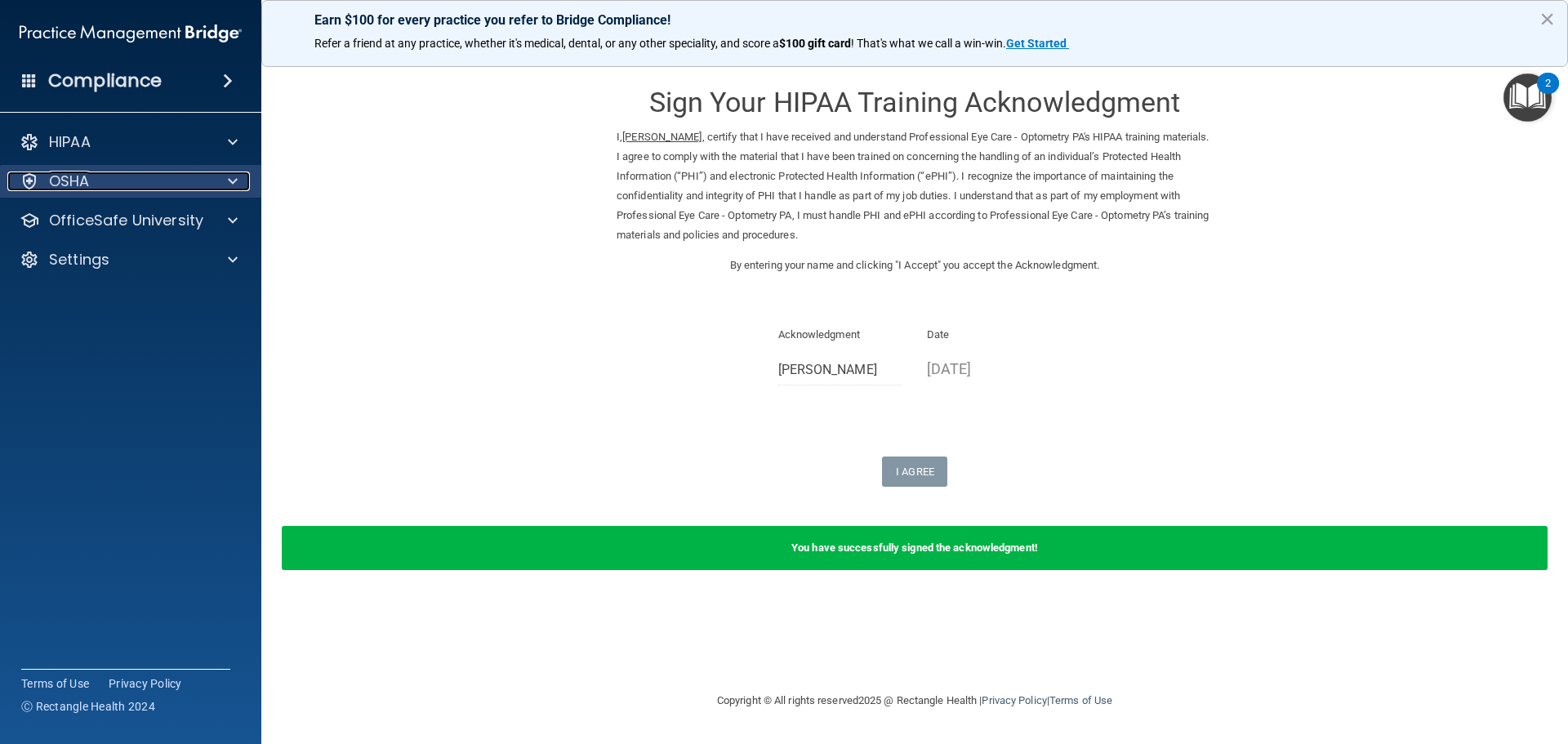
click at [123, 177] on div "OSHA" at bounding box center [109, 181] width 202 height 20
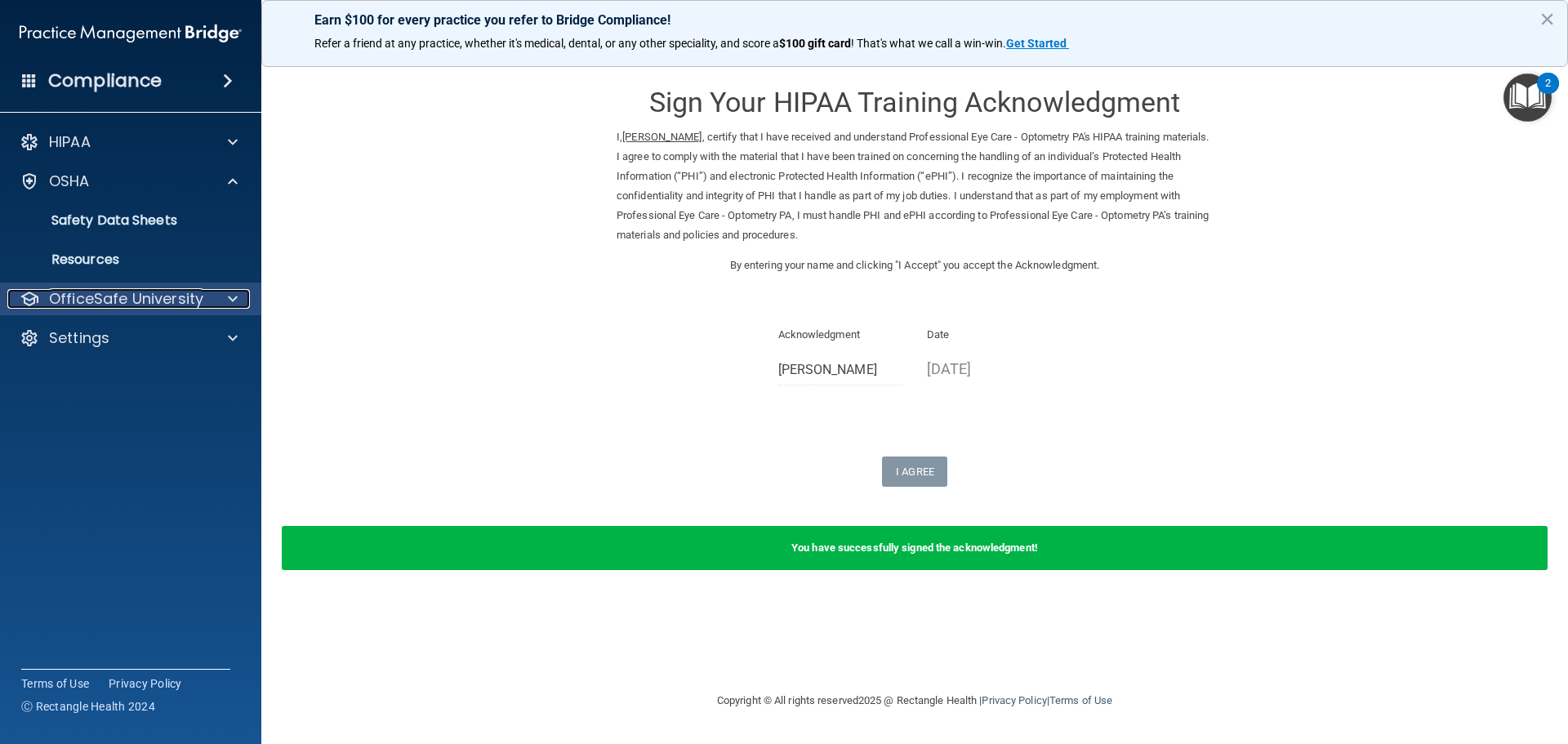
click at [221, 300] on div at bounding box center [231, 299] width 41 height 20
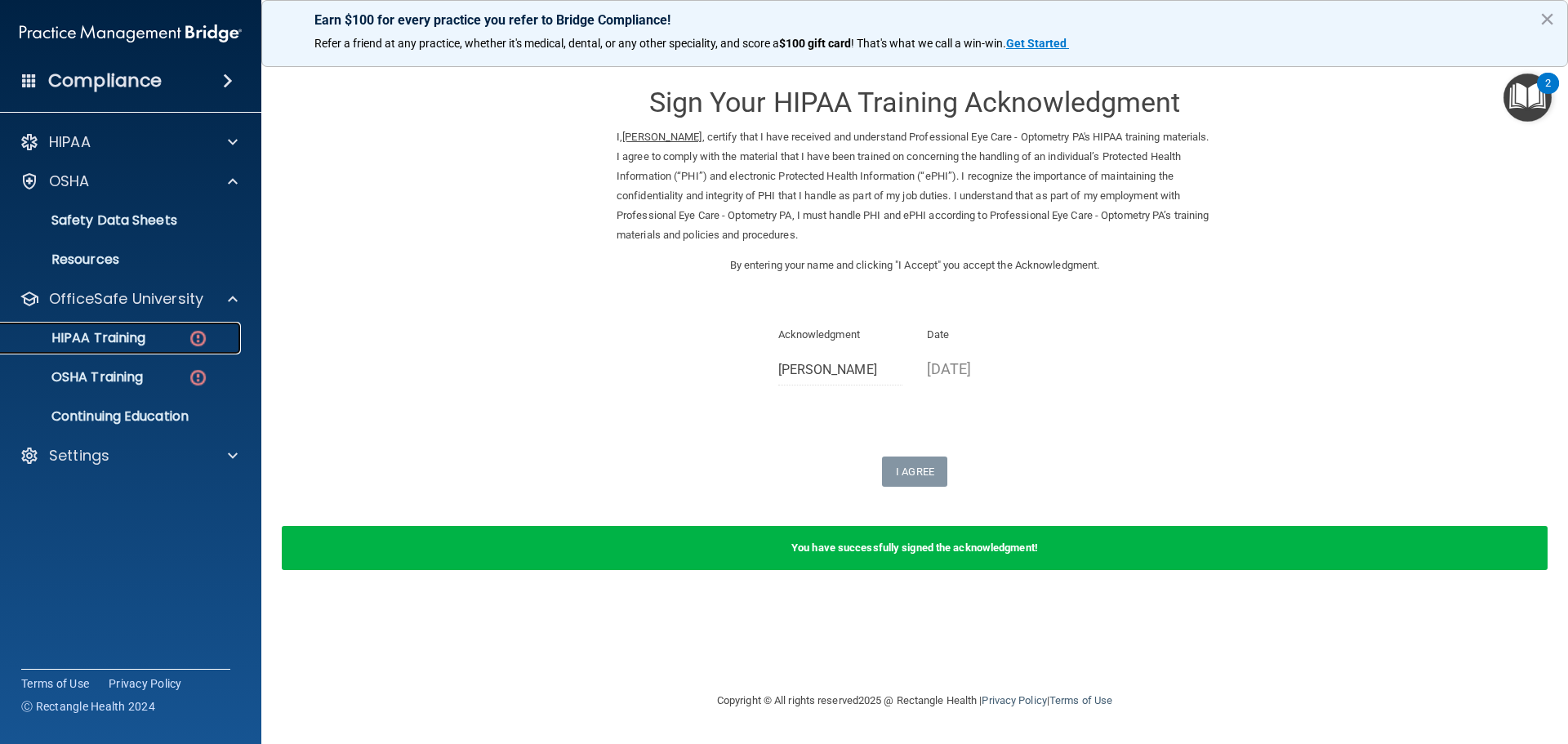
click at [200, 335] on img at bounding box center [198, 339] width 20 height 20
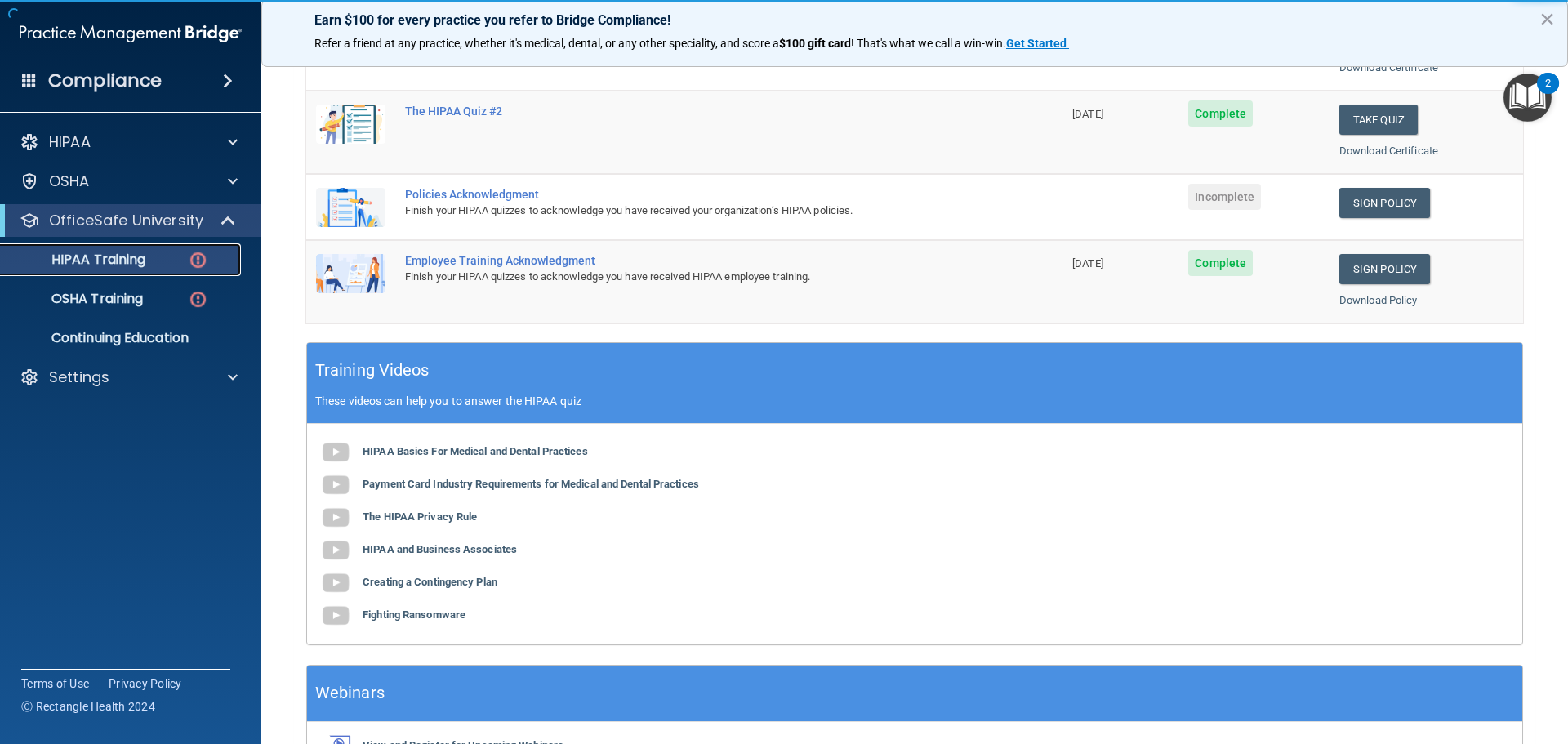
scroll to position [224, 0]
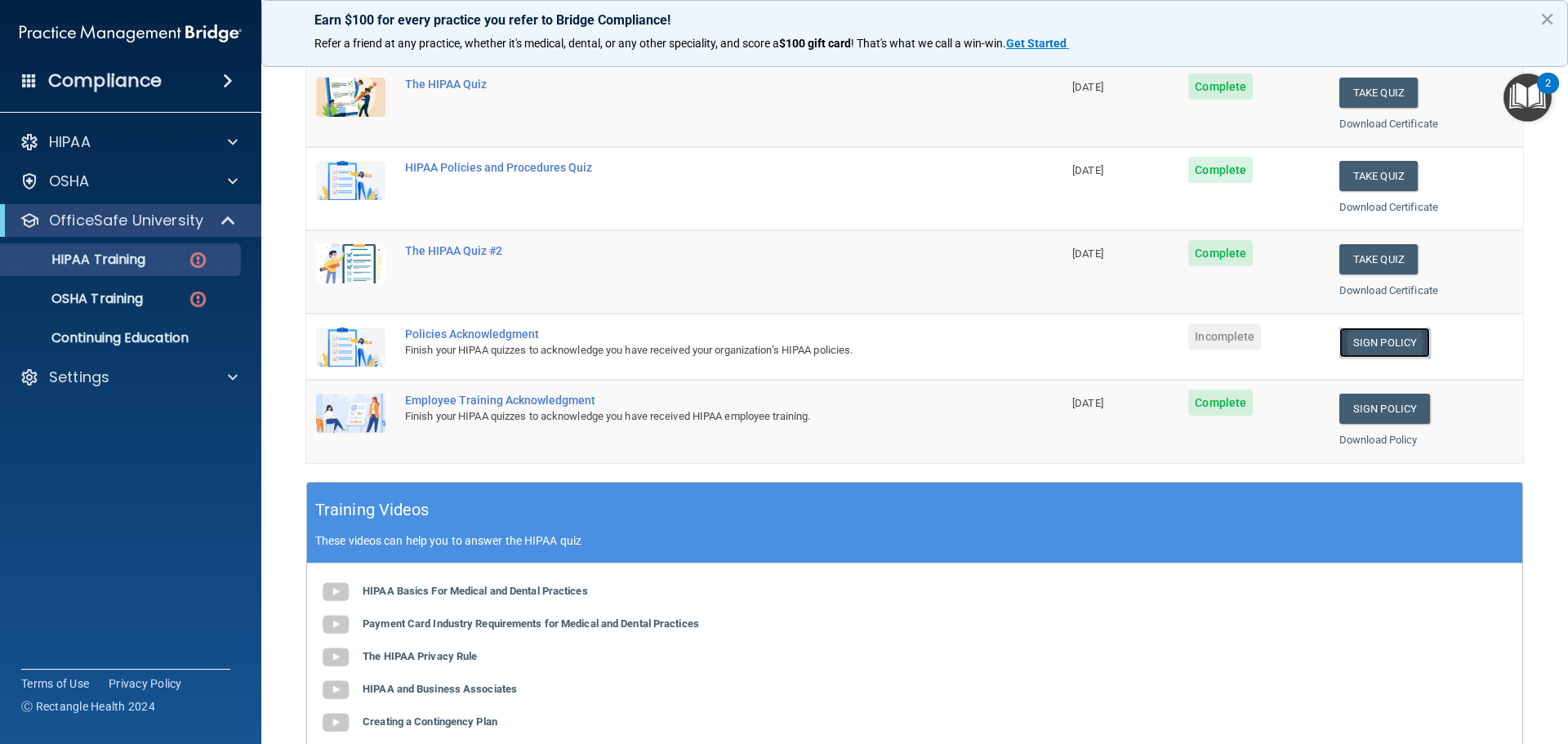
click at [1394, 343] on link "Sign Policy" at bounding box center [1384, 343] width 91 height 31
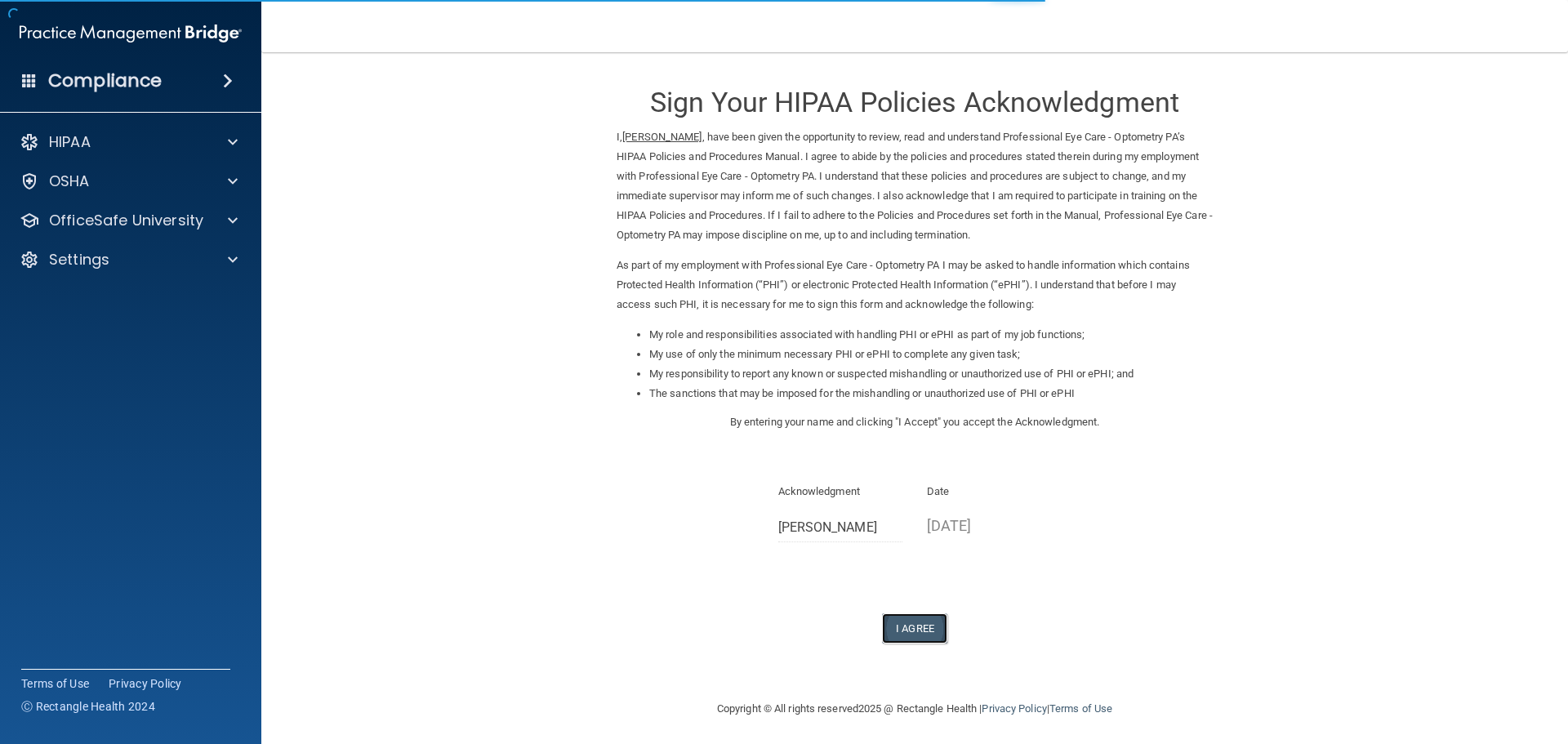
click at [900, 627] on button "I Agree" at bounding box center [915, 629] width 66 height 31
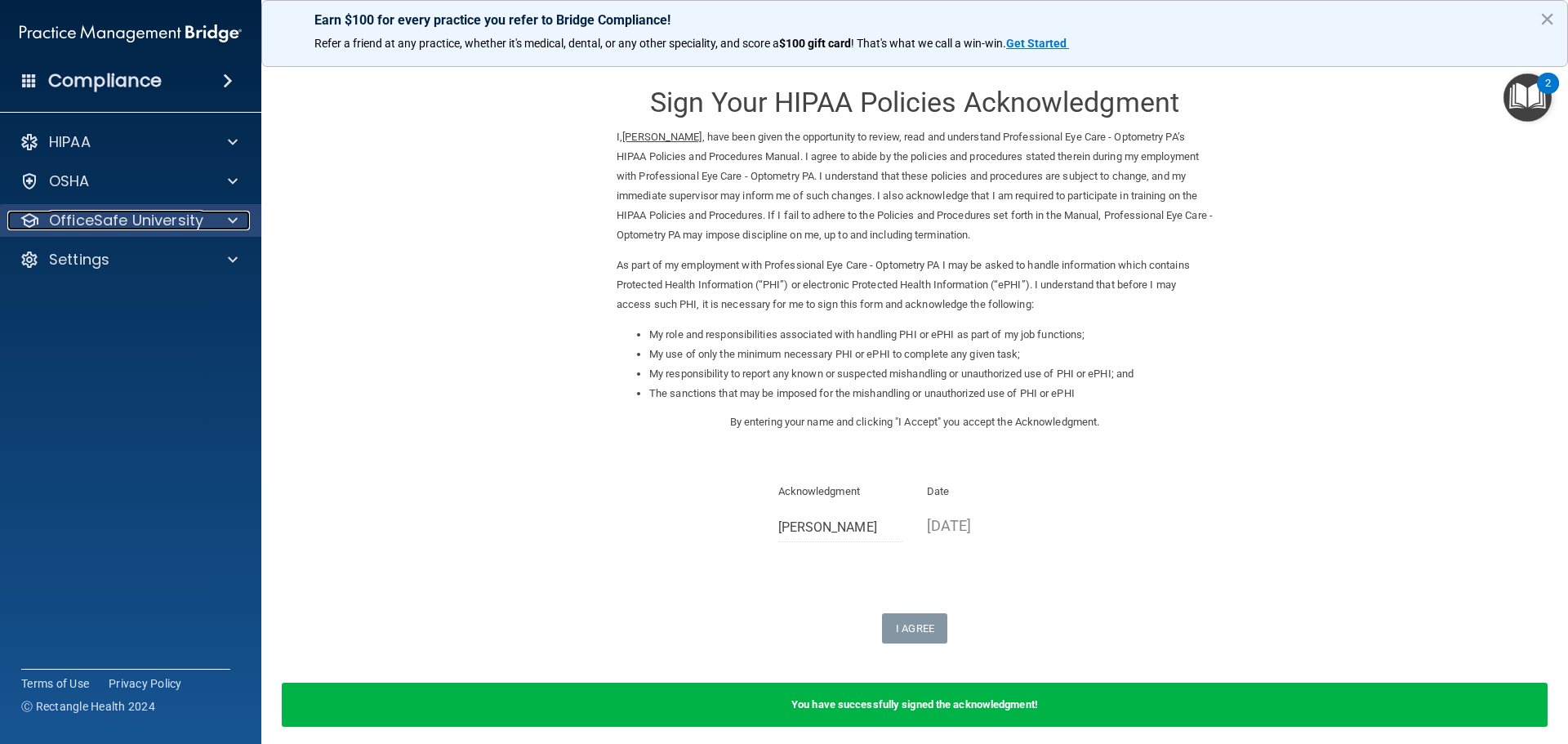
click at [177, 228] on p "OfficeSafe University" at bounding box center [126, 220] width 154 height 20
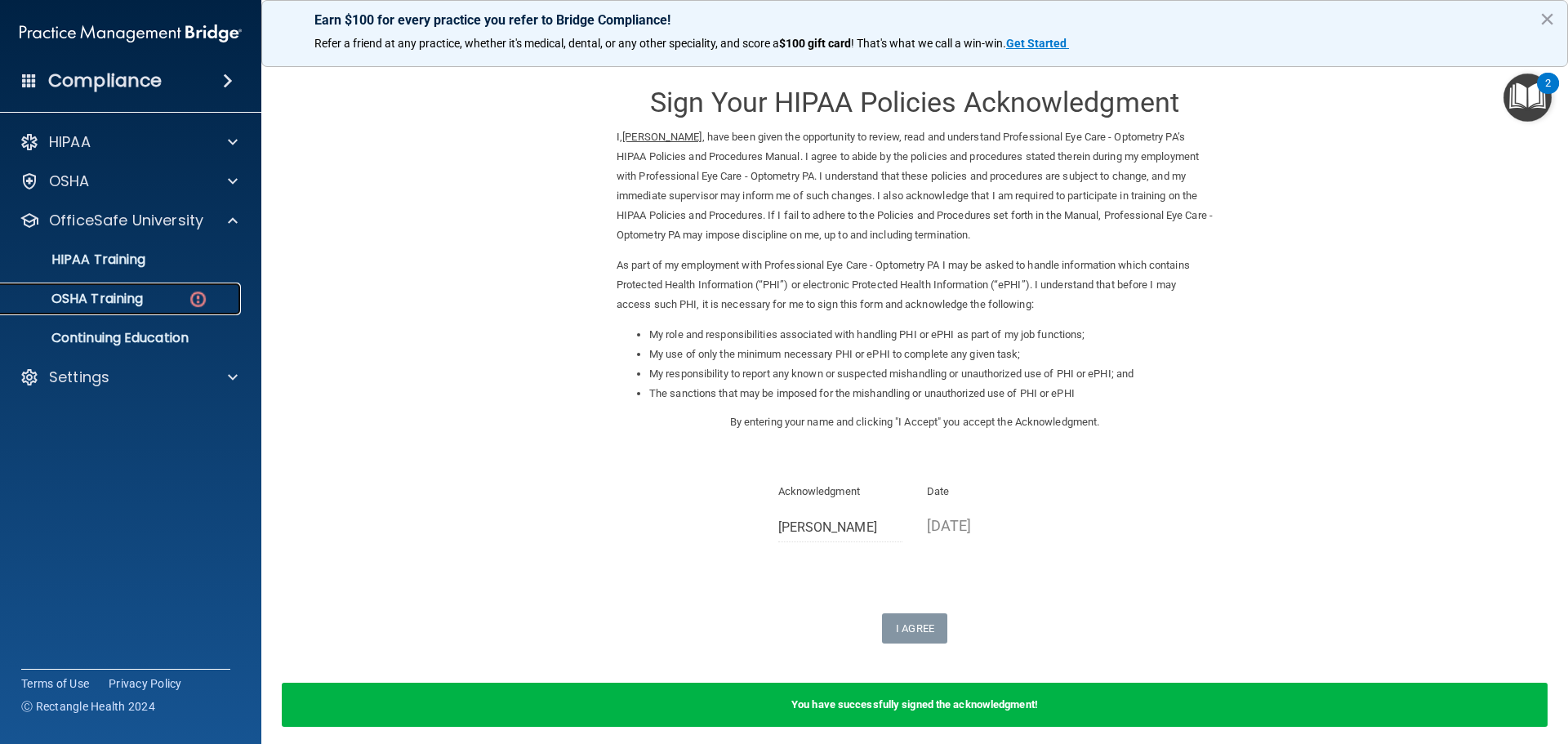
click at [194, 302] on img at bounding box center [198, 300] width 20 height 20
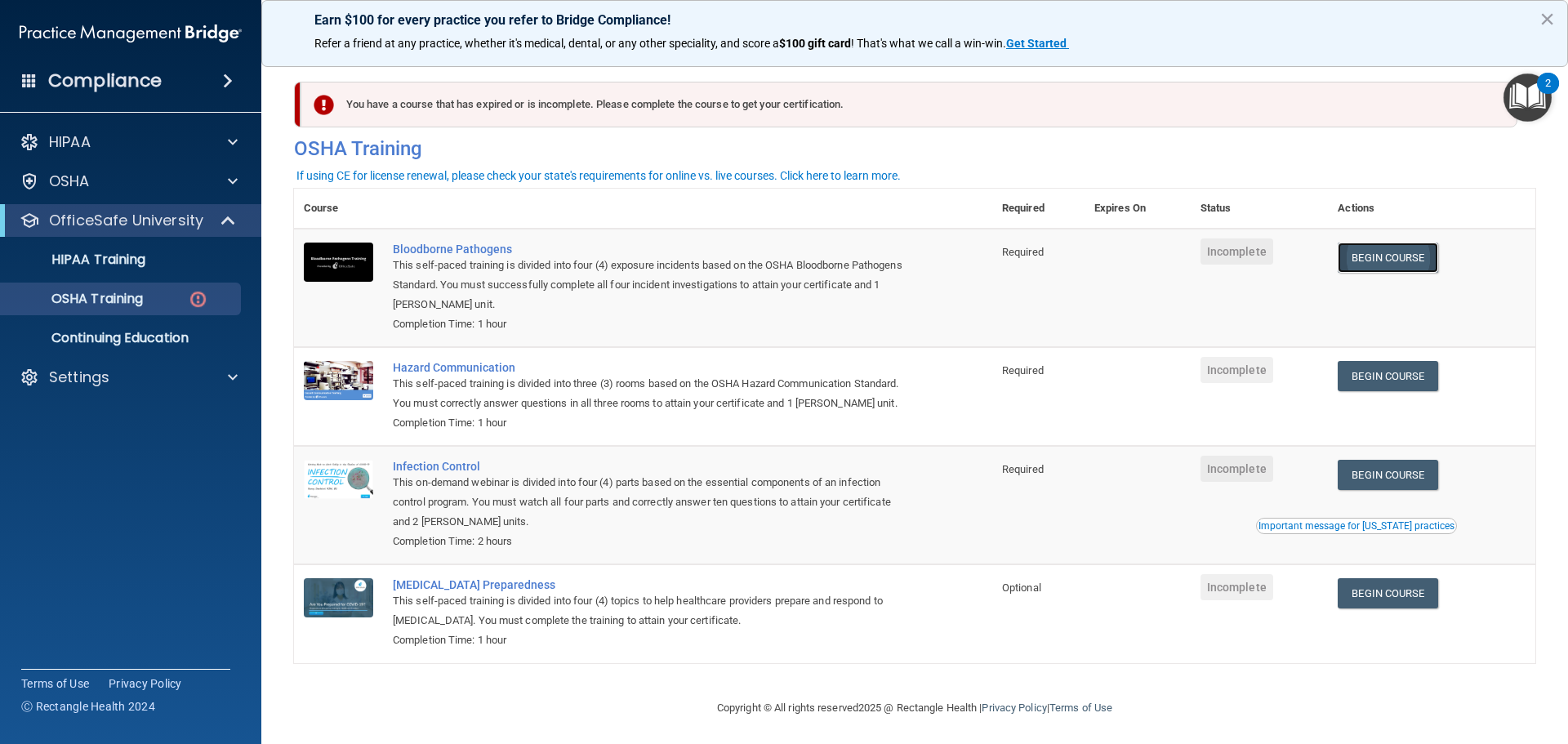
click at [1371, 260] on link "Begin Course" at bounding box center [1387, 258] width 100 height 31
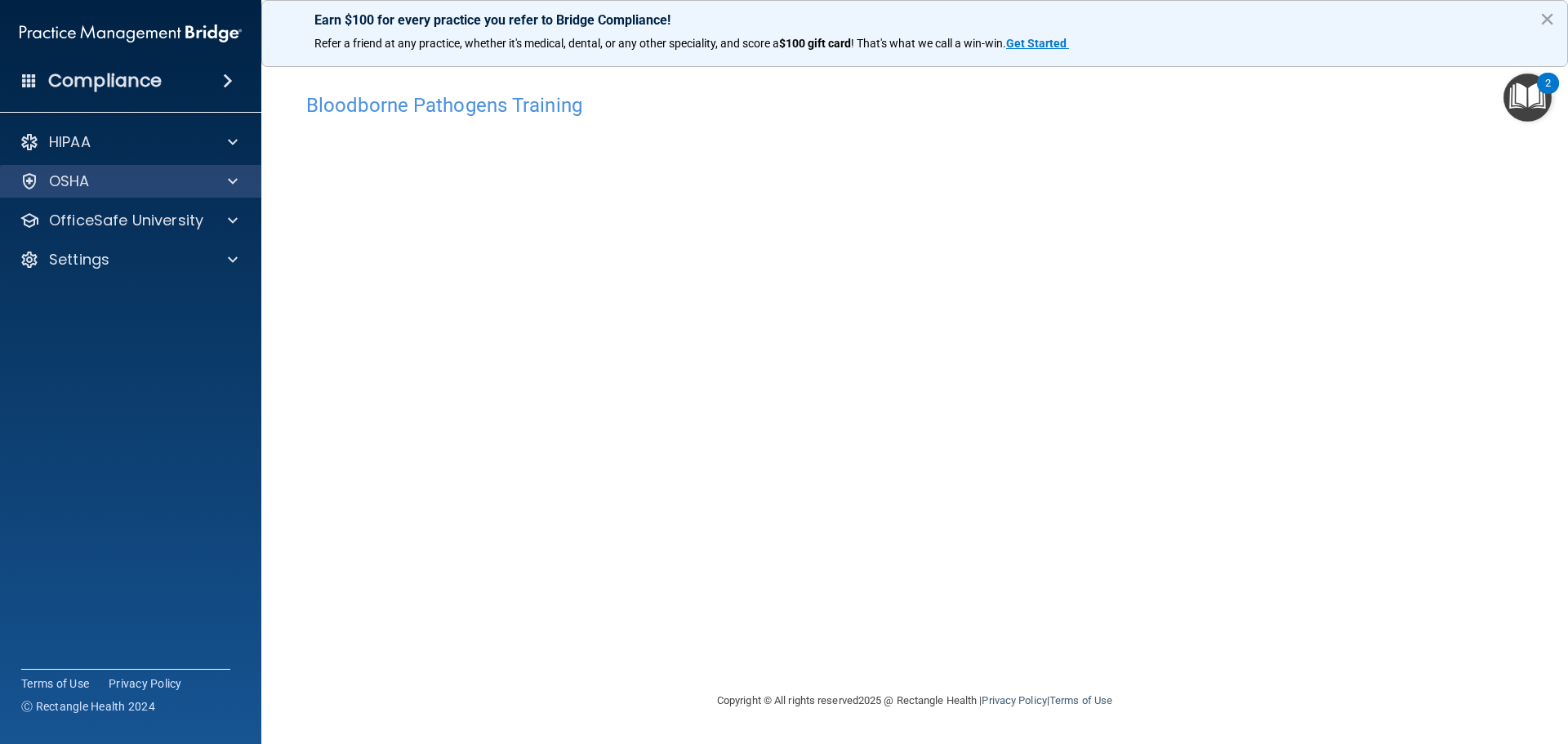
click at [123, 194] on div "OSHA" at bounding box center [131, 181] width 262 height 32
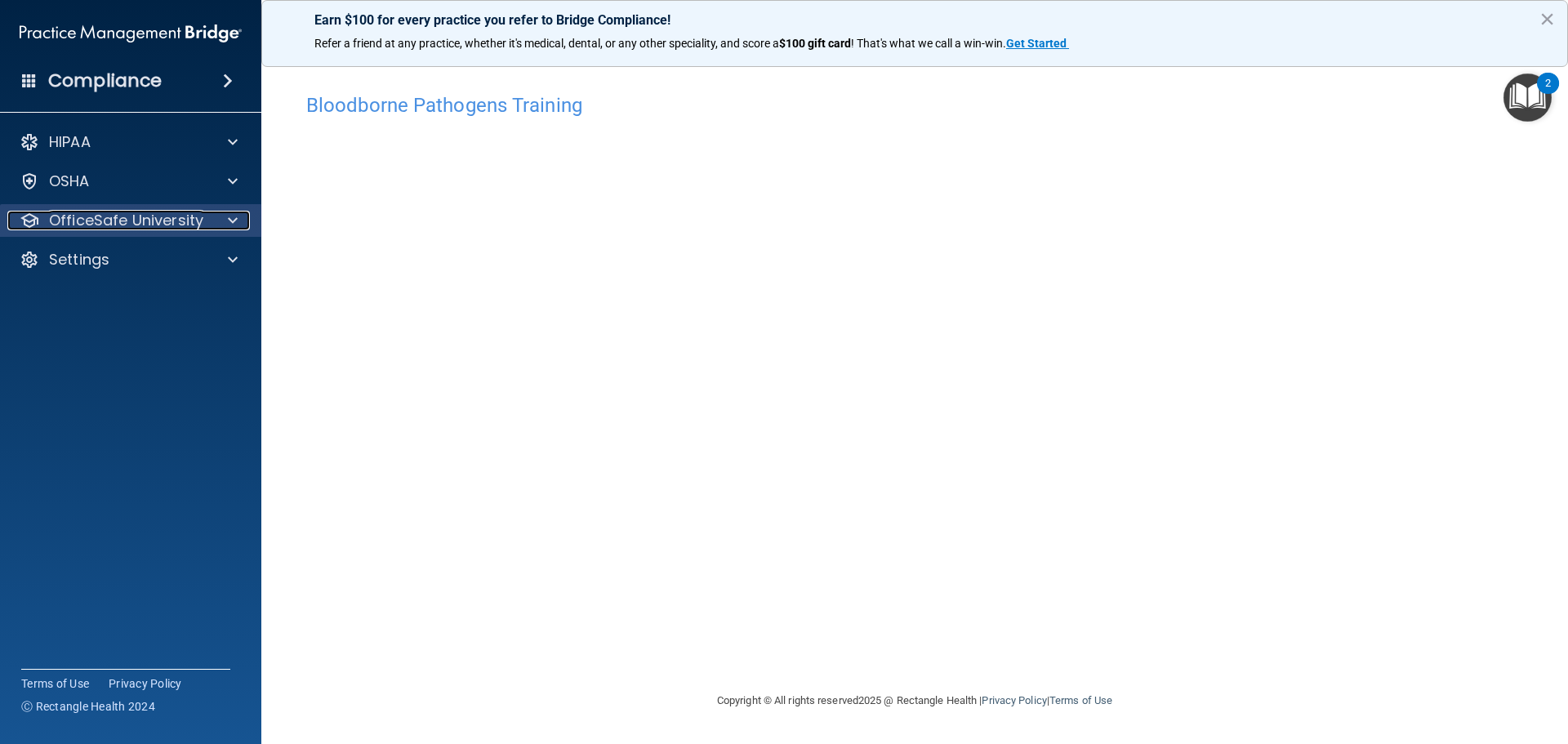
click at [141, 225] on p "OfficeSafe University" at bounding box center [126, 220] width 154 height 20
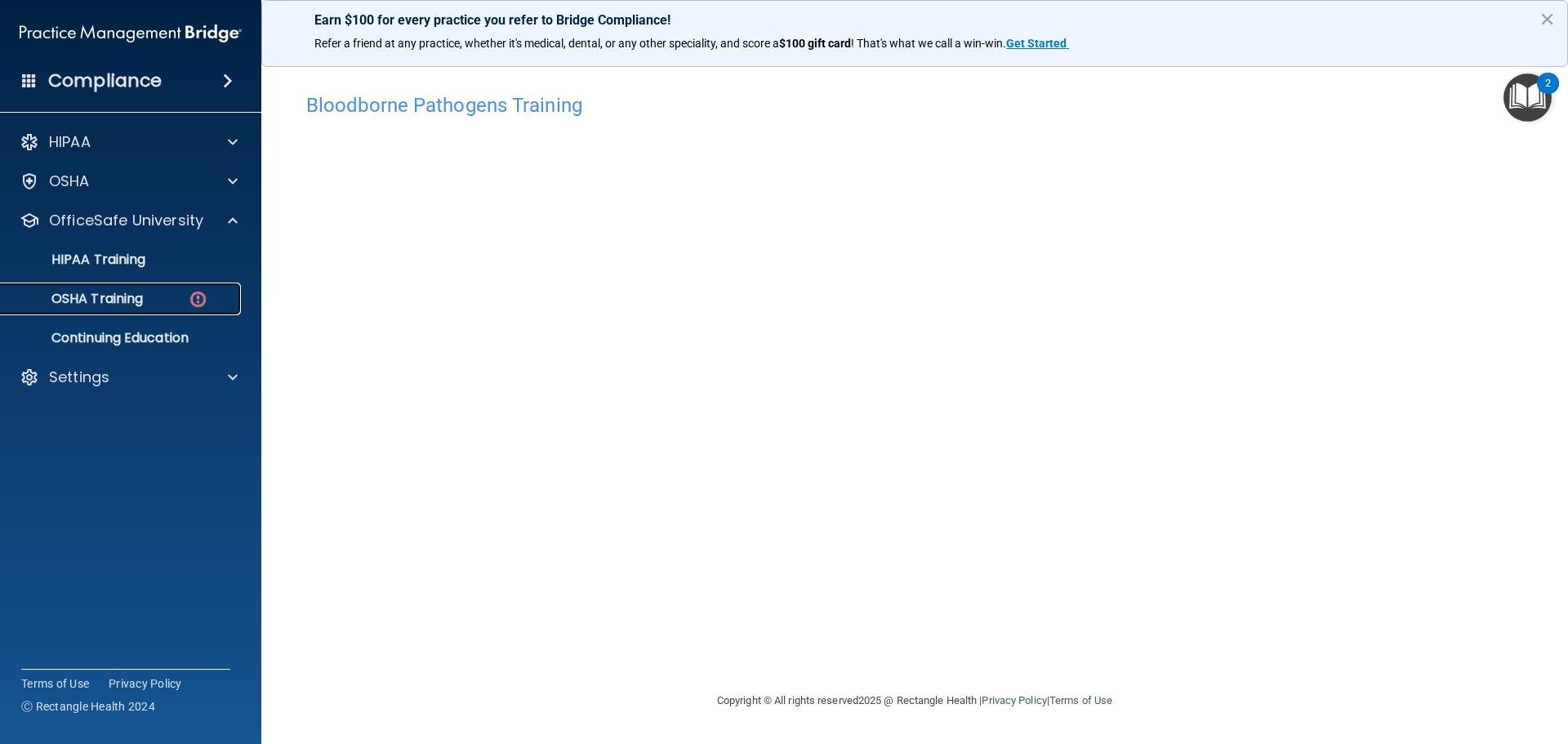
click at [201, 305] on img at bounding box center [198, 300] width 20 height 20
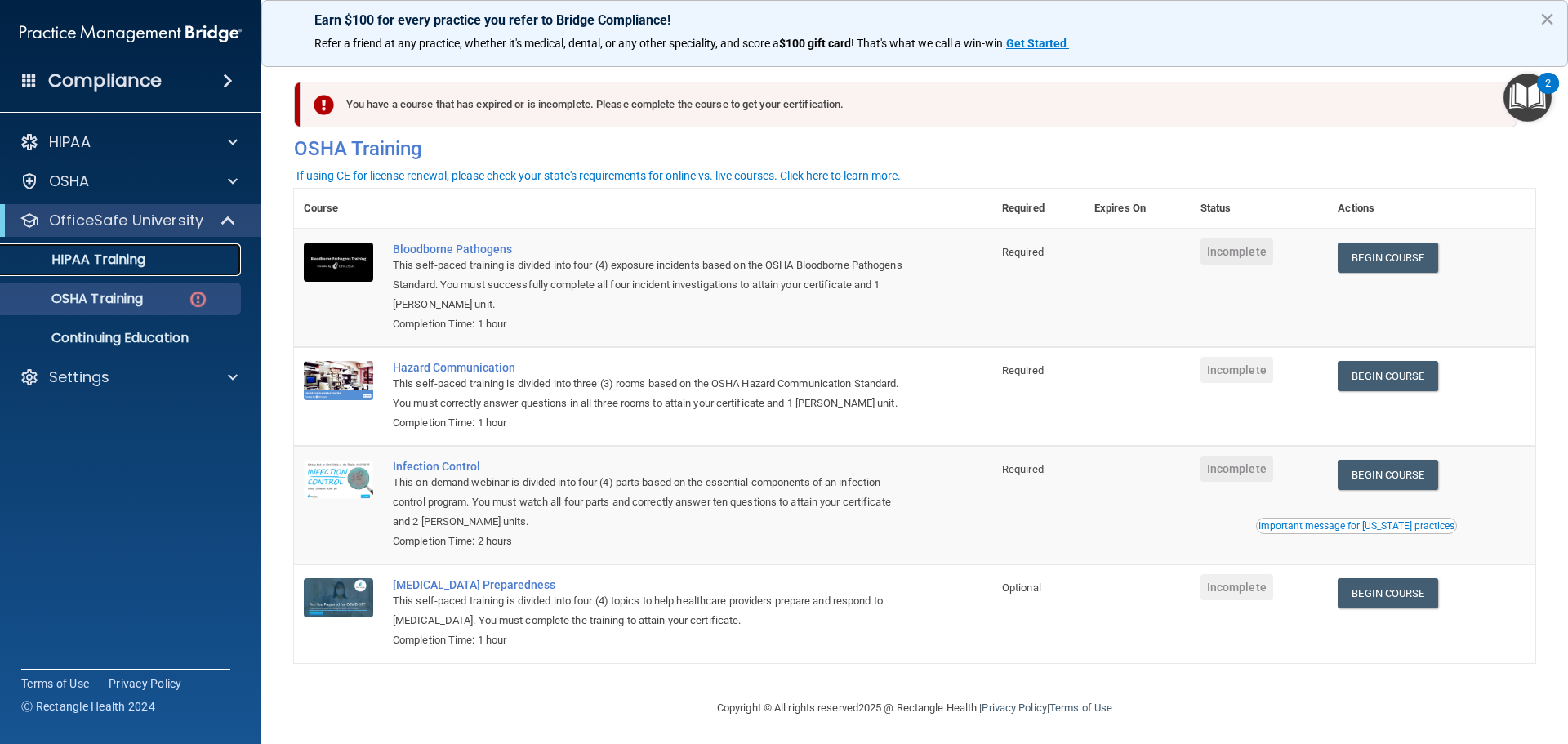
click at [146, 251] on link "HIPAA Training" at bounding box center [112, 260] width 257 height 32
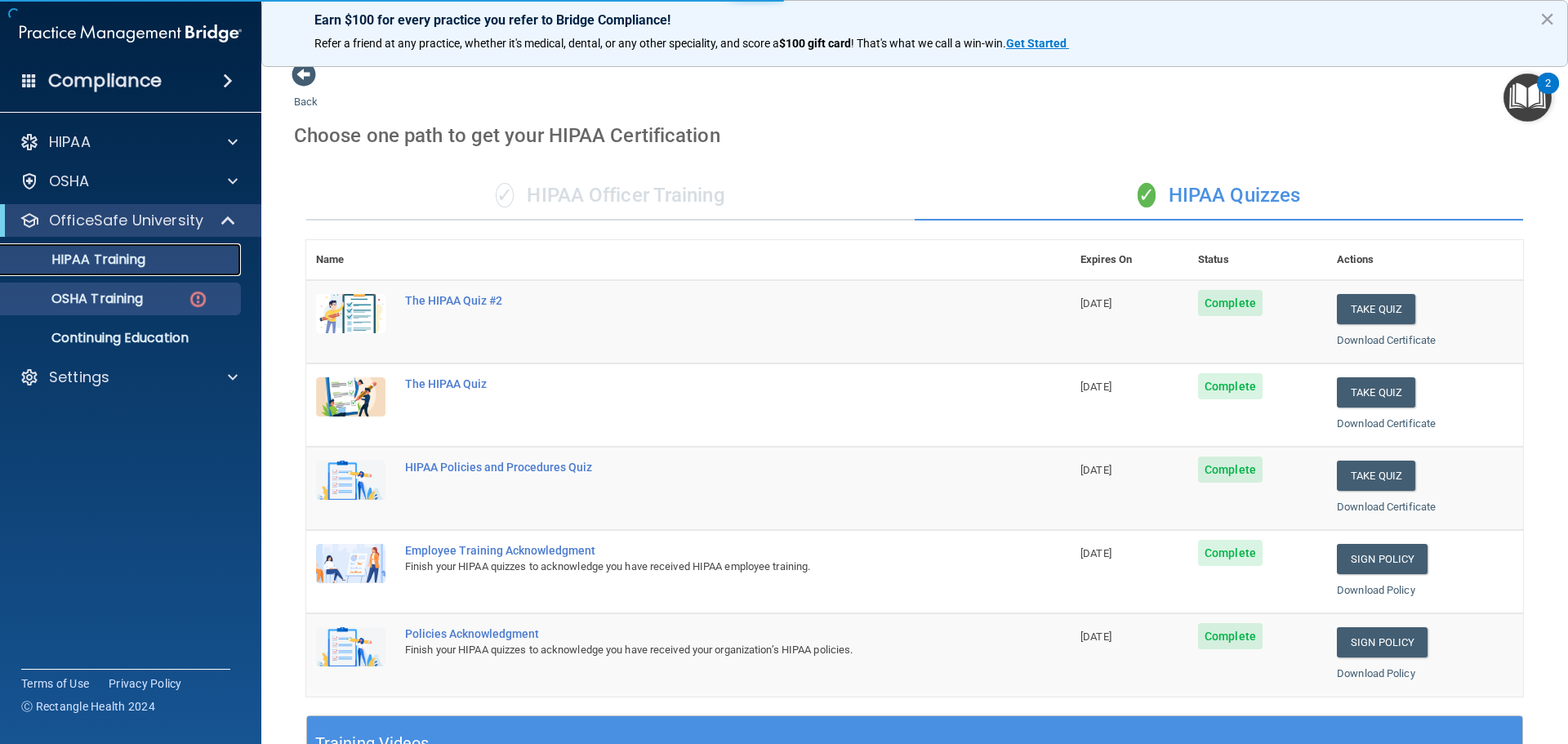
scroll to position [486, 0]
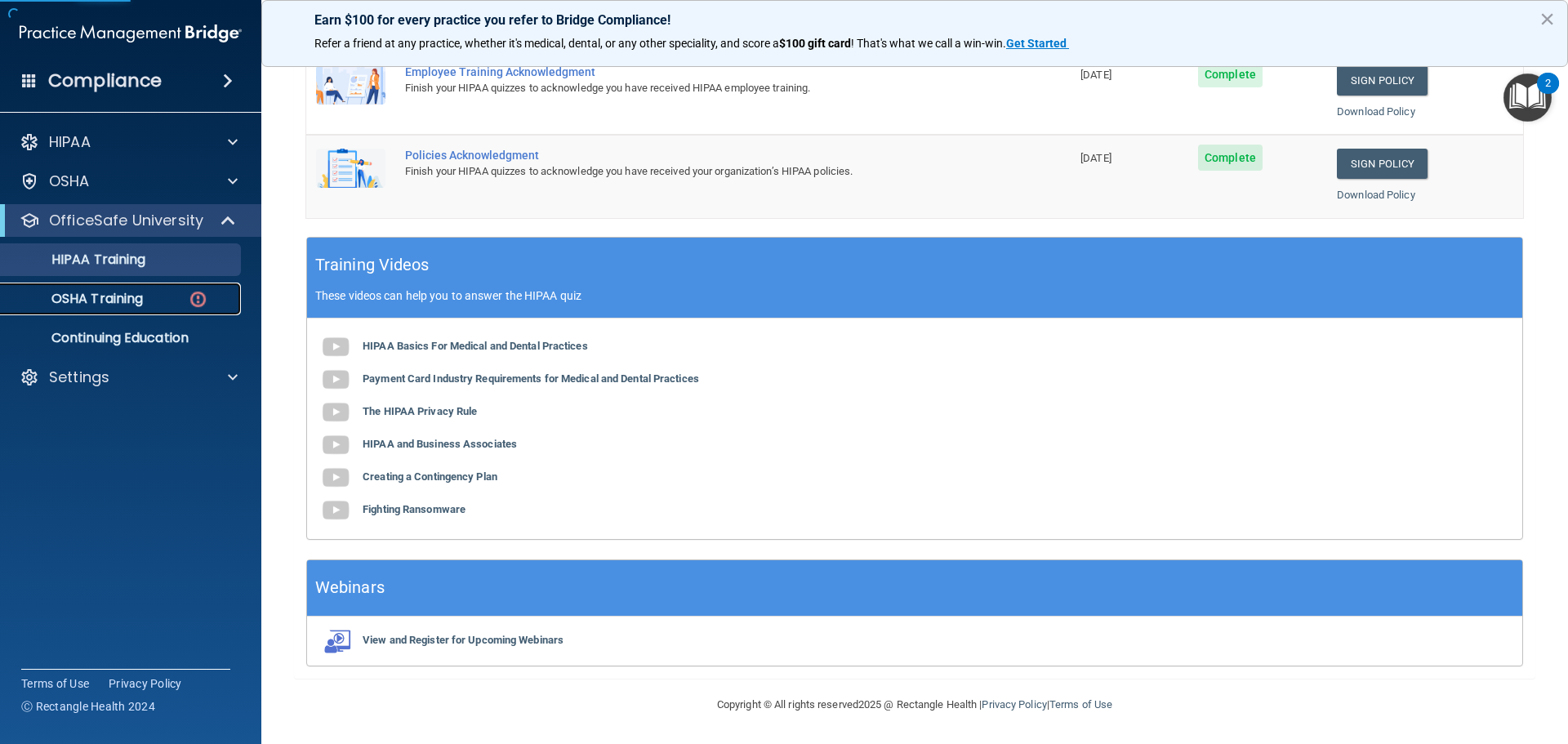
click at [149, 296] on div "OSHA Training" at bounding box center [122, 299] width 223 height 16
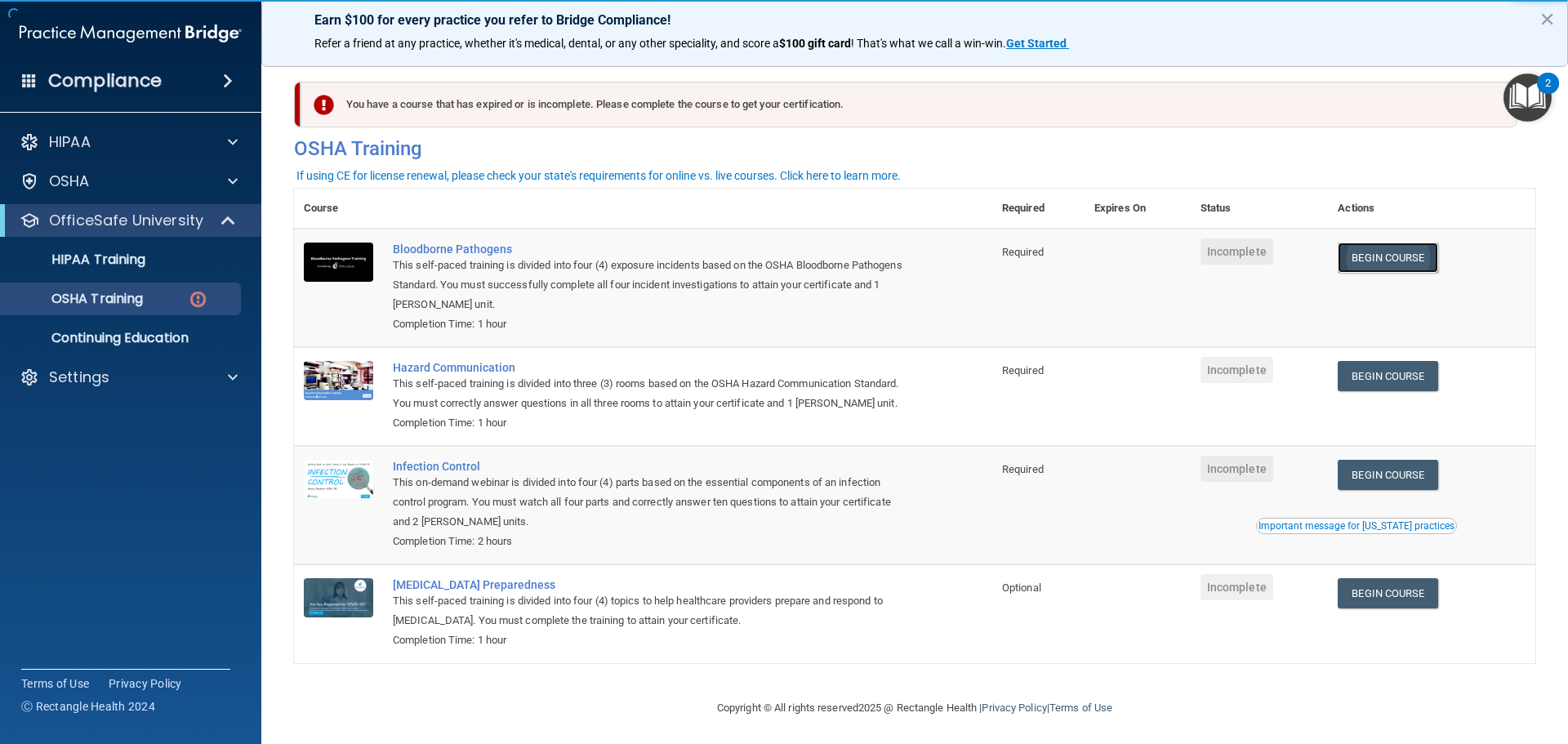
click at [1396, 252] on link "Begin Course" at bounding box center [1387, 258] width 100 height 31
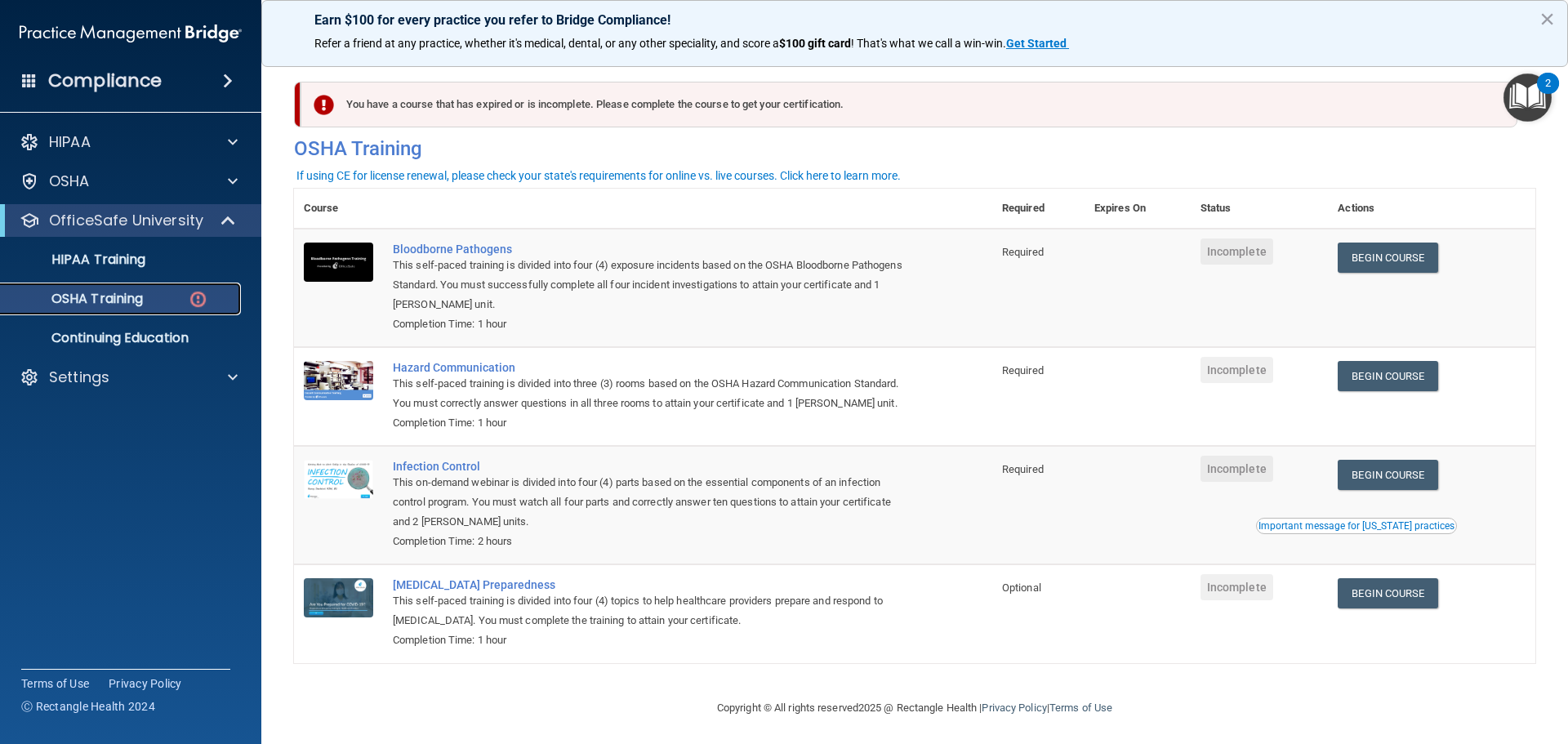
click at [193, 298] on img at bounding box center [198, 300] width 20 height 20
click at [208, 266] on div "HIPAA Training" at bounding box center [122, 260] width 223 height 16
click at [200, 295] on img at bounding box center [198, 300] width 20 height 20
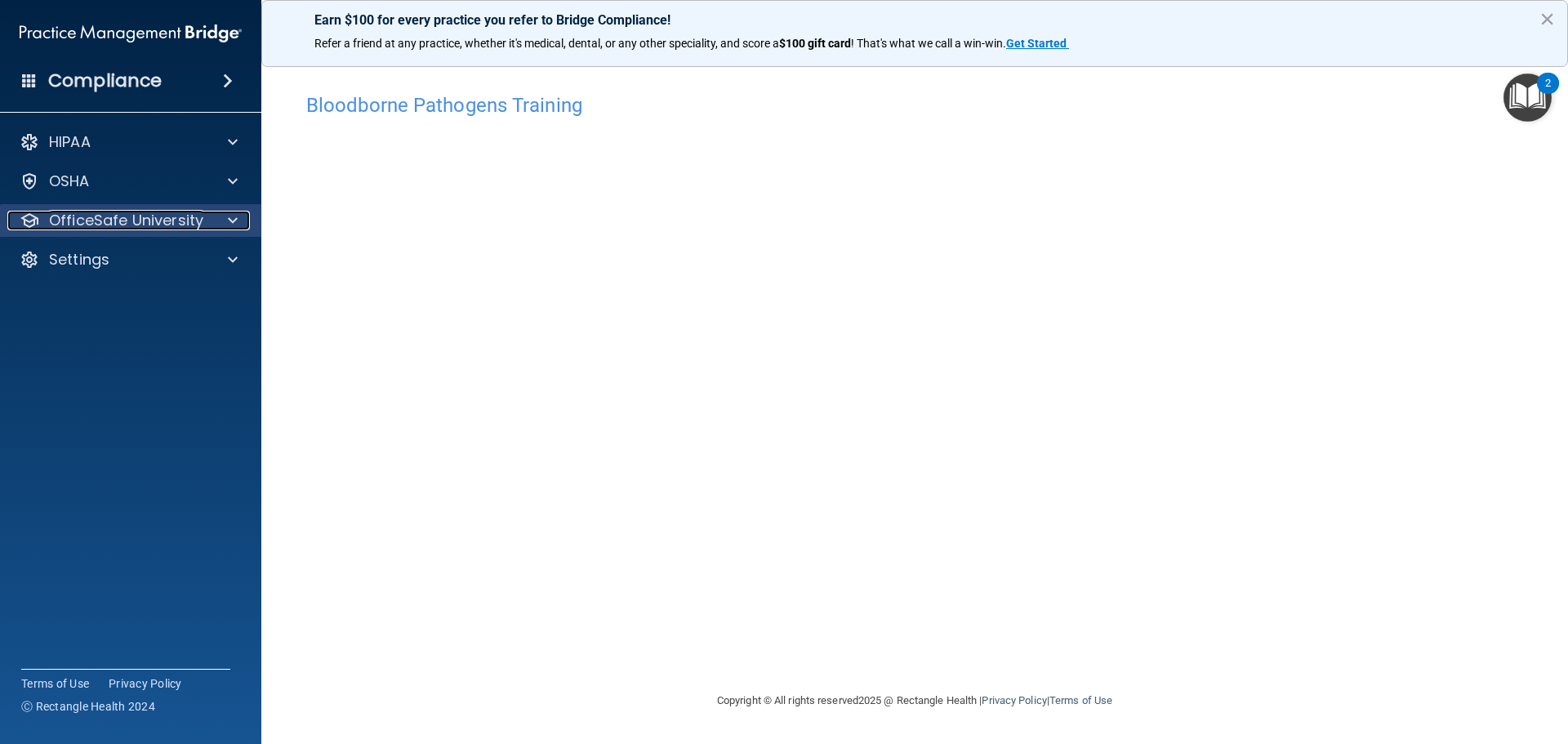
click at [179, 220] on p "OfficeSafe University" at bounding box center [126, 220] width 154 height 20
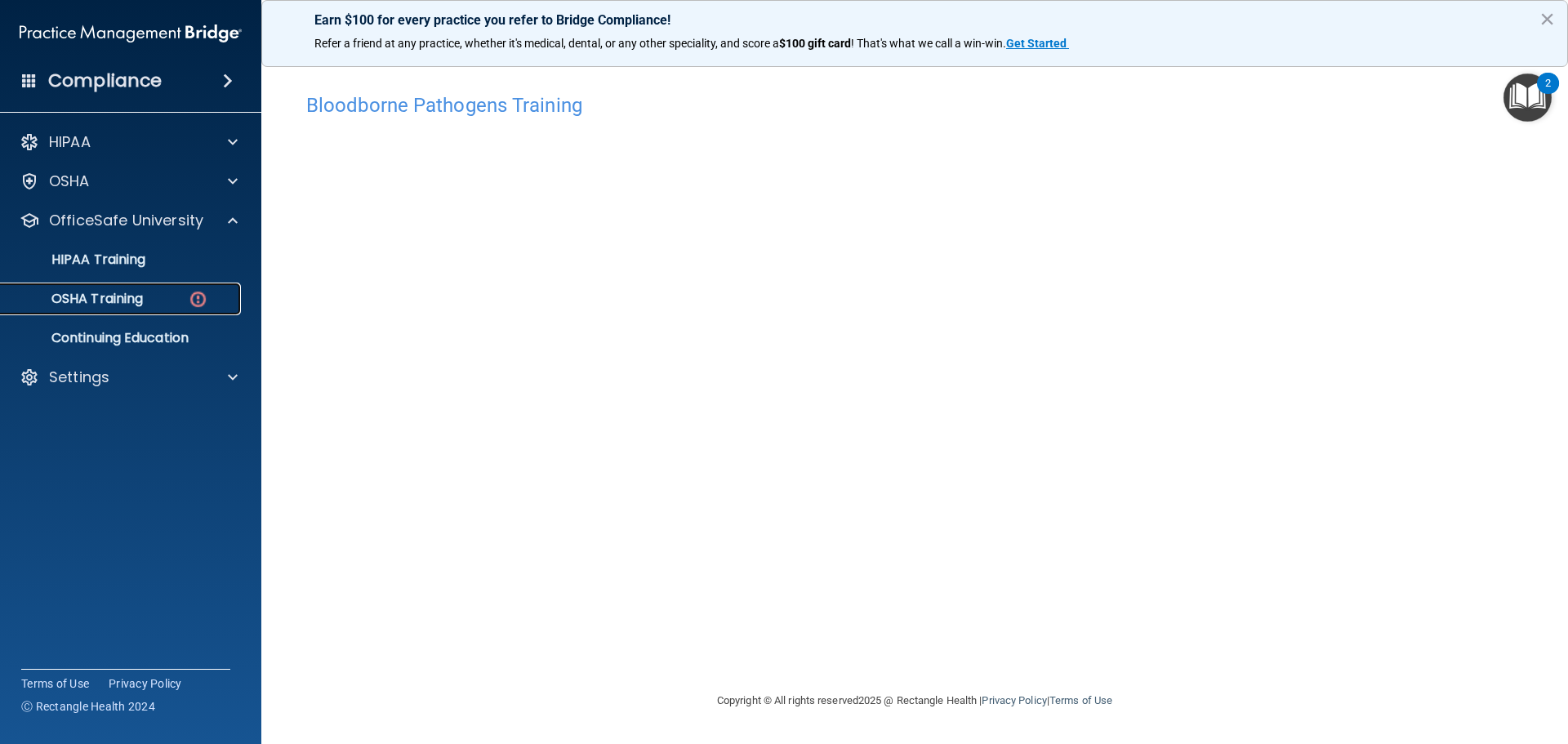
click at [166, 296] on div "OSHA Training" at bounding box center [122, 299] width 223 height 16
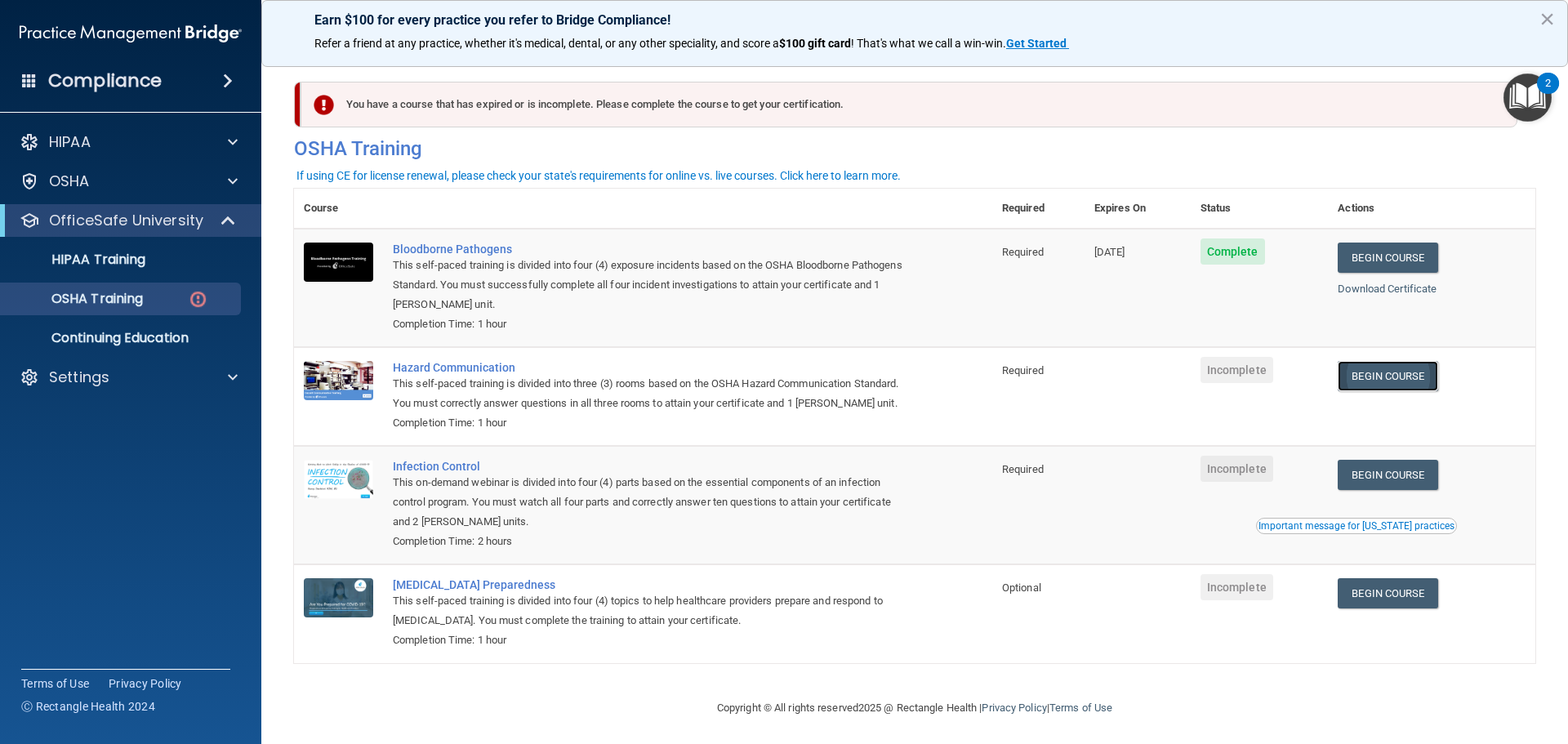
click at [1418, 381] on link "Begin Course" at bounding box center [1387, 376] width 100 height 31
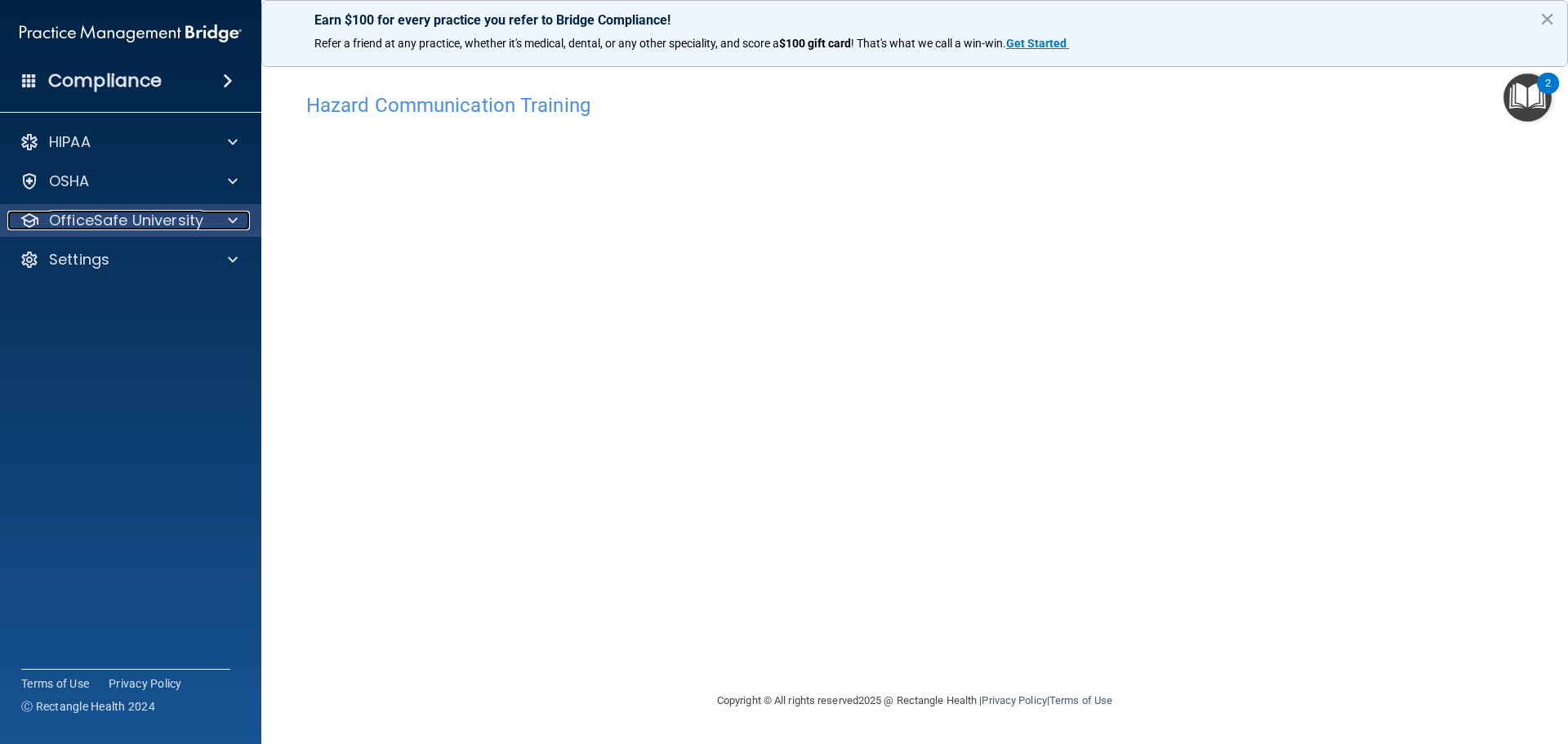
click at [233, 216] on span at bounding box center [233, 220] width 10 height 20
click at [123, 204] on div "OfficeSafe University" at bounding box center [131, 220] width 262 height 32
click at [174, 227] on p "OfficeSafe University" at bounding box center [126, 220] width 154 height 20
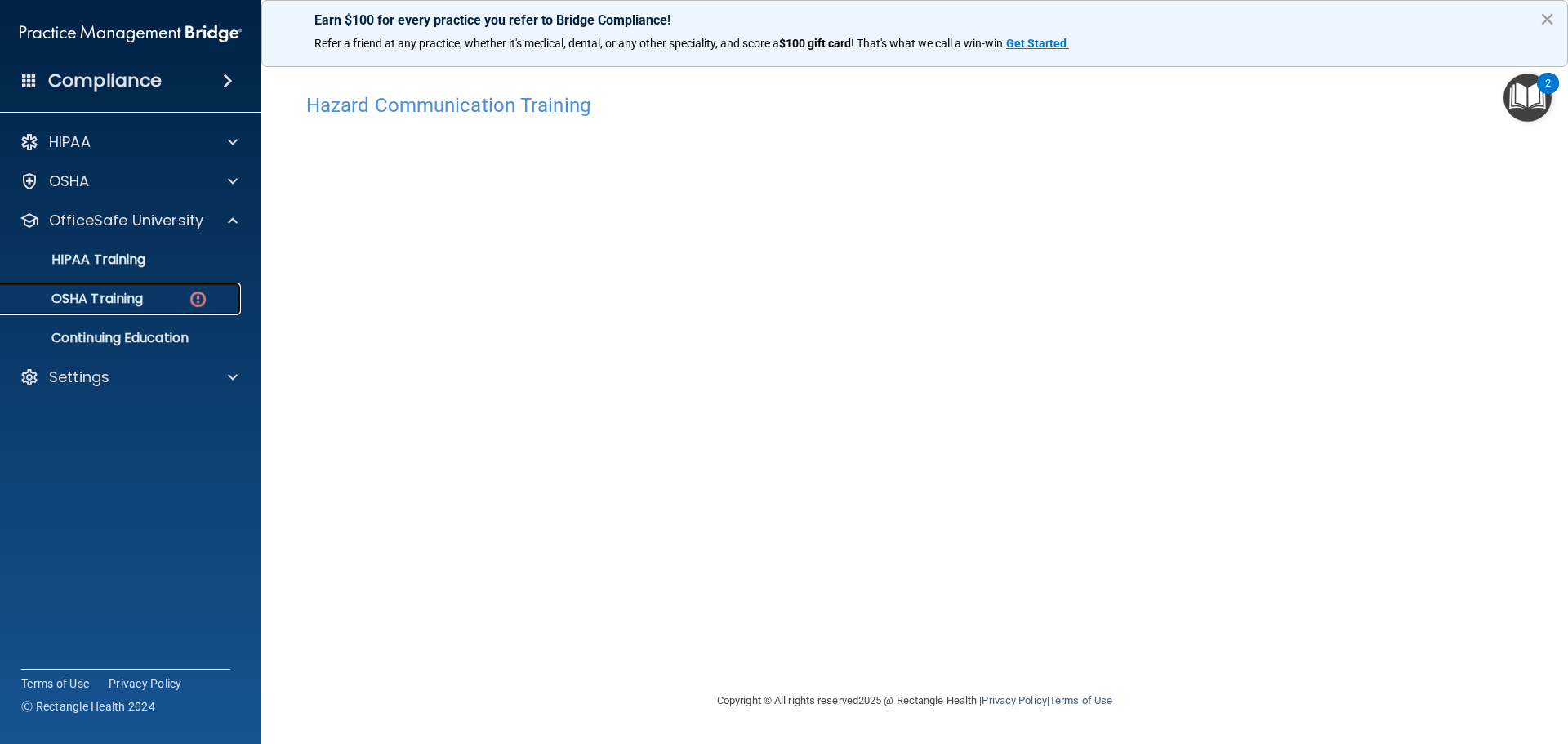
click at [163, 298] on div "OSHA Training" at bounding box center [122, 299] width 223 height 16
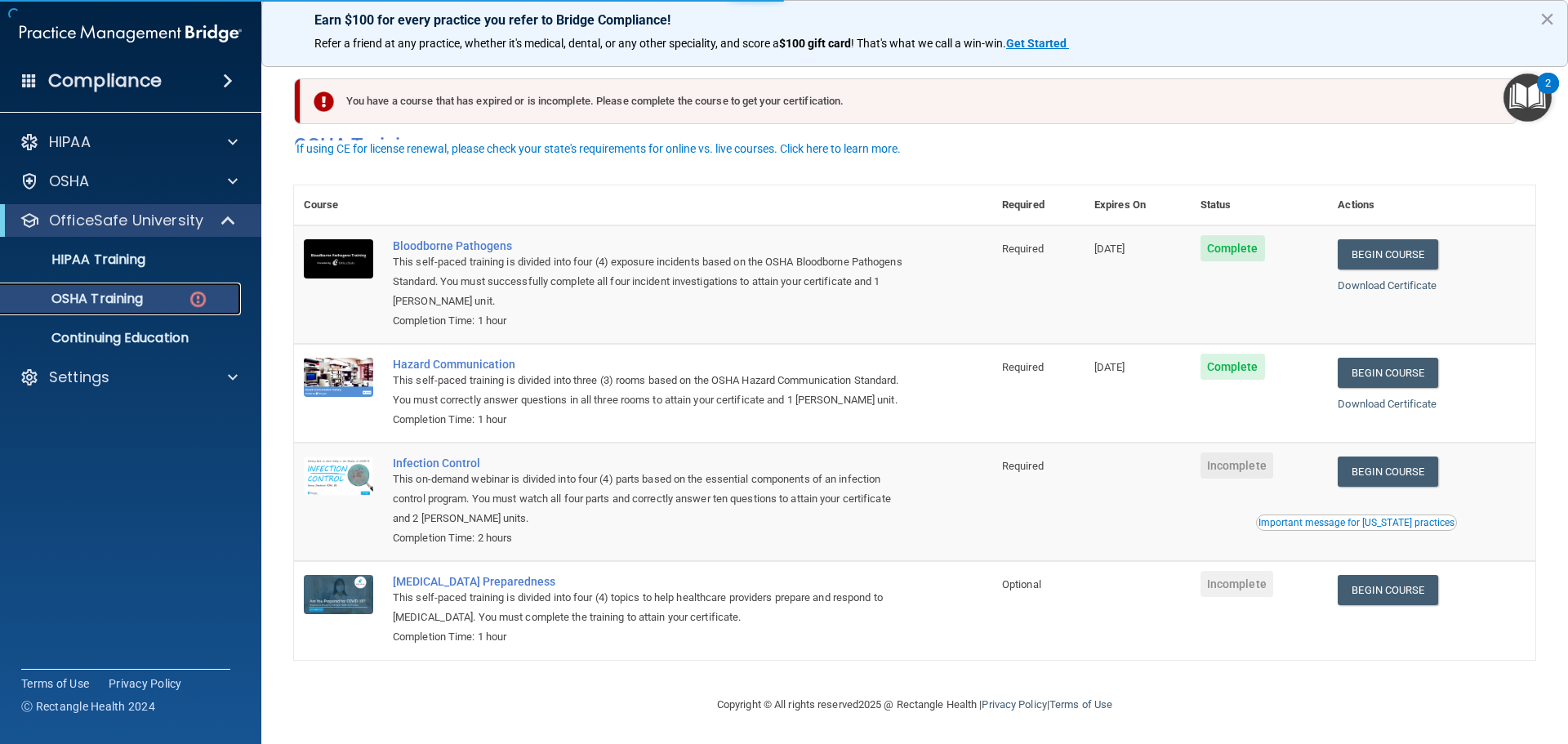
scroll to position [27, 0]
click at [1405, 470] on link "Begin Course" at bounding box center [1387, 472] width 100 height 31
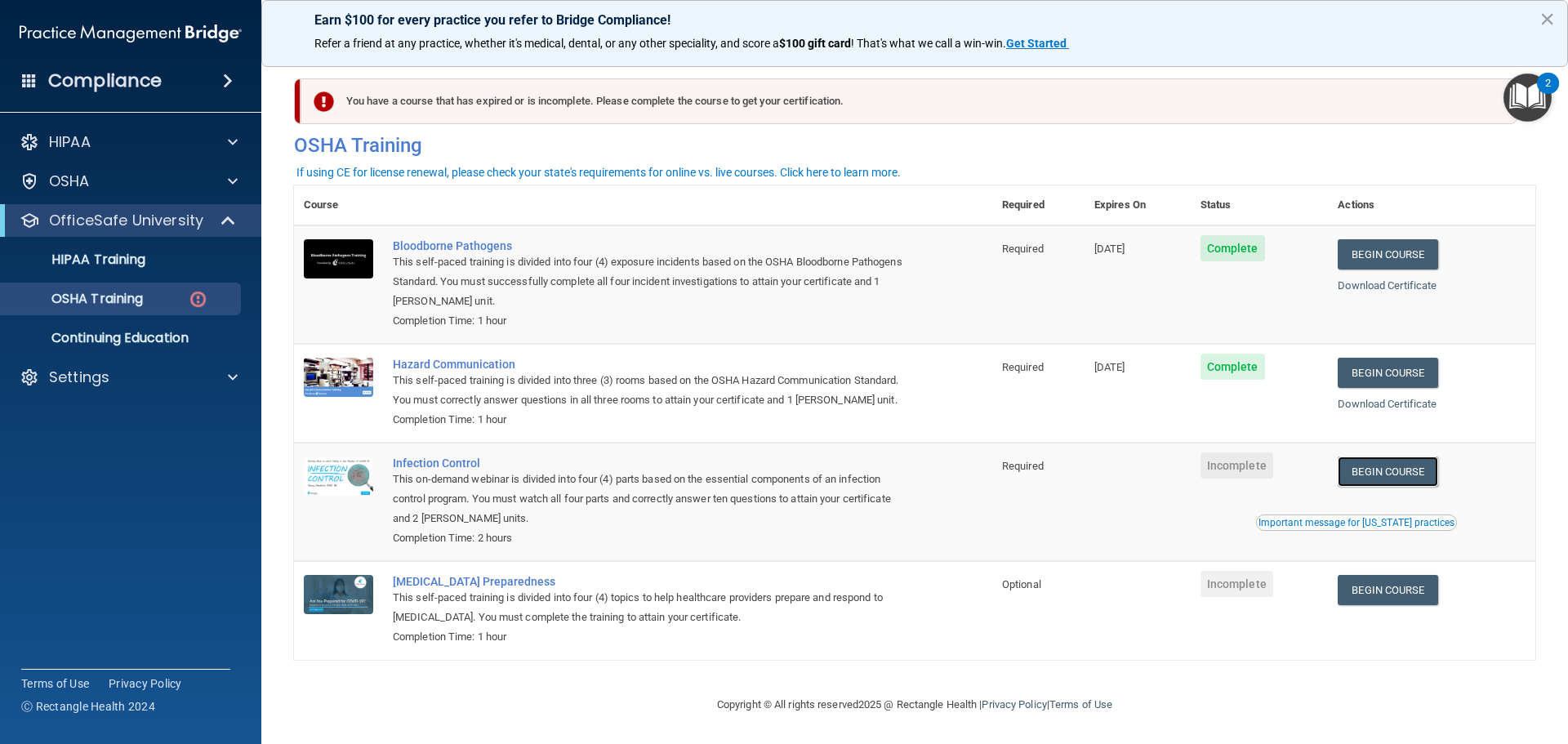
scroll to position [0, 0]
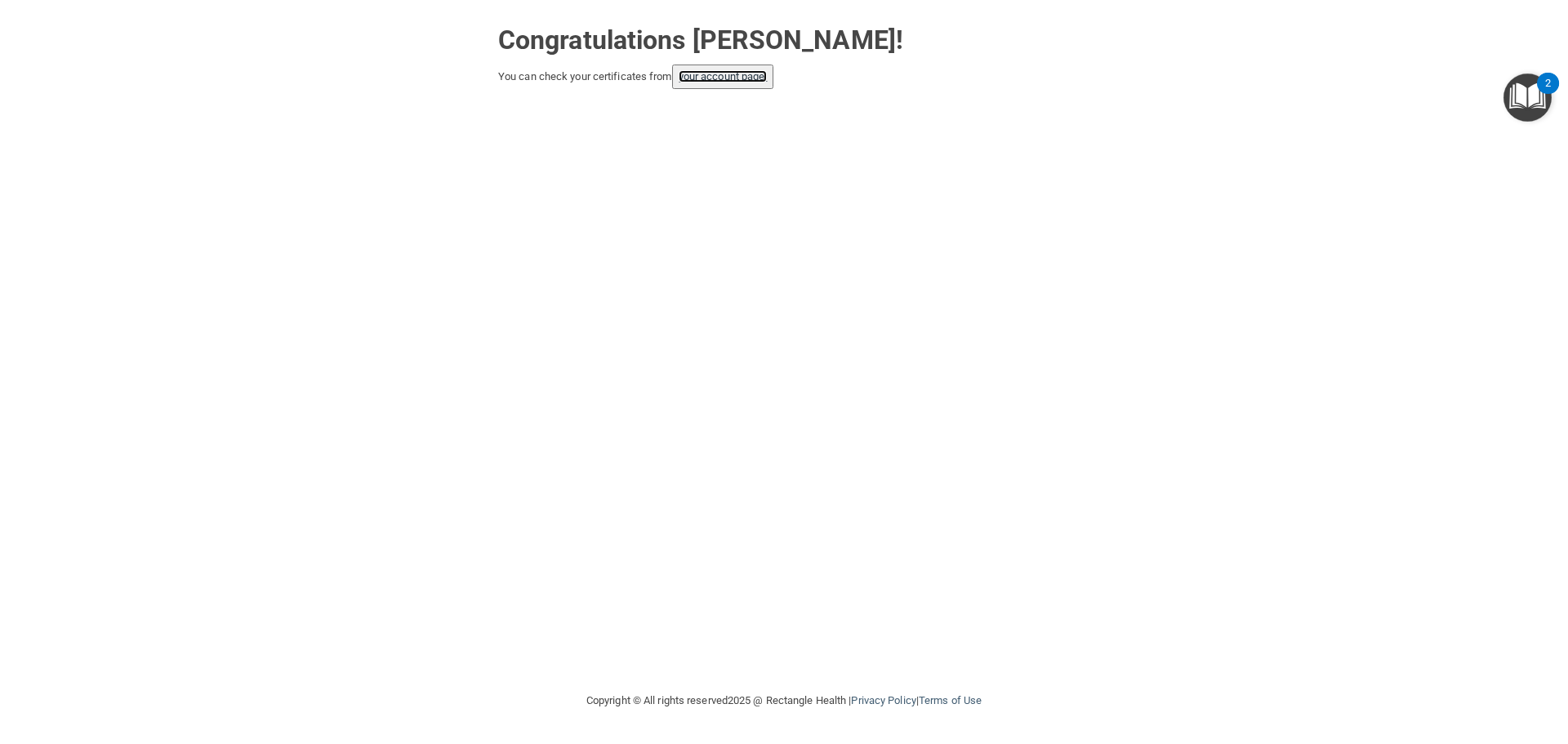
click at [767, 75] on link "your account page!" at bounding box center [723, 77] width 89 height 12
